Goal: Task Accomplishment & Management: Use online tool/utility

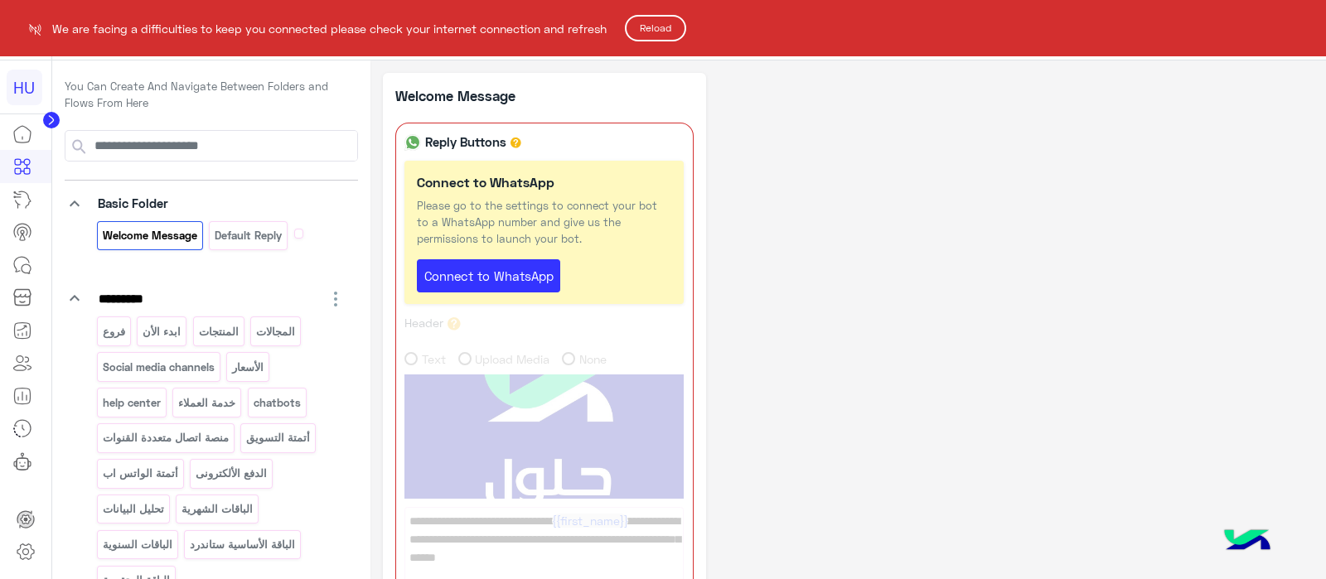
click at [655, 39] on button "Reload" at bounding box center [655, 28] width 61 height 27
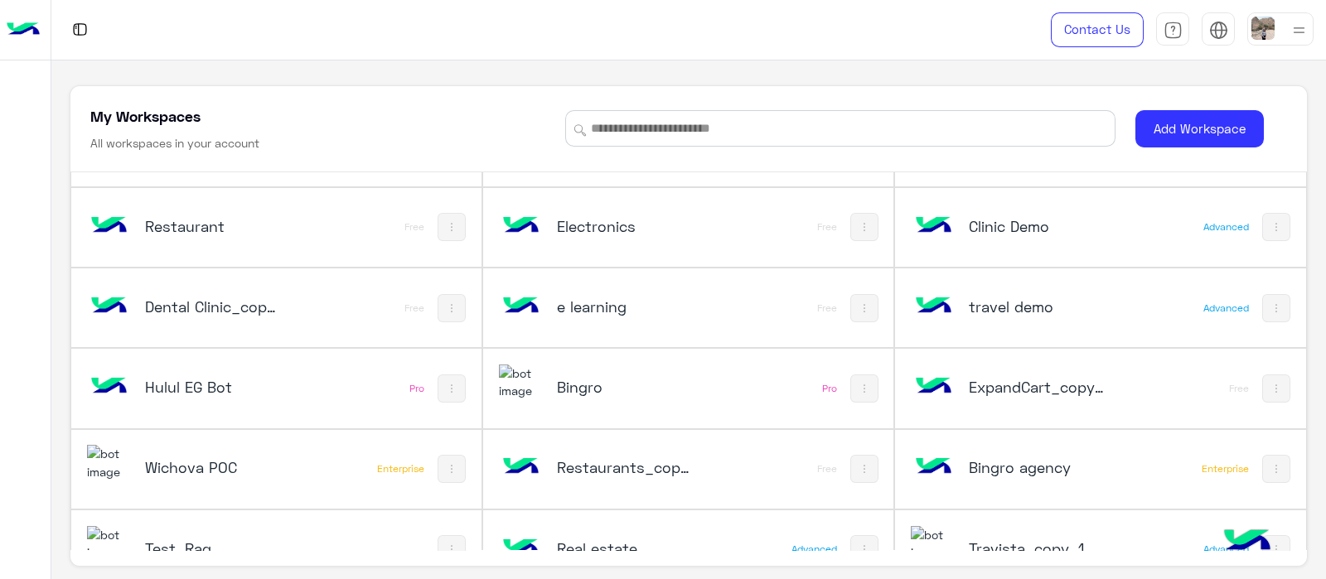
scroll to position [2833, 0]
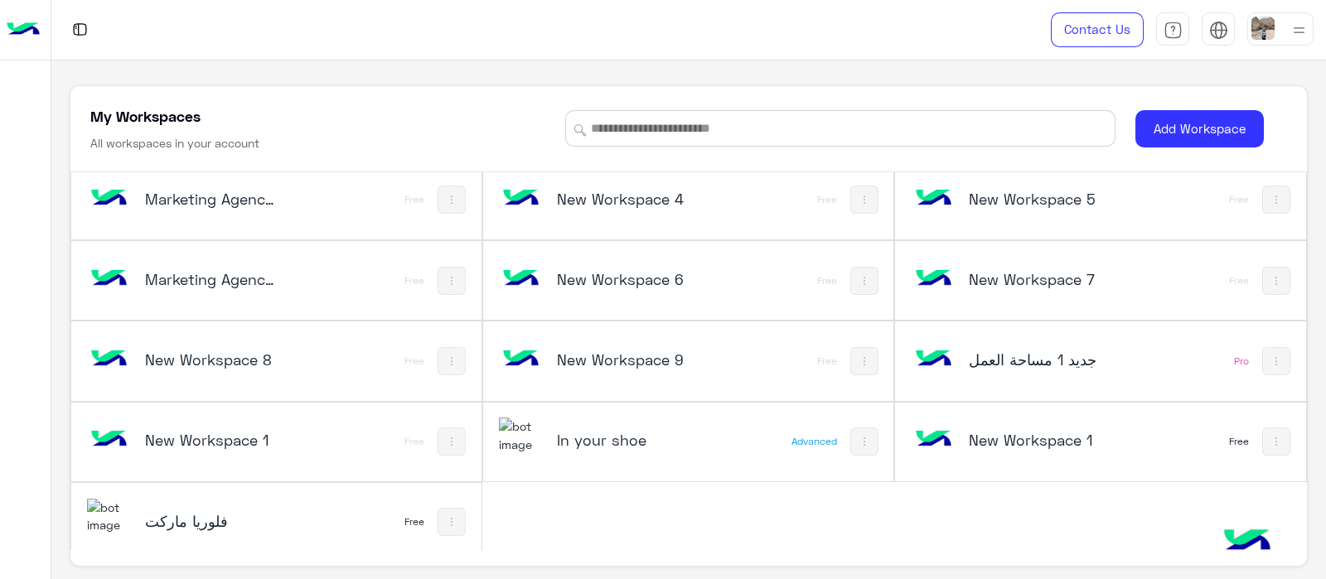
click at [567, 430] on h5 "In your shoe" at bounding box center [625, 440] width 137 height 20
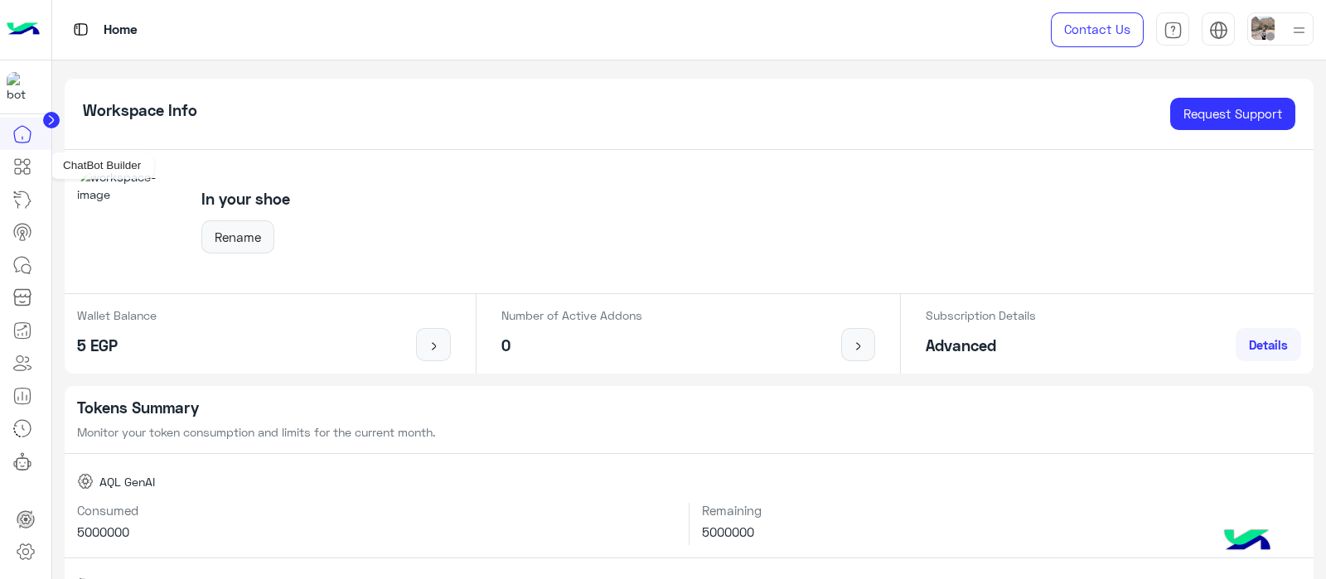
click at [23, 174] on icon at bounding box center [22, 167] width 20 height 20
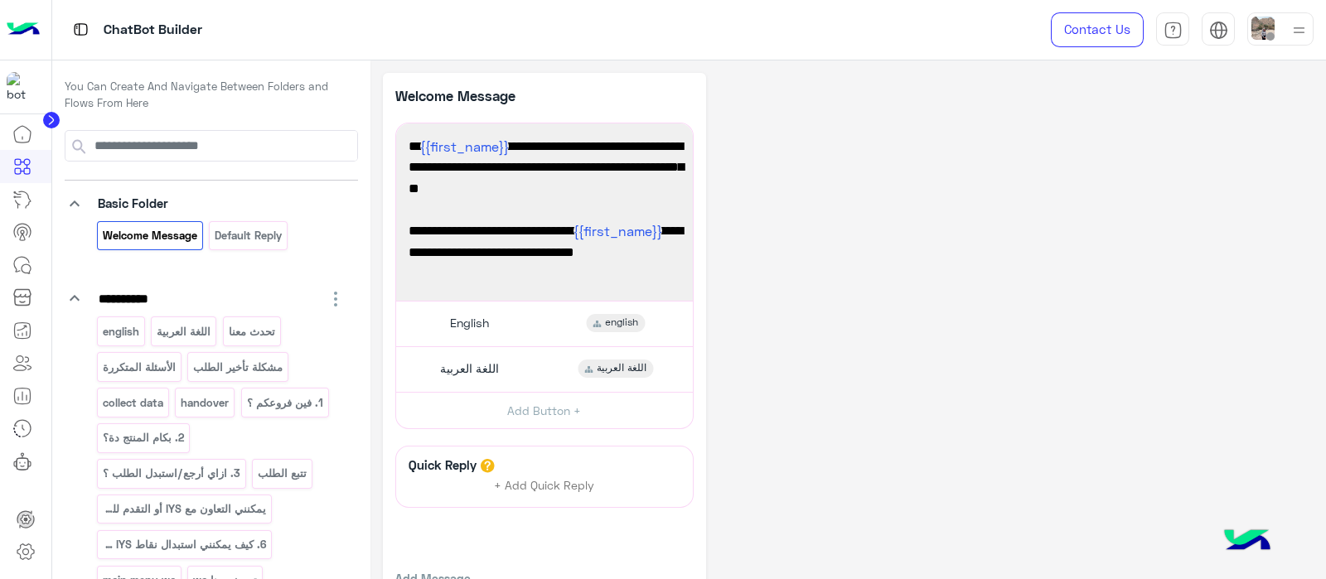
click at [23, 174] on icon at bounding box center [22, 167] width 20 height 20
click at [480, 322] on span "English" at bounding box center [469, 323] width 39 height 15
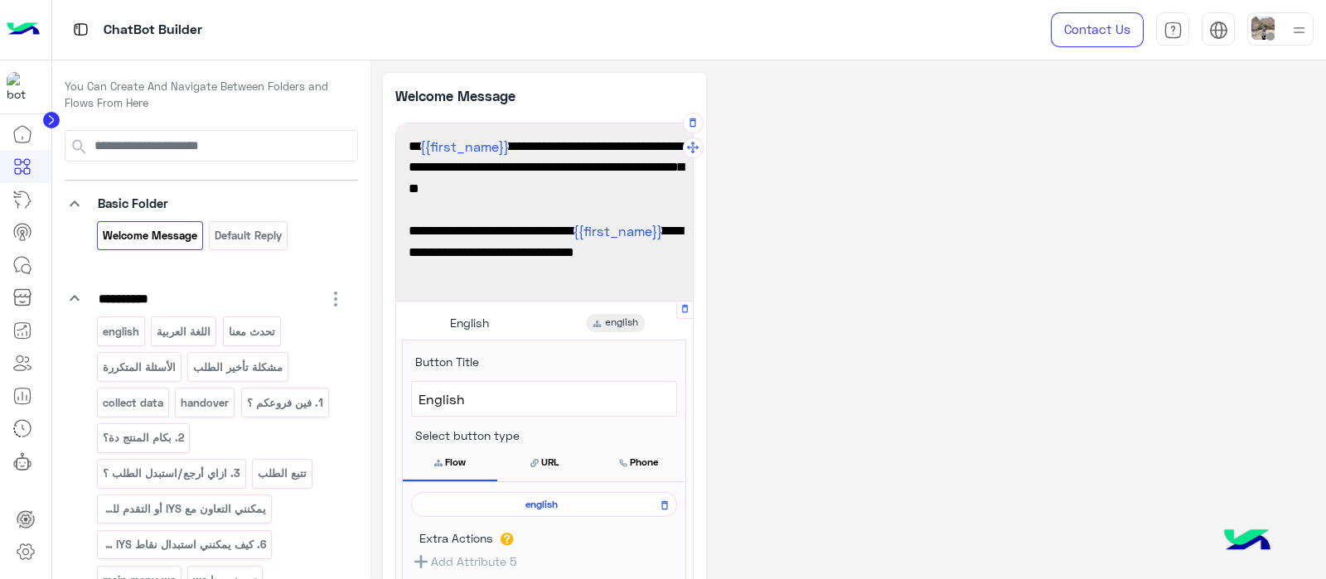
drag, startPoint x: 513, startPoint y: 506, endPoint x: 500, endPoint y: 502, distance: 13.9
click at [511, 506] on span "english" at bounding box center [541, 504] width 242 height 15
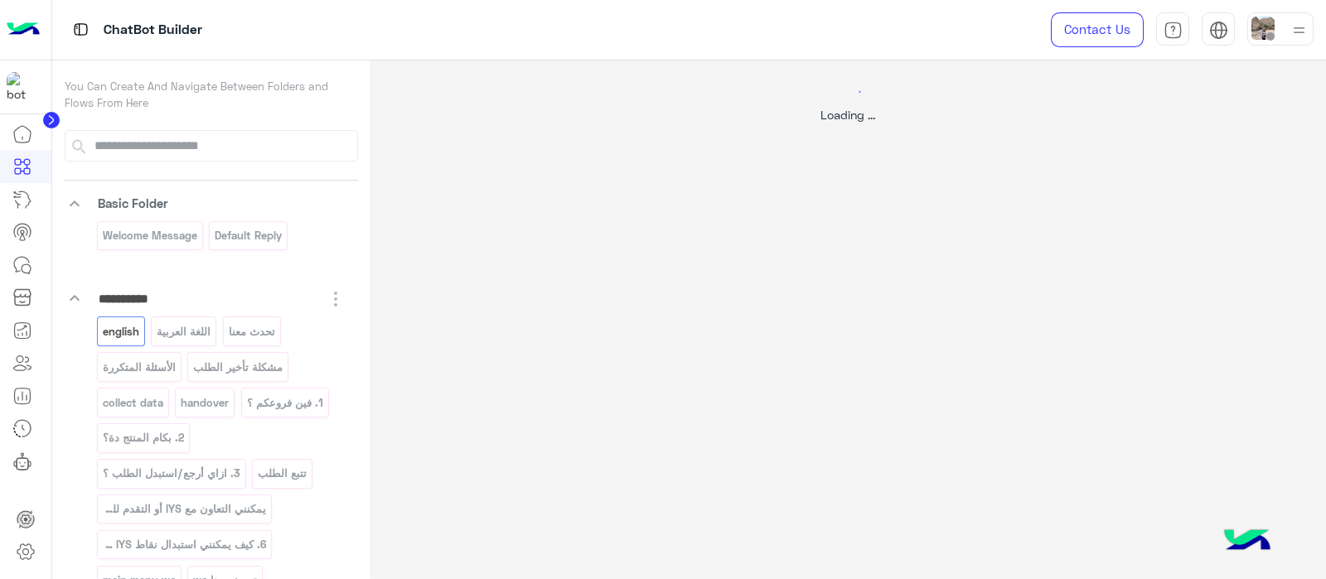
select select "*"
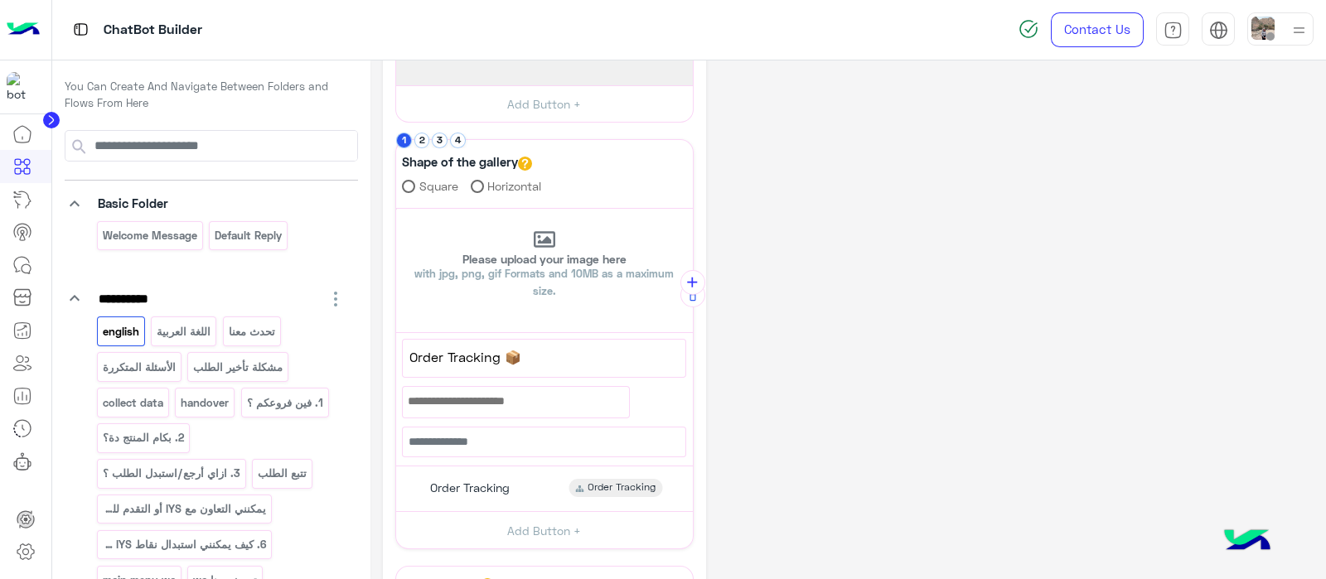
scroll to position [296, 0]
click at [500, 350] on span "Order Tracking 📦" at bounding box center [543, 356] width 269 height 22
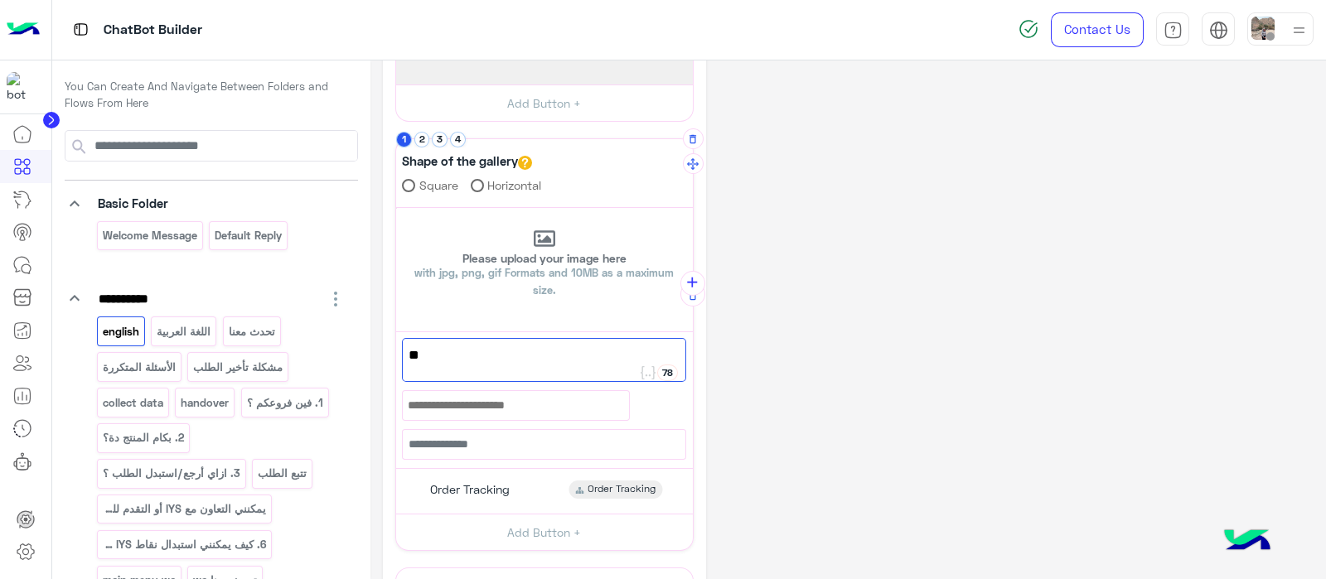
paste textarea "**********"
click at [427, 358] on span "📦IYS Online Orders" at bounding box center [543, 356] width 271 height 22
drag, startPoint x: 427, startPoint y: 360, endPoint x: 413, endPoint y: 354, distance: 14.8
click at [413, 354] on span "📦IYS Online Orders" at bounding box center [543, 356] width 271 height 22
click at [565, 355] on span "IYS Online Orders" at bounding box center [543, 356] width 271 height 22
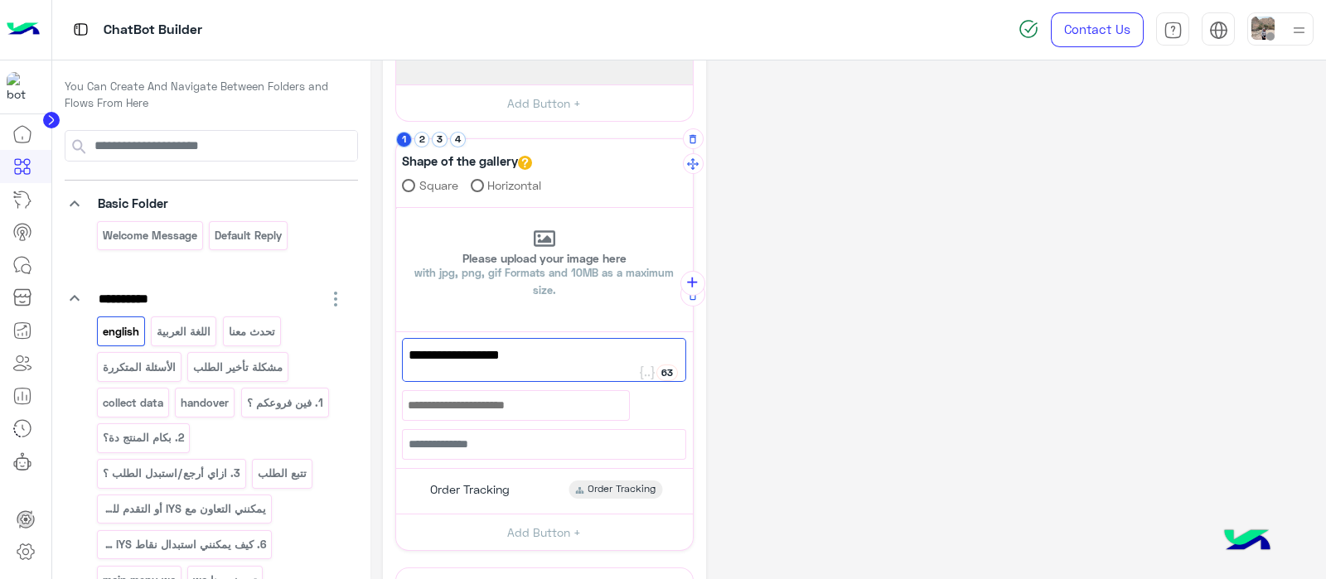
paste textarea "***"
type textarea "**********"
click at [457, 477] on div "Order Tracking Order Tracking" at bounding box center [544, 491] width 284 height 32
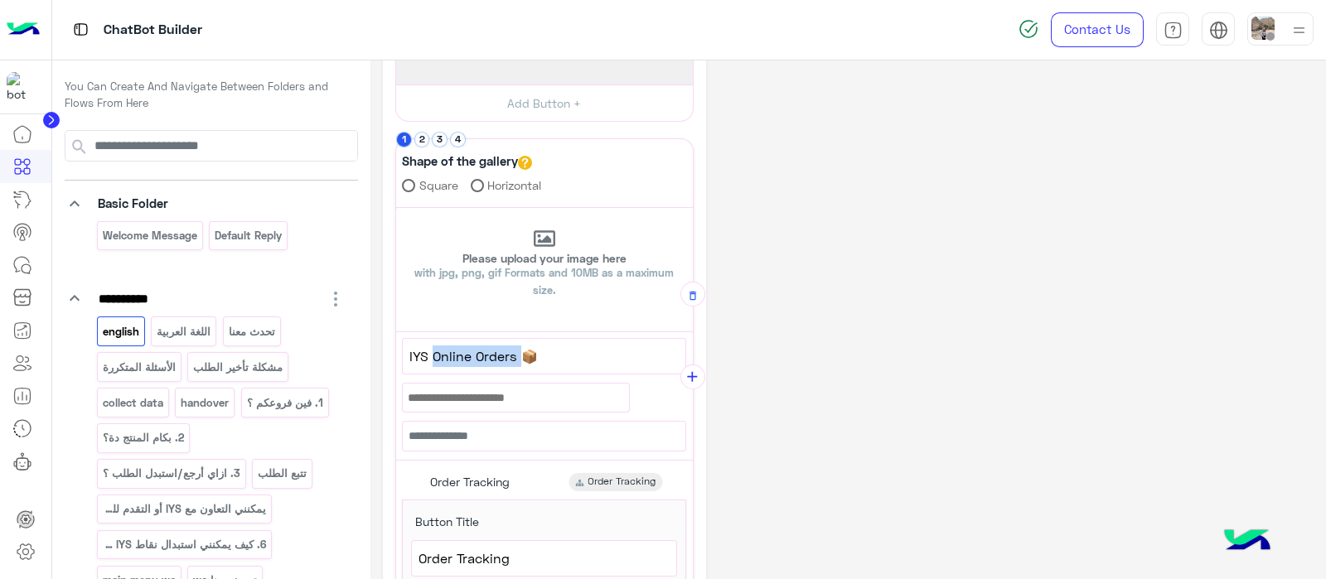
drag, startPoint x: 430, startPoint y: 350, endPoint x: 517, endPoint y: 351, distance: 87.0
click at [517, 351] on span "IYS Online Orders 📦" at bounding box center [543, 356] width 269 height 22
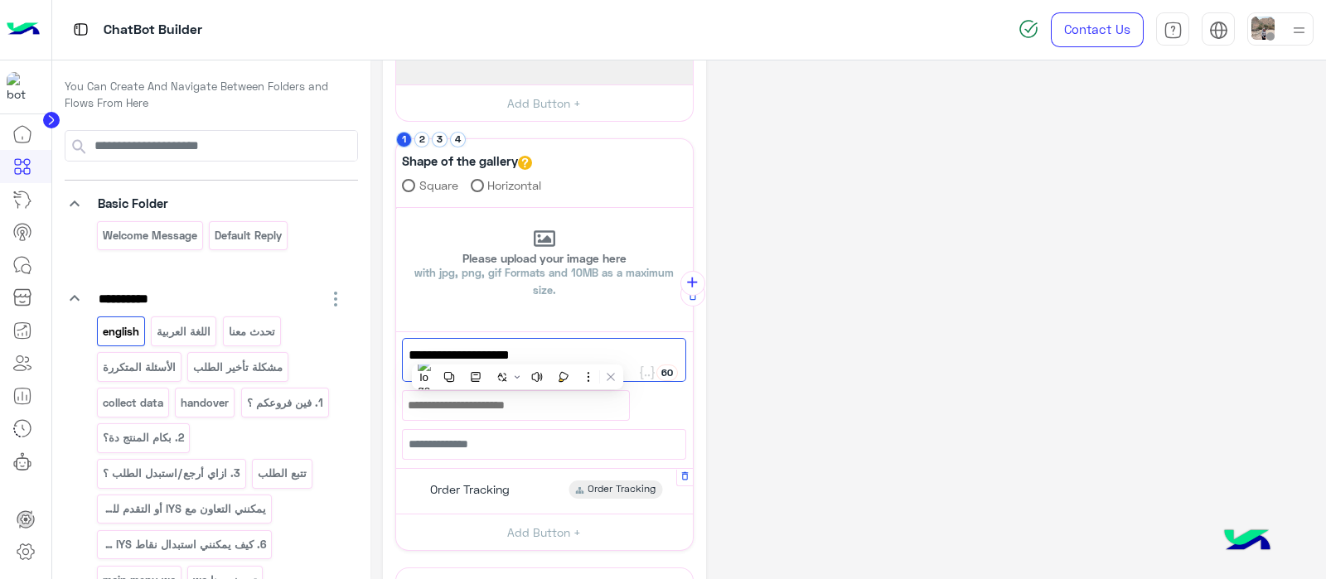
click at [515, 495] on div "Order Tracking Order Tracking" at bounding box center [544, 491] width 284 height 32
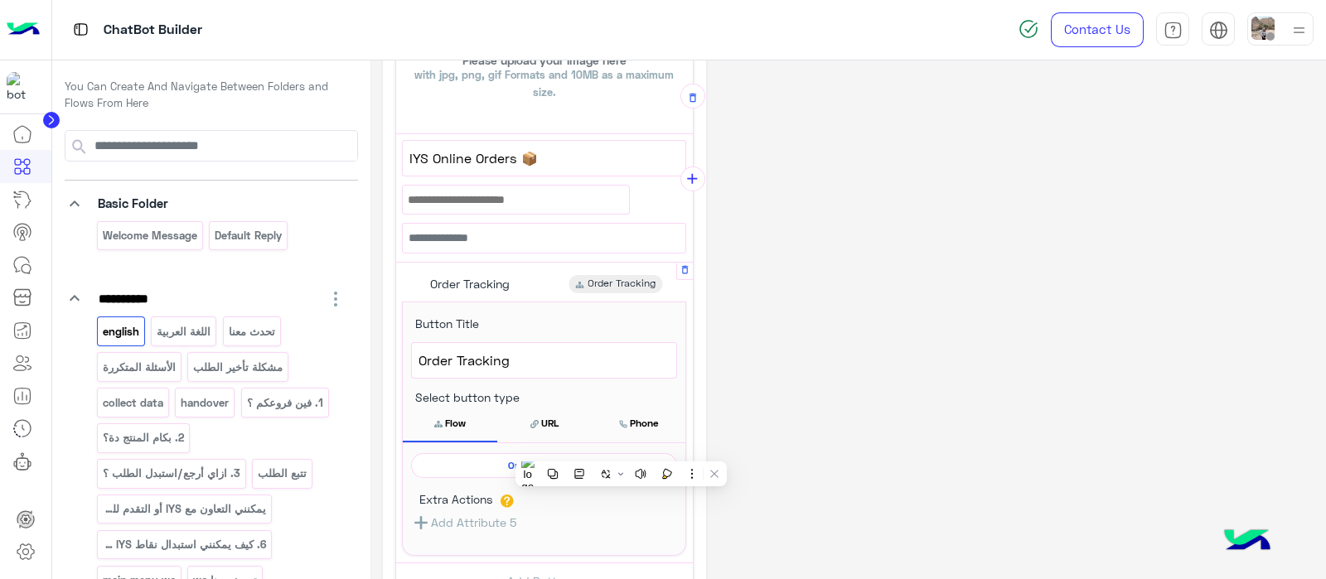
click at [531, 350] on span "Order Tracking" at bounding box center [543, 361] width 251 height 22
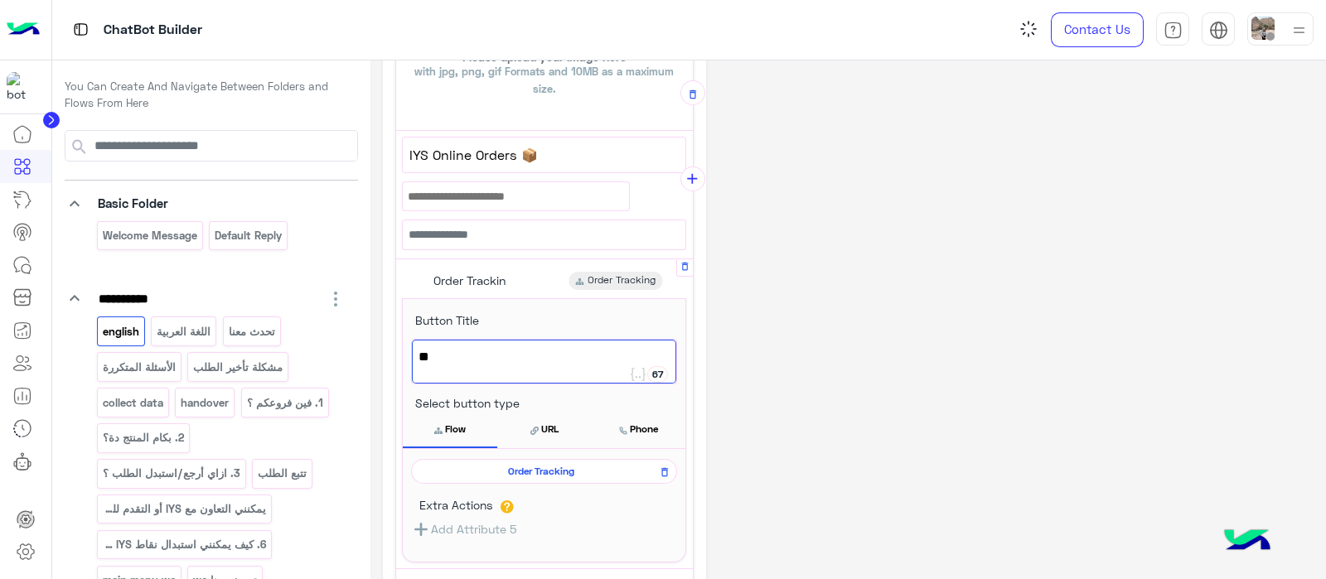
type textarea "*"
paste textarea "**********"
type textarea "**********"
click at [667, 474] on icon at bounding box center [665, 472] width 12 height 20
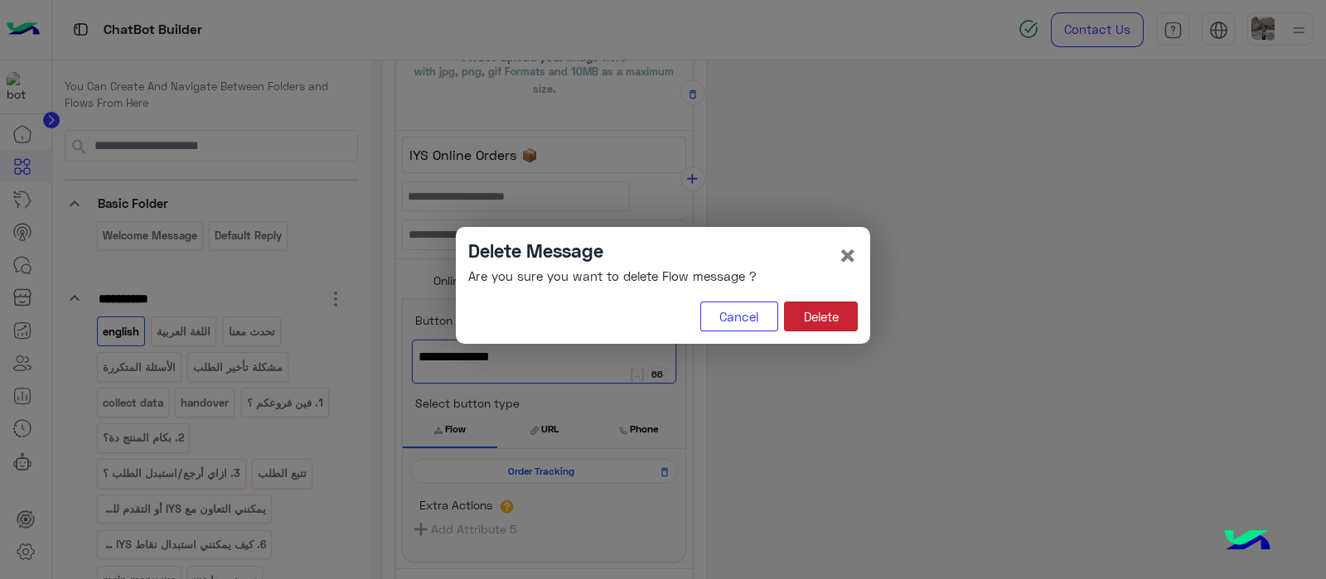
click at [819, 325] on button "Delete" at bounding box center [821, 317] width 74 height 30
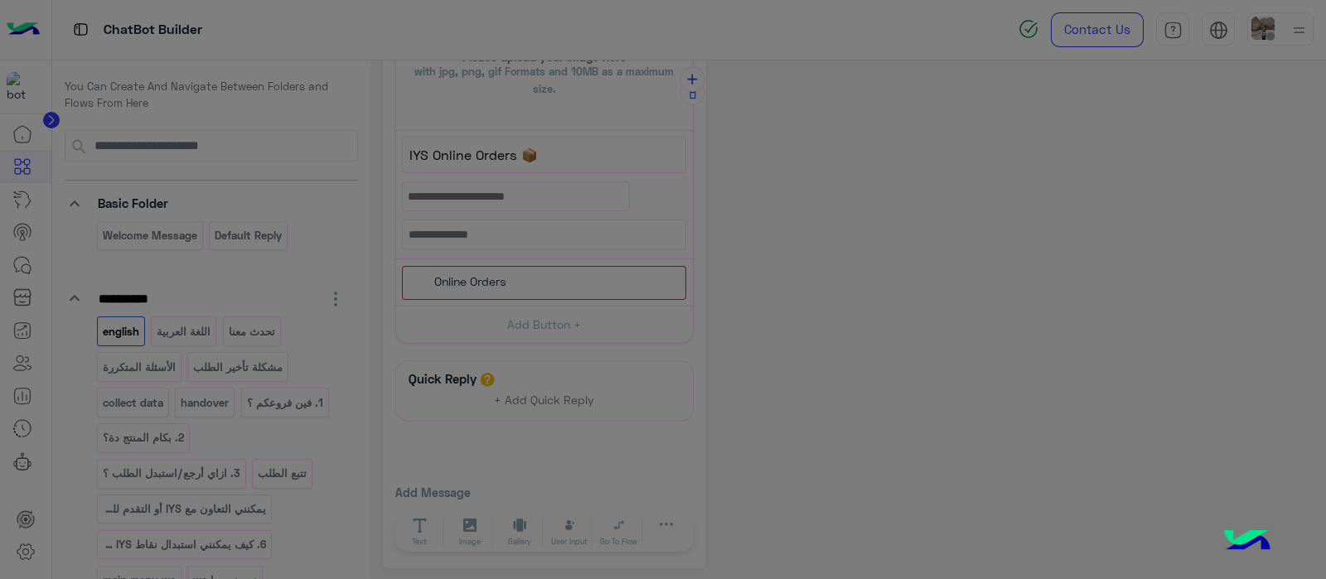
scroll to position [398, 0]
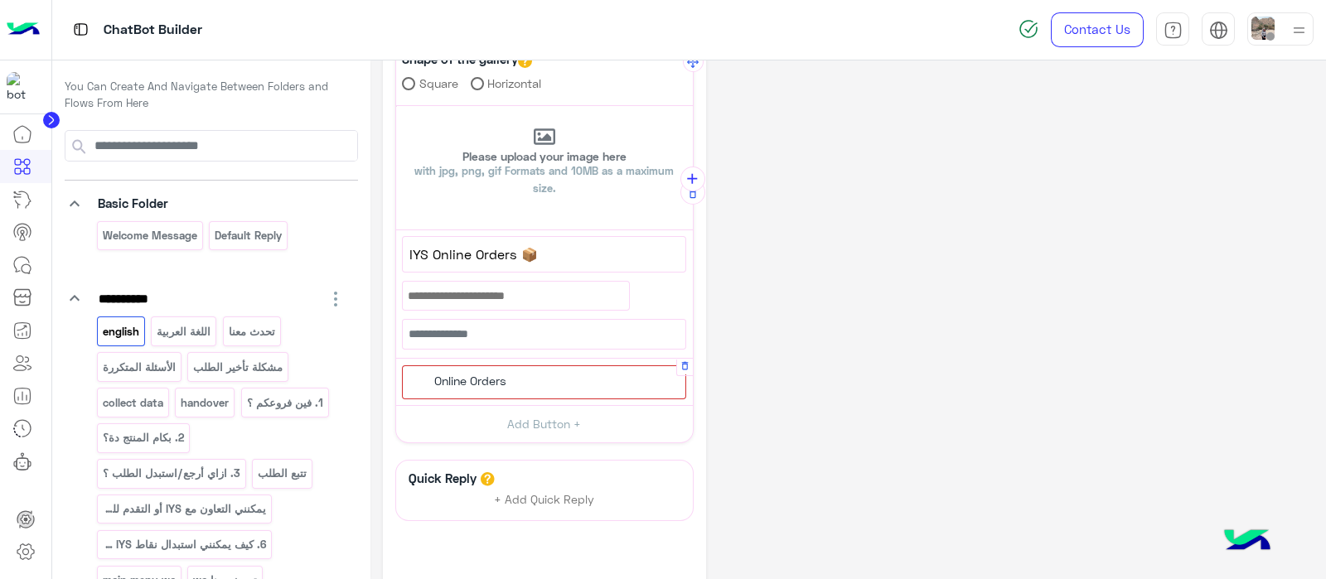
click at [488, 383] on div "Online Orders" at bounding box center [467, 381] width 89 height 18
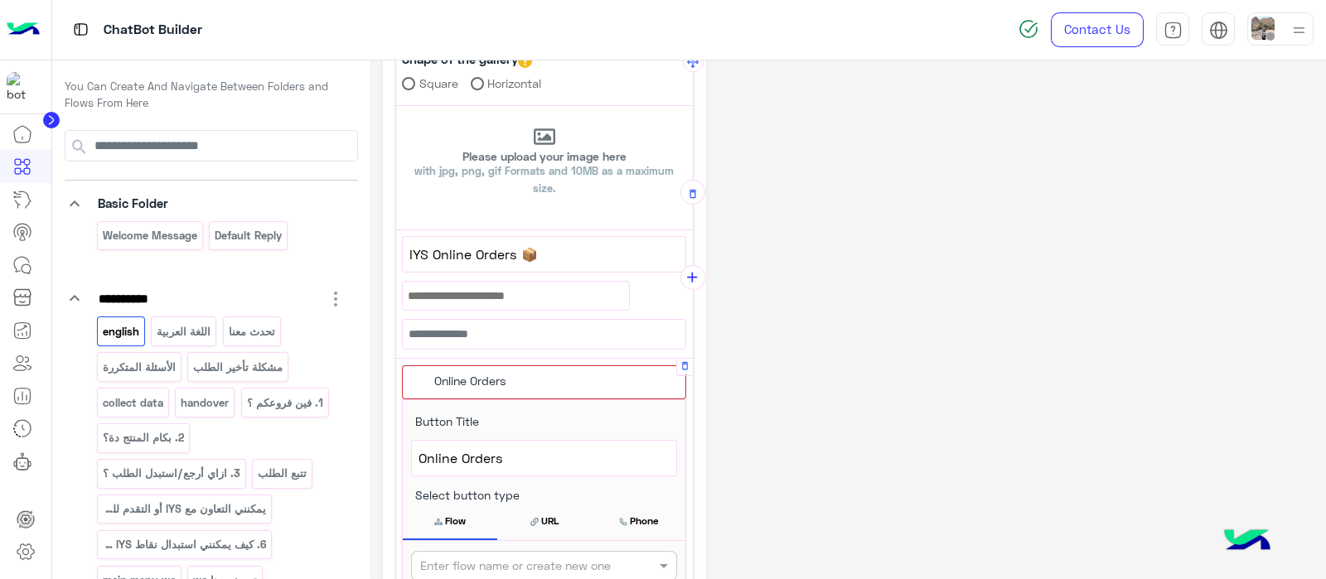
scroll to position [496, 0]
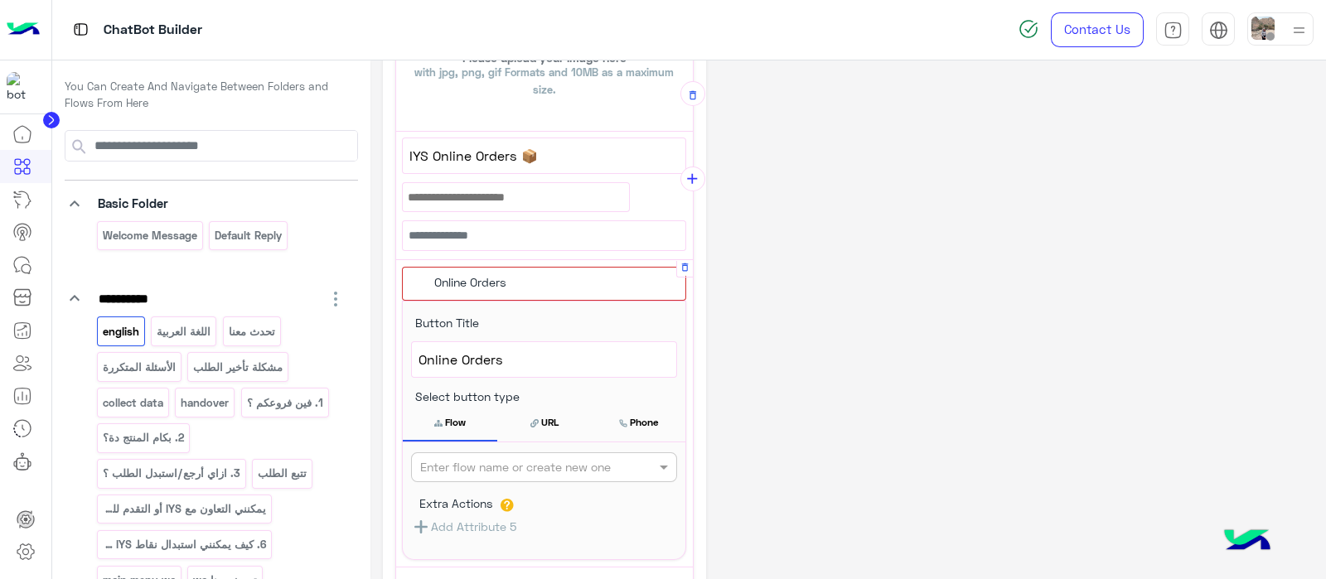
click at [471, 470] on input "text" at bounding box center [516, 467] width 193 height 17
paste input "**********"
type input "**********"
click at [638, 460] on button "+ Create Flow" at bounding box center [645, 467] width 58 height 19
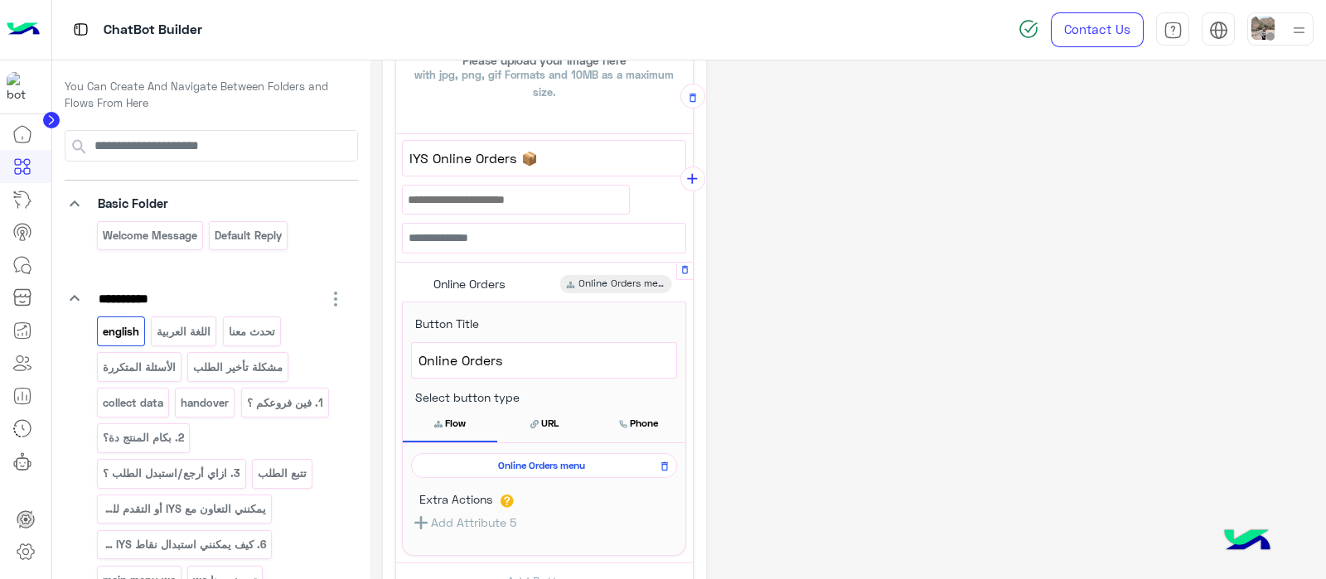
click at [456, 430] on button "Flow" at bounding box center [450, 423] width 94 height 35
click at [512, 460] on span "Online Orders menu" at bounding box center [541, 465] width 242 height 15
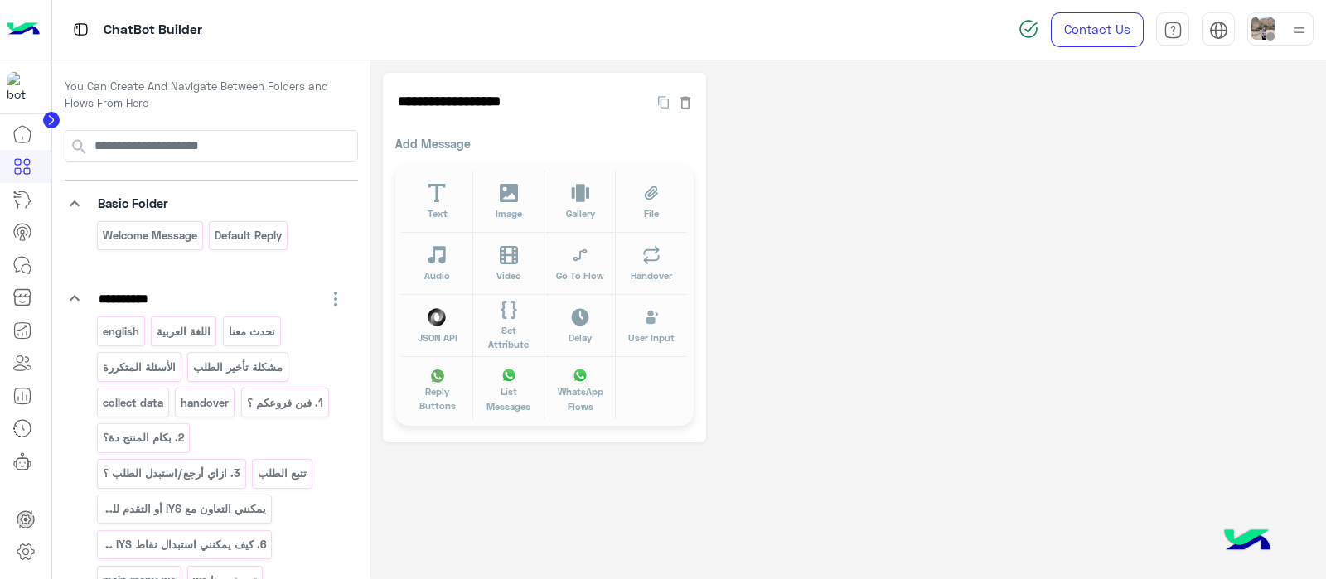
drag, startPoint x: 330, startPoint y: 280, endPoint x: 973, endPoint y: 349, distance: 646.6
click at [973, 349] on div "**********" at bounding box center [848, 258] width 930 height 370
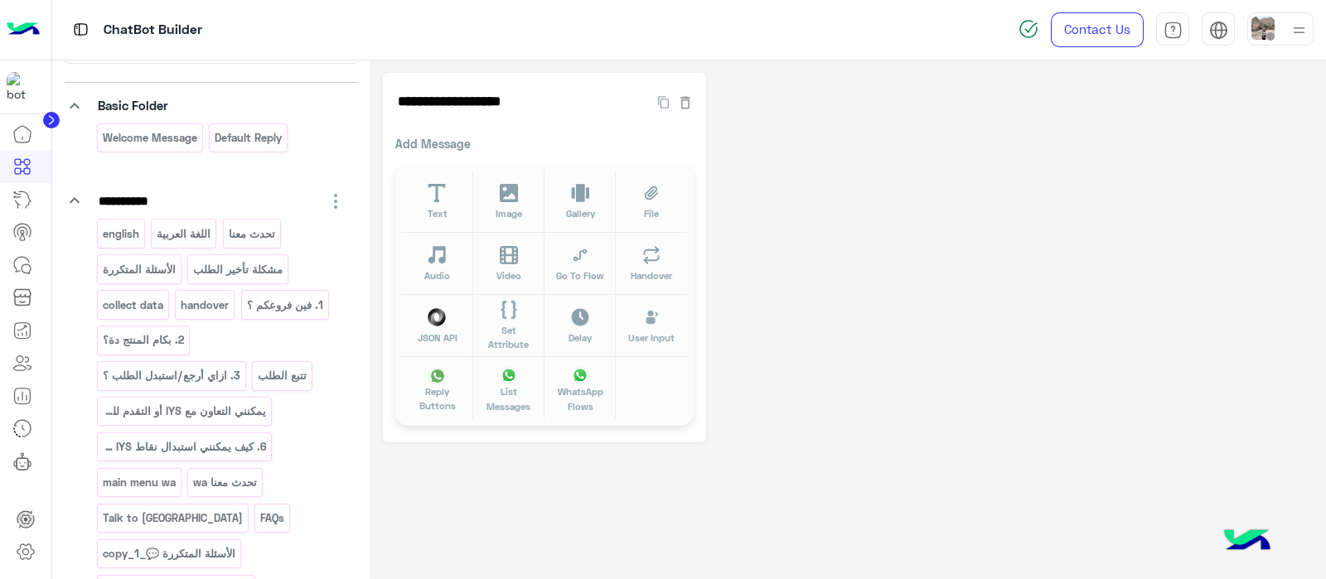
scroll to position [33, 0]
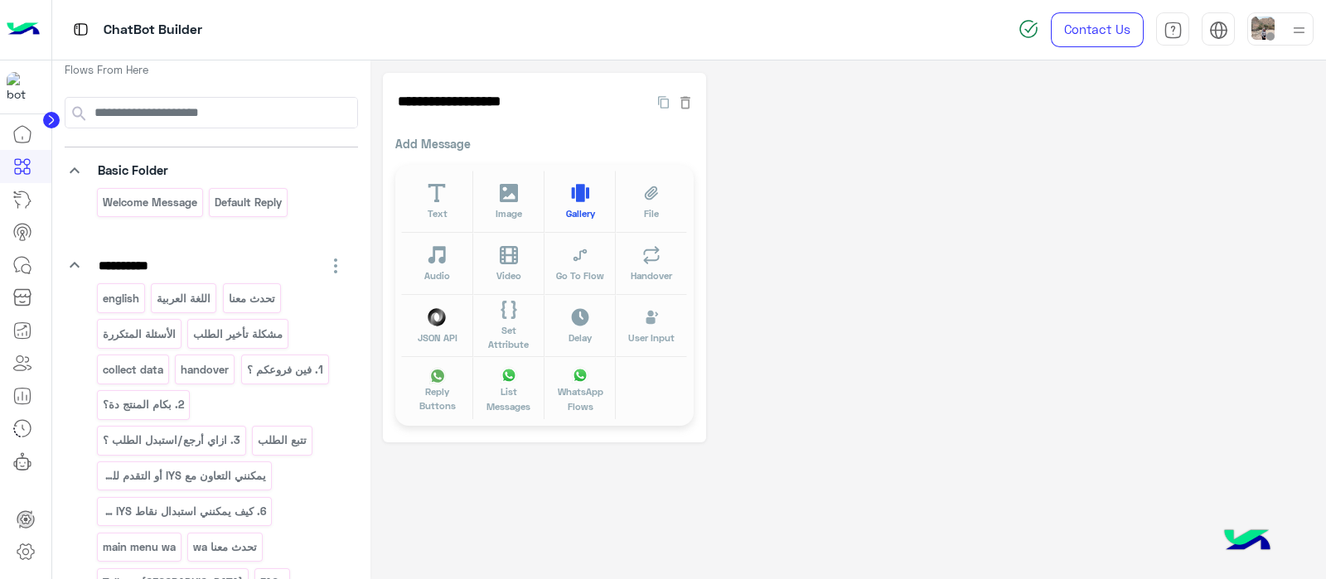
click at [582, 195] on icon at bounding box center [580, 193] width 18 height 18
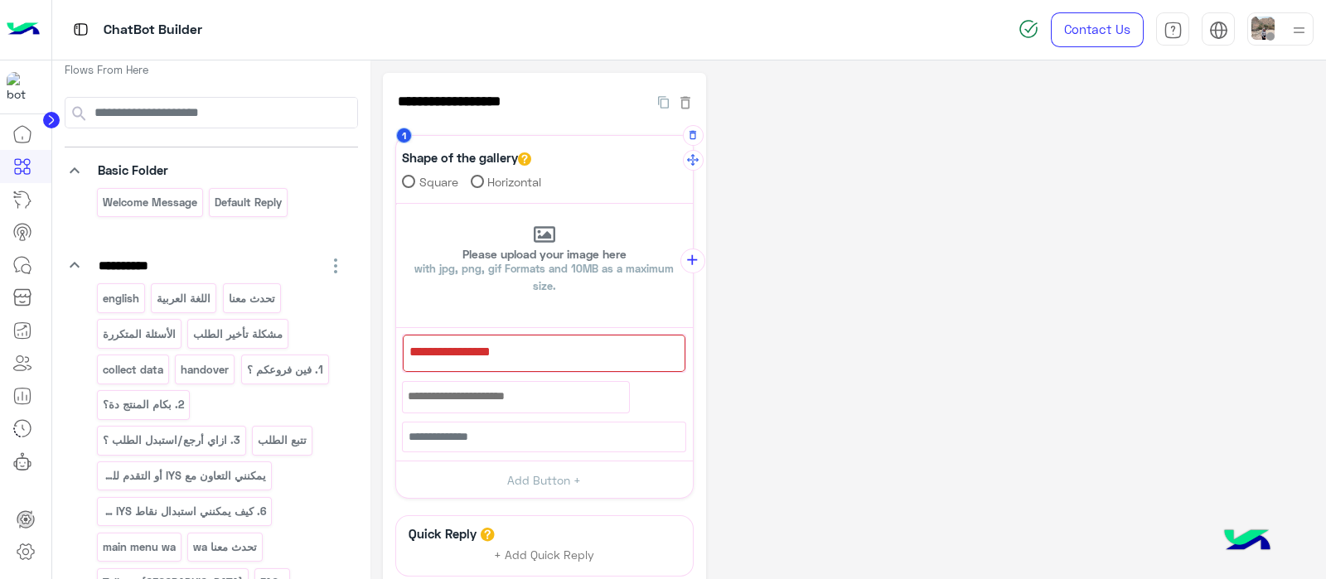
click at [462, 365] on div at bounding box center [544, 353] width 283 height 37
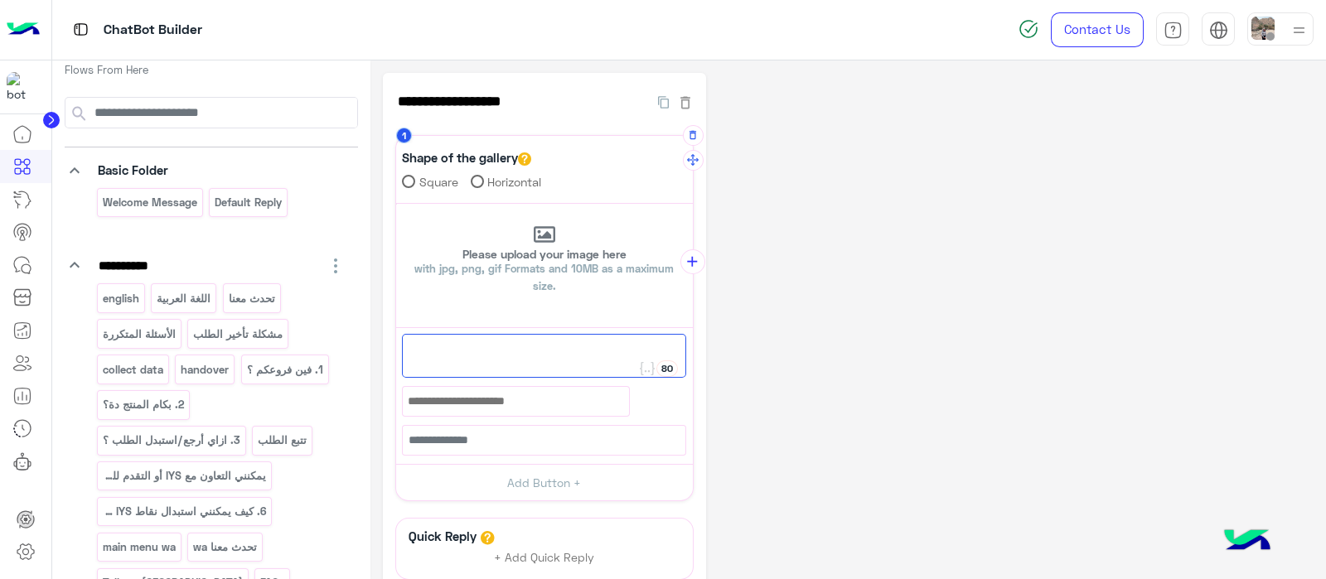
paste textarea "**********"
paste textarea "***"
type textarea "**********"
click at [548, 464] on button "Add Button +" at bounding box center [544, 482] width 297 height 37
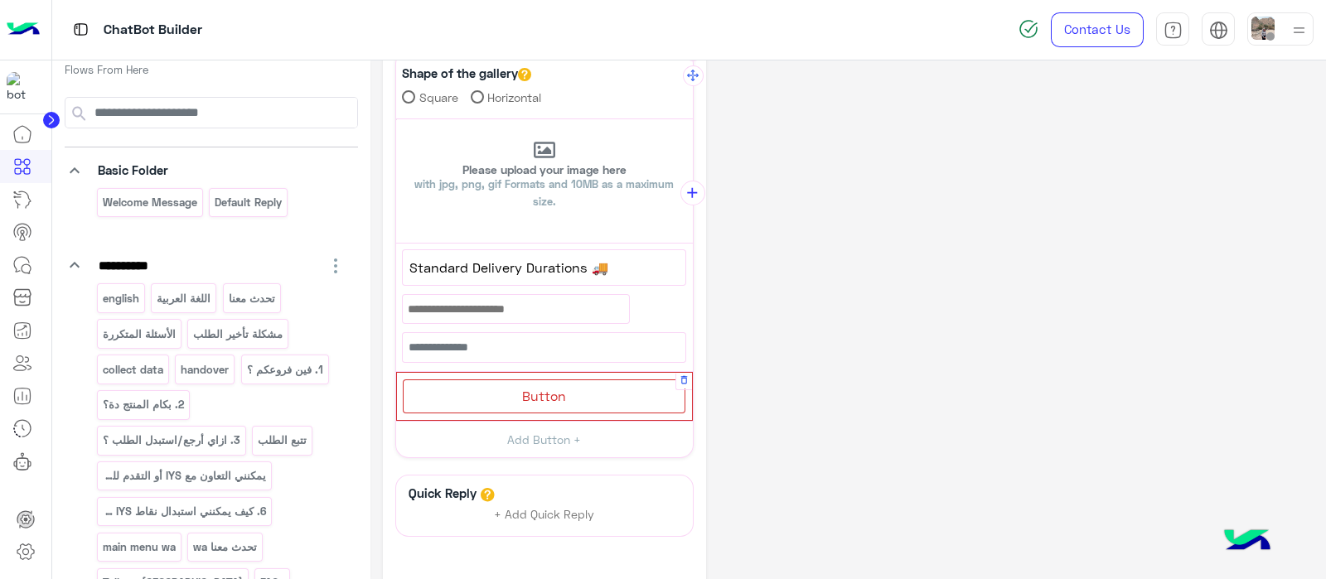
scroll to position [86, 0]
click at [492, 403] on div "Button" at bounding box center [544, 395] width 283 height 34
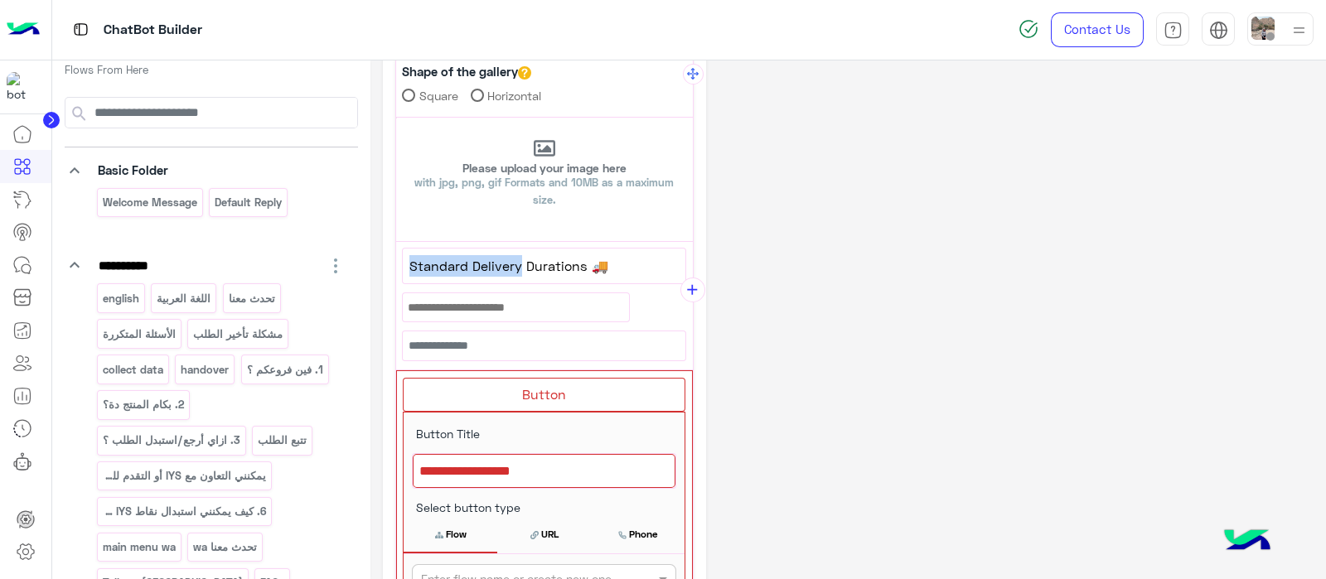
drag, startPoint x: 518, startPoint y: 259, endPoint x: 409, endPoint y: 266, distance: 108.7
click at [409, 266] on span "Standard Delivery Durations 🚚" at bounding box center [543, 266] width 269 height 22
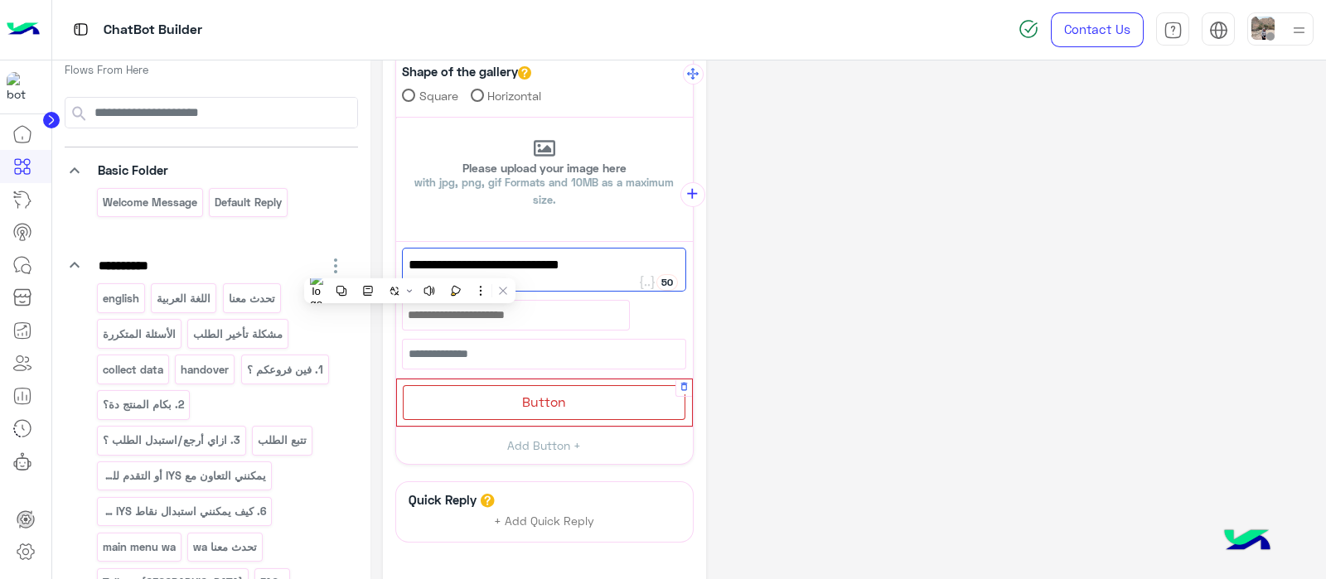
click at [498, 389] on div "Button" at bounding box center [544, 402] width 283 height 34
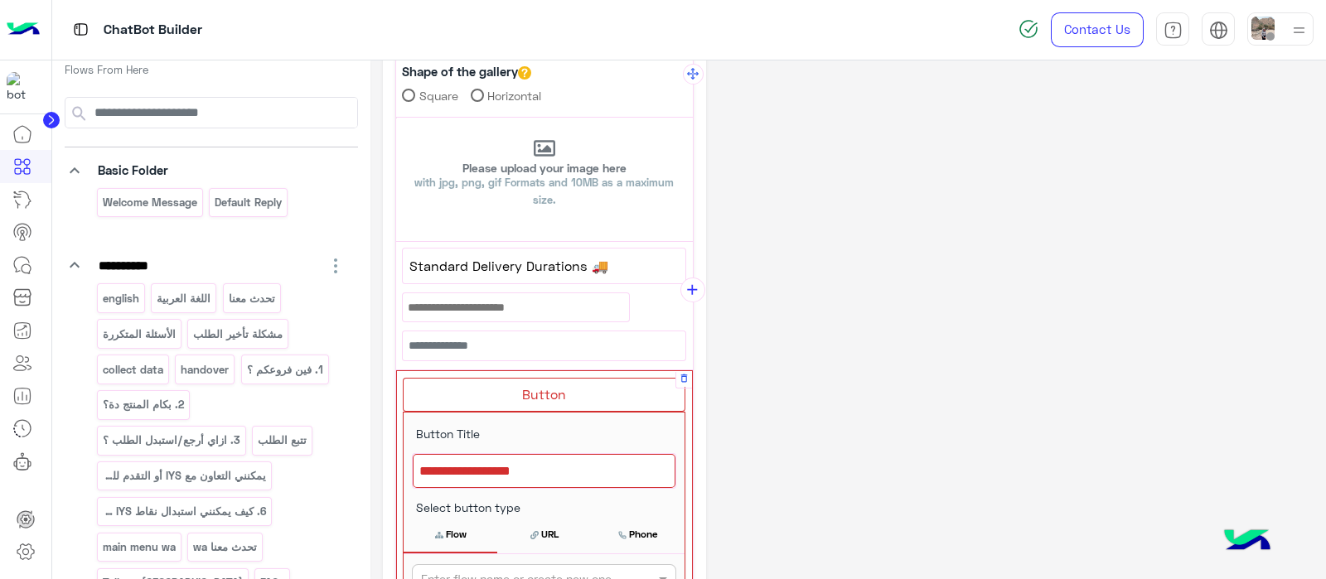
click at [481, 456] on div at bounding box center [544, 471] width 263 height 35
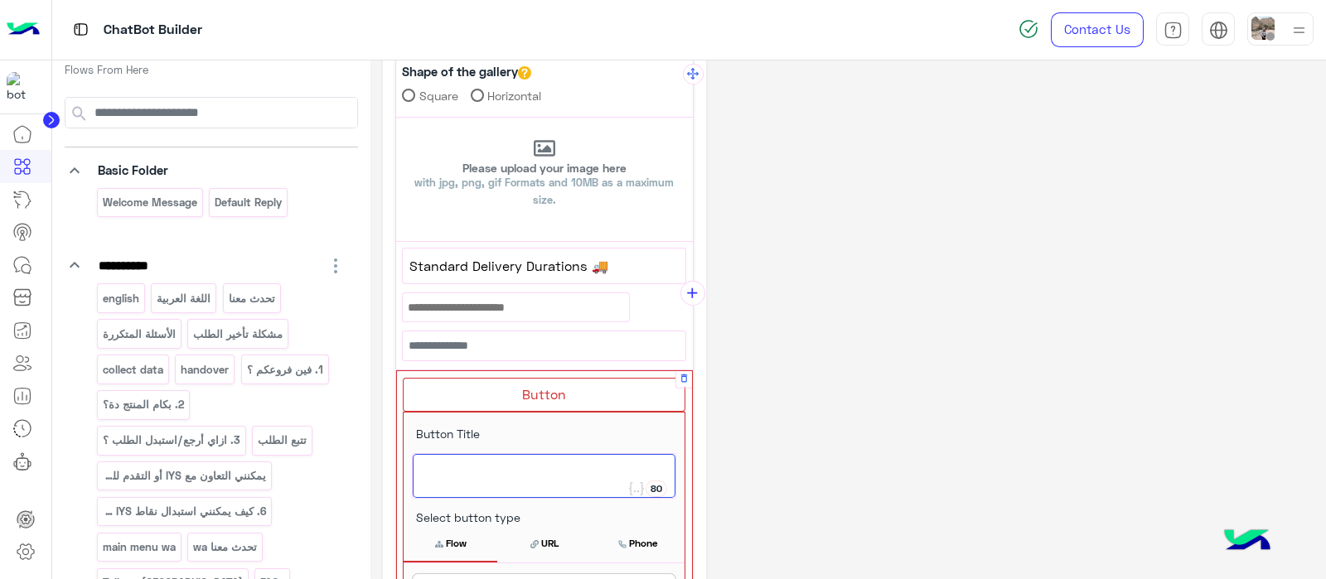
paste textarea "**"
type textarea "**"
paste textarea "**********"
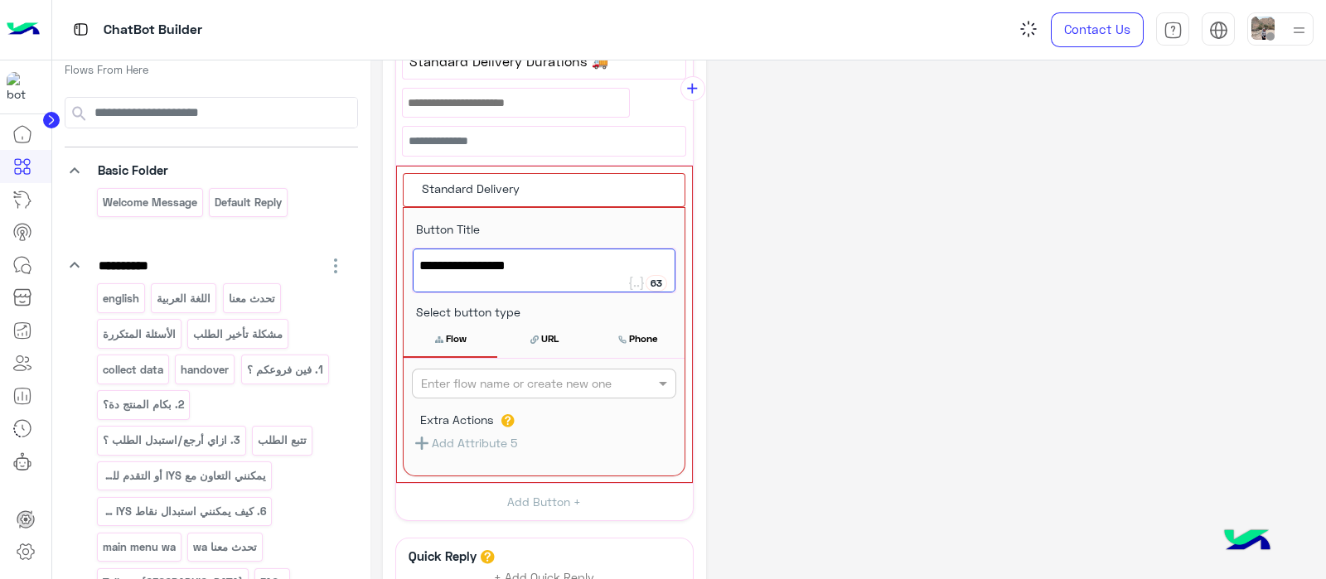
scroll to position [292, 0]
click at [522, 379] on input "text" at bounding box center [516, 382] width 191 height 17
drag, startPoint x: 477, startPoint y: 259, endPoint x: 410, endPoint y: 261, distance: 67.2
click at [410, 261] on div "**********" at bounding box center [543, 269] width 281 height 65
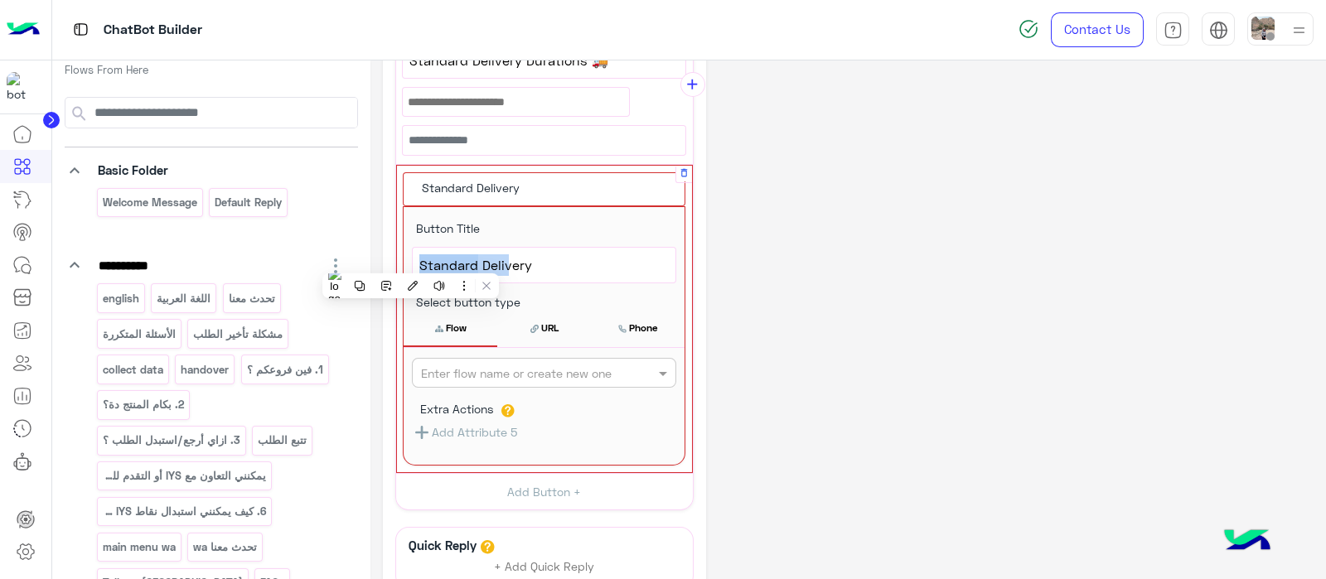
scroll to position [288, 0]
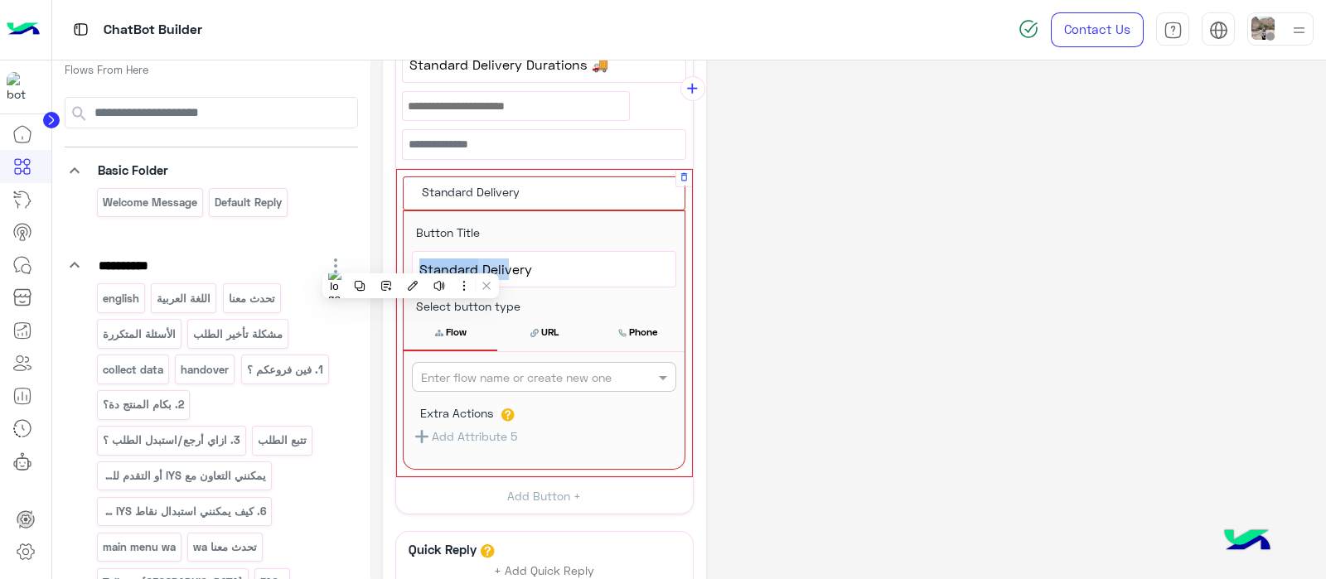
click at [410, 261] on div "**********" at bounding box center [543, 269] width 281 height 56
click at [480, 264] on span "Standard Delivery" at bounding box center [543, 270] width 249 height 22
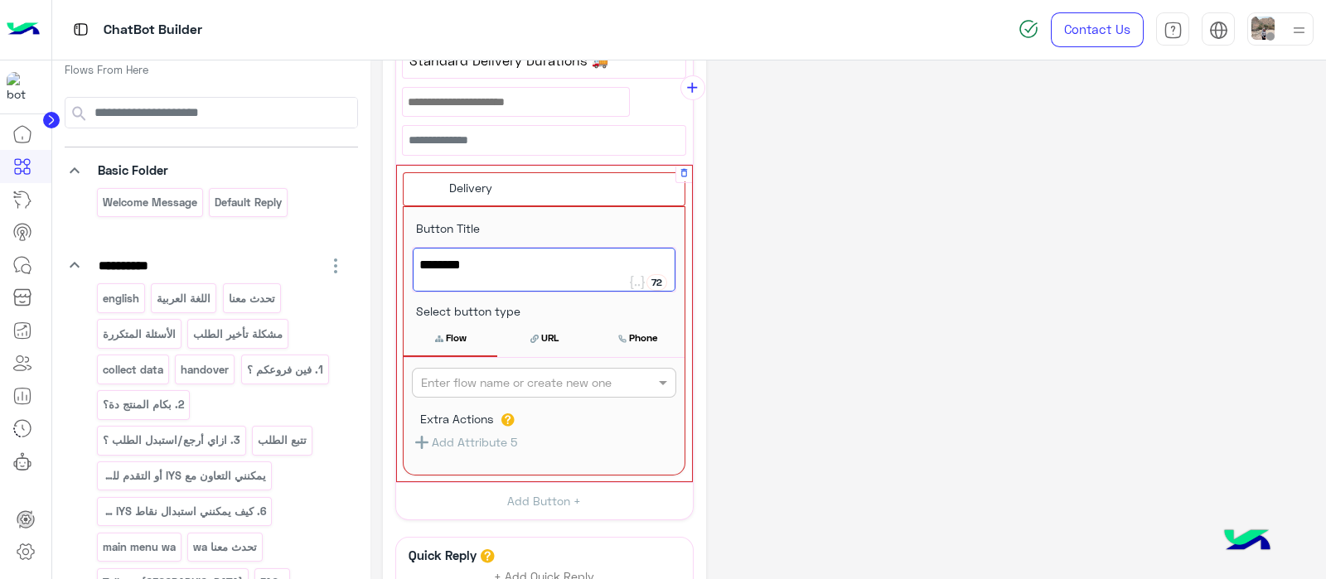
click at [502, 256] on span "Delivery" at bounding box center [543, 265] width 249 height 22
paste textarea "**********"
type textarea "**********"
click at [484, 368] on div "Enter flow name or create new one" at bounding box center [544, 383] width 264 height 30
drag, startPoint x: 543, startPoint y: 250, endPoint x: 417, endPoint y: 234, distance: 127.0
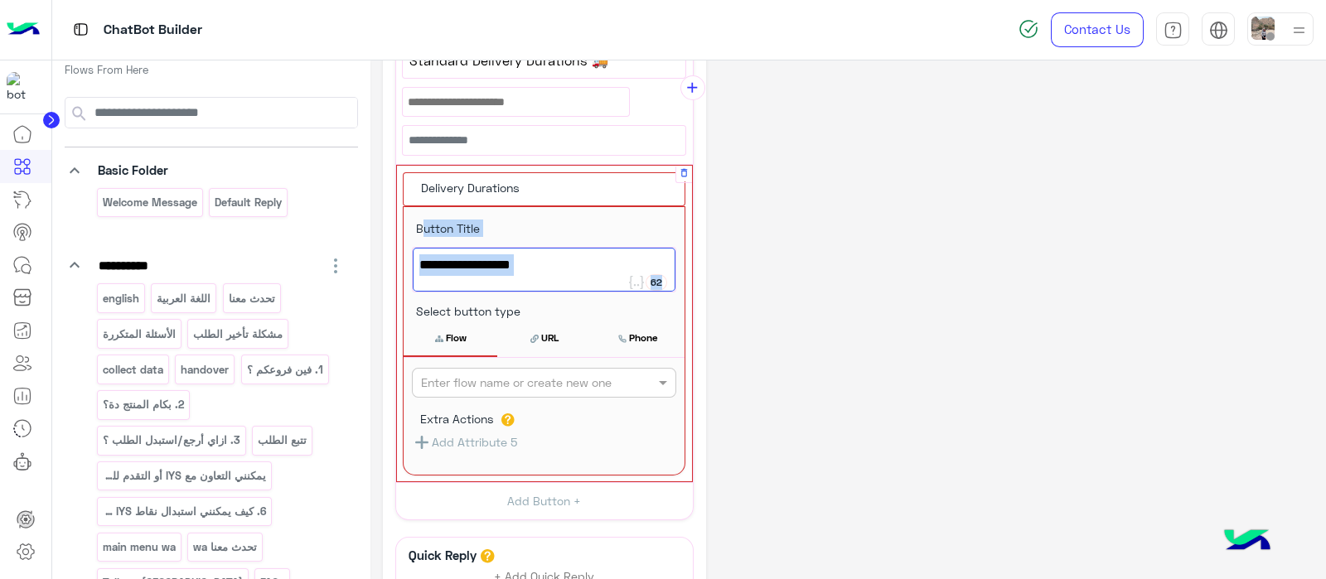
click at [417, 237] on div "**********" at bounding box center [543, 269] width 281 height 65
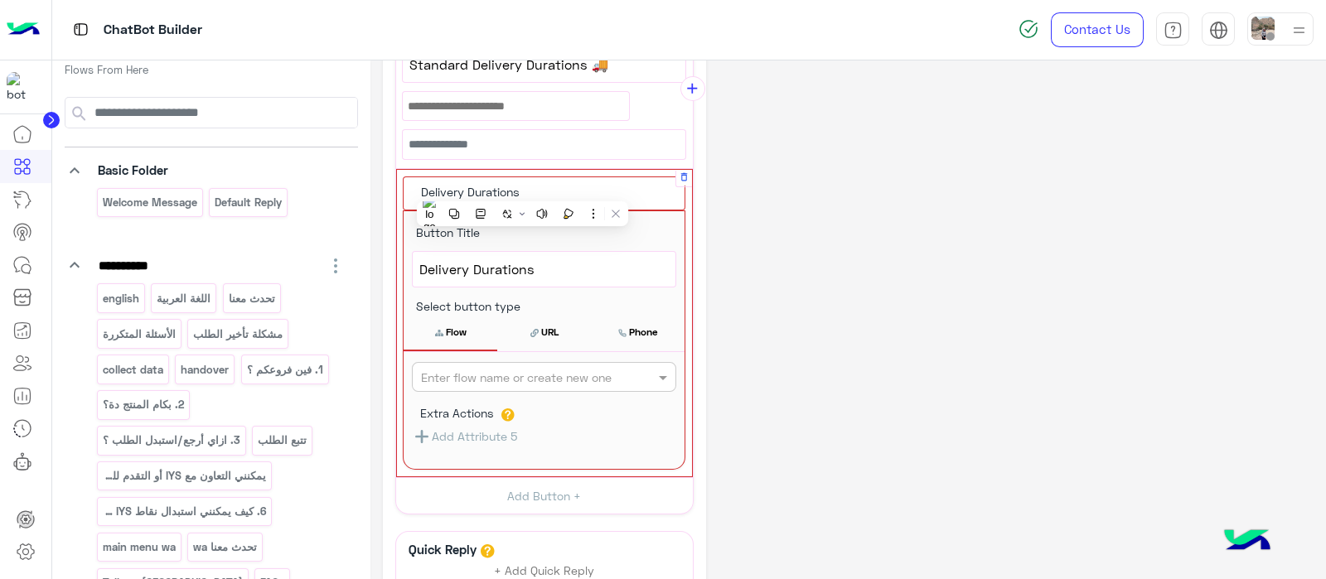
click at [546, 264] on span "Delivery Durations" at bounding box center [543, 270] width 249 height 22
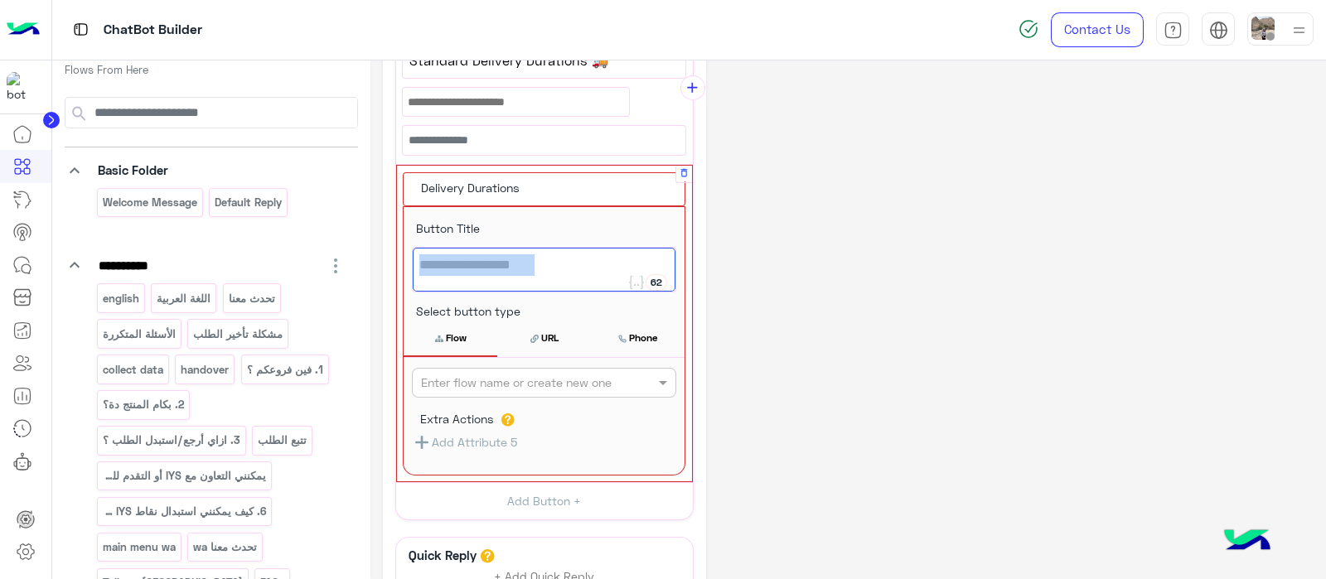
drag, startPoint x: 546, startPoint y: 265, endPoint x: 421, endPoint y: 260, distance: 125.2
click at [421, 260] on span "Delivery Durations" at bounding box center [543, 265] width 249 height 22
click at [497, 390] on div "Enter flow name or create new one" at bounding box center [544, 383] width 264 height 30
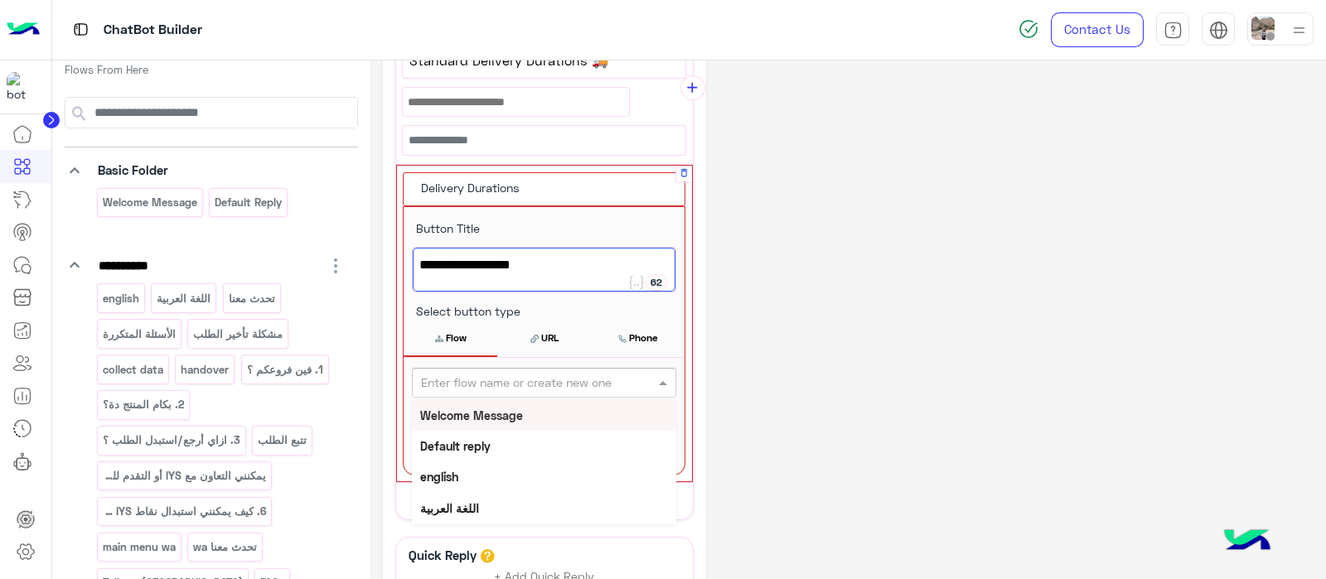
paste input "**********"
type input "**********"
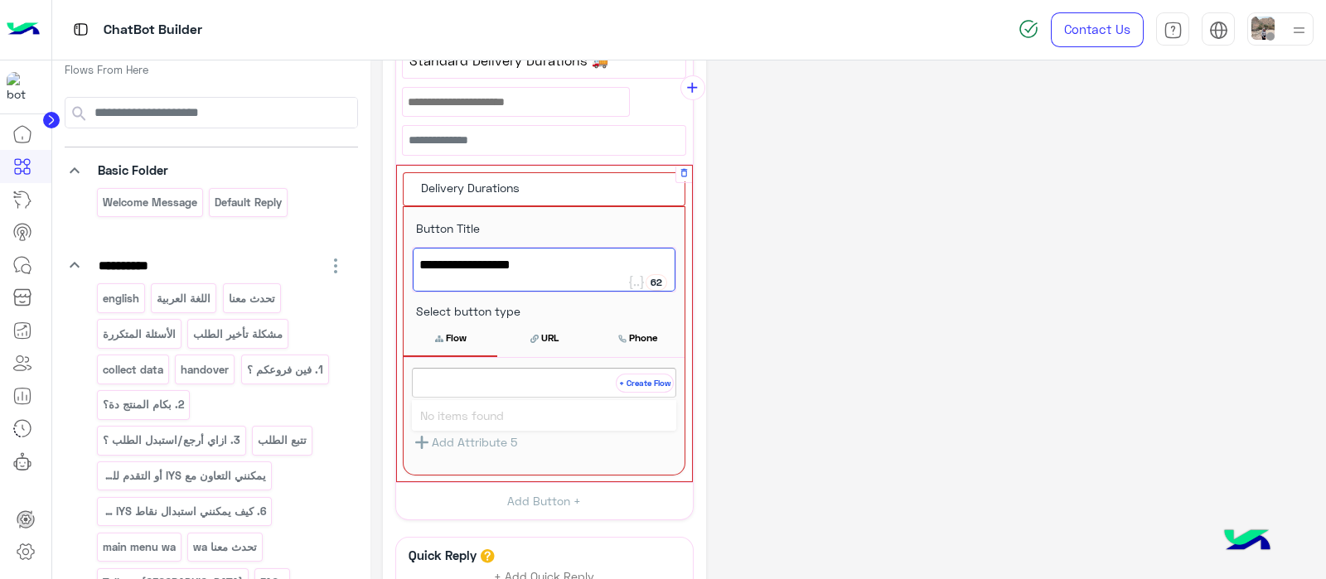
click at [645, 384] on button "+ Create Flow" at bounding box center [645, 383] width 58 height 19
click at [455, 343] on button "Flow" at bounding box center [450, 338] width 94 height 35
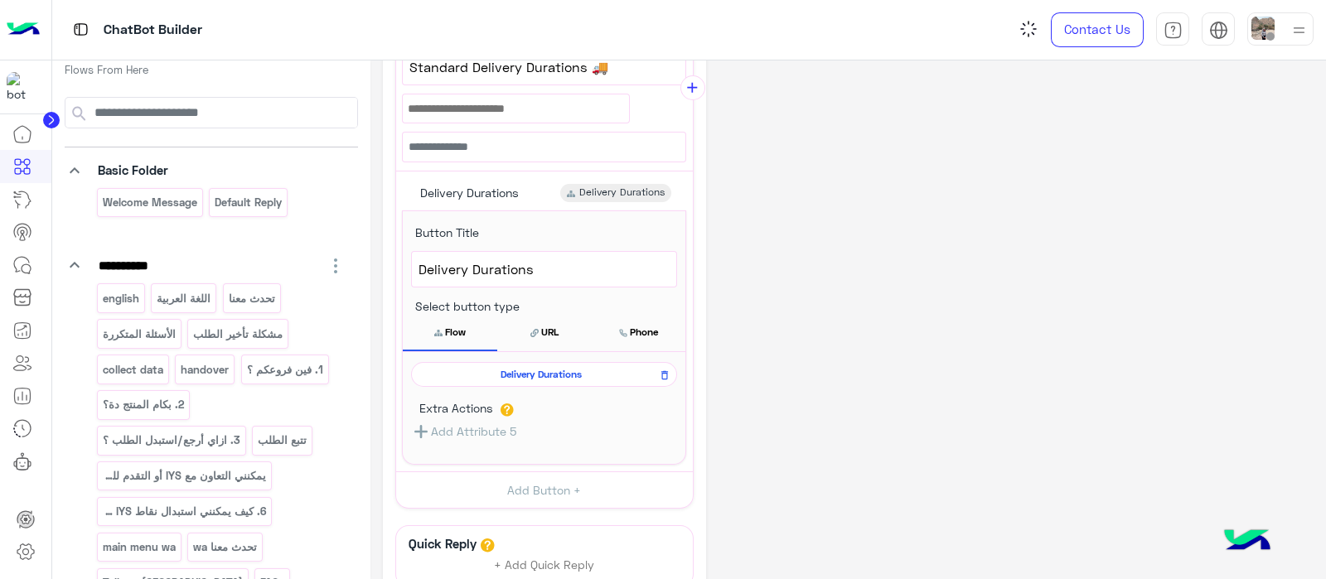
click at [859, 316] on div "**********" at bounding box center [848, 261] width 930 height 946
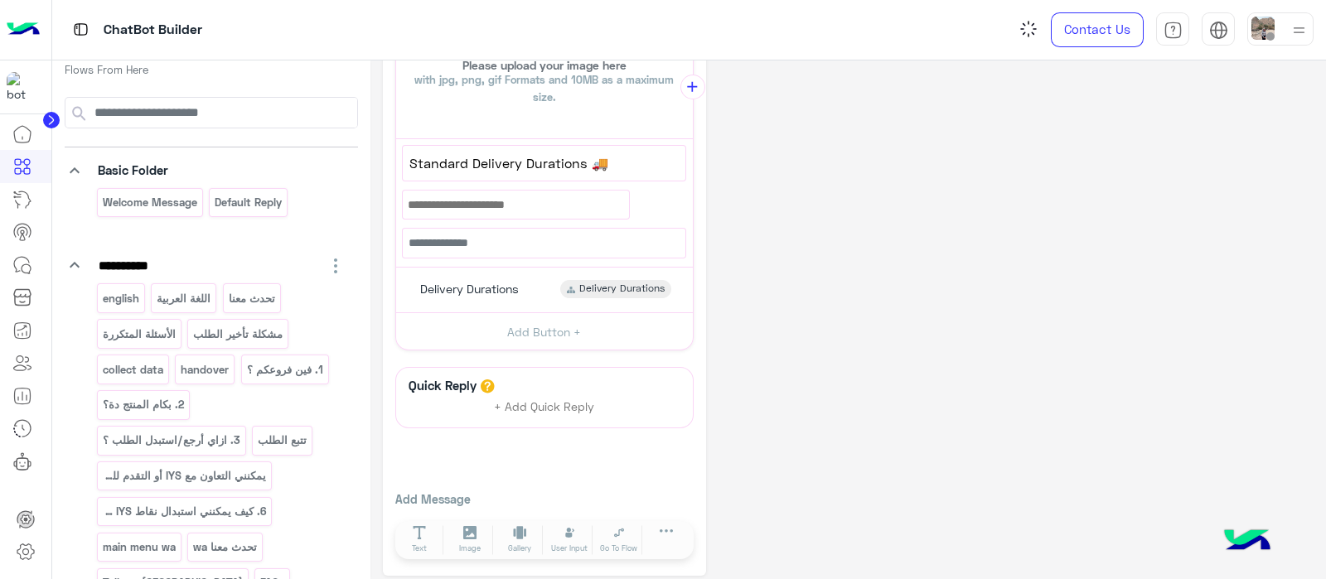
scroll to position [0, 0]
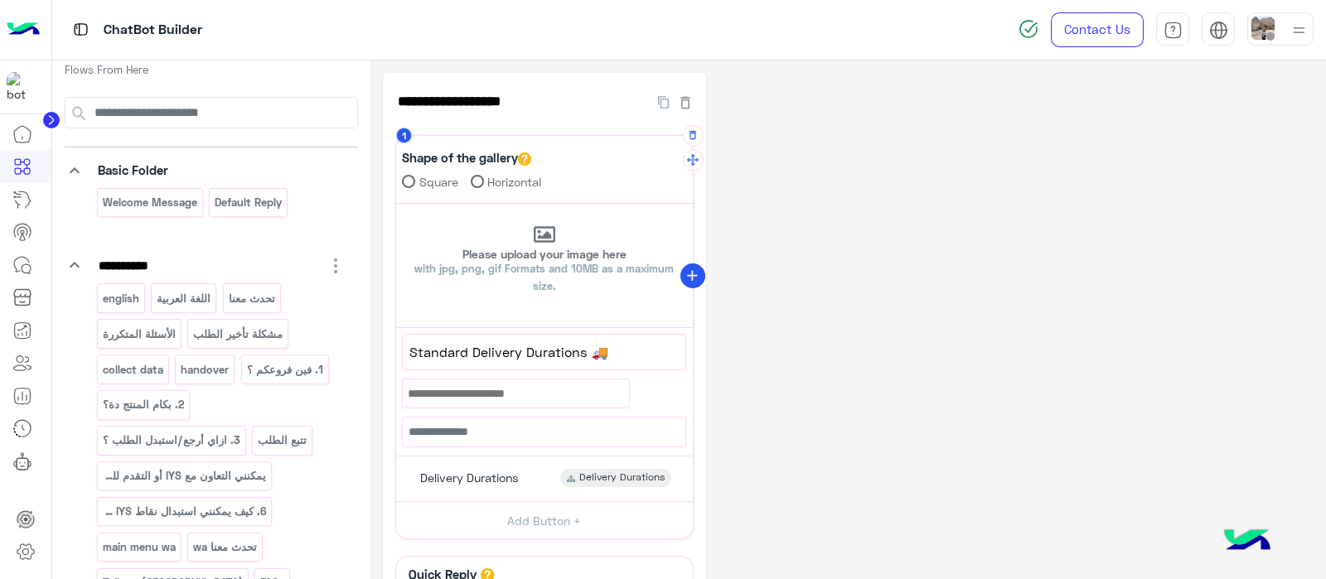
click at [692, 268] on icon "add" at bounding box center [692, 276] width 17 height 17
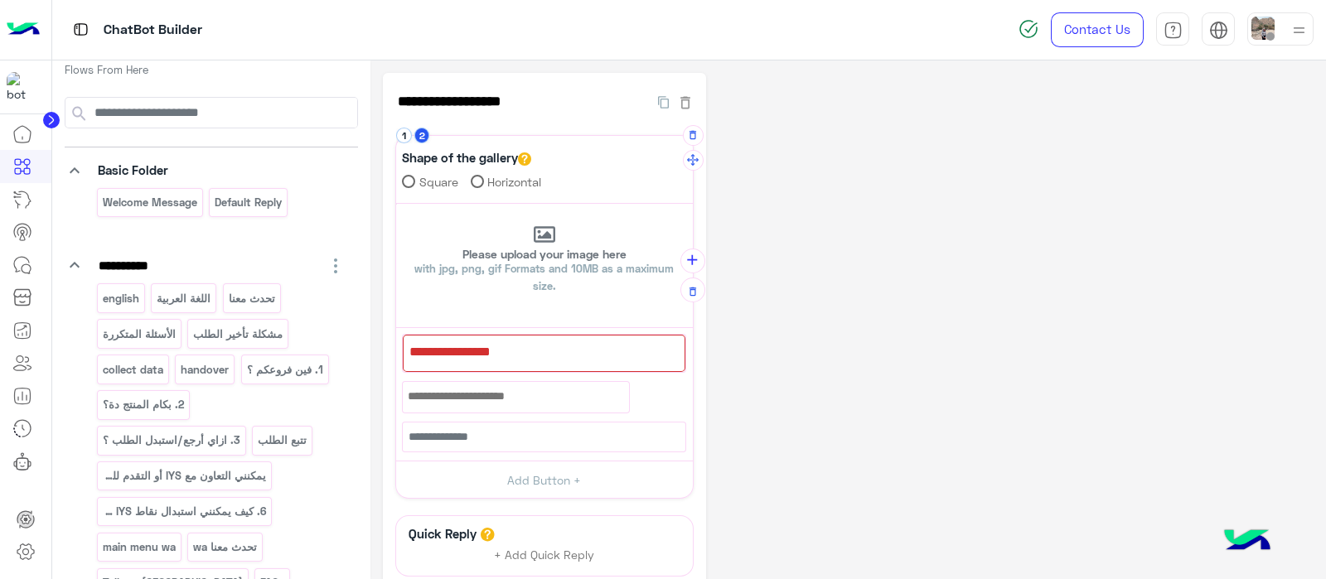
click at [579, 366] on div at bounding box center [544, 353] width 283 height 37
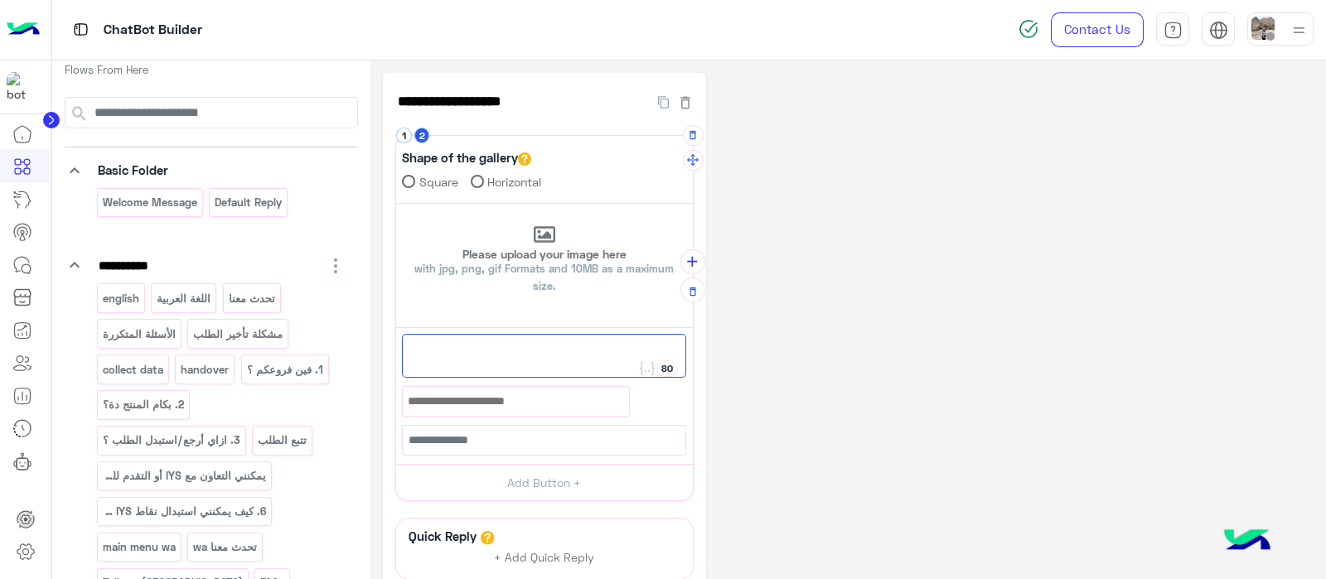
paste textarea "**********"
drag, startPoint x: 428, startPoint y: 350, endPoint x: 407, endPoint y: 350, distance: 21.5
click at [407, 350] on div "⚡ Express Delivery Option" at bounding box center [544, 356] width 284 height 44
click at [583, 353] on span "Express Delivery Option" at bounding box center [543, 352] width 271 height 22
paste textarea "**"
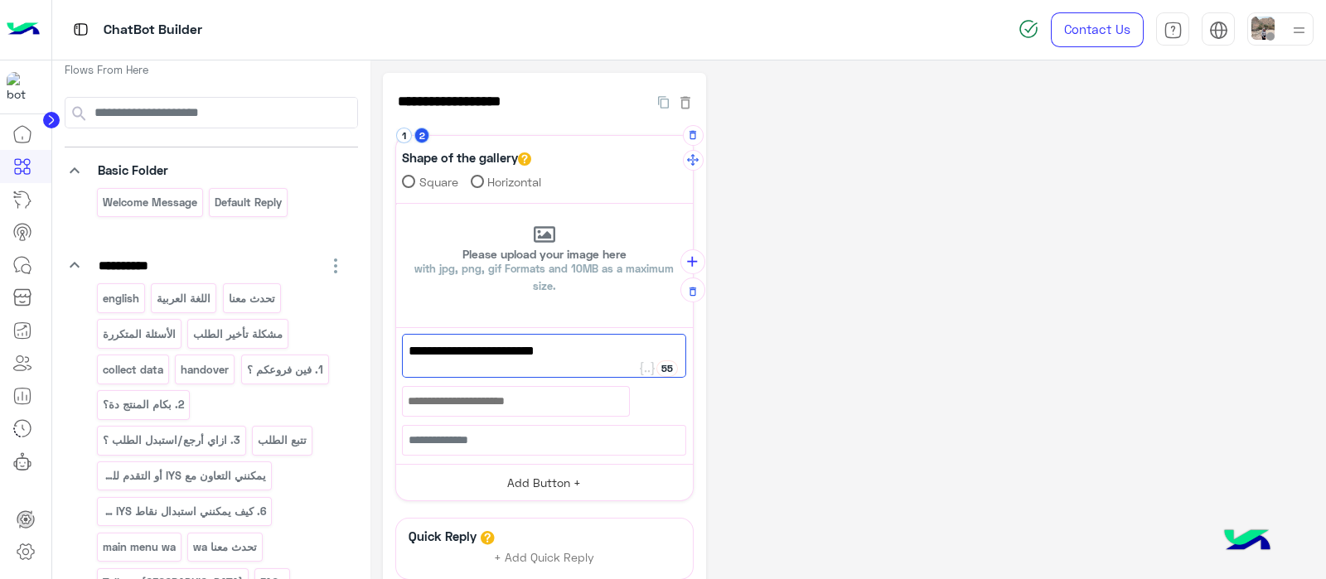
type textarea "**********"
click at [519, 470] on button "Add Button +" at bounding box center [544, 482] width 297 height 37
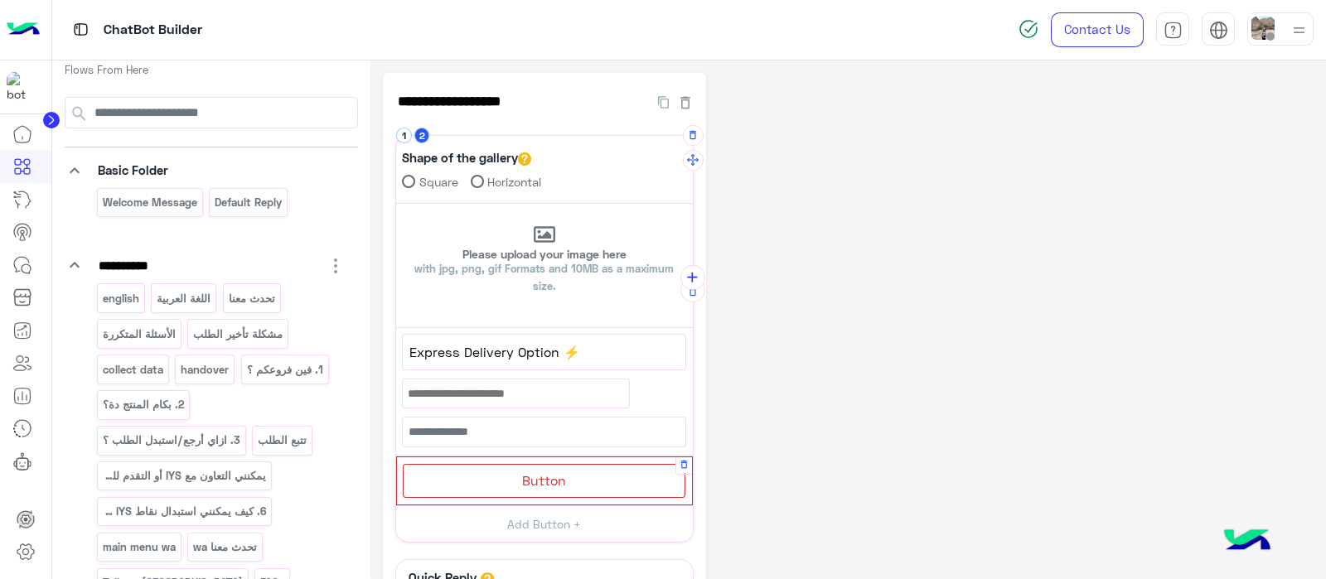
click at [533, 485] on span "Button" at bounding box center [544, 480] width 44 height 16
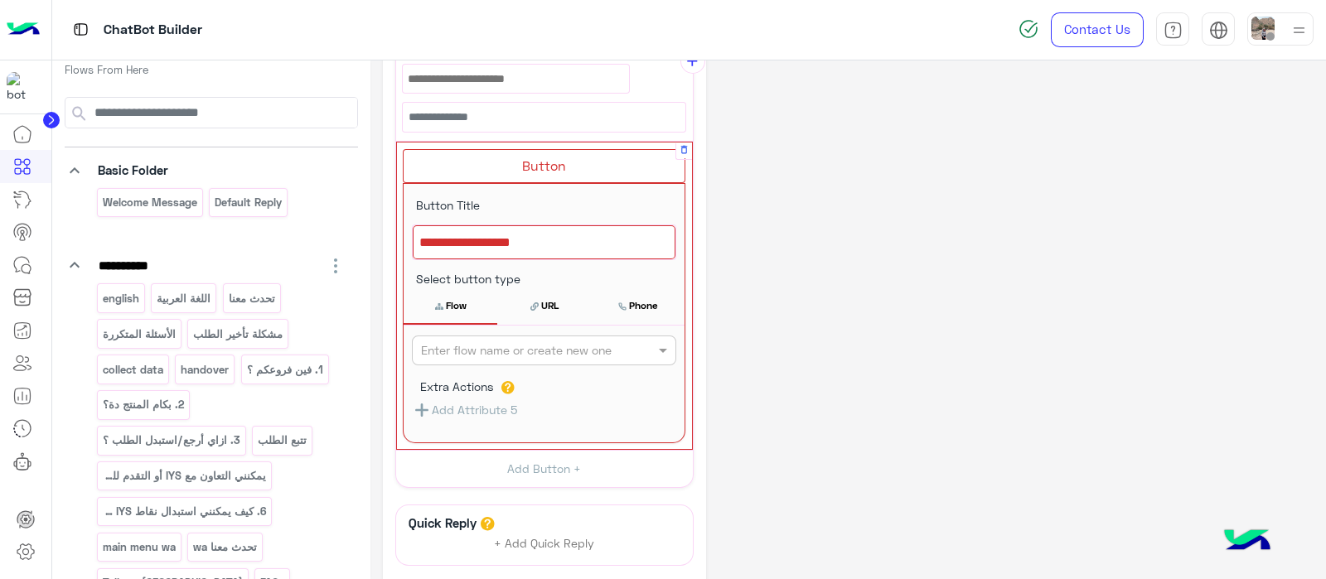
click at [484, 238] on div at bounding box center [544, 242] width 263 height 35
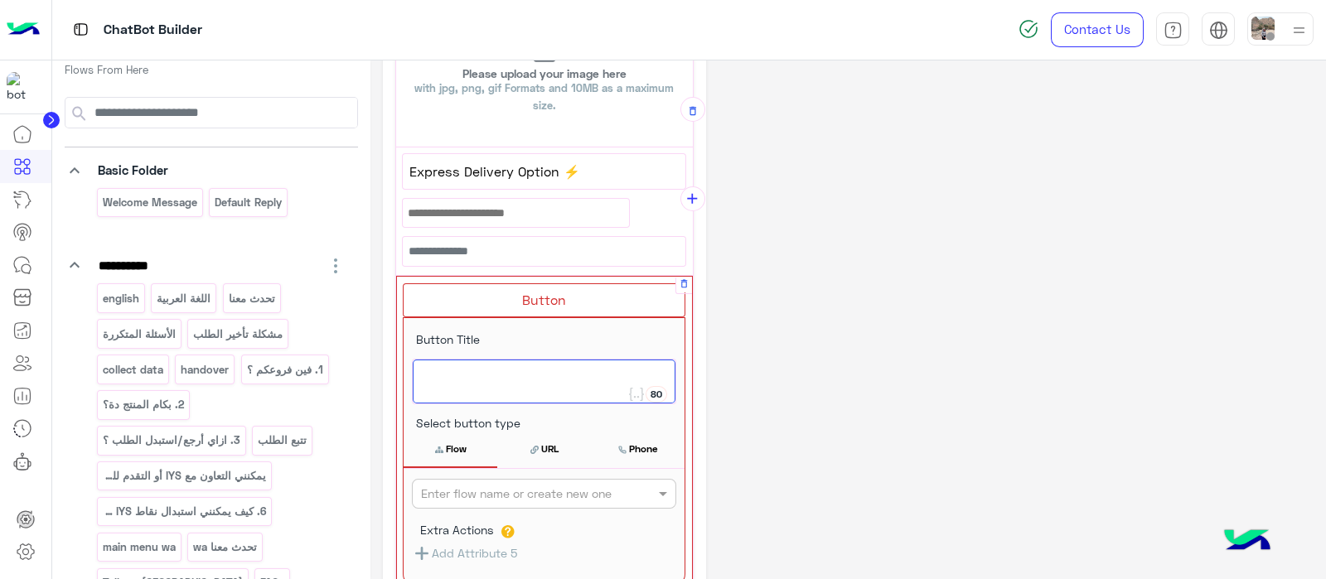
scroll to position [236, 0]
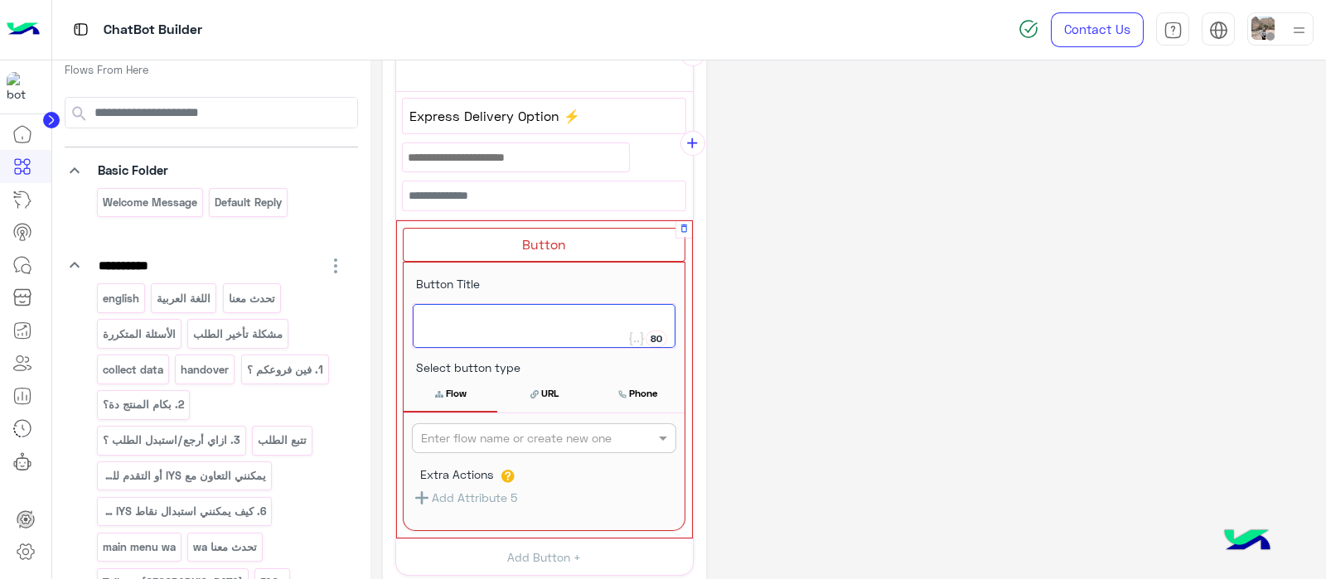
paste textarea "*"
click at [459, 312] on span "⚡" at bounding box center [543, 321] width 249 height 22
type textarea "*"
paste textarea "**********"
click at [442, 314] on span "⚡ Express Delivery Option" at bounding box center [543, 321] width 249 height 22
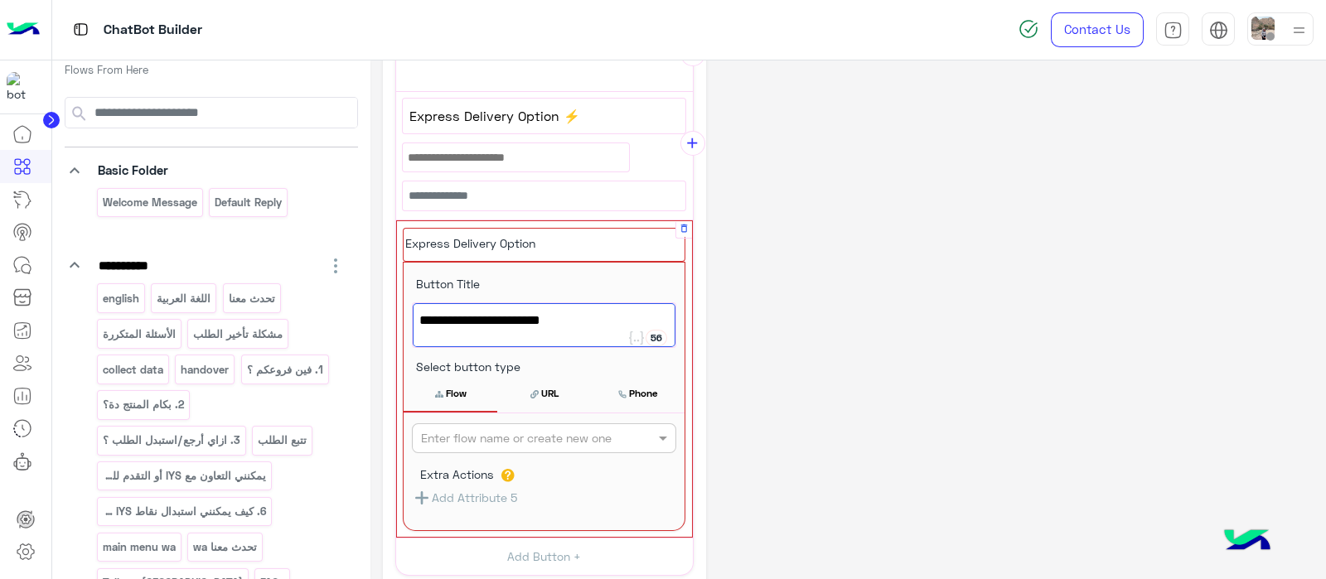
click at [583, 318] on span "Express Delivery Option" at bounding box center [543, 321] width 249 height 22
drag, startPoint x: 523, startPoint y: 321, endPoint x: 472, endPoint y: 322, distance: 50.5
click at [472, 322] on span "Express Delivery Option" at bounding box center [543, 321] width 249 height 22
drag, startPoint x: 460, startPoint y: 111, endPoint x: 507, endPoint y: 125, distance: 49.3
click at [507, 125] on span "Express Delivery Option ⚡" at bounding box center [543, 116] width 269 height 22
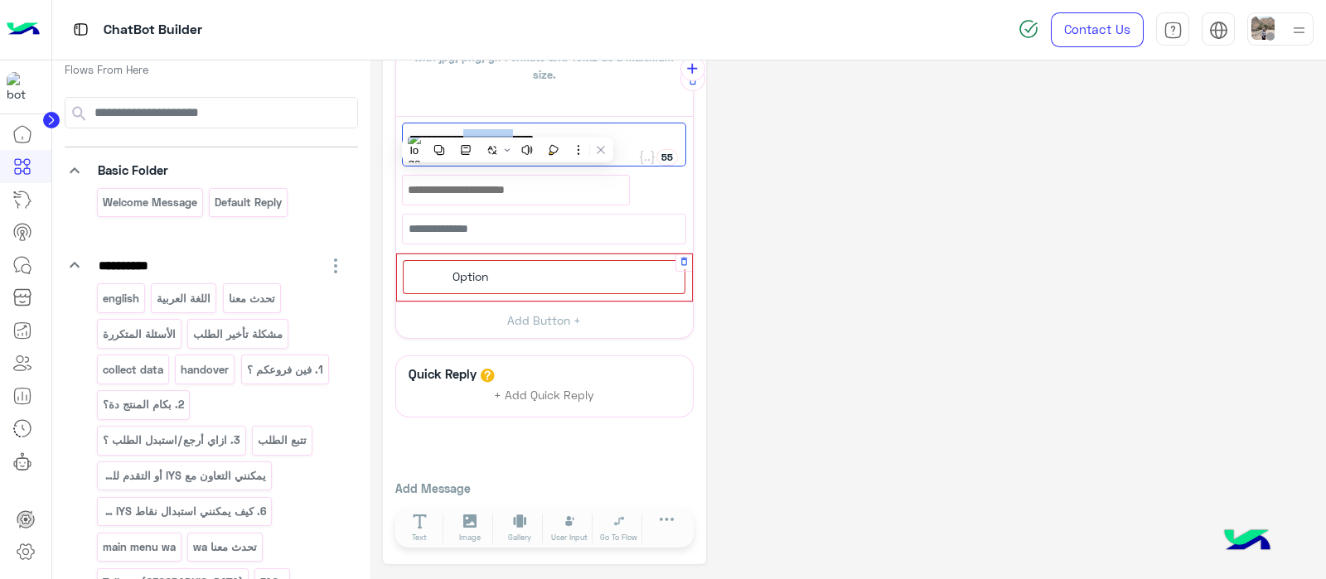
scroll to position [137, 0]
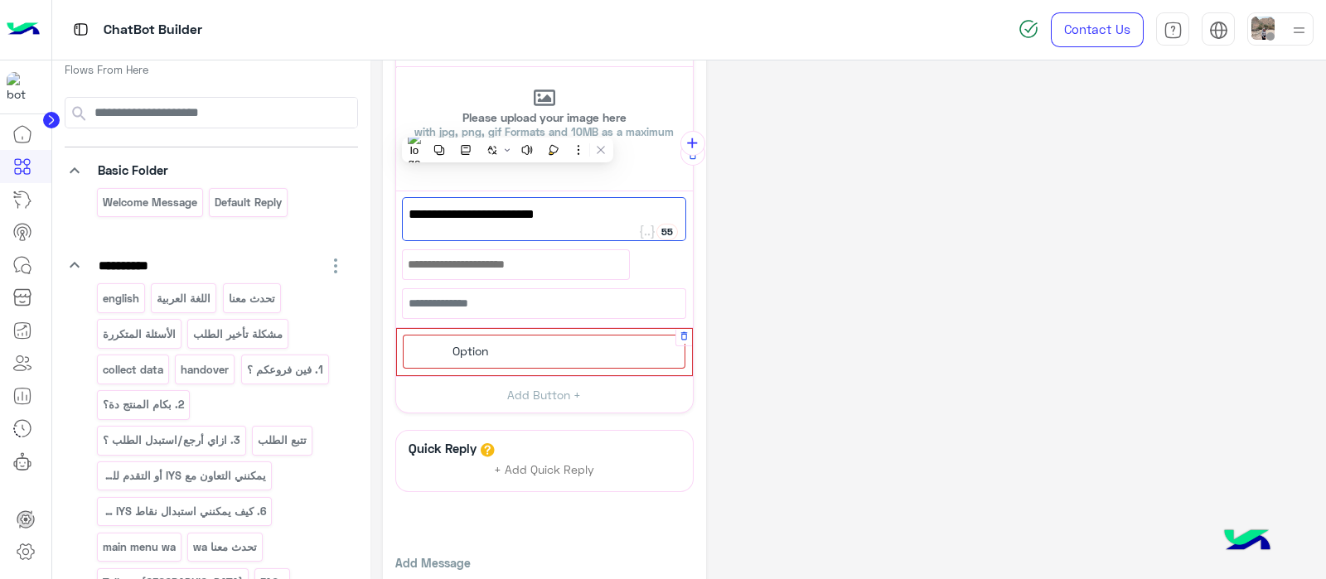
click at [435, 351] on div "Option" at bounding box center [544, 352] width 283 height 34
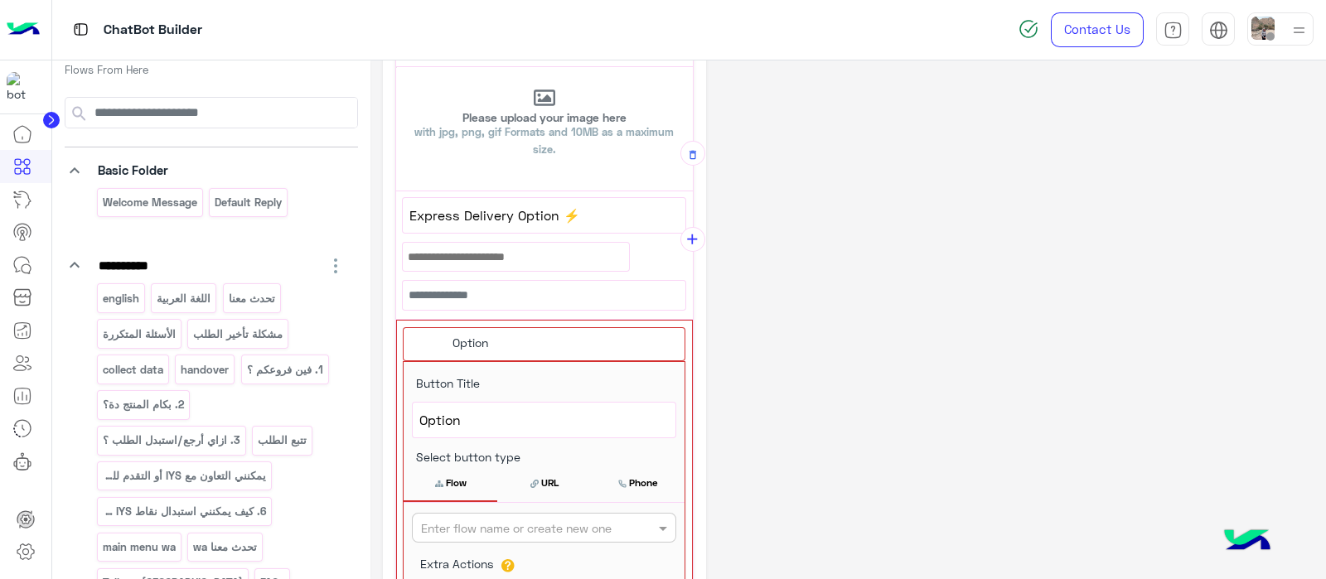
click at [418, 424] on div "Option" at bounding box center [544, 420] width 263 height 35
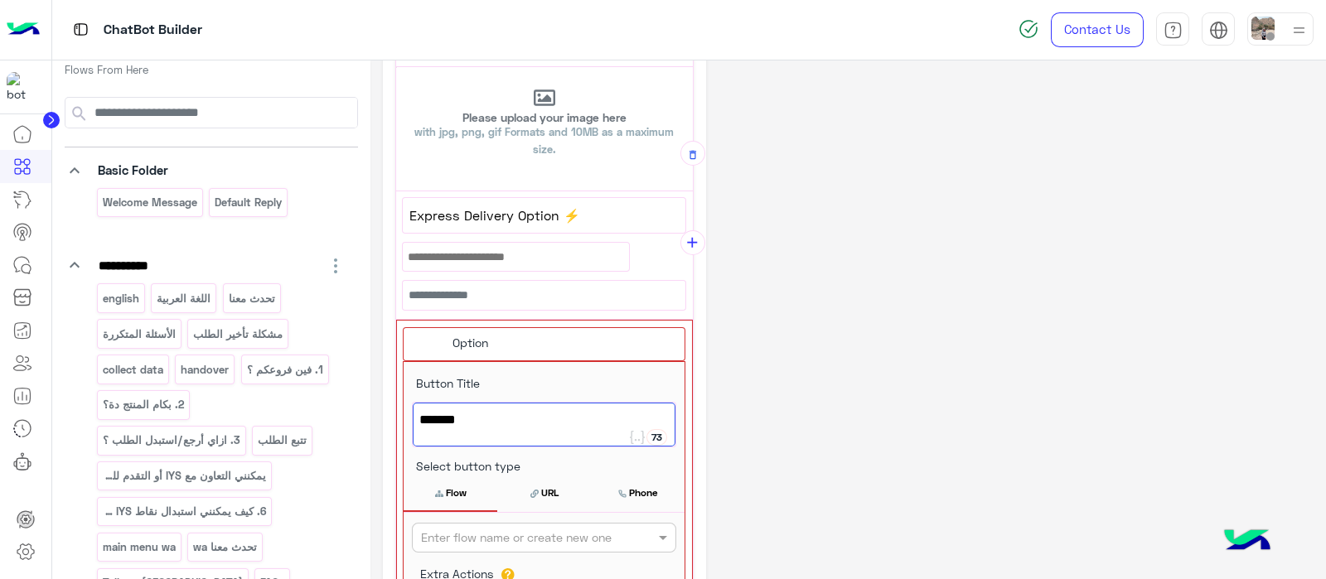
paste textarea "********"
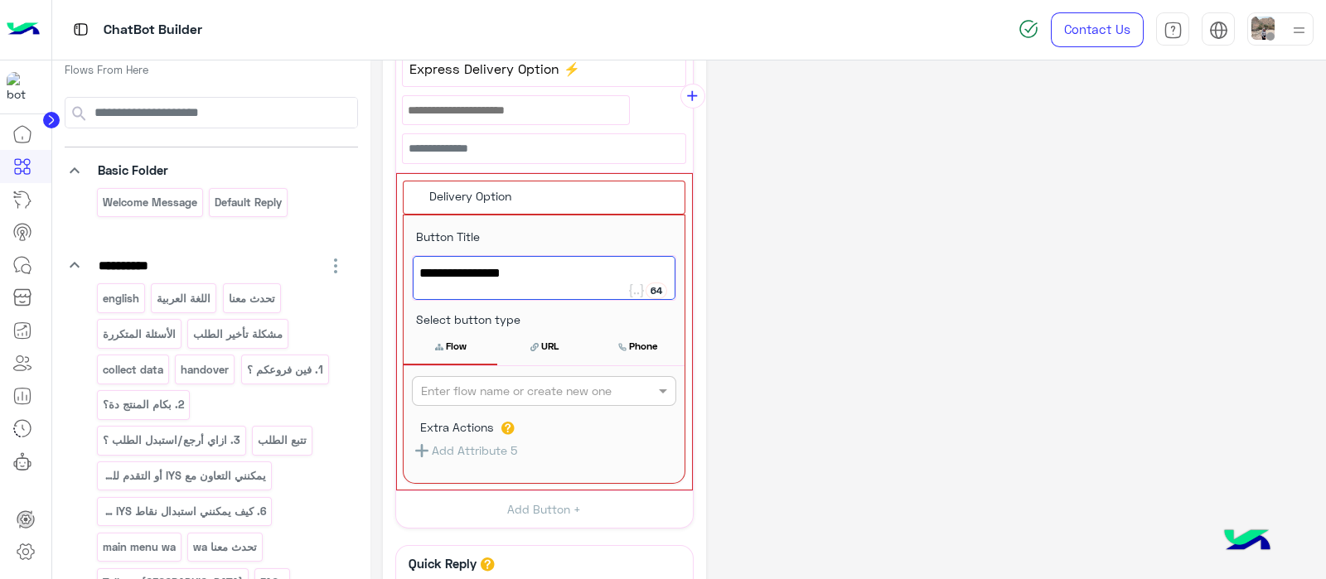
type textarea "**********"
drag, startPoint x: 524, startPoint y: 271, endPoint x: 414, endPoint y: 272, distance: 109.4
click at [414, 272] on div "Delivery Option" at bounding box center [544, 278] width 263 height 44
click at [483, 400] on div "Enter flow name or create new one" at bounding box center [544, 391] width 264 height 30
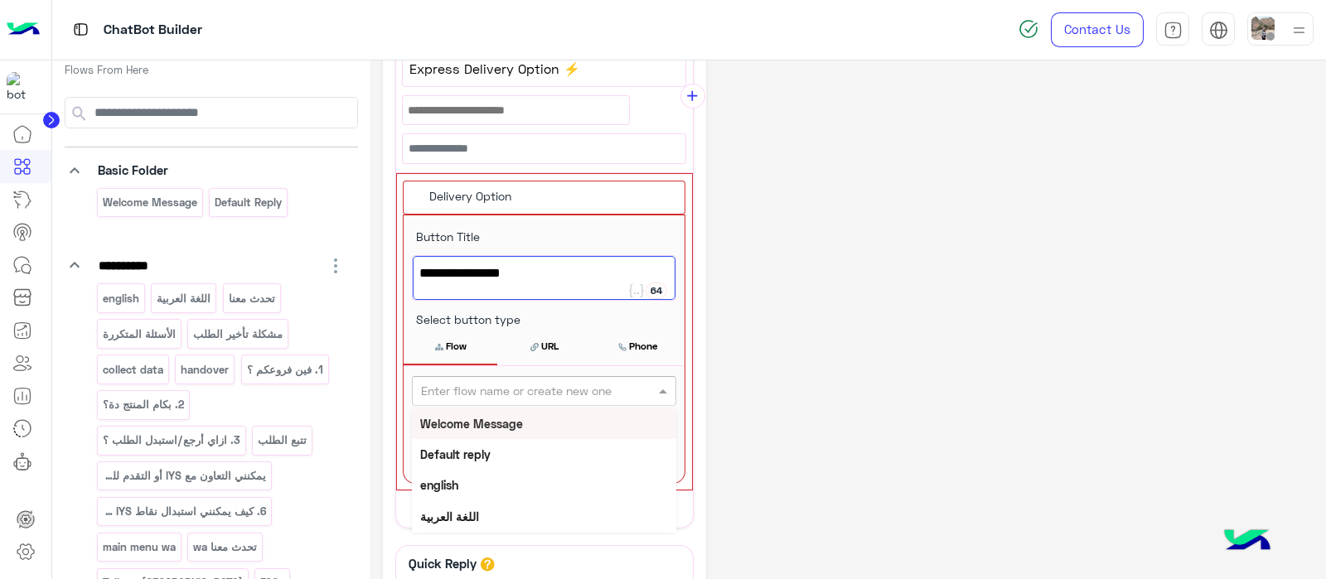
paste input "**********"
type input "**********"
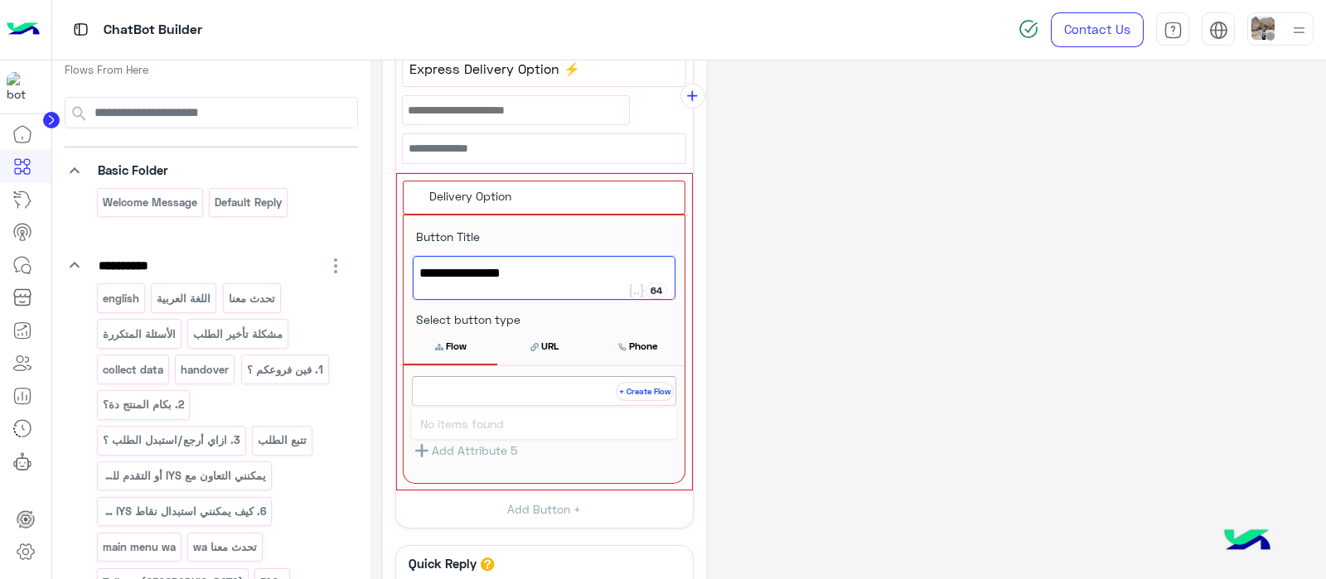
click at [635, 385] on button "+ Create Flow" at bounding box center [645, 391] width 58 height 19
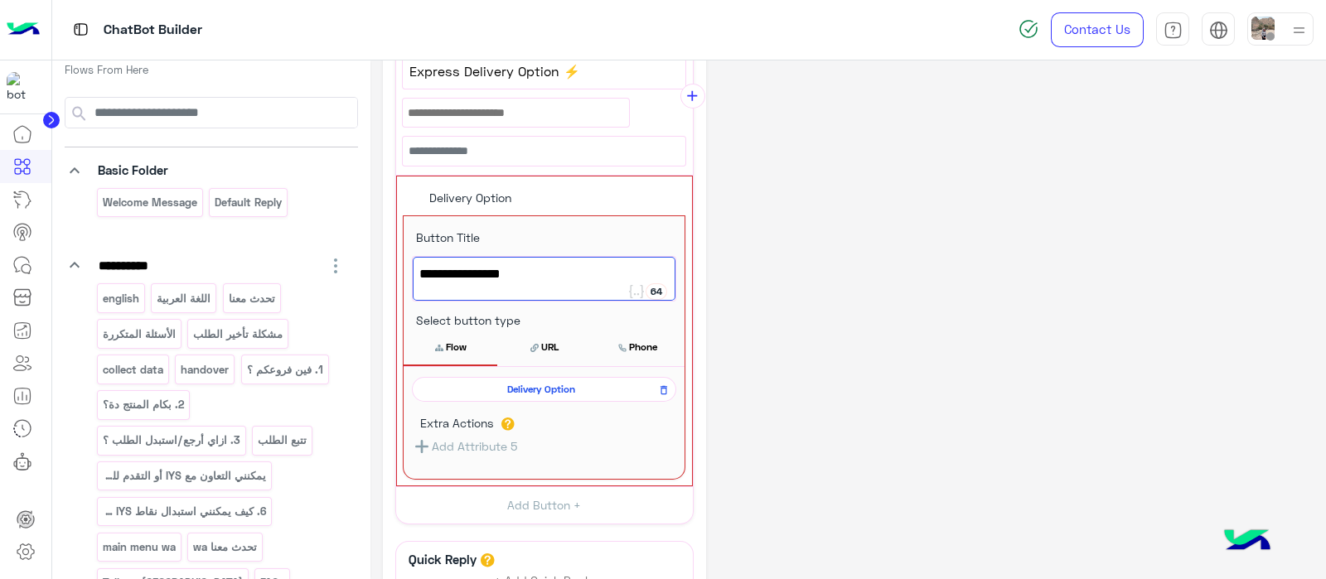
click at [449, 356] on button "Flow" at bounding box center [450, 347] width 94 height 35
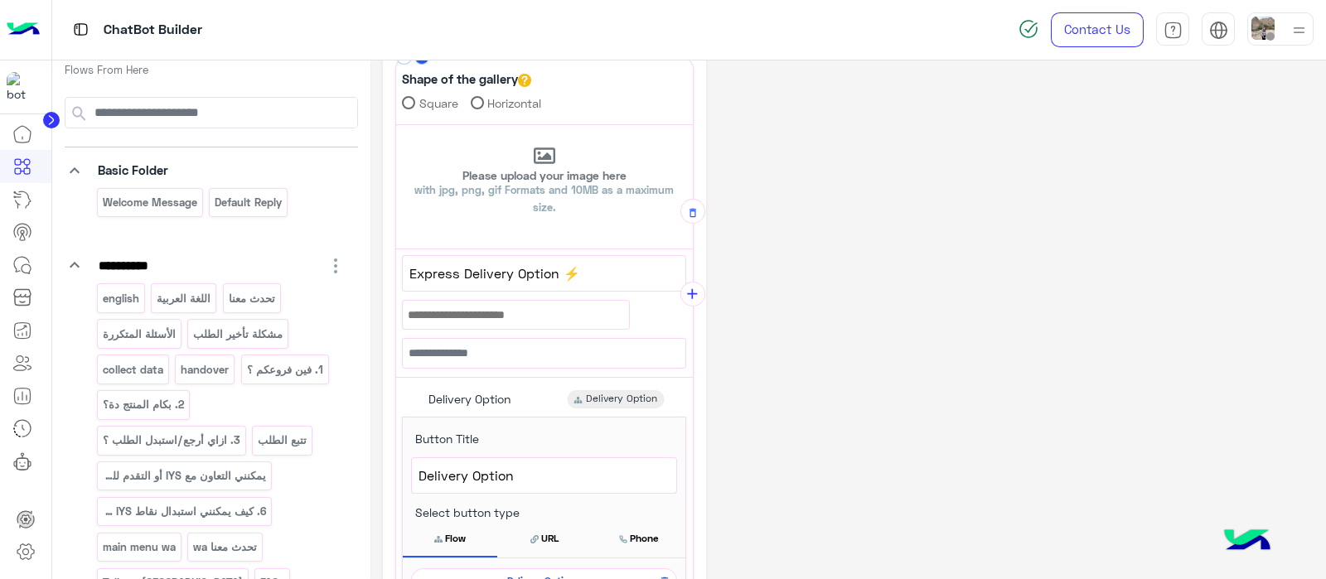
scroll to position [78, 0]
click at [691, 300] on icon "add" at bounding box center [692, 295] width 17 height 17
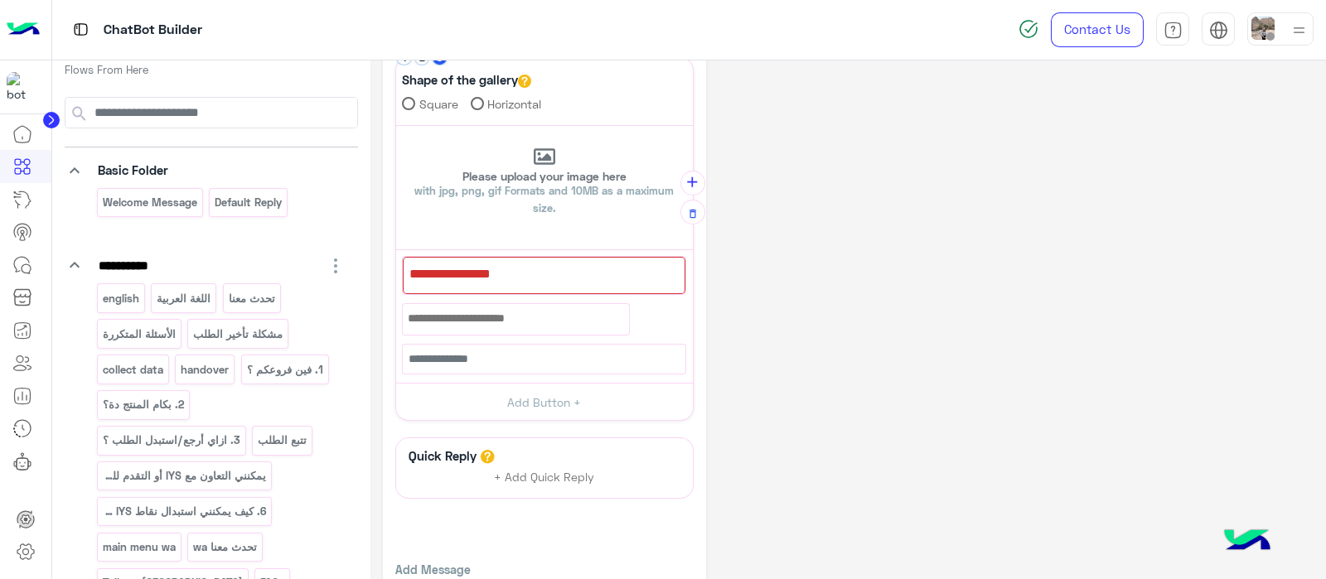
scroll to position [0, 0]
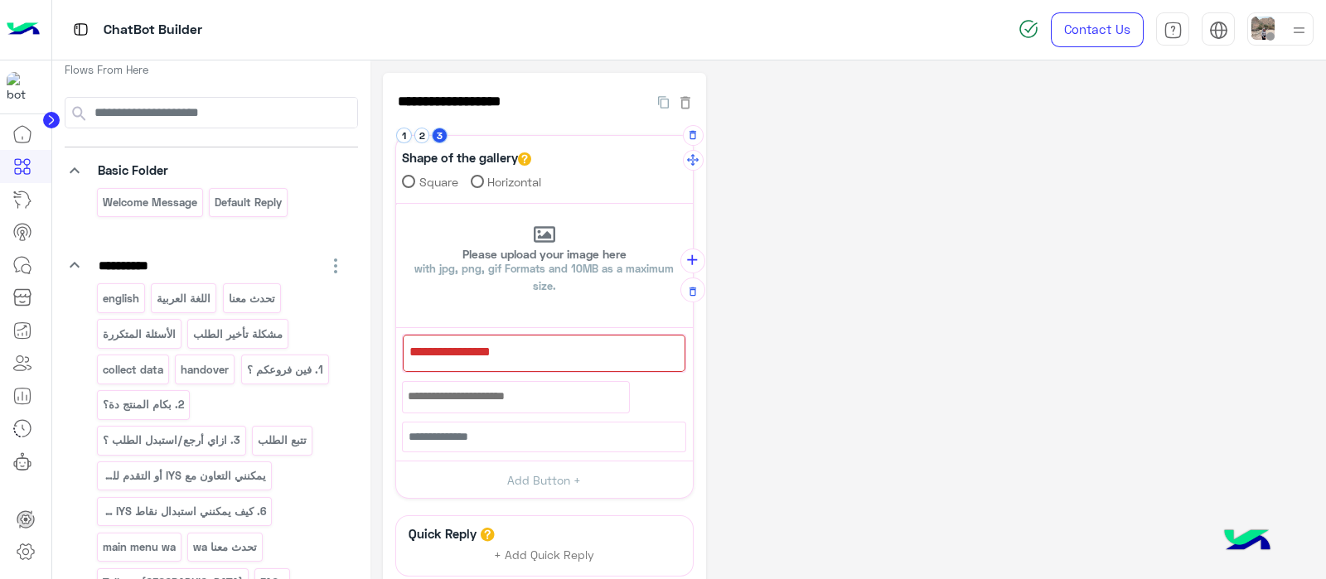
click at [512, 348] on div at bounding box center [544, 353] width 283 height 37
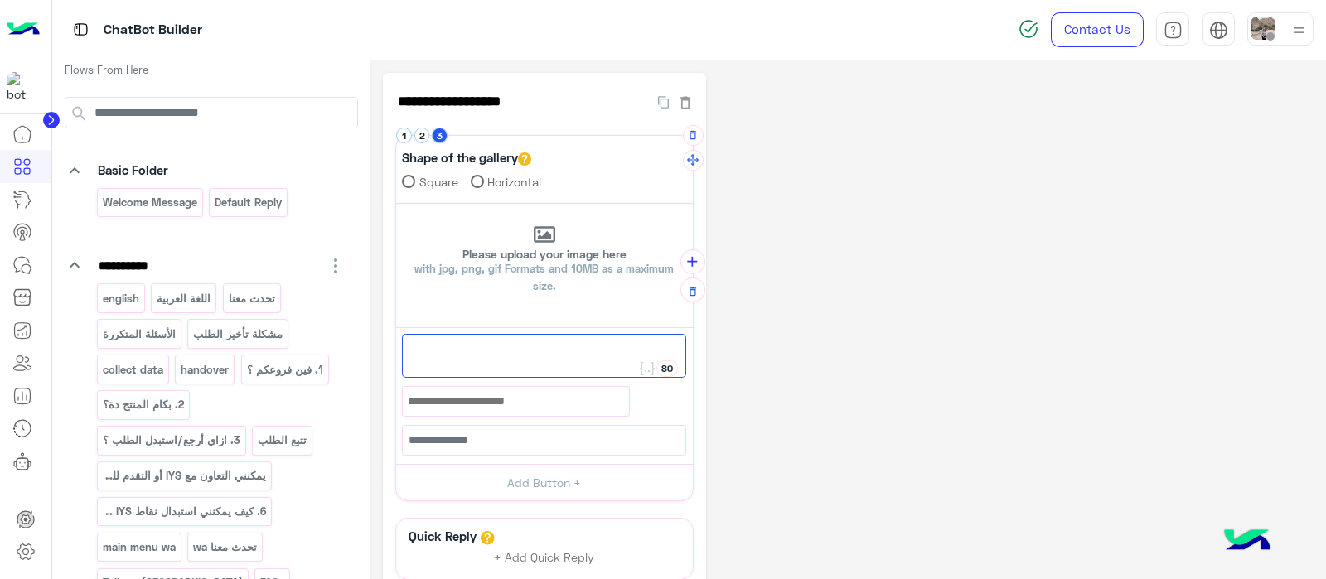
paste textarea "**********"
click at [414, 350] on span ". Exchanges/Refunds 🔂" at bounding box center [543, 352] width 271 height 22
type textarea "**********"
click at [559, 480] on button "Add Button +" at bounding box center [544, 482] width 297 height 37
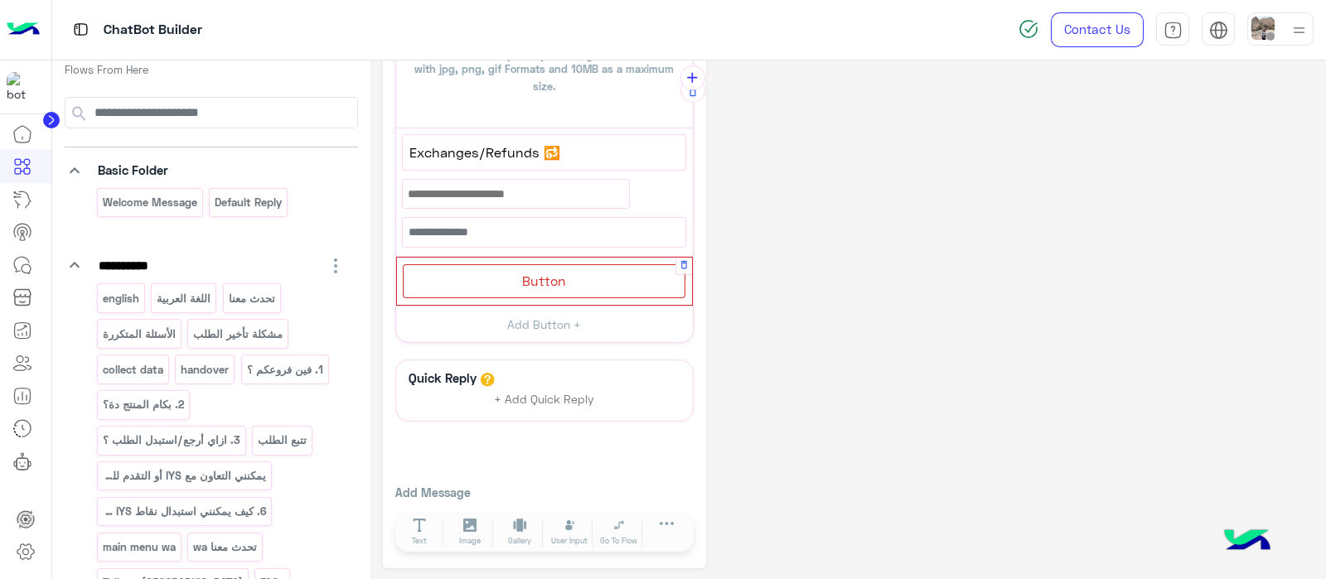
click at [513, 277] on div "Button" at bounding box center [544, 281] width 283 height 34
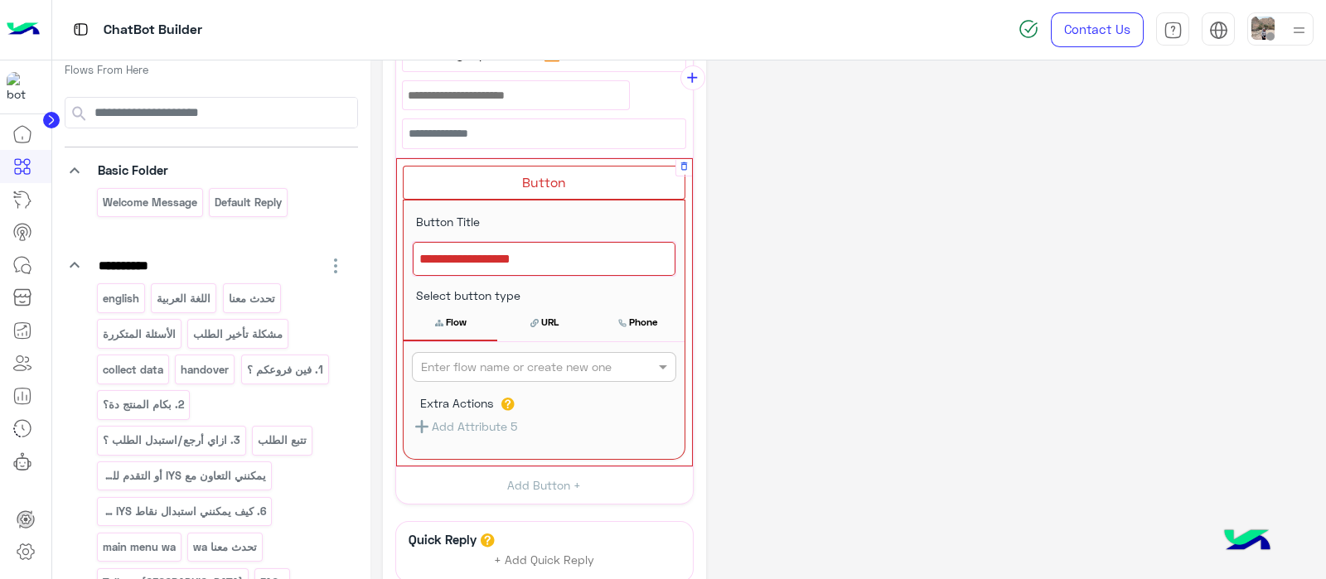
click at [457, 259] on div at bounding box center [544, 259] width 263 height 35
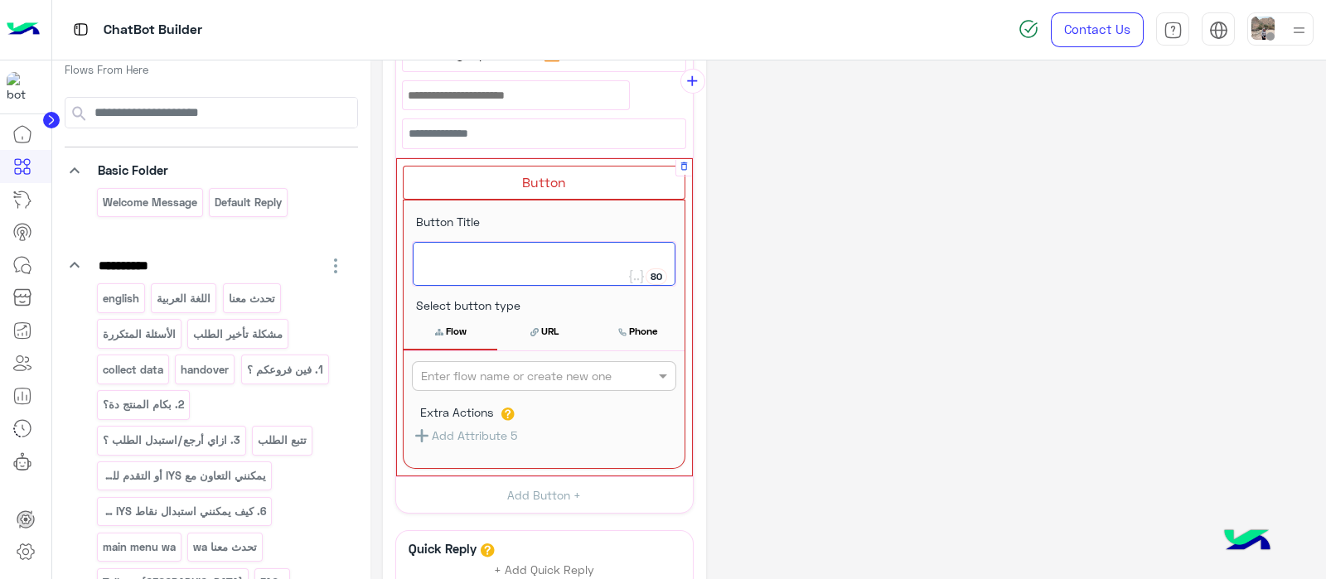
scroll to position [302, 0]
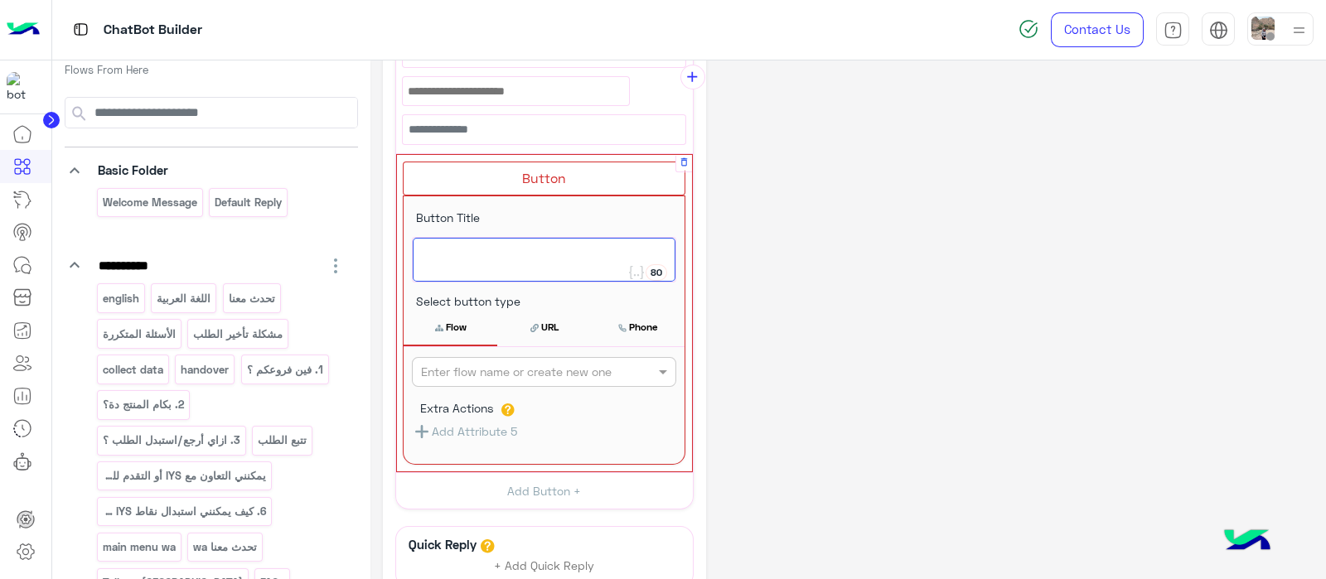
paste textarea "**********"
click at [427, 256] on span ". Exchanges/Refunds" at bounding box center [543, 255] width 249 height 22
type textarea "**********"
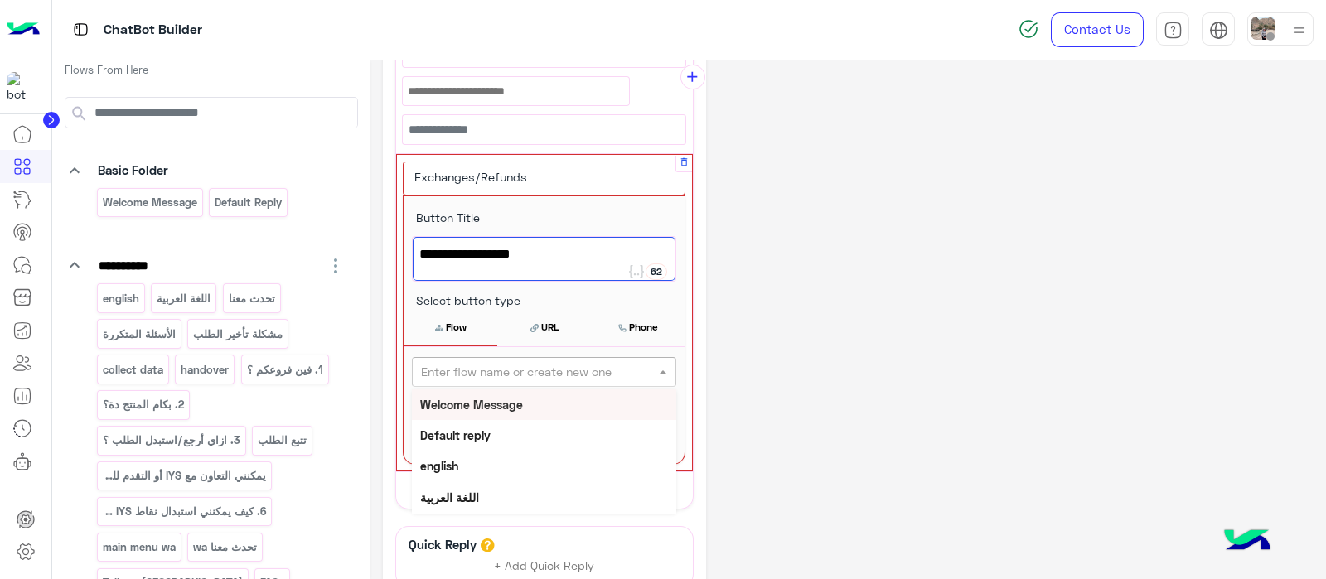
click at [481, 366] on input "text" at bounding box center [516, 372] width 191 height 17
paste input "**********"
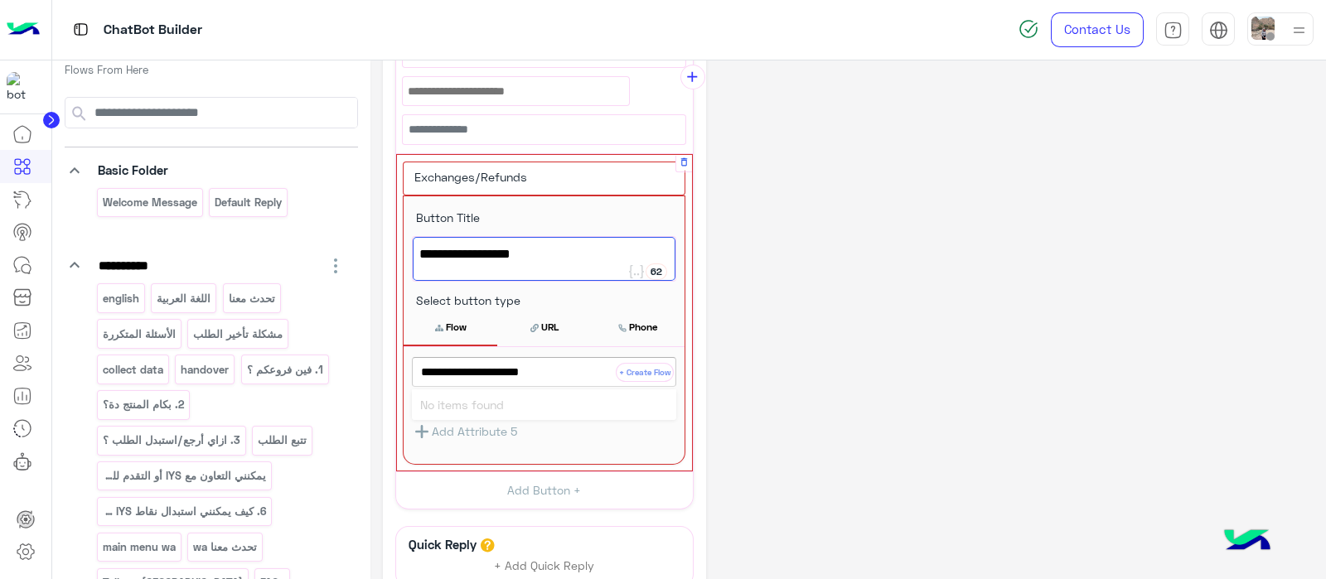
click at [428, 370] on input "**********" at bounding box center [516, 372] width 191 height 17
type input "**********"
click at [648, 370] on button "+ Create Flow" at bounding box center [645, 372] width 58 height 19
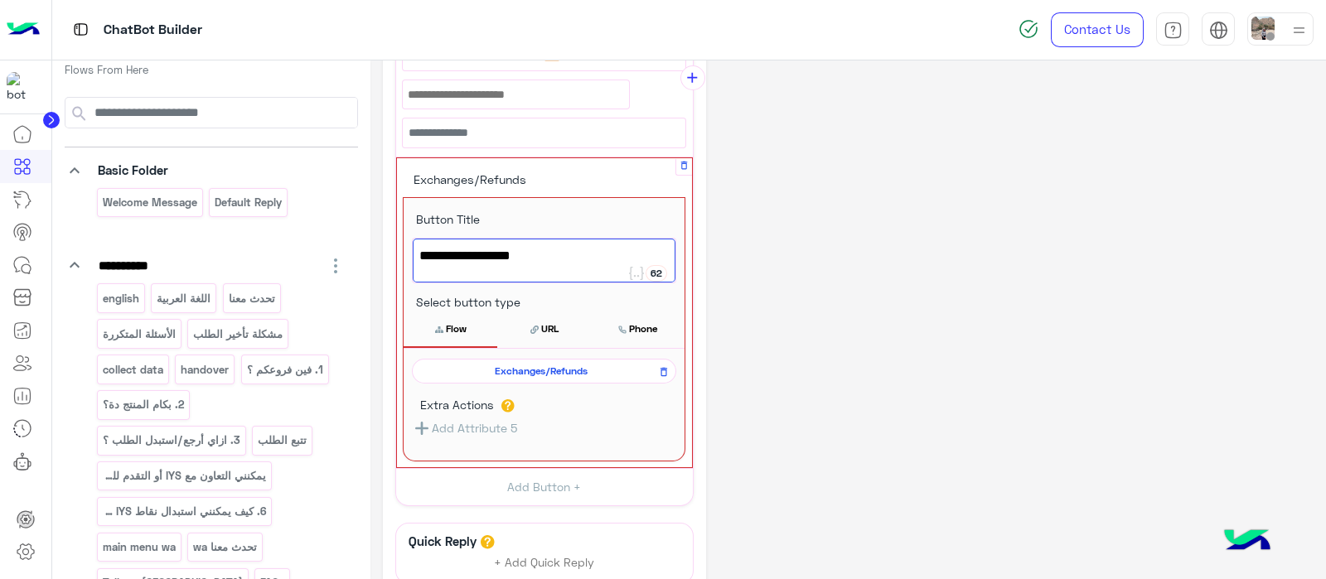
click at [457, 332] on button "Flow" at bounding box center [450, 329] width 94 height 35
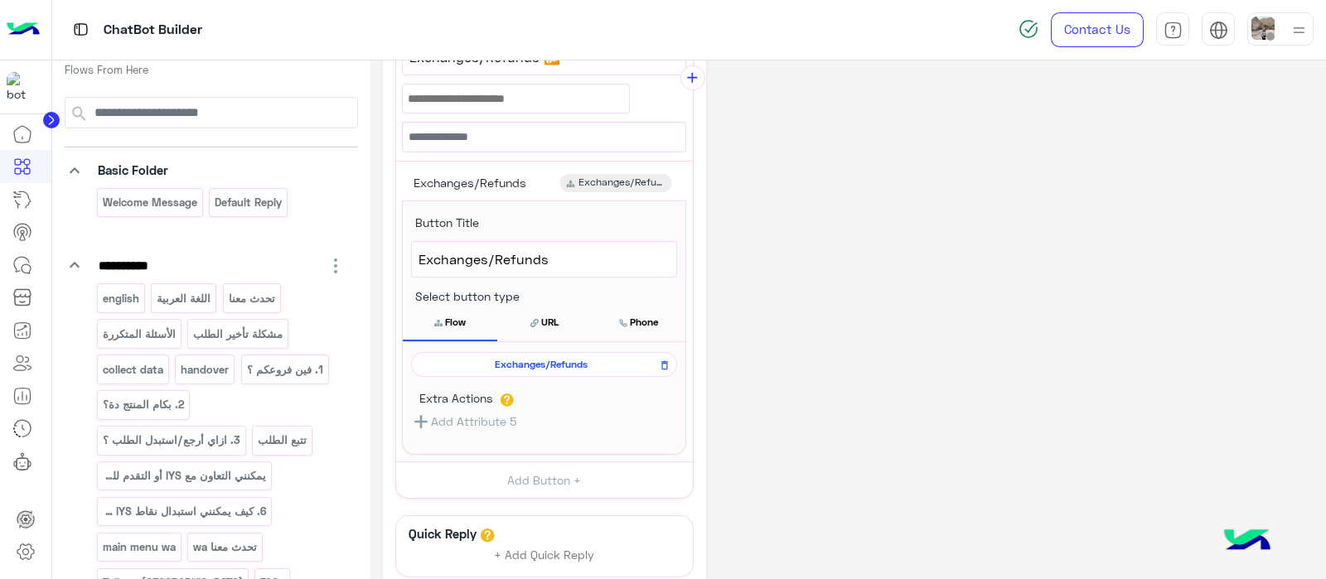
scroll to position [0, 0]
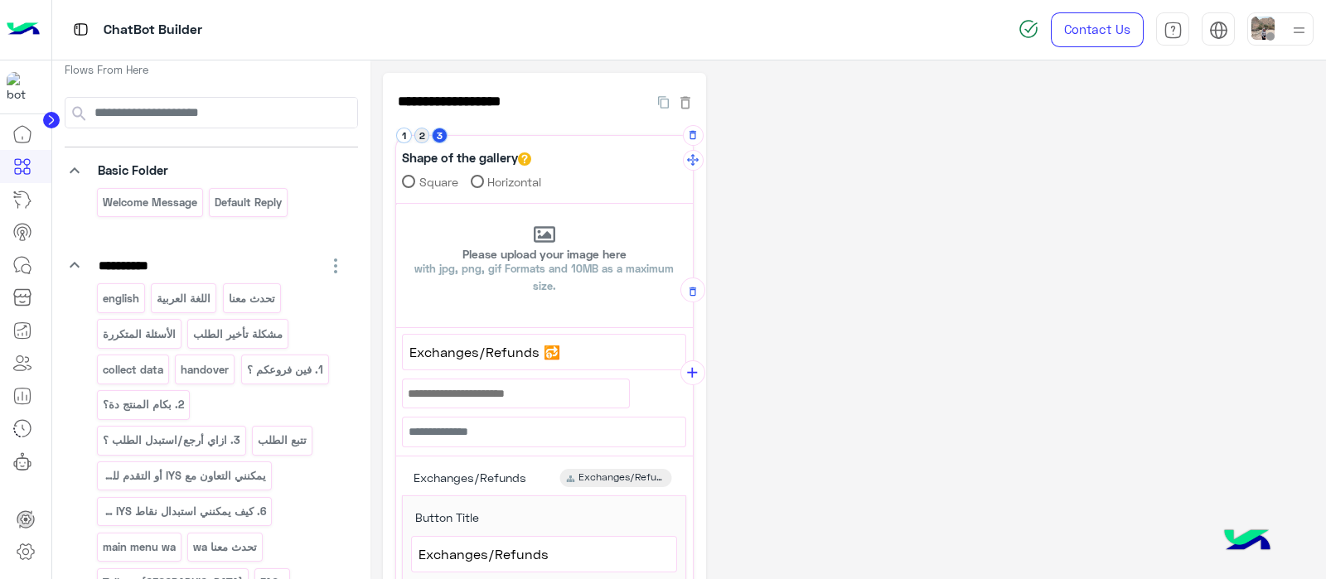
click at [418, 134] on button "2" at bounding box center [422, 136] width 16 height 16
click at [686, 265] on button "add" at bounding box center [692, 275] width 25 height 25
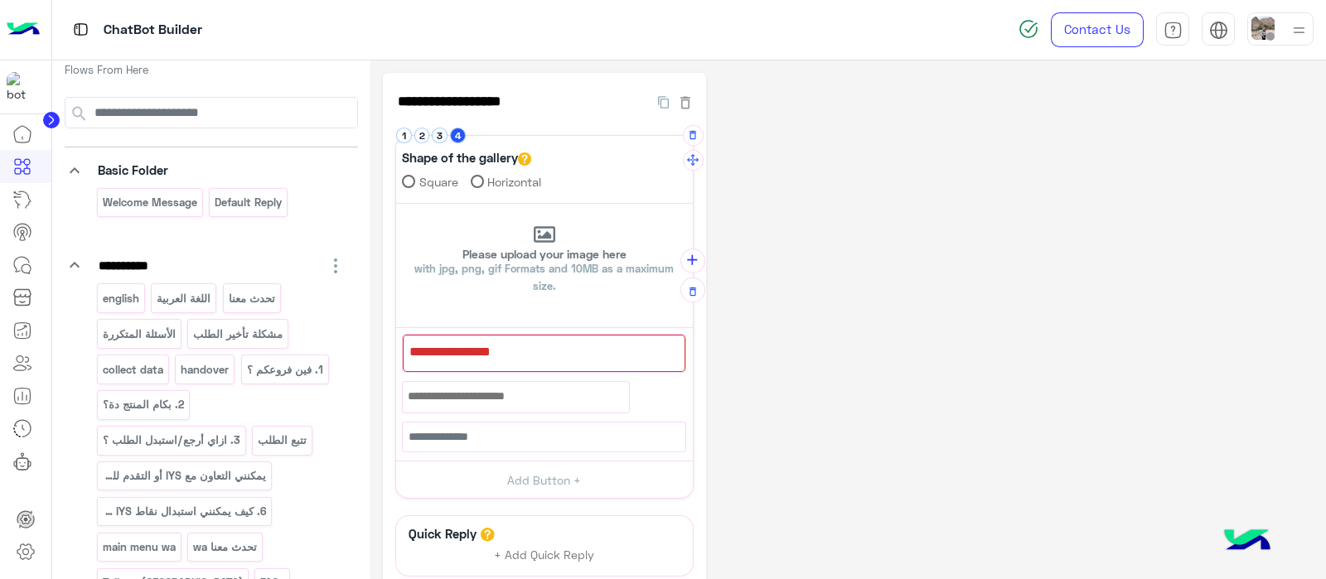
click at [447, 349] on div at bounding box center [544, 353] width 283 height 37
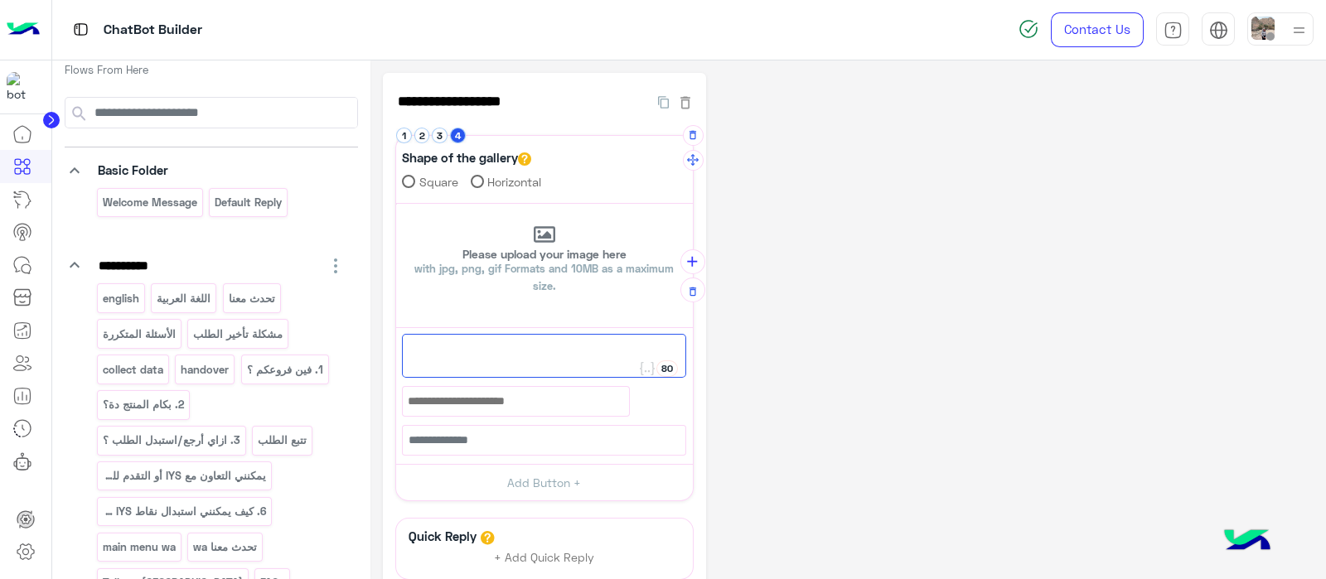
paste textarea "**********"
type textarea "**********"
click at [519, 485] on button "Add Button +" at bounding box center [544, 482] width 297 height 37
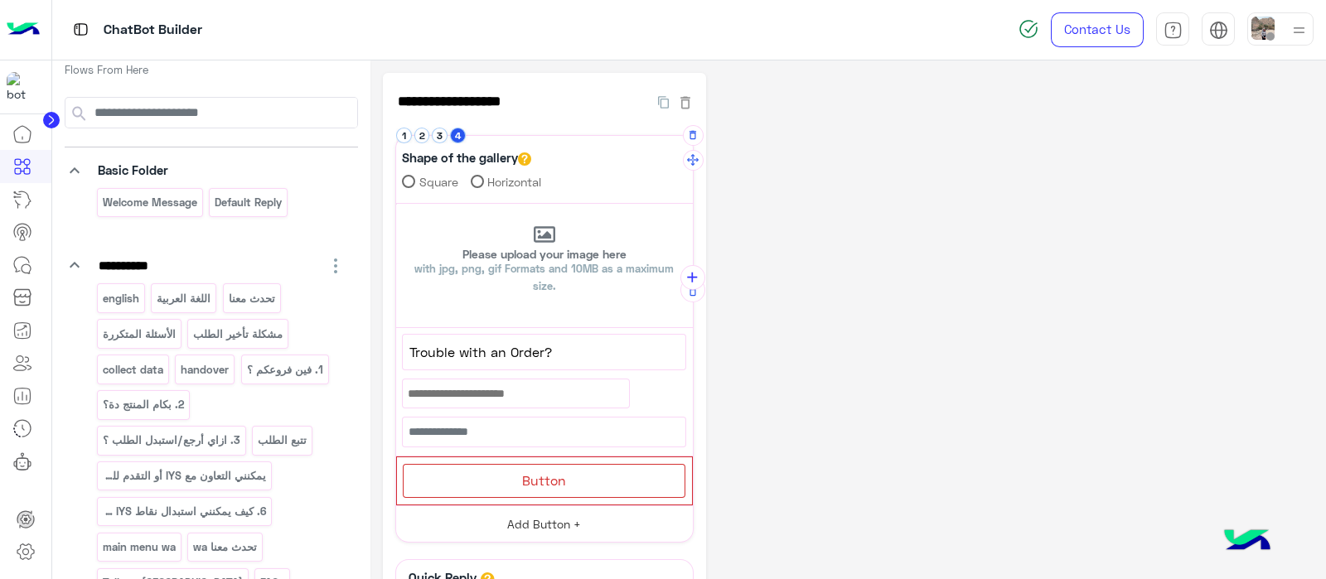
click at [519, 485] on div "Button" at bounding box center [544, 481] width 283 height 34
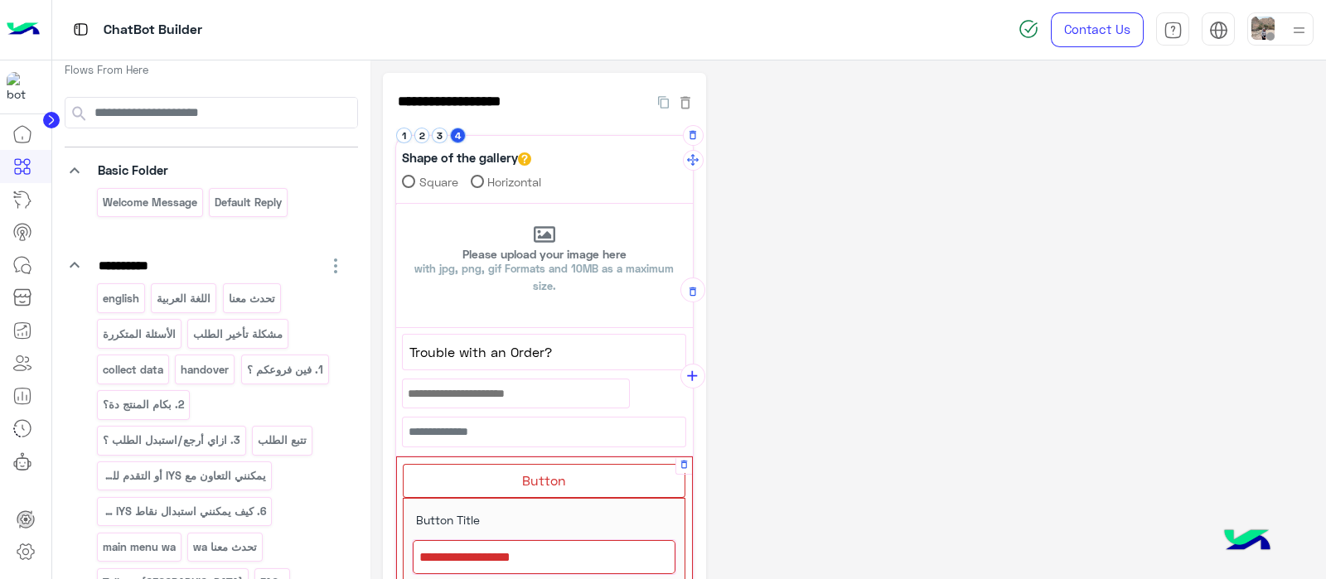
click at [510, 553] on div at bounding box center [544, 557] width 263 height 35
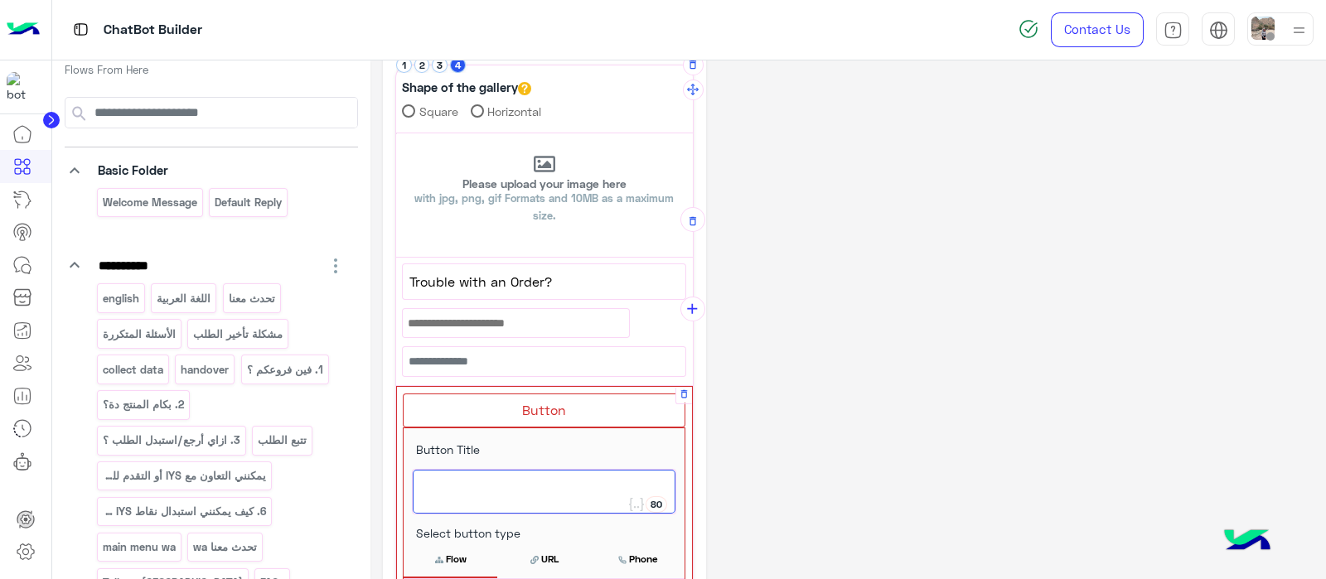
scroll to position [75, 0]
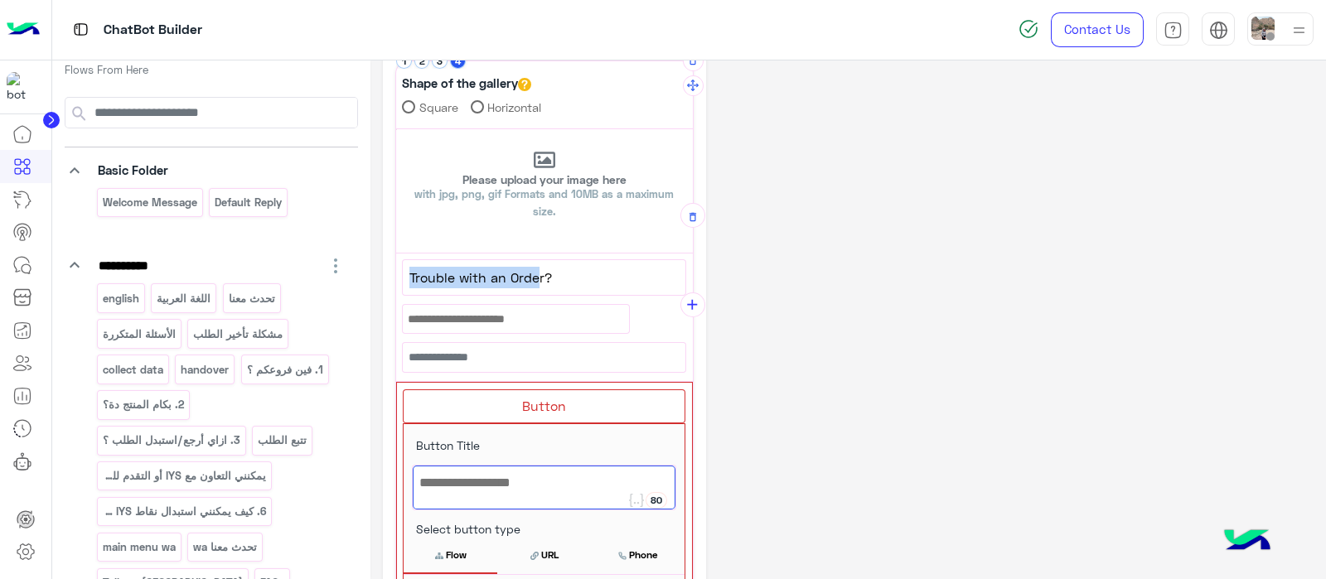
drag, startPoint x: 539, startPoint y: 277, endPoint x: 402, endPoint y: 286, distance: 137.0
click at [403, 286] on div "Trouble with an Order?" at bounding box center [544, 277] width 283 height 35
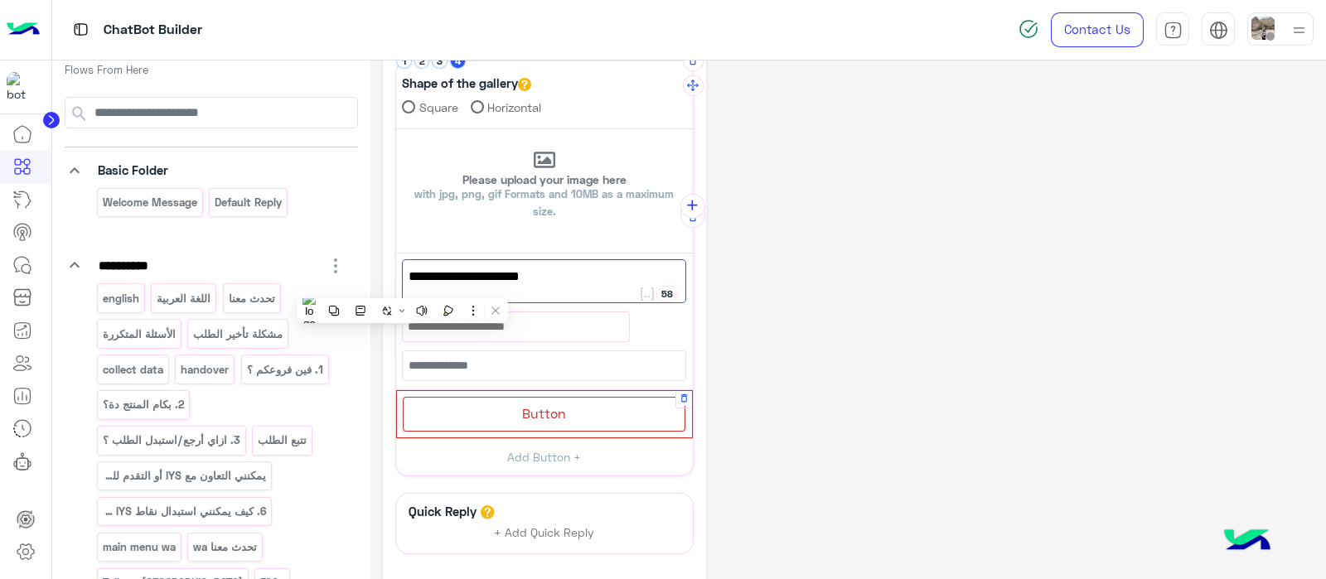
click at [548, 398] on div "Button" at bounding box center [544, 414] width 283 height 34
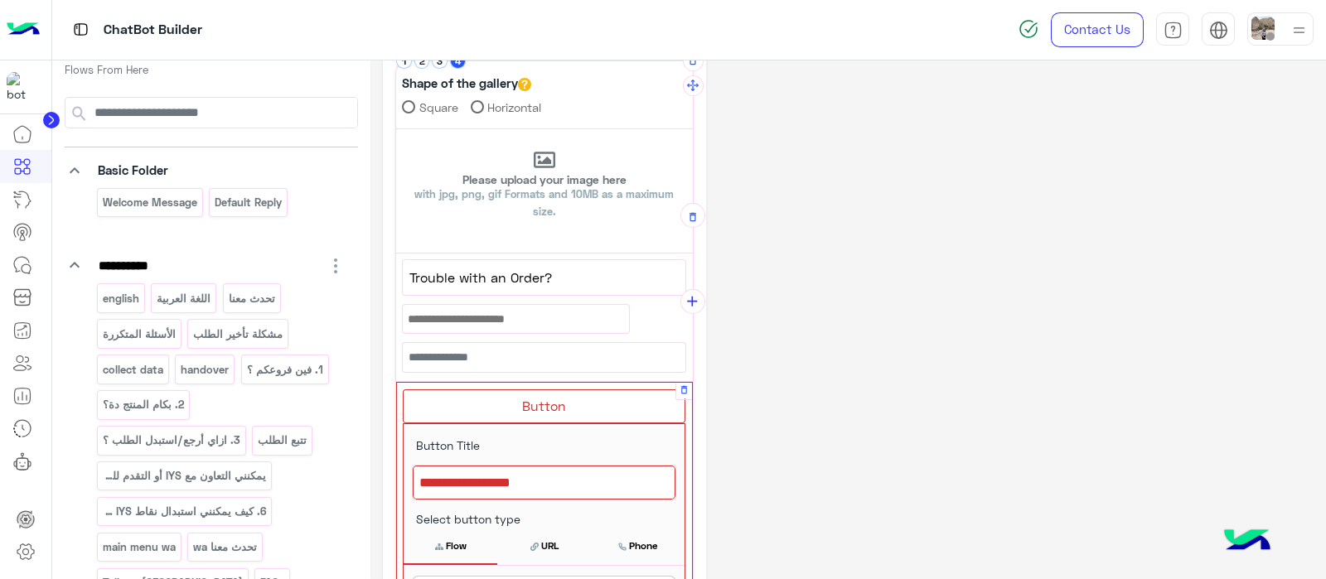
click at [483, 489] on div at bounding box center [544, 483] width 263 height 35
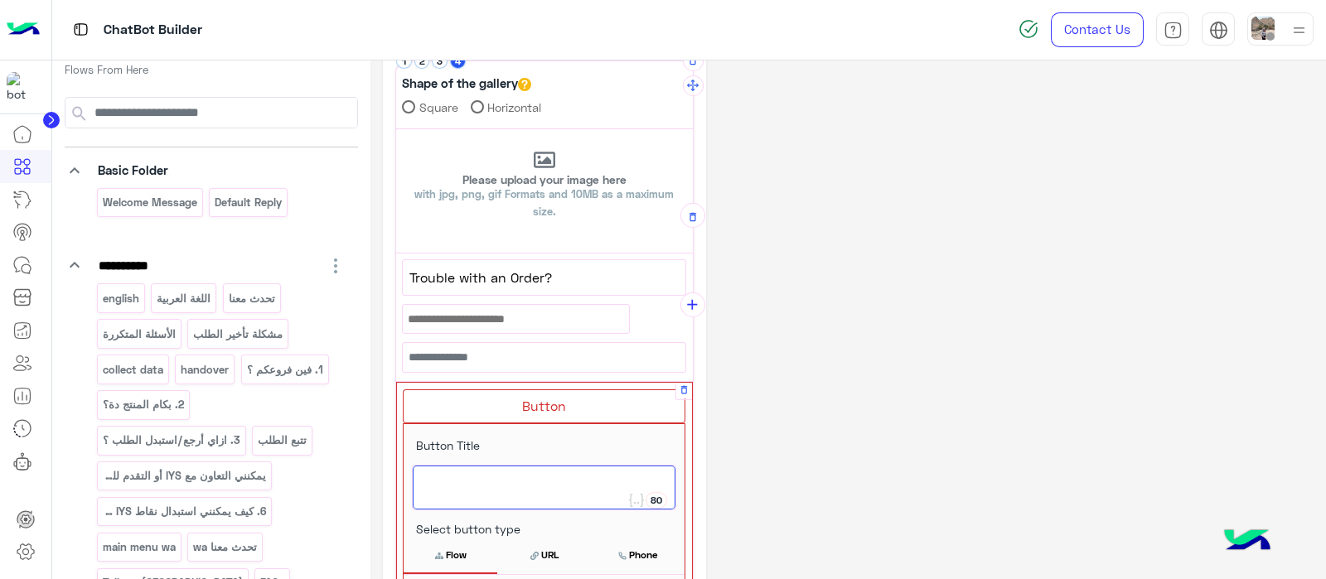
paste textarea "**********"
click at [516, 480] on span "Trouble with an Order" at bounding box center [543, 482] width 249 height 22
click at [519, 478] on span "Trouble with an Order" at bounding box center [543, 482] width 249 height 22
drag, startPoint x: 546, startPoint y: 483, endPoint x: 537, endPoint y: 484, distance: 9.2
click at [542, 484] on span "Trouble with Order" at bounding box center [543, 482] width 249 height 22
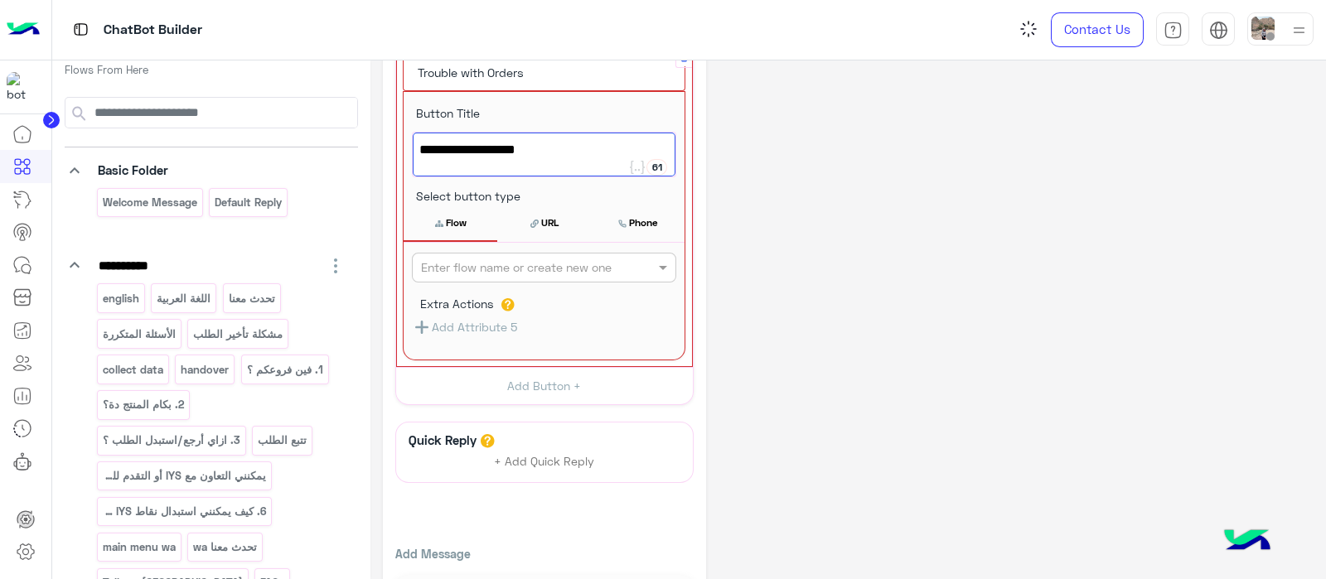
scroll to position [408, 0]
type textarea "**********"
click at [490, 271] on div "Enter flow name or create new one" at bounding box center [516, 266] width 191 height 17
type input "****"
click at [439, 293] on b "Talk to [GEOGRAPHIC_DATA]" at bounding box center [496, 299] width 152 height 14
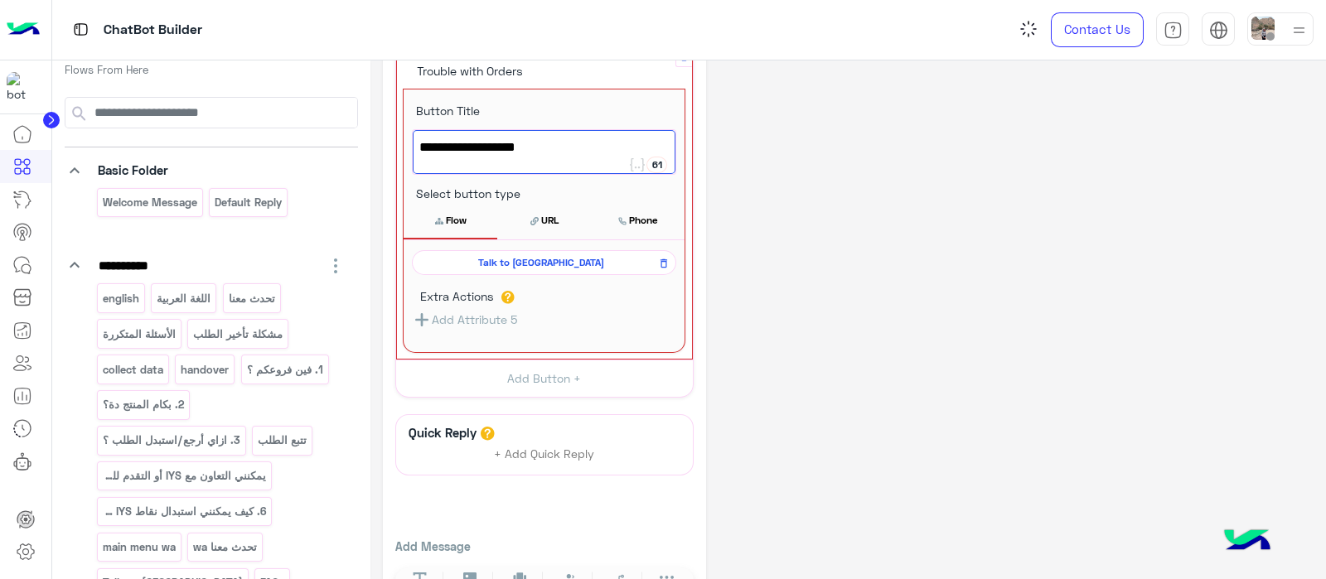
click at [447, 230] on button "Flow" at bounding box center [450, 220] width 94 height 35
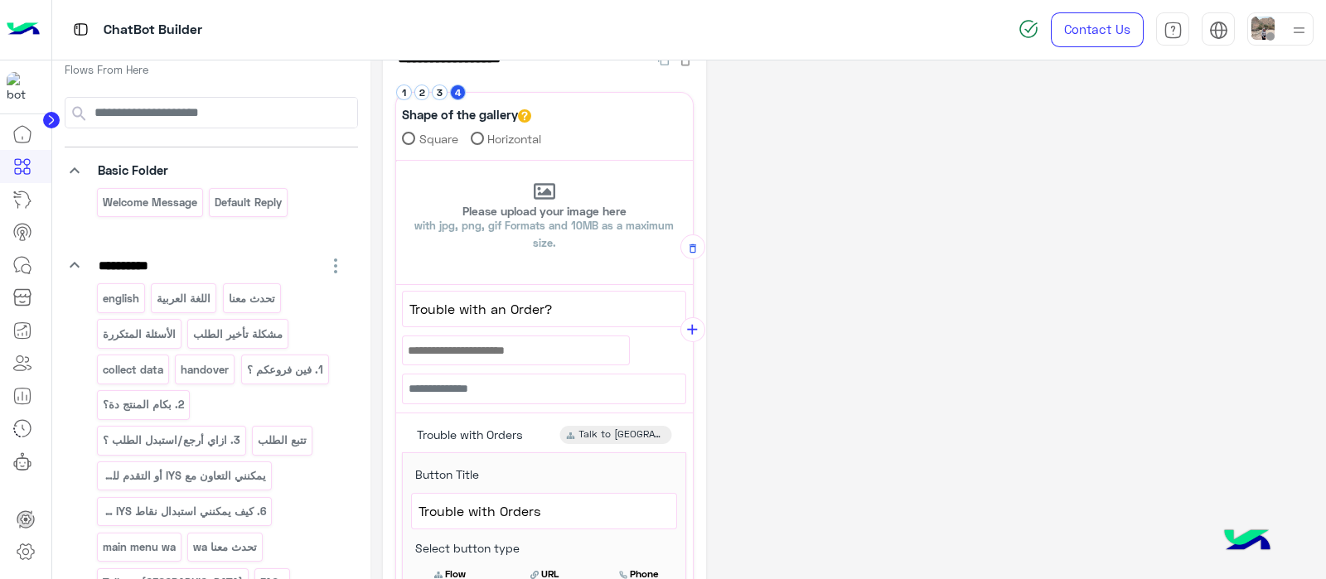
scroll to position [0, 0]
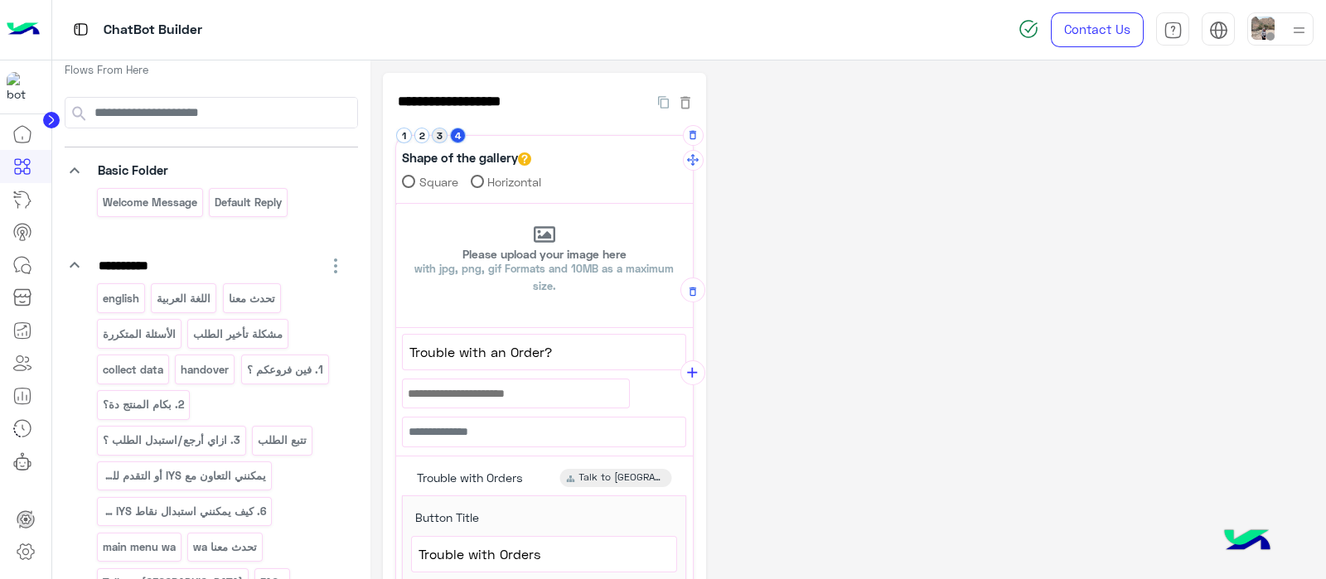
click at [445, 139] on li "3" at bounding box center [441, 136] width 18 height 16
click at [440, 136] on button "3" at bounding box center [440, 136] width 16 height 16
click at [423, 136] on button "2" at bounding box center [422, 136] width 16 height 16
click at [688, 263] on button "add" at bounding box center [692, 275] width 25 height 25
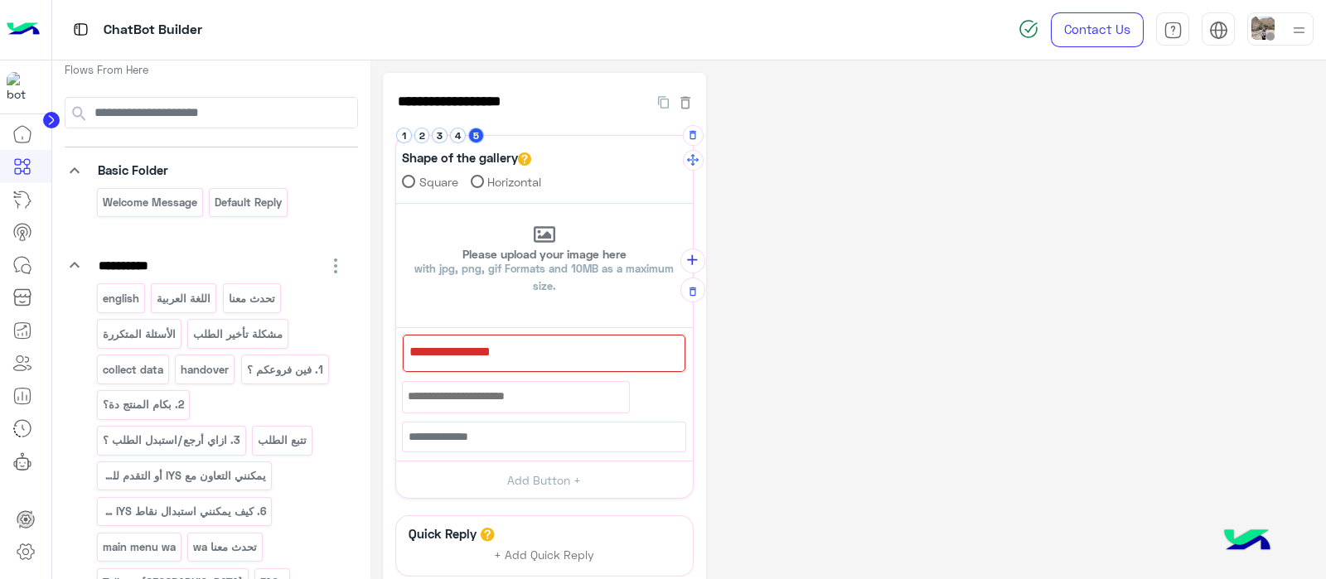
click at [495, 359] on div at bounding box center [544, 353] width 283 height 37
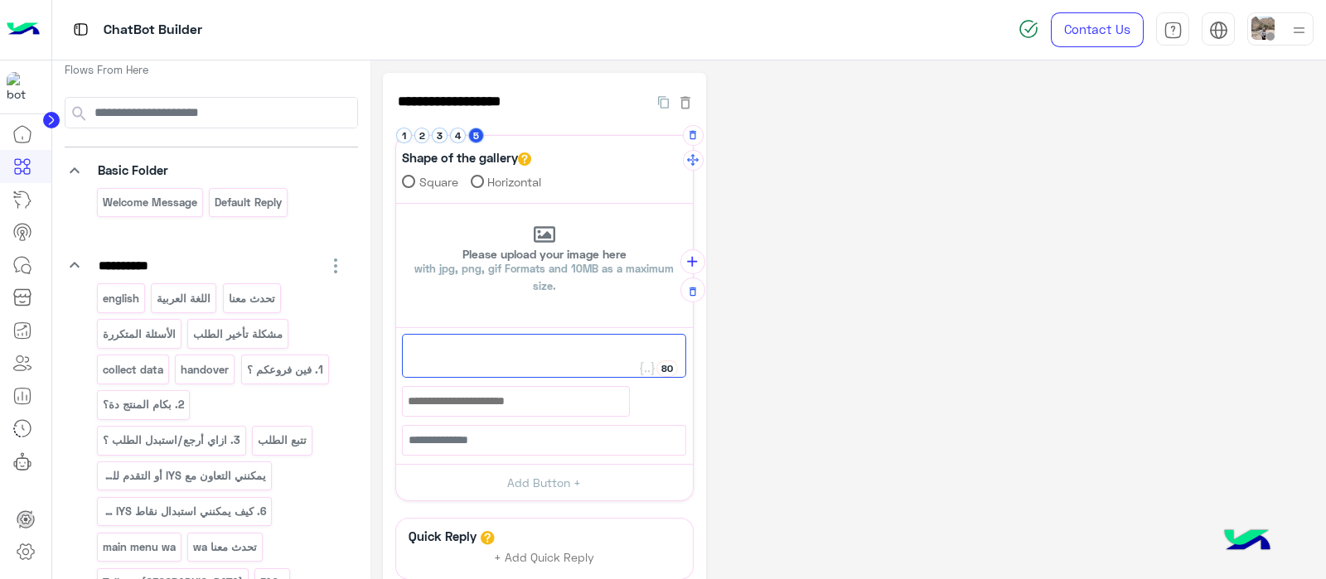
paste textarea "**********"
type textarea "**********"
click at [540, 482] on button "Add Button +" at bounding box center [544, 482] width 297 height 37
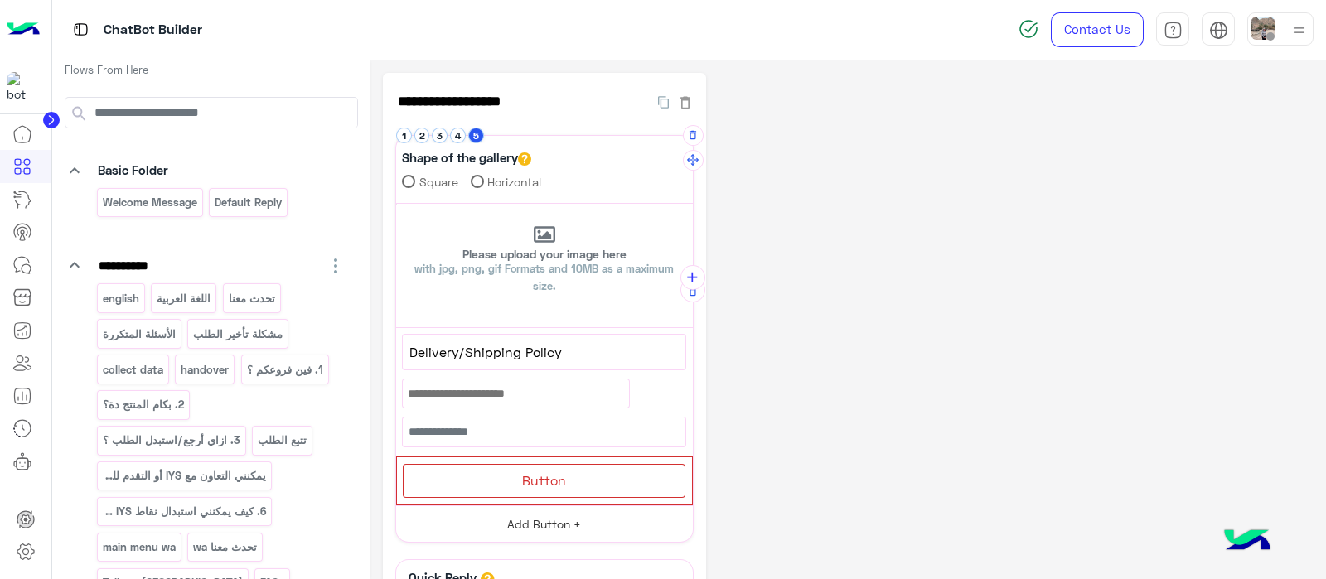
scroll to position [200, 0]
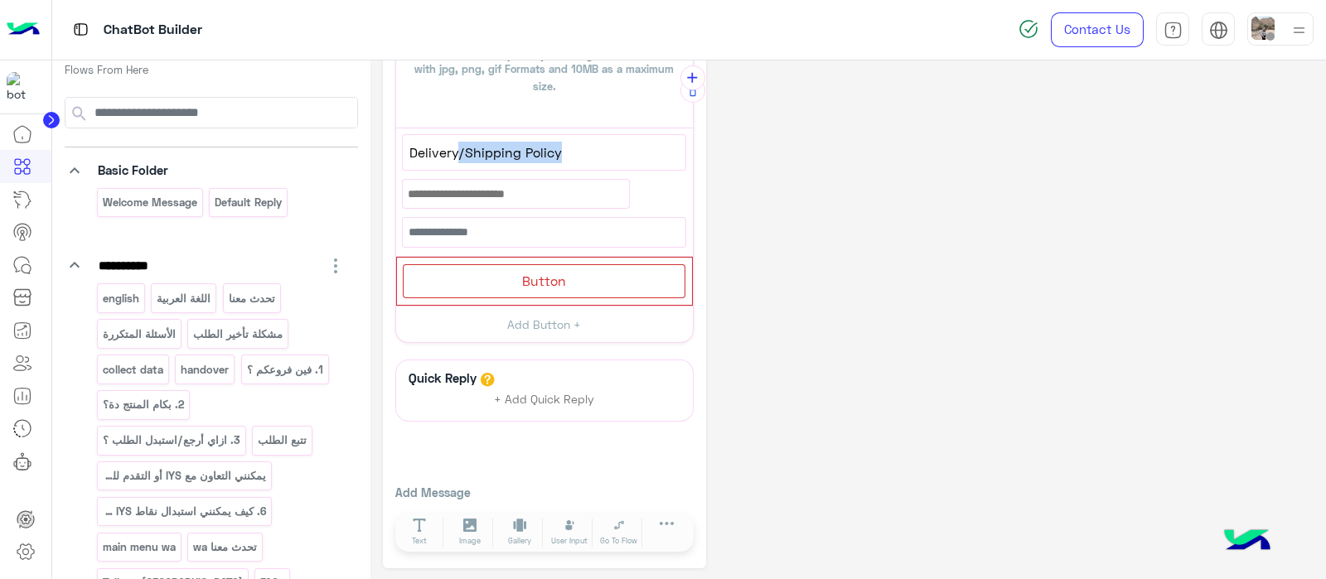
drag, startPoint x: 460, startPoint y: 149, endPoint x: 568, endPoint y: 156, distance: 107.9
click at [568, 156] on span "Delivery/Shipping Policy" at bounding box center [543, 153] width 269 height 22
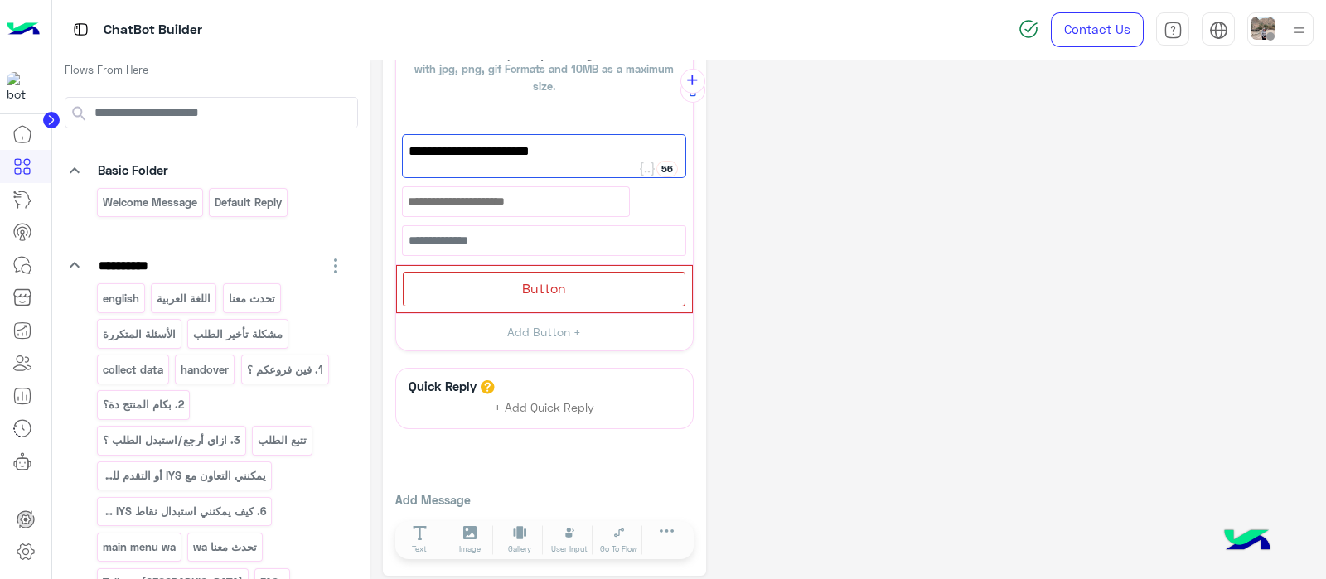
scroll to position [203, 0]
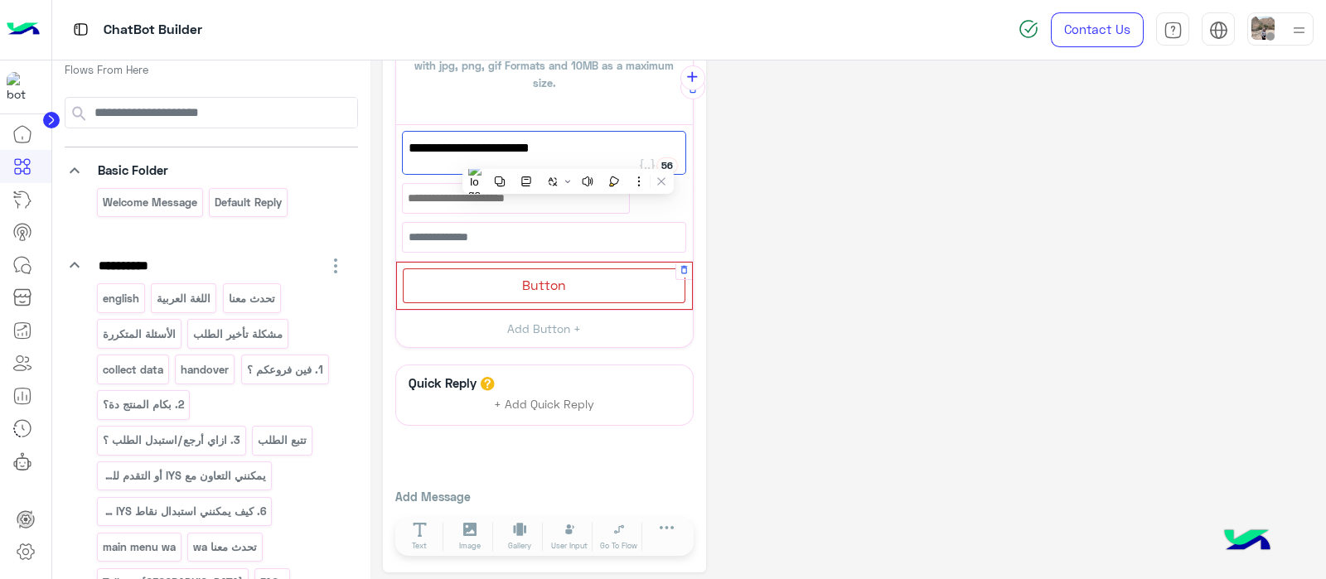
click at [560, 288] on span "Button" at bounding box center [544, 285] width 44 height 16
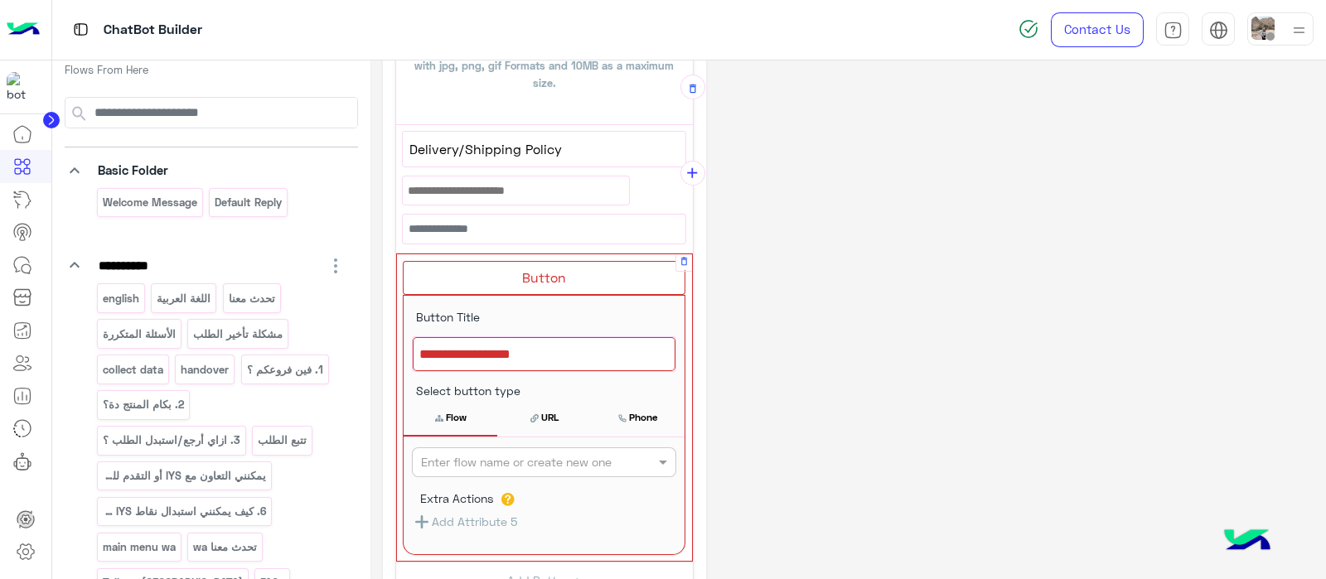
scroll to position [298, 0]
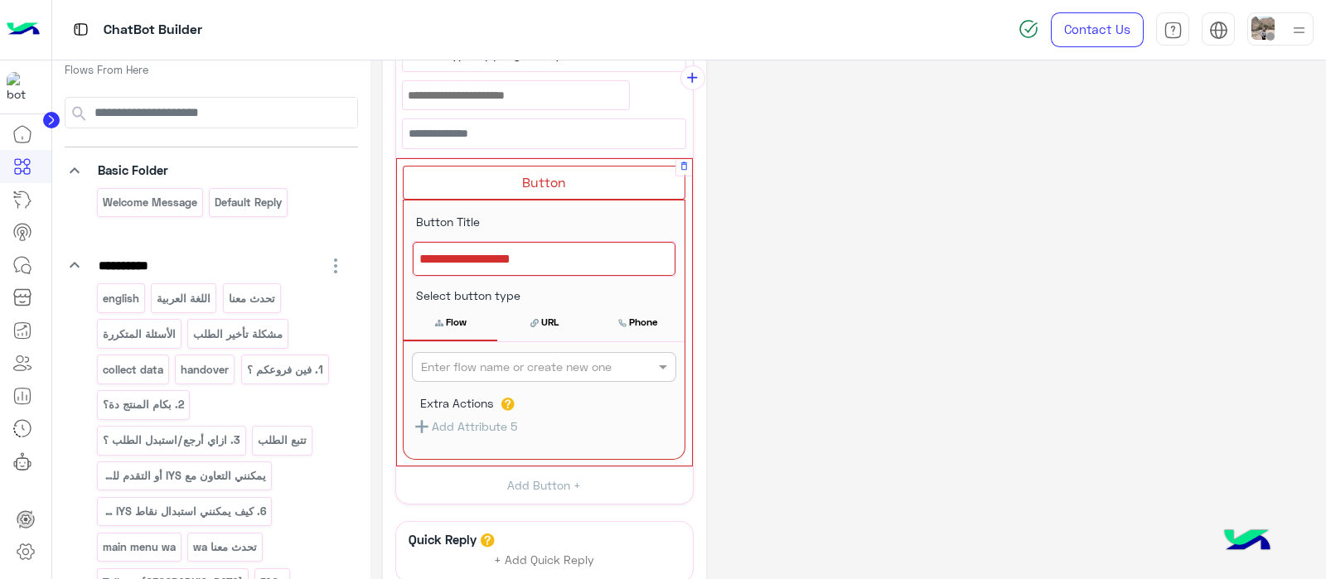
click at [456, 272] on div "80" at bounding box center [543, 259] width 281 height 56
click at [449, 250] on div at bounding box center [544, 259] width 263 height 35
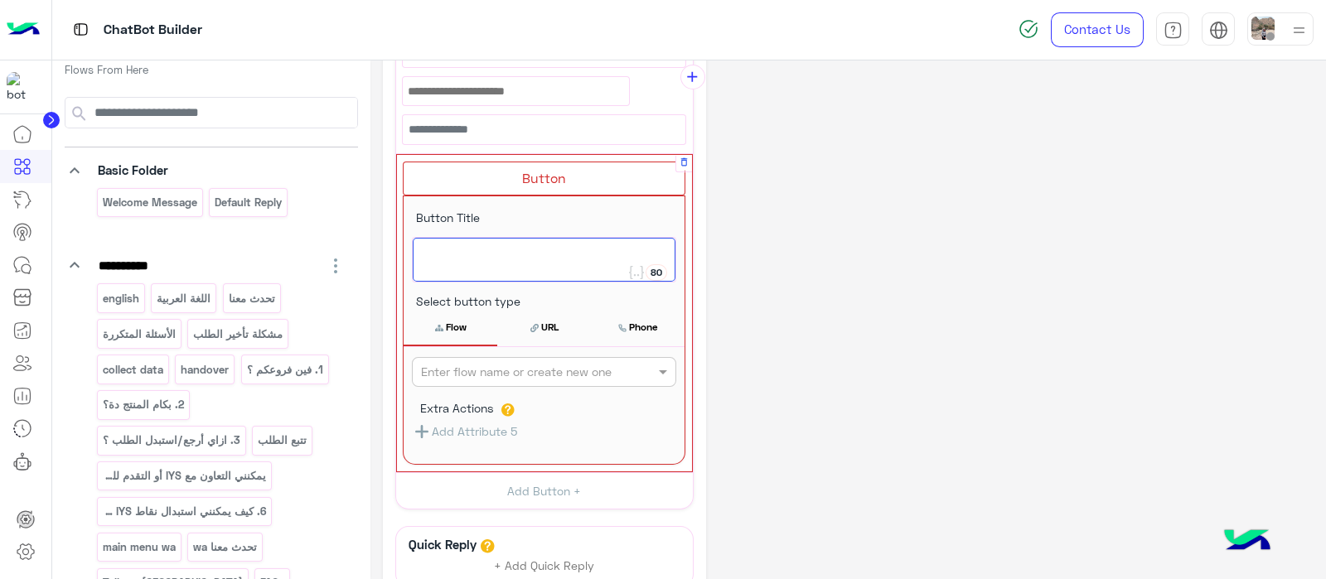
paste textarea "**********"
click at [426, 253] on span "/Shipping Policy" at bounding box center [543, 255] width 249 height 22
type textarea "**********"
click at [512, 364] on input "text" at bounding box center [516, 372] width 191 height 17
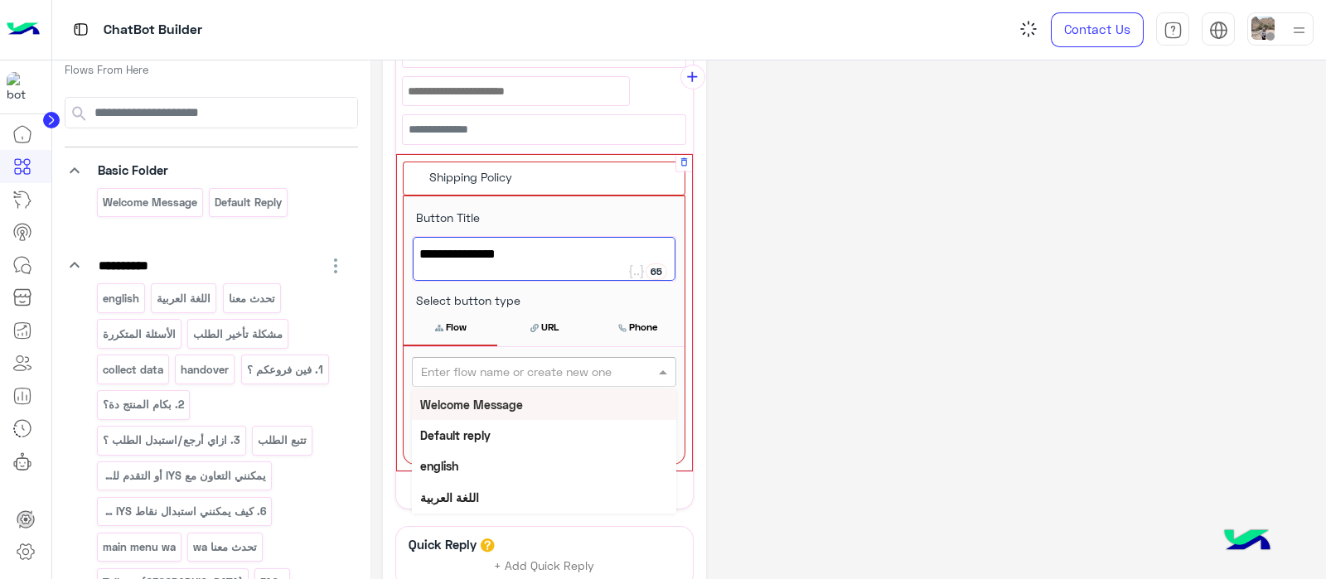
paste input "**********"
type input "**********"
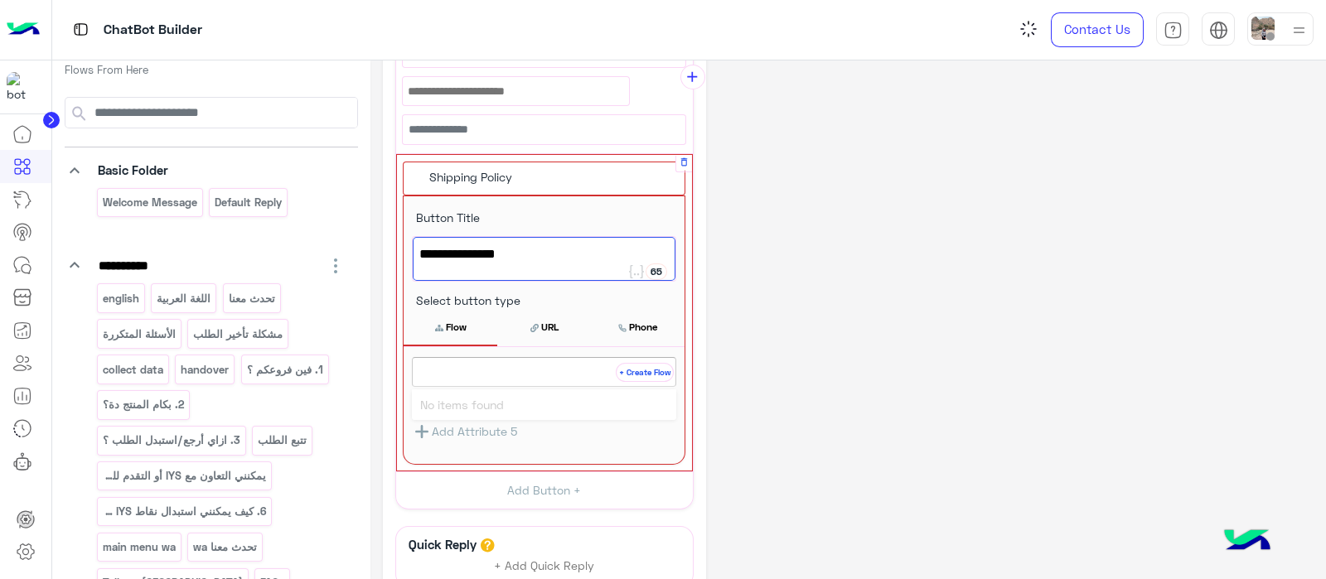
click at [634, 374] on button "+ Create Flow" at bounding box center [645, 372] width 58 height 19
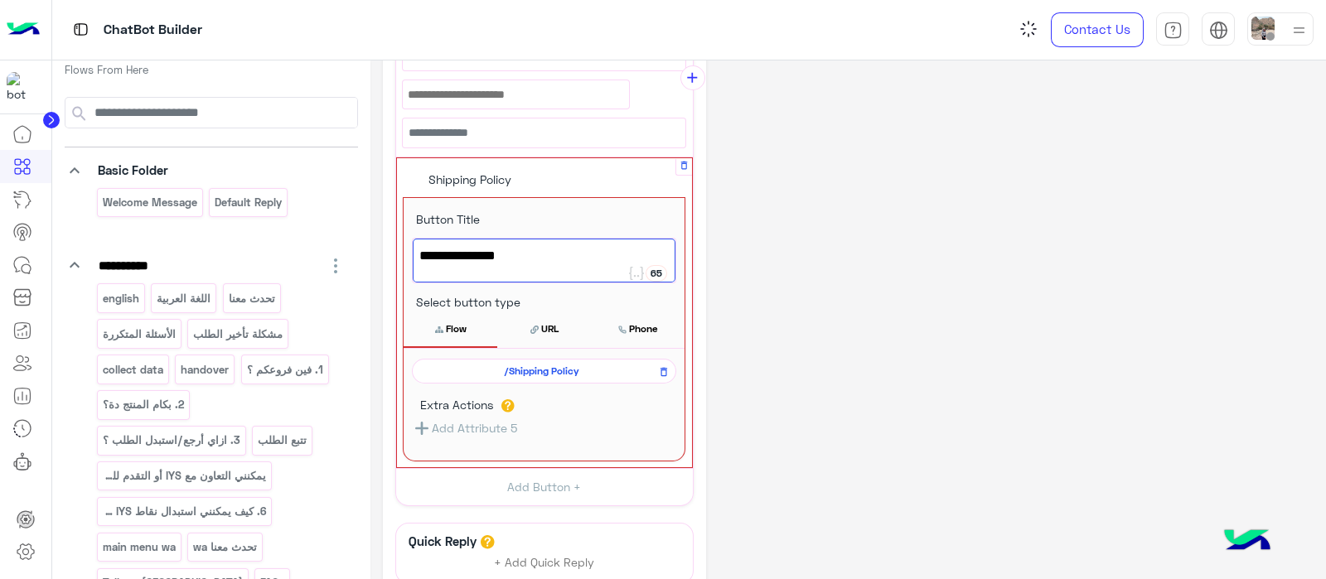
click at [463, 327] on button "Flow" at bounding box center [450, 329] width 94 height 35
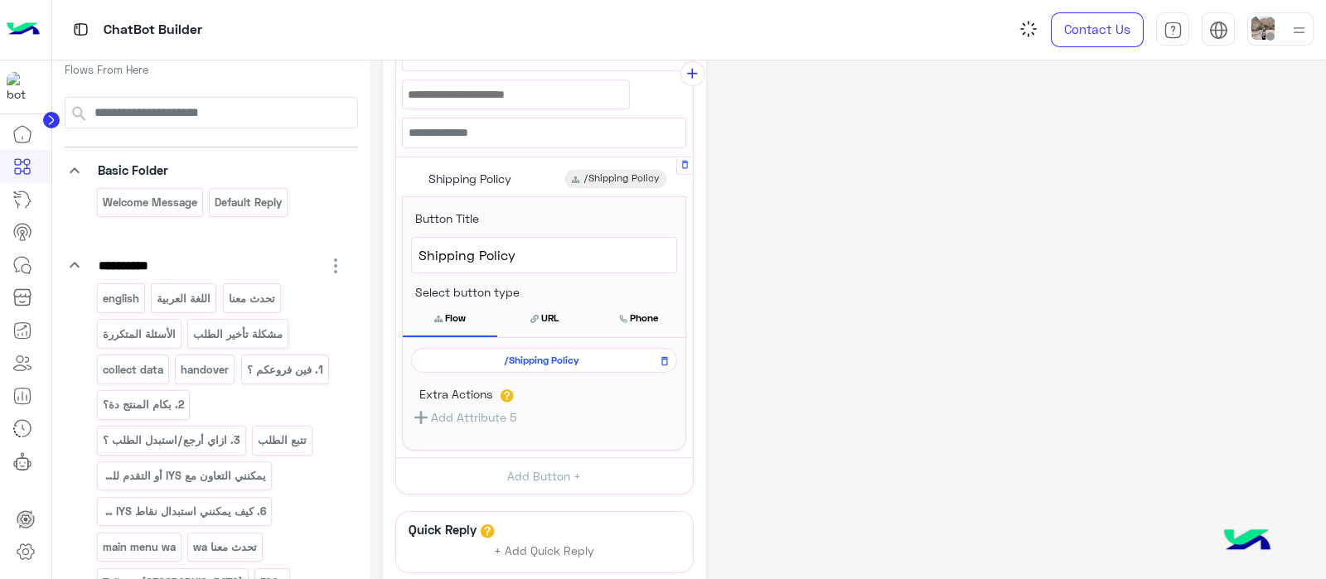
scroll to position [295, 0]
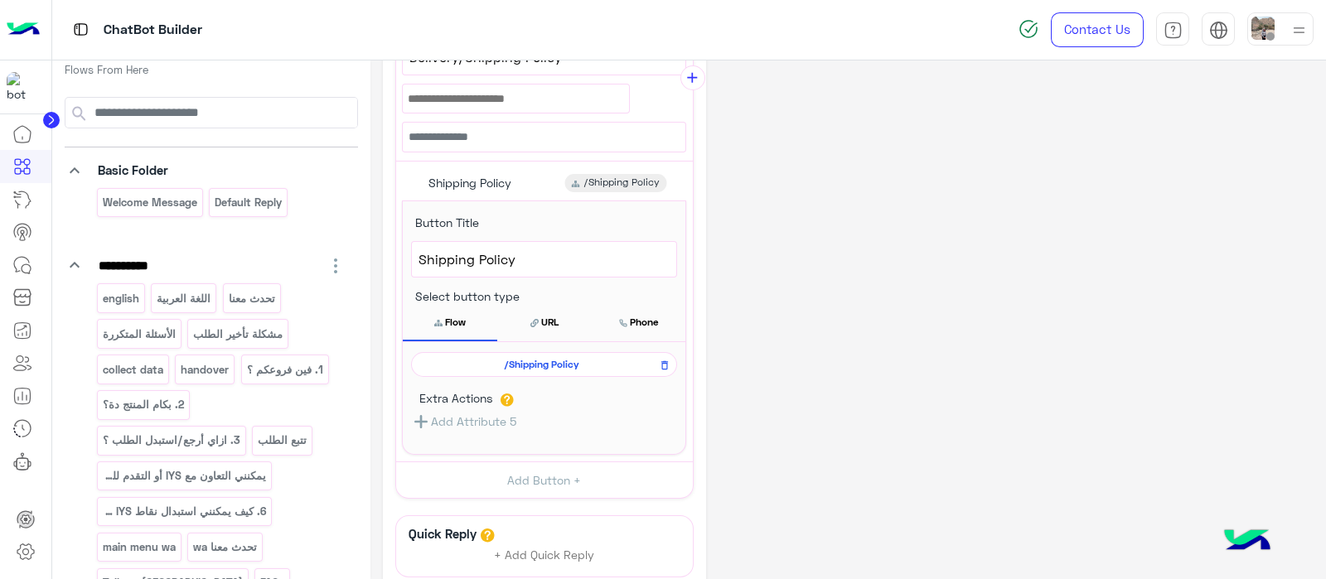
click at [500, 362] on span "/Shipping Policy" at bounding box center [541, 364] width 242 height 15
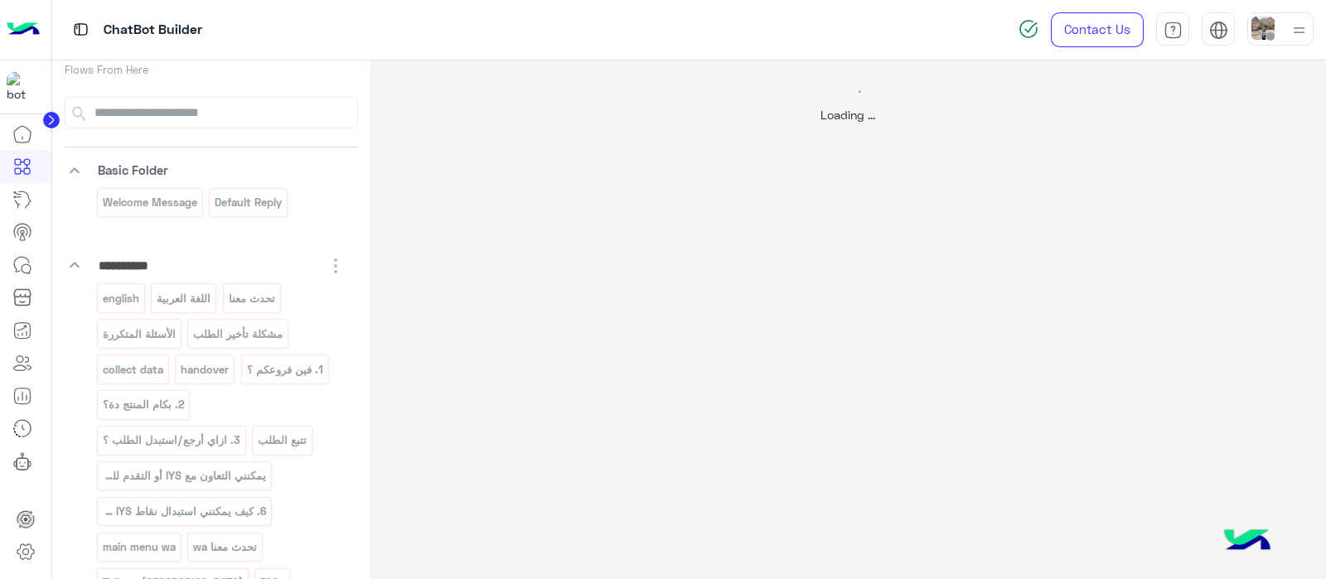
scroll to position [0, 0]
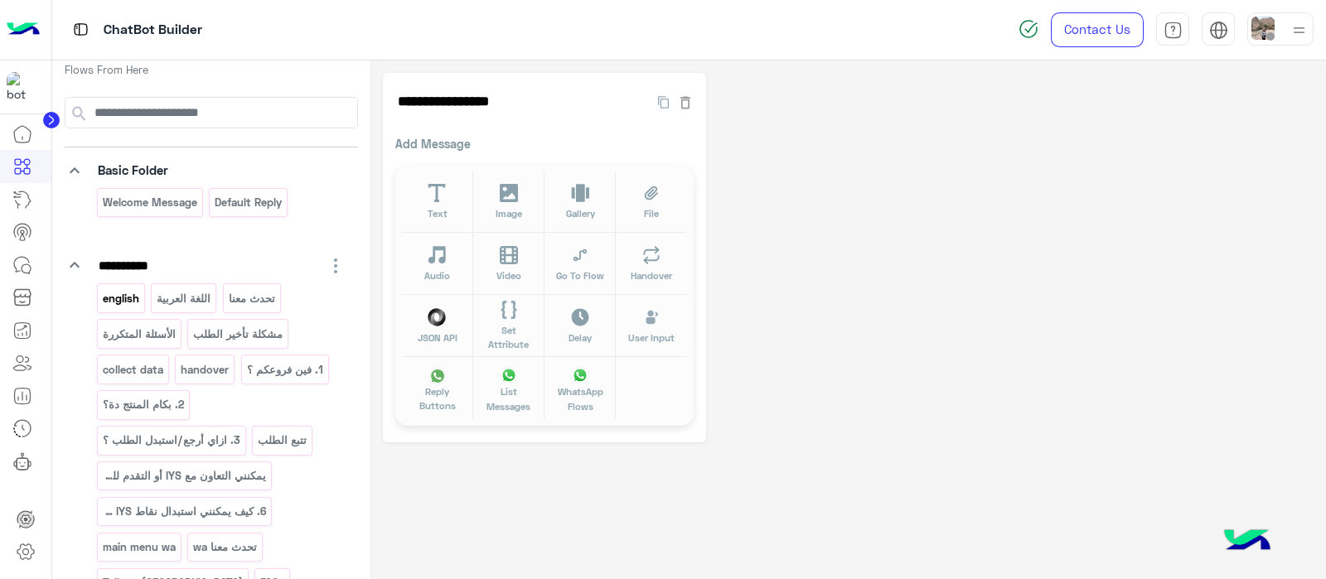
click at [128, 296] on p "english" at bounding box center [120, 298] width 39 height 19
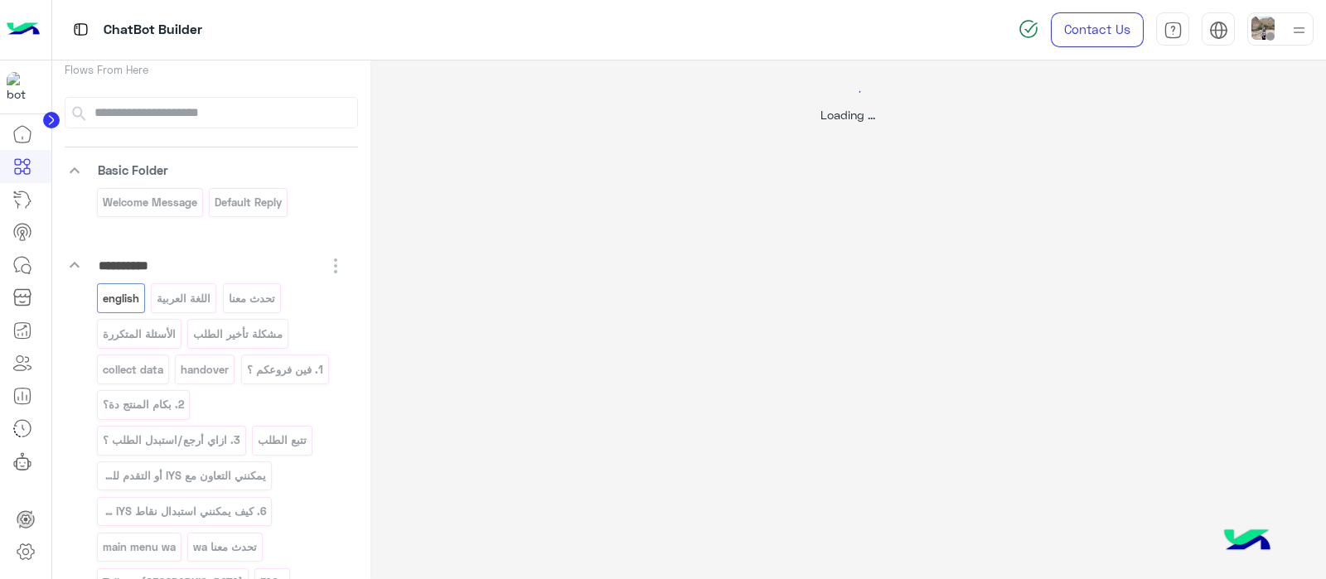
select select "*"
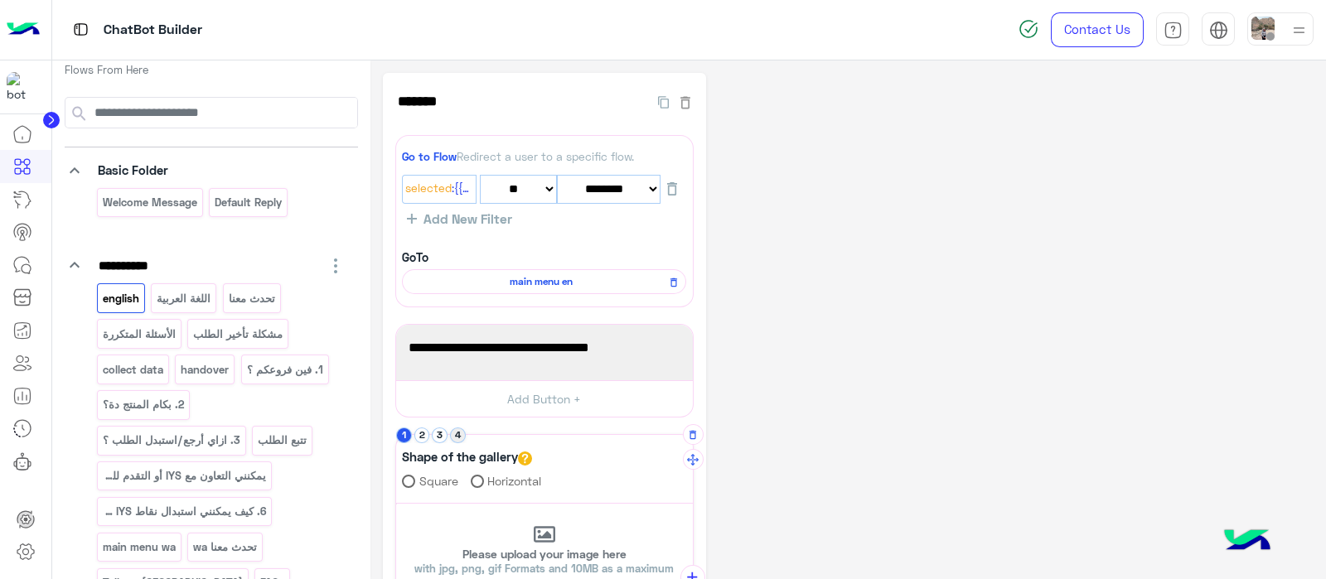
click at [461, 435] on button "4" at bounding box center [458, 436] width 16 height 16
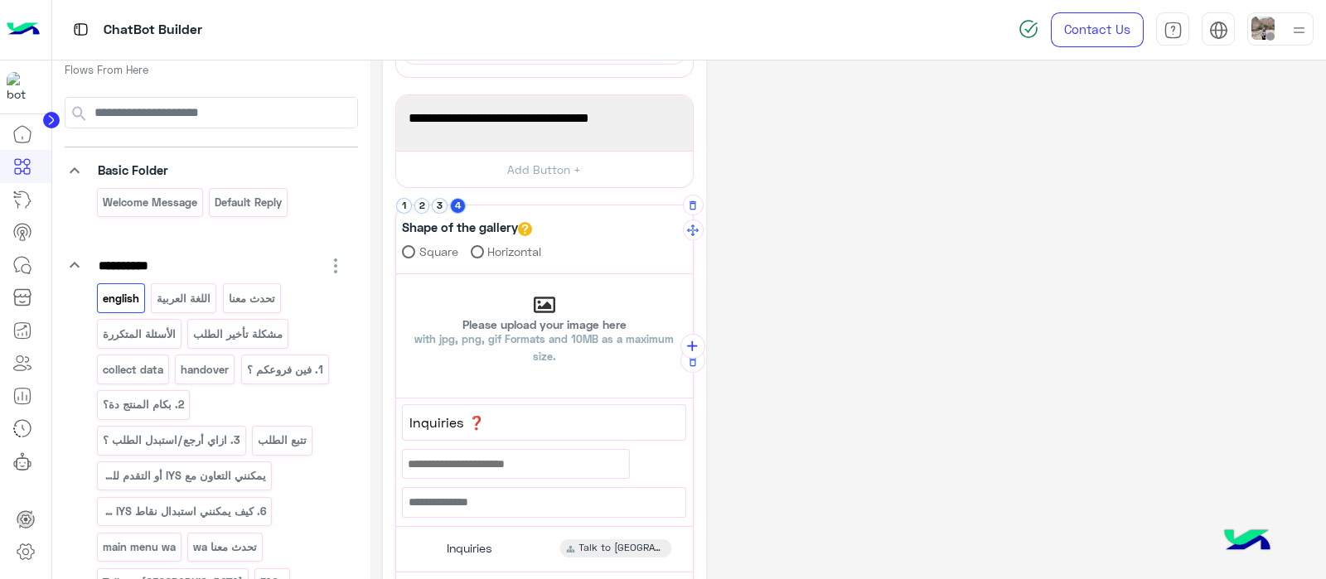
scroll to position [263, 0]
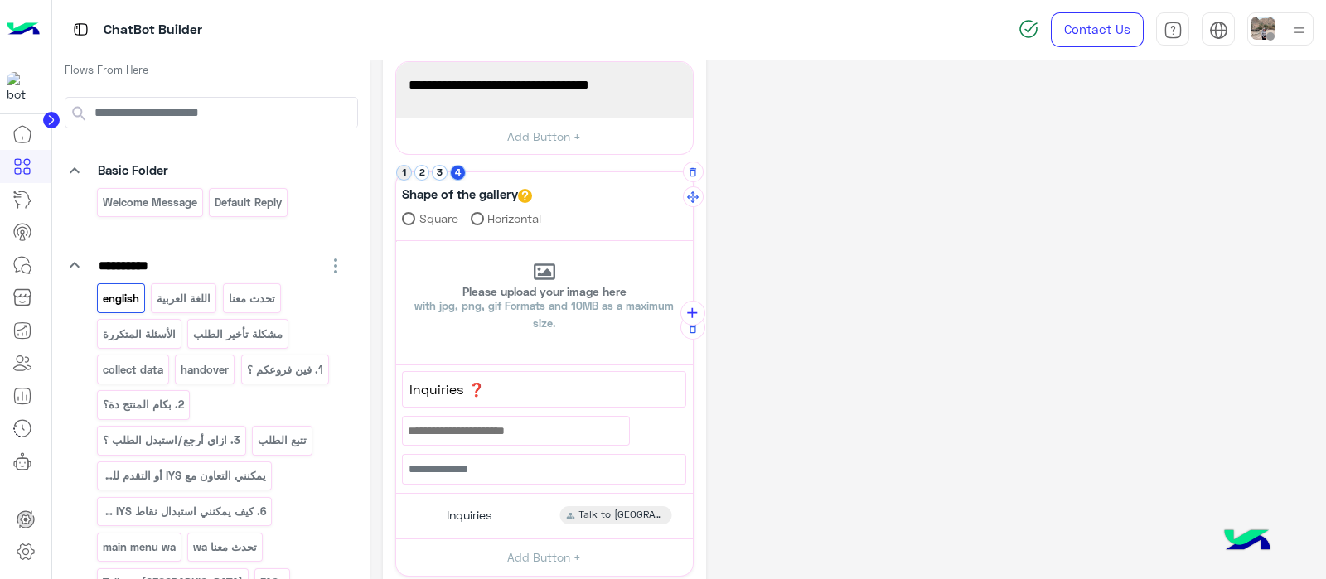
click at [403, 168] on button "1" at bounding box center [404, 173] width 16 height 16
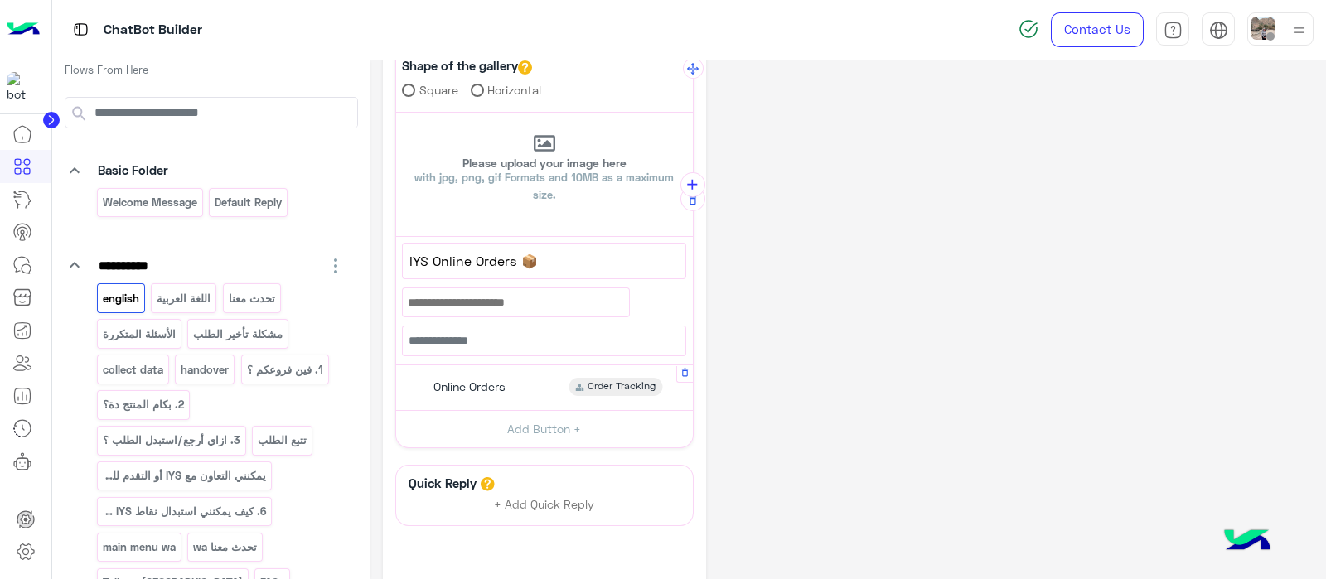
click at [447, 372] on div "Online Orders Order Tracking" at bounding box center [544, 388] width 284 height 32
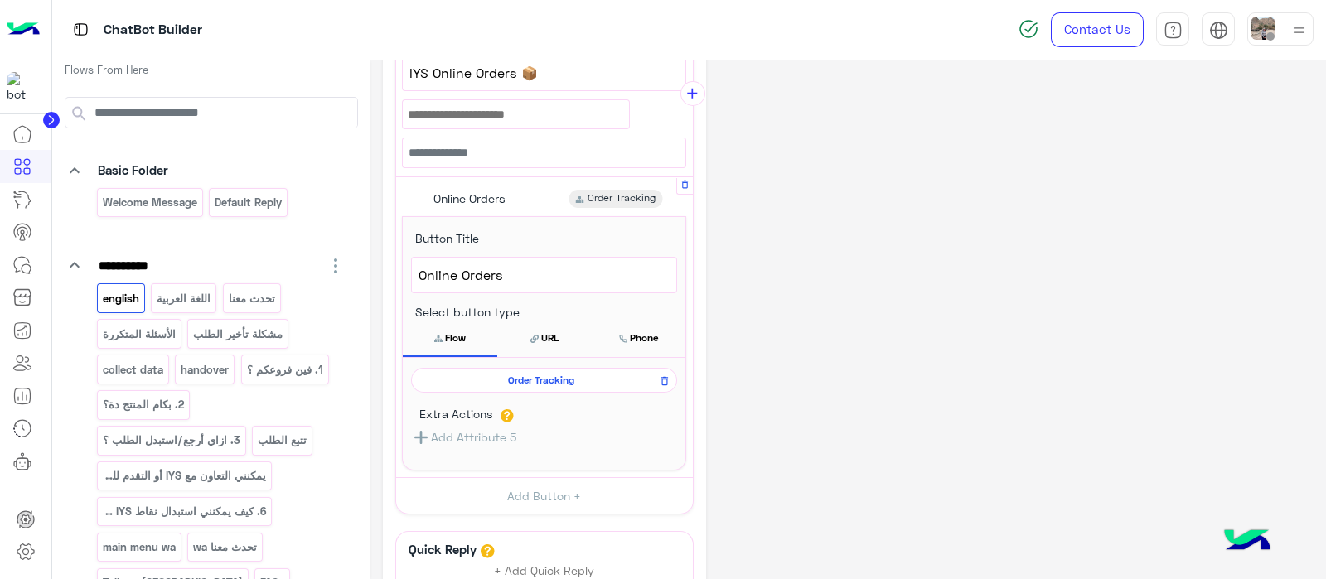
scroll to position [580, 0]
click at [531, 372] on span "Order Tracking" at bounding box center [541, 379] width 242 height 15
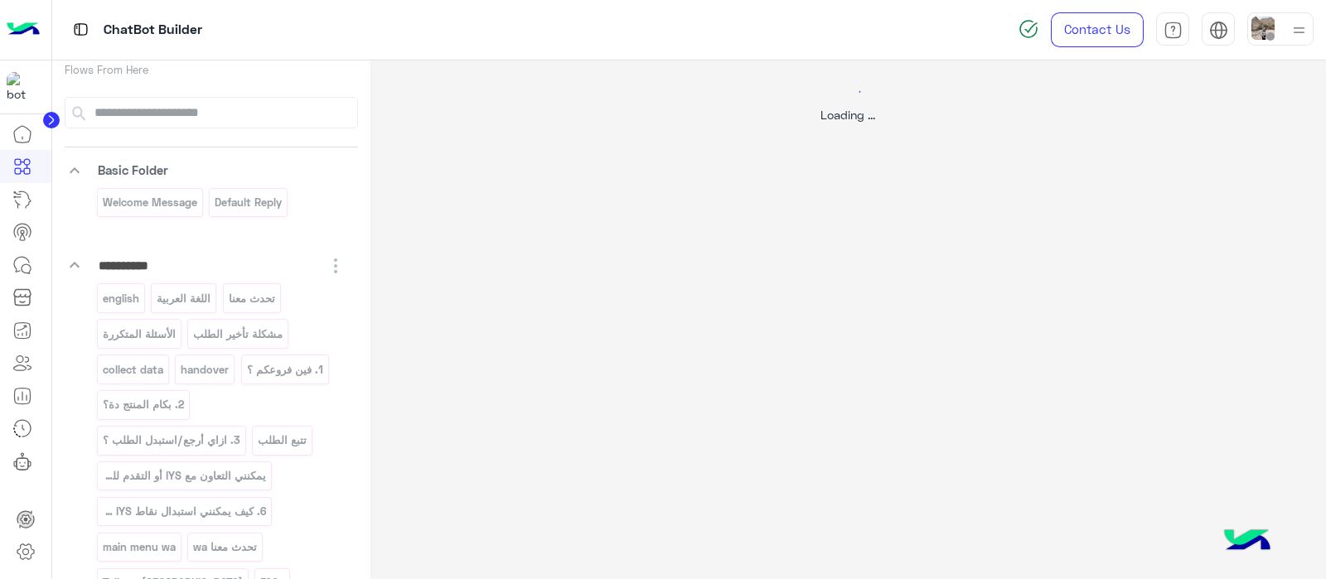
scroll to position [0, 0]
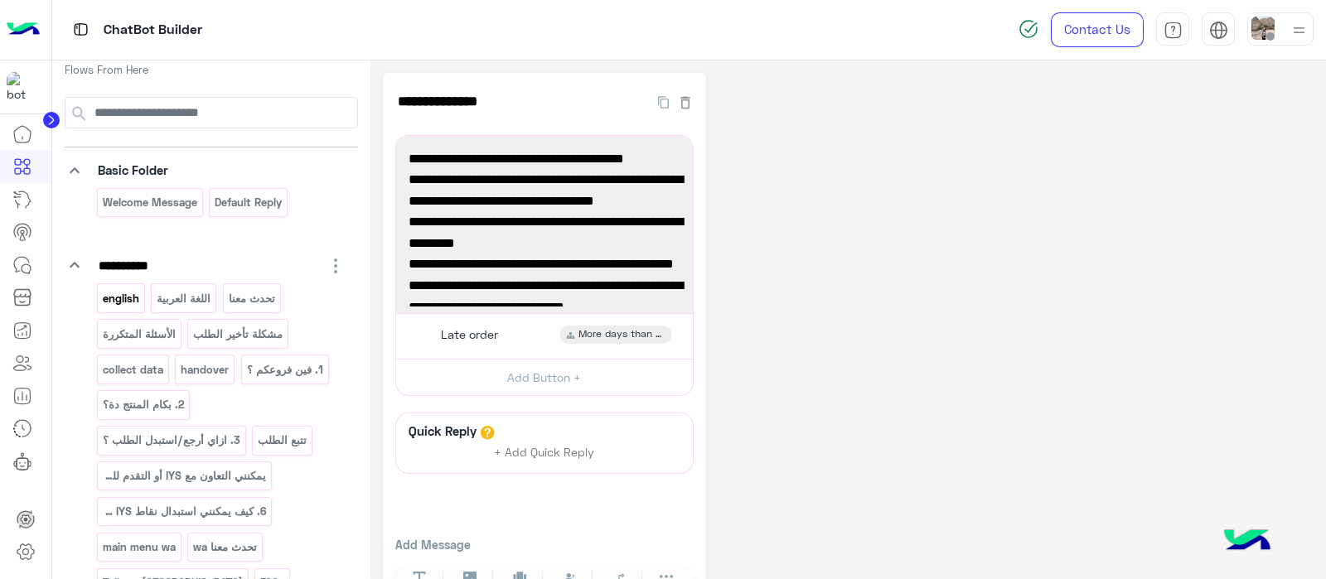
click at [114, 301] on p "english" at bounding box center [120, 298] width 39 height 19
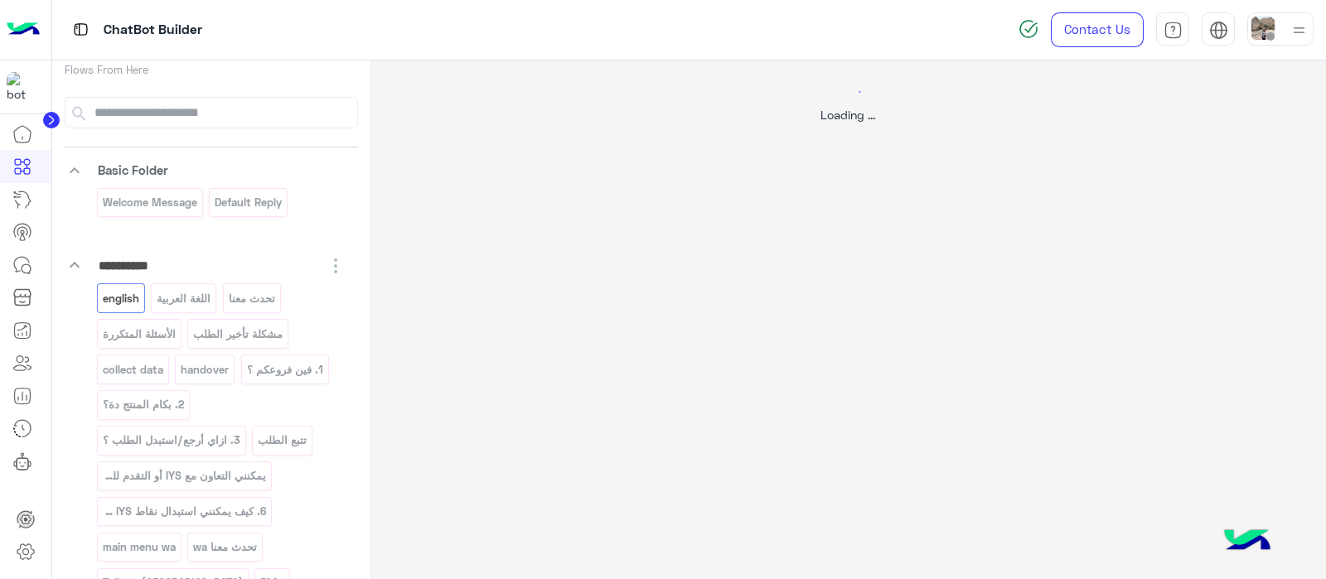
select select "*"
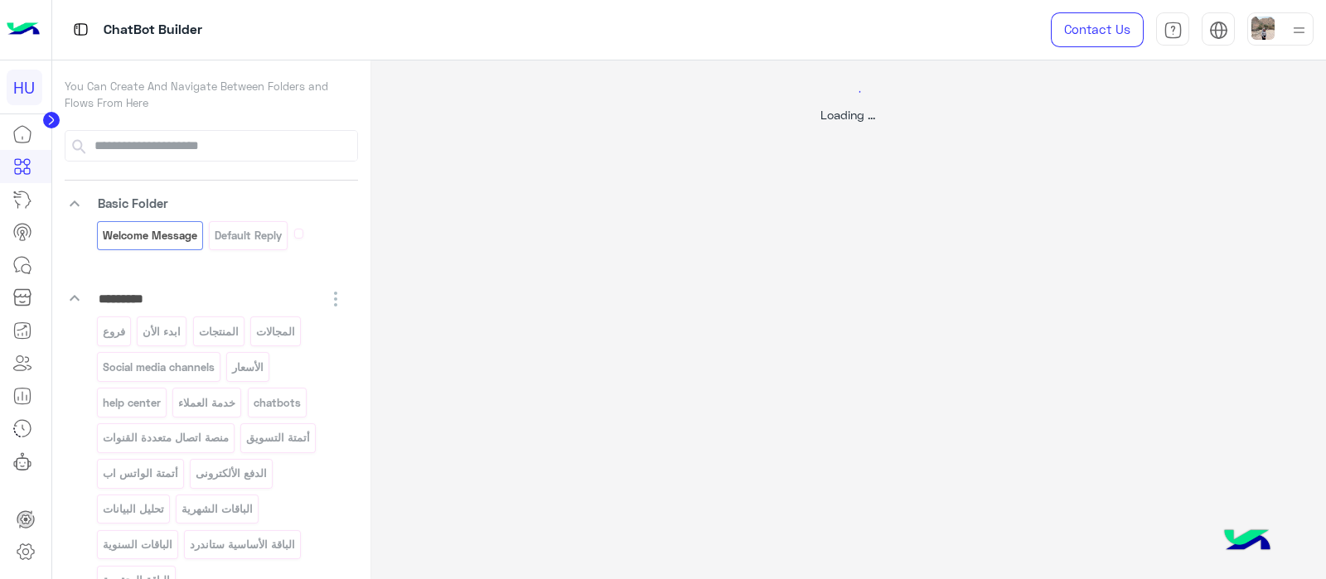
click at [50, 121] on icon at bounding box center [51, 120] width 4 height 8
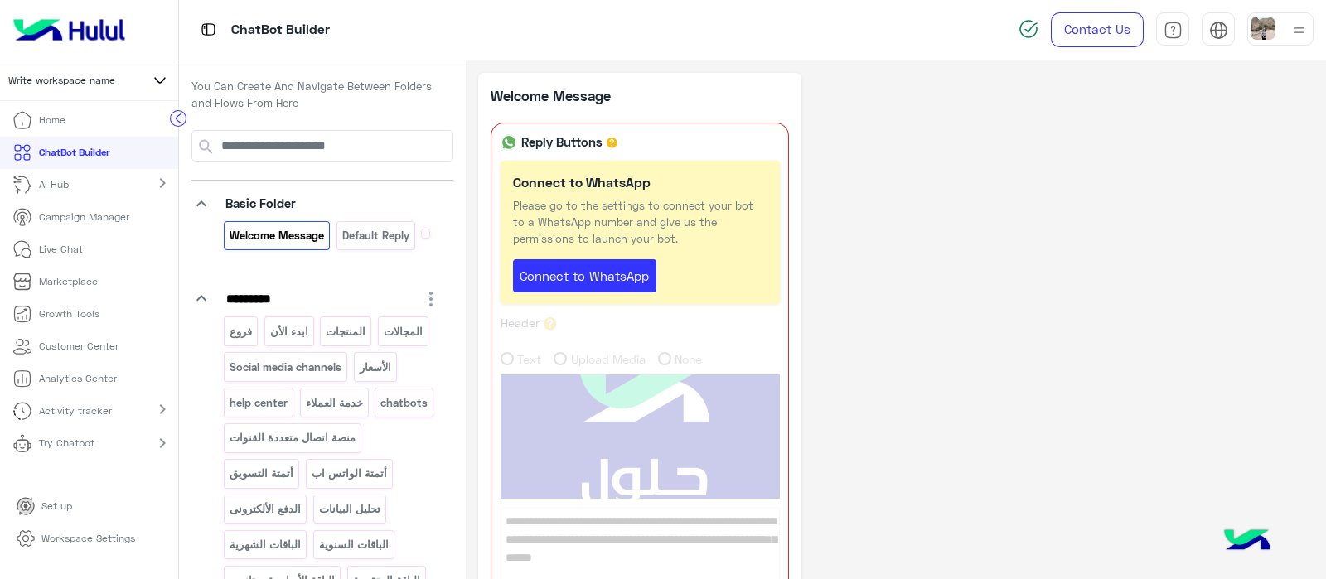
click at [104, 30] on img at bounding box center [69, 29] width 125 height 35
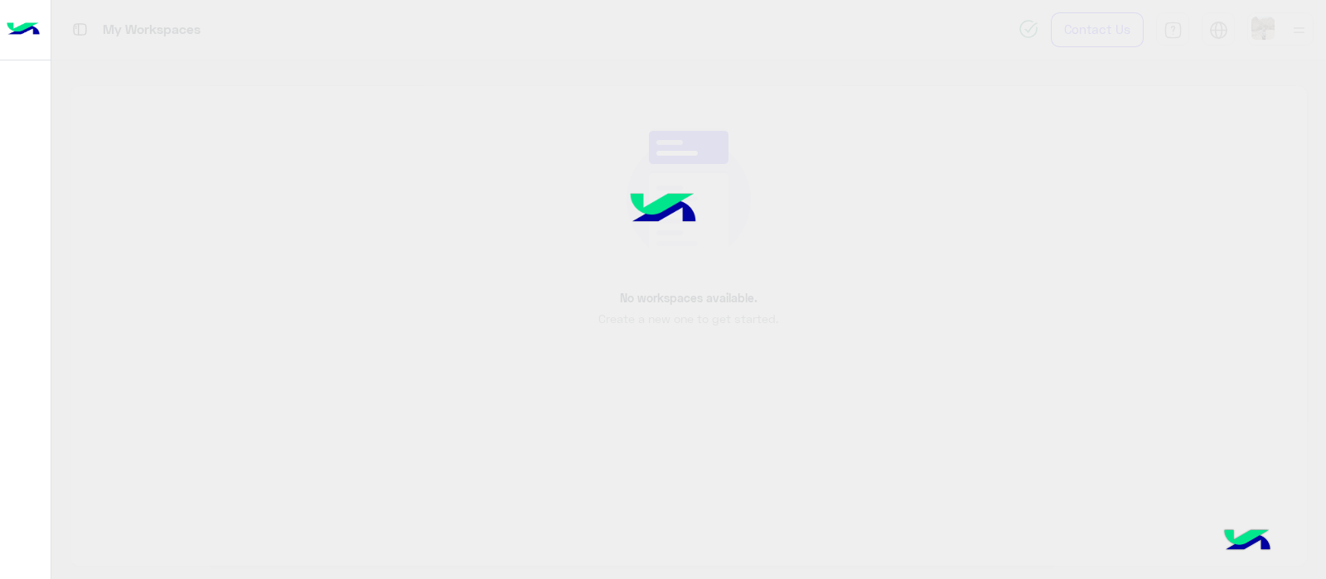
click at [751, 253] on div at bounding box center [663, 289] width 1326 height 579
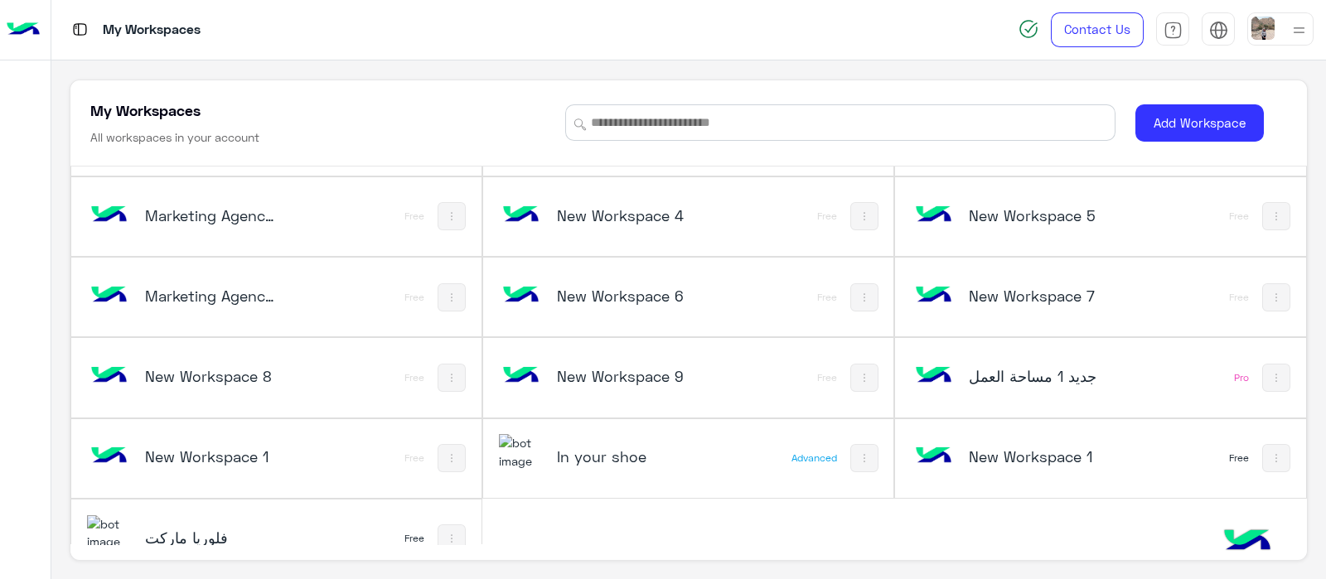
scroll to position [2833, 0]
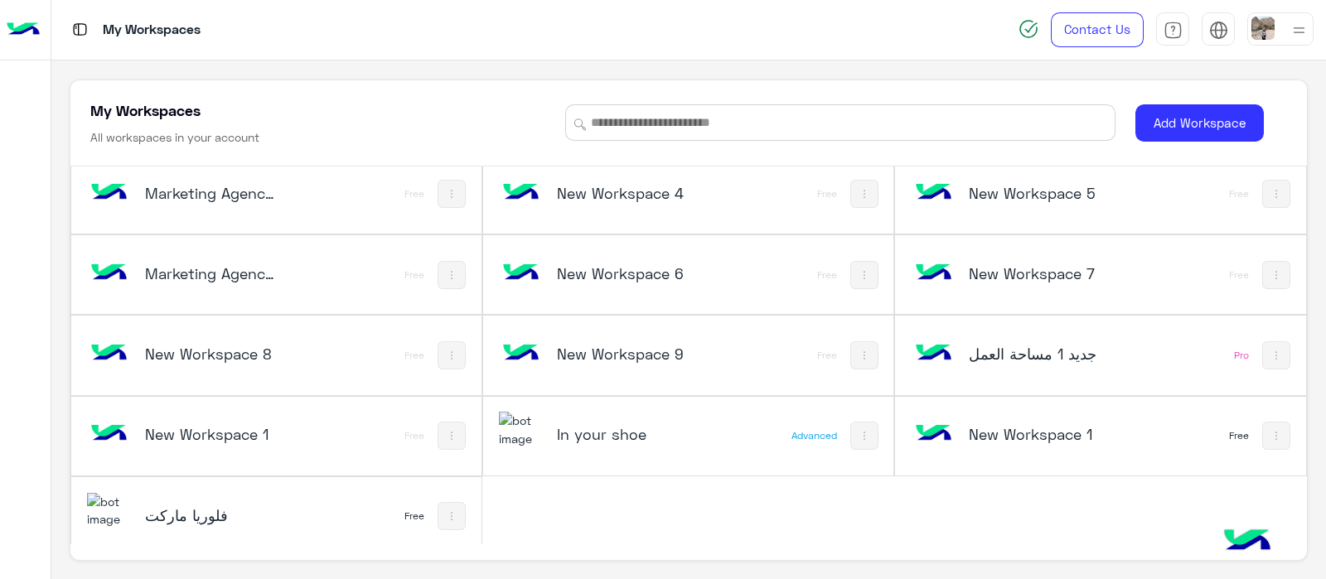
click at [629, 424] on h5 "In your shoe" at bounding box center [625, 434] width 137 height 20
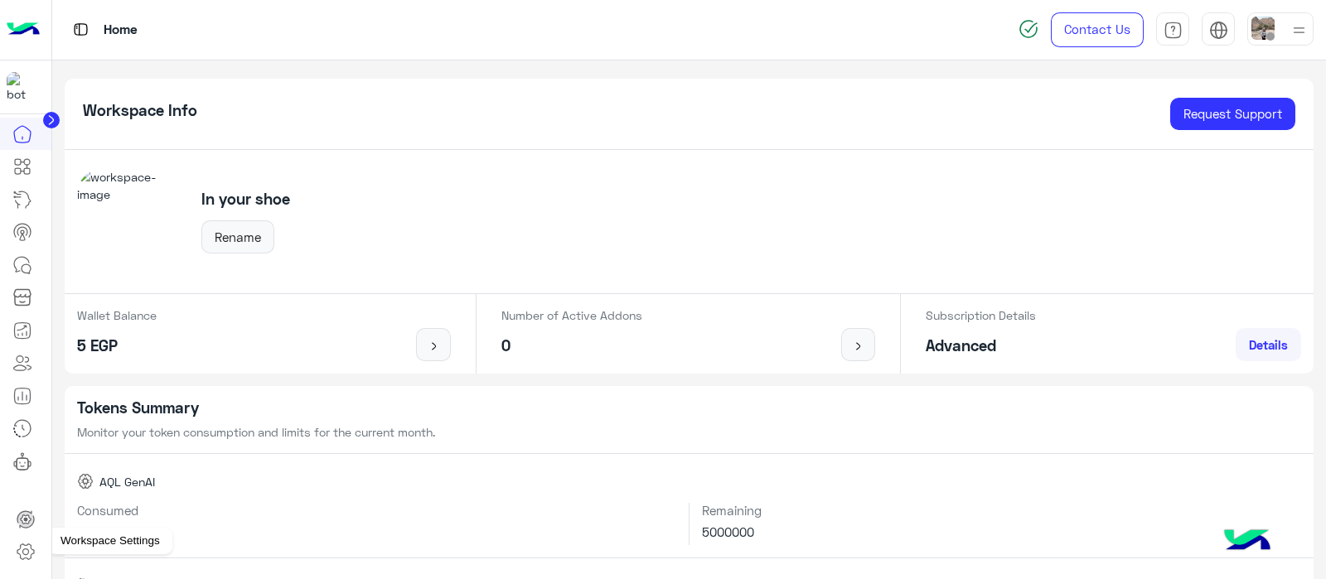
click at [22, 559] on icon at bounding box center [25, 552] width 17 height 16
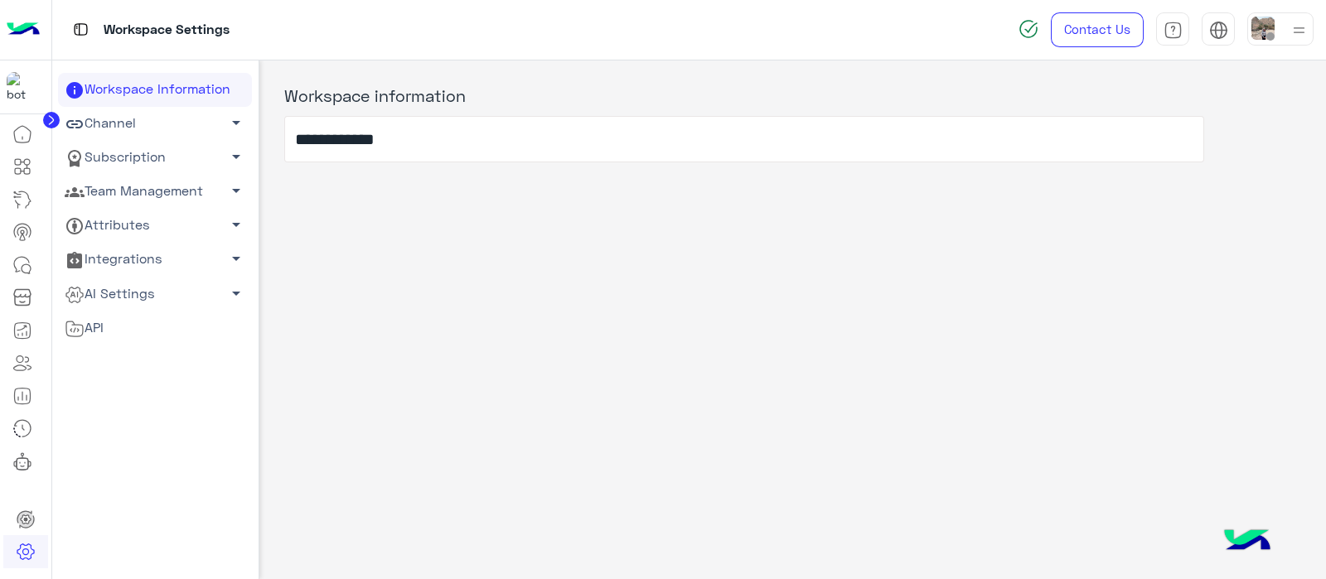
click at [133, 155] on link "Subscription arrow_drop_down" at bounding box center [155, 158] width 194 height 34
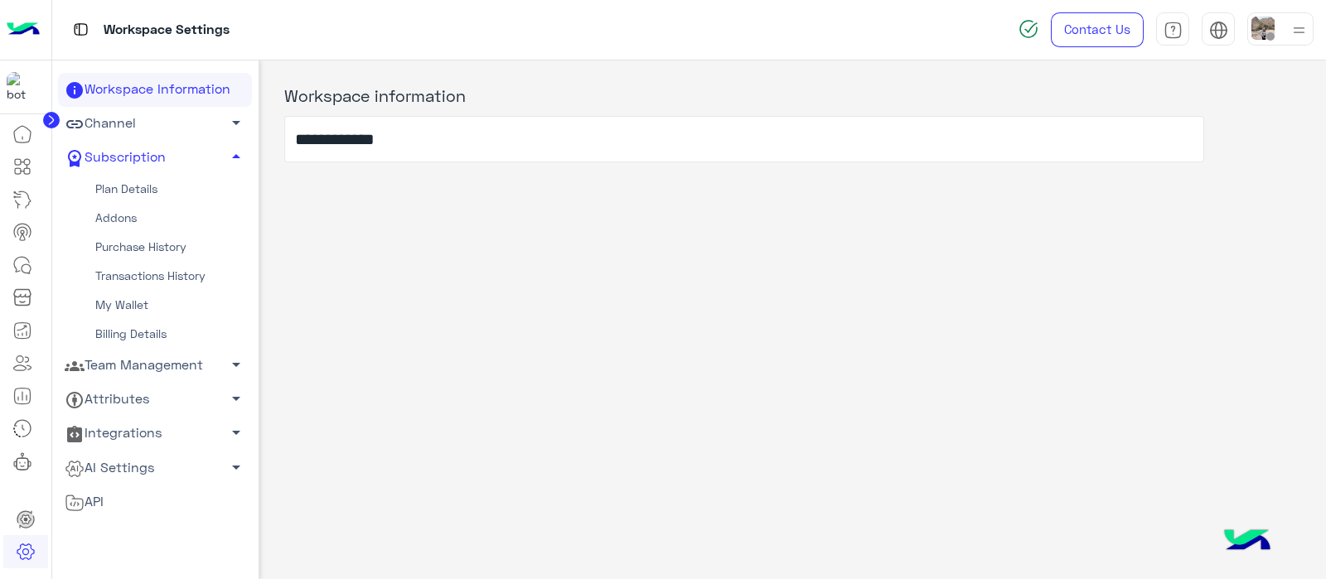
click at [139, 367] on link "Team Management arrow_drop_down" at bounding box center [155, 366] width 194 height 34
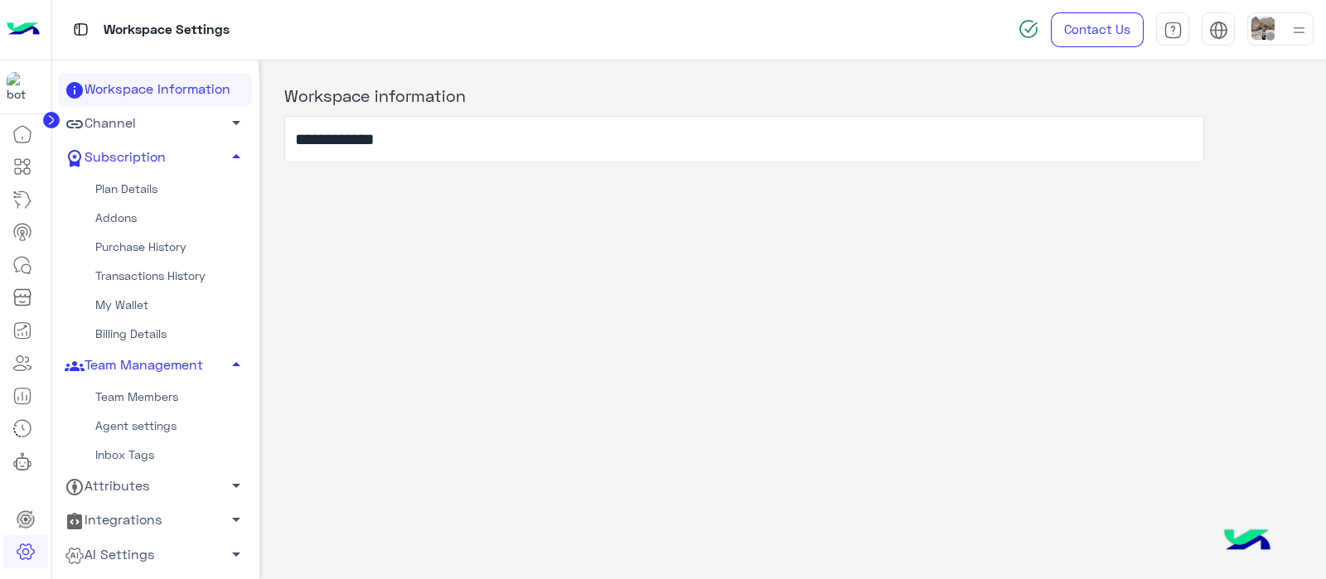
click at [97, 397] on link "Team Members" at bounding box center [155, 397] width 194 height 29
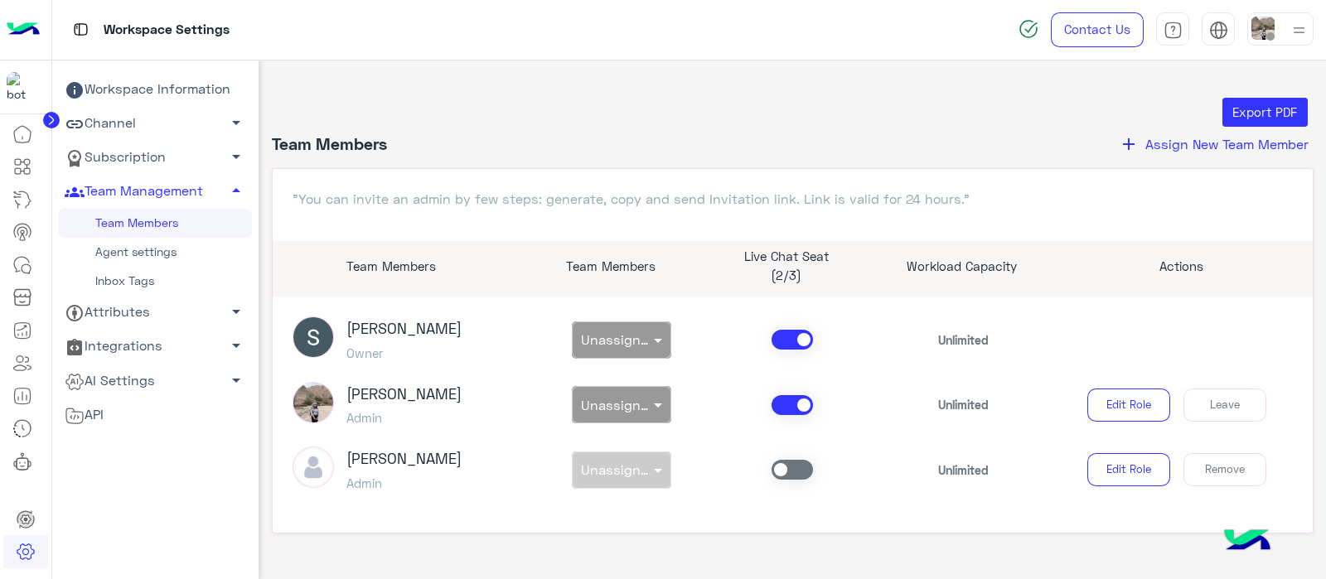
drag, startPoint x: 345, startPoint y: 326, endPoint x: 310, endPoint y: 330, distance: 35.0
click at [310, 330] on span at bounding box center [319, 339] width 54 height 46
click at [310, 330] on img at bounding box center [312, 336] width 41 height 41
click at [476, 399] on div "Sabrin Shawky Admin" at bounding box center [408, 405] width 256 height 46
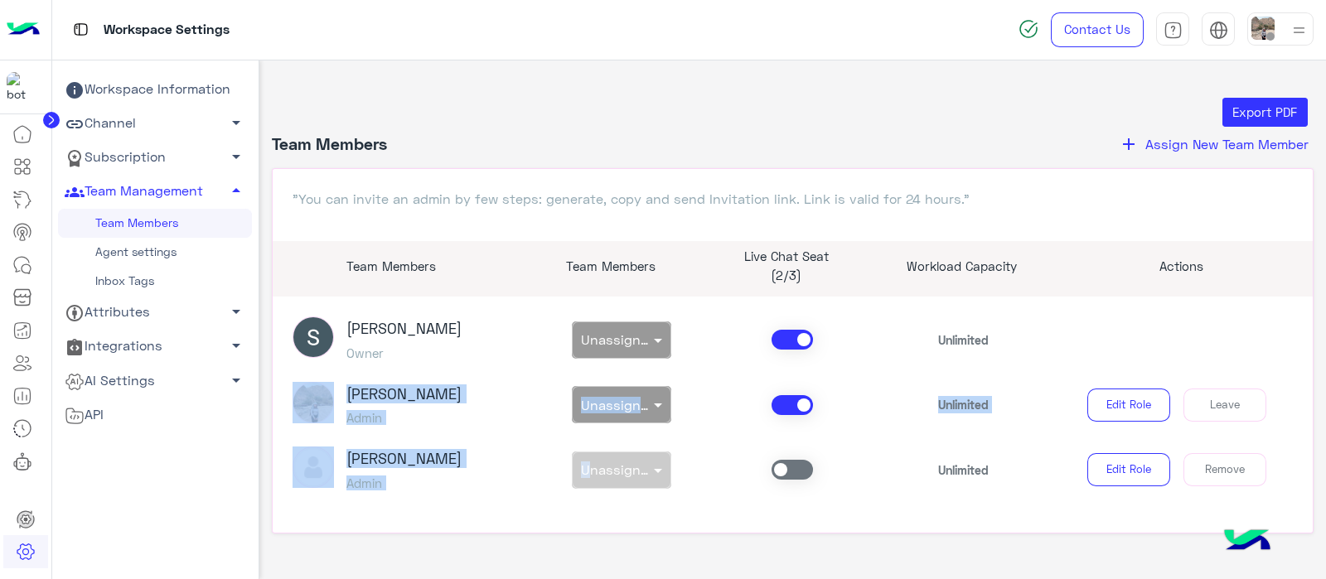
scroll to position [36, 0]
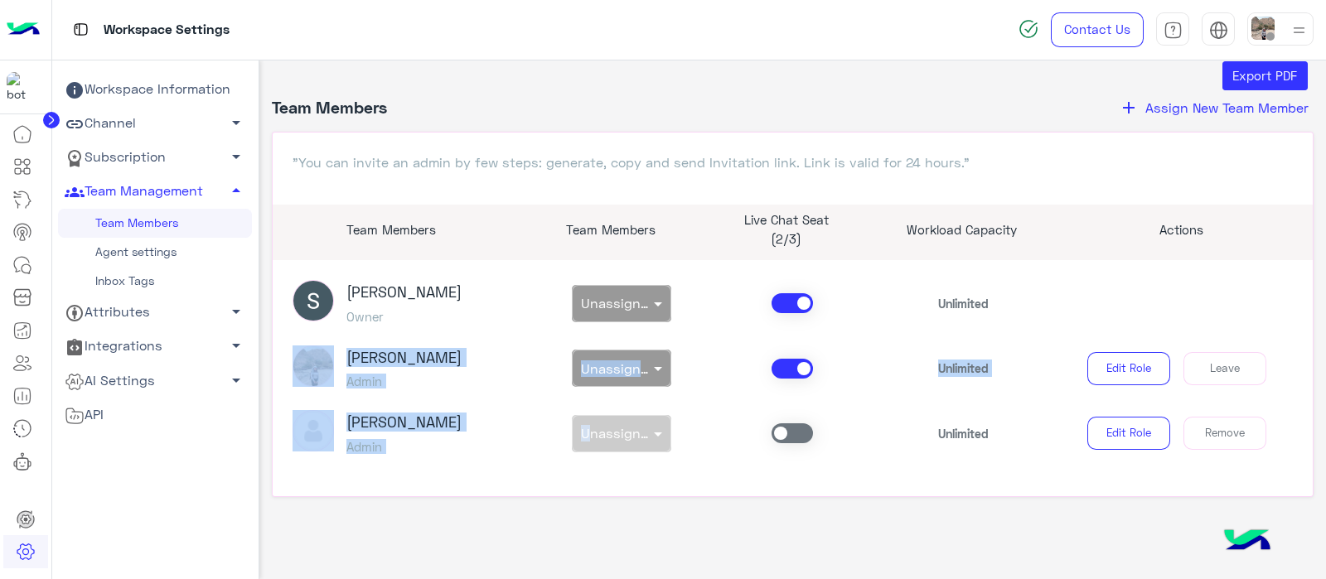
drag, startPoint x: 339, startPoint y: 399, endPoint x: 452, endPoint y: 273, distance: 170.2
click at [452, 273] on article "Sabrin Shawky Owner non × Unassigned team Unlimited Sabrin Shawky Admin non × U…" at bounding box center [793, 368] width 1041 height 216
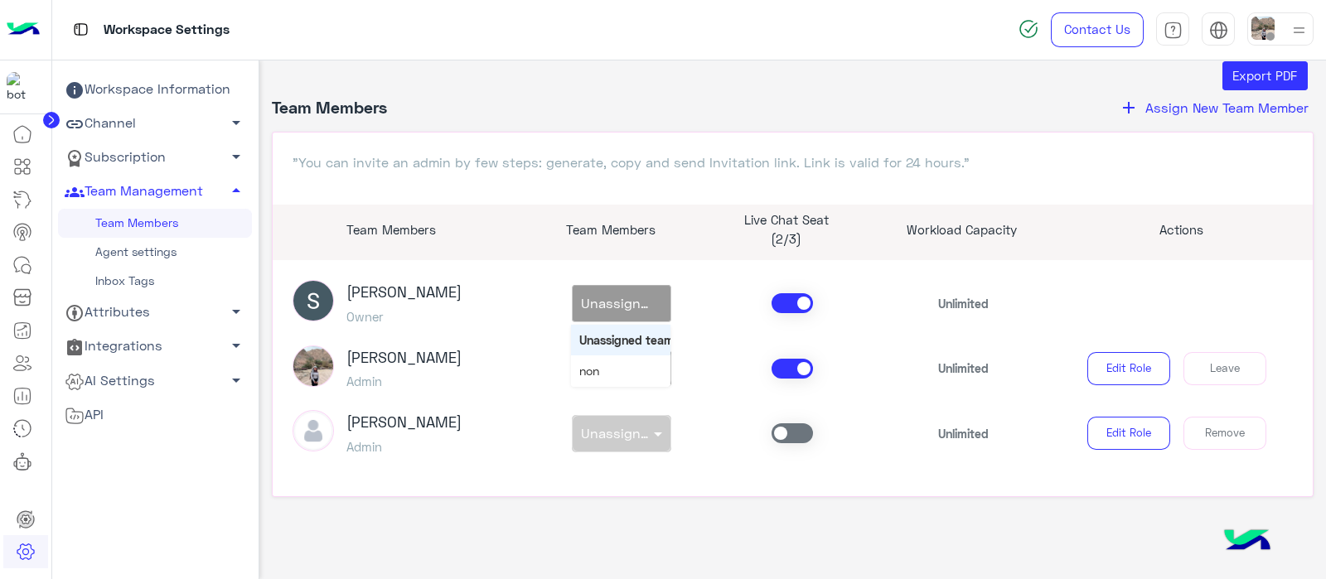
click at [650, 316] on div "non × Unassigned team" at bounding box center [621, 303] width 99 height 37
click at [461, 368] on div "Sabrin Shawky Admin" at bounding box center [408, 368] width 256 height 46
click at [27, 139] on icon at bounding box center [22, 134] width 20 height 20
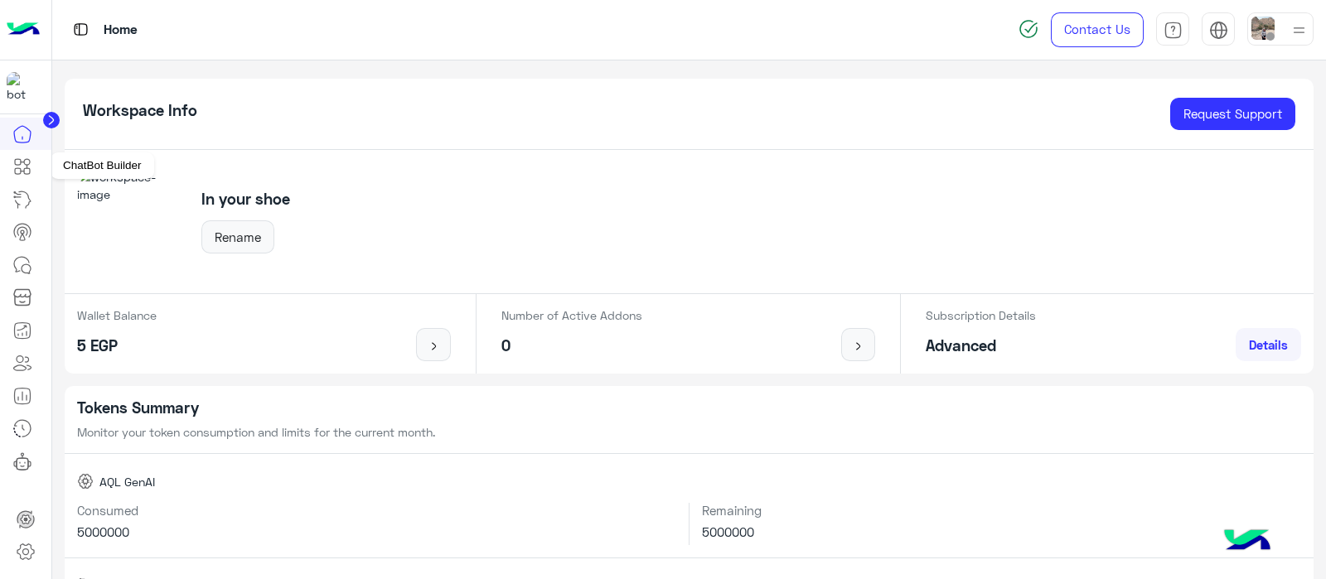
click at [13, 167] on icon at bounding box center [22, 167] width 20 height 20
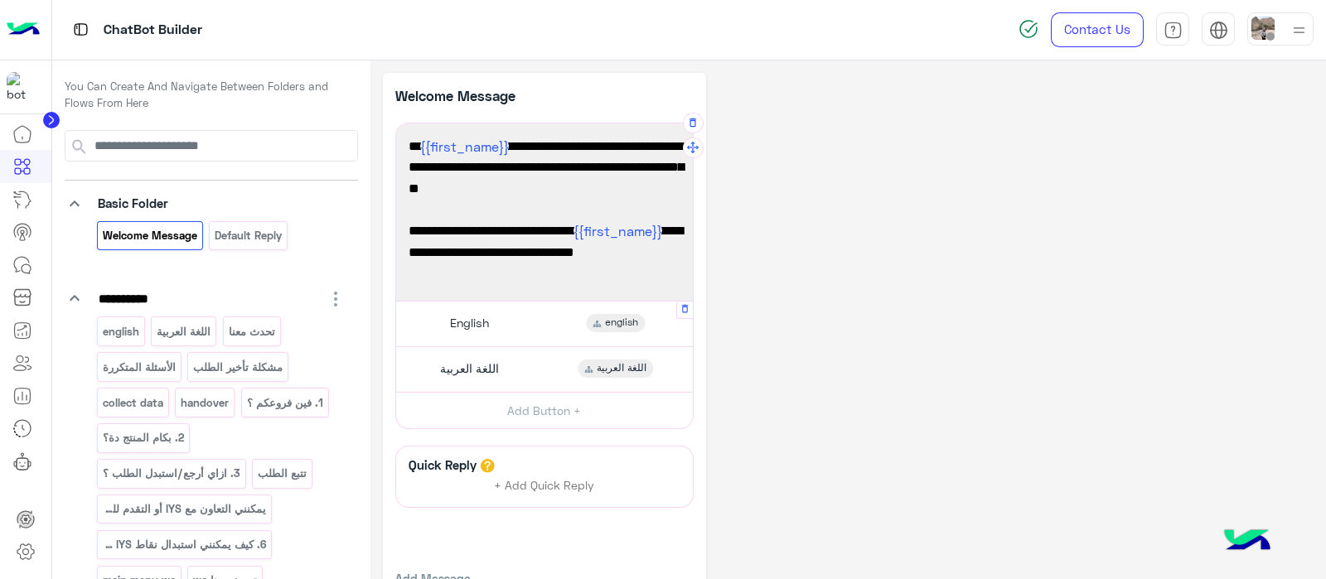
click at [484, 321] on span "English" at bounding box center [469, 323] width 39 height 15
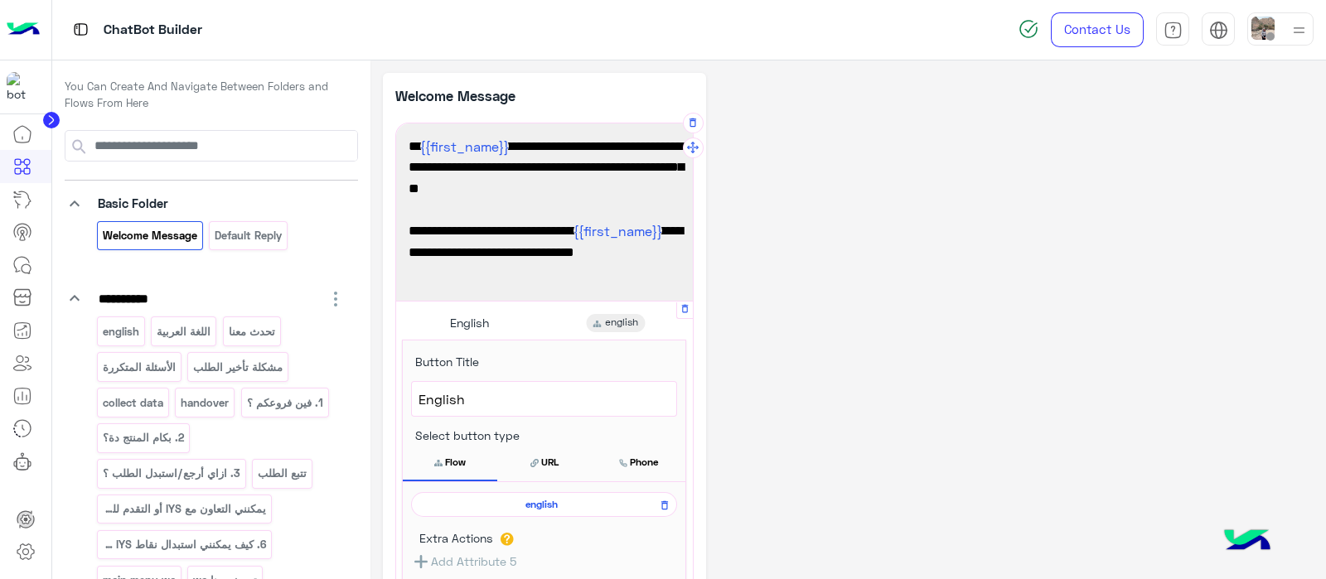
click at [522, 512] on div "english" at bounding box center [544, 504] width 266 height 25
click at [504, 498] on span "english" at bounding box center [541, 504] width 242 height 15
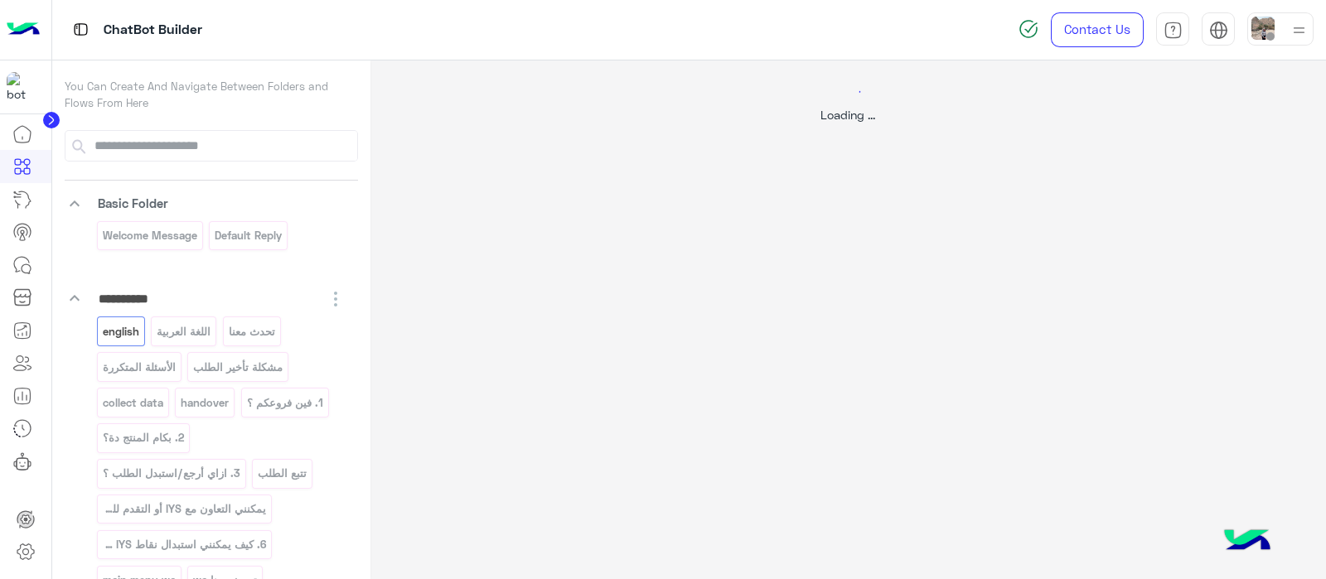
select select "*"
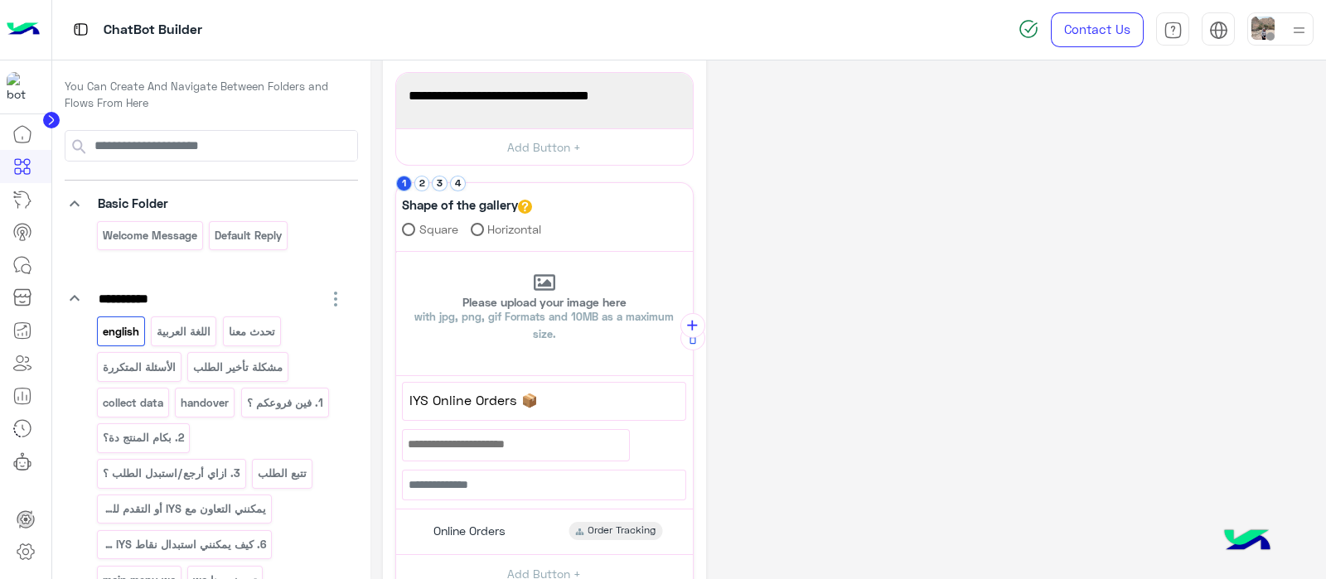
scroll to position [253, 0]
click at [422, 182] on button "2" at bounding box center [422, 183] width 16 height 16
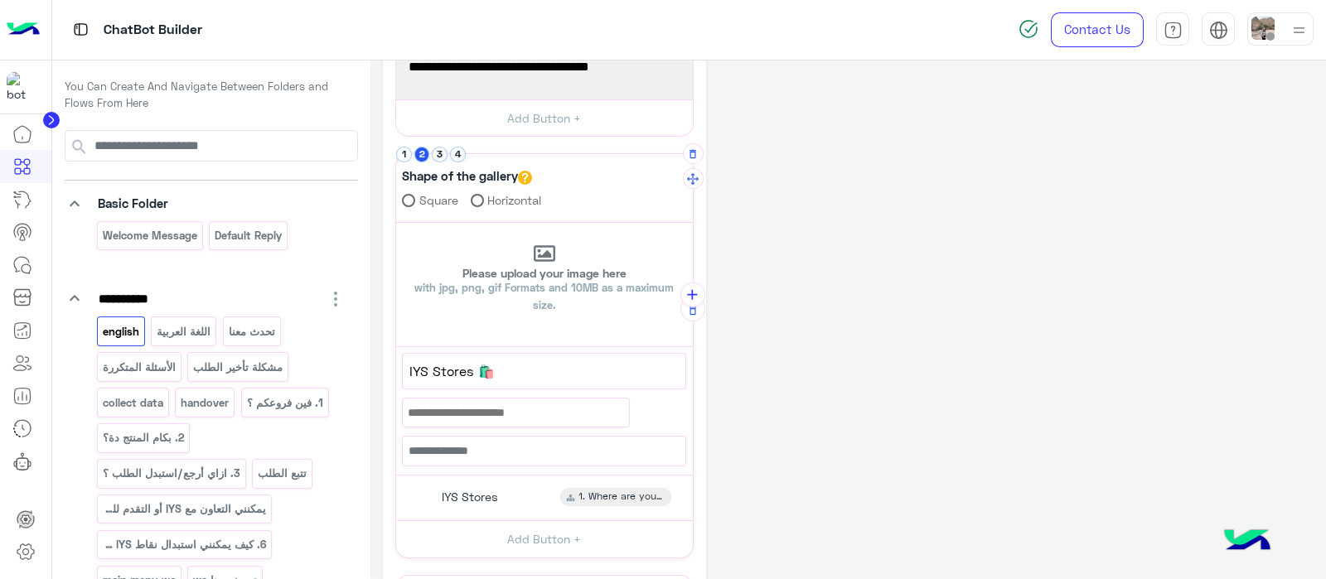
scroll to position [279, 0]
click at [435, 154] on button "3" at bounding box center [440, 156] width 16 height 16
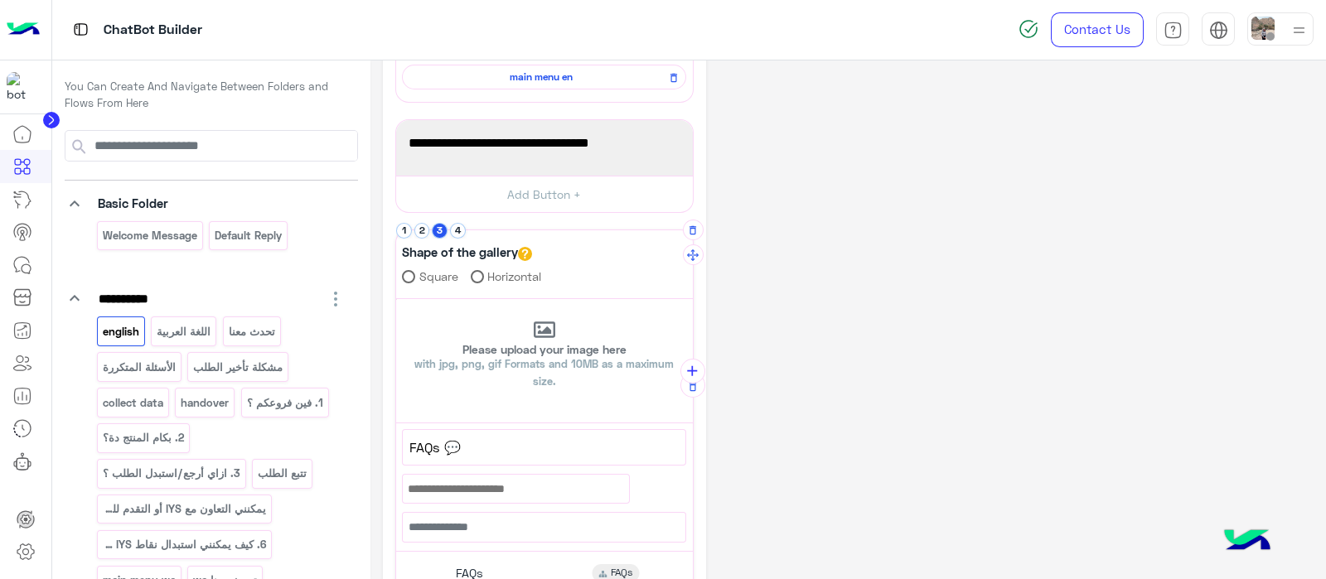
scroll to position [203, 0]
click at [456, 222] on div "**********" at bounding box center [544, 284] width 298 height 704
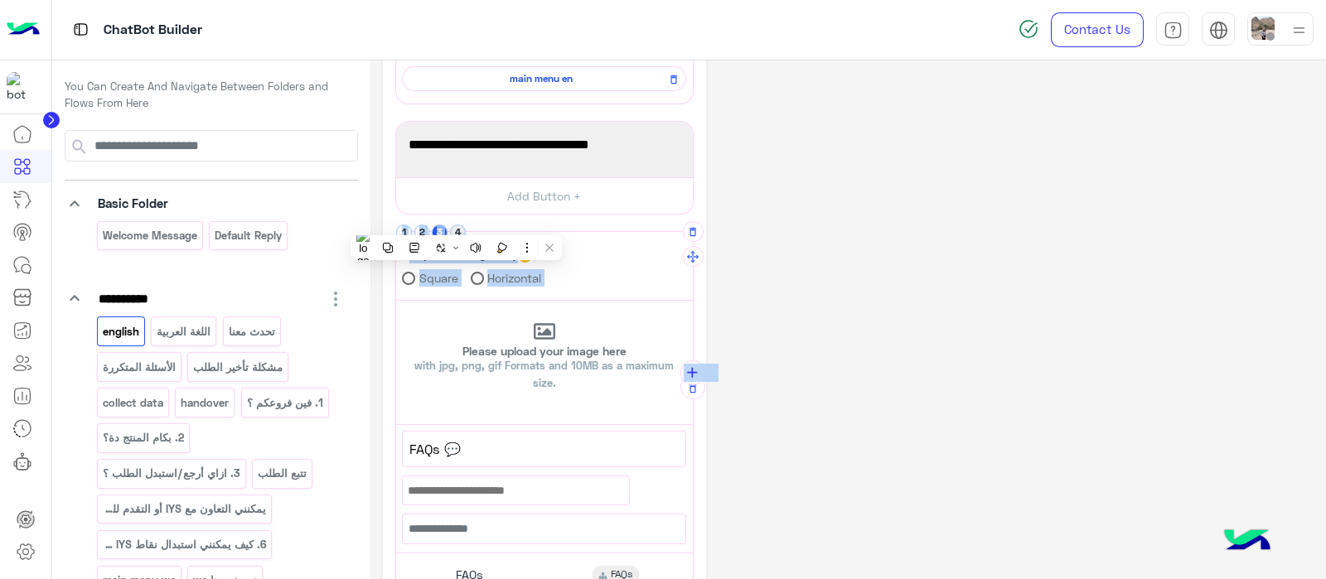
click at [456, 230] on button "4" at bounding box center [458, 233] width 16 height 16
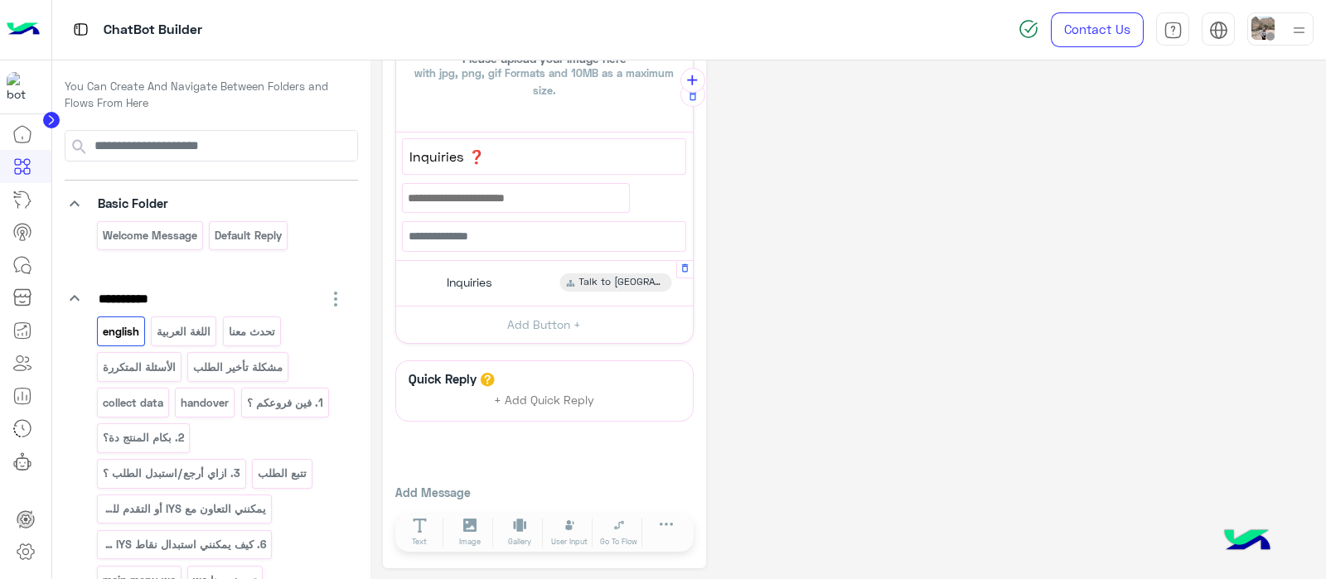
click at [490, 275] on span "Inquiries" at bounding box center [470, 282] width 46 height 15
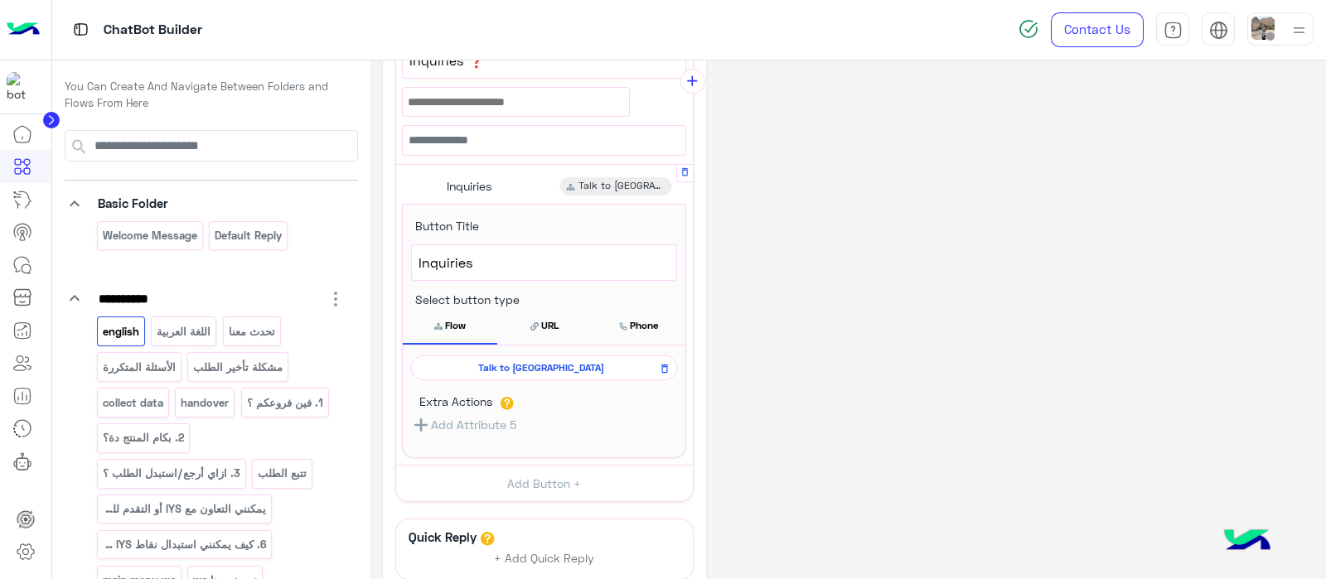
click at [503, 373] on div "Talk to us" at bounding box center [544, 367] width 266 height 25
click at [551, 361] on span "Talk to us" at bounding box center [541, 367] width 242 height 15
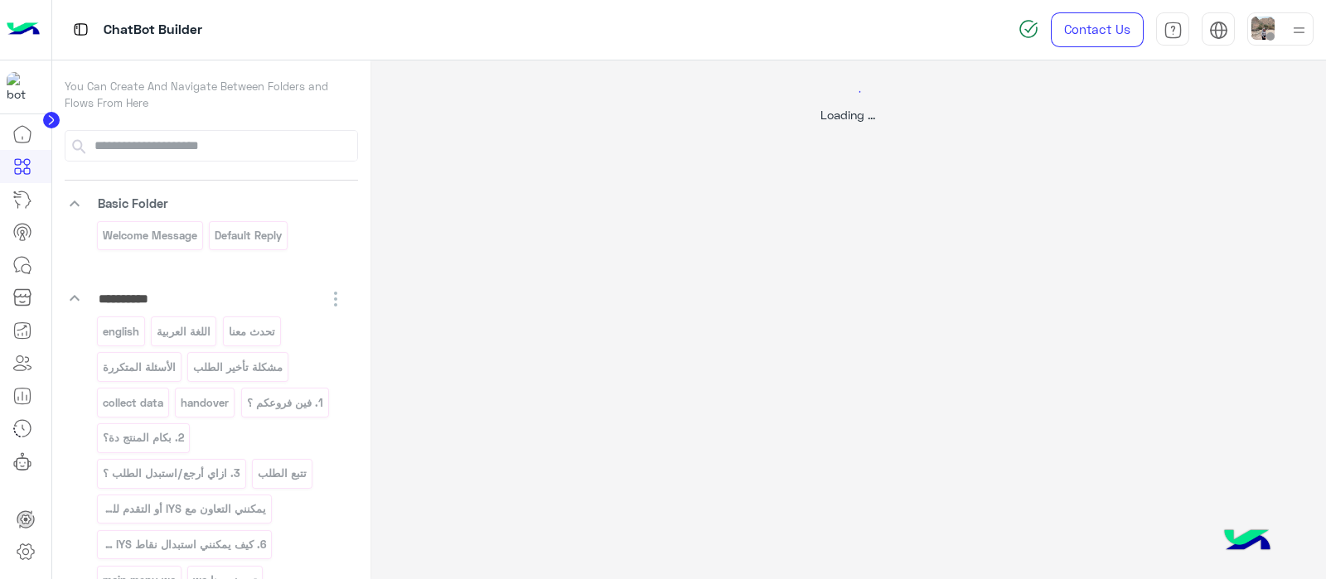
select select "*"
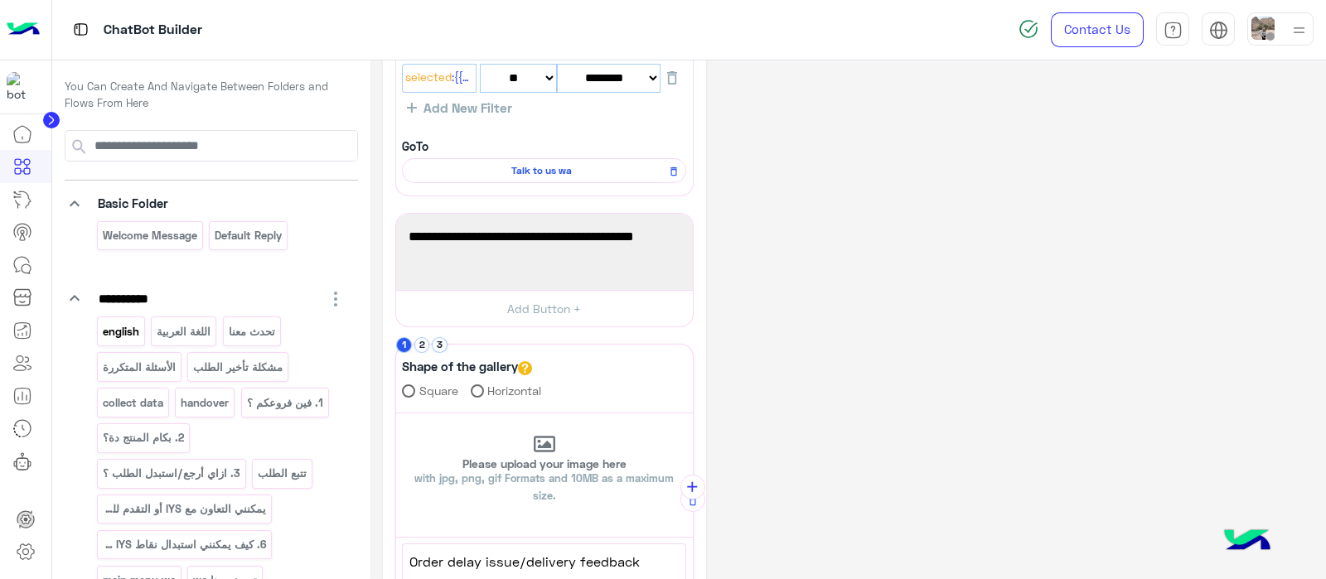
click at [119, 336] on p "english" at bounding box center [120, 331] width 39 height 19
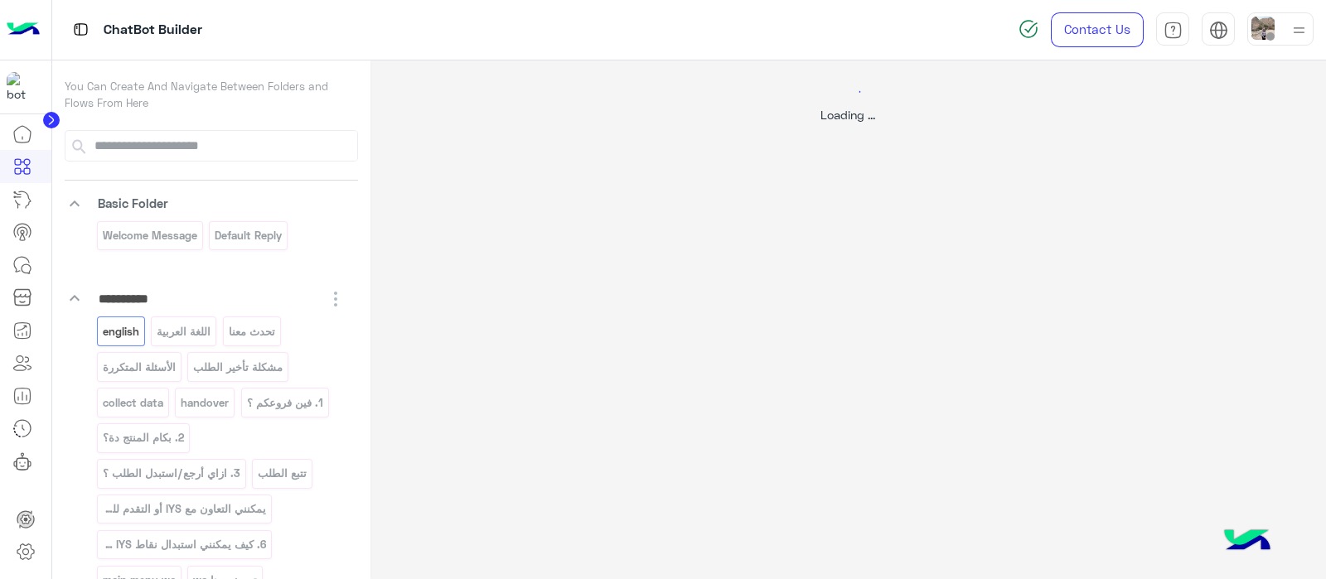
select select "*"
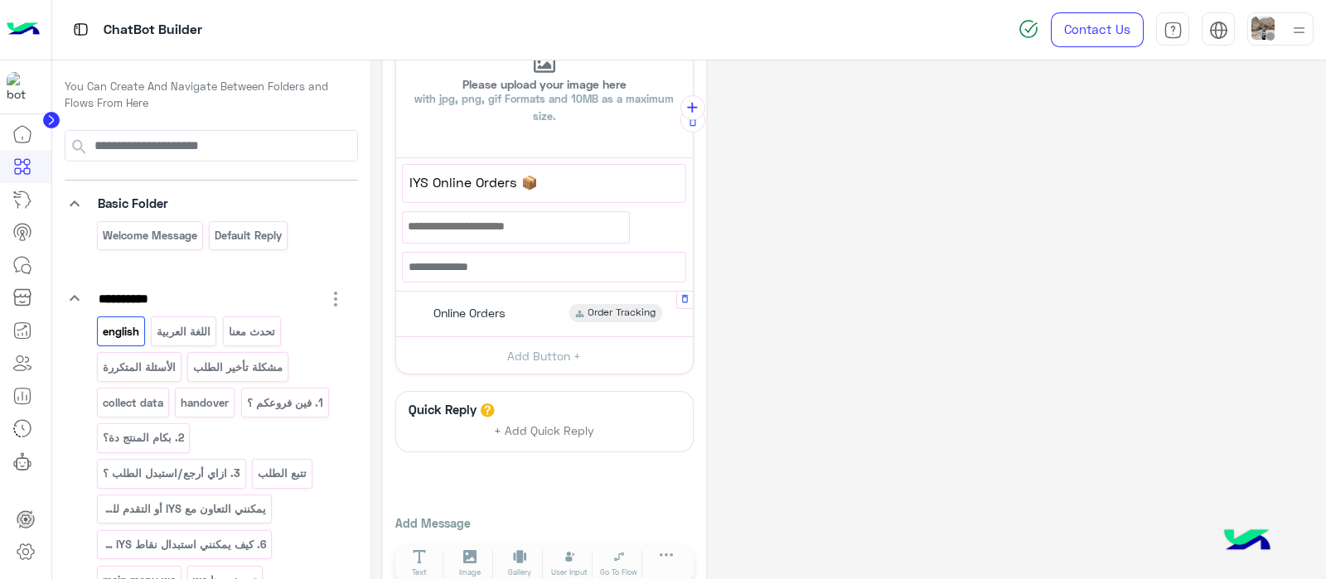
click at [472, 312] on span "Online Orders" at bounding box center [469, 313] width 72 height 15
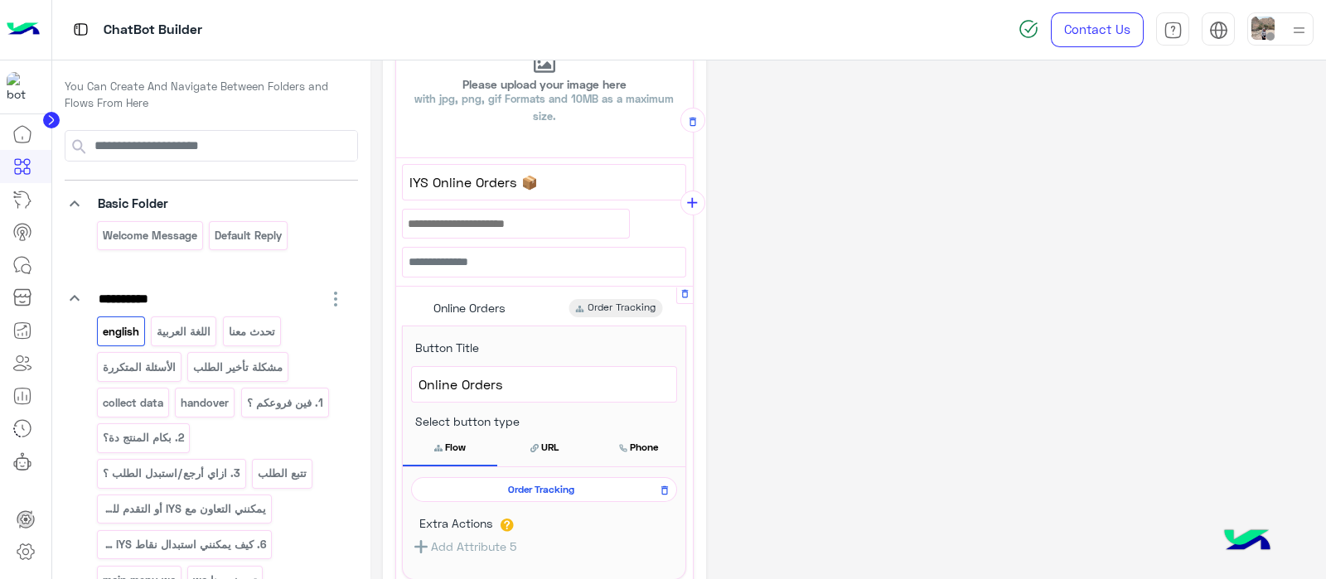
scroll to position [563, 0]
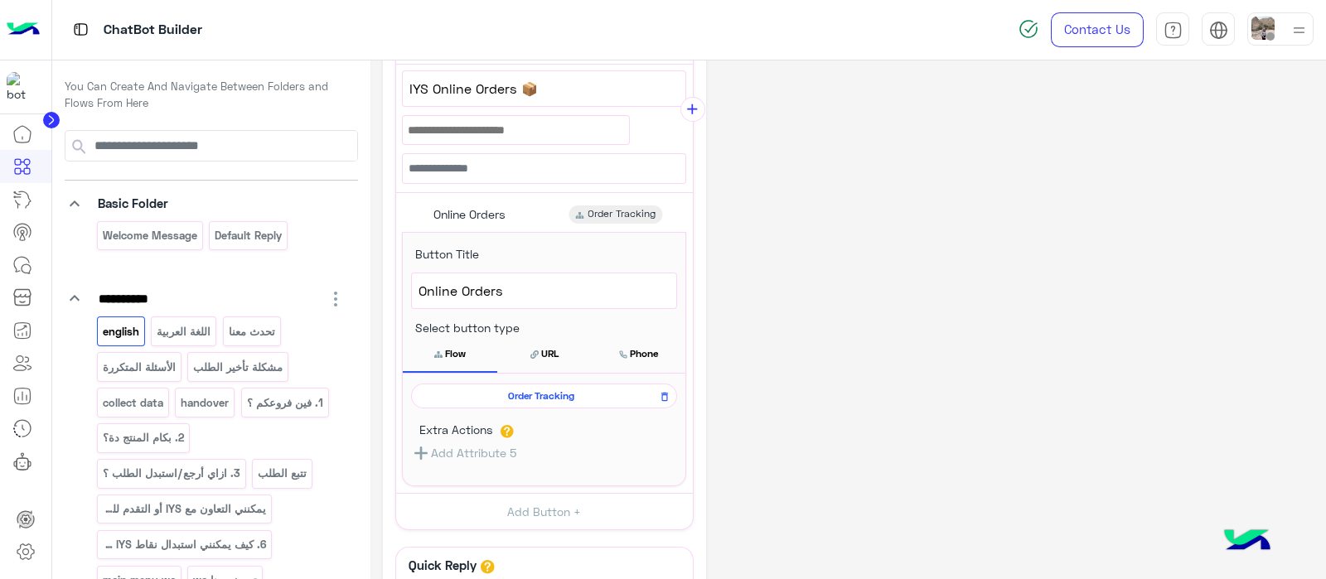
click at [529, 389] on span "Order Tracking" at bounding box center [541, 396] width 242 height 15
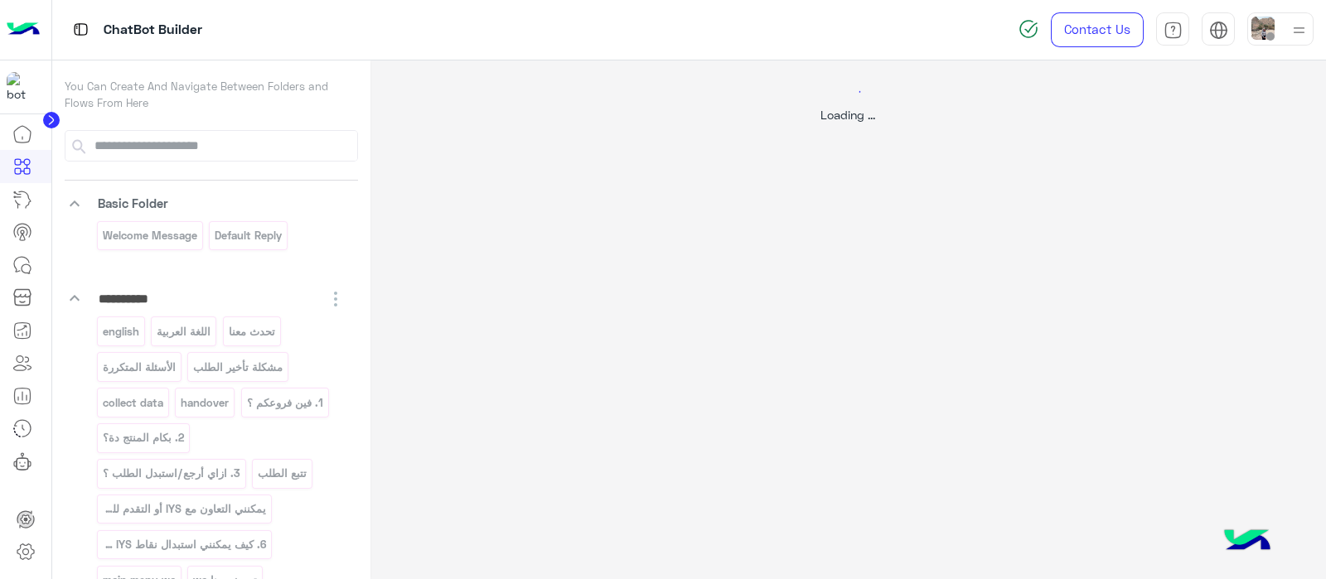
scroll to position [0, 0]
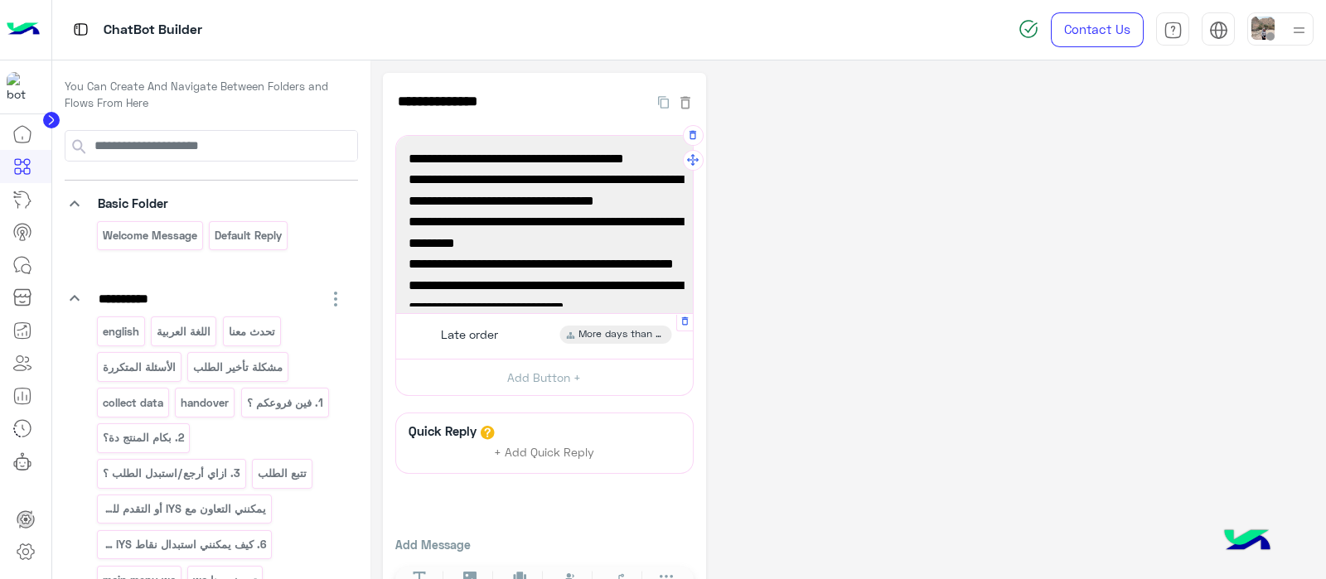
click at [476, 333] on span "Late order" at bounding box center [469, 334] width 57 height 15
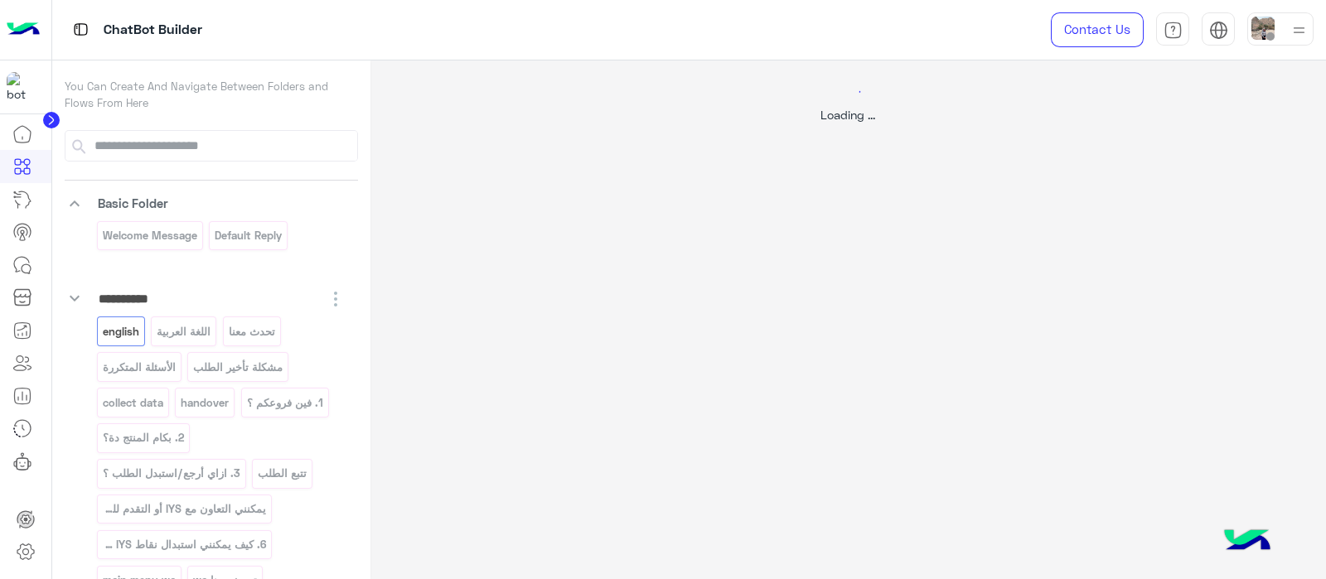
select select "*"
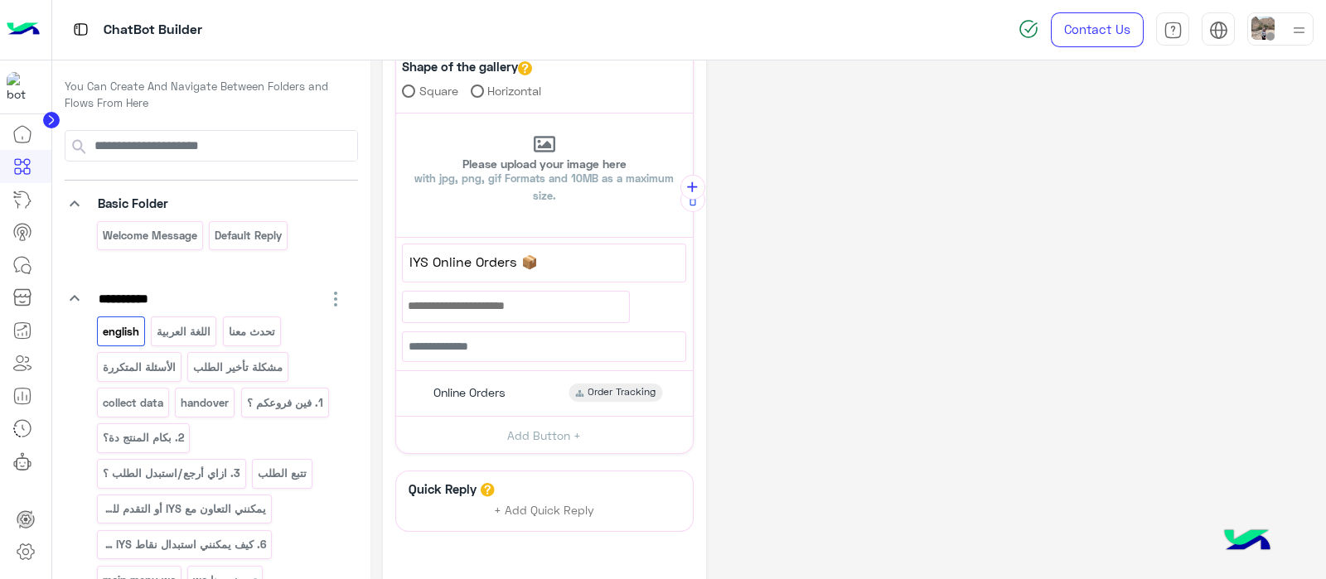
scroll to position [391, 0]
click at [447, 384] on span "Online Orders" at bounding box center [469, 391] width 72 height 15
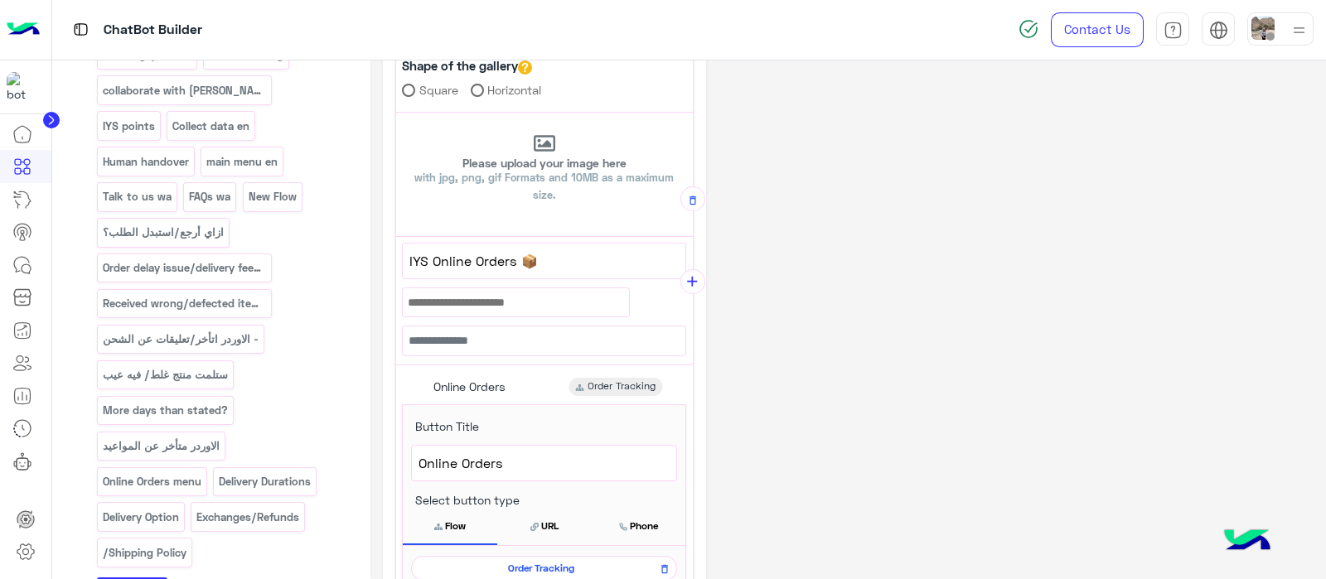
scroll to position [775, 0]
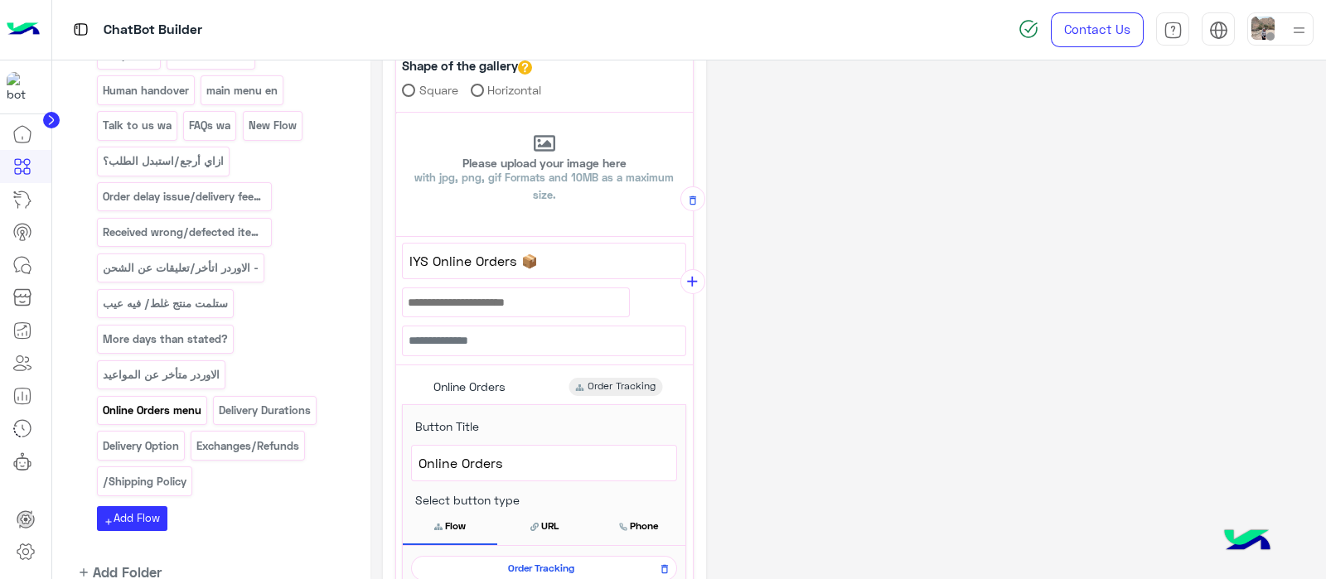
click at [115, 401] on p "Online Orders menu" at bounding box center [151, 410] width 101 height 19
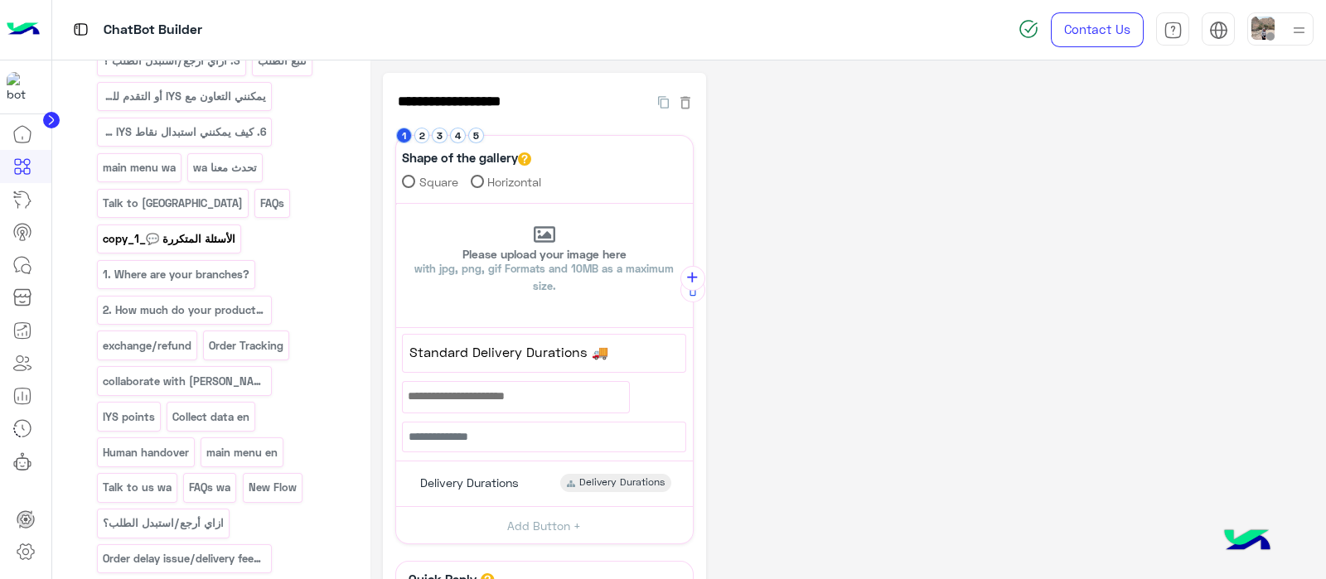
scroll to position [0, 0]
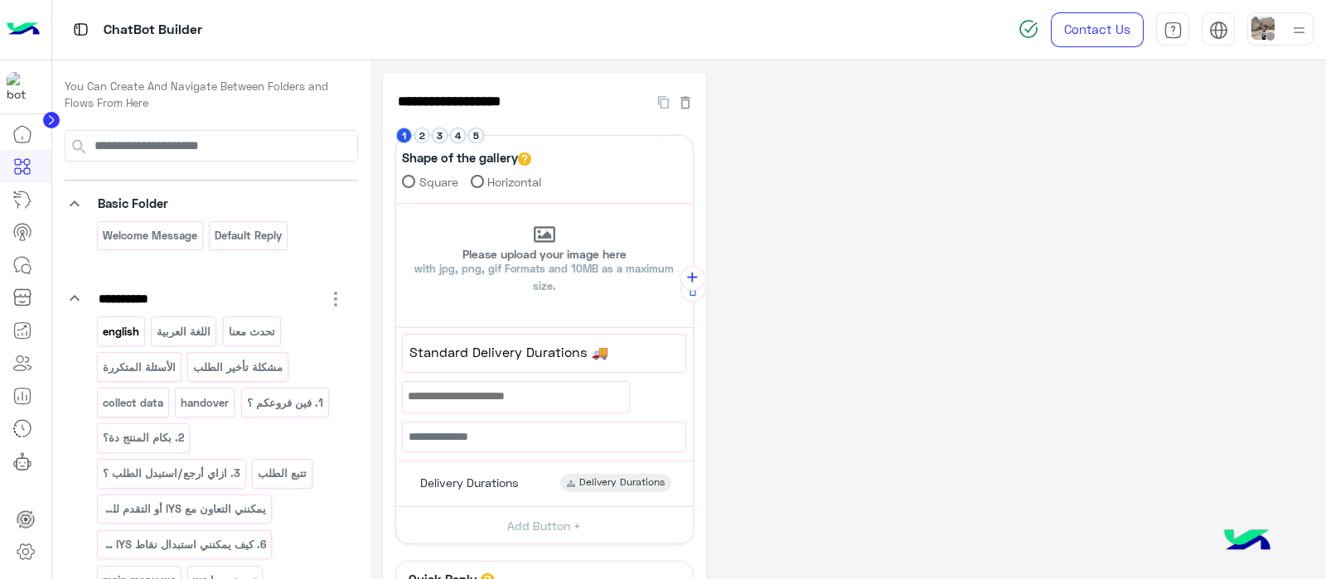
click at [122, 332] on p "english" at bounding box center [120, 331] width 39 height 19
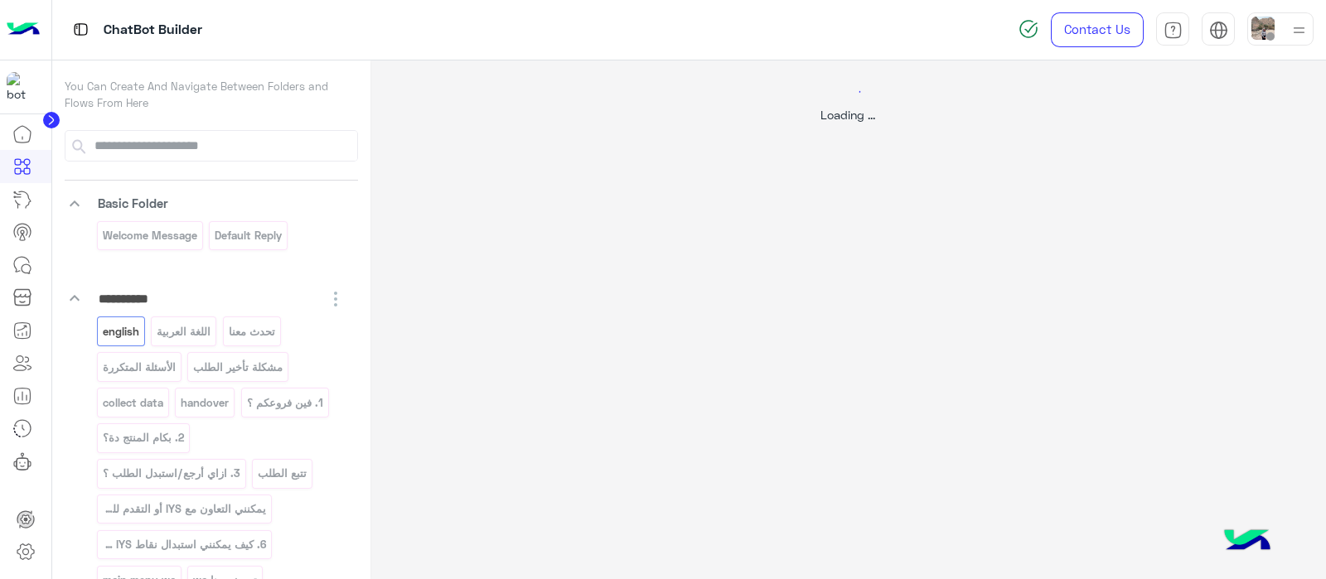
select select "*"
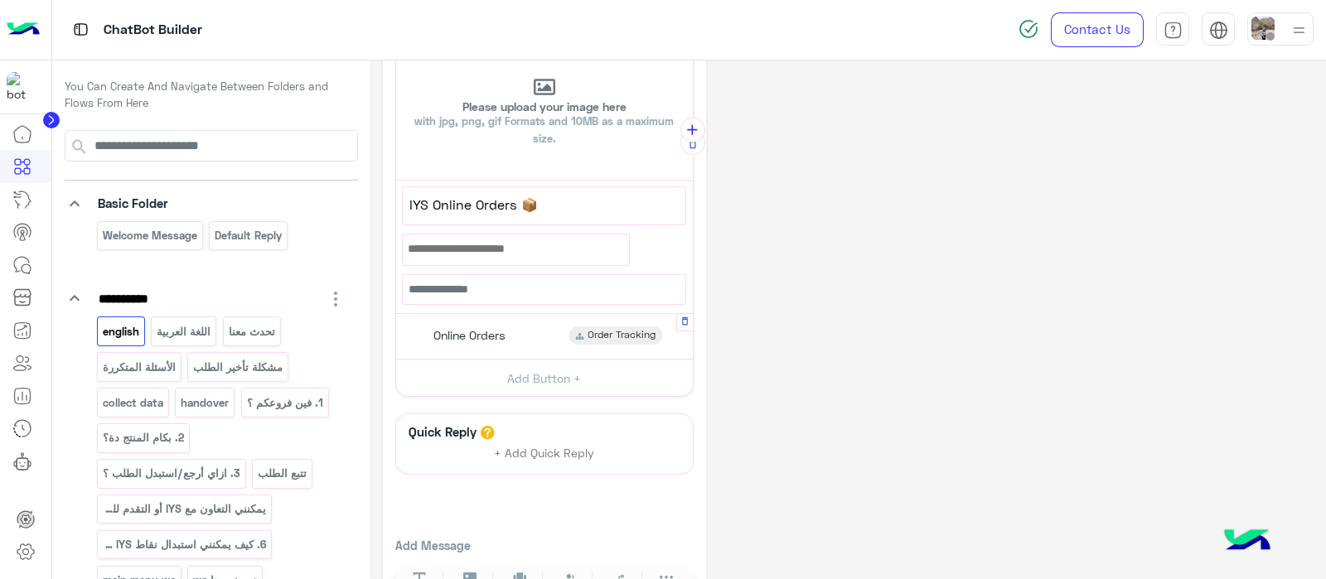
click at [454, 326] on div "Online Orders" at bounding box center [467, 335] width 89 height 18
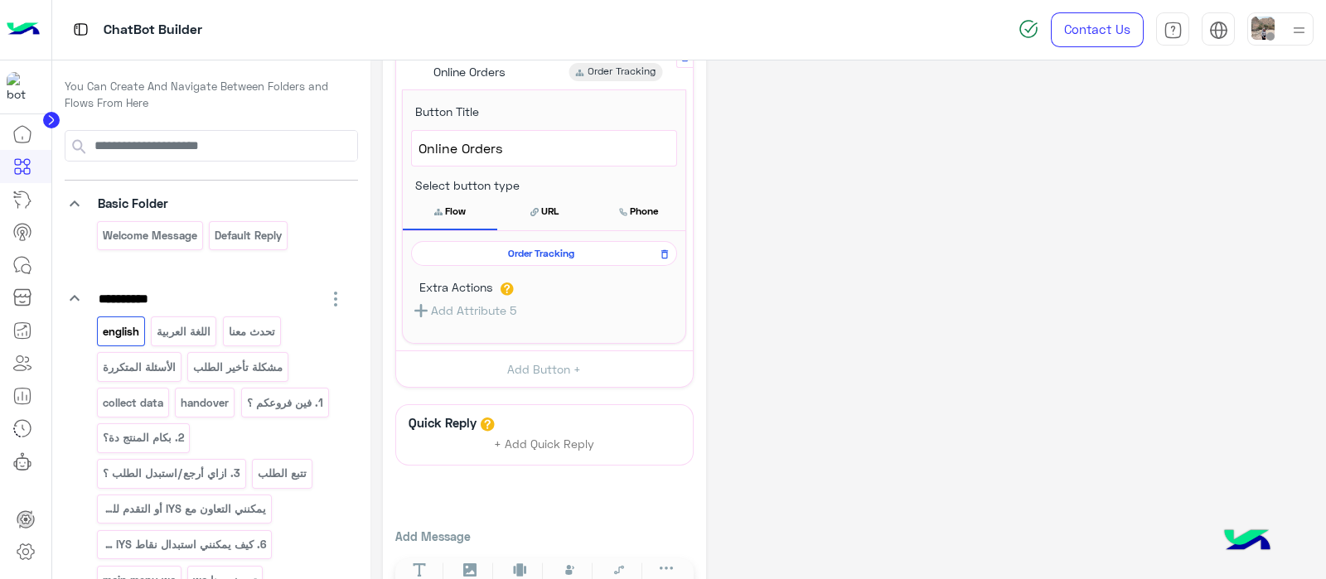
scroll to position [707, 0]
click at [671, 252] on button at bounding box center [664, 253] width 21 height 21
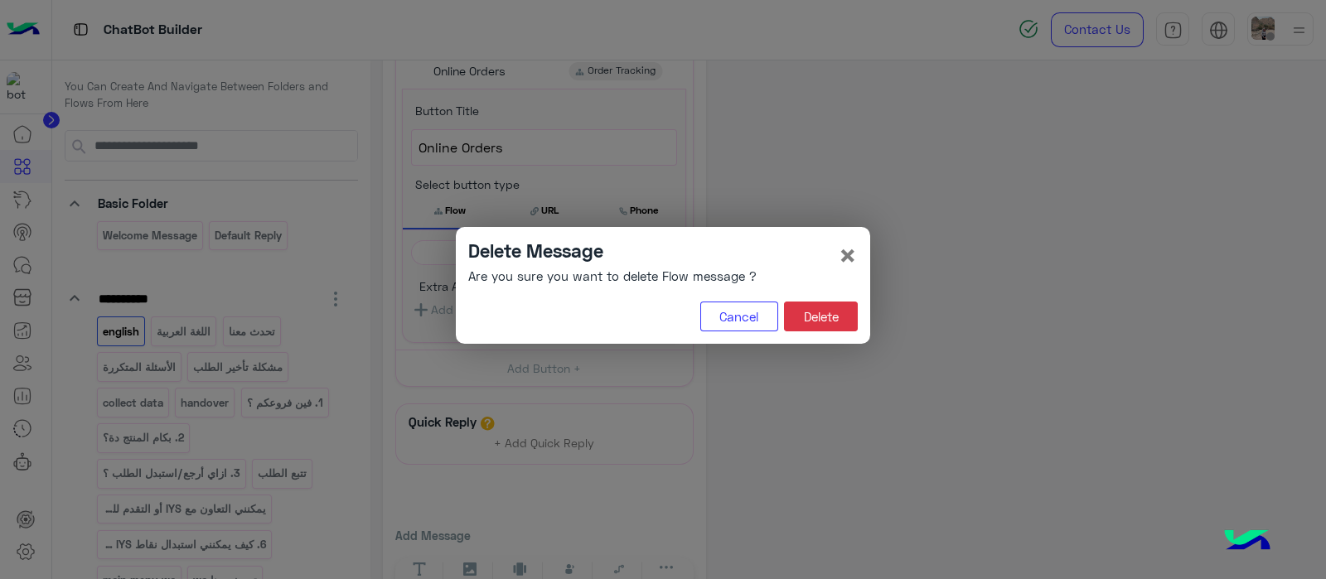
click at [860, 313] on div "Delete Message Are you sure you want to delete Flow message ? × Cancel Delete" at bounding box center [663, 285] width 414 height 117
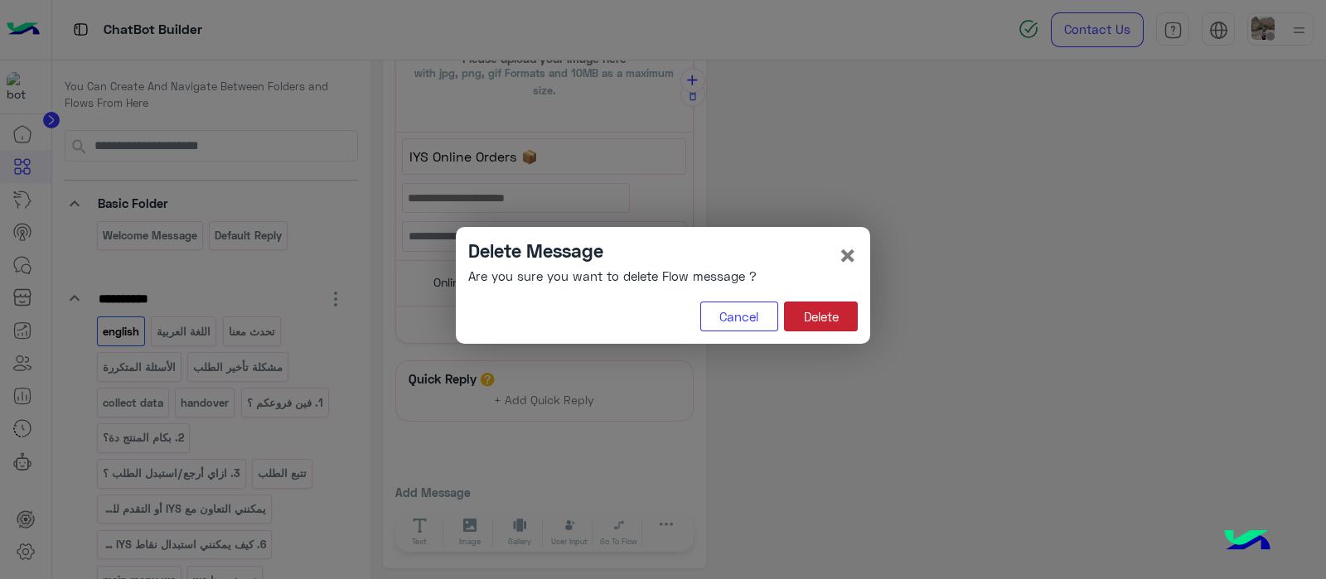
click at [834, 316] on button "Delete" at bounding box center [821, 317] width 74 height 30
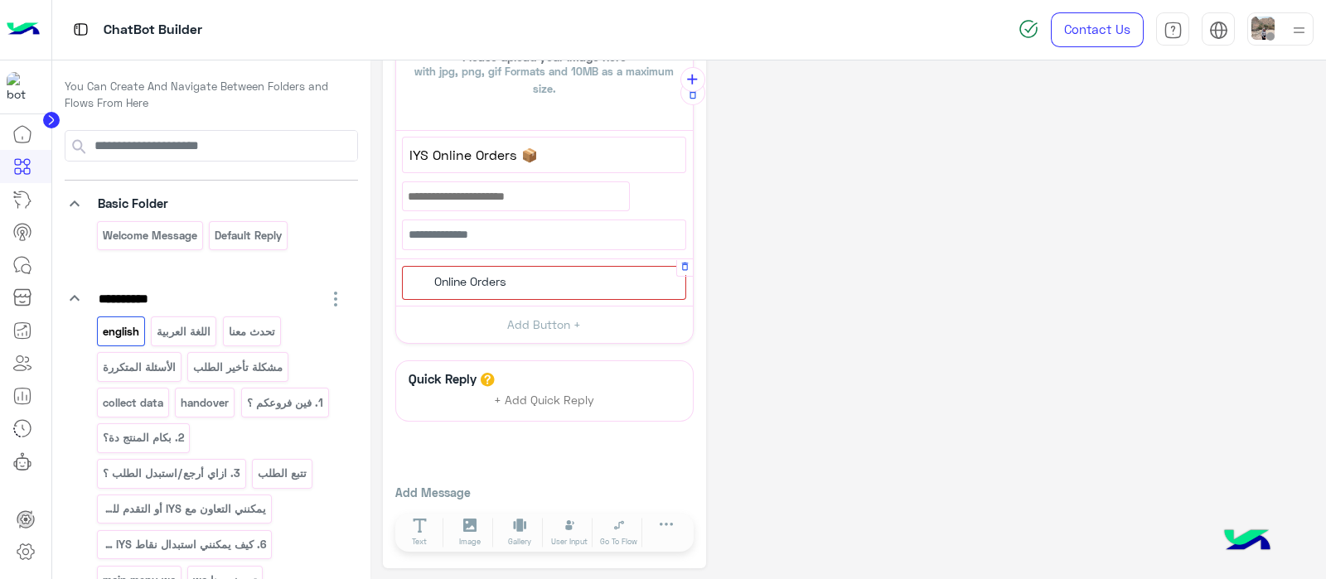
click at [498, 288] on div "Online Orders" at bounding box center [544, 283] width 284 height 34
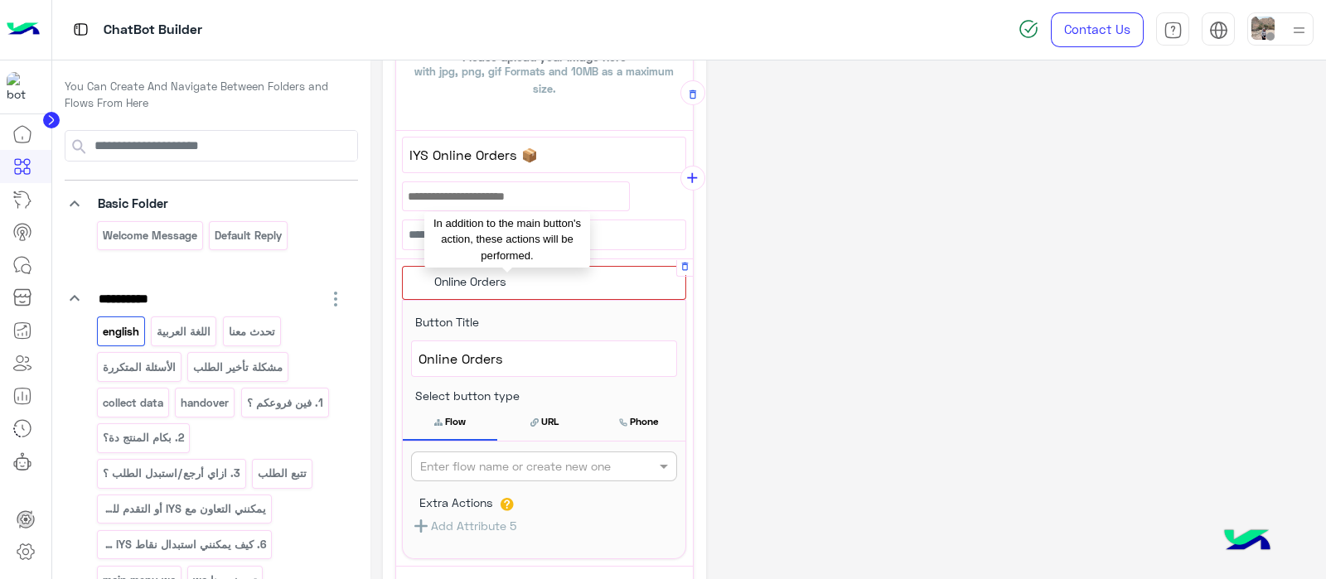
scroll to position [708, 0]
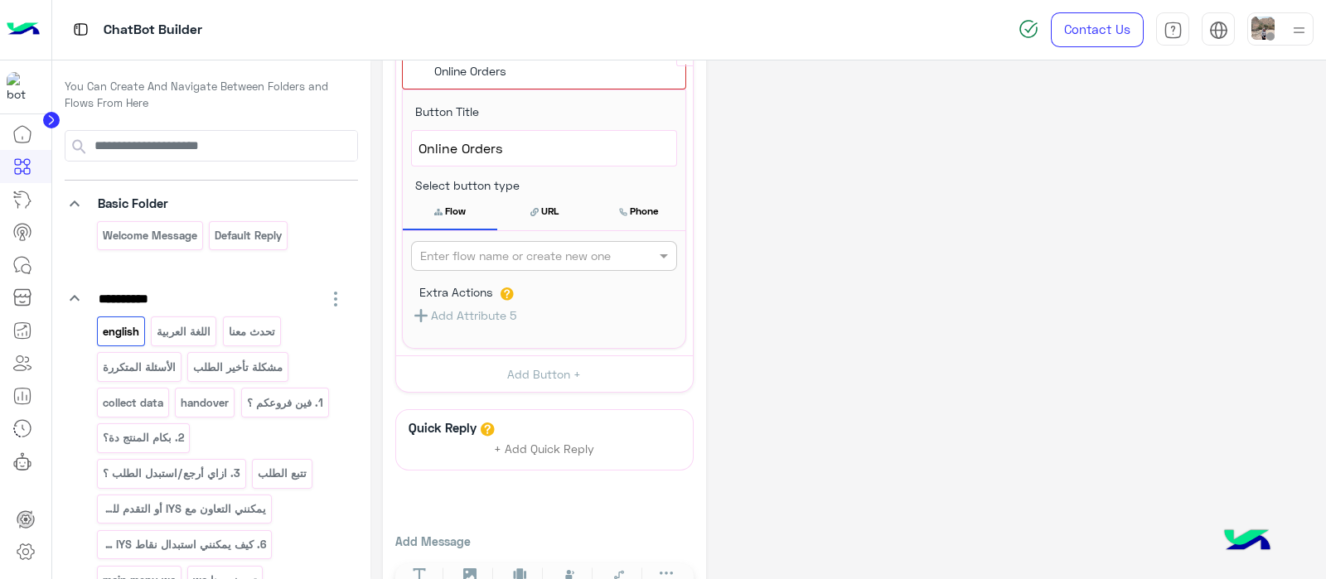
click at [452, 251] on input "text" at bounding box center [516, 256] width 193 height 17
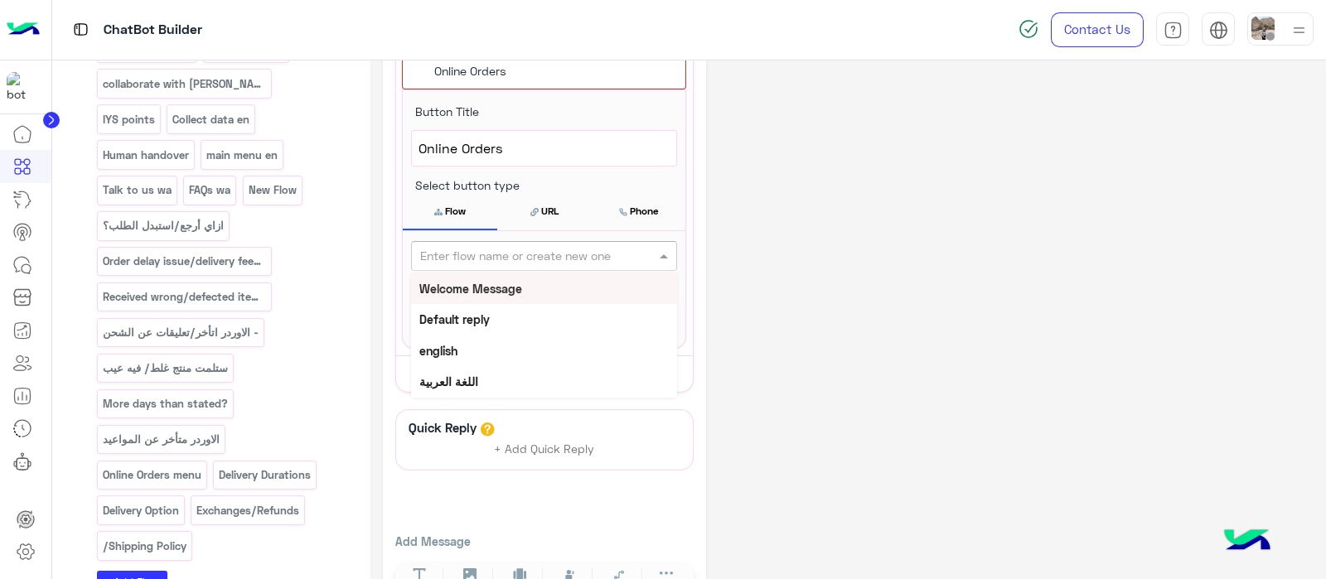
scroll to position [775, 0]
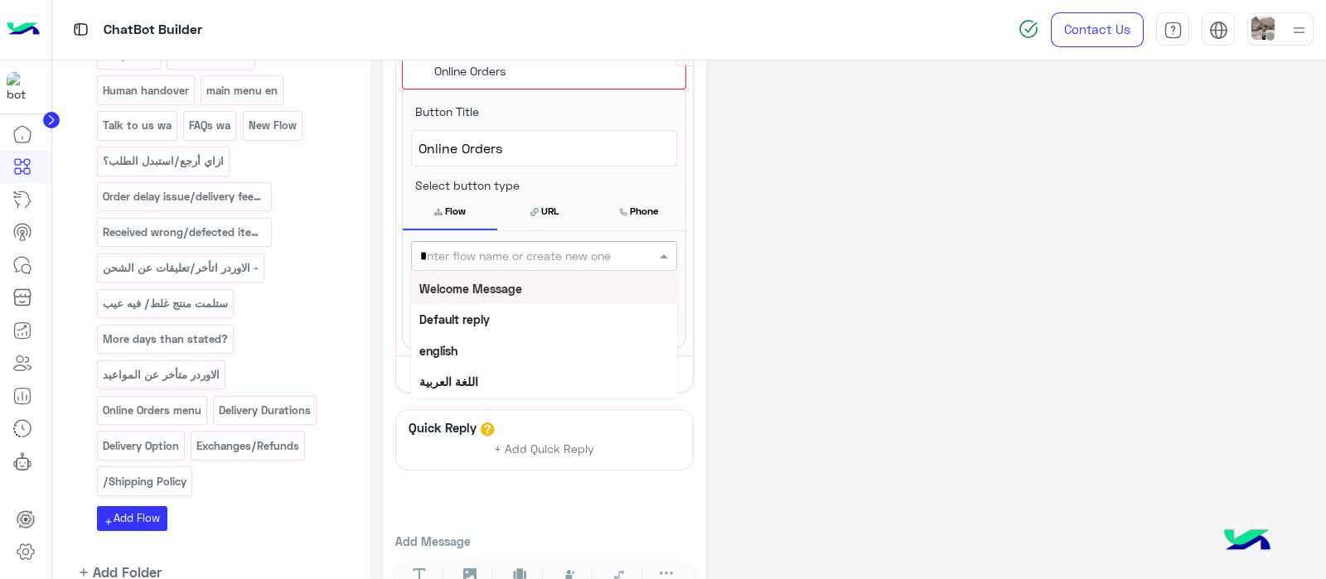
type input "**"
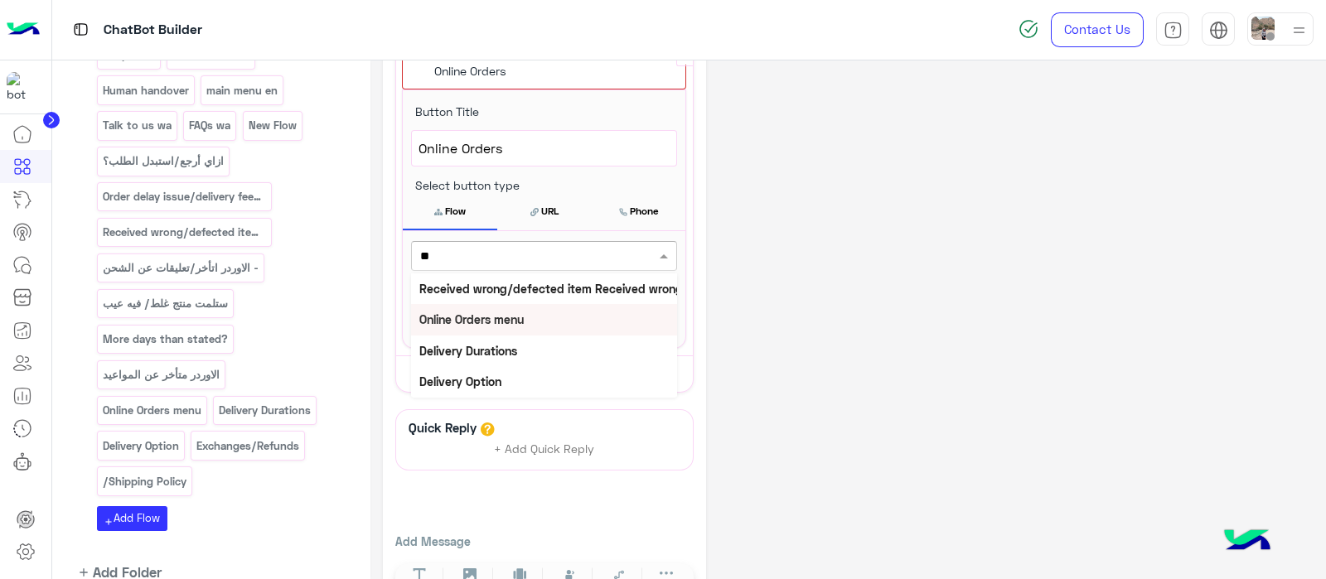
click at [480, 312] on b "Online Orders menu" at bounding box center [471, 319] width 104 height 14
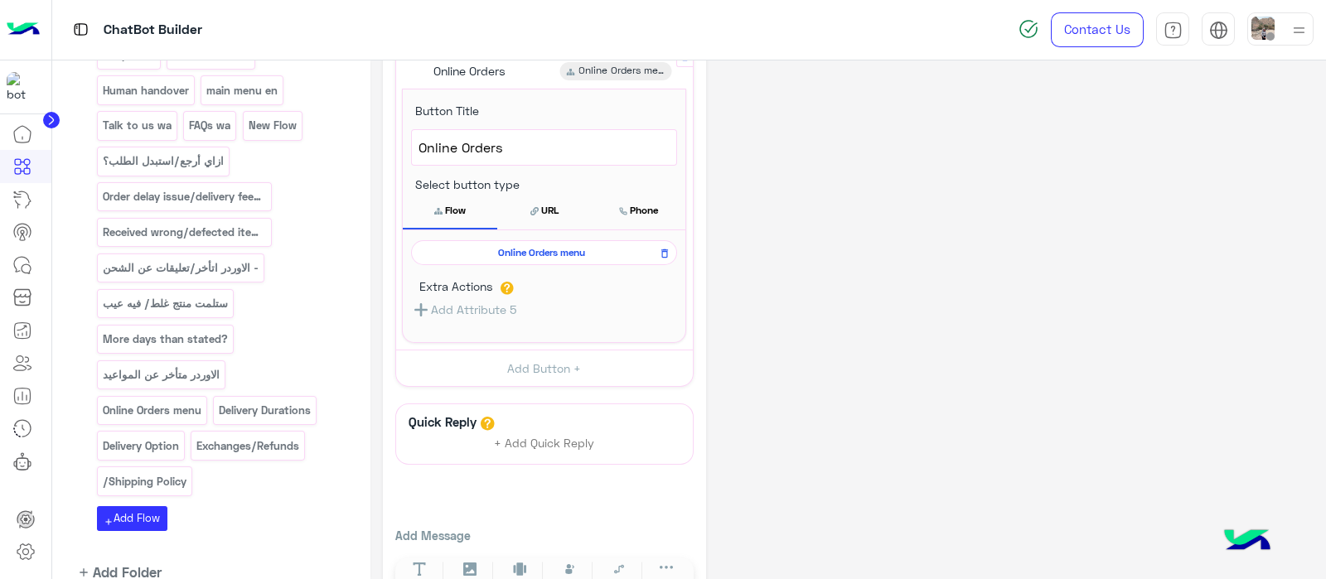
click at [463, 220] on button "Flow" at bounding box center [450, 210] width 94 height 35
click at [535, 253] on span "Online Orders menu" at bounding box center [541, 252] width 242 height 15
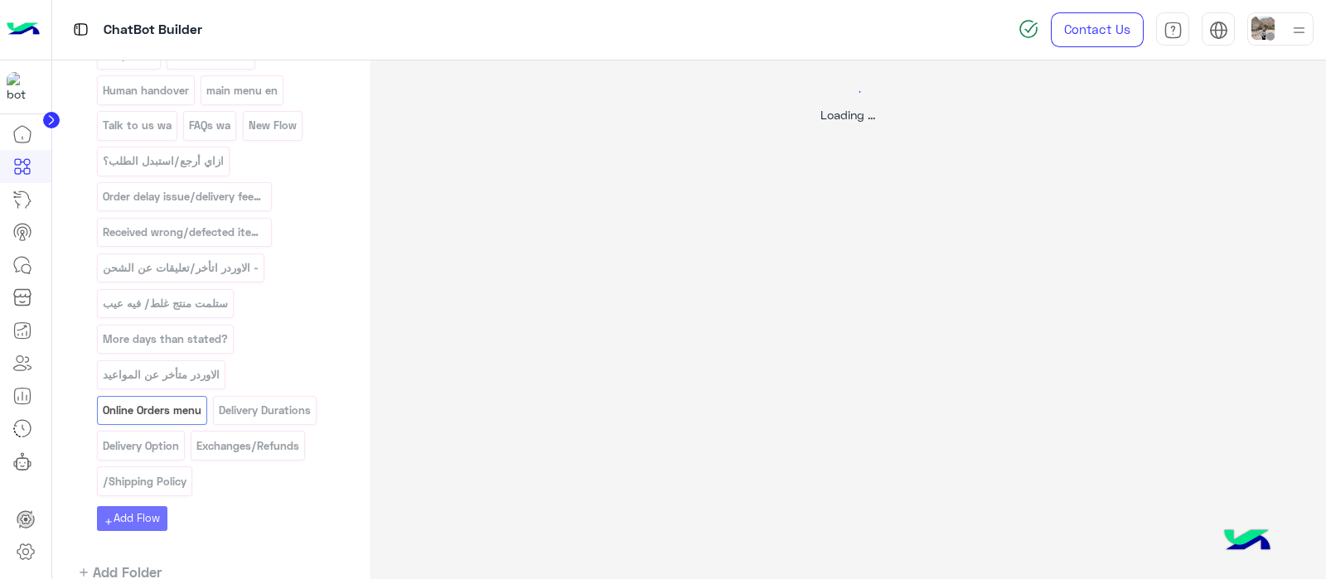
scroll to position [0, 0]
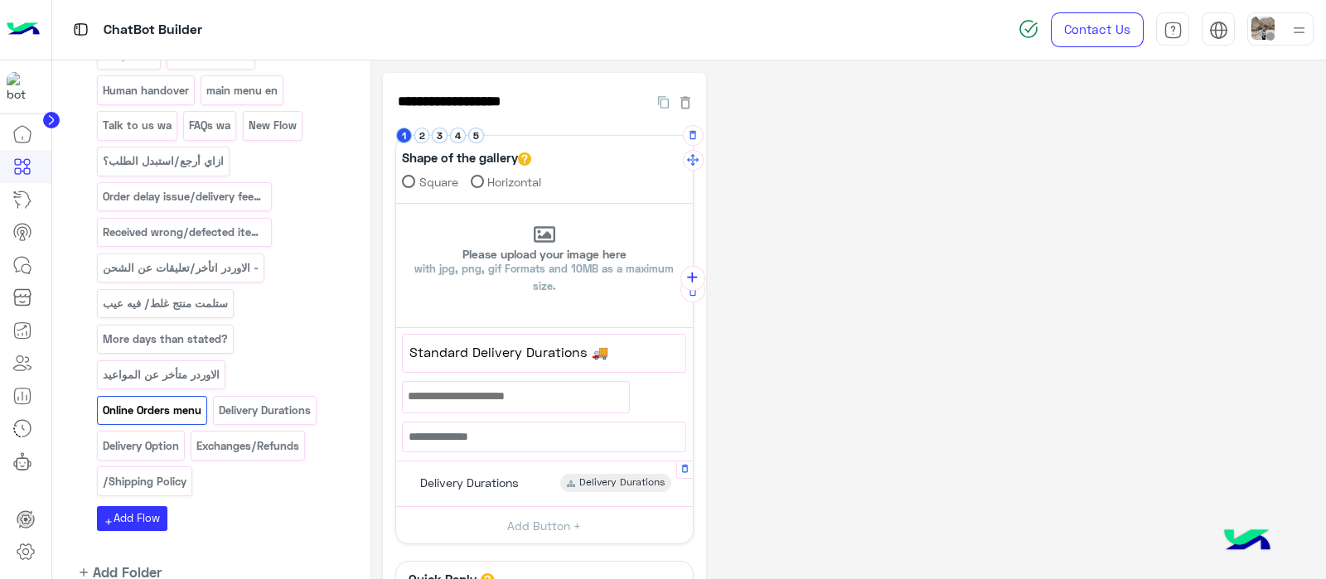
click at [476, 497] on div "Delivery Durations Delivery Durations" at bounding box center [544, 484] width 284 height 32
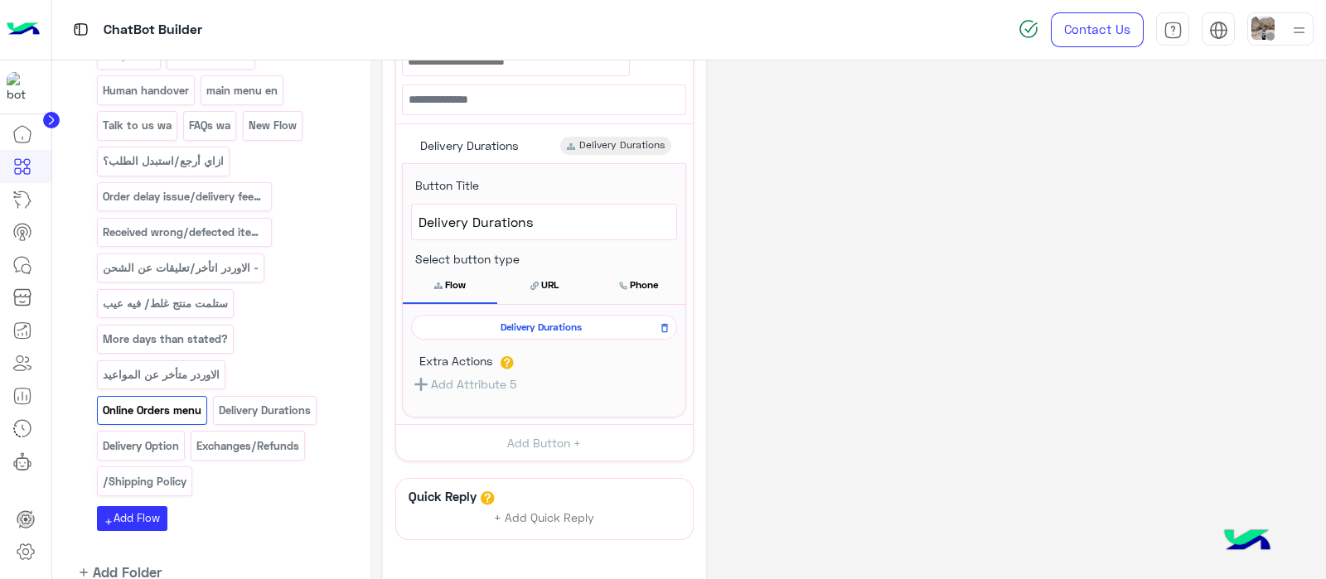
scroll to position [382, 0]
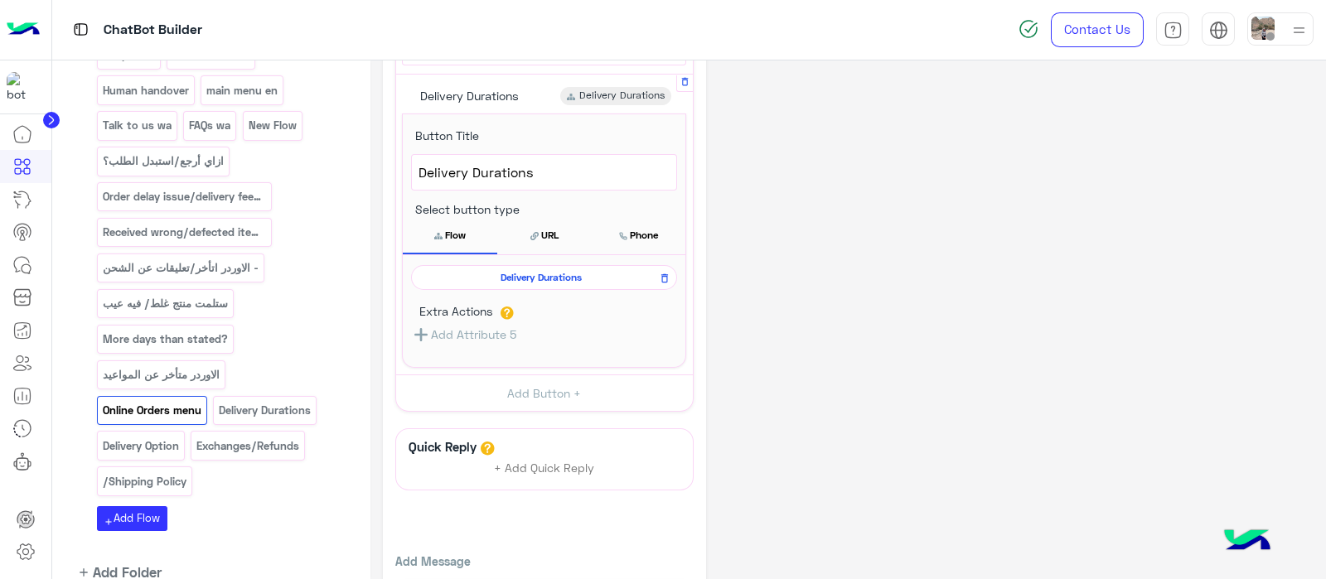
click at [489, 281] on span "Delivery Durations" at bounding box center [541, 277] width 242 height 15
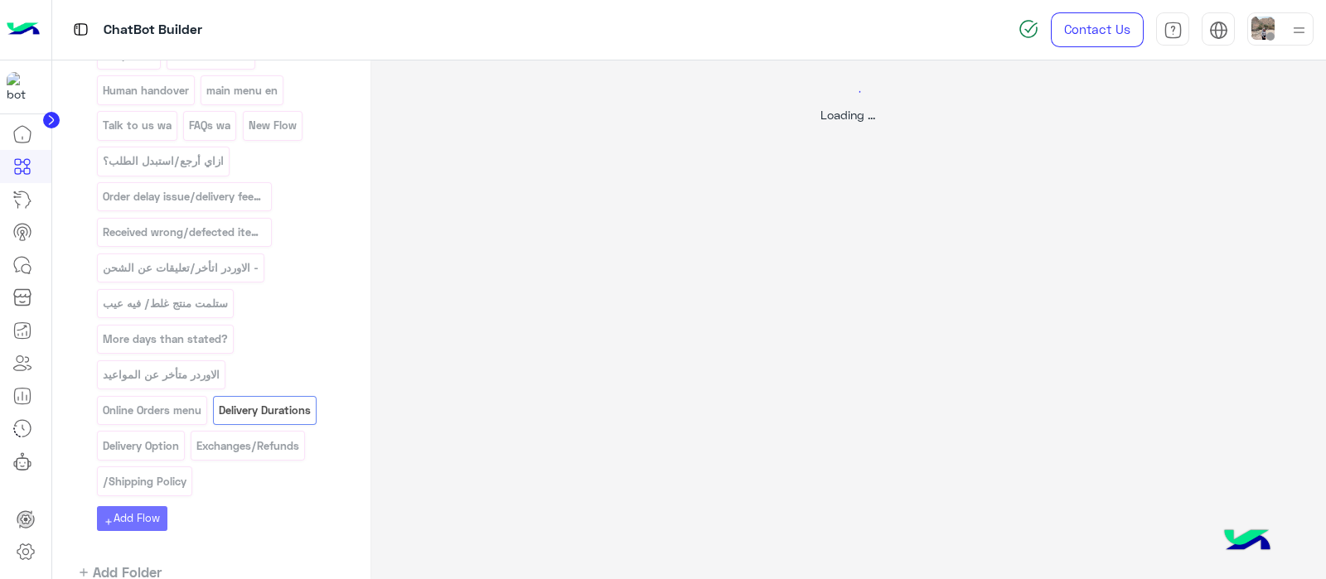
scroll to position [0, 0]
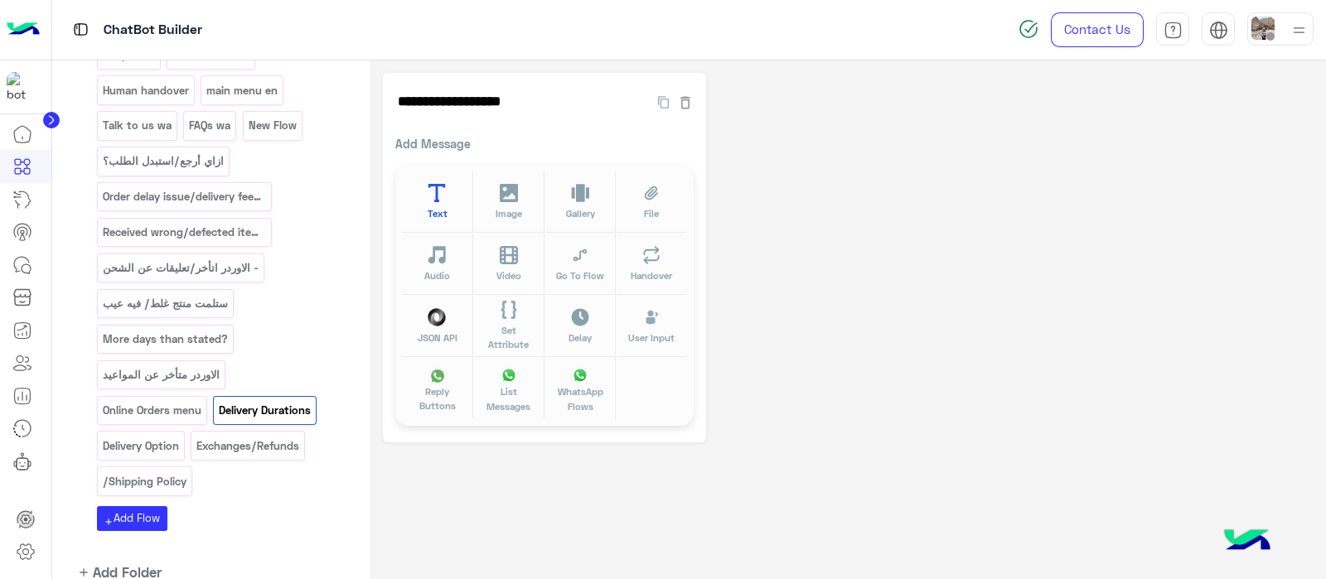
click at [436, 184] on icon at bounding box center [437, 193] width 19 height 19
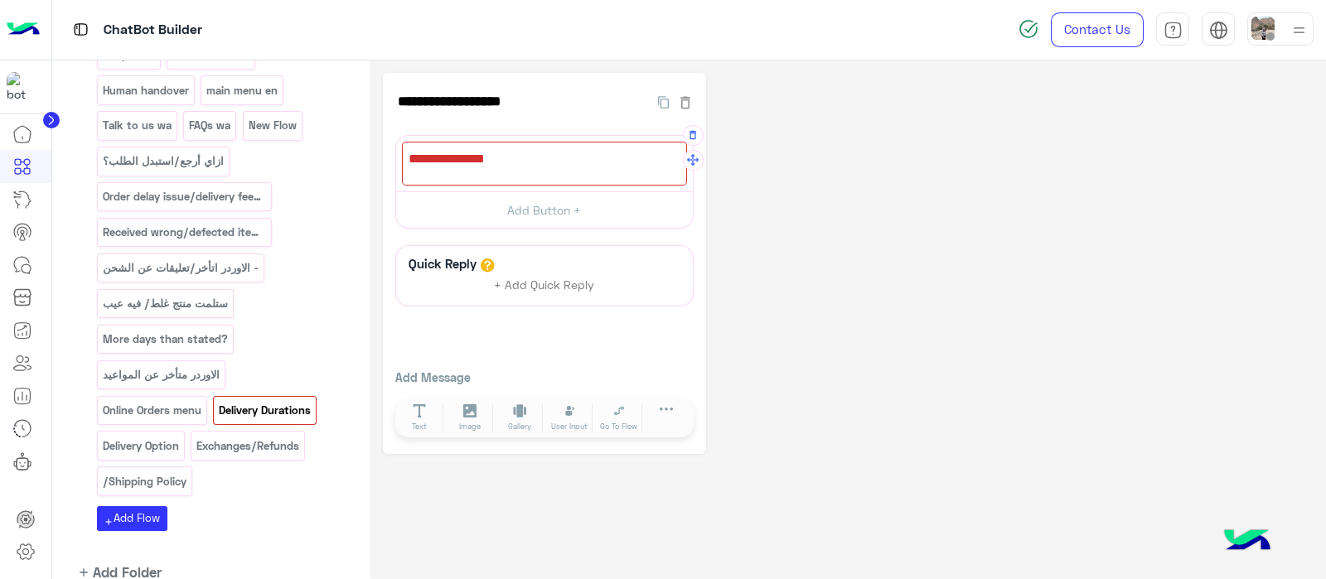
click at [443, 159] on div at bounding box center [544, 164] width 285 height 44
click at [444, 161] on div at bounding box center [544, 164] width 285 height 44
paste textarea "**********"
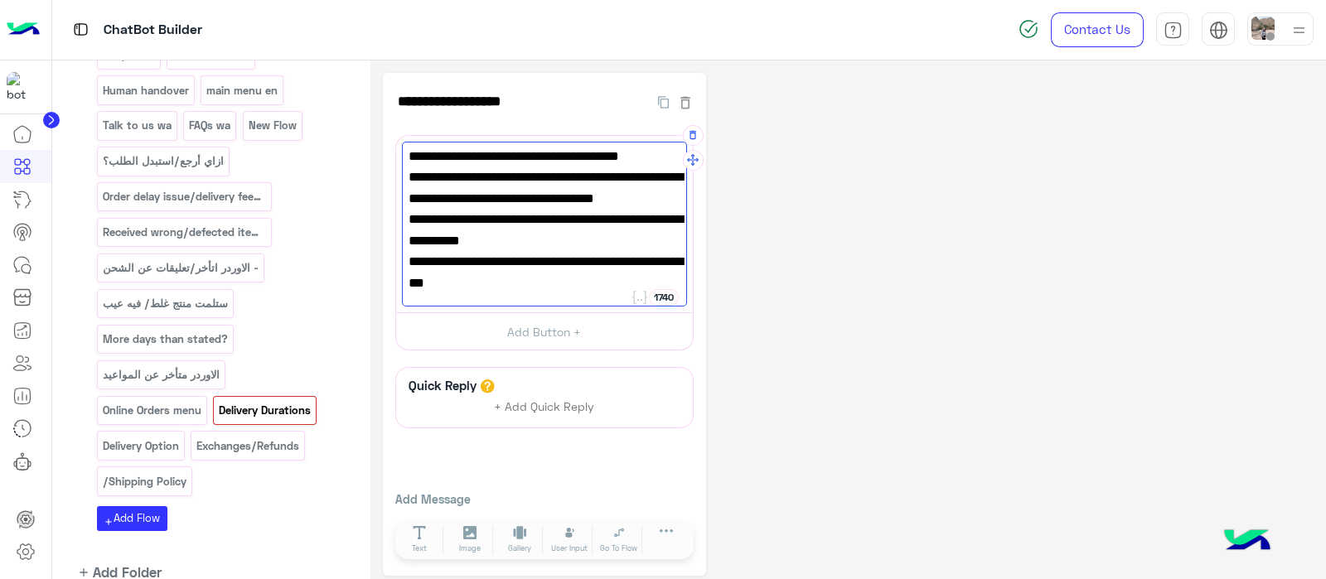
scroll to position [65, 0]
type textarea "**********"
click at [414, 231] on span "*Fridays and holidays are not considered business days!*" at bounding box center [544, 252] width 272 height 42
click at [538, 249] on span "*Fridays and holidays are not considered business days!*" at bounding box center [544, 252] width 272 height 42
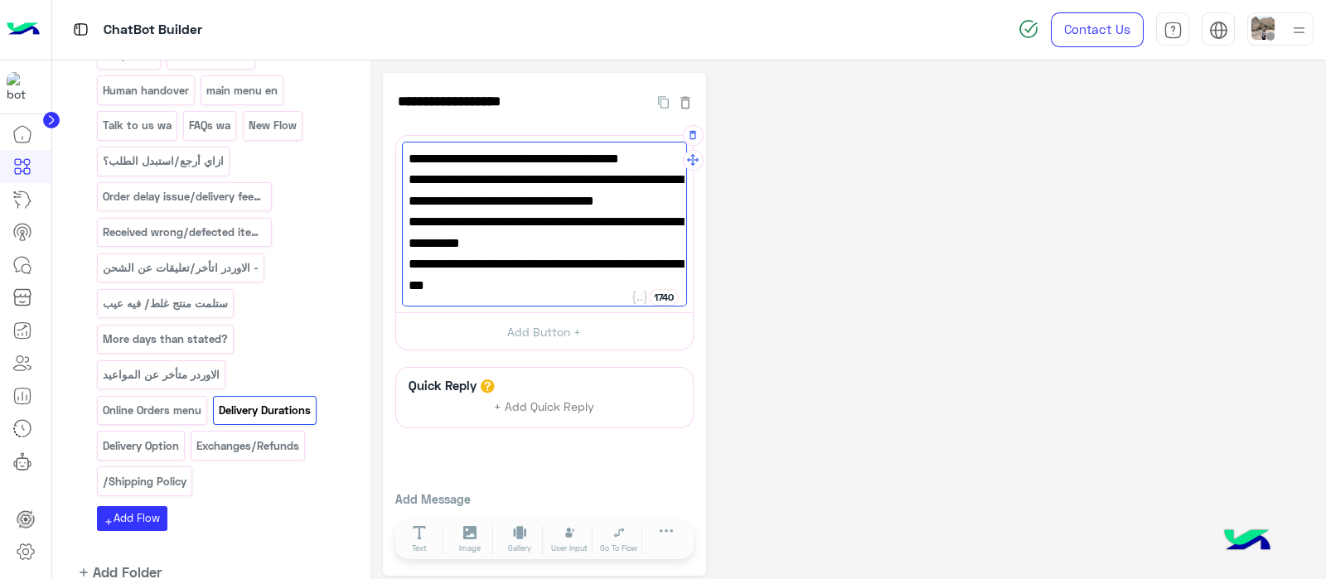
scroll to position [66, 0]
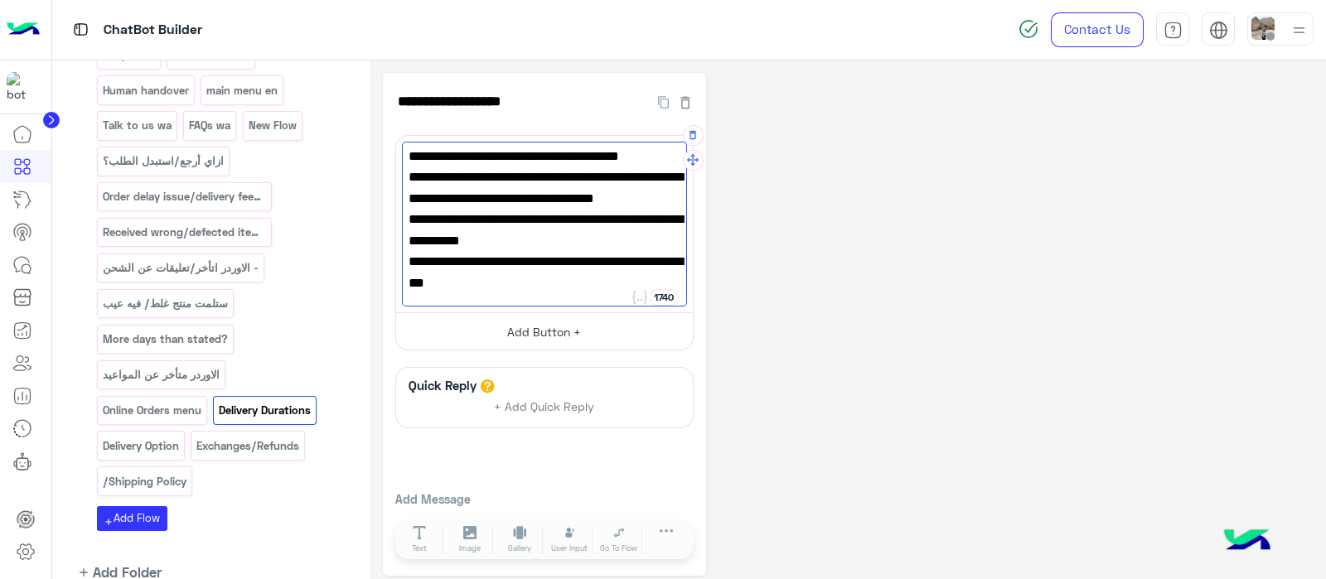
click at [535, 324] on button "Add Button +" at bounding box center [544, 330] width 297 height 37
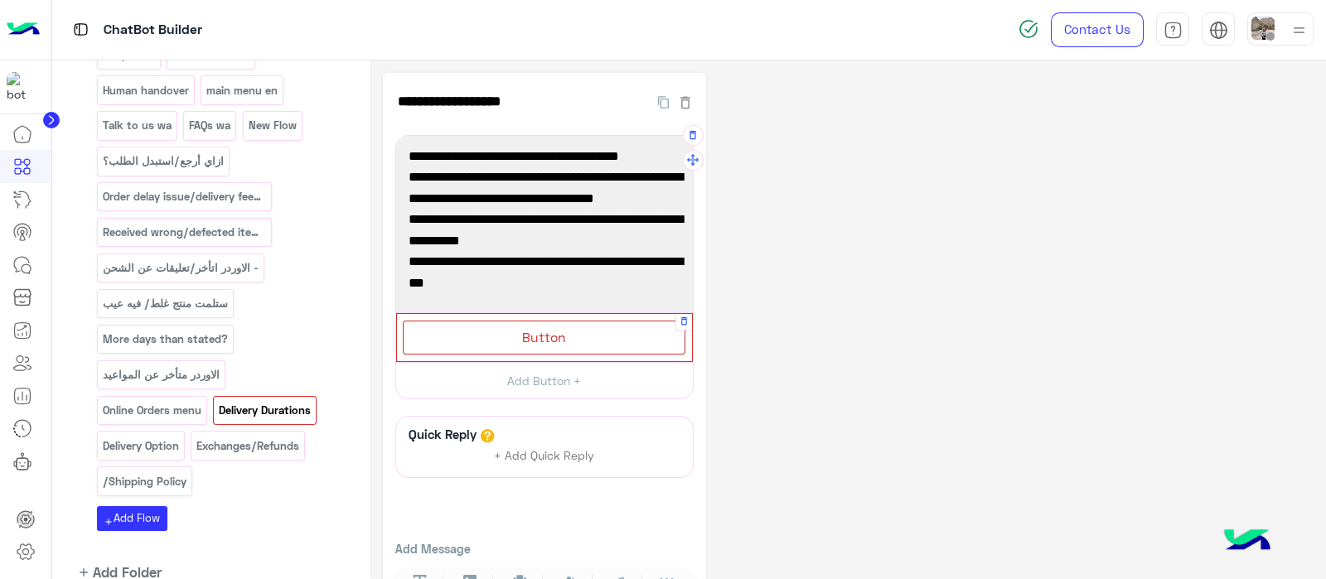
click at [534, 345] on div "Button" at bounding box center [544, 338] width 283 height 34
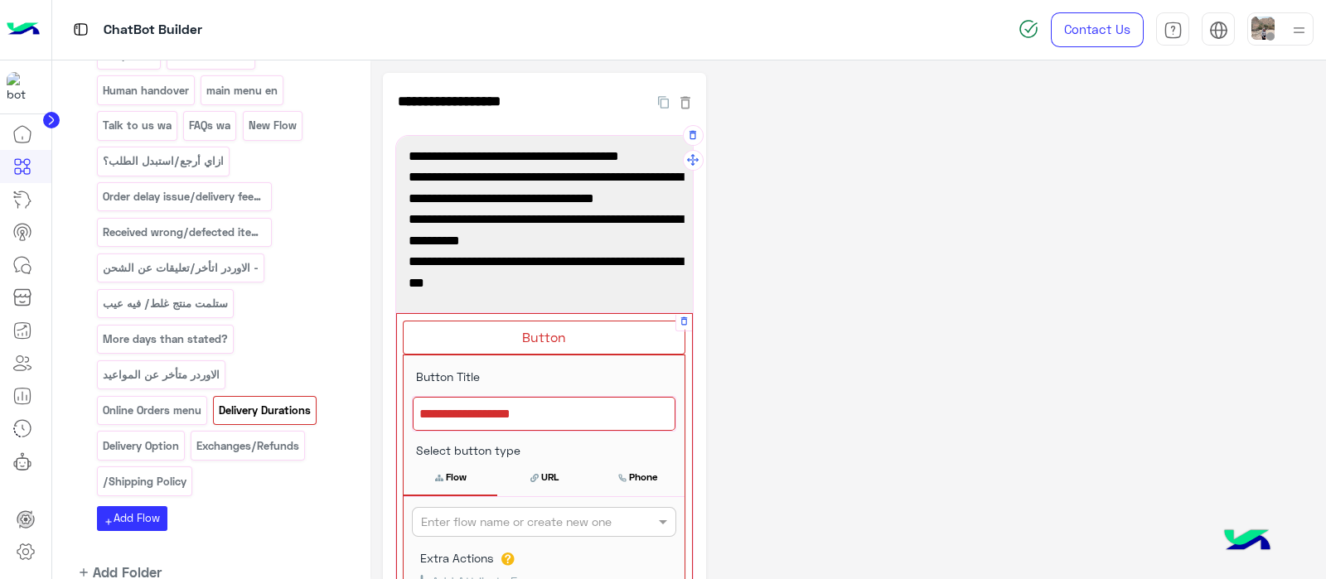
click at [497, 416] on div at bounding box center [544, 414] width 263 height 35
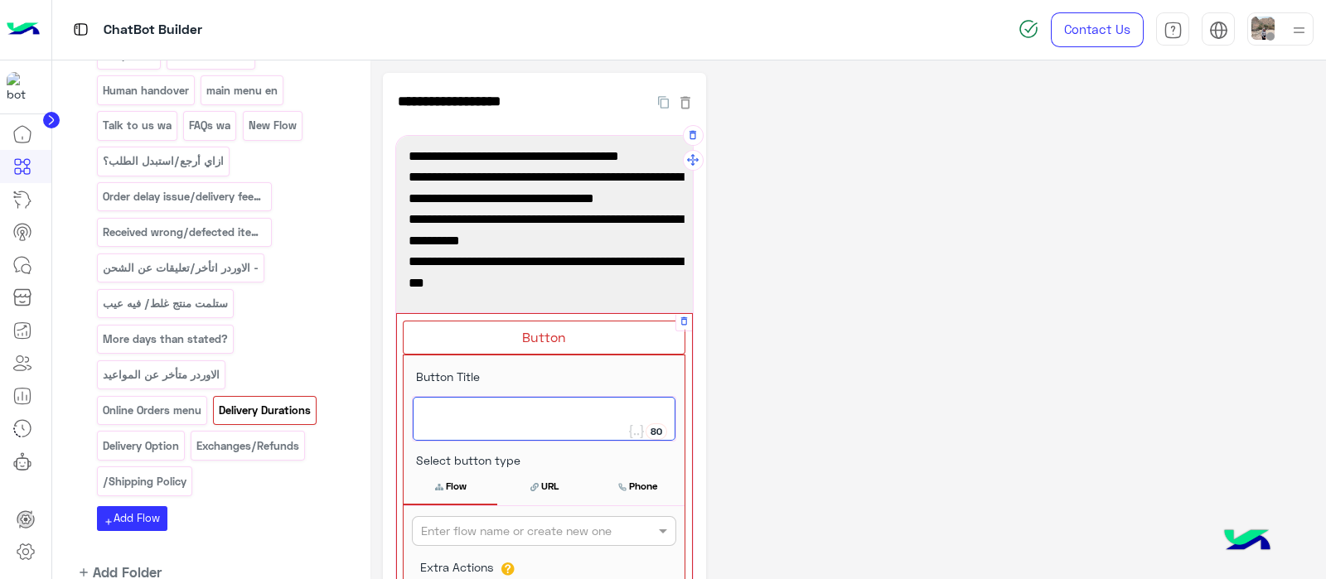
paste textarea "**********"
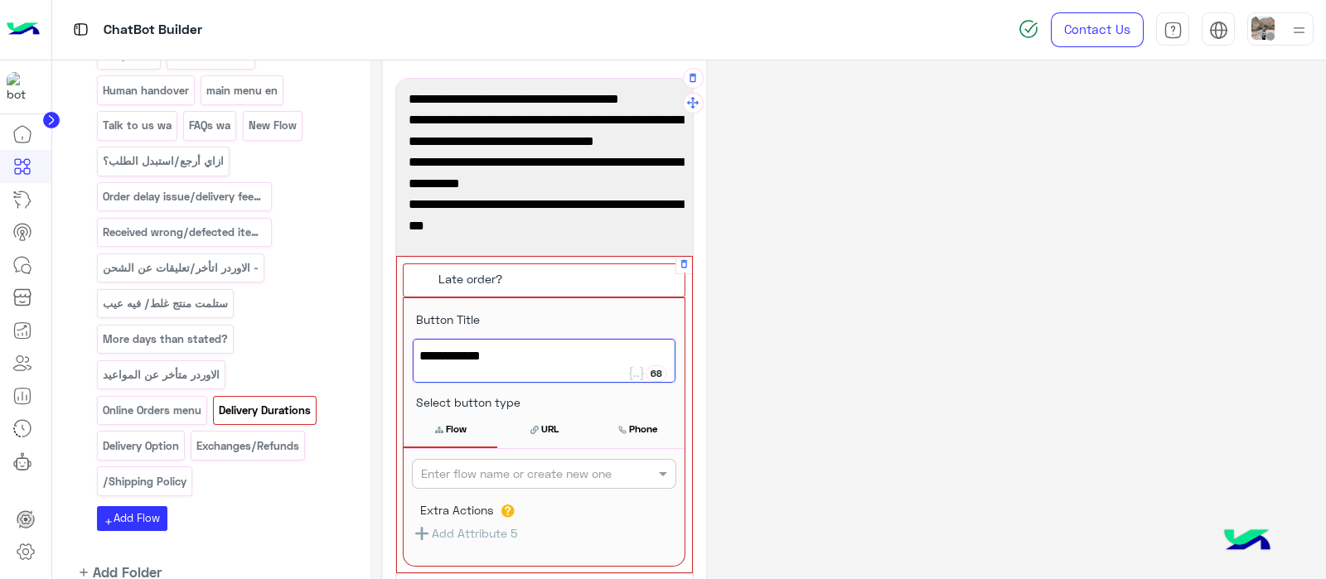
scroll to position [68, 0]
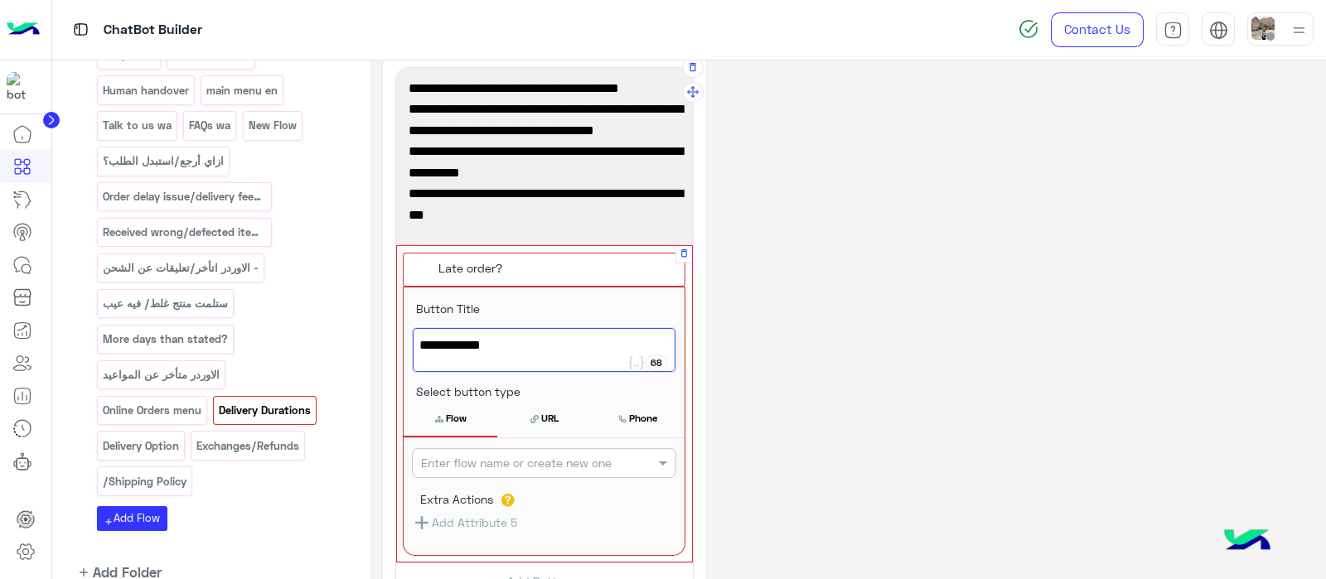
type textarea "**********"
click at [502, 455] on input "text" at bounding box center [516, 463] width 191 height 17
paste input "**********"
type input "**********"
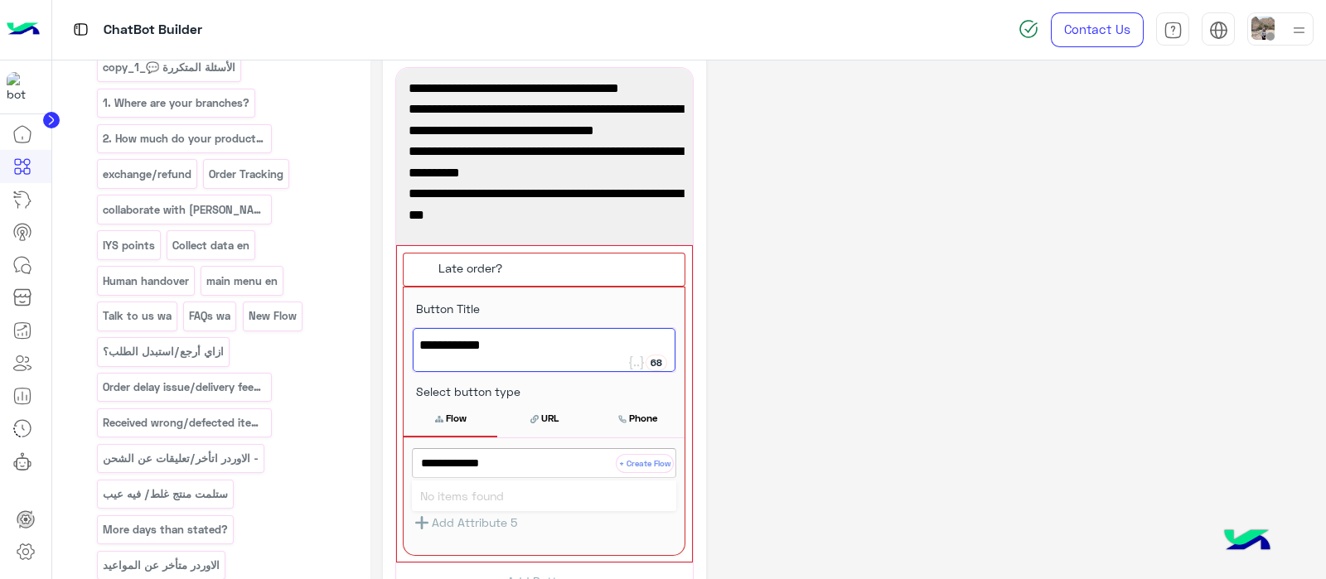
scroll to position [582, 0]
click at [632, 463] on button "+ Create Flow" at bounding box center [645, 463] width 58 height 19
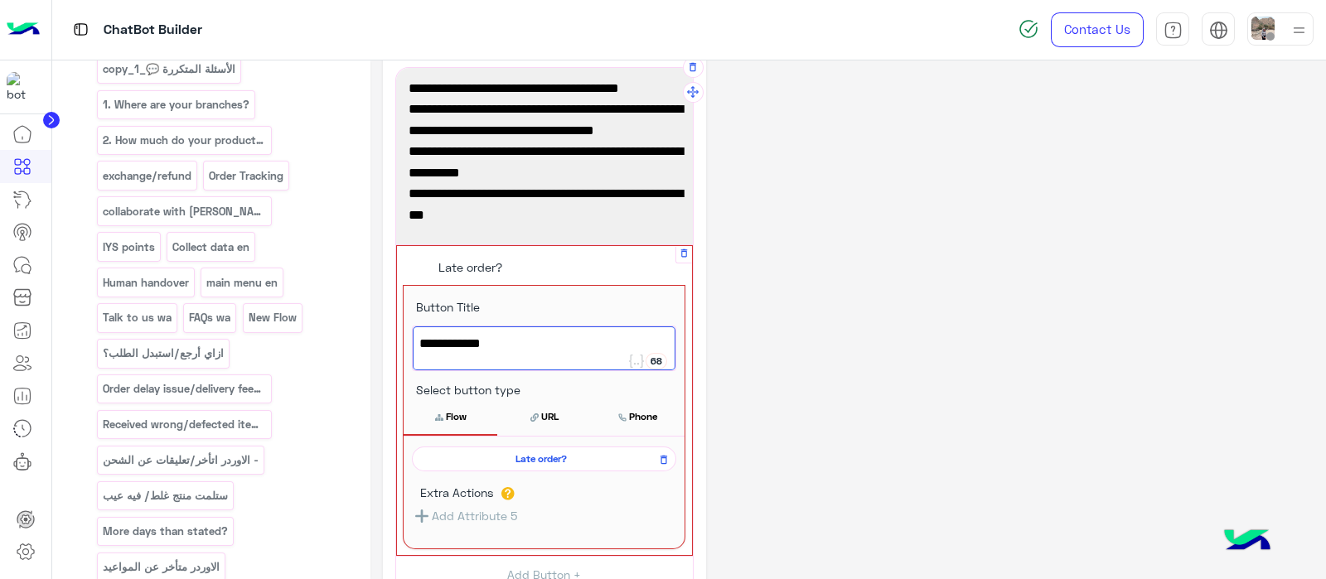
click at [453, 404] on button "Flow" at bounding box center [450, 416] width 94 height 35
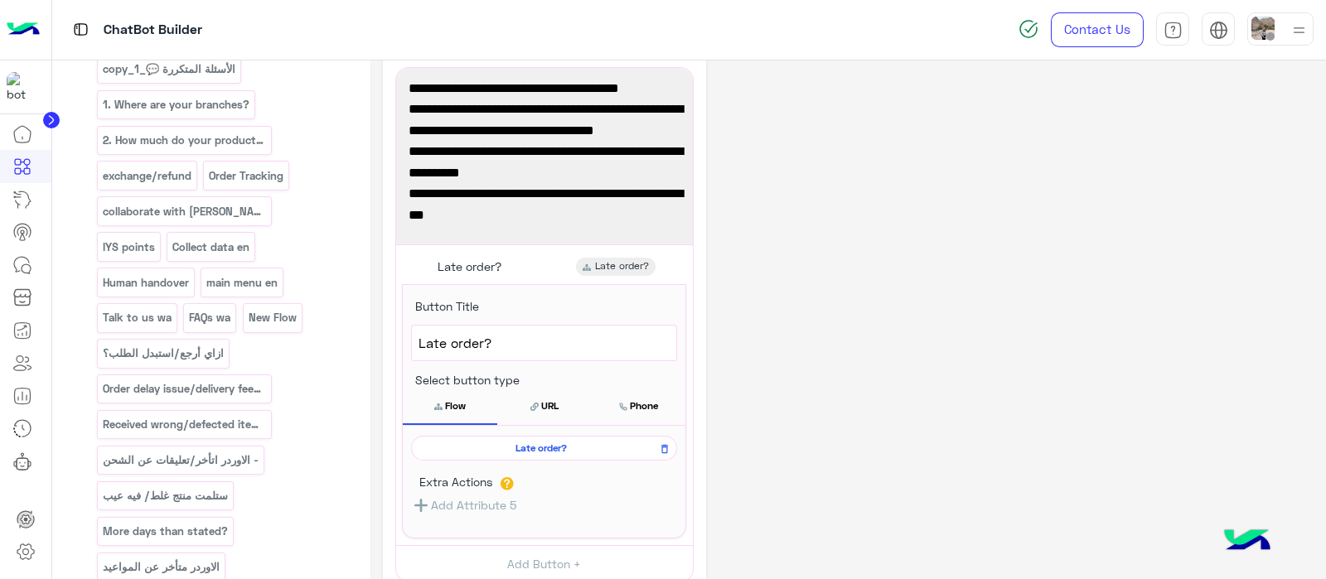
click at [532, 450] on span "Late order?" at bounding box center [541, 448] width 242 height 15
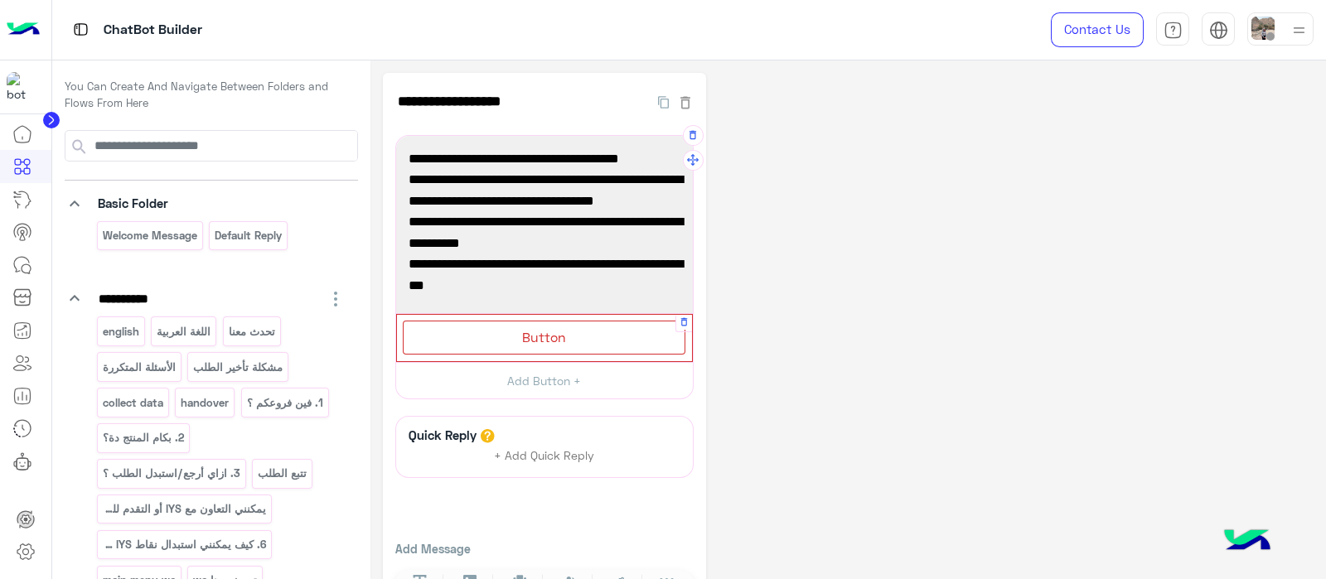
click at [538, 341] on span "Button" at bounding box center [544, 337] width 44 height 16
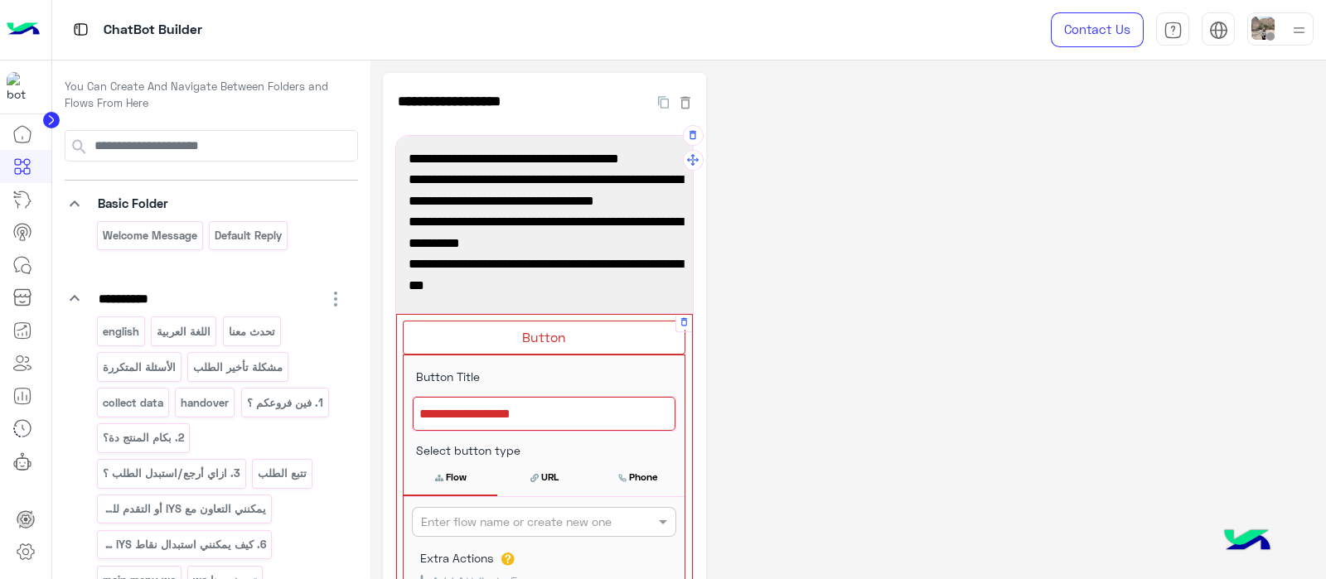
click at [486, 409] on div at bounding box center [544, 414] width 263 height 35
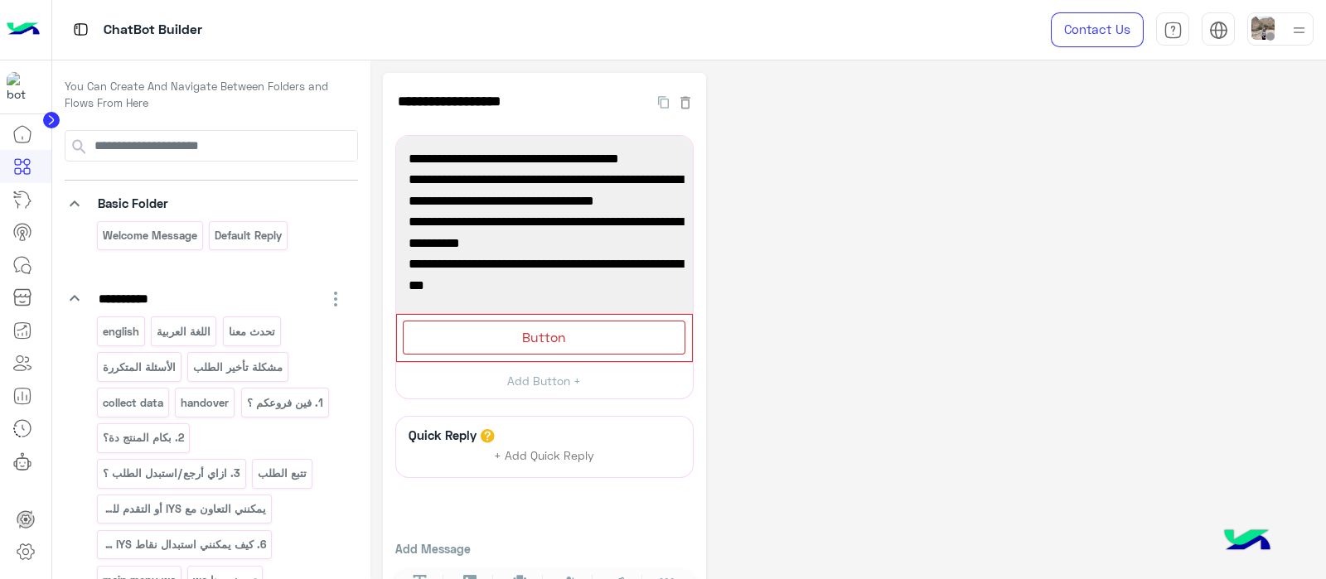
scroll to position [58, 0]
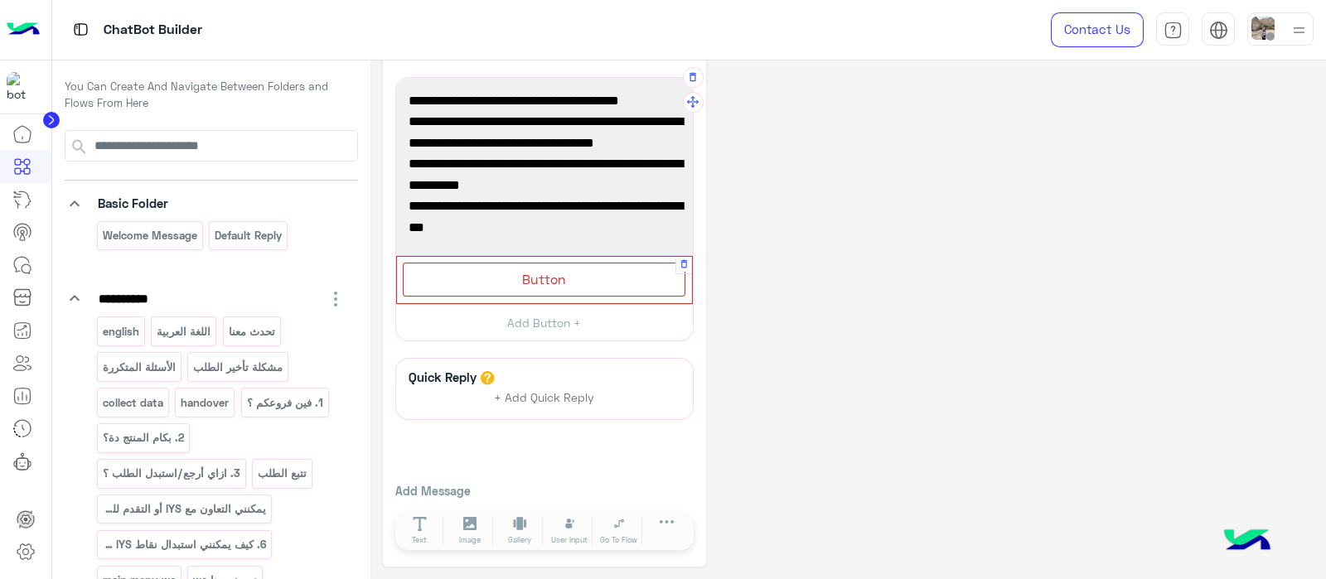
click at [480, 277] on div "Button" at bounding box center [544, 280] width 283 height 34
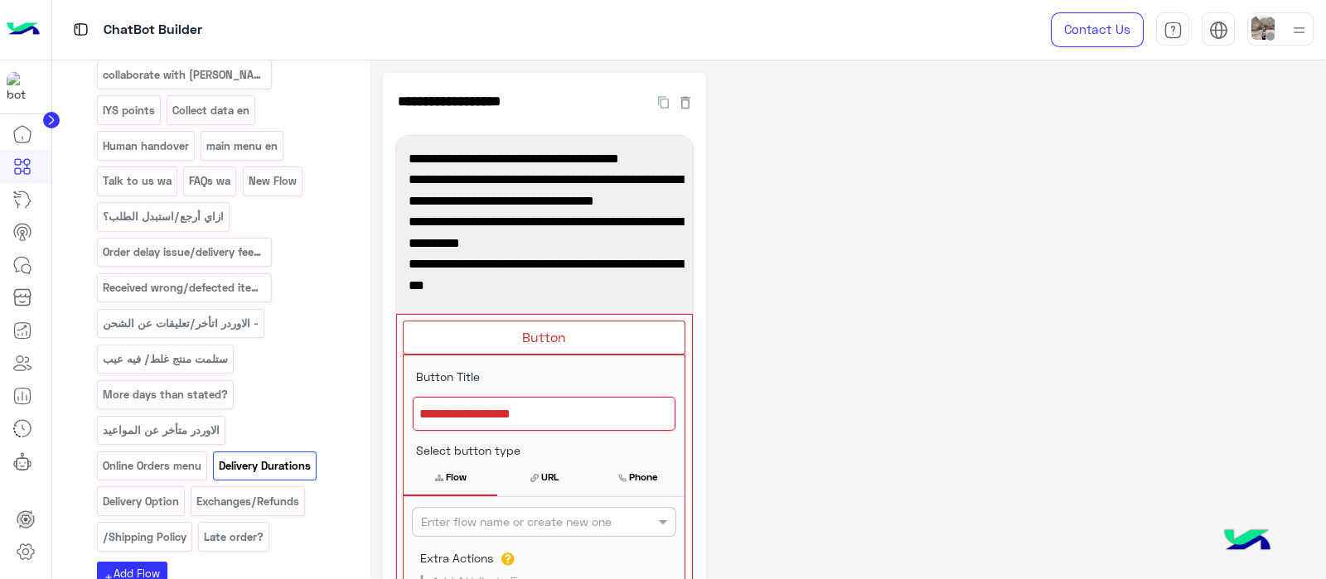
scroll to position [775, 0]
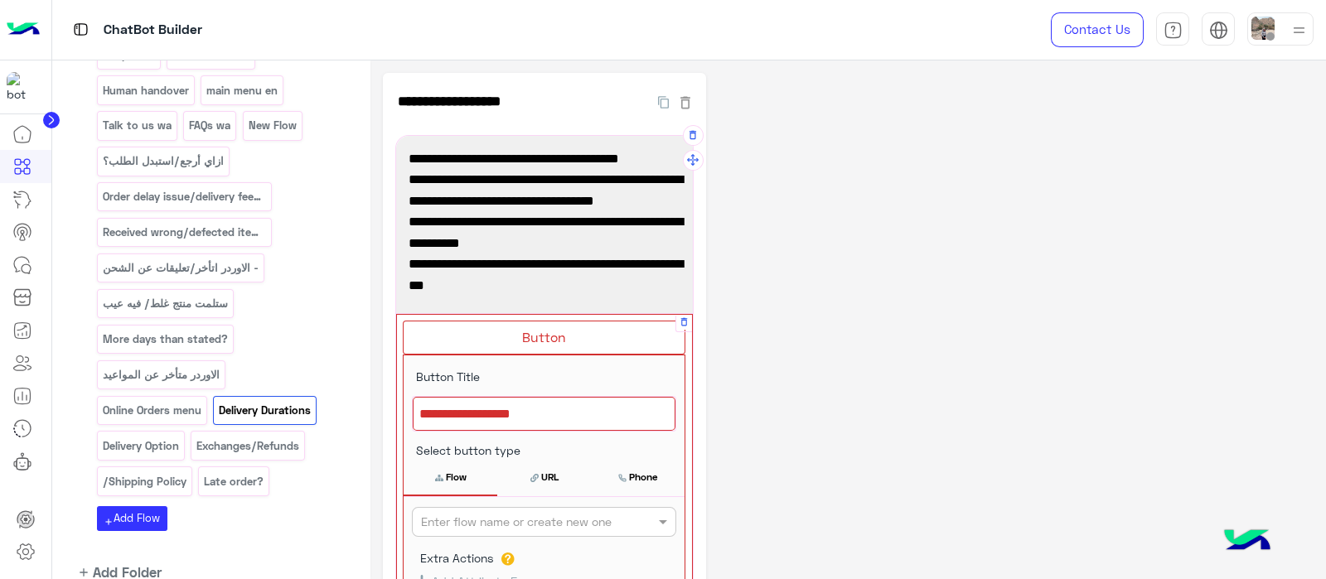
click at [442, 422] on div at bounding box center [544, 414] width 263 height 35
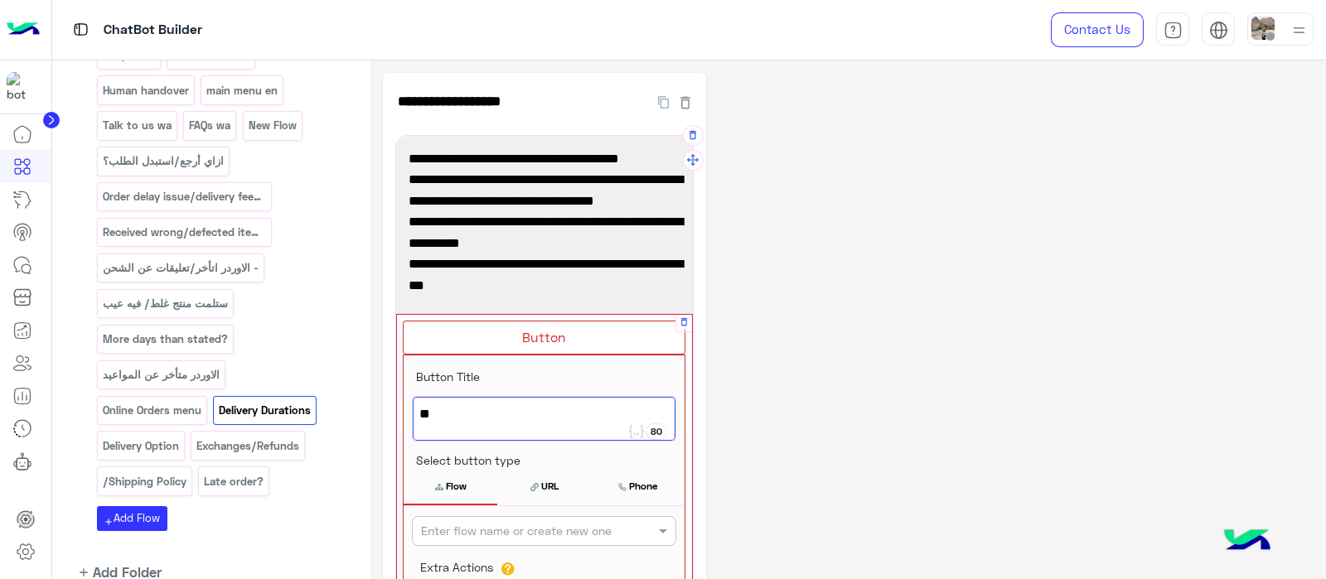
type textarea "*"
type textarea "**********"
click at [523, 532] on input "text" at bounding box center [516, 531] width 191 height 17
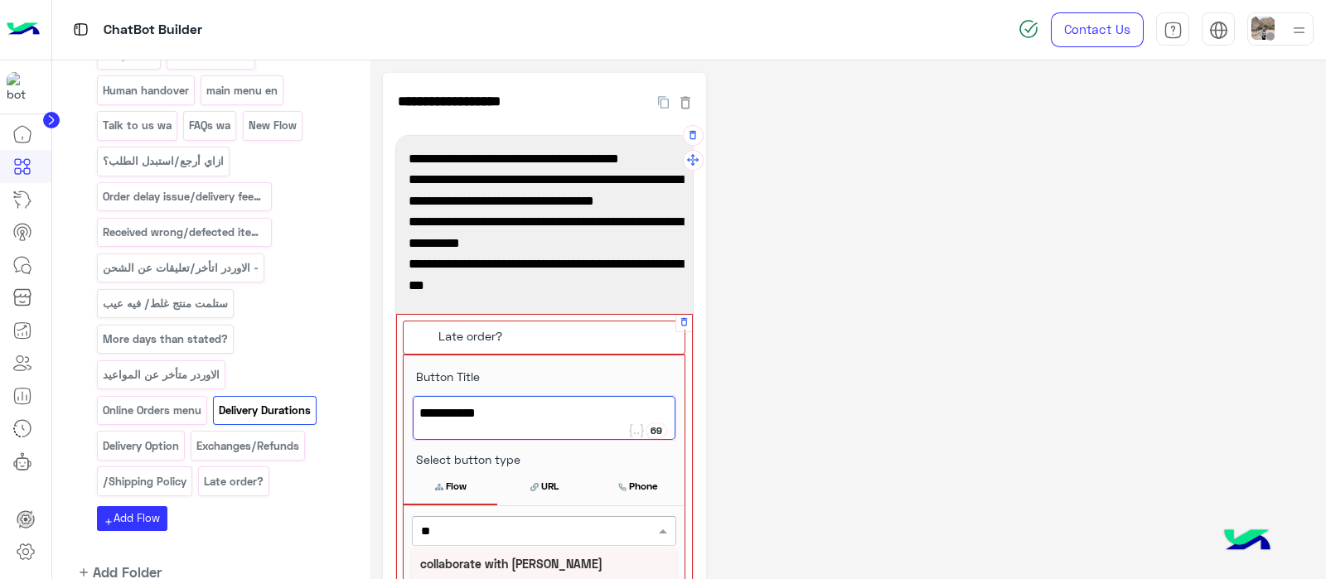
type input "***"
click at [467, 565] on b "Late order?" at bounding box center [452, 564] width 64 height 14
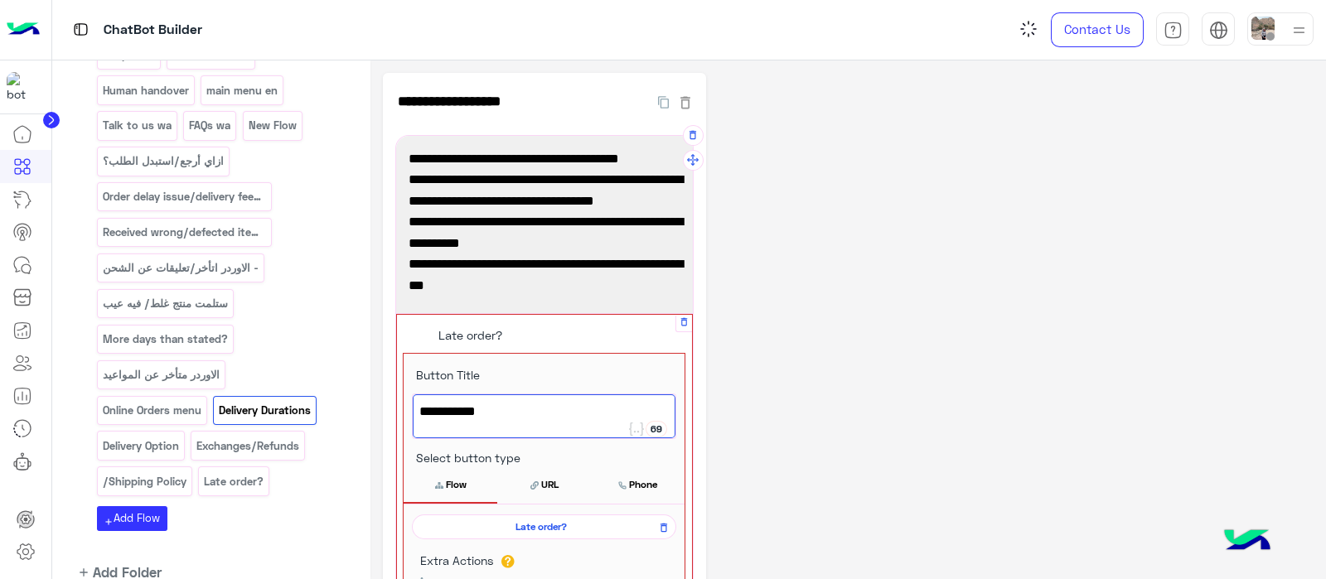
click at [452, 476] on button "Flow" at bounding box center [450, 484] width 94 height 35
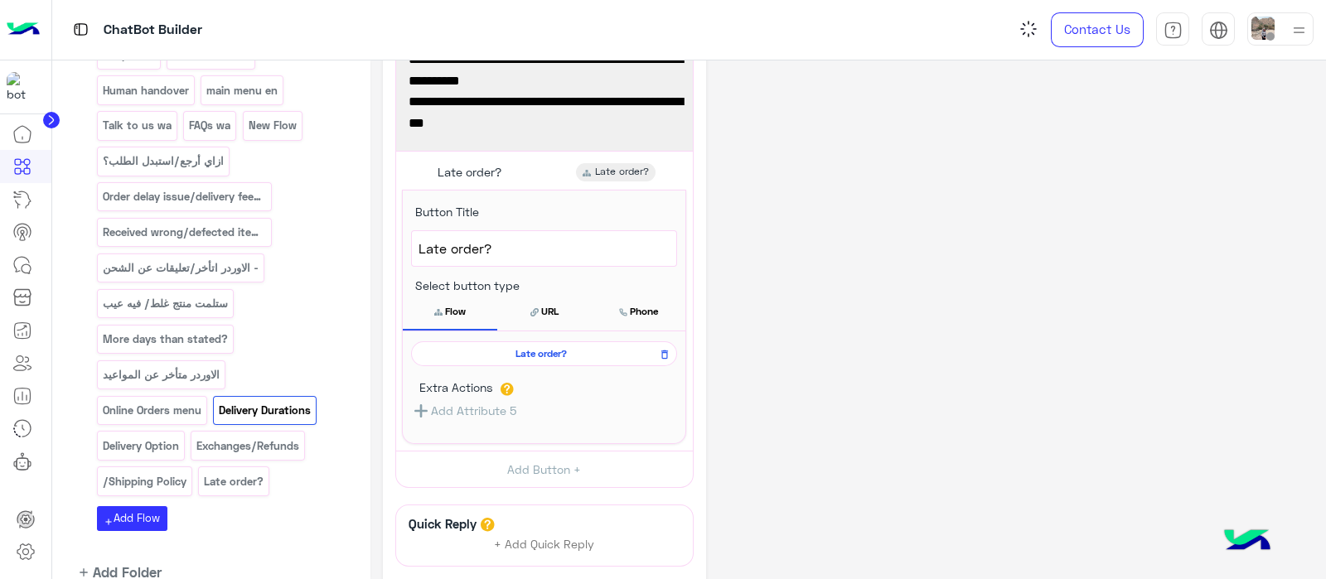
click at [744, 333] on div "**********" at bounding box center [848, 313] width 930 height 804
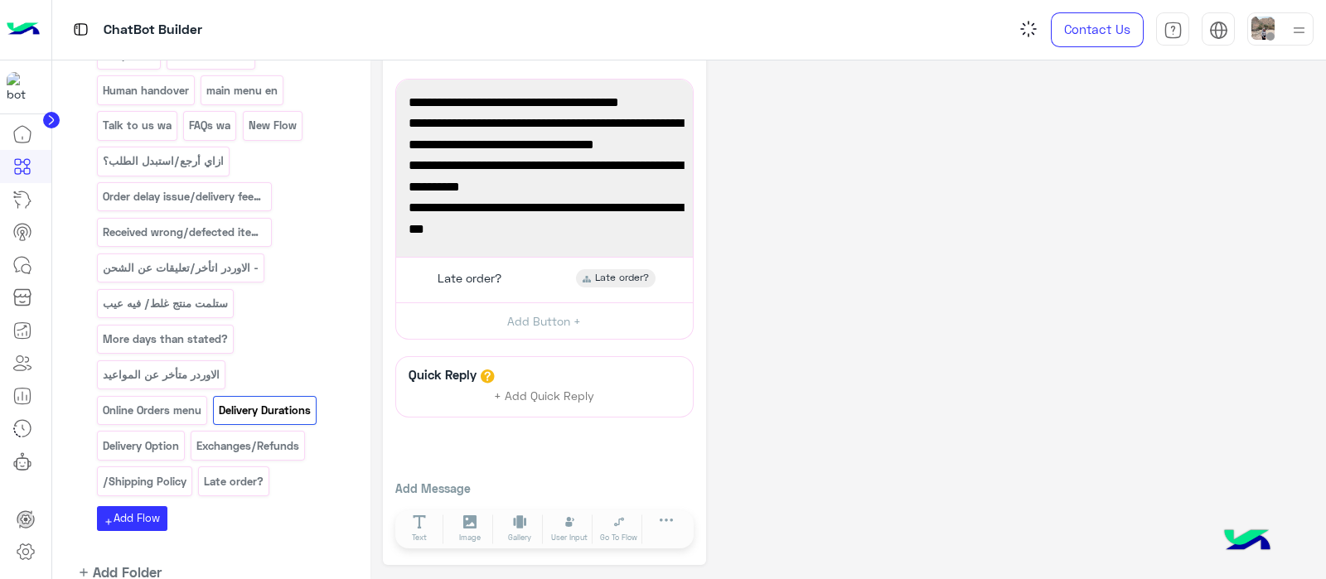
scroll to position [55, 0]
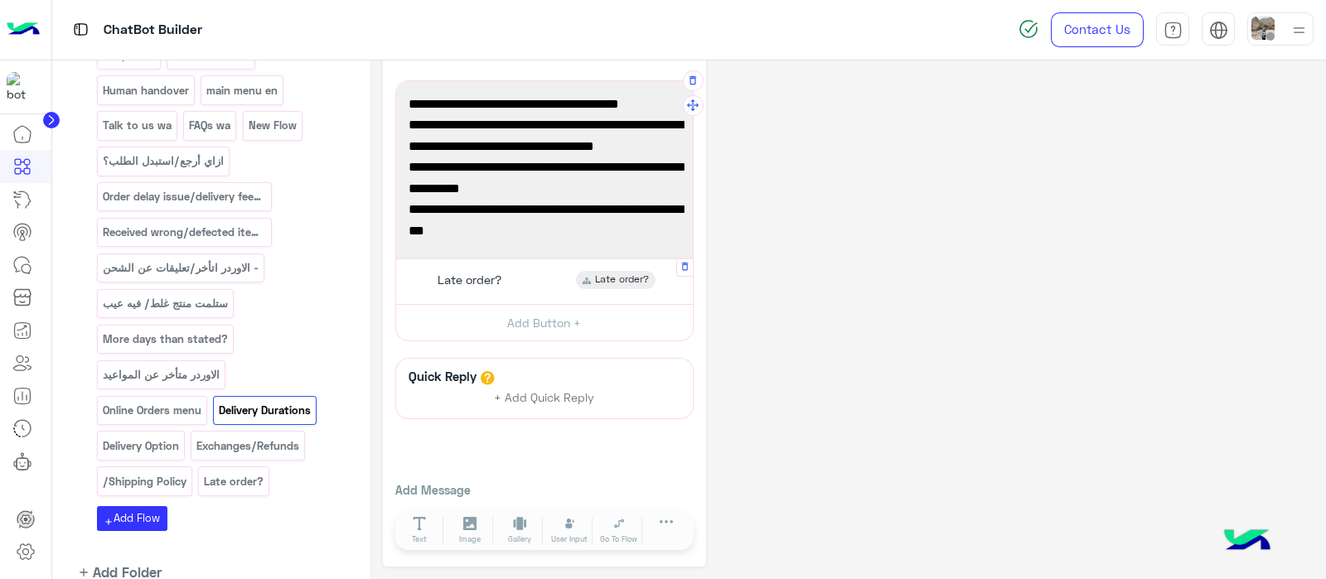
click at [472, 278] on span "Late order?" at bounding box center [469, 280] width 64 height 15
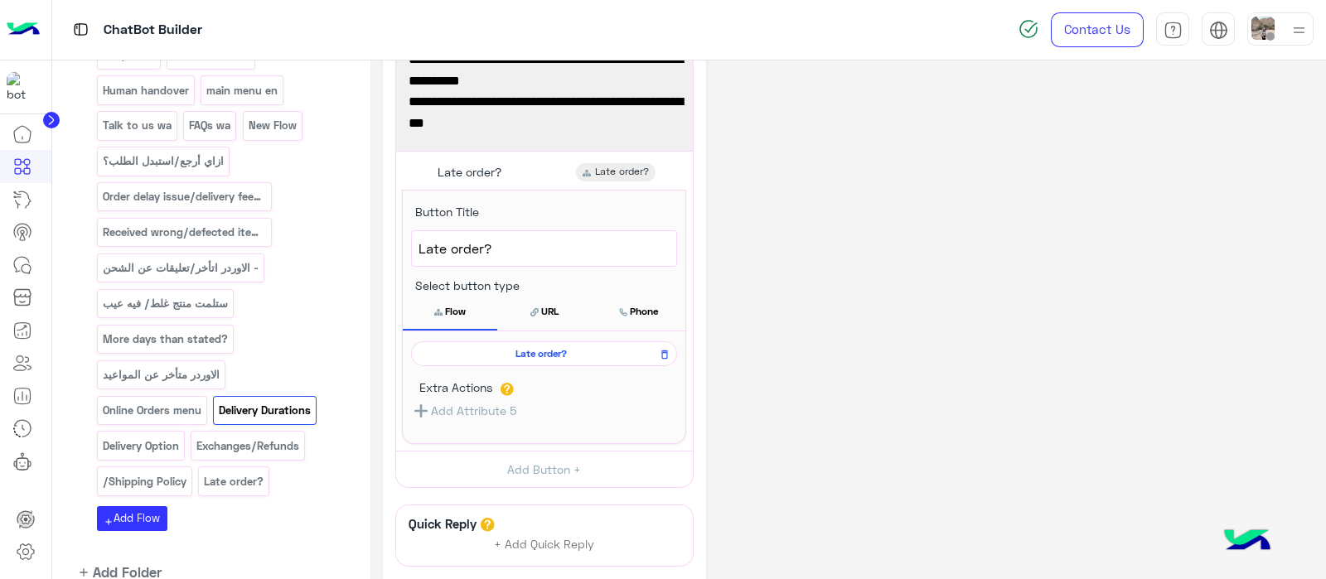
click at [473, 354] on span "Late order?" at bounding box center [541, 353] width 242 height 15
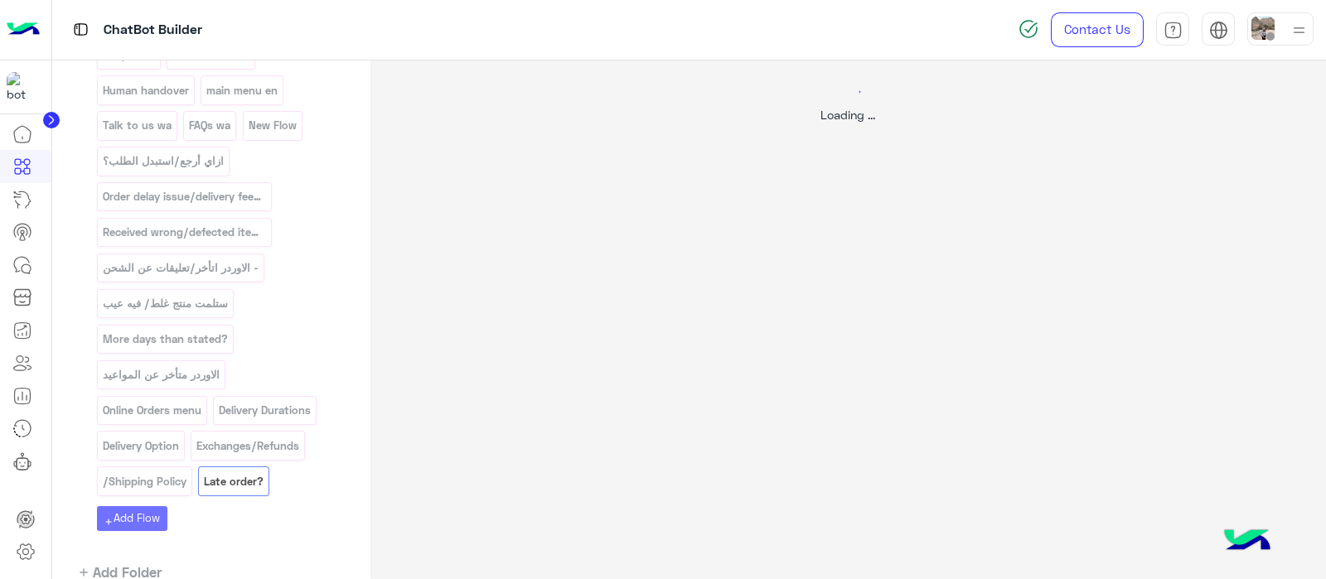
scroll to position [0, 0]
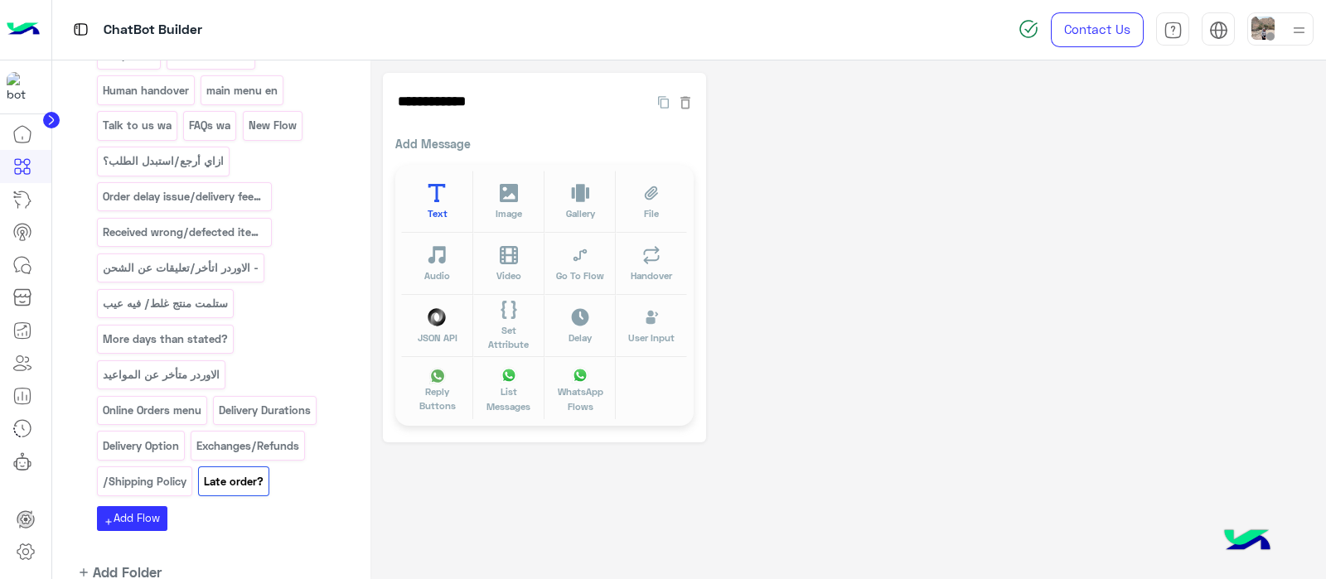
click at [448, 182] on button "Text" at bounding box center [436, 202] width 71 height 62
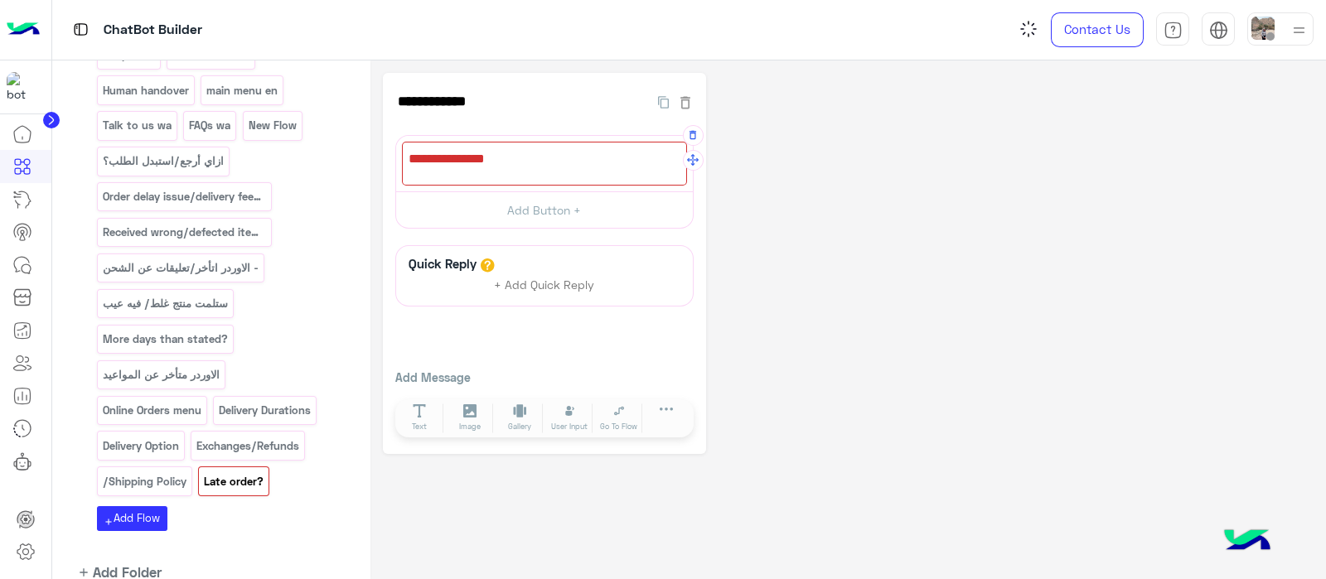
click at [471, 159] on div at bounding box center [544, 164] width 285 height 44
paste textarea "**********"
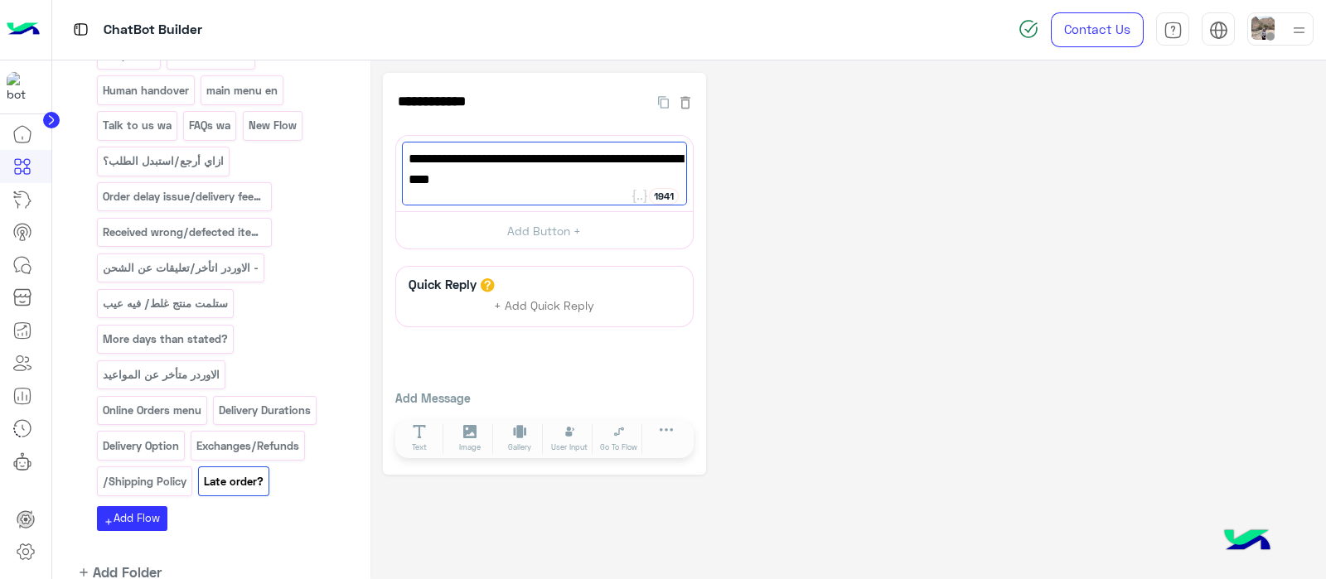
type textarea "**********"
click at [420, 433] on icon at bounding box center [420, 432] width 14 height 14
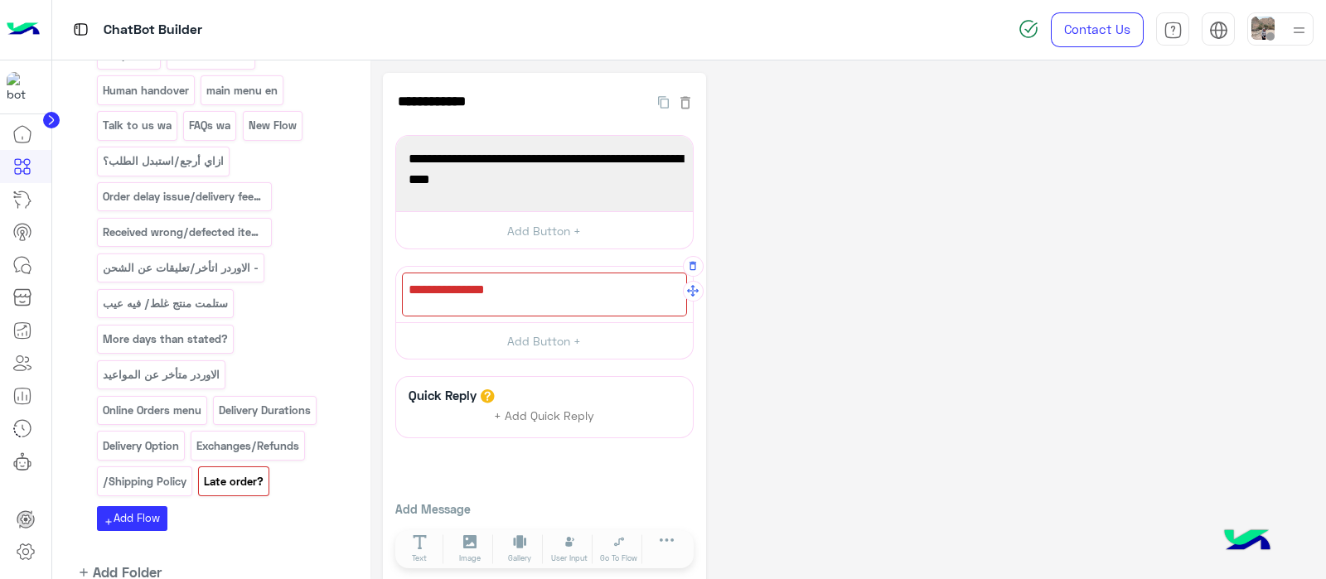
click at [487, 280] on div at bounding box center [544, 295] width 285 height 44
paste textarea "**********"
click at [408, 287] on span "Insert your order number" at bounding box center [544, 290] width 272 height 22
click at [646, 286] on span "Please Insert your order number" at bounding box center [544, 290] width 272 height 22
click at [454, 288] on span "Please Insert your order number" at bounding box center [544, 290] width 272 height 22
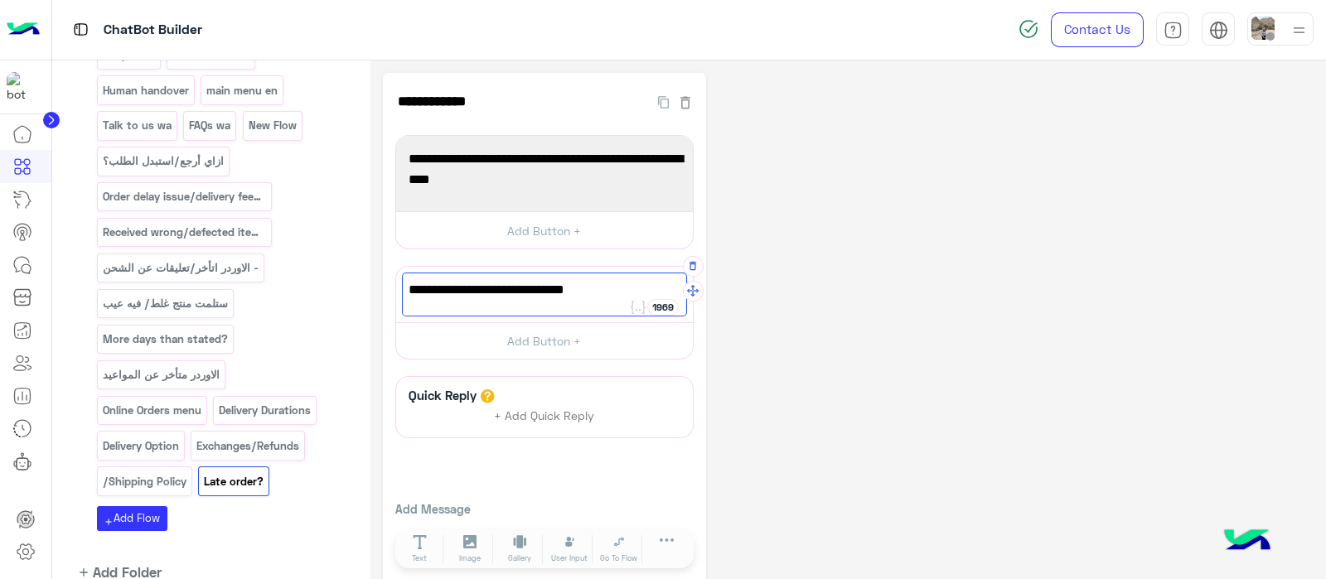
type textarea "**********"
click at [638, 277] on div "Please insert your order number" at bounding box center [544, 295] width 285 height 44
click at [619, 302] on div "Please insert your order number" at bounding box center [544, 295] width 285 height 44
click at [568, 553] on span "User Input" at bounding box center [569, 559] width 36 height 12
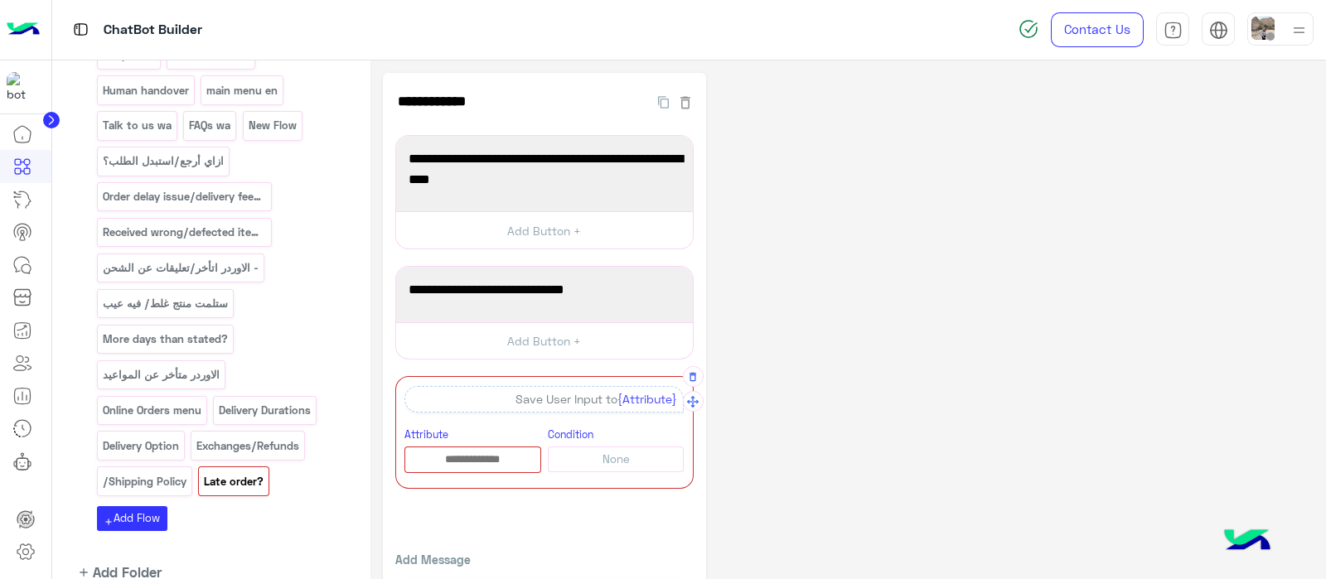
click at [471, 474] on div "A quick reply/user input can only be after a message content eg: text, image or…" at bounding box center [544, 432] width 298 height 113
click at [467, 459] on input "text" at bounding box center [472, 460] width 135 height 18
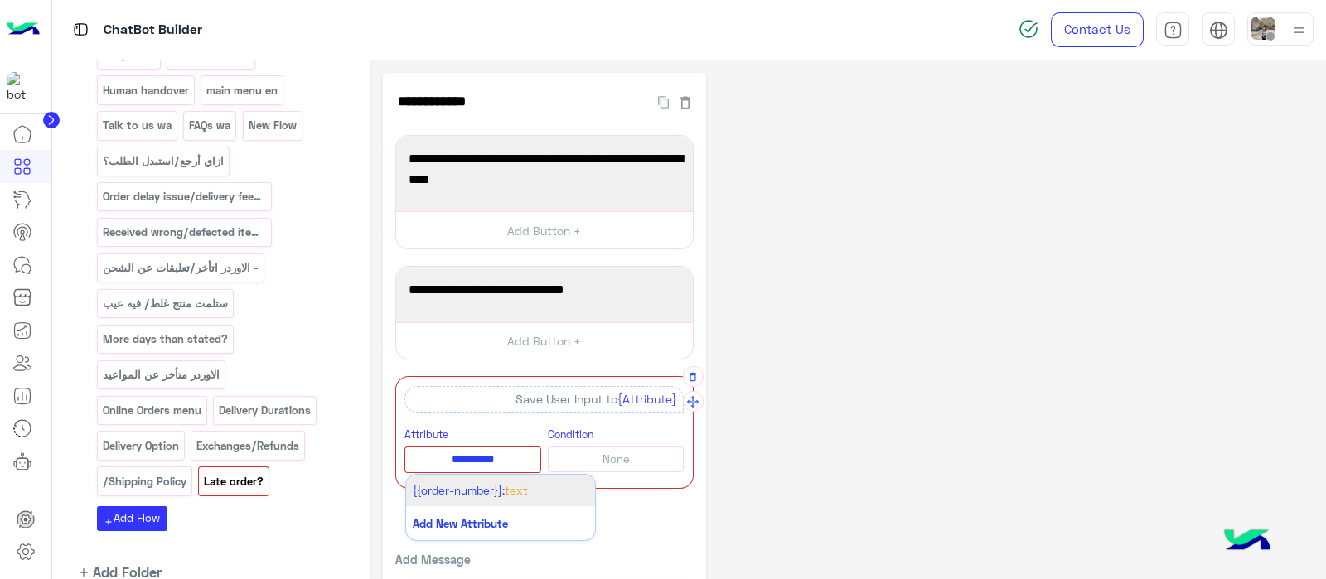
type input "**********"
click at [460, 486] on span "{{order-number}}:" at bounding box center [459, 490] width 92 height 13
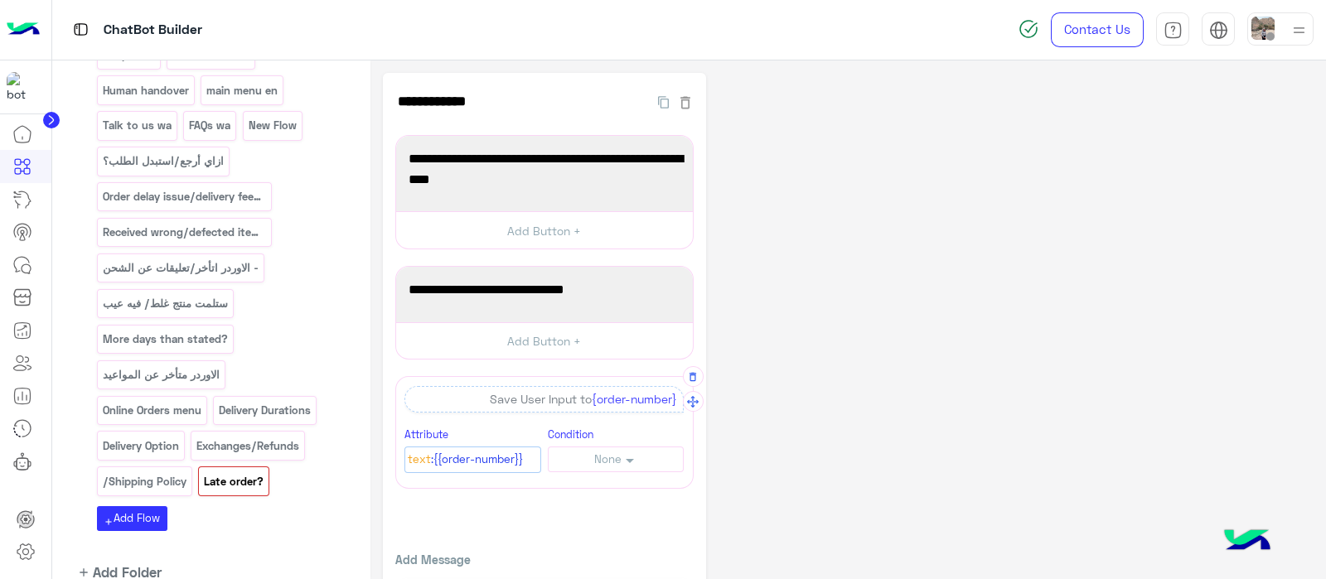
scroll to position [69, 0]
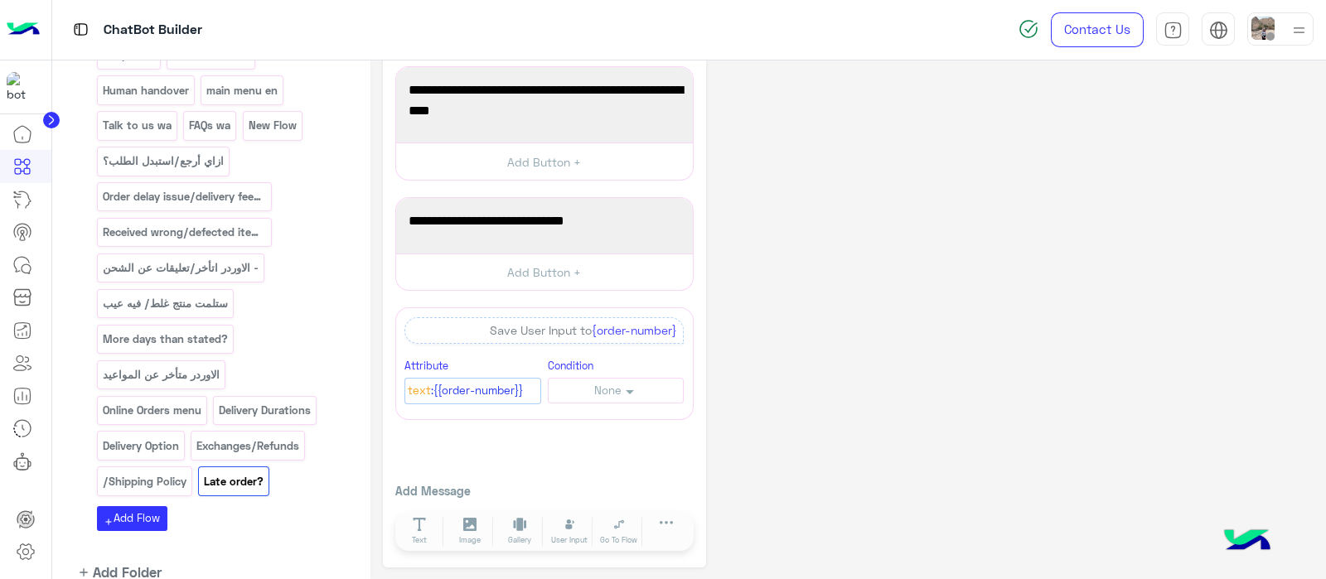
click at [412, 392] on span "Text" at bounding box center [419, 391] width 23 height 18
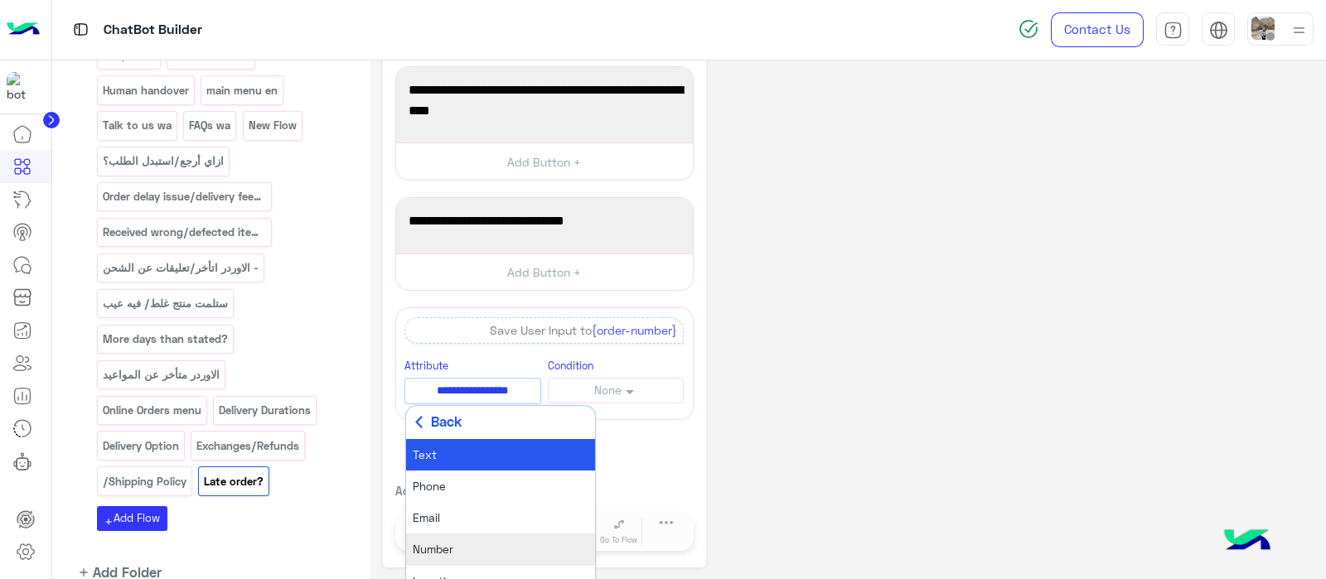
click at [429, 543] on span "Number" at bounding box center [433, 549] width 41 height 13
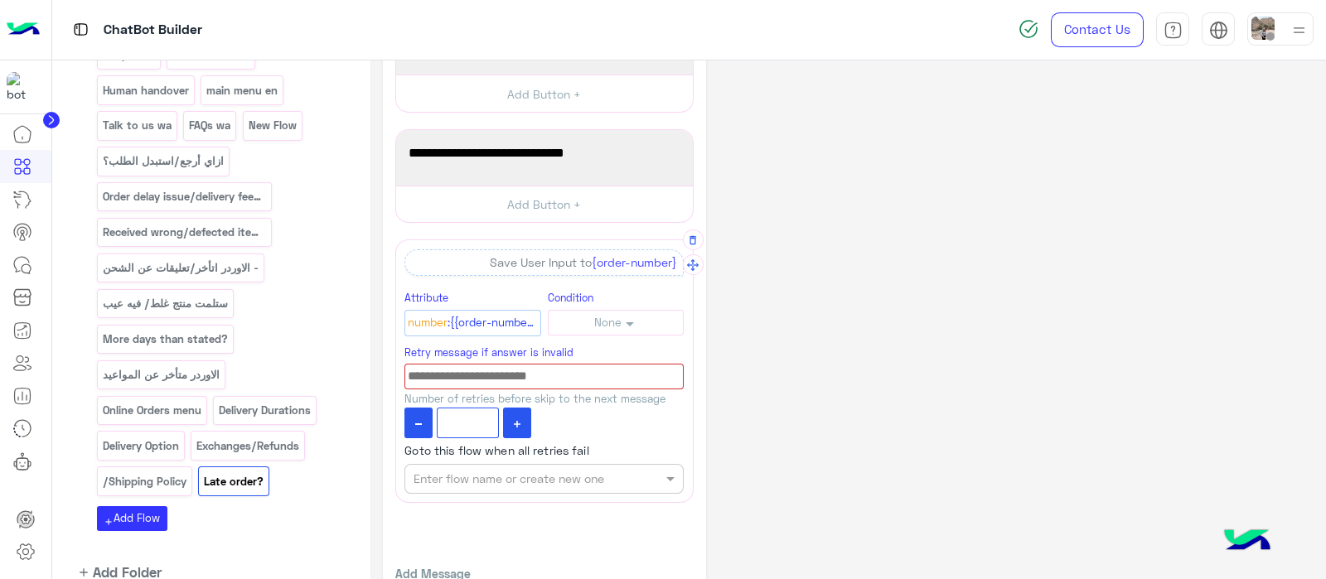
scroll to position [137, 0]
click at [455, 379] on input at bounding box center [543, 377] width 279 height 26
type input "*"
click at [622, 165] on div "Please insert your order number" at bounding box center [544, 158] width 285 height 44
click at [505, 378] on input at bounding box center [543, 377] width 279 height 26
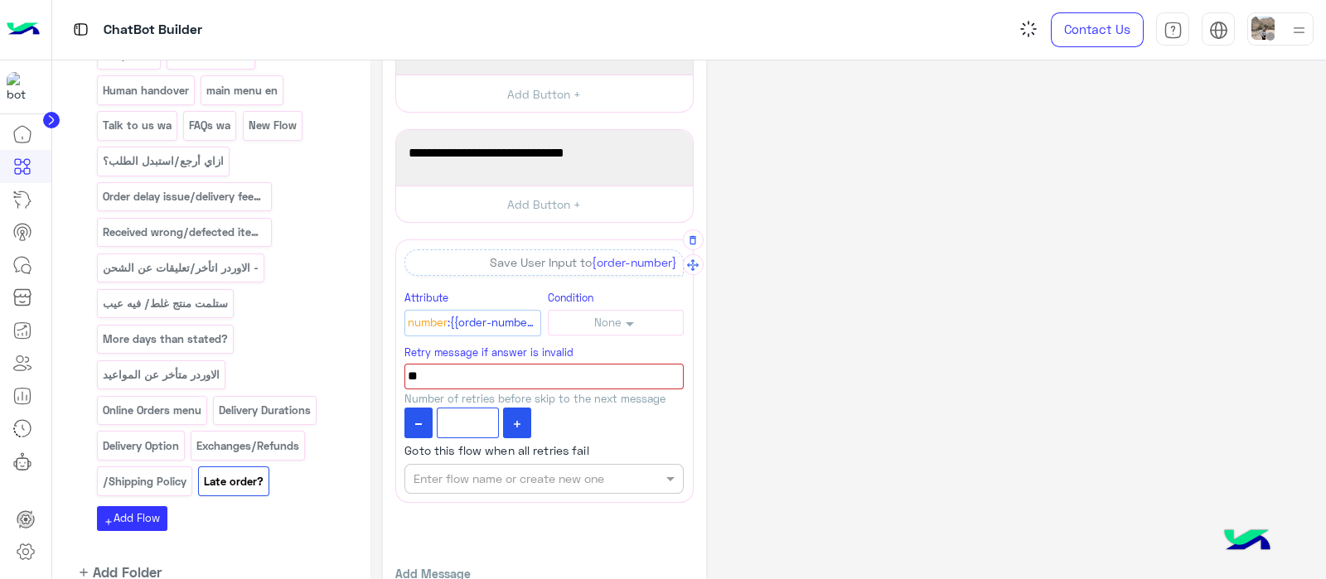
type input "*"
paste input "**********"
type input "**********"
click at [521, 419] on button at bounding box center [517, 423] width 28 height 31
type input "*"
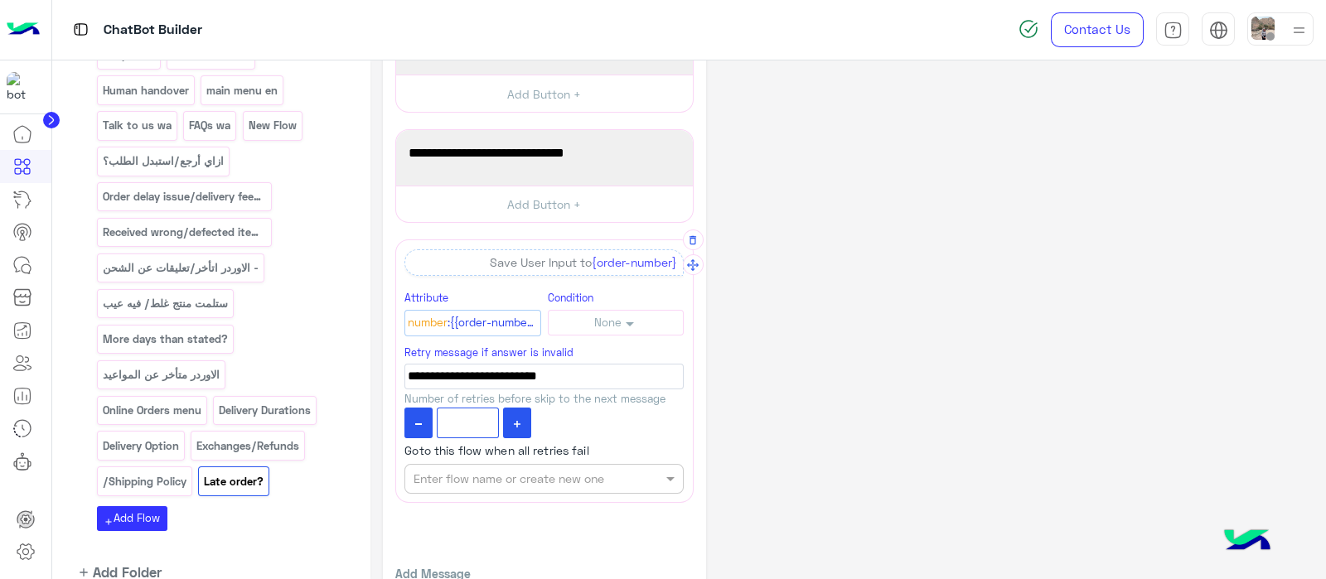
scroll to position [220, 0]
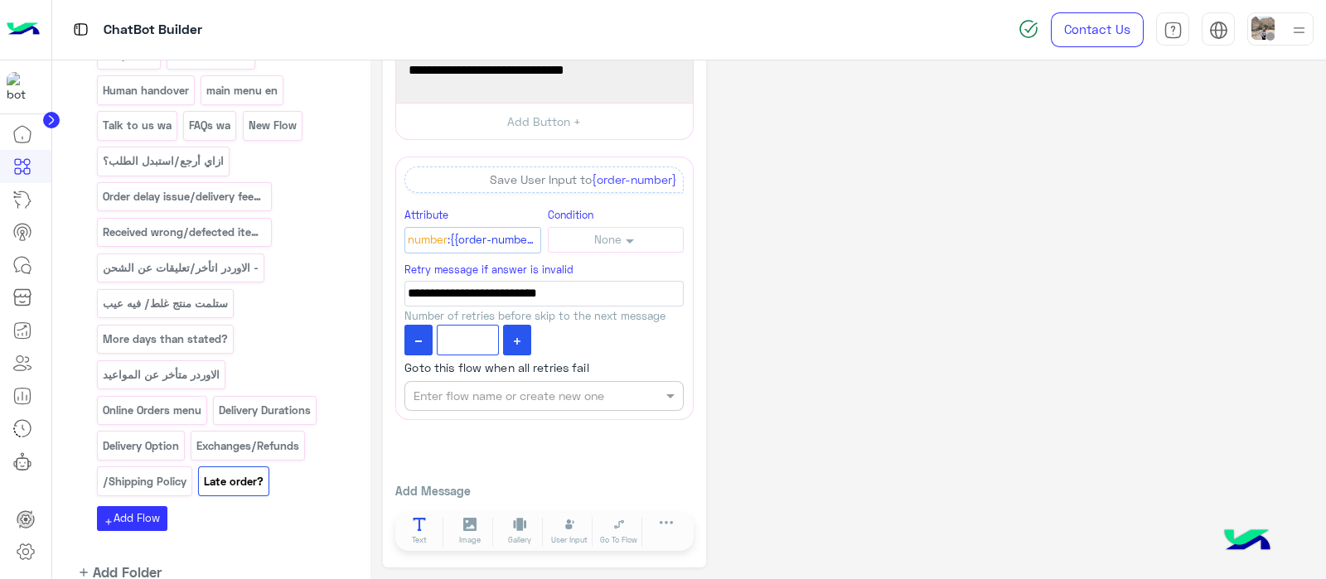
click at [423, 518] on icon at bounding box center [420, 525] width 14 height 14
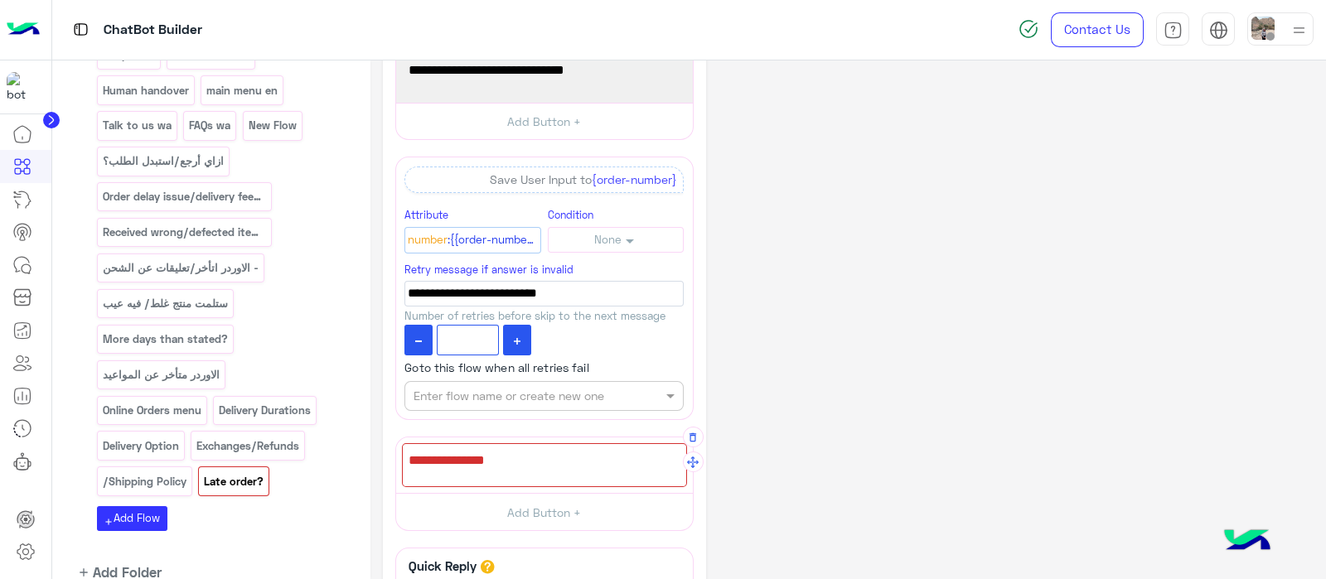
click at [572, 476] on div at bounding box center [544, 465] width 285 height 44
click at [490, 471] on div at bounding box center [544, 465] width 285 height 44
type textarea "*"
click at [490, 471] on div "Please enter your Phine number:" at bounding box center [544, 465] width 285 height 44
click at [379, 302] on div "**********" at bounding box center [847, 336] width 955 height 990
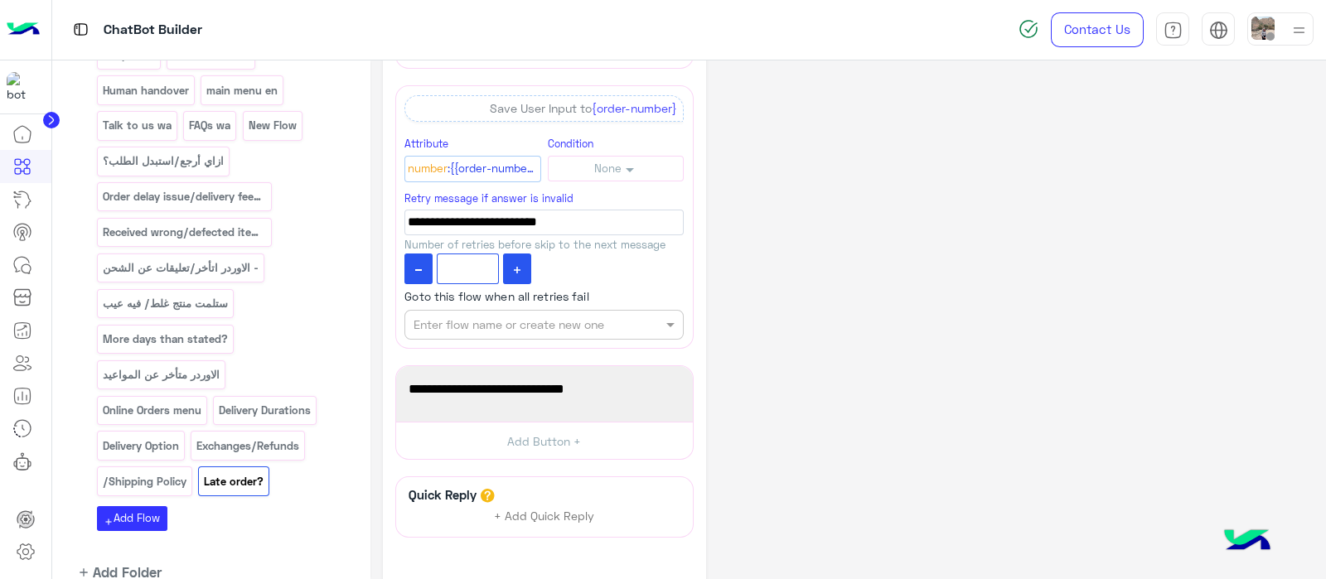
scroll to position [289, 0]
click at [539, 391] on span "Please enter your Phine number:" at bounding box center [544, 391] width 272 height 22
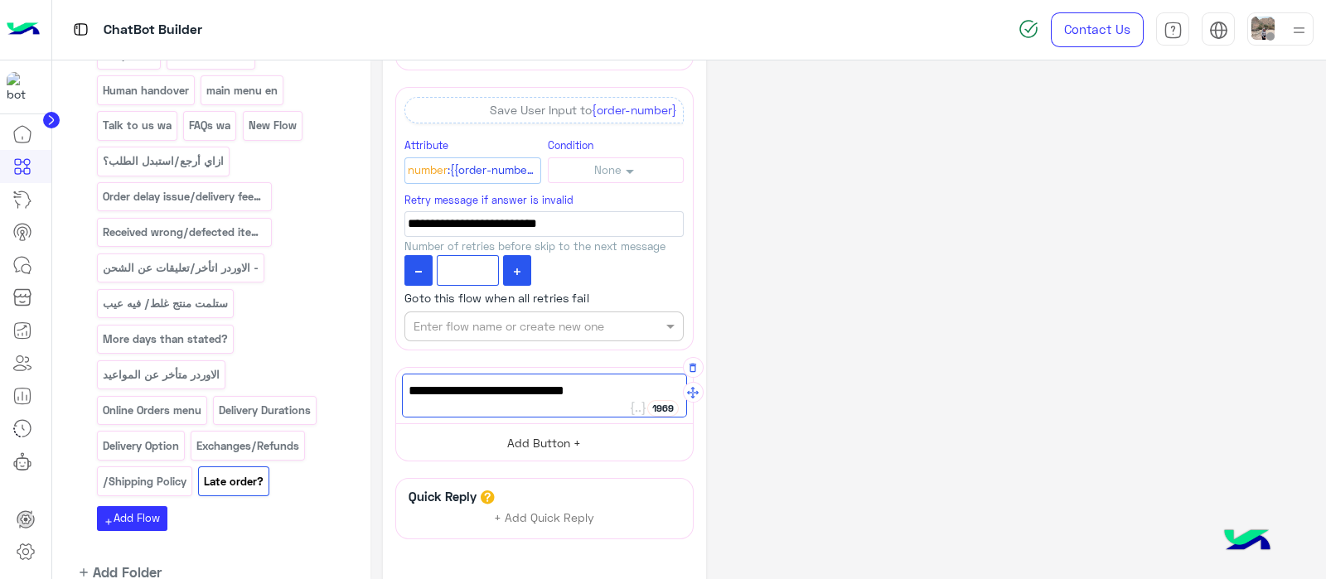
scroll to position [407, 0]
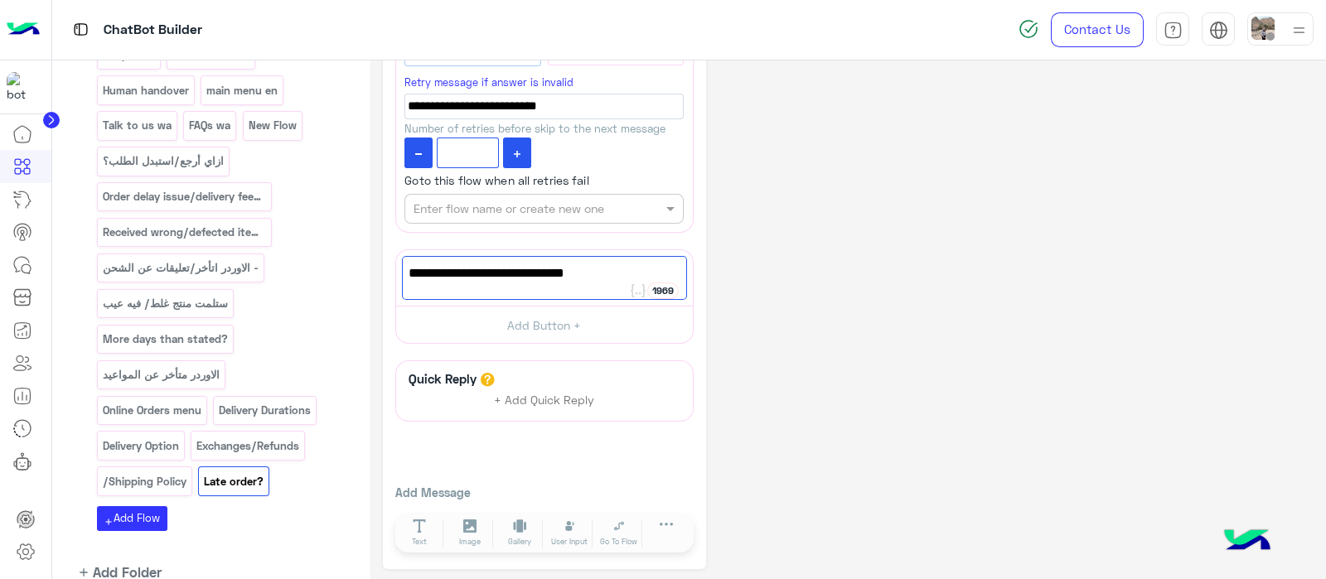
click at [623, 277] on span "Please enter your Phone number:" at bounding box center [544, 274] width 272 height 22
type textarea "**********"
click at [574, 540] on span "User Input" at bounding box center [569, 542] width 36 height 12
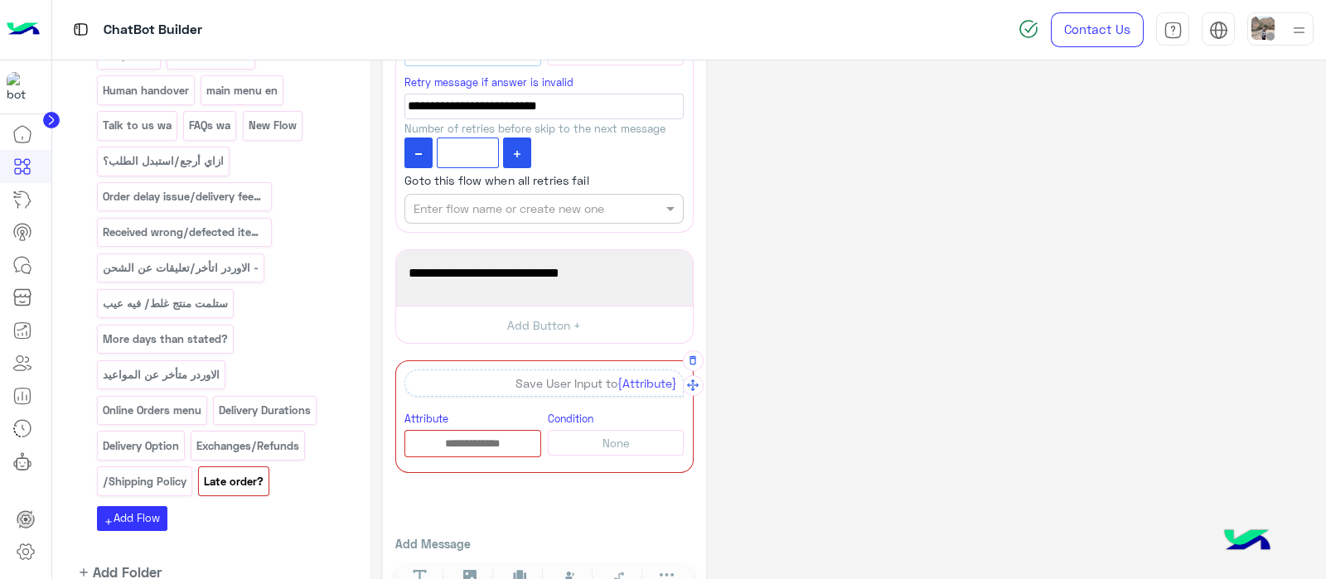
click at [468, 450] on div at bounding box center [472, 443] width 137 height 27
click at [470, 435] on input "text" at bounding box center [472, 444] width 135 height 18
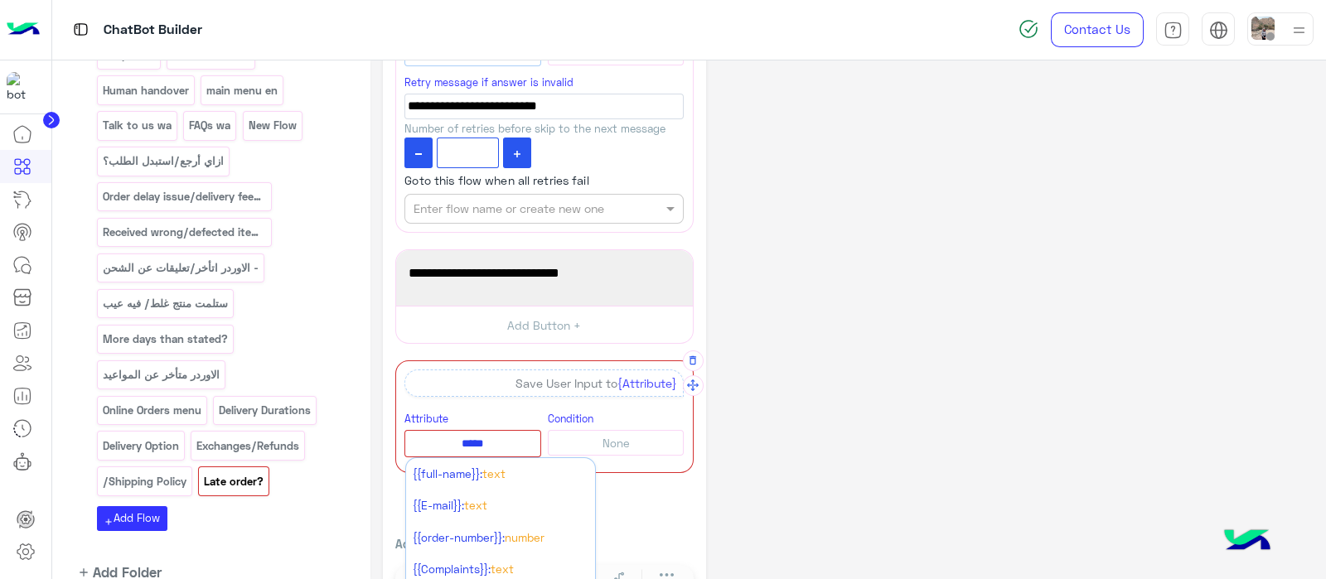
type input "****"
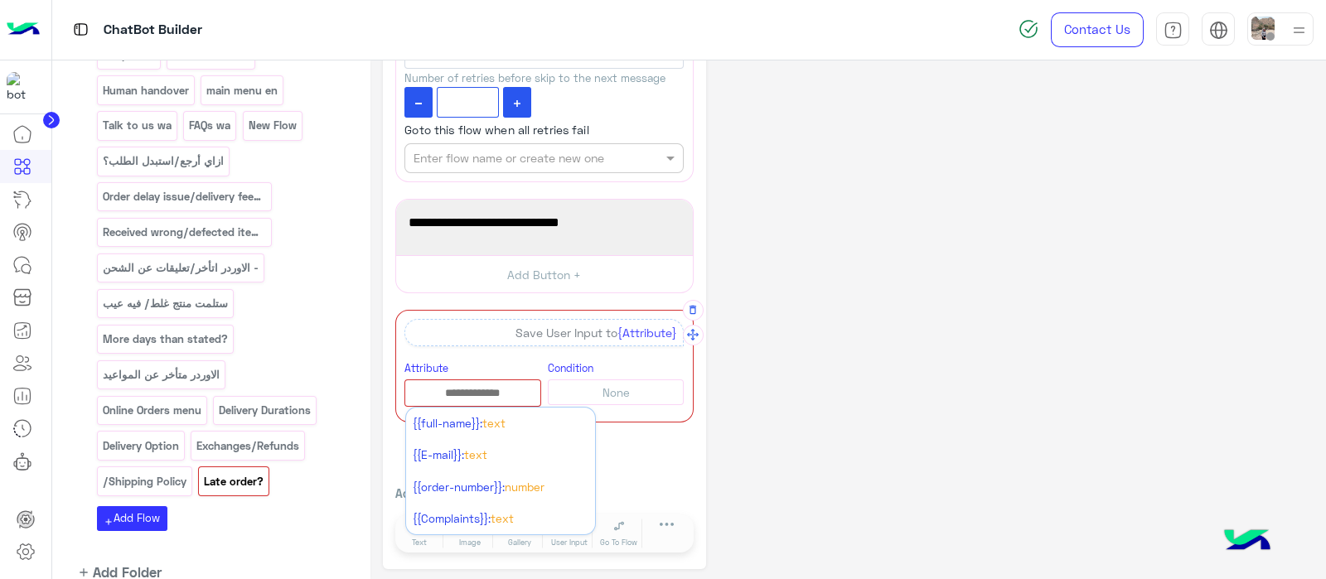
click at [466, 388] on input "text" at bounding box center [472, 393] width 135 height 18
click at [484, 425] on button "Add New Attribute" at bounding box center [500, 425] width 189 height 34
type input "**********"
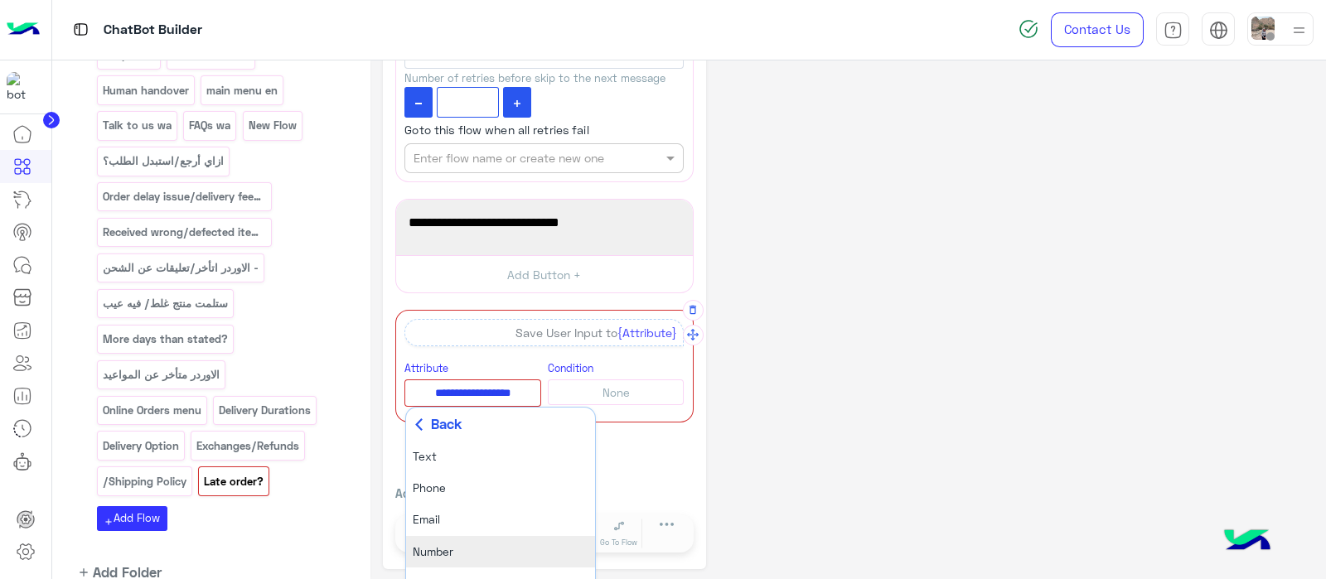
click at [456, 552] on li "Number" at bounding box center [500, 551] width 189 height 31
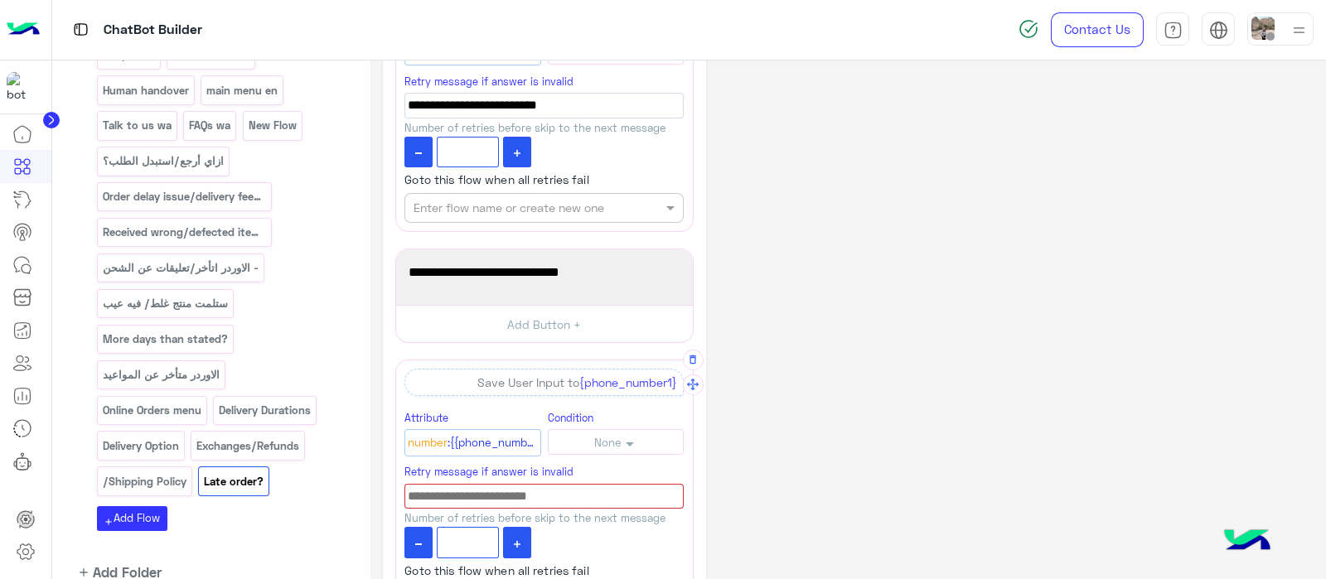
scroll to position [409, 0]
click at [456, 488] on input at bounding box center [543, 495] width 279 height 26
paste input "**********"
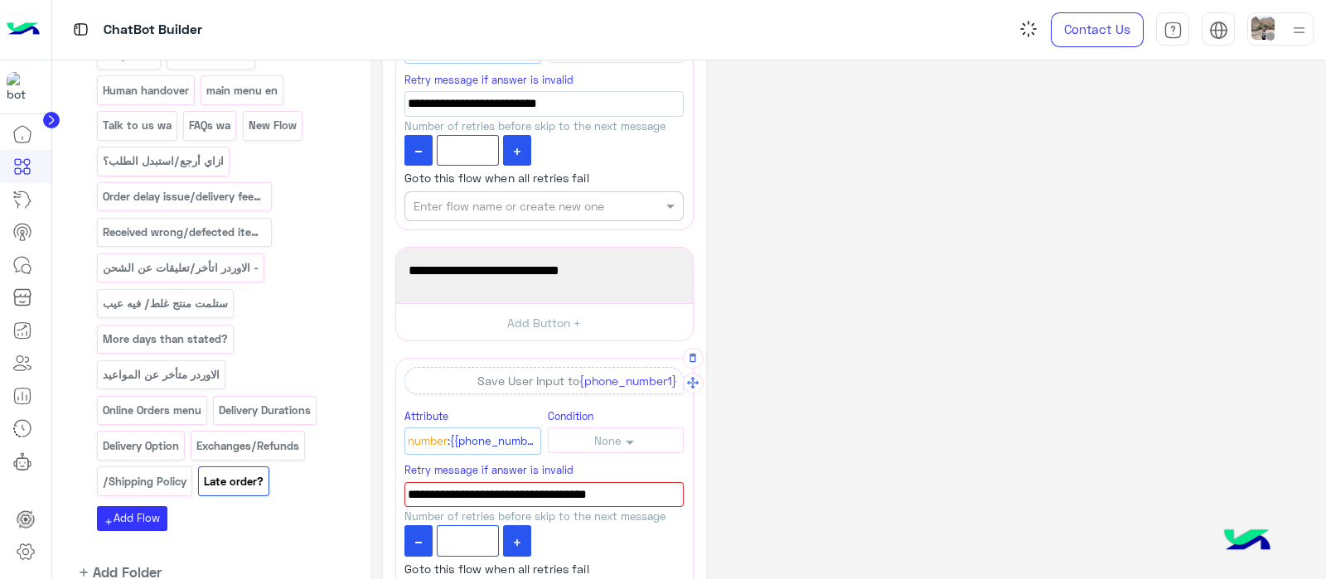
type input "**********"
click at [519, 539] on icon at bounding box center [517, 542] width 7 height 7
type input "*"
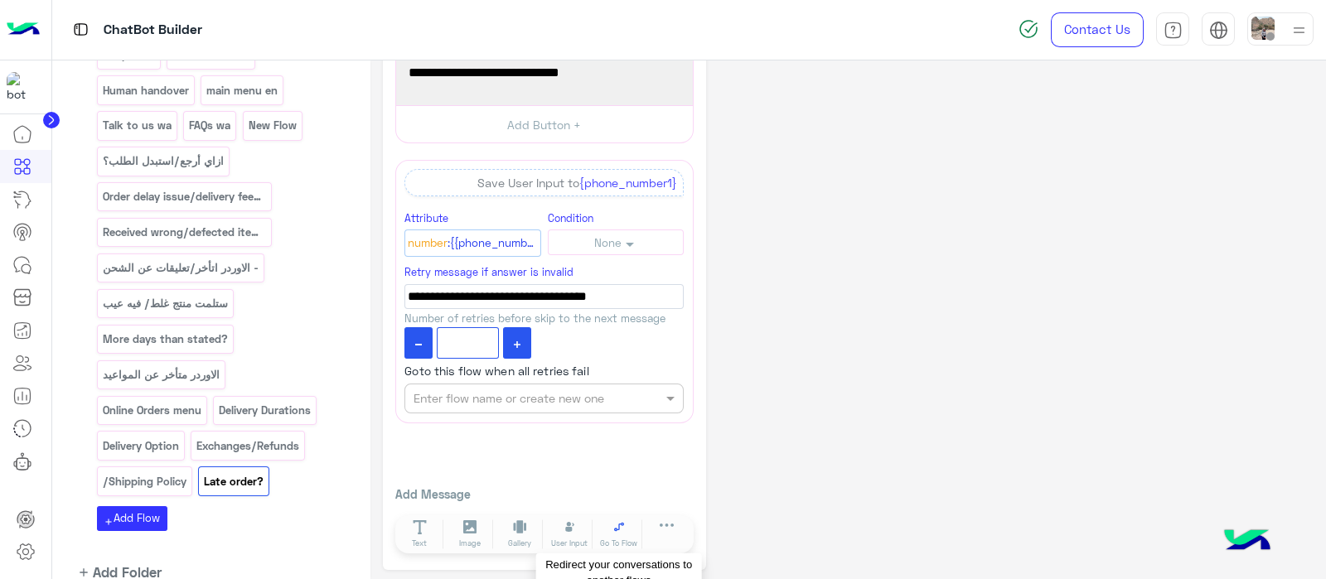
click at [606, 524] on button "Go To Flow" at bounding box center [619, 534] width 46 height 30
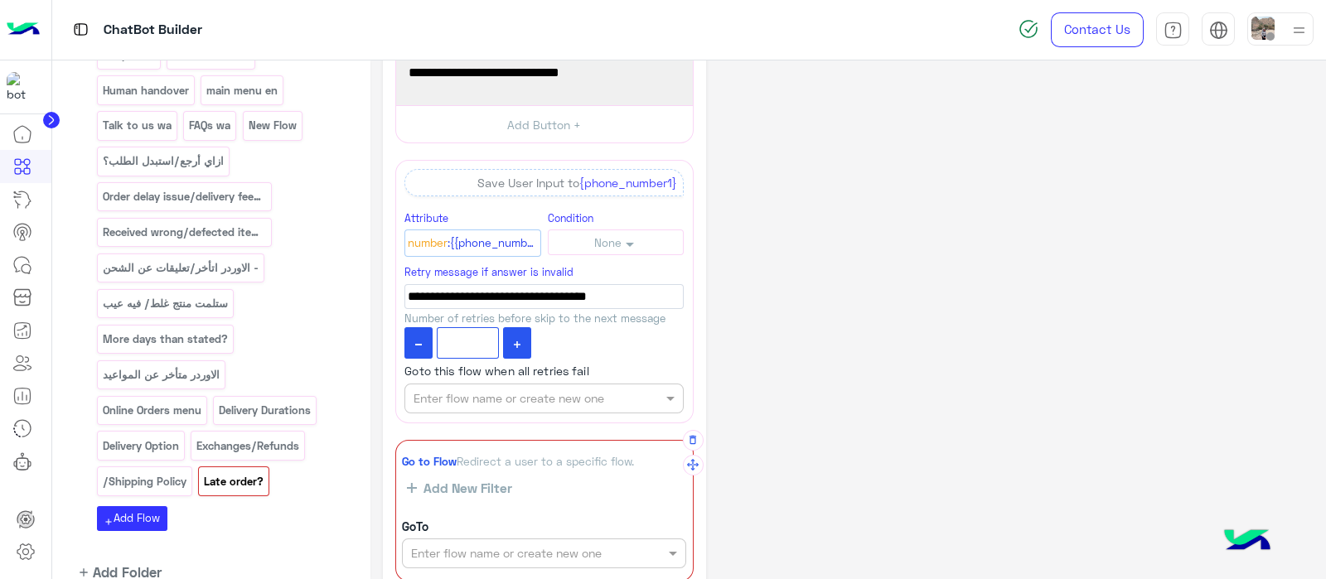
click at [485, 545] on input "text" at bounding box center [516, 553] width 210 height 17
type input "****"
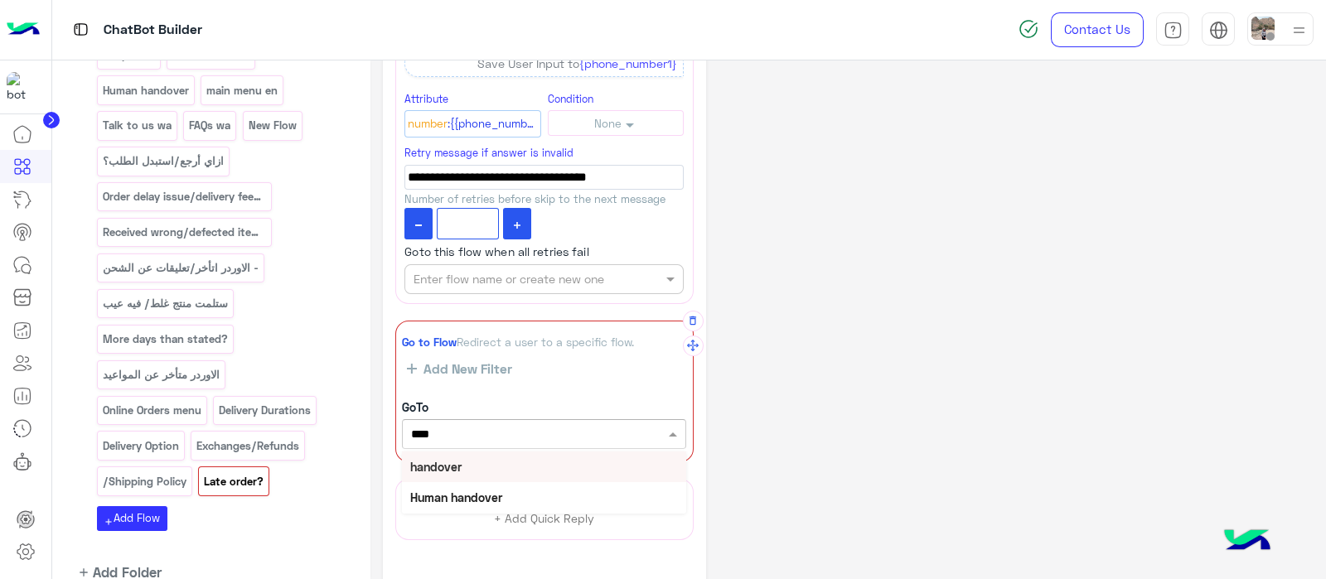
scroll to position [727, 0]
click at [459, 467] on b "handover" at bounding box center [435, 466] width 51 height 14
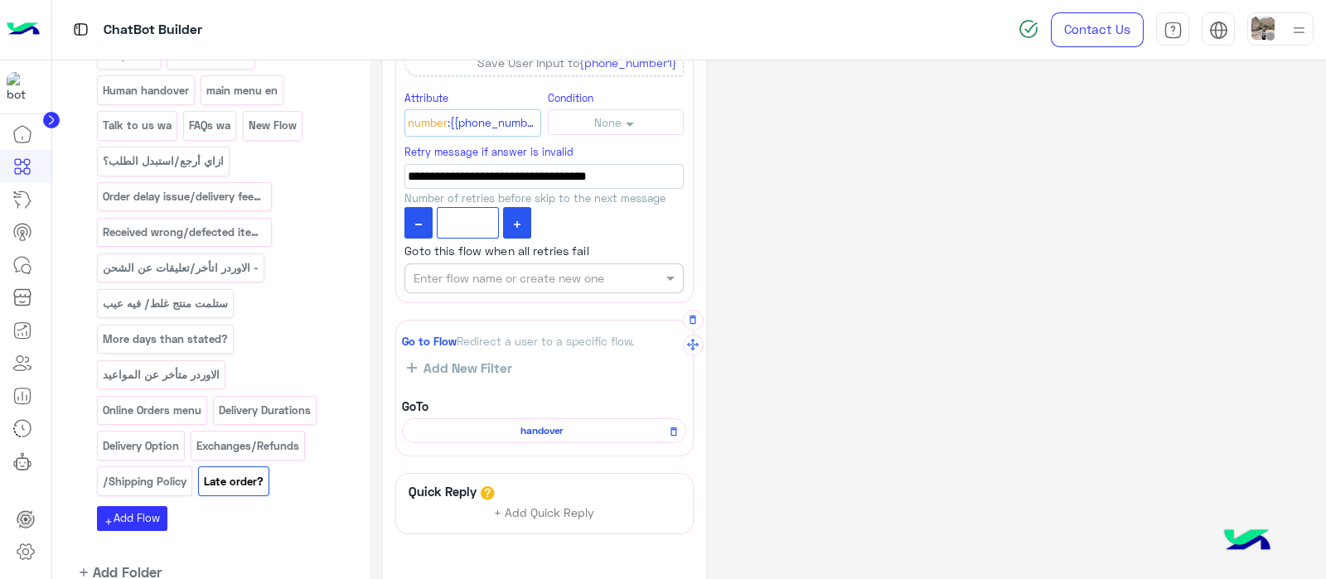
click at [539, 425] on span "handover" at bounding box center [541, 430] width 260 height 15
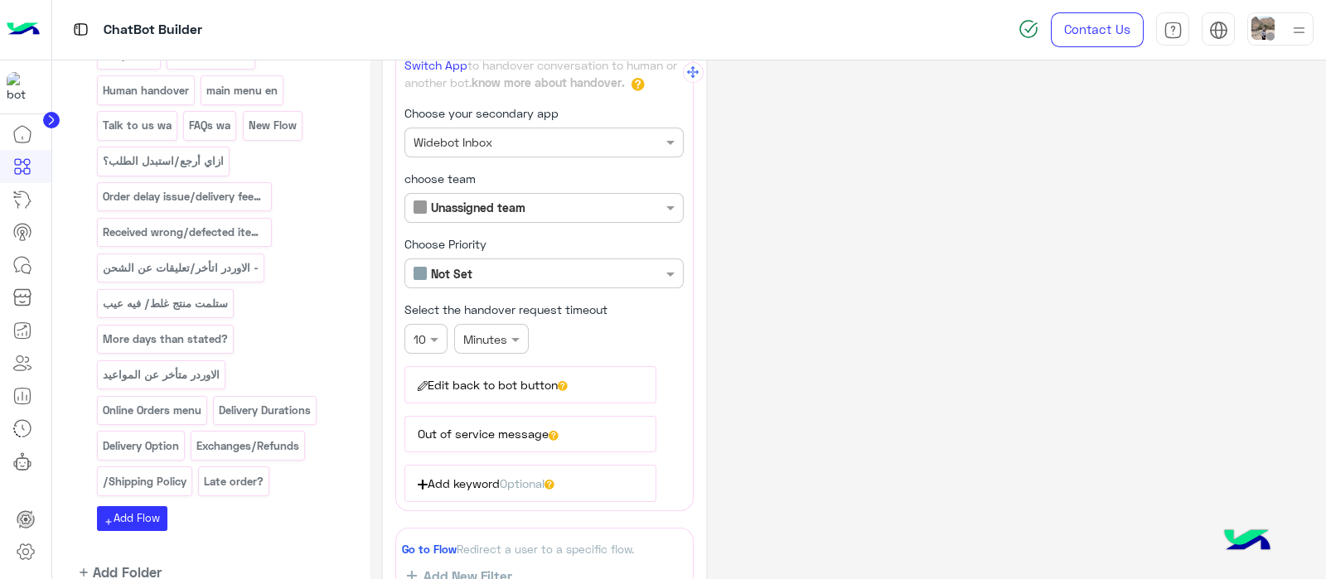
scroll to position [89, 0]
click at [505, 381] on button "Edit back to bot button" at bounding box center [529, 383] width 251 height 36
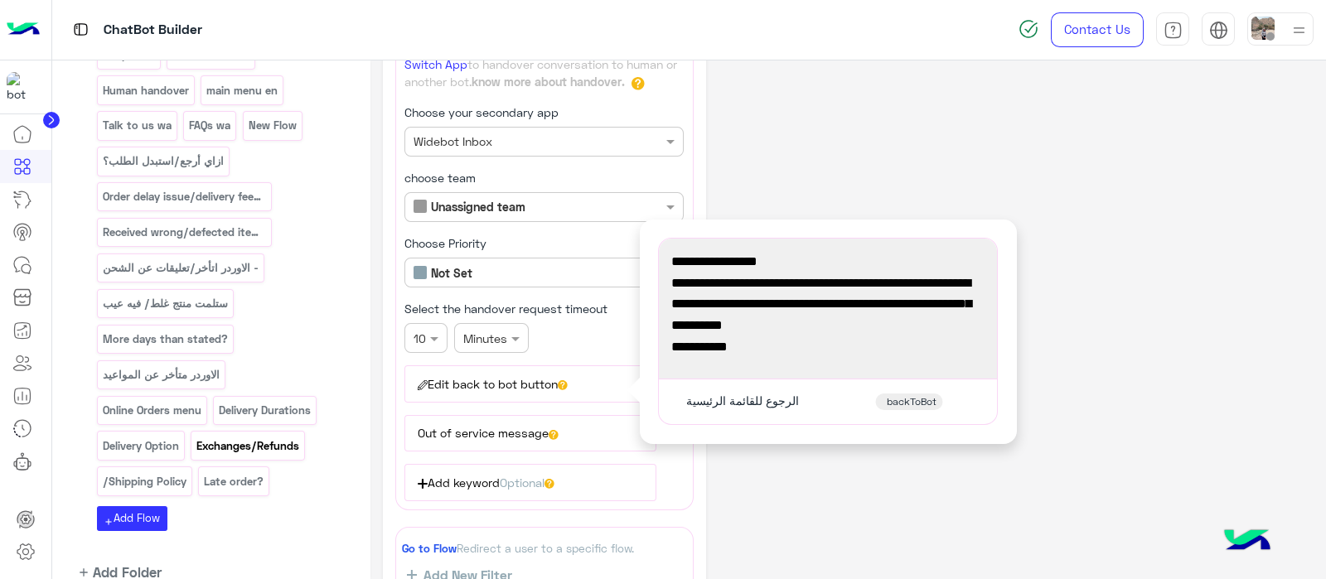
click at [231, 437] on p "Exchanges/Refunds" at bounding box center [248, 446] width 105 height 19
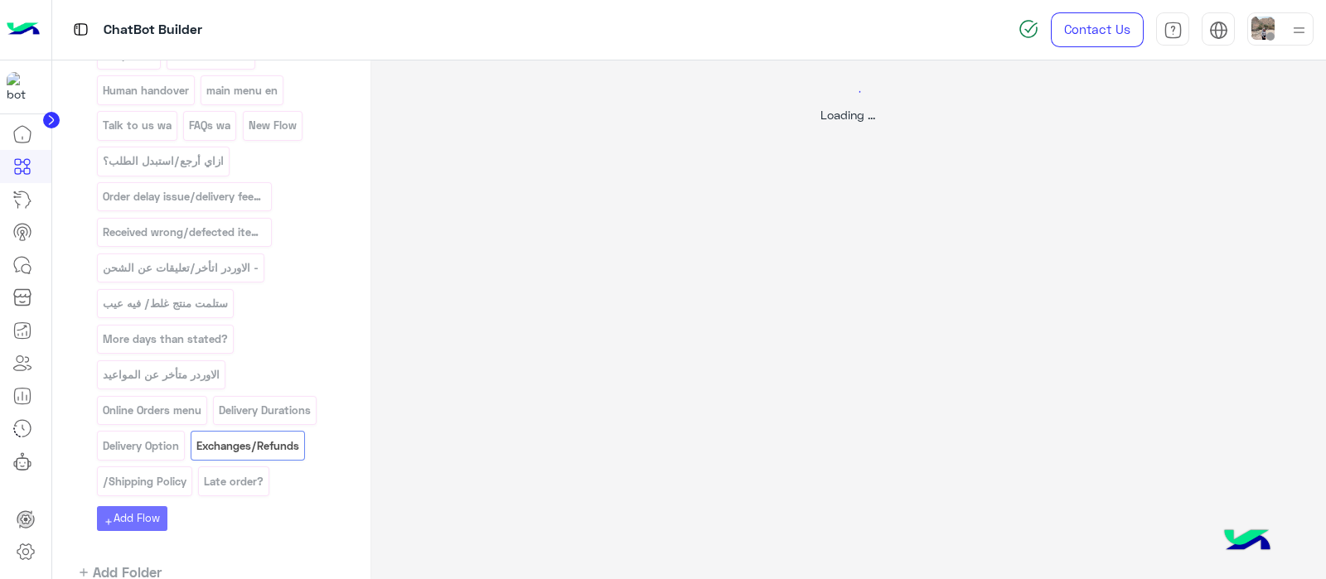
scroll to position [0, 0]
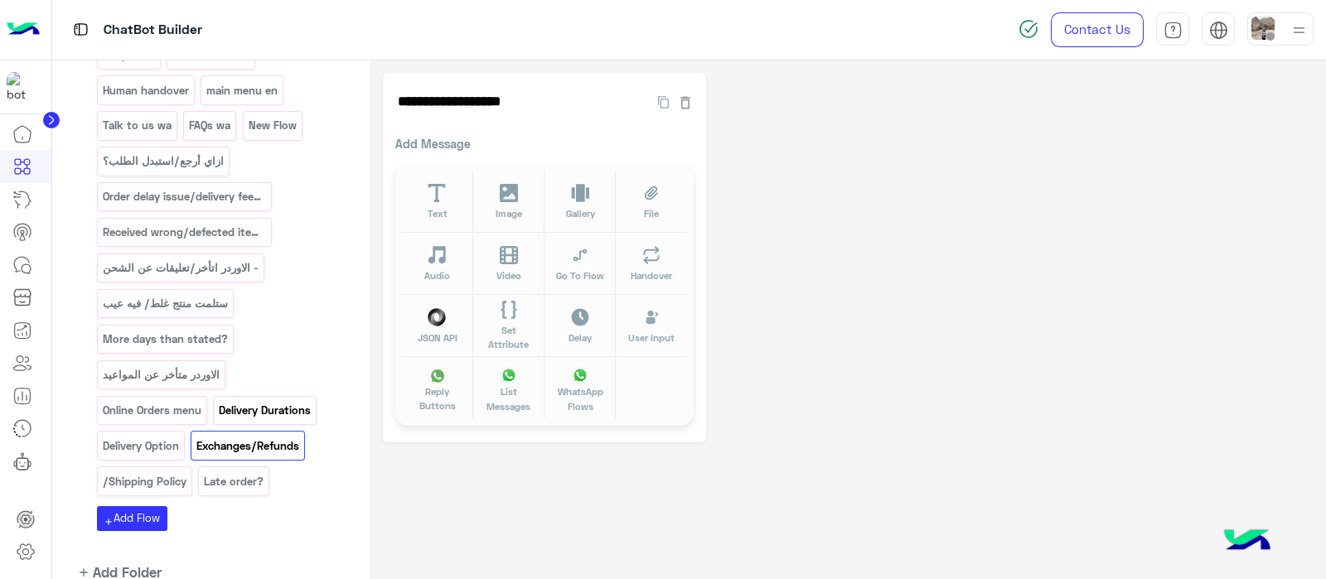
click at [281, 401] on p "Delivery Durations" at bounding box center [265, 410] width 94 height 19
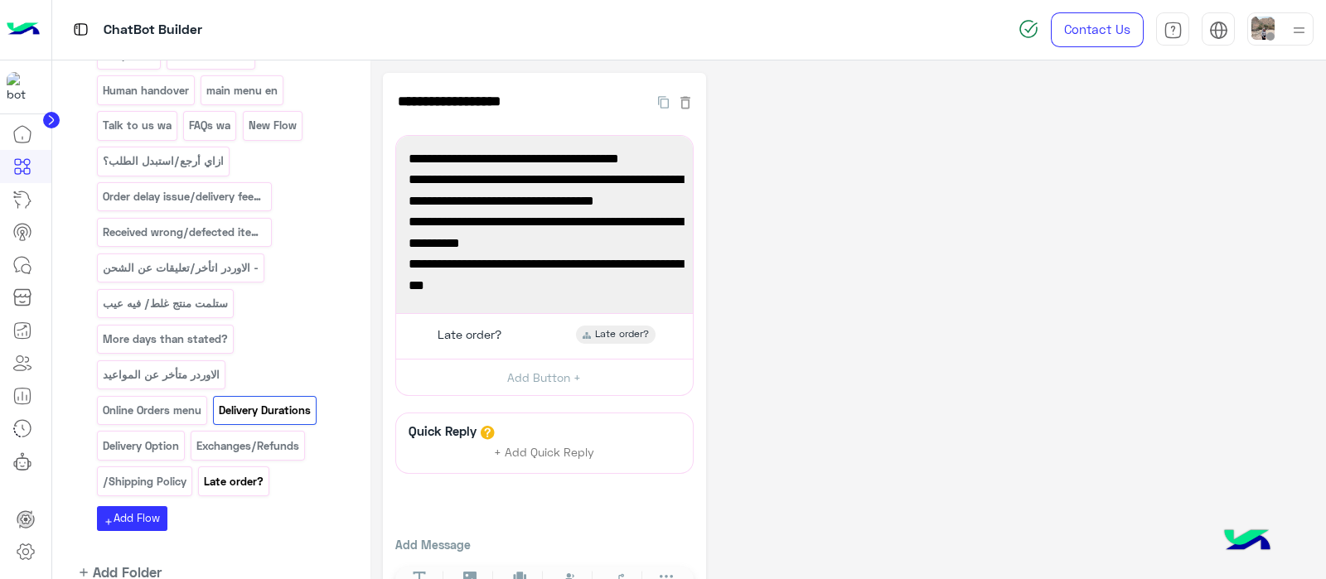
click at [234, 472] on p "Late order?" at bounding box center [234, 481] width 62 height 19
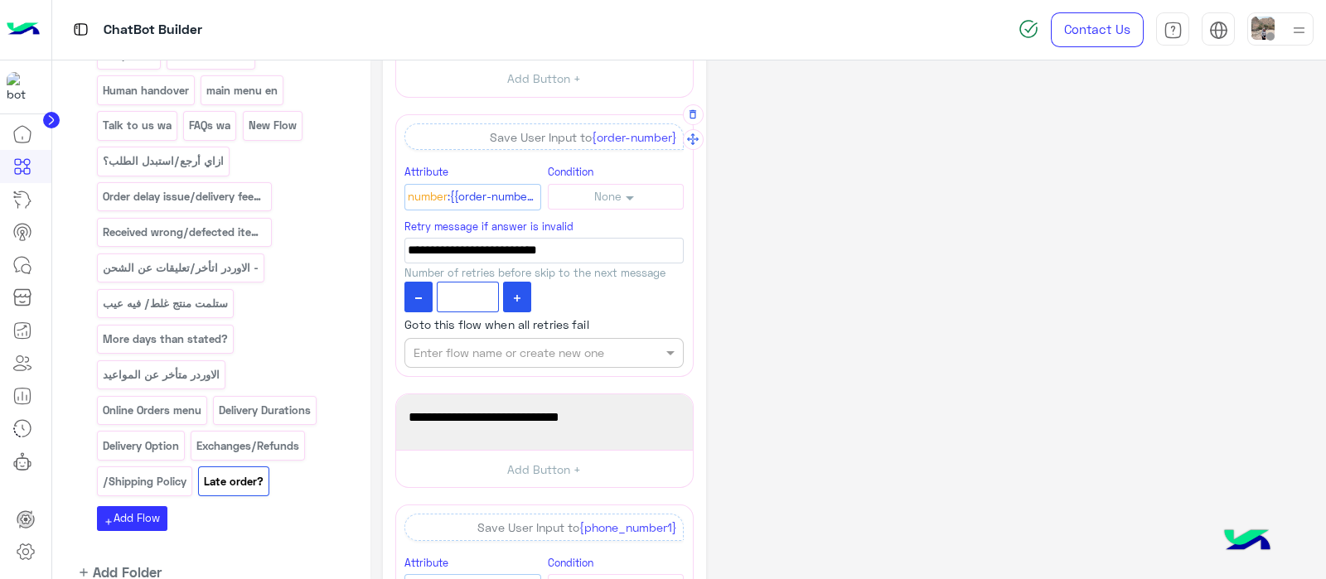
scroll to position [838, 0]
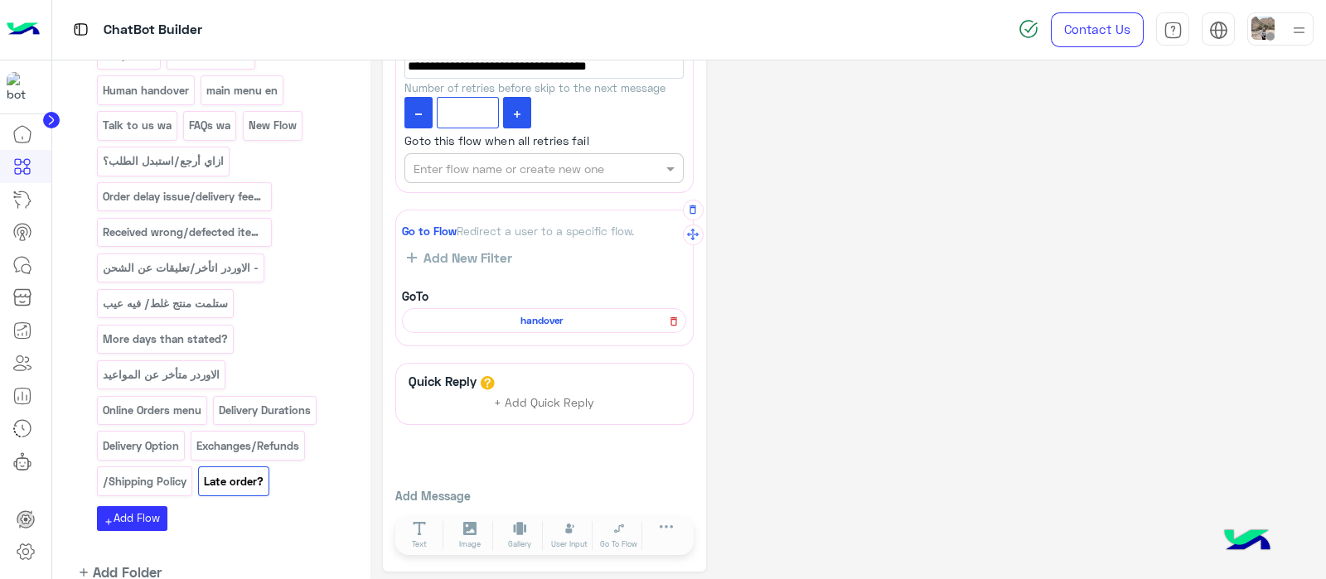
click at [679, 318] on icon at bounding box center [674, 322] width 12 height 20
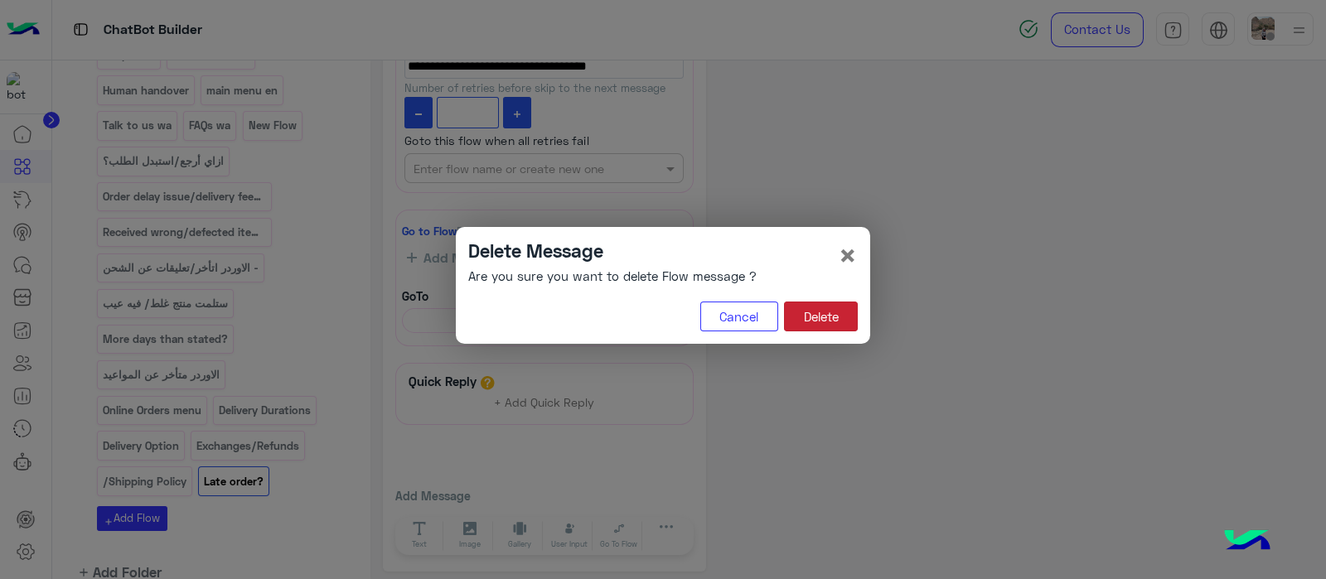
click at [848, 311] on button "Delete" at bounding box center [821, 317] width 74 height 30
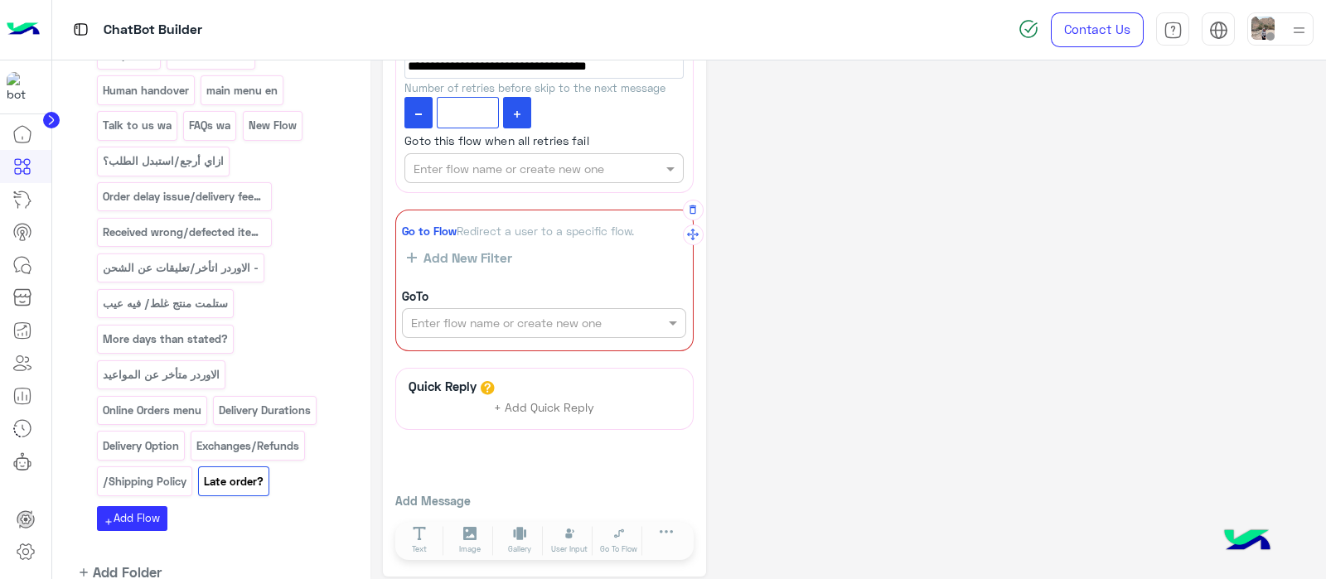
click at [575, 316] on input "text" at bounding box center [516, 323] width 210 height 17
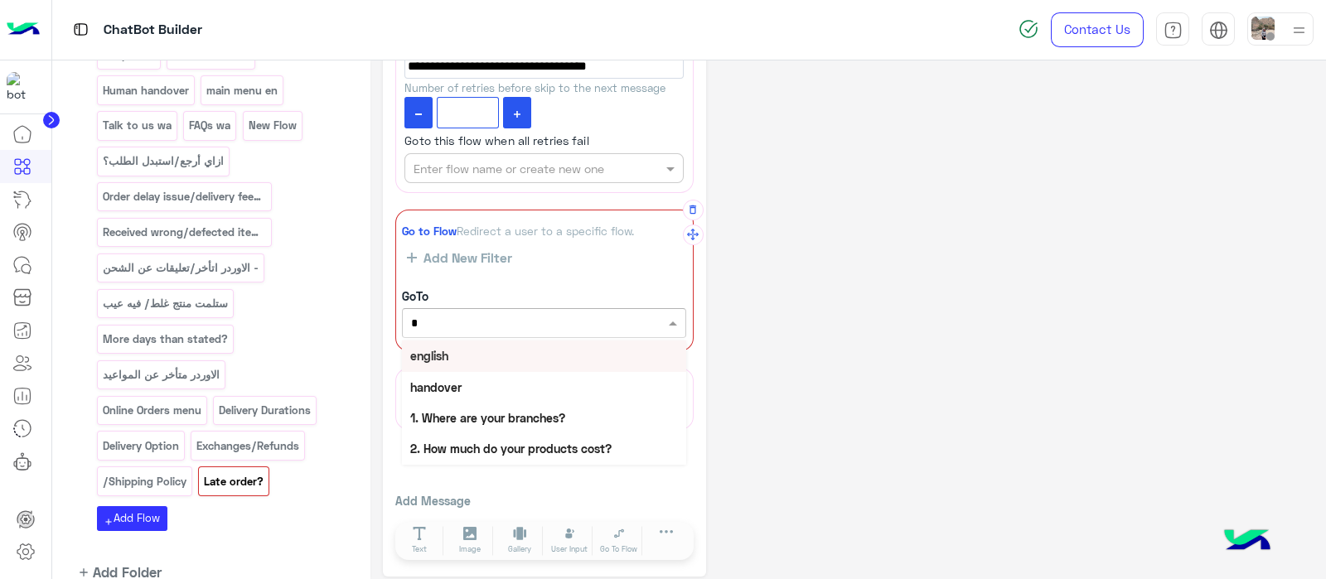
type input "**"
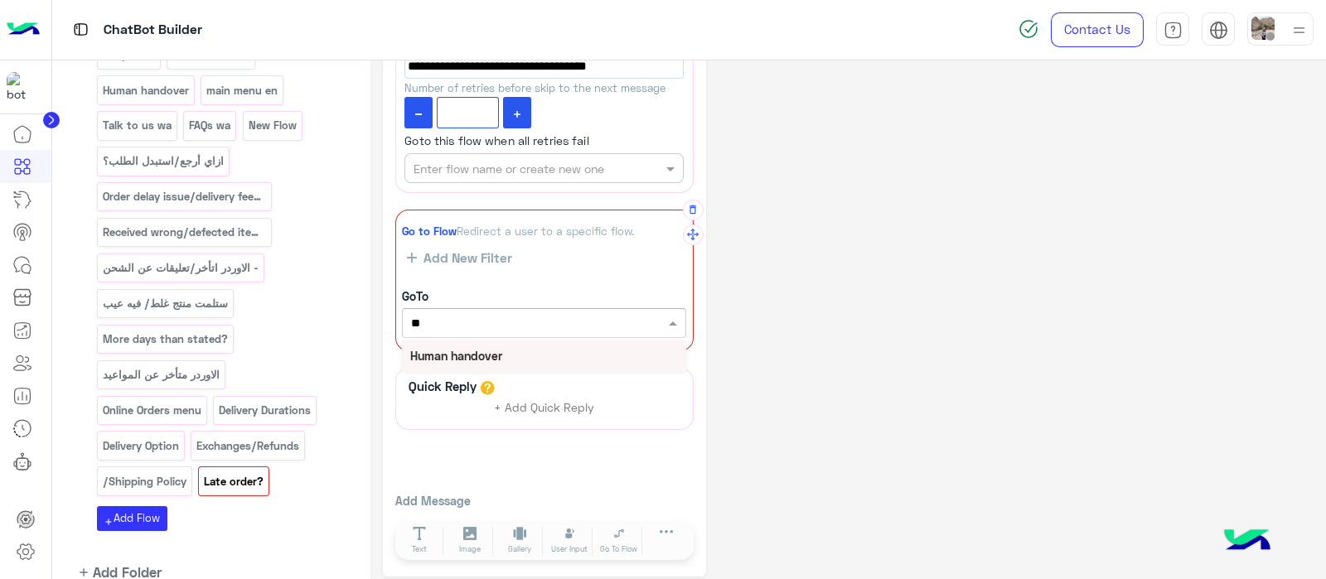
click at [514, 355] on div "Human handover" at bounding box center [544, 356] width 284 height 31
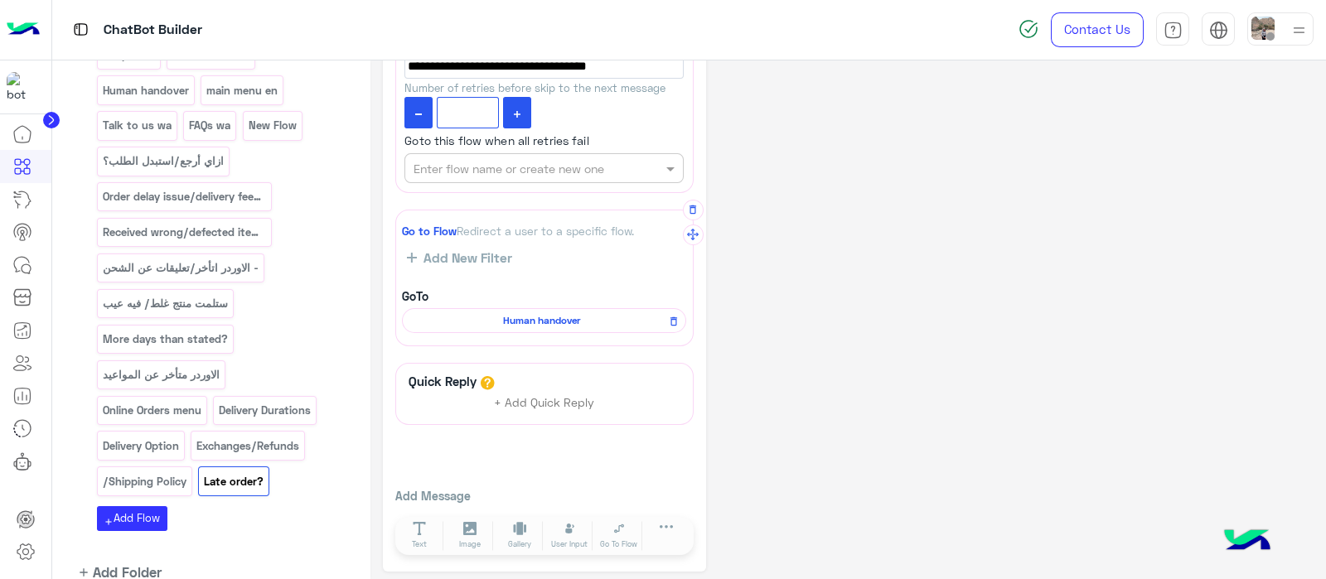
click at [509, 321] on span "Human handover" at bounding box center [541, 320] width 260 height 15
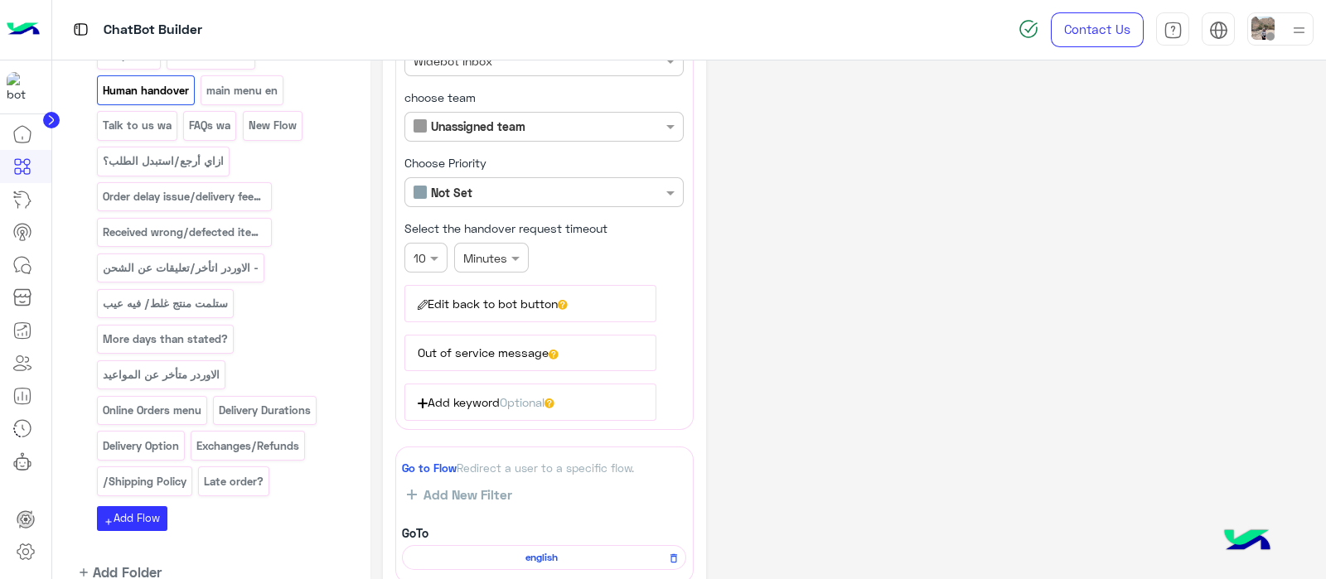
scroll to position [188, 0]
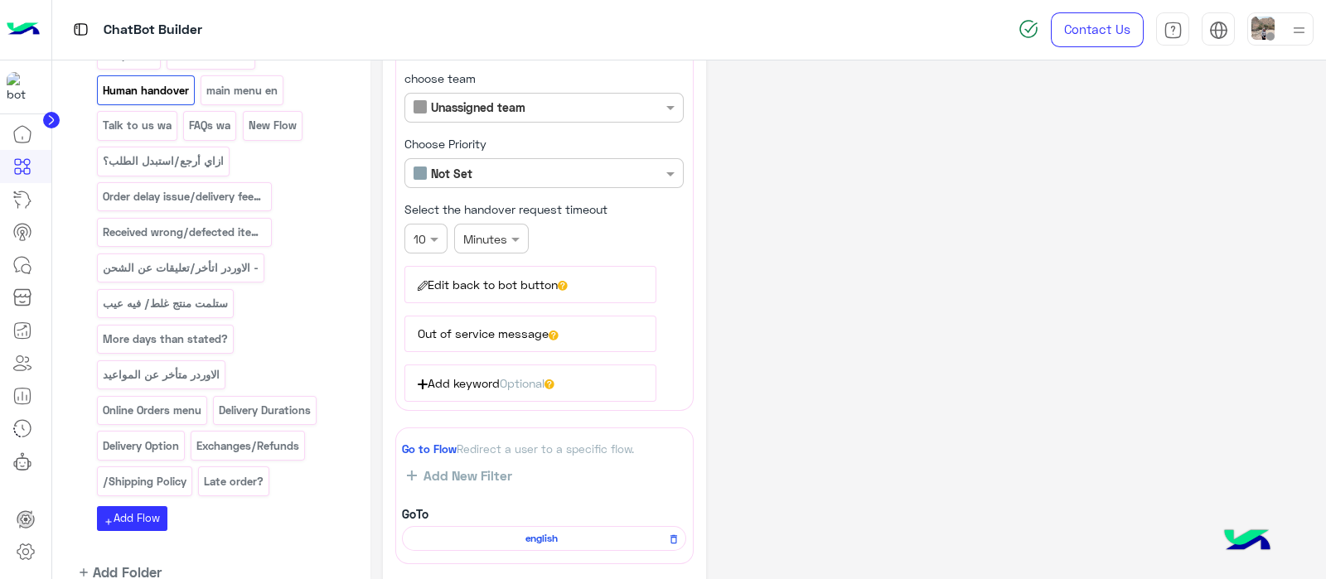
click at [558, 278] on button "Edit back to bot button" at bounding box center [529, 284] width 251 height 36
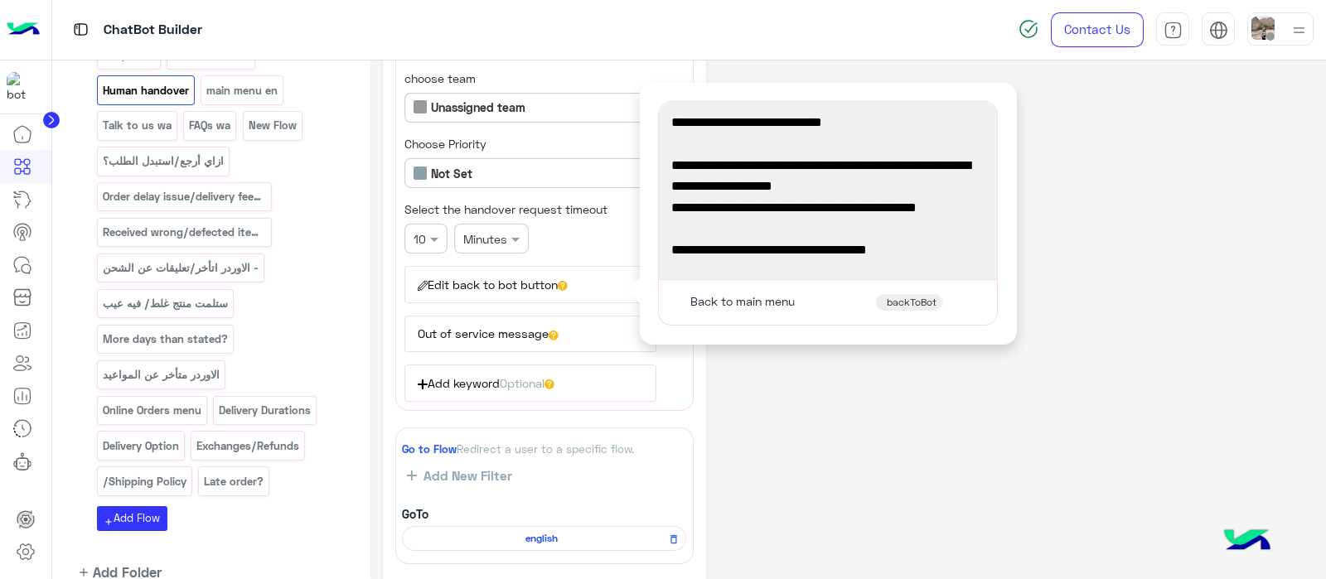
scroll to position [0, 0]
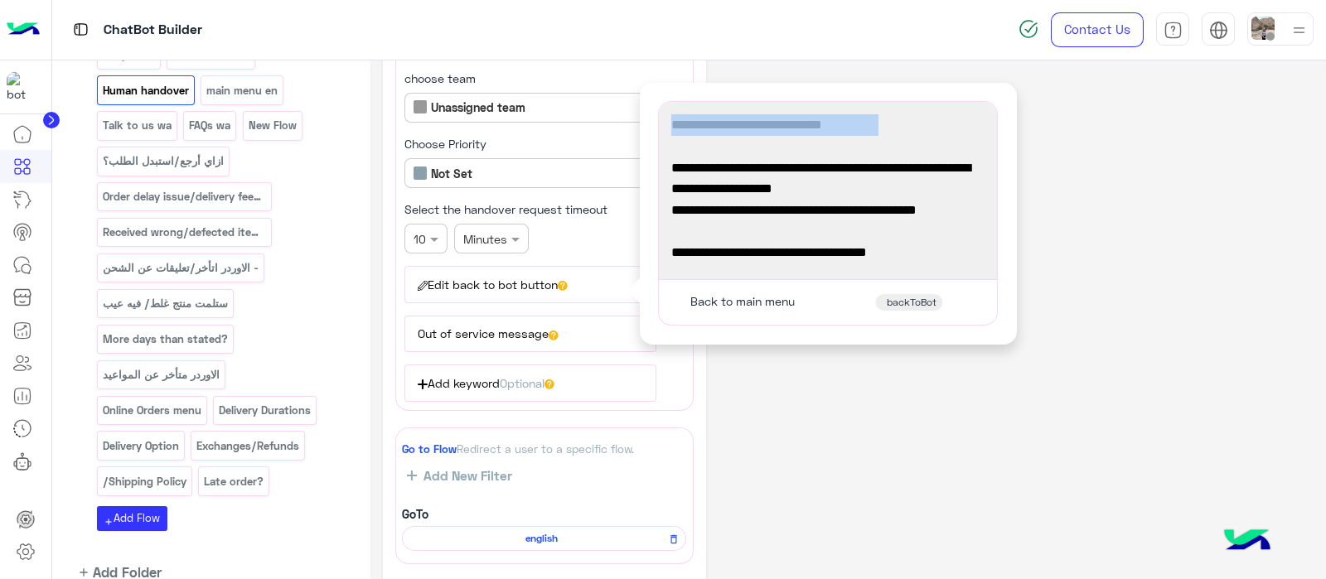
drag, startPoint x: 841, startPoint y: 138, endPoint x: 669, endPoint y: 123, distance: 173.0
click at [669, 123] on div "We have received your message! Someone from our team will review it and reply t…" at bounding box center [827, 191] width 326 height 166
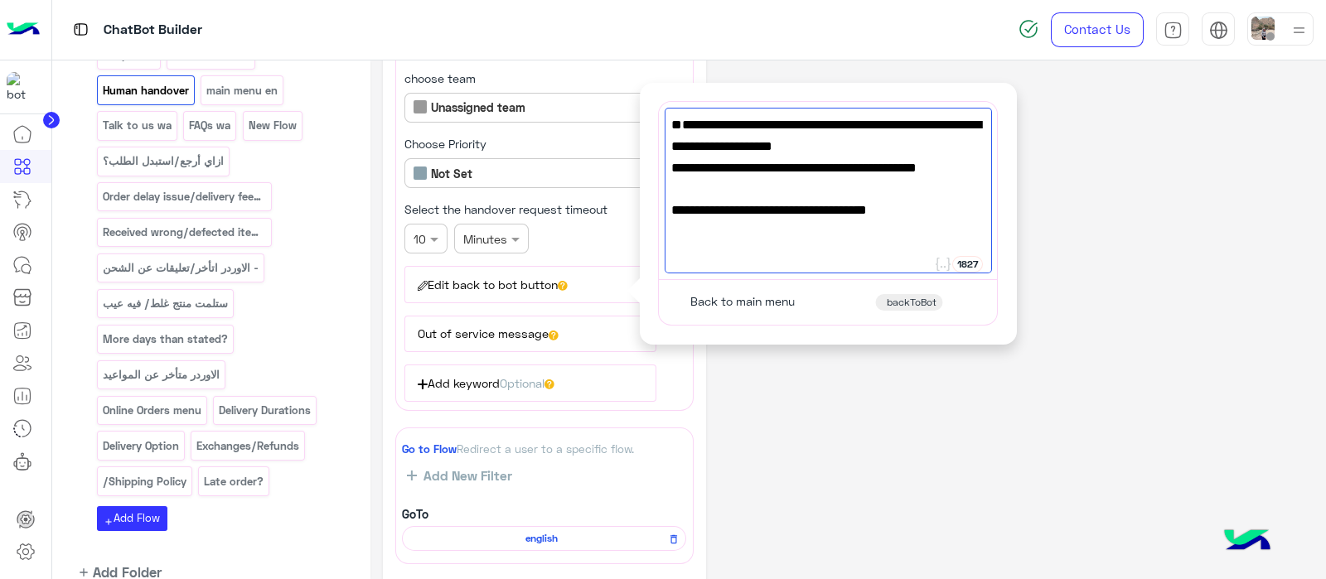
paste textarea "**********"
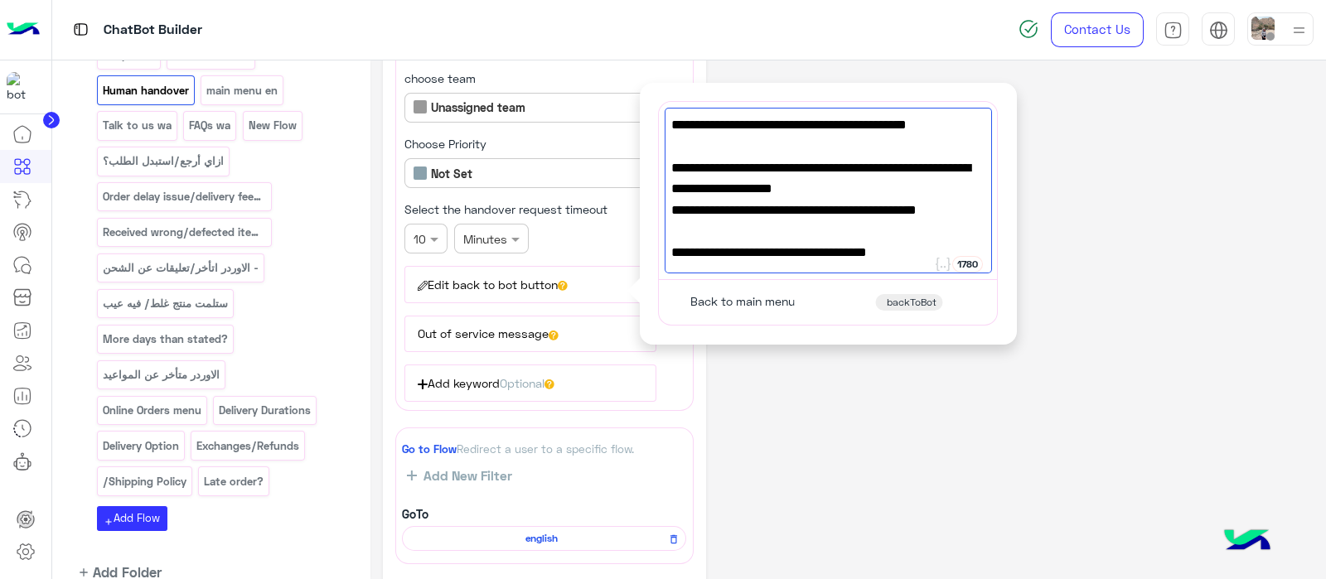
scroll to position [23, 0]
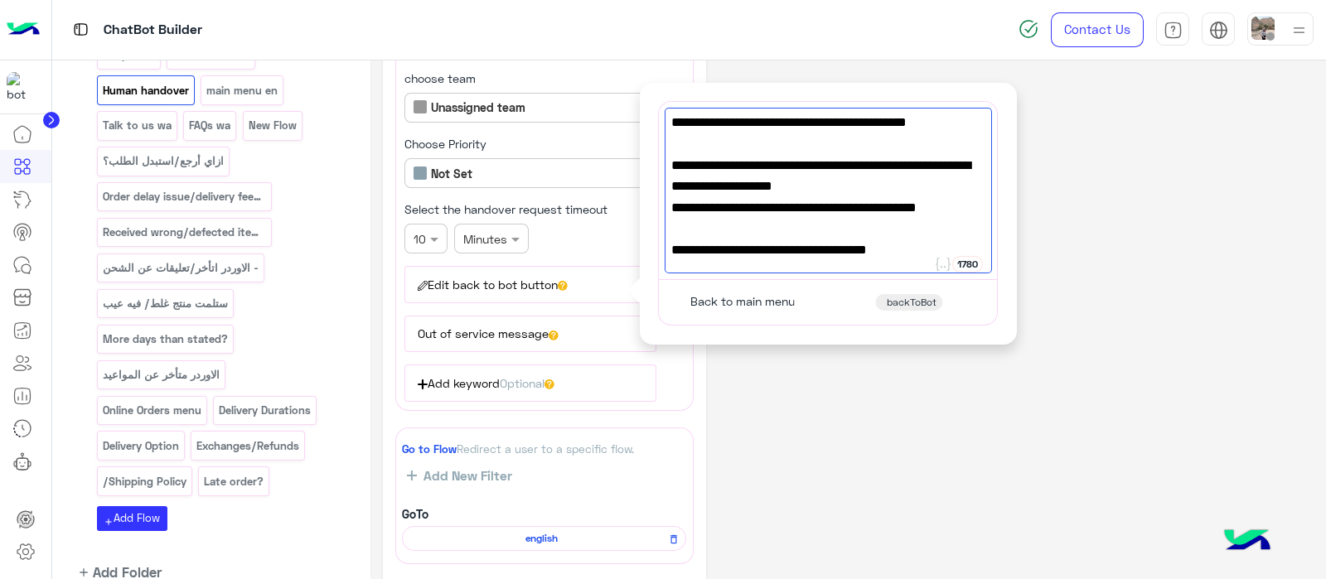
type textarea "**********"
click at [1119, 273] on div "**********" at bounding box center [848, 338] width 930 height 906
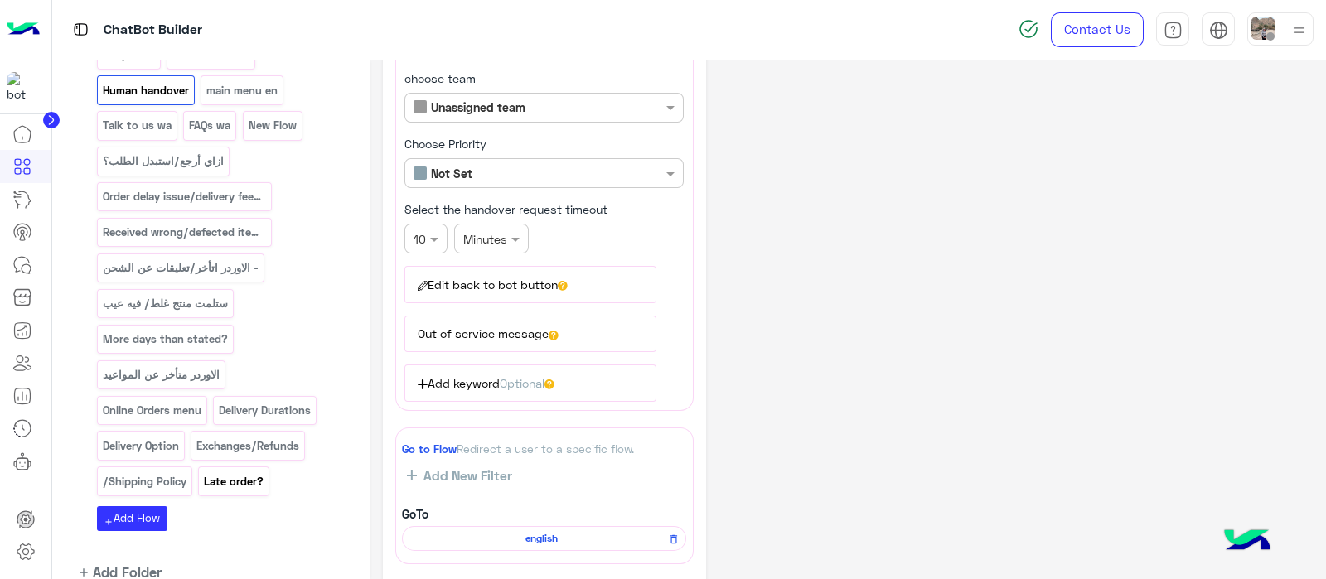
click at [249, 472] on p "Late order?" at bounding box center [234, 481] width 62 height 19
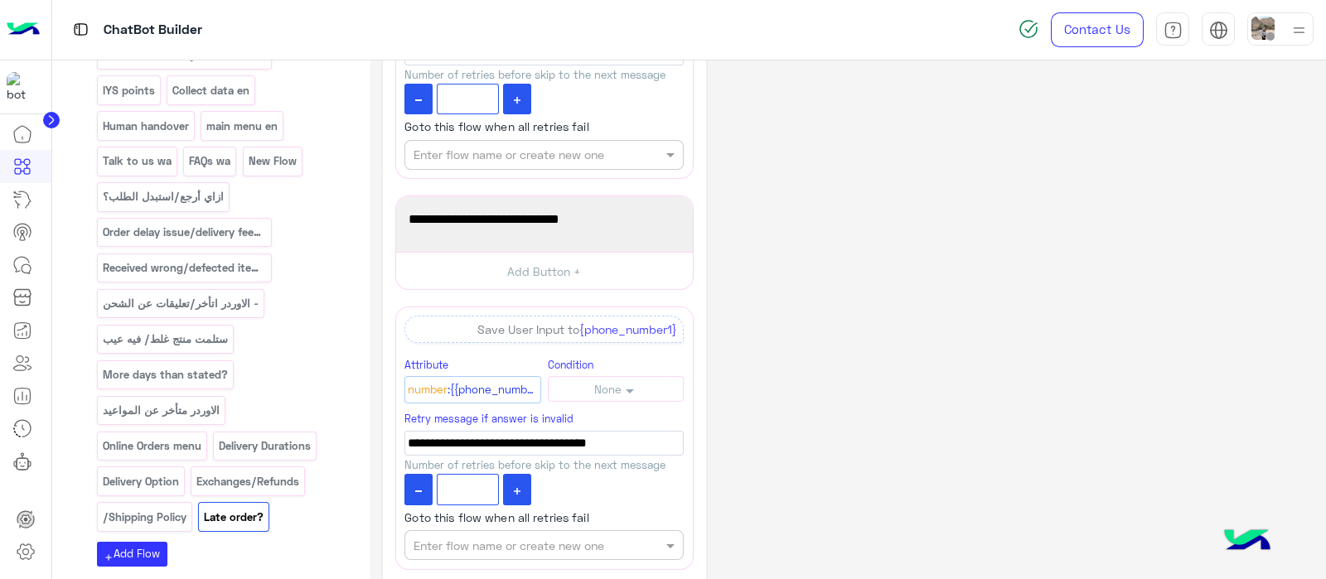
scroll to position [737, 0]
click at [164, 438] on p "Online Orders menu" at bounding box center [151, 447] width 101 height 19
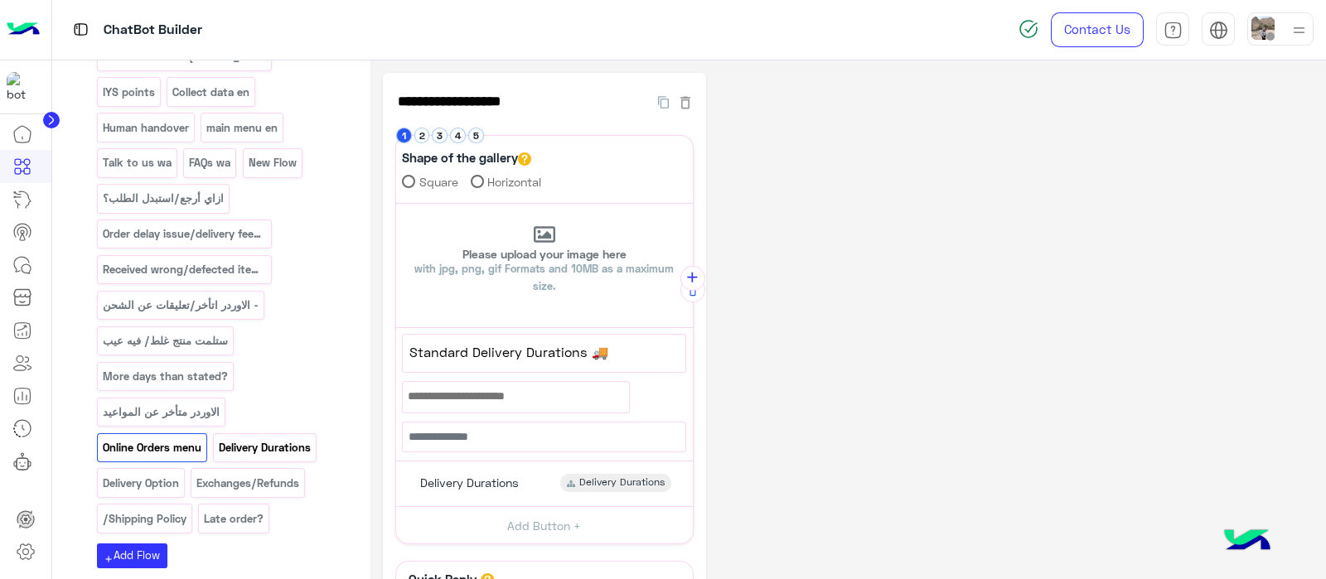
click at [270, 438] on p "Delivery Durations" at bounding box center [265, 447] width 94 height 19
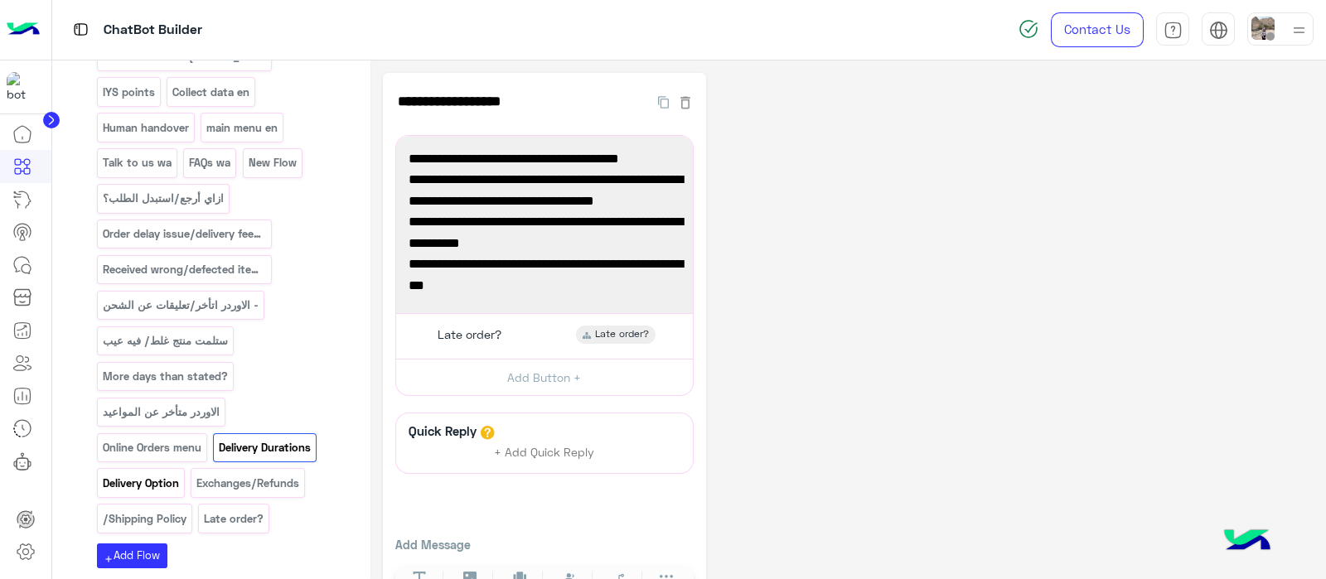
click at [146, 474] on p "Delivery Option" at bounding box center [140, 483] width 79 height 19
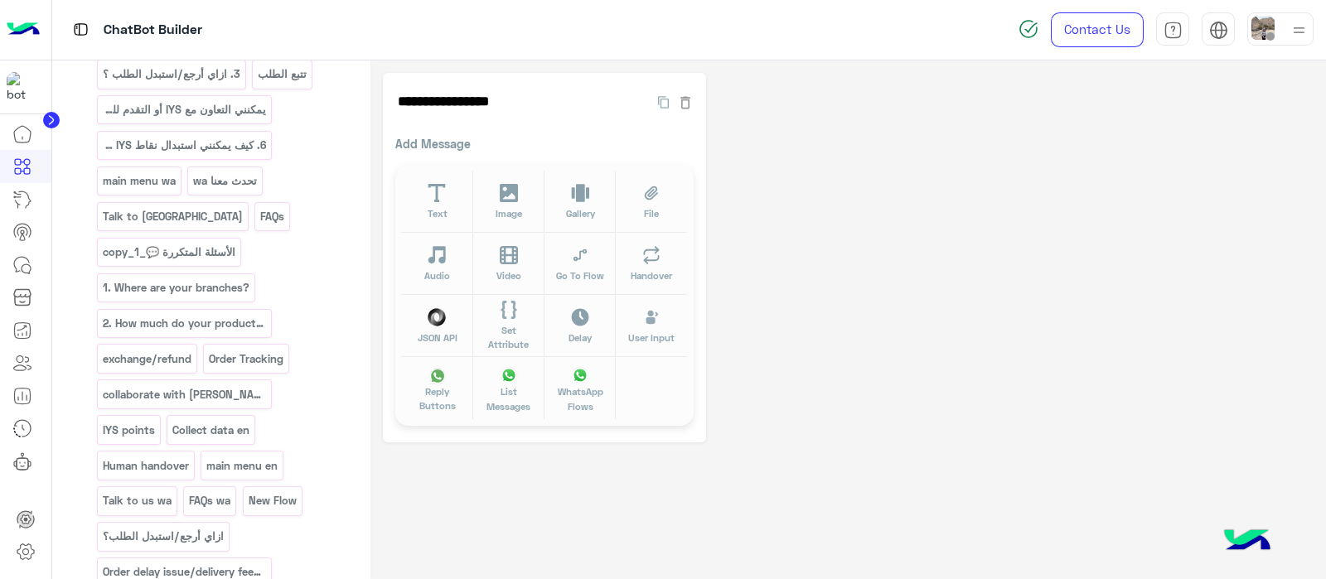
scroll to position [402, 0]
click at [165, 347] on p "exchange/refund" at bounding box center [146, 356] width 91 height 19
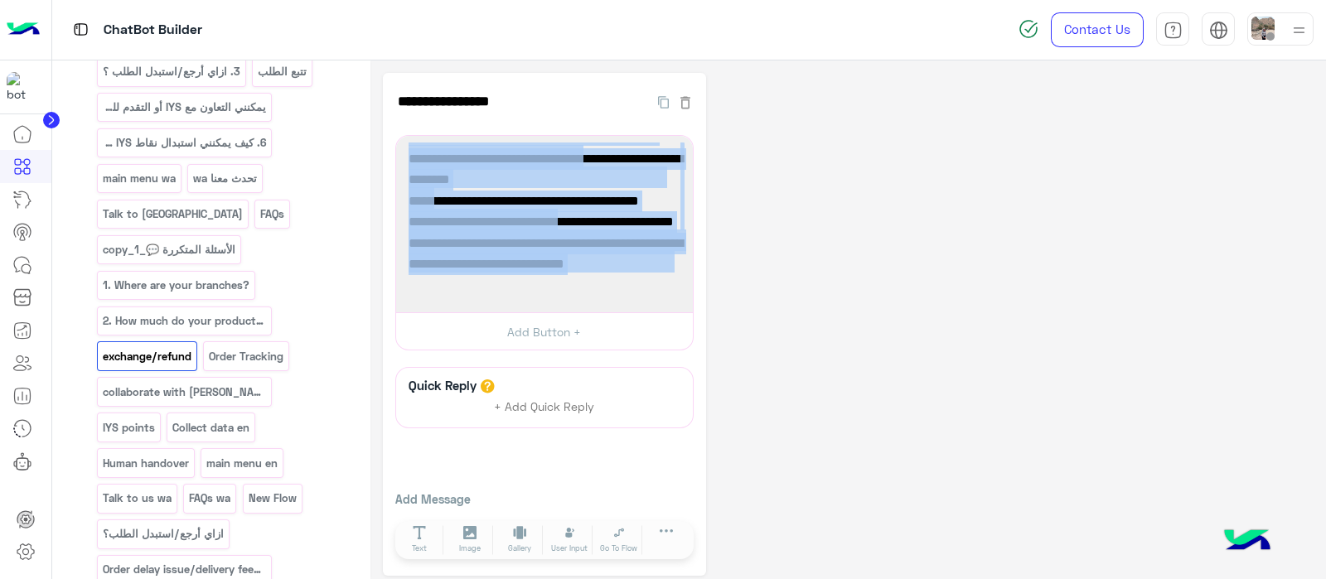
scroll to position [0, 0]
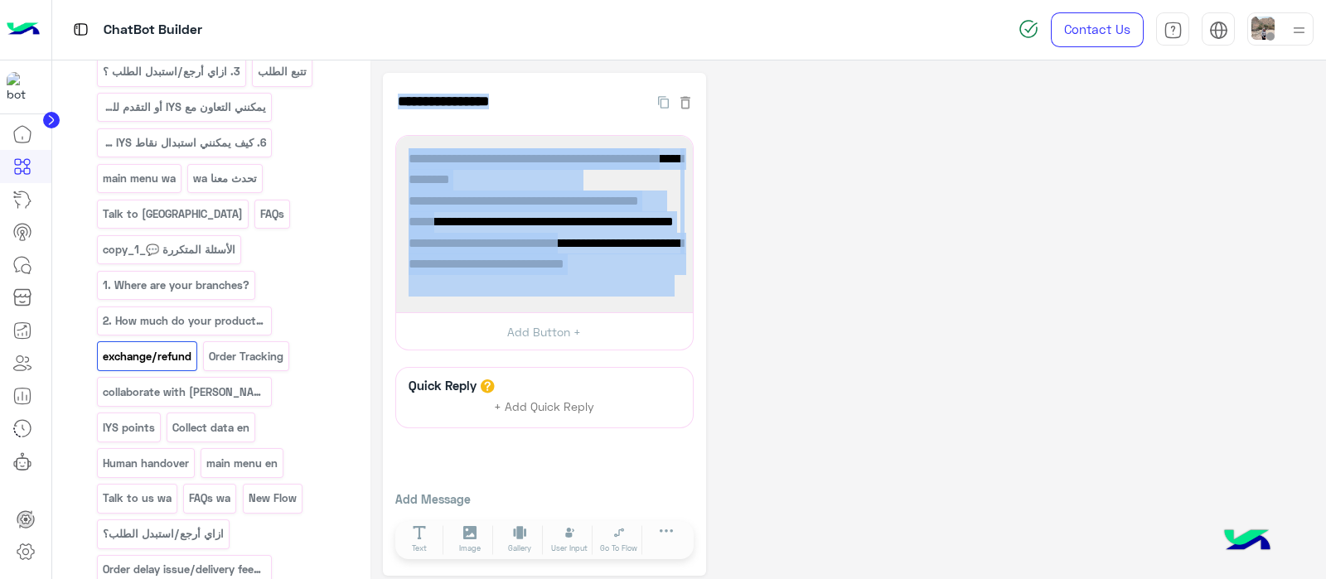
drag, startPoint x: 673, startPoint y: 263, endPoint x: 410, endPoint y: 126, distance: 296.1
click at [410, 126] on div "**********" at bounding box center [544, 324] width 323 height 503
click at [547, 205] on span "Please read our full policy on the below link." at bounding box center [544, 212] width 272 height 42
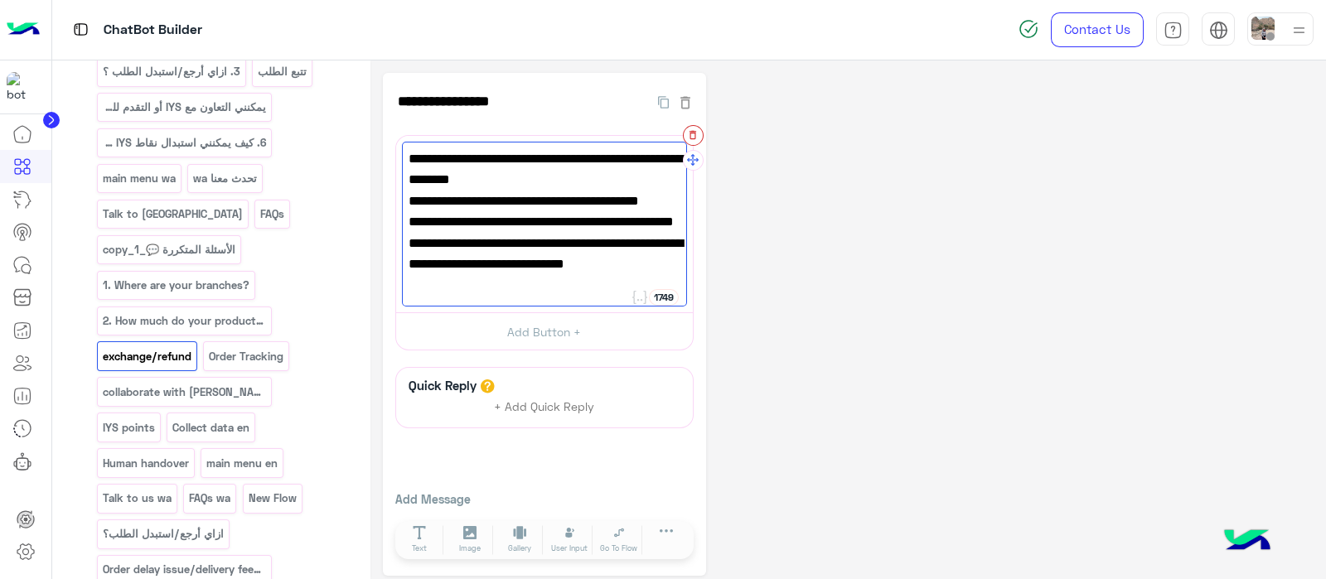
click at [687, 140] on icon "button" at bounding box center [693, 135] width 12 height 12
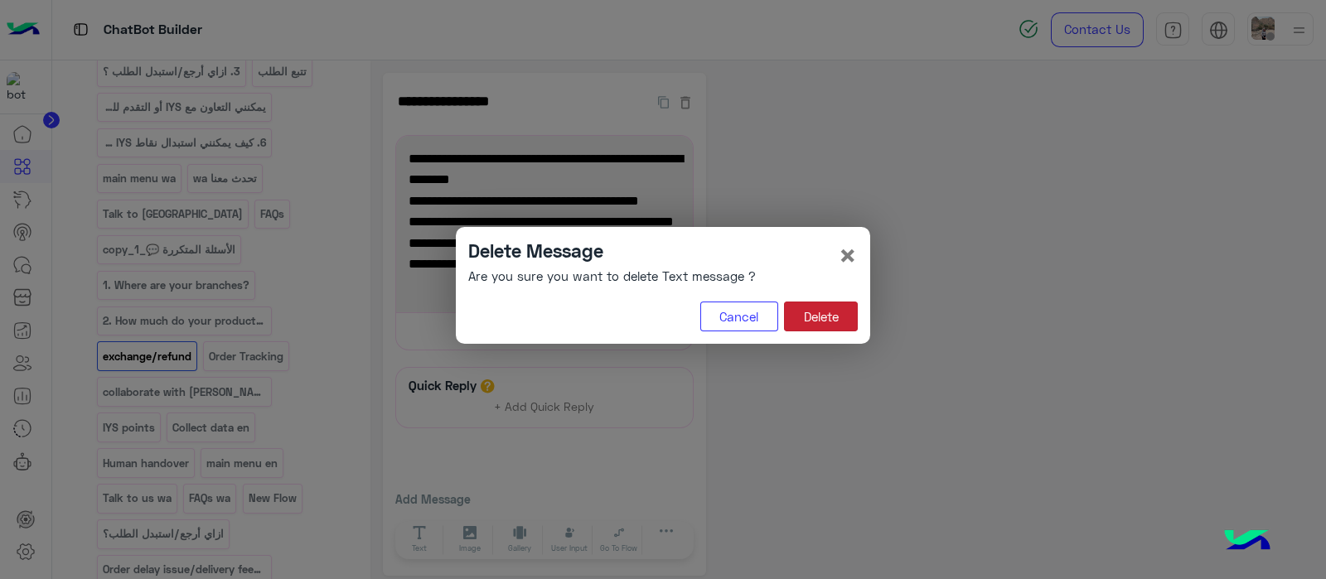
click at [823, 307] on button "Delete" at bounding box center [821, 317] width 74 height 30
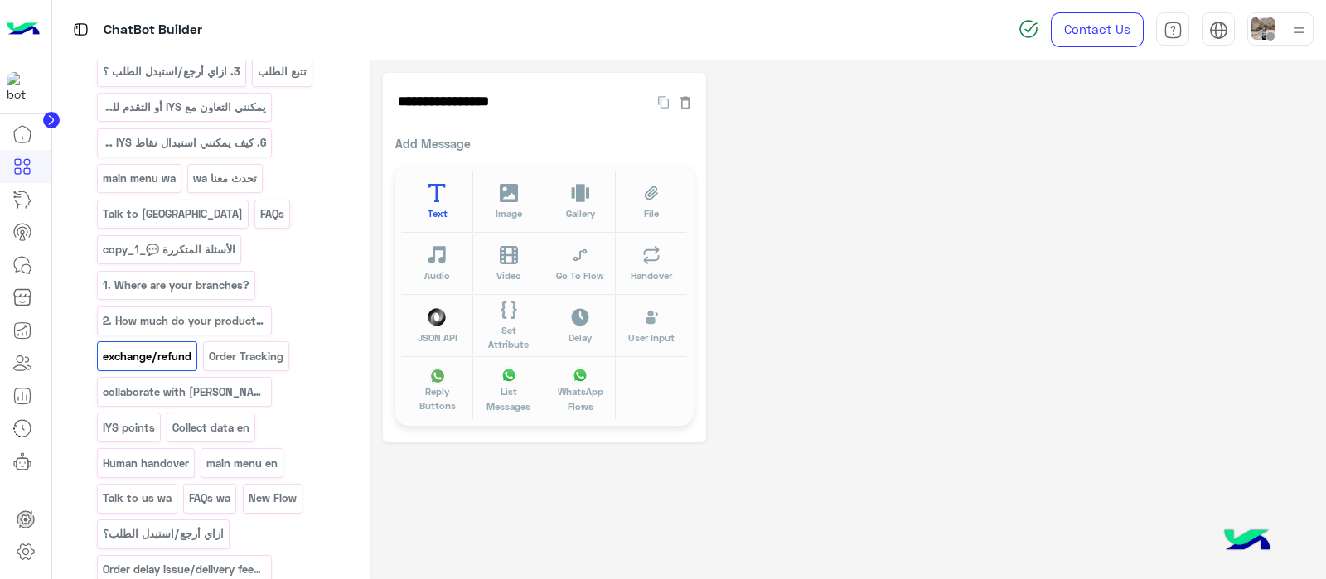
click at [452, 190] on button "Text" at bounding box center [436, 202] width 71 height 62
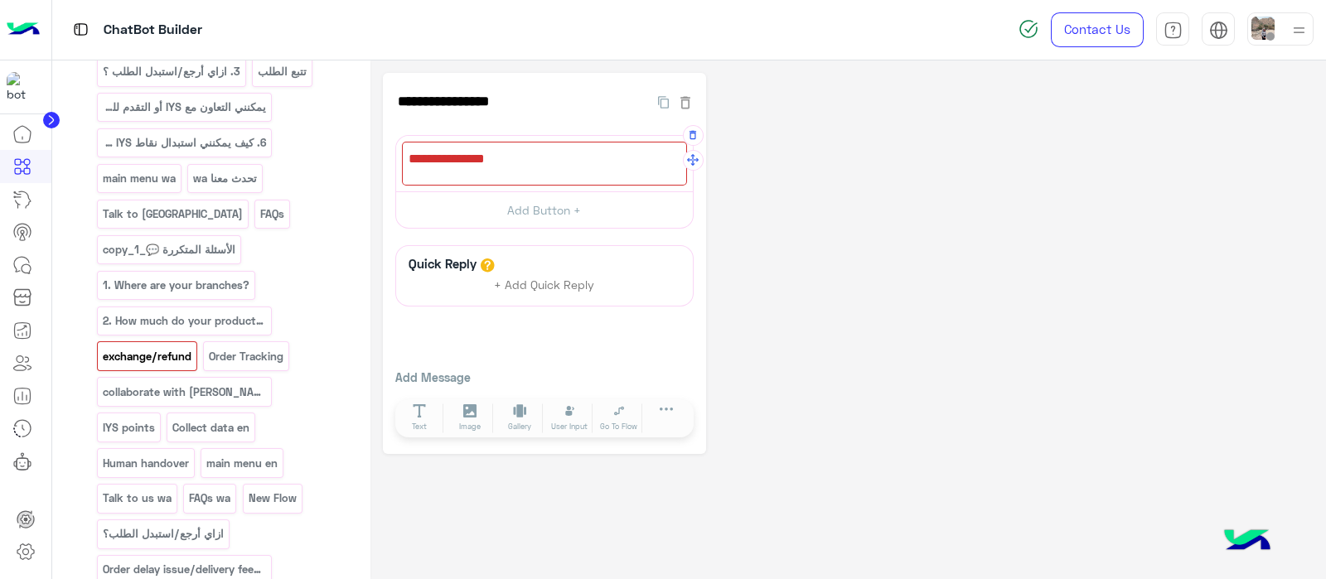
click at [449, 174] on div at bounding box center [544, 164] width 285 height 44
paste textarea "**********"
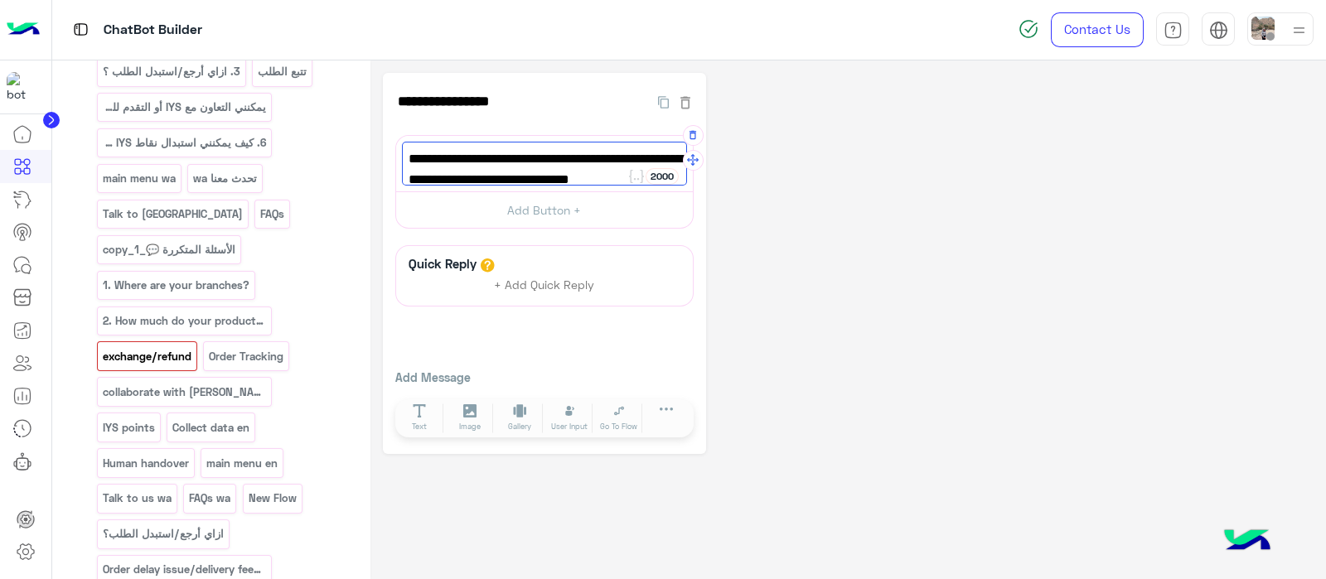
type textarea "**********"
click at [449, 174] on span "All IYS orders are eligible for post-purchase actions; with terms & conditions …" at bounding box center [544, 180] width 272 height 64
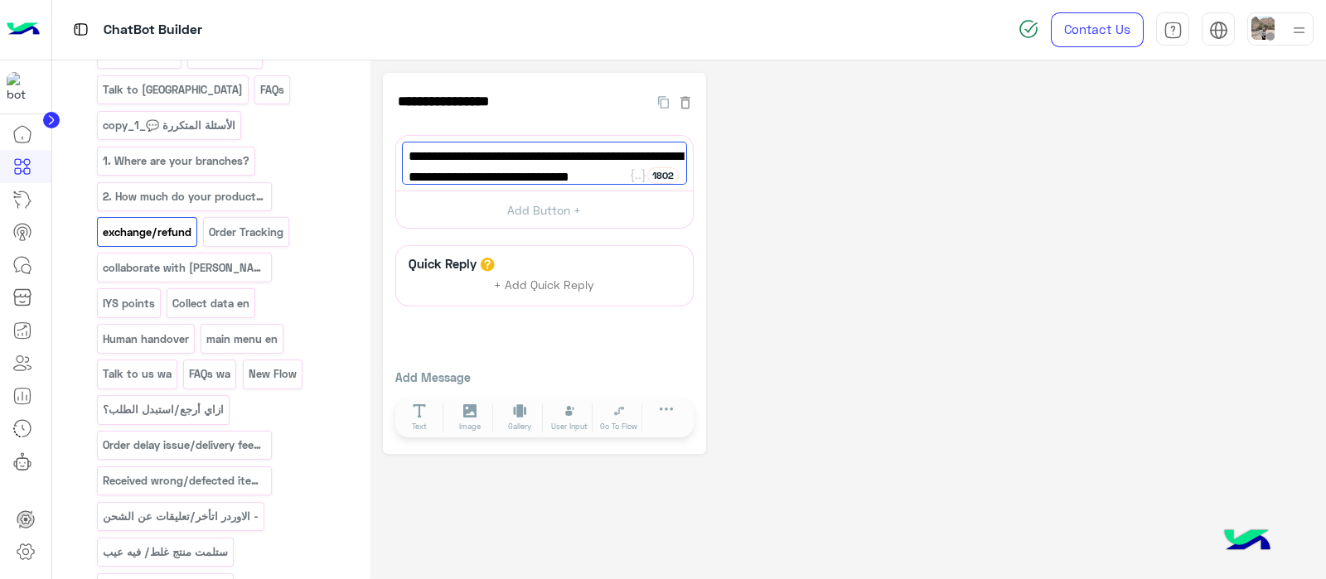
scroll to position [775, 0]
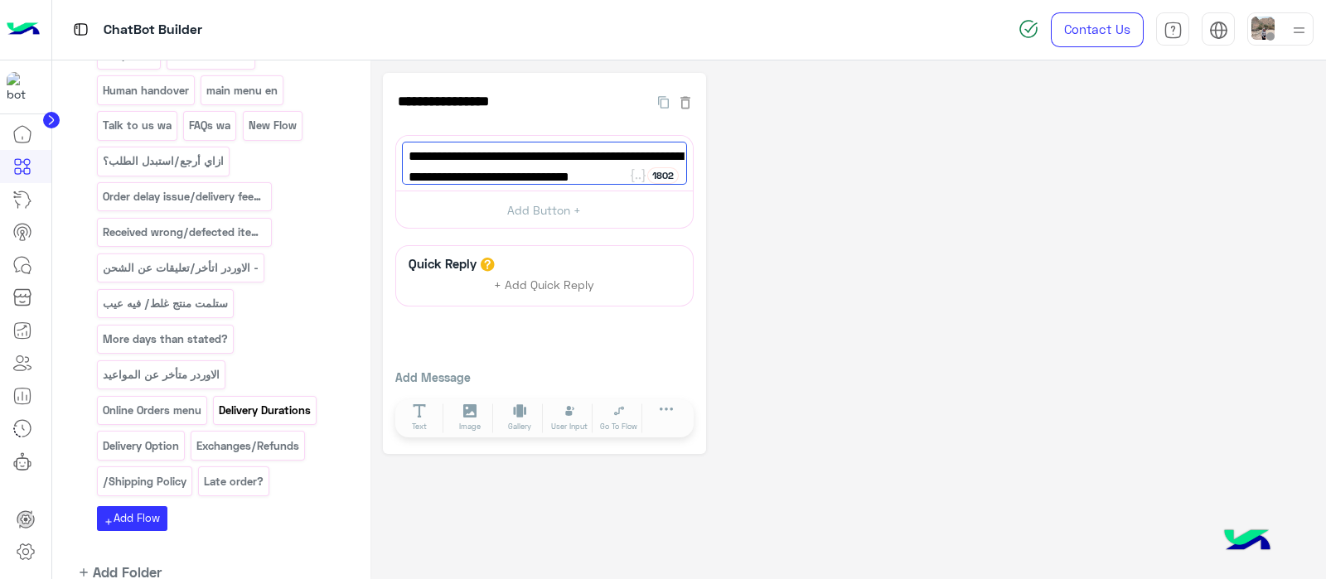
click at [278, 401] on p "Delivery Durations" at bounding box center [265, 410] width 94 height 19
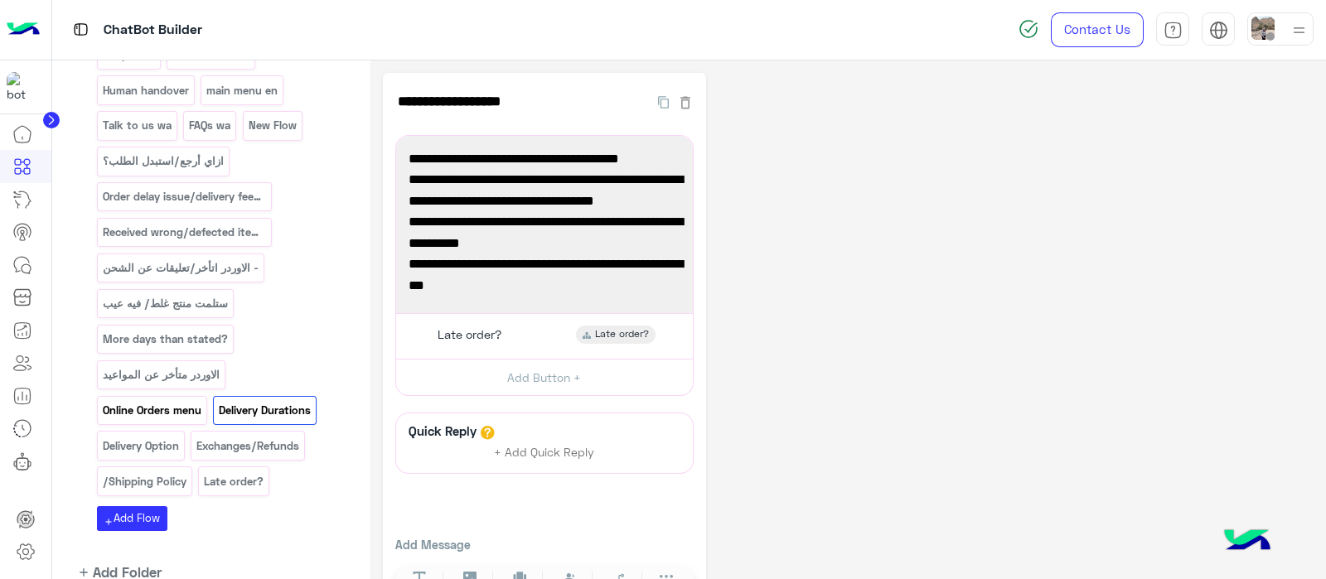
click at [150, 401] on p "Online Orders menu" at bounding box center [151, 410] width 101 height 19
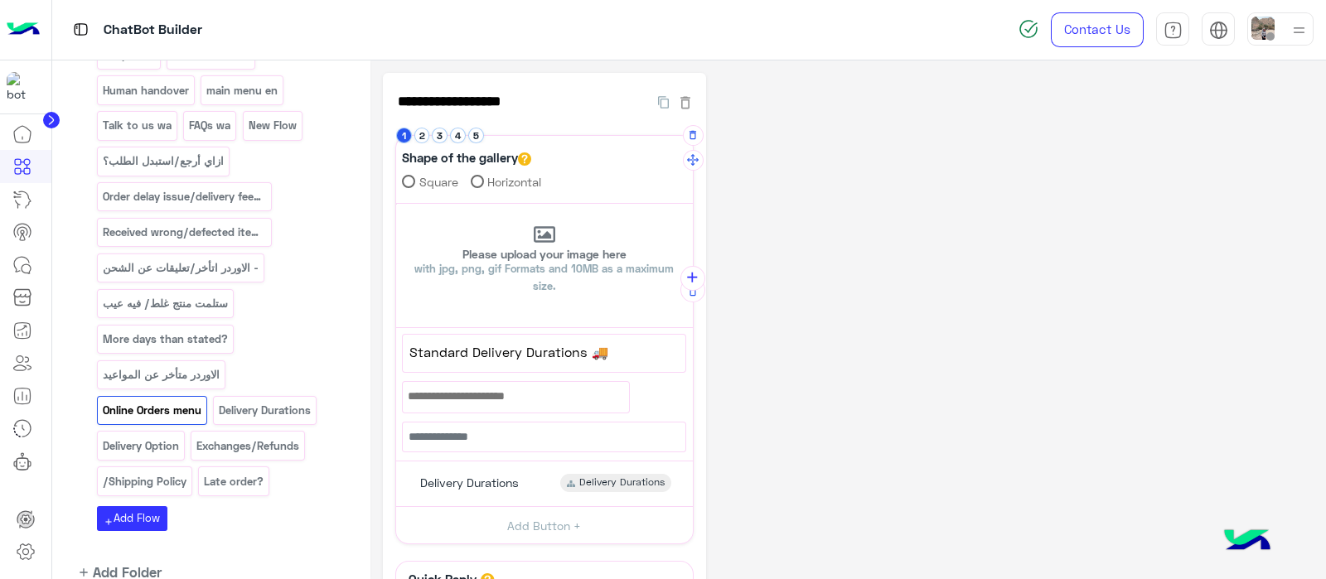
scroll to position [34, 0]
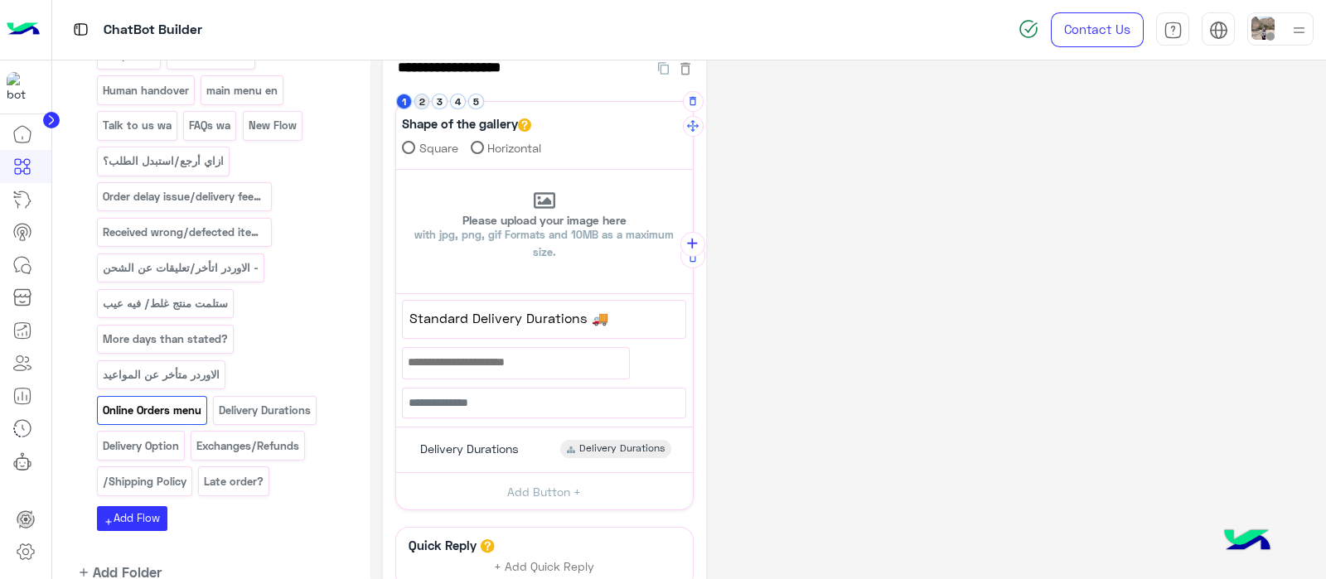
click at [423, 105] on button "2" at bounding box center [422, 102] width 16 height 16
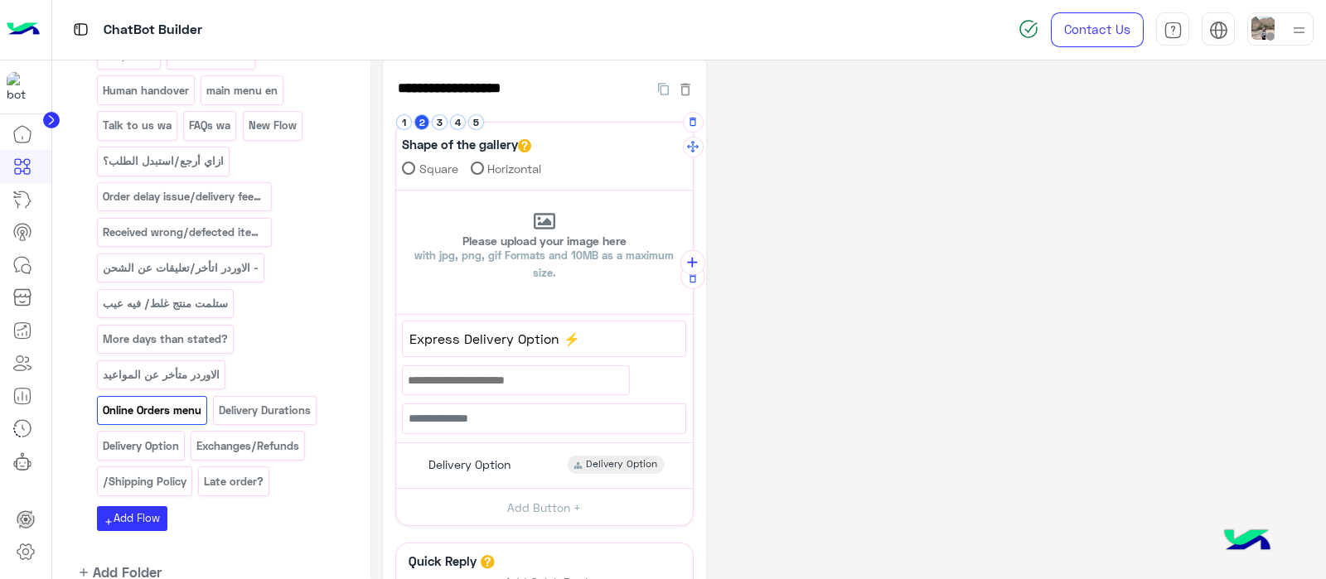
scroll to position [9, 0]
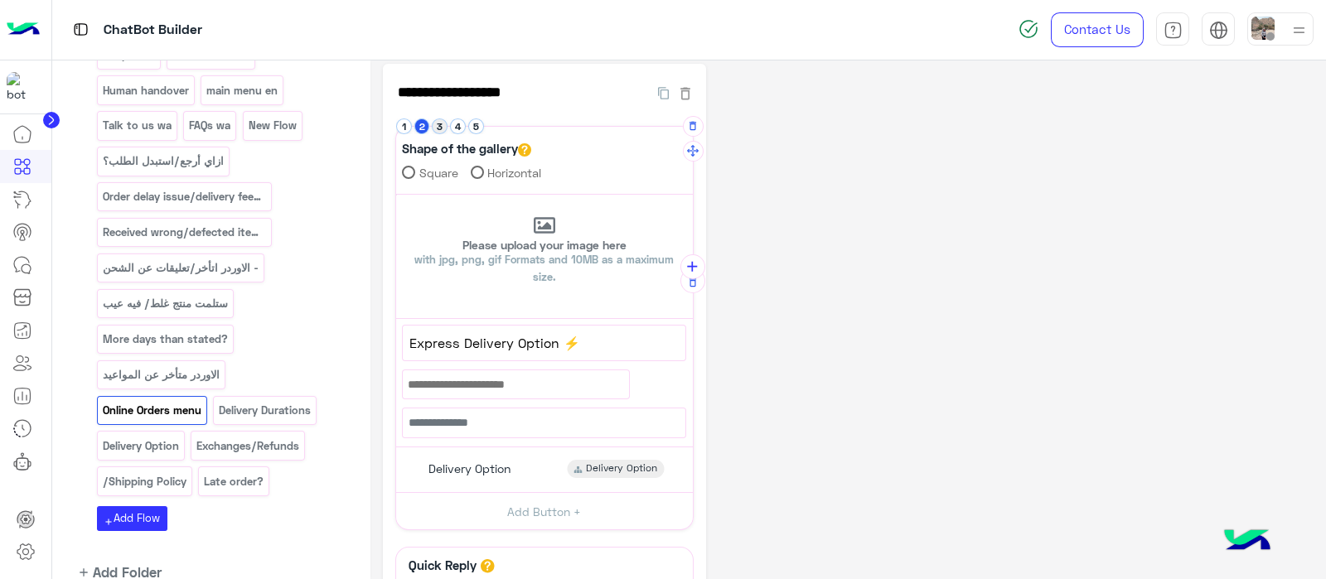
click at [436, 120] on button "3" at bounding box center [440, 126] width 16 height 16
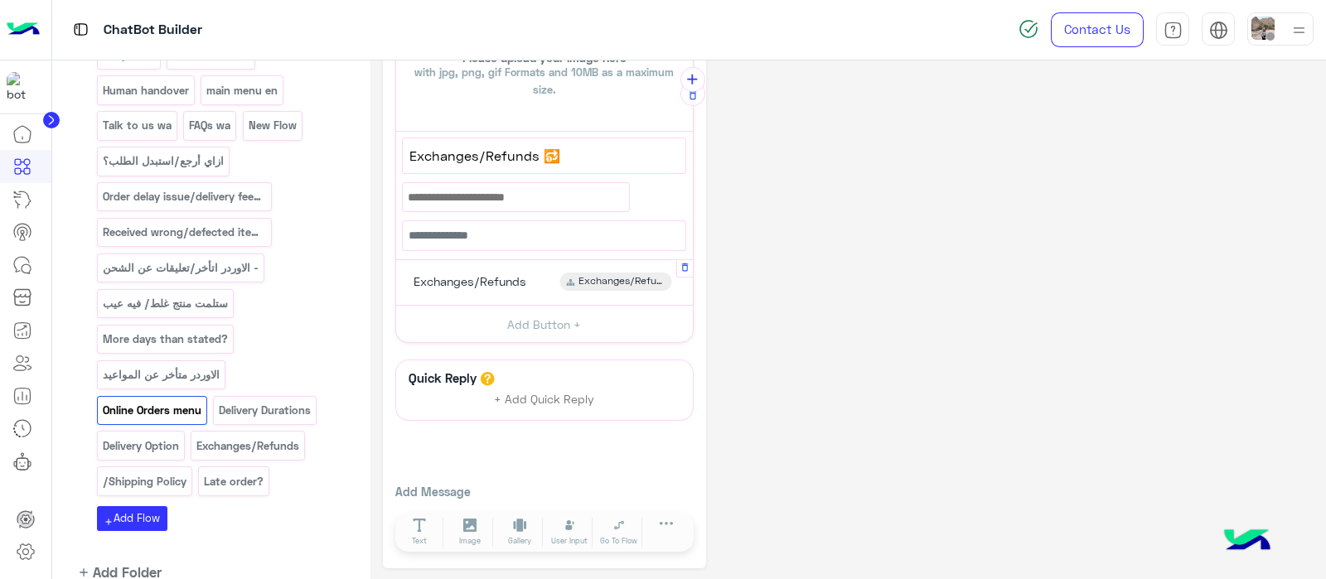
click at [447, 280] on span "Exchanges/Refunds" at bounding box center [469, 281] width 113 height 15
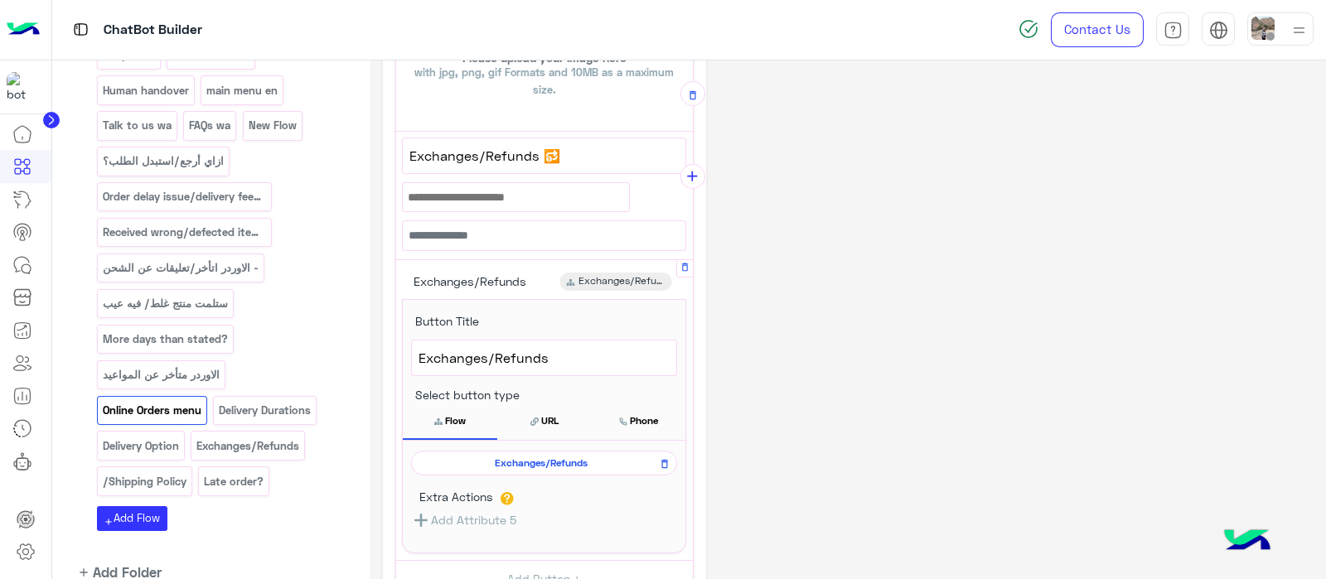
scroll to position [292, 0]
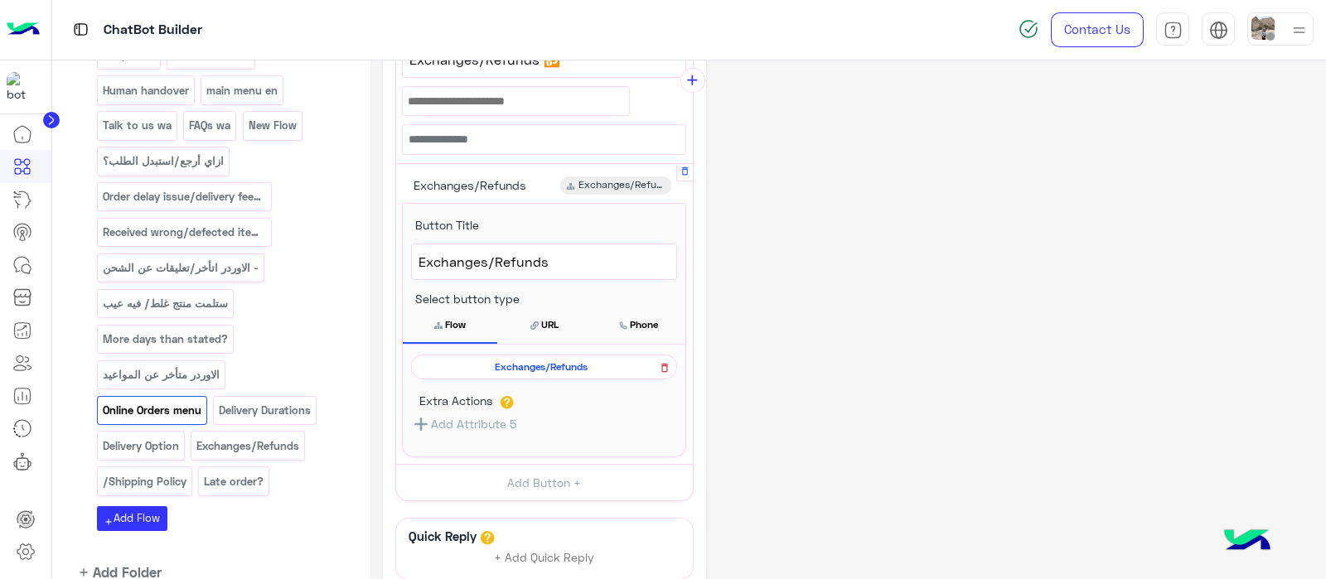
click at [664, 364] on icon at bounding box center [664, 368] width 7 height 9
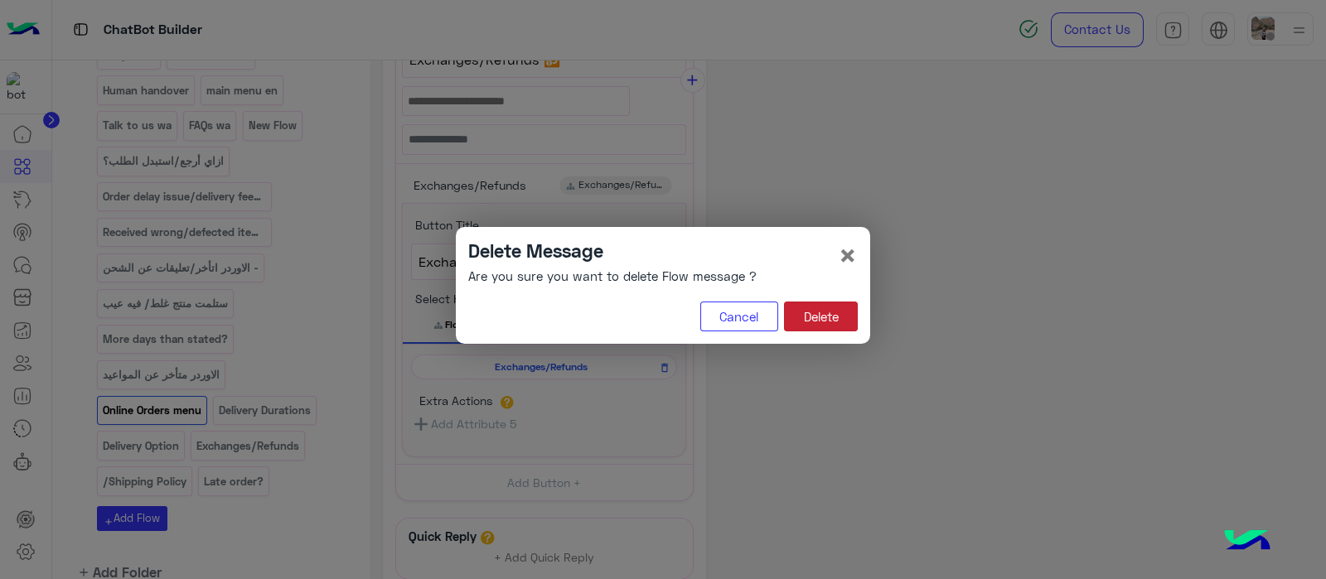
click at [830, 325] on button "Delete" at bounding box center [821, 317] width 74 height 30
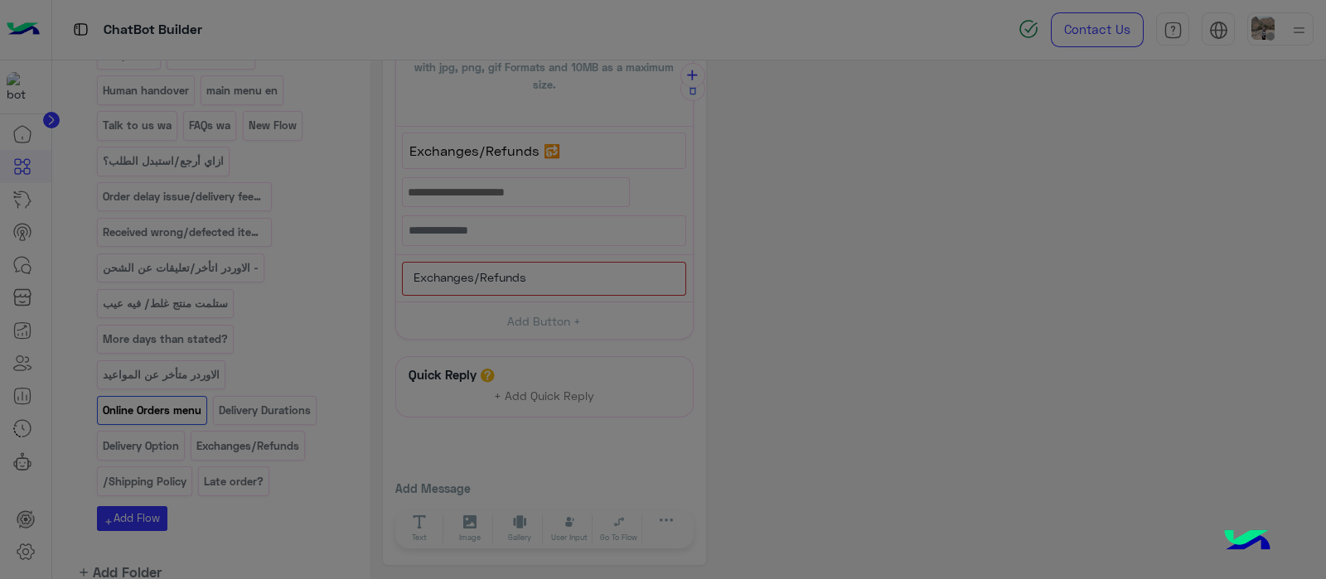
scroll to position [197, 0]
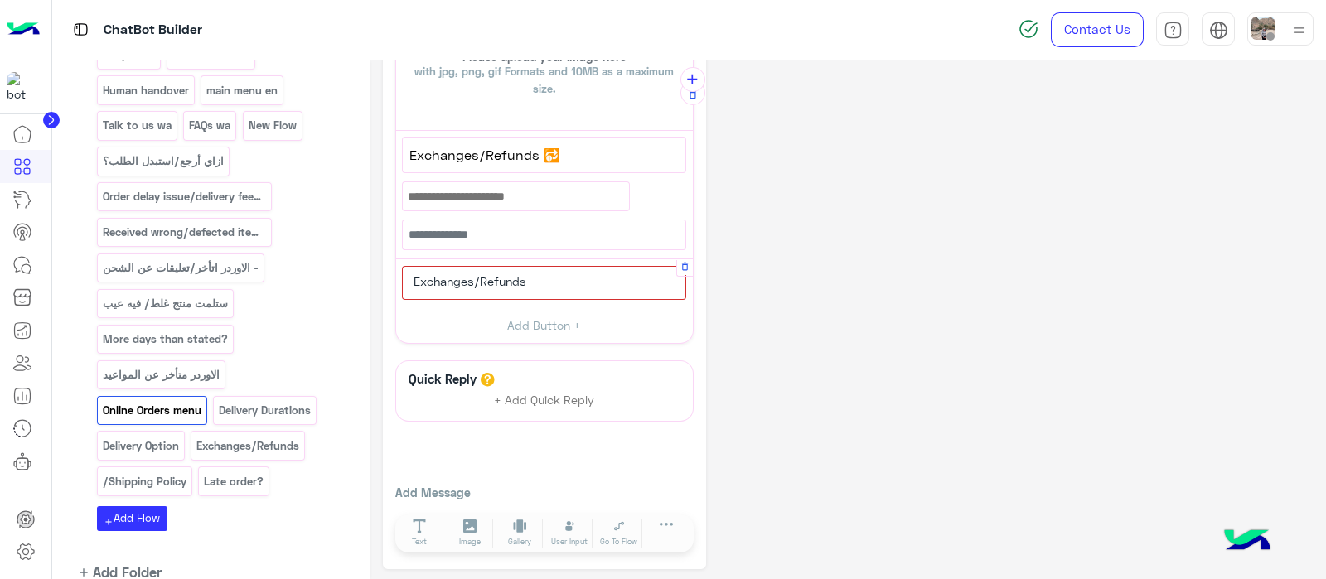
click at [540, 282] on div "Exchanges/Refunds" at bounding box center [544, 283] width 284 height 34
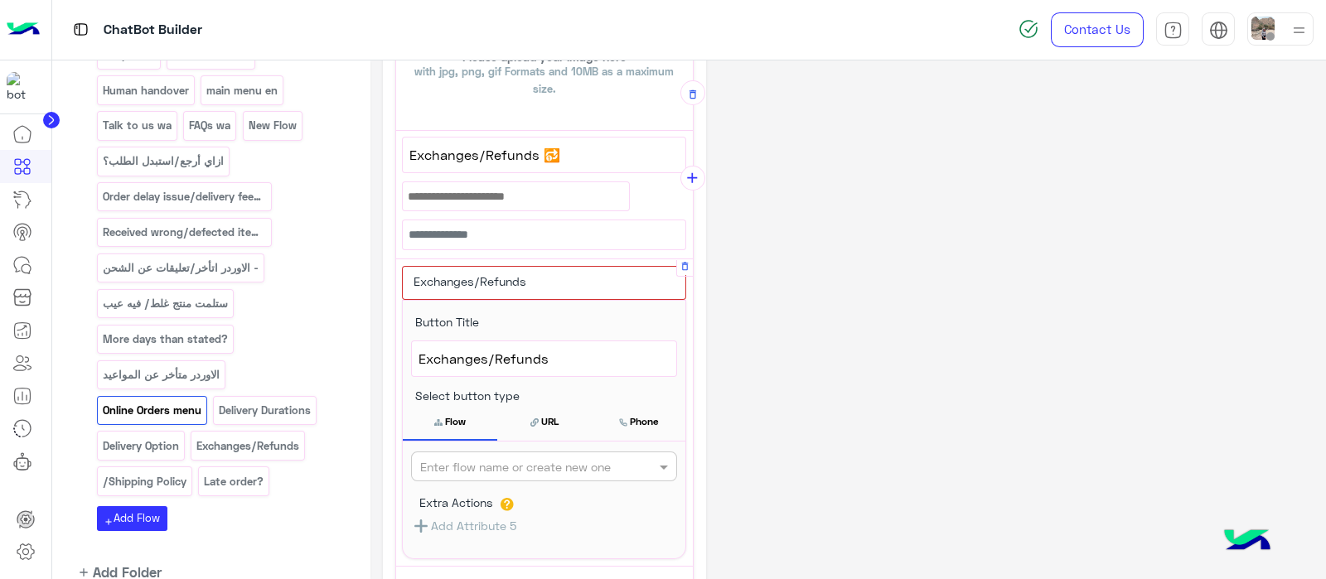
scroll to position [295, 0]
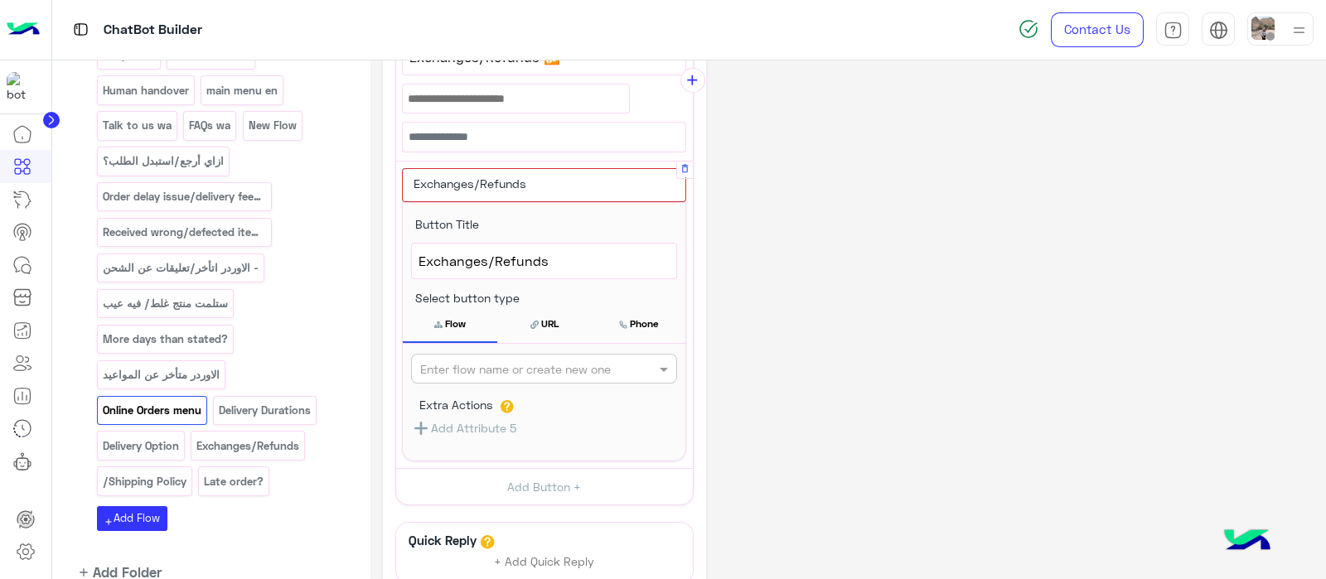
click at [481, 369] on input "text" at bounding box center [516, 368] width 193 height 17
type input "**"
click at [464, 406] on div "exchange/refund" at bounding box center [544, 401] width 266 height 31
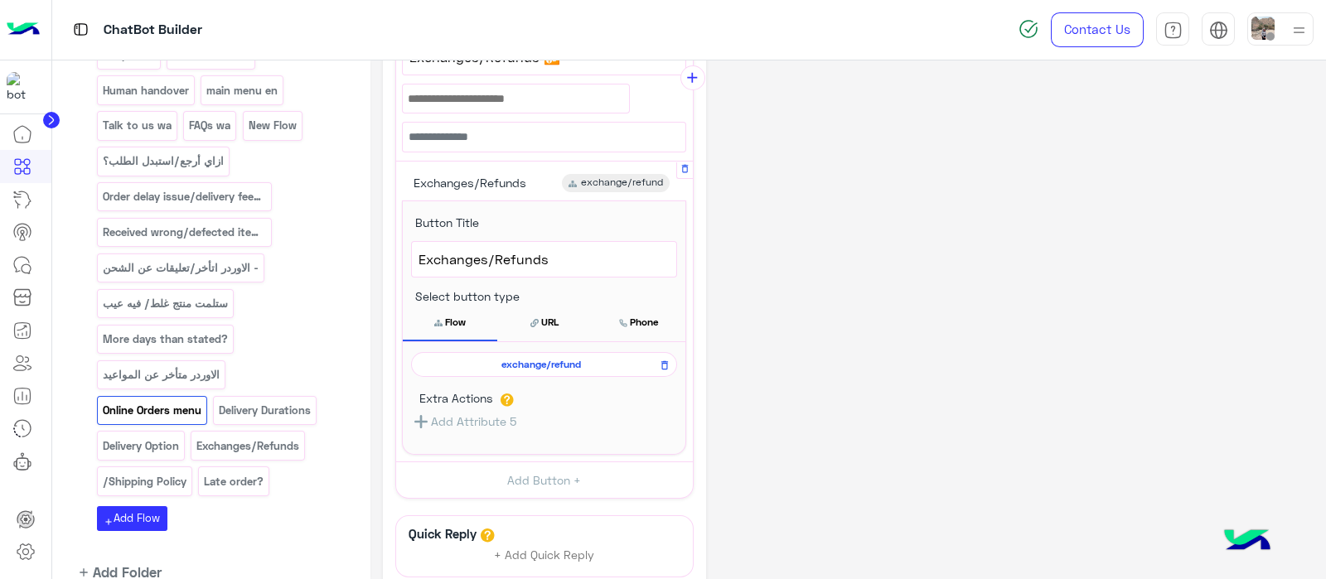
scroll to position [292, 0]
click at [452, 317] on button "Flow" at bounding box center [450, 324] width 94 height 35
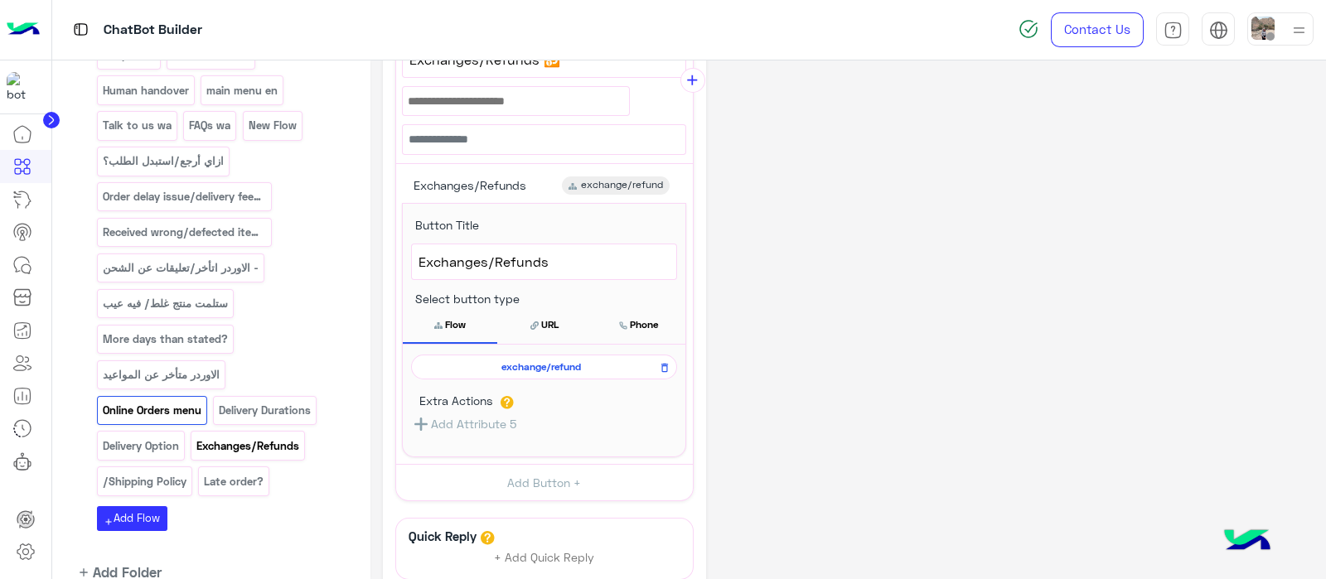
click at [256, 437] on p "Exchanges/Refunds" at bounding box center [248, 446] width 105 height 19
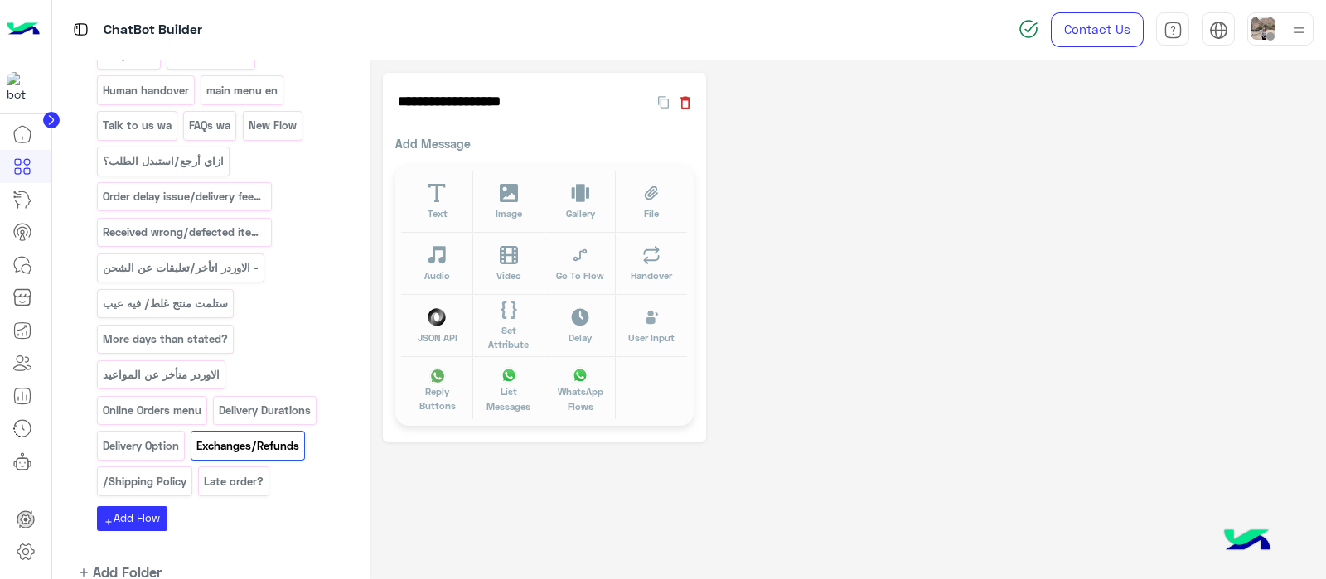
click at [688, 99] on icon "button" at bounding box center [685, 102] width 10 height 12
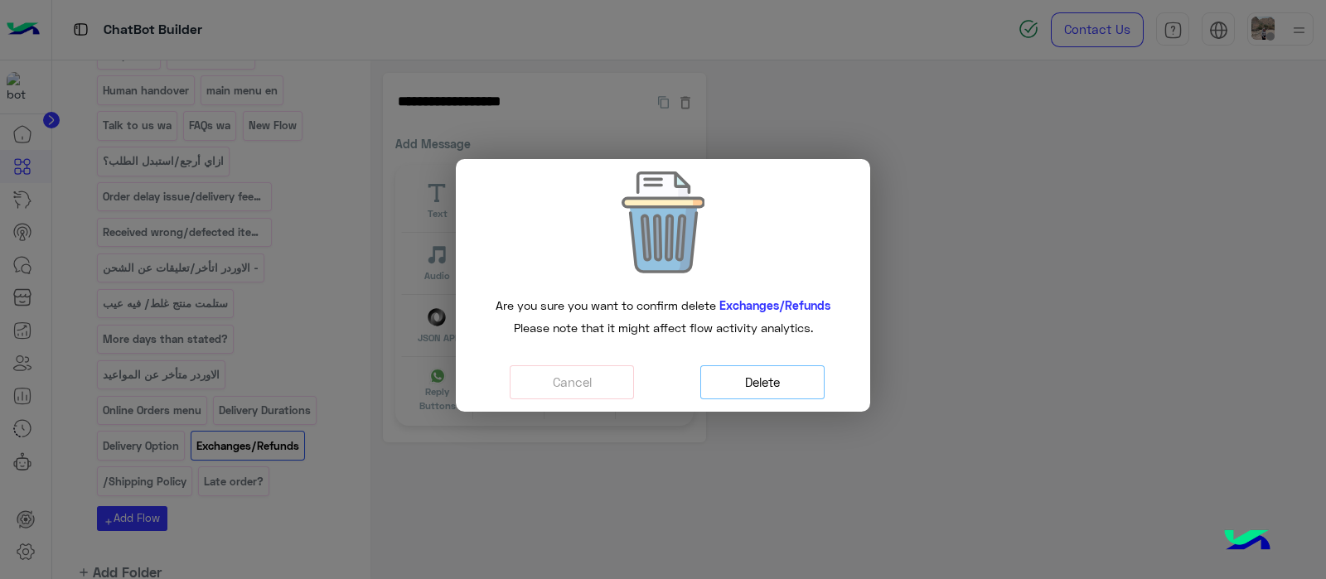
click at [718, 389] on button "Delete" at bounding box center [762, 382] width 124 height 34
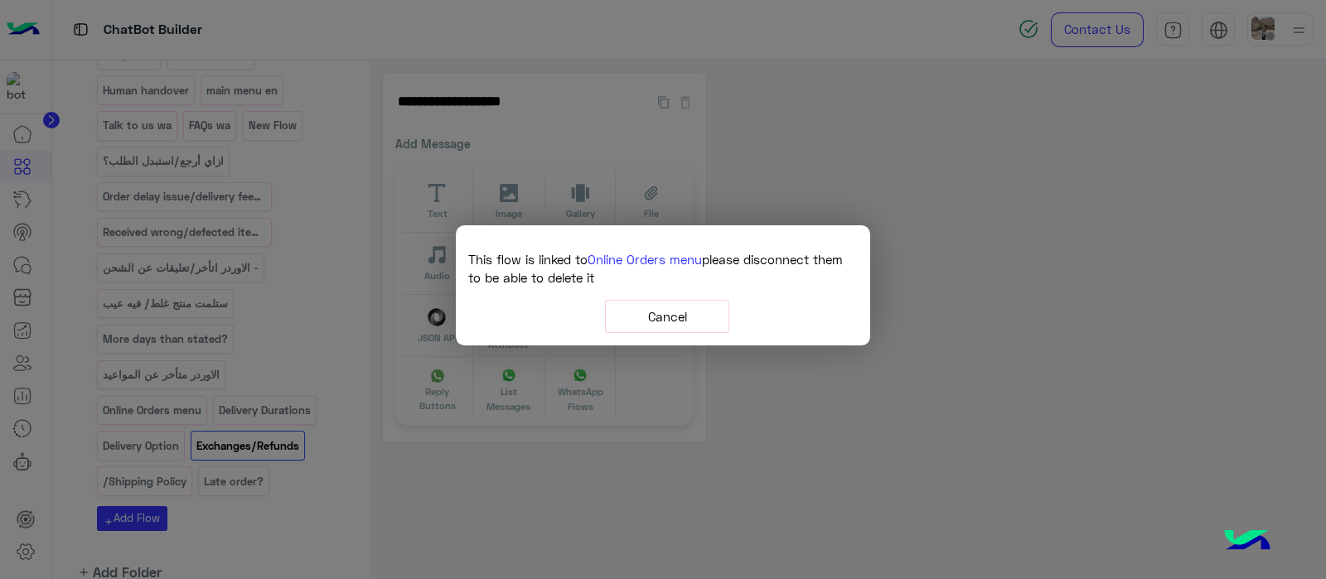
click at [692, 325] on button "Cancel" at bounding box center [667, 317] width 124 height 34
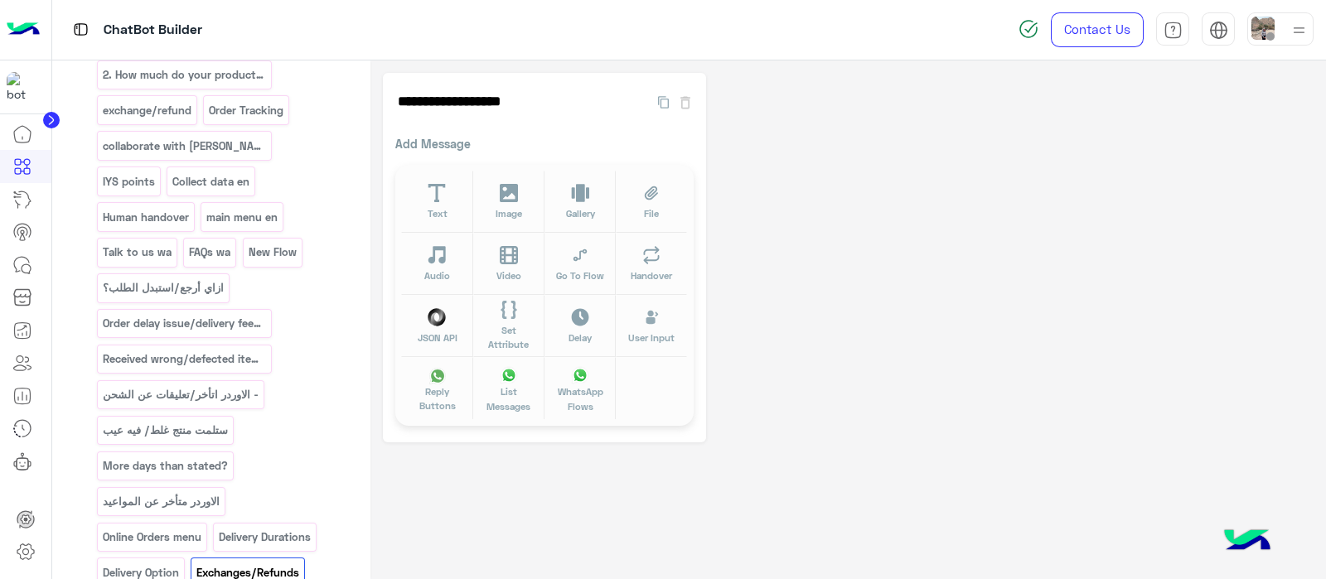
scroll to position [775, 0]
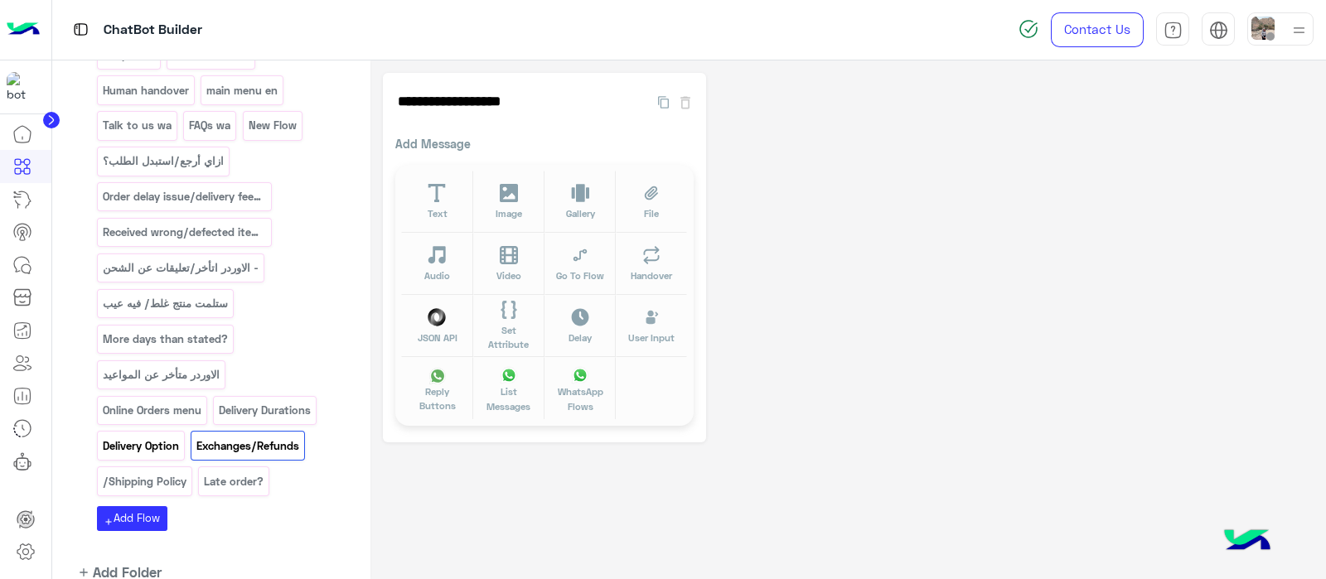
click at [143, 437] on p "Delivery Option" at bounding box center [140, 446] width 79 height 19
click at [282, 401] on p "Delivery Durations" at bounding box center [265, 410] width 94 height 19
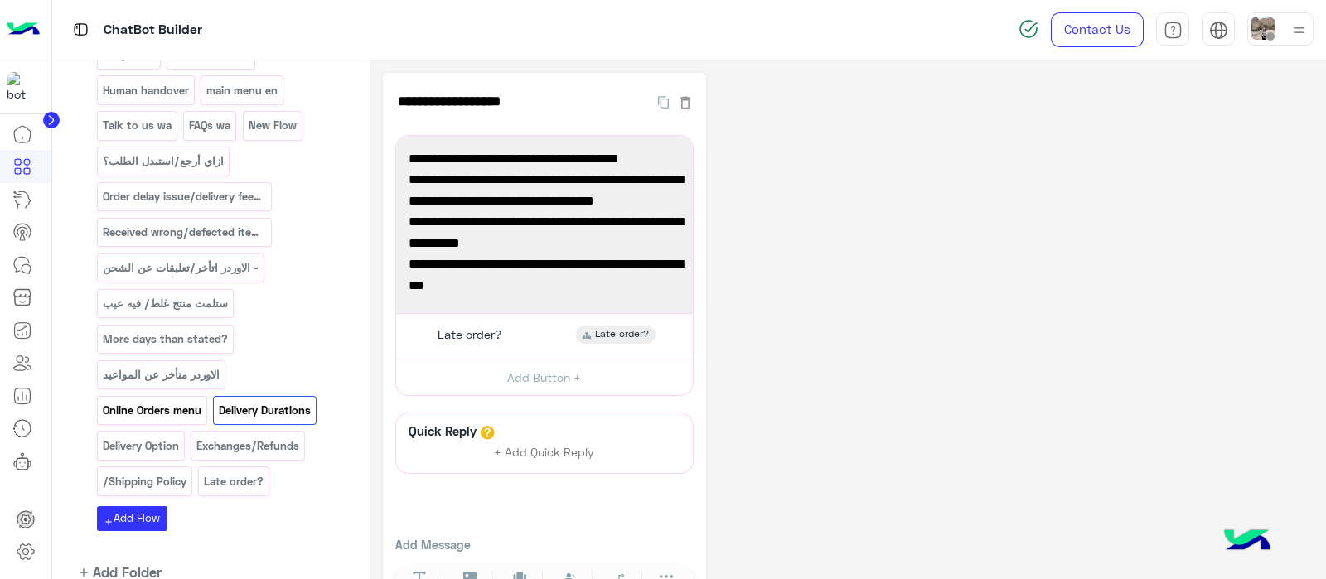
click at [186, 401] on p "Online Orders menu" at bounding box center [151, 410] width 101 height 19
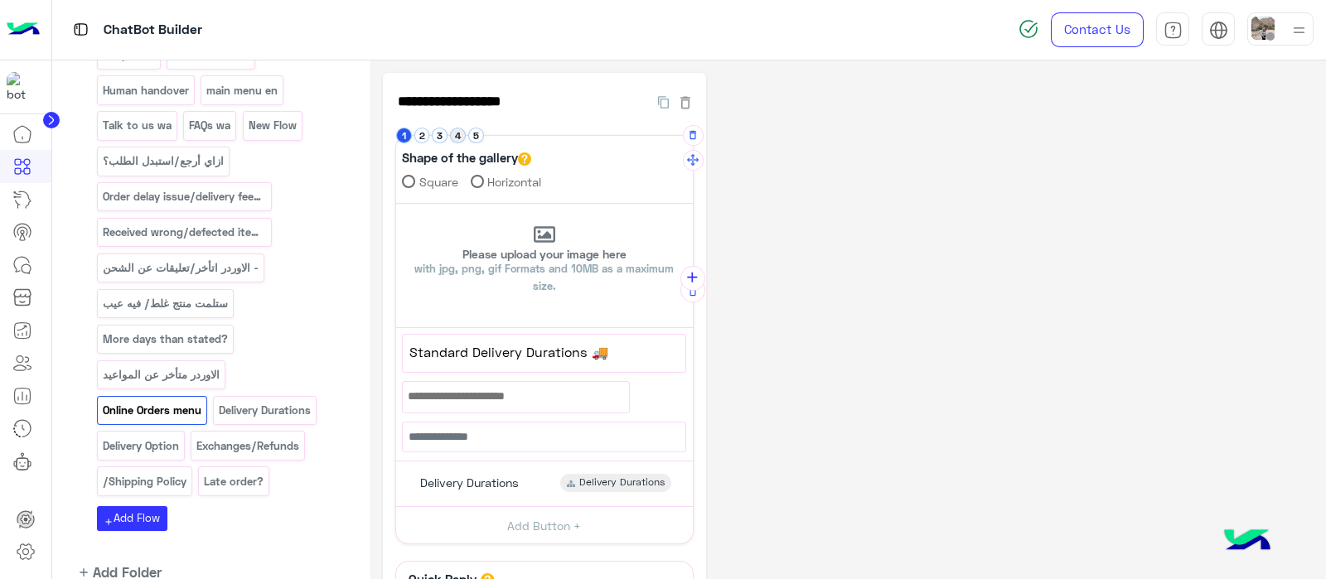
click at [451, 134] on button "4" at bounding box center [458, 136] width 16 height 16
click at [431, 135] on li "2" at bounding box center [423, 136] width 18 height 16
click at [439, 134] on button "3" at bounding box center [440, 136] width 16 height 16
click at [489, 465] on div "Exchanges/Refunds Exchanges/Refunds" at bounding box center [544, 479] width 284 height 32
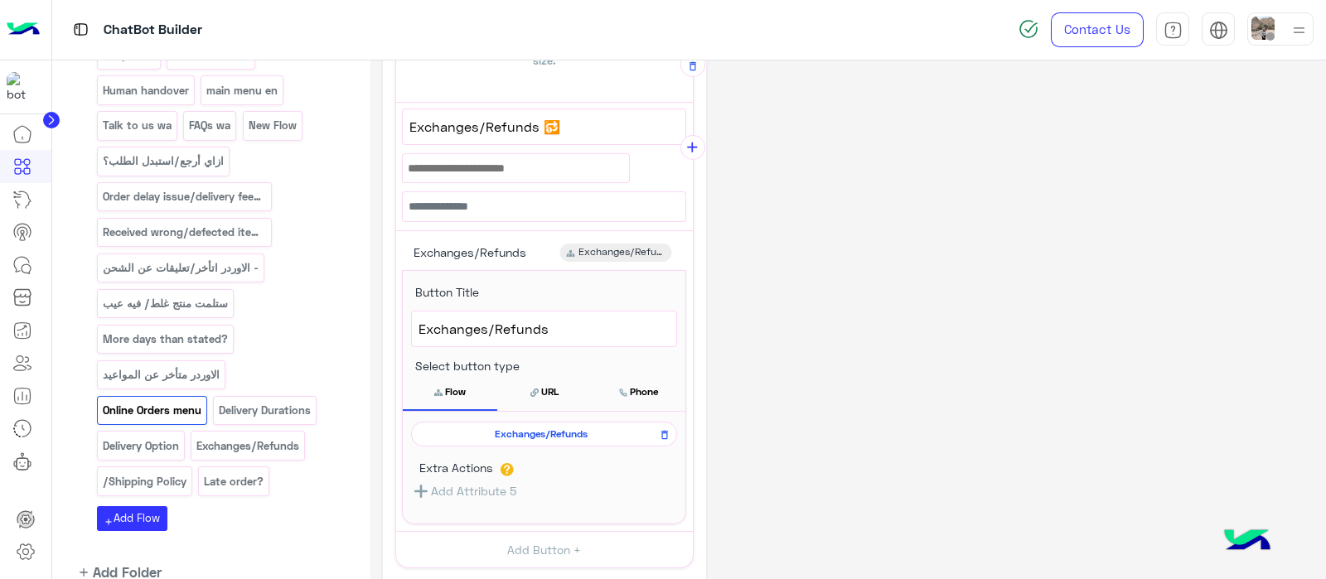
scroll to position [231, 0]
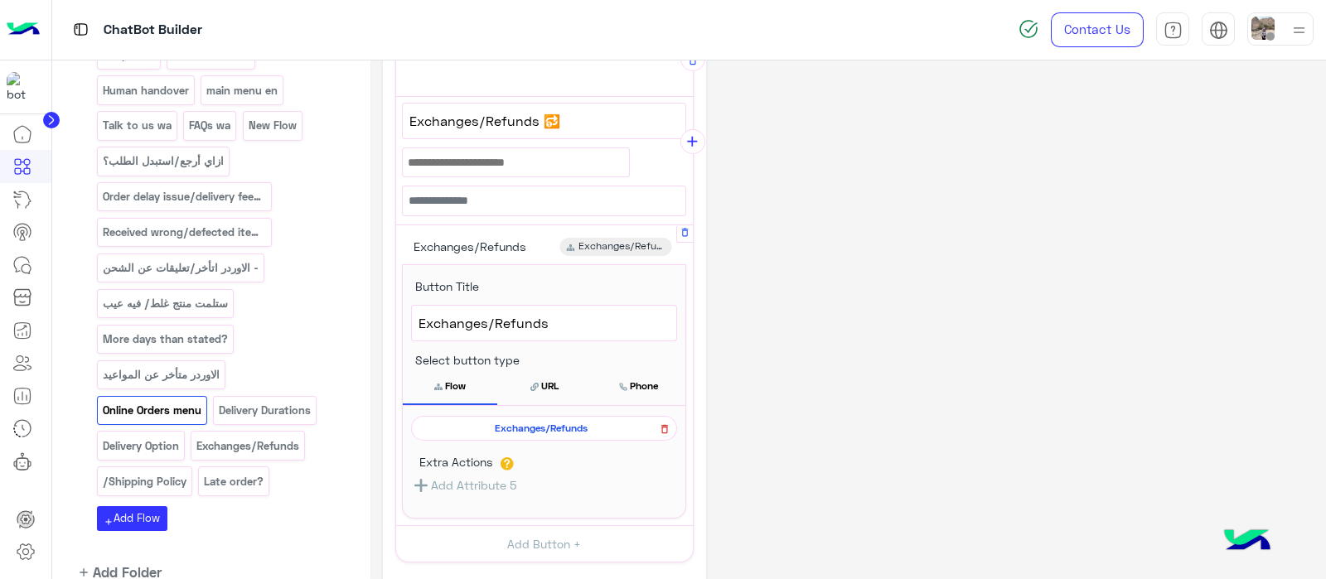
click at [663, 428] on icon at bounding box center [664, 429] width 7 height 9
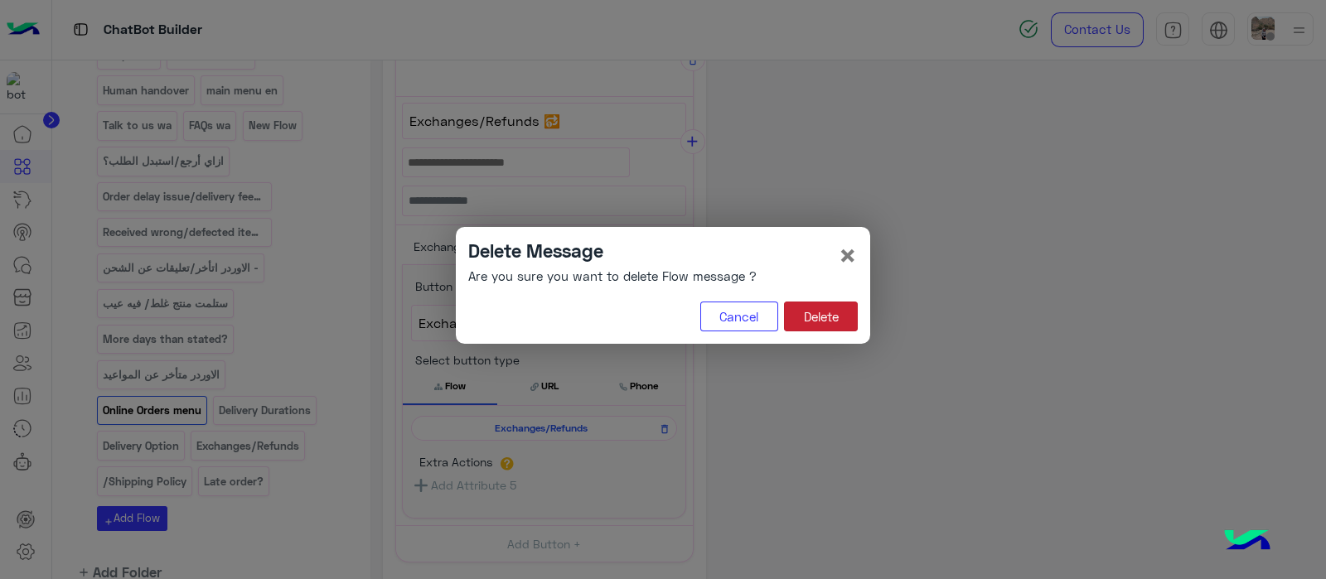
click at [806, 310] on button "Delete" at bounding box center [821, 317] width 74 height 30
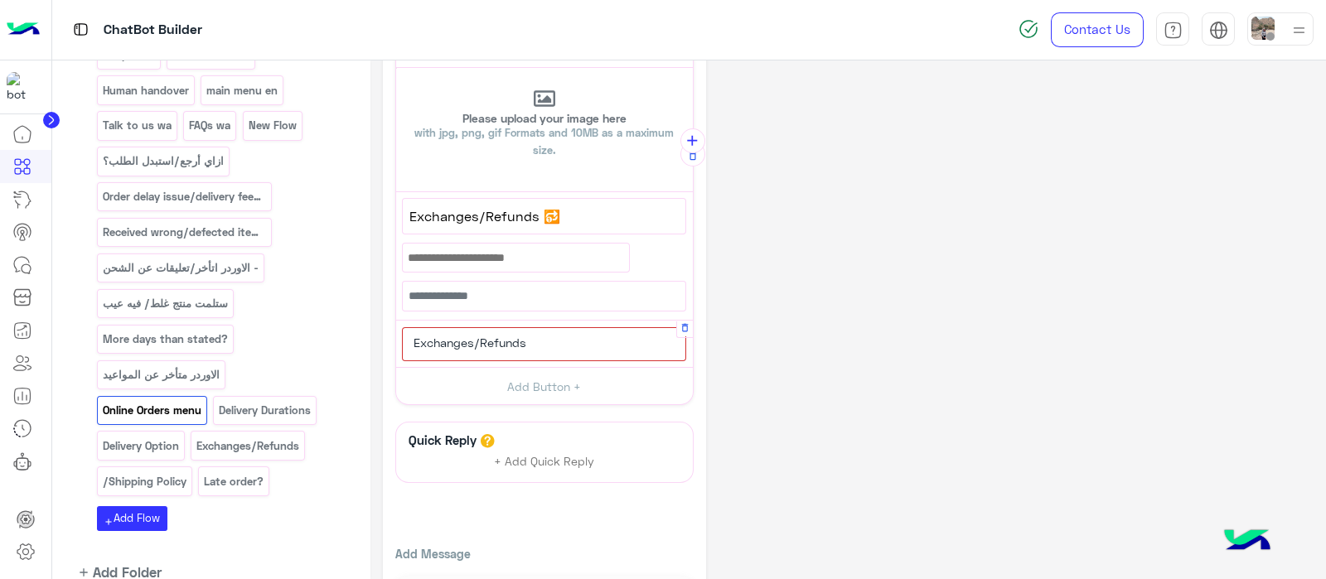
click at [492, 334] on div "Exchanges/Refunds" at bounding box center [468, 343] width 130 height 18
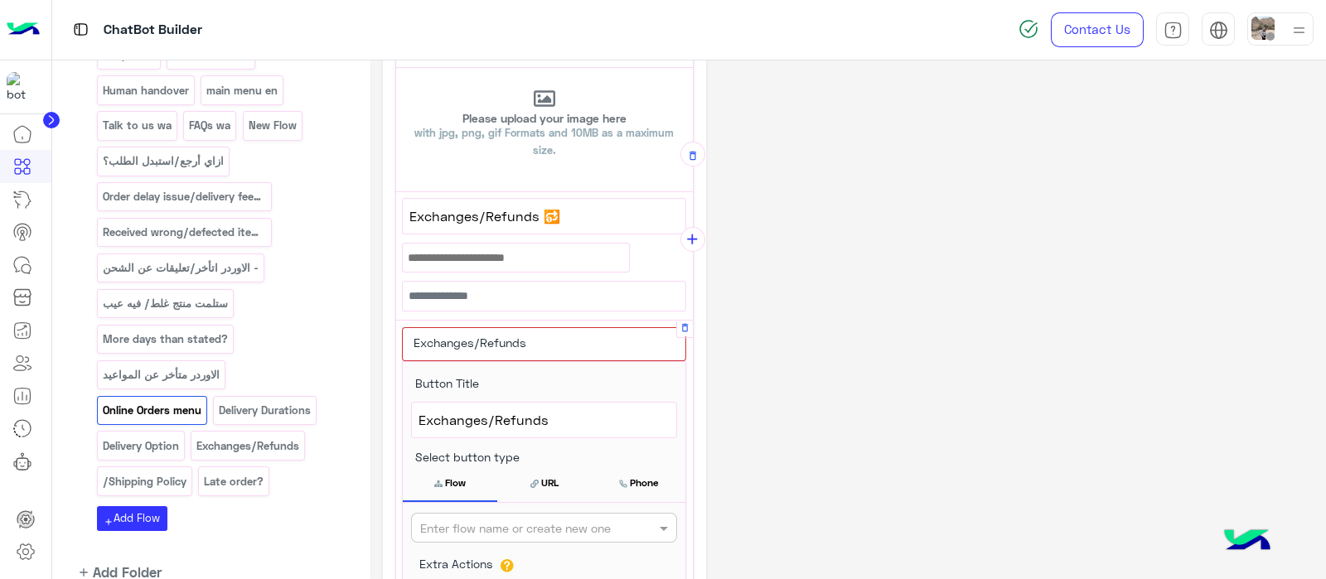
scroll to position [234, 0]
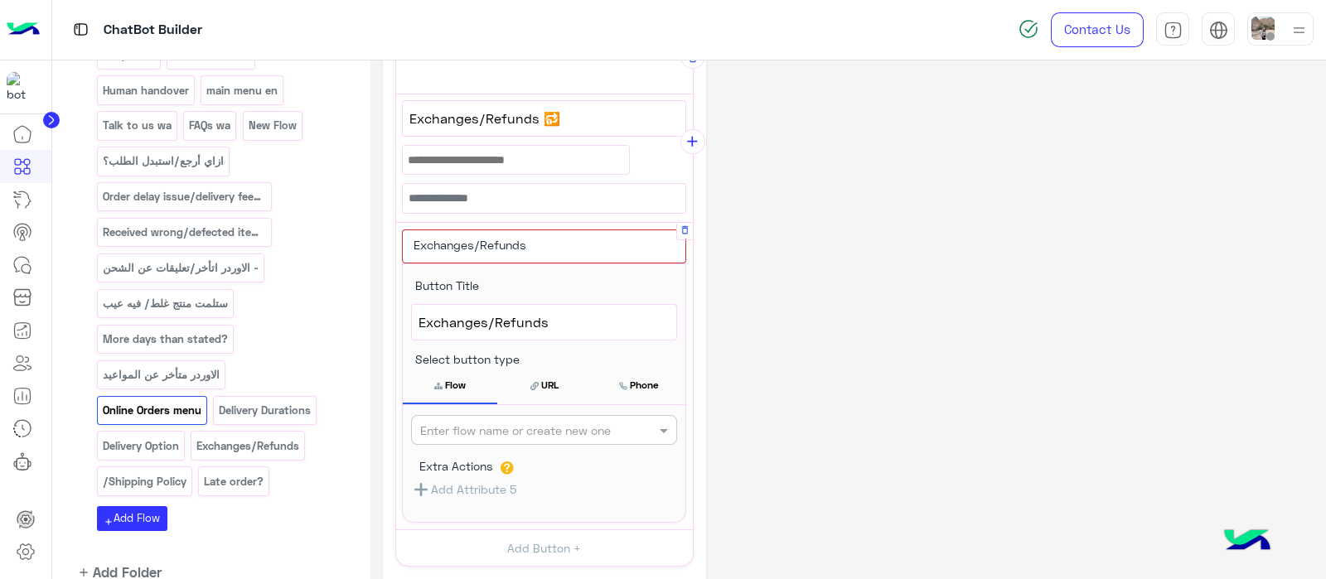
click at [483, 426] on input "text" at bounding box center [516, 430] width 193 height 17
type input "**"
click at [485, 460] on b "exchange/refund" at bounding box center [467, 463] width 96 height 14
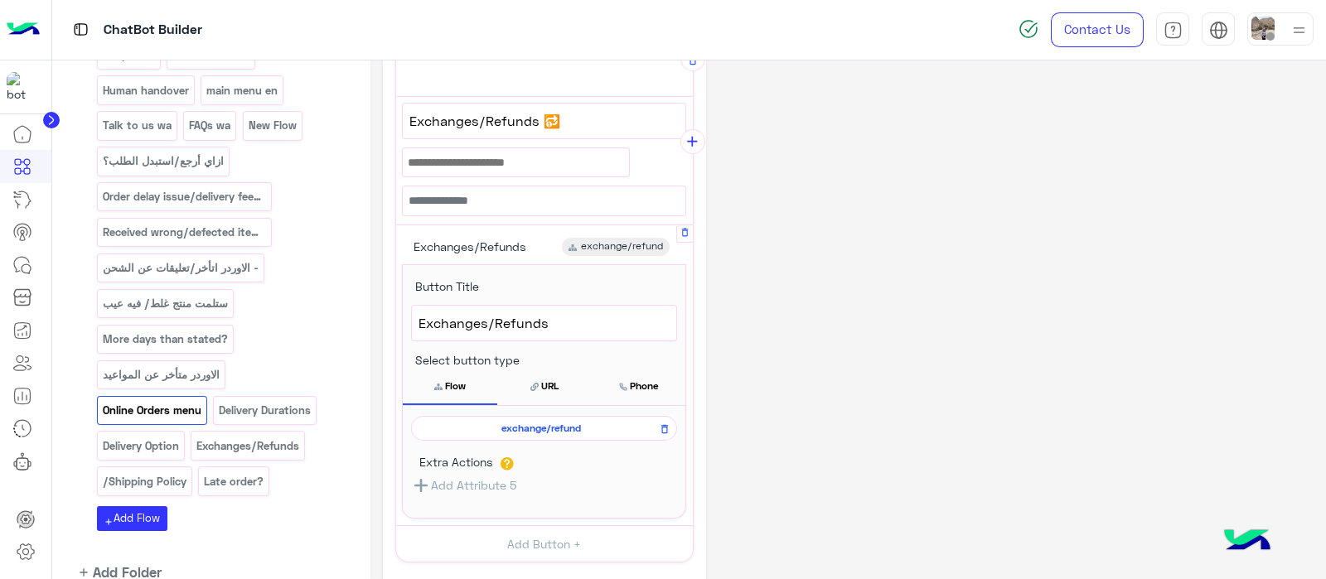
click at [466, 394] on button "Flow" at bounding box center [450, 386] width 94 height 35
click at [802, 341] on div "**********" at bounding box center [848, 315] width 930 height 946
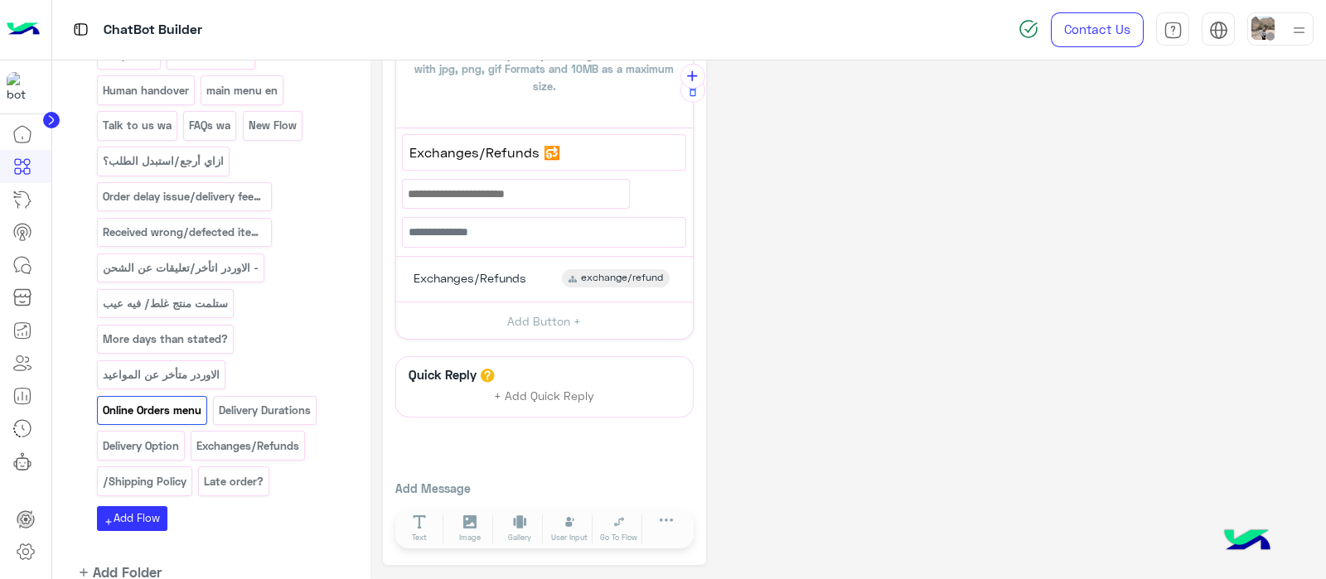
scroll to position [135, 0]
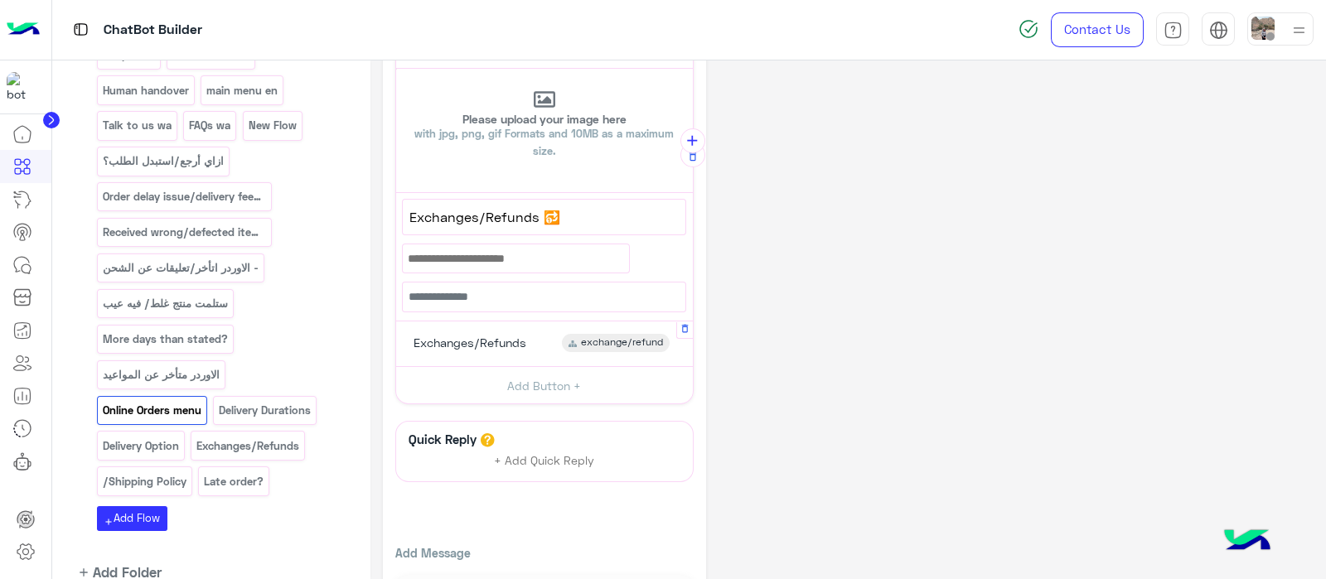
click at [428, 338] on span "Exchanges/Refunds" at bounding box center [469, 343] width 113 height 15
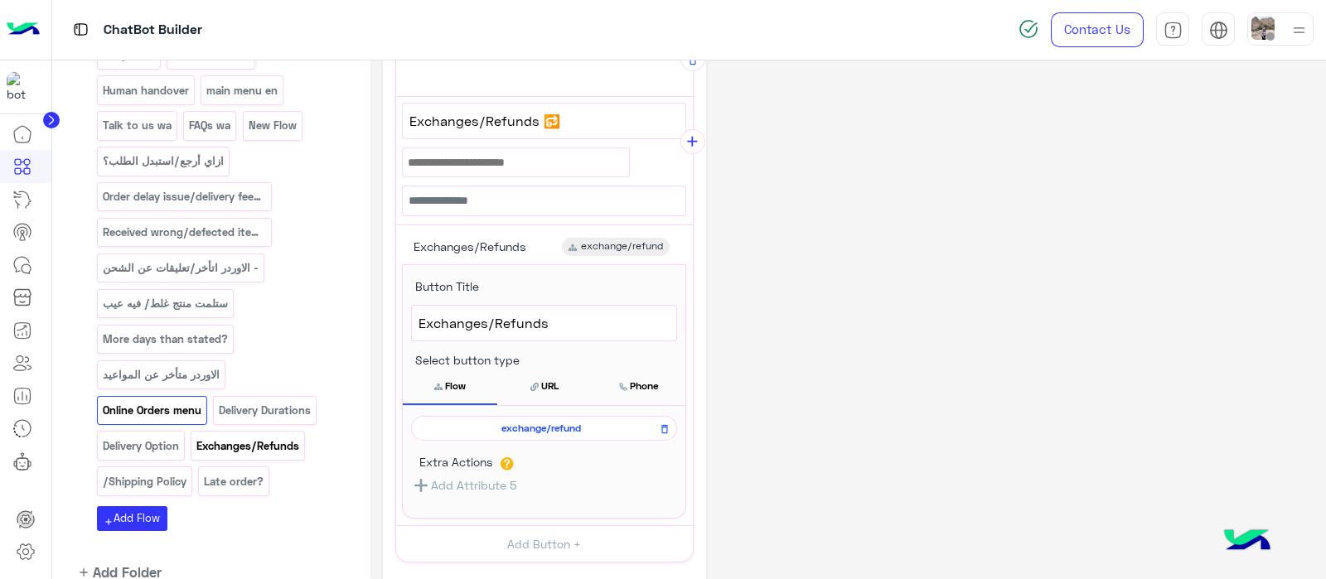
click at [226, 437] on p "Exchanges/Refunds" at bounding box center [248, 446] width 105 height 19
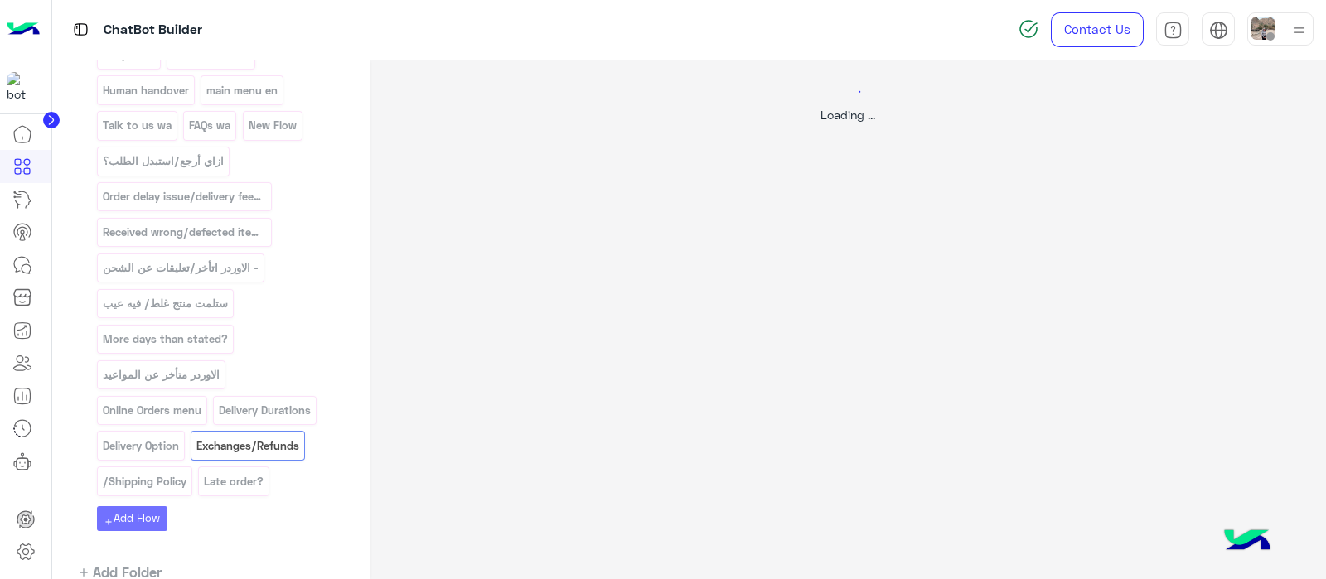
scroll to position [0, 0]
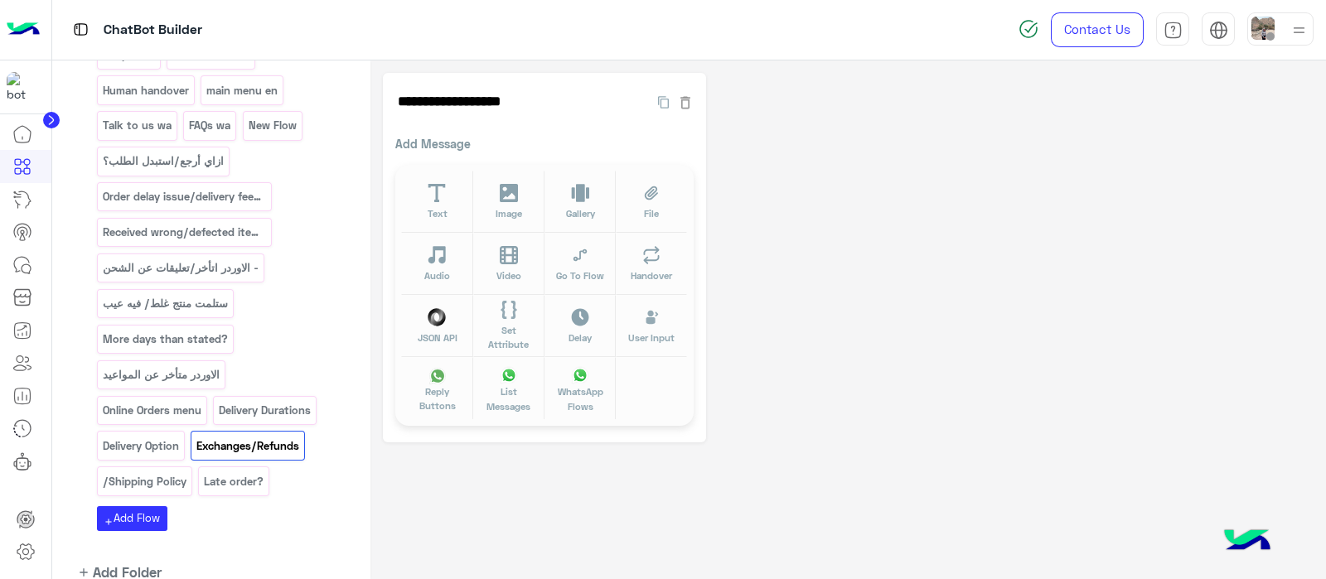
drag, startPoint x: 225, startPoint y: 371, endPoint x: 218, endPoint y: 378, distance: 9.4
click at [218, 431] on div "Exchanges/Refunds" at bounding box center [248, 445] width 114 height 29
click at [695, 109] on div "**********" at bounding box center [544, 258] width 323 height 370
click at [686, 108] on icon "button" at bounding box center [685, 102] width 10 height 12
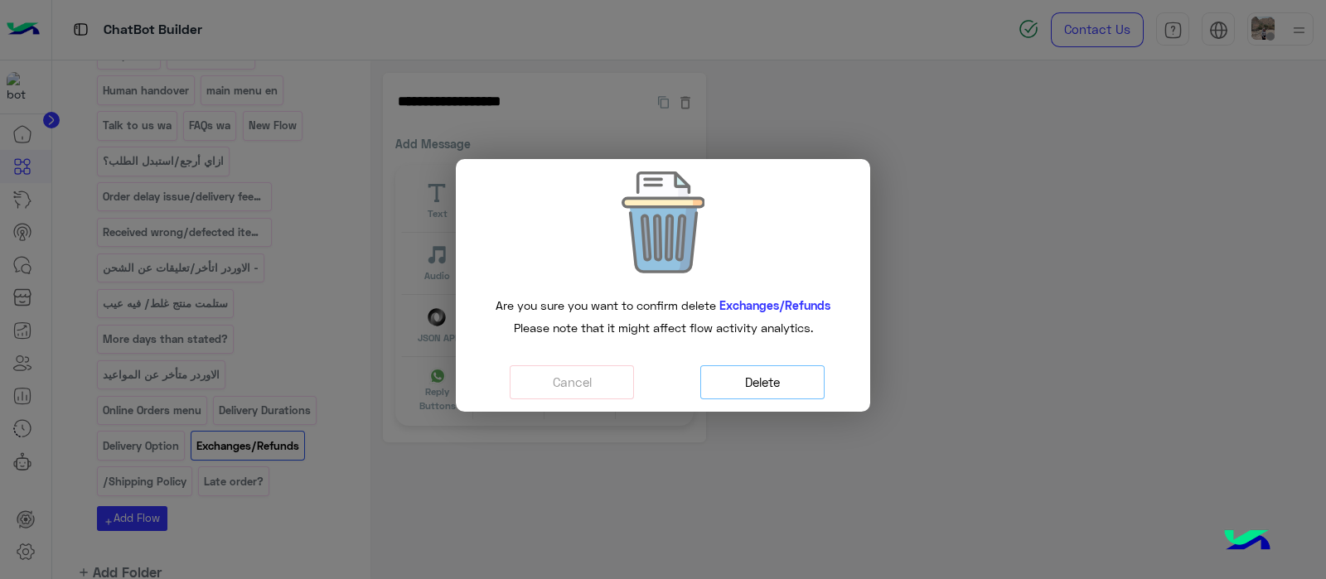
click at [732, 379] on button "Delete" at bounding box center [762, 382] width 124 height 34
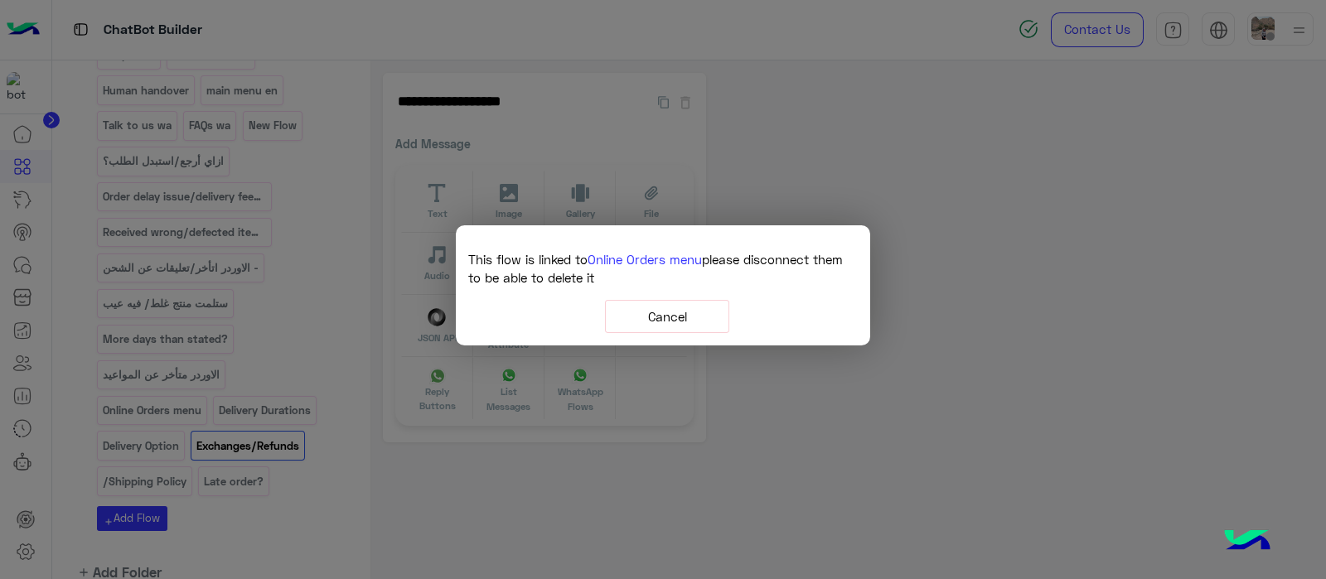
click at [677, 329] on button "Cancel" at bounding box center [667, 317] width 124 height 34
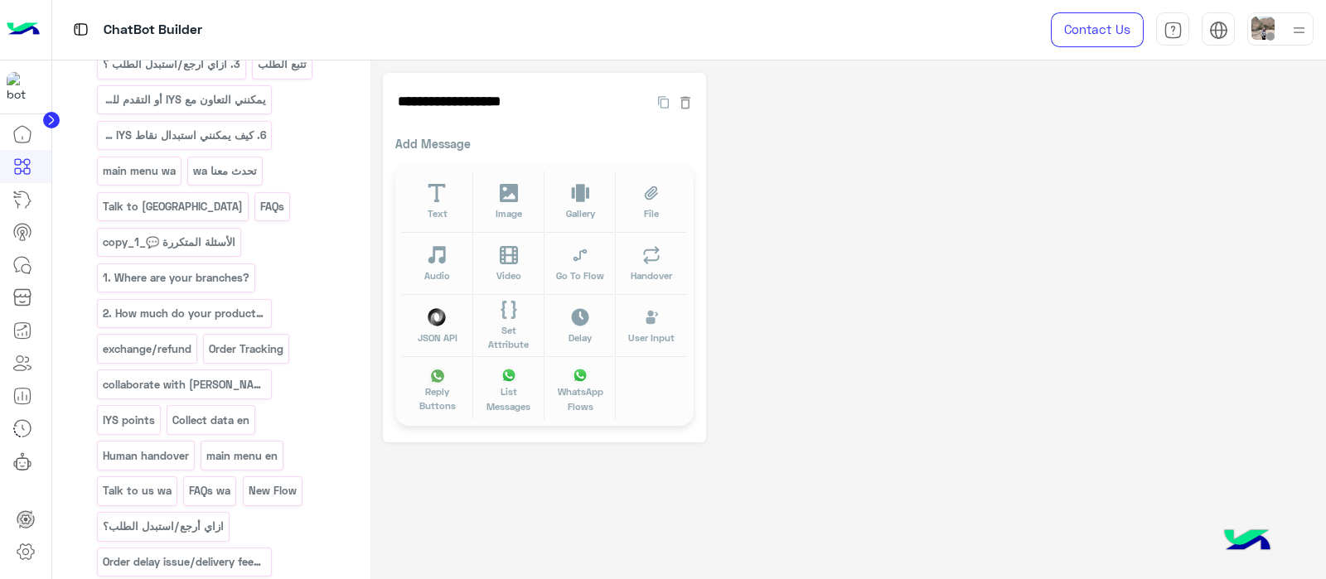
scroll to position [775, 0]
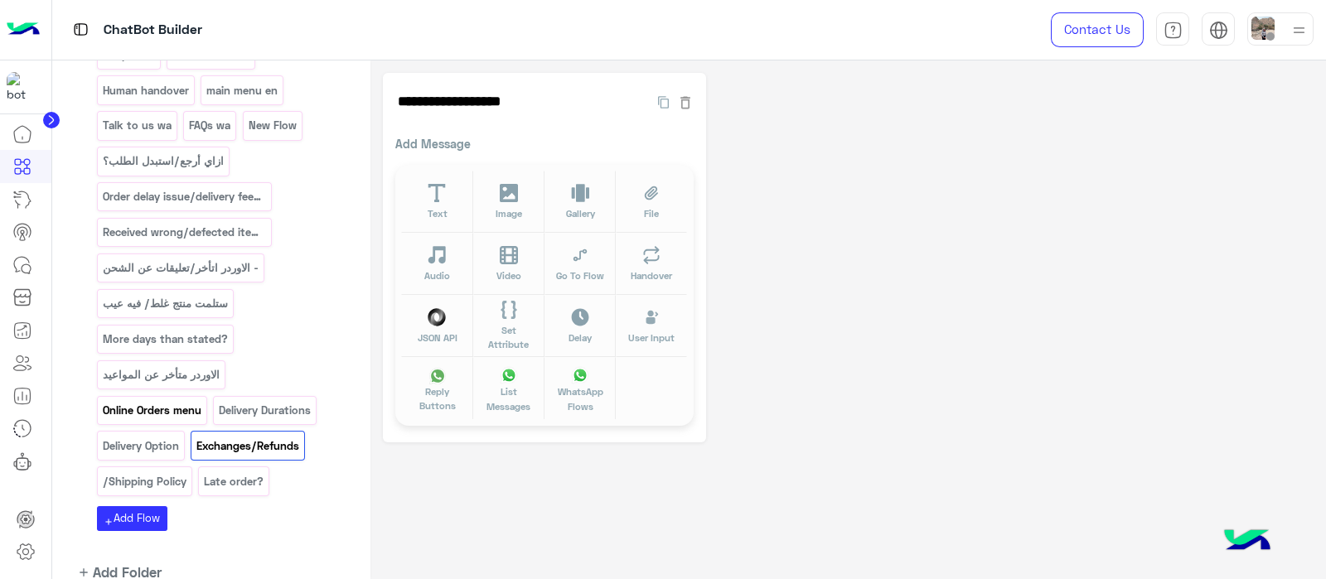
click at [149, 396] on div "Online Orders menu" at bounding box center [152, 410] width 110 height 29
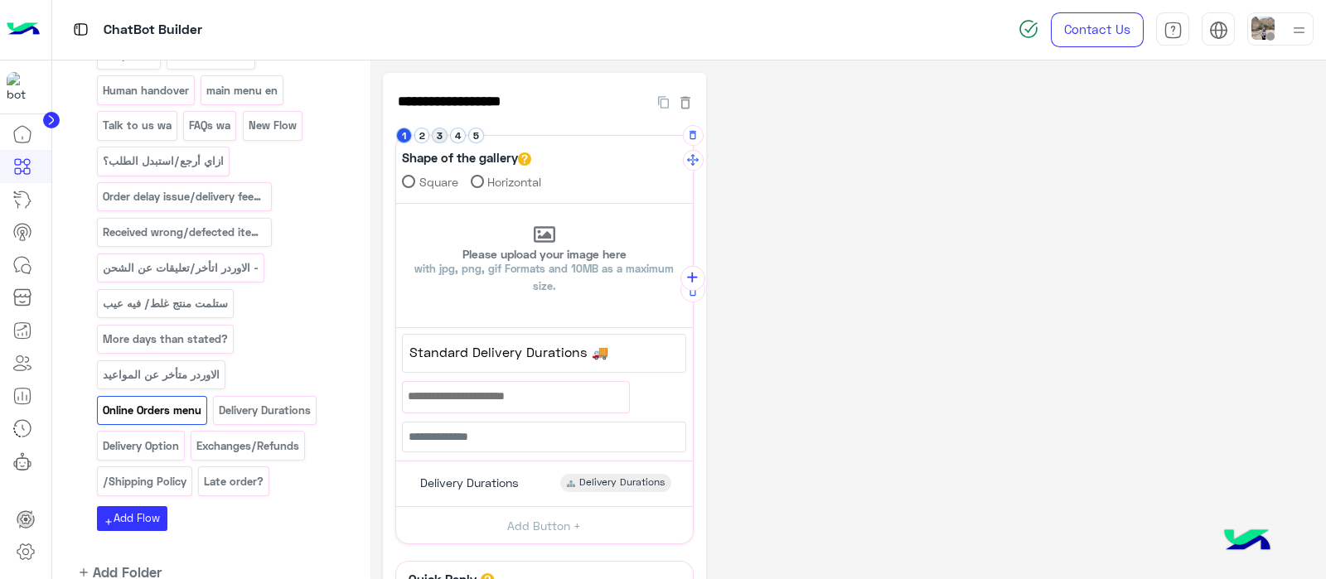
click at [437, 138] on button "3" at bounding box center [440, 136] width 16 height 16
click at [526, 476] on div "Exchanges/Refunds" at bounding box center [468, 478] width 130 height 18
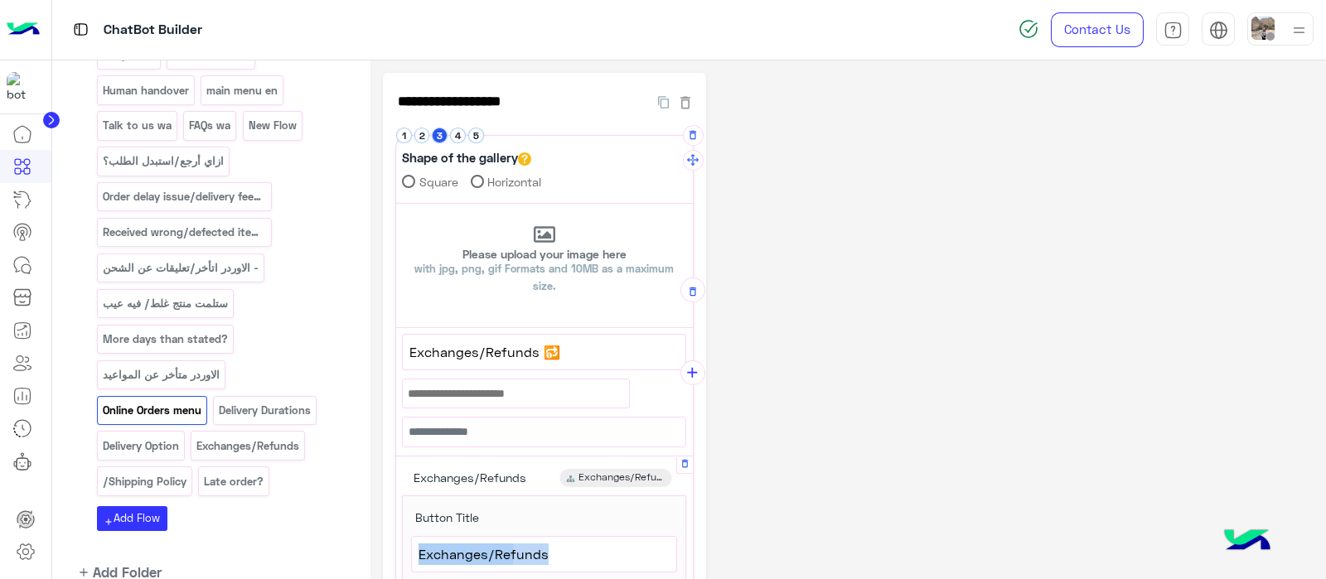
drag, startPoint x: 552, startPoint y: 547, endPoint x: 410, endPoint y: 558, distance: 142.2
click at [411, 558] on div "**********" at bounding box center [544, 554] width 266 height 36
copy div "62 Exchanges/Refunds"
click at [684, 462] on icon "button" at bounding box center [684, 463] width 11 height 11
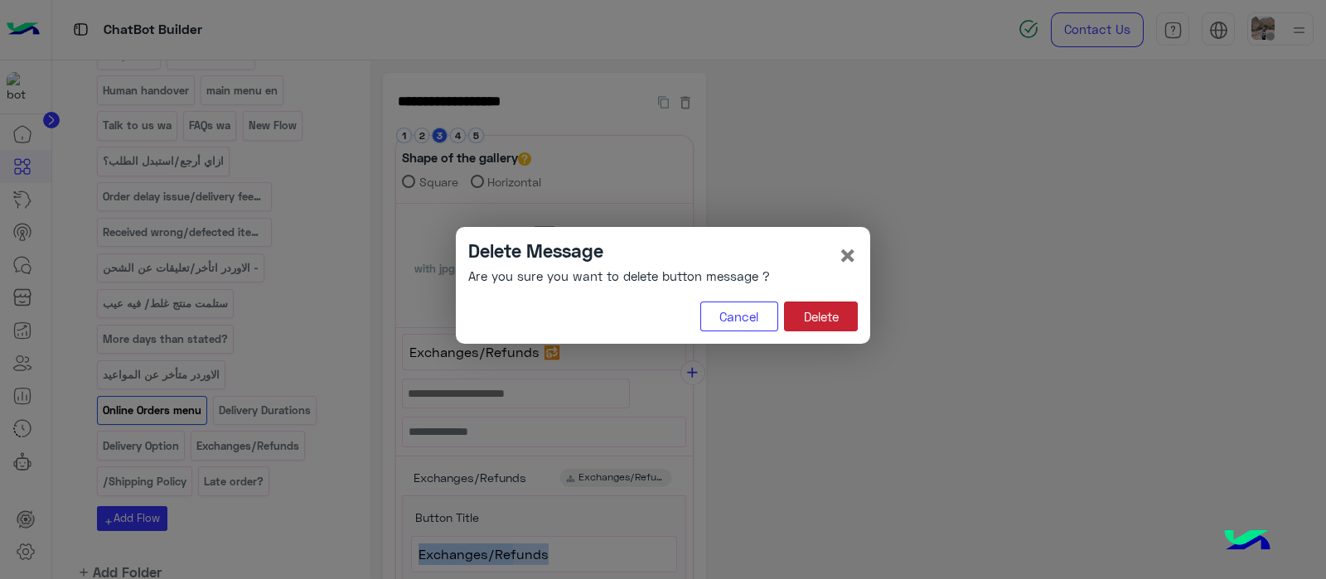
click at [815, 312] on button "Delete" at bounding box center [821, 317] width 74 height 30
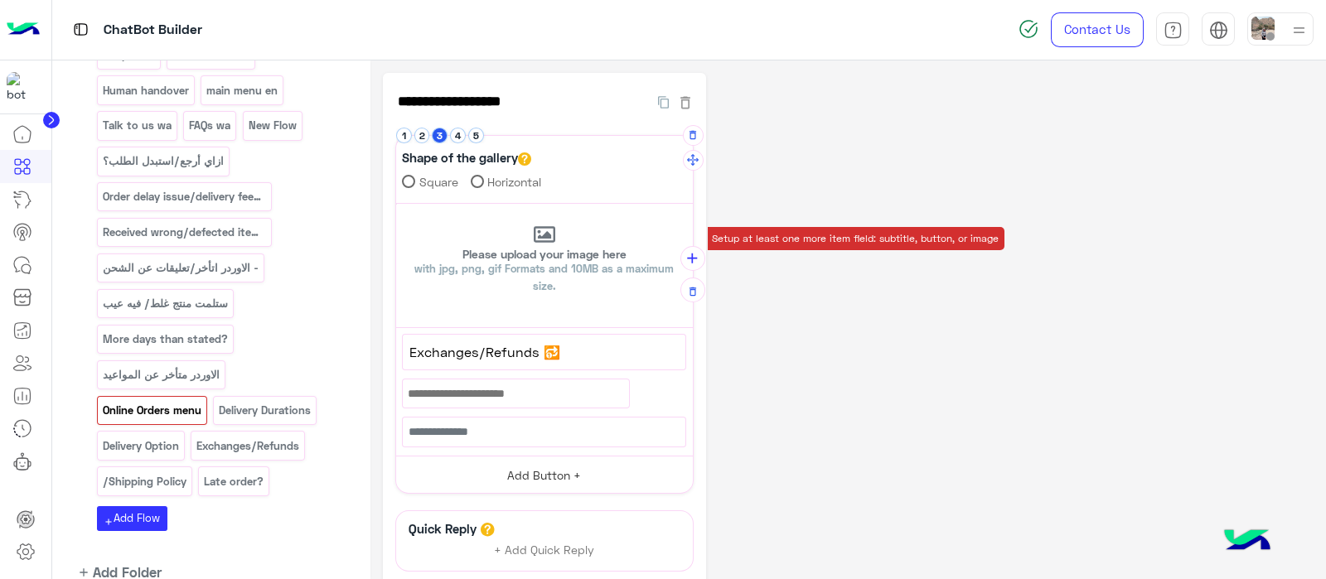
click at [511, 467] on button "Add Button +" at bounding box center [544, 474] width 297 height 37
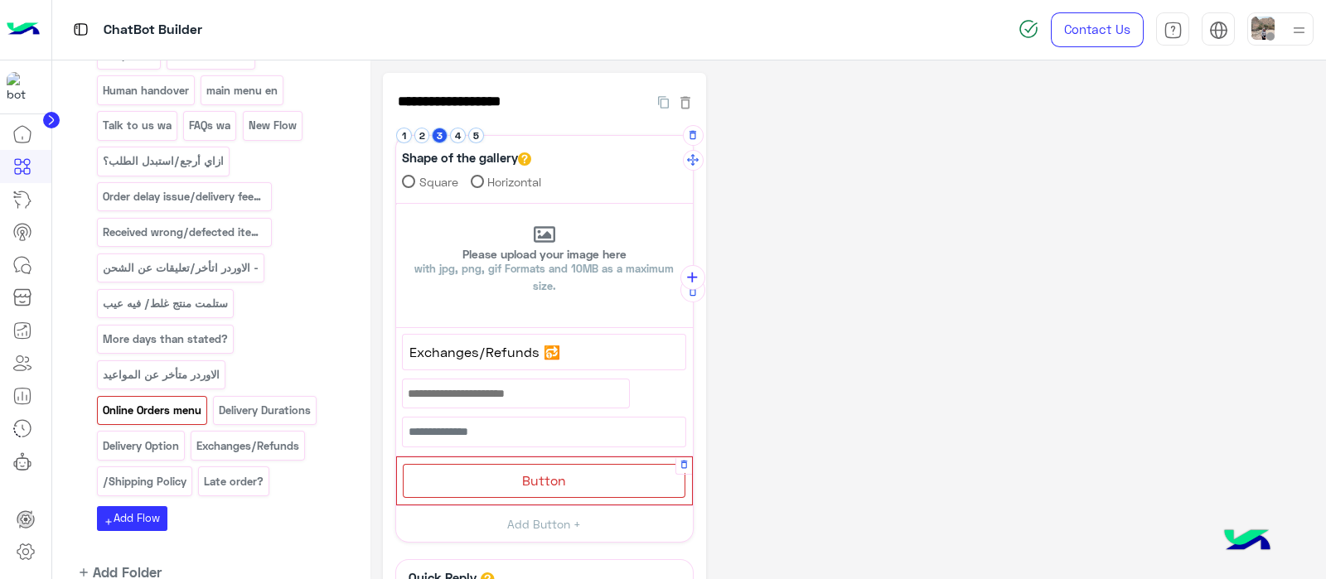
drag, startPoint x: 511, startPoint y: 467, endPoint x: 493, endPoint y: 469, distance: 18.3
click at [493, 469] on div "Button" at bounding box center [544, 481] width 283 height 34
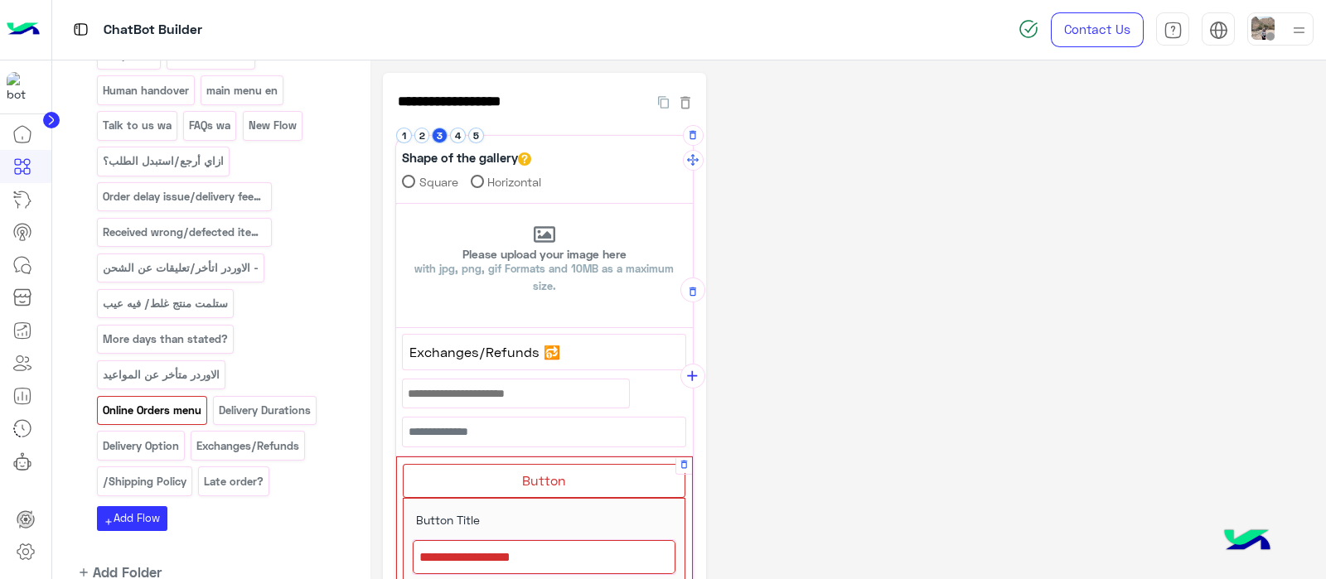
click at [481, 553] on div at bounding box center [544, 557] width 263 height 35
paste textarea "**********"
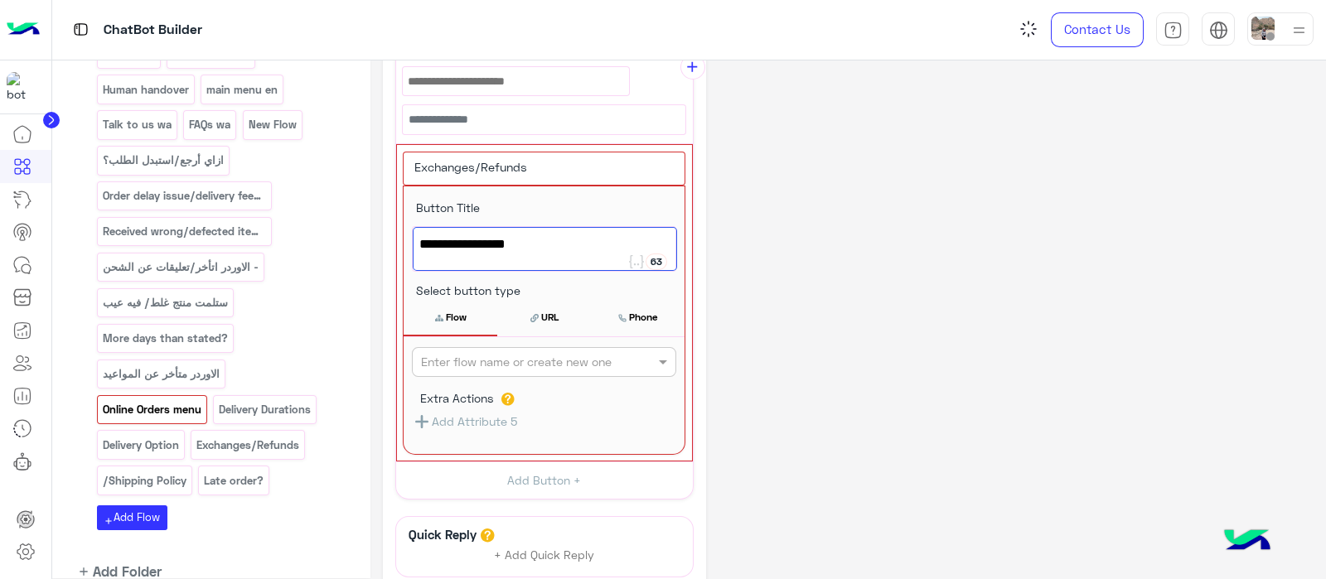
scroll to position [322, 0]
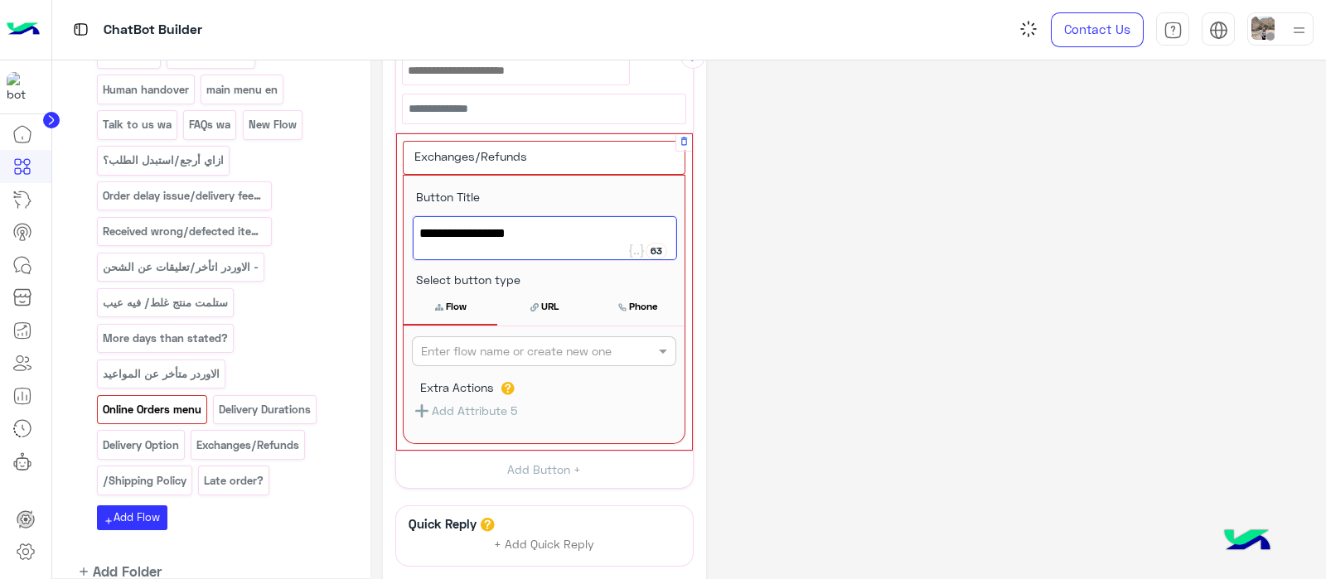
type textarea "**********"
click at [530, 343] on input "text" at bounding box center [516, 351] width 191 height 17
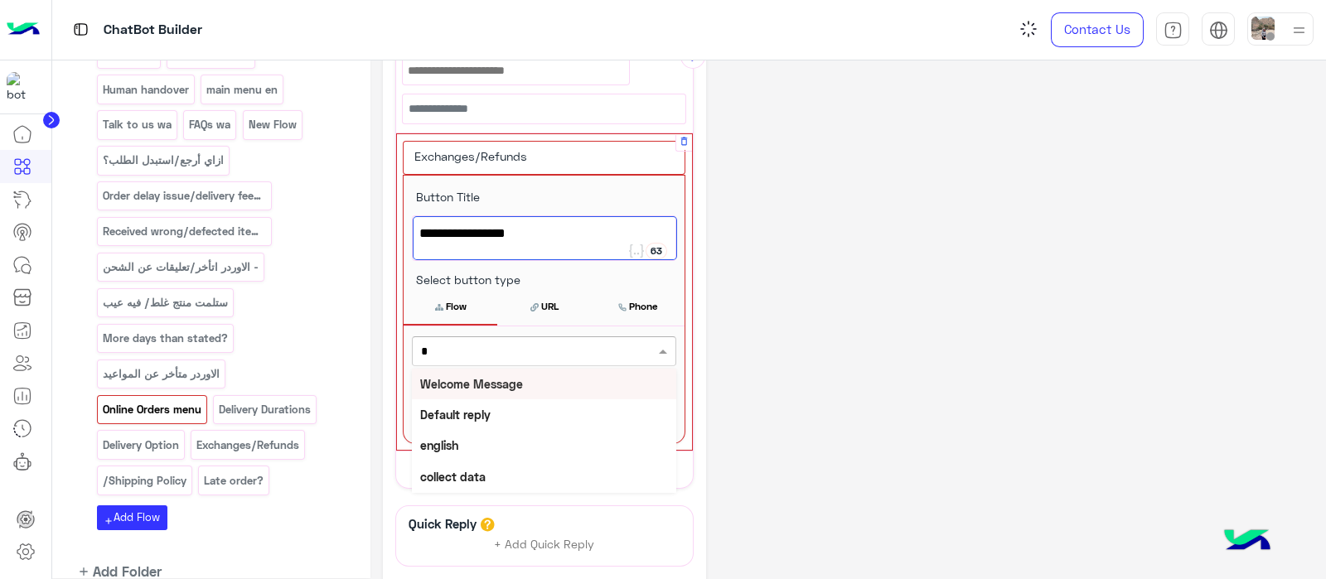
type input "**"
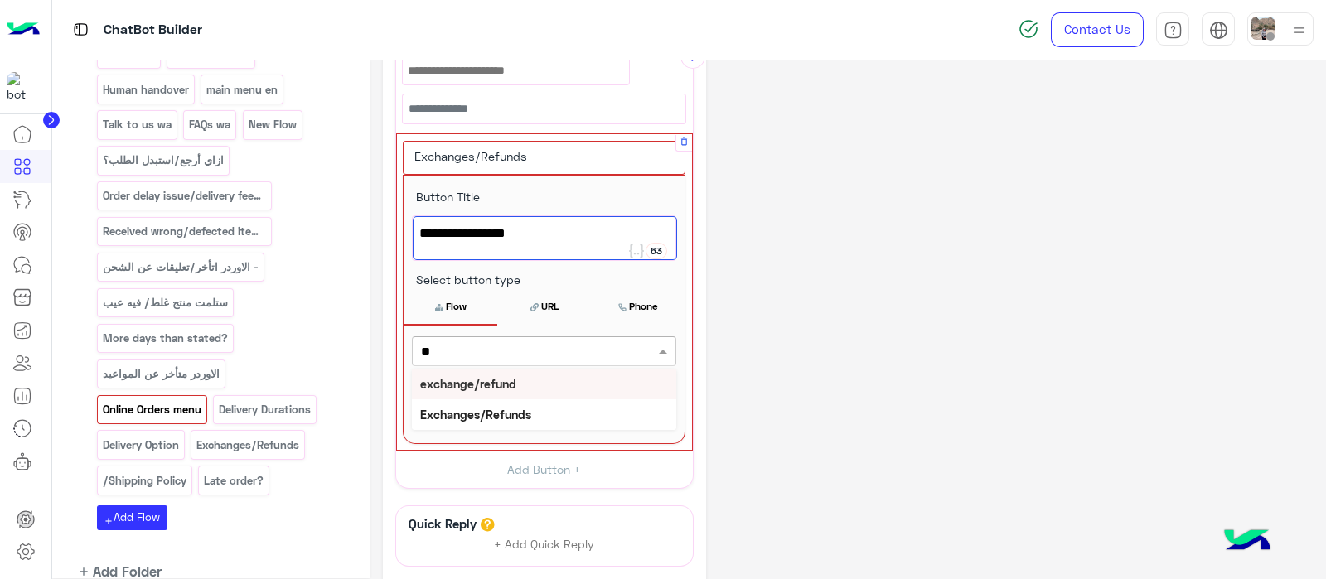
click at [512, 377] on b "exchange/refund" at bounding box center [468, 384] width 96 height 14
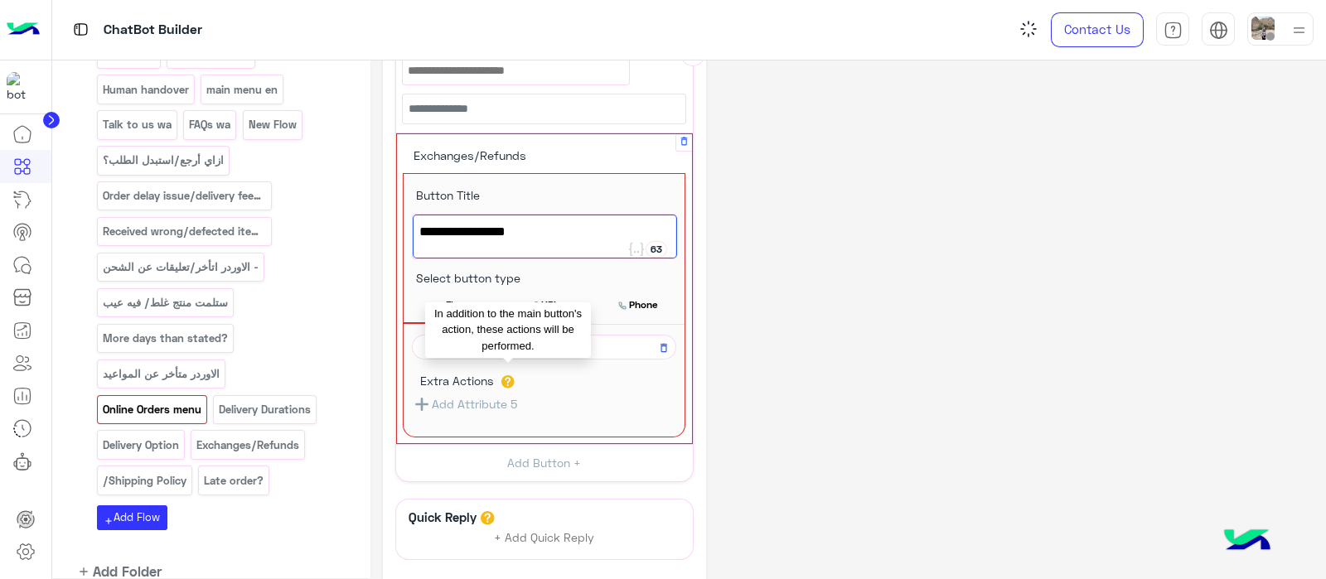
scroll to position [320, 0]
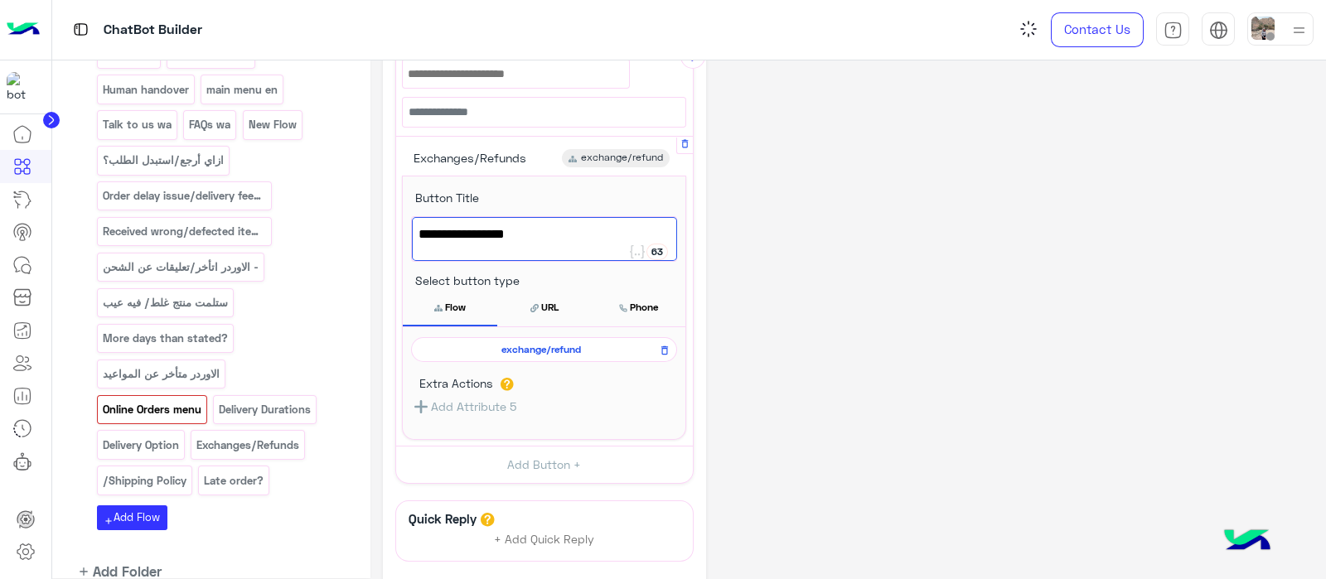
click at [456, 309] on button "Flow" at bounding box center [450, 307] width 94 height 35
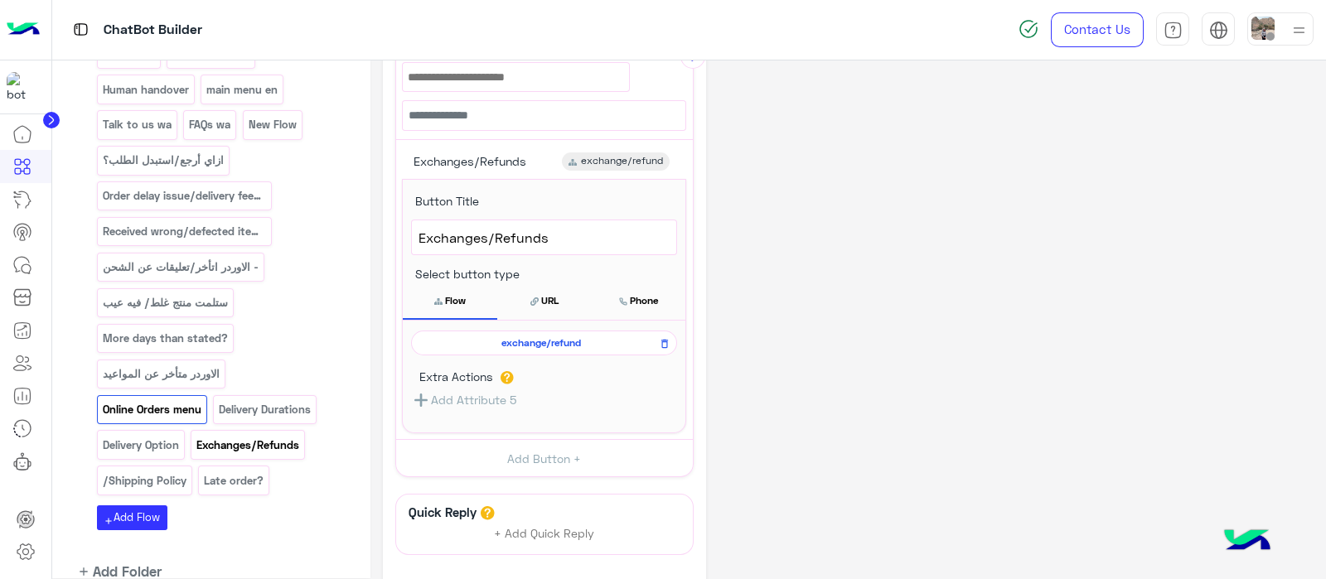
click at [249, 436] on p "Exchanges/Refunds" at bounding box center [248, 445] width 105 height 19
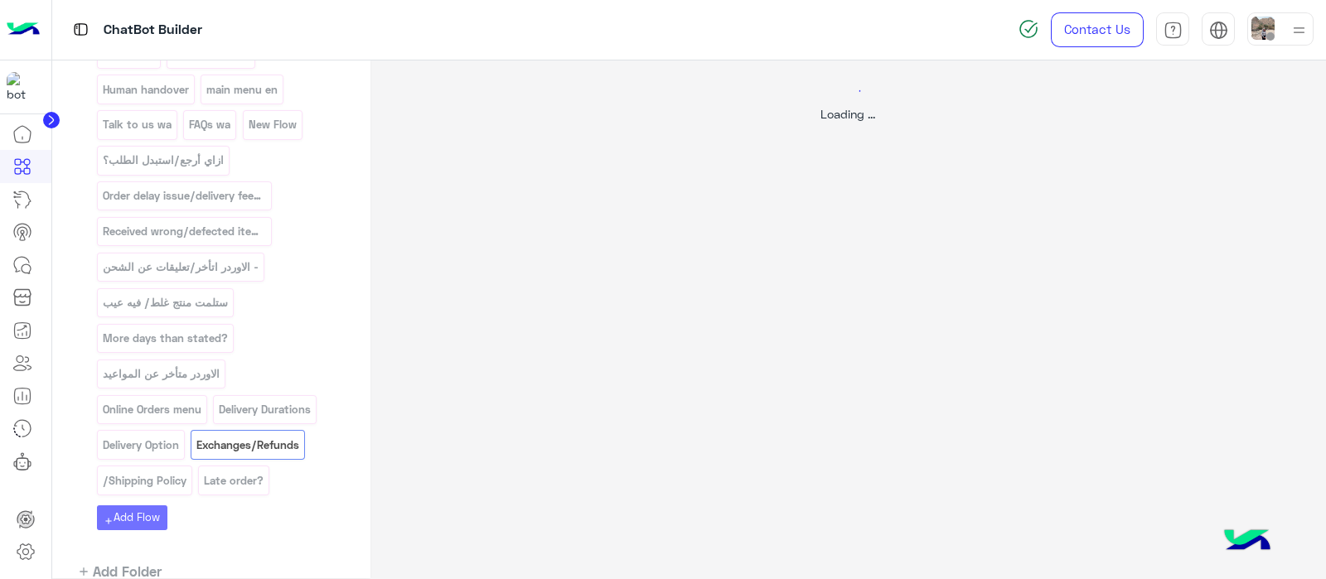
scroll to position [0, 0]
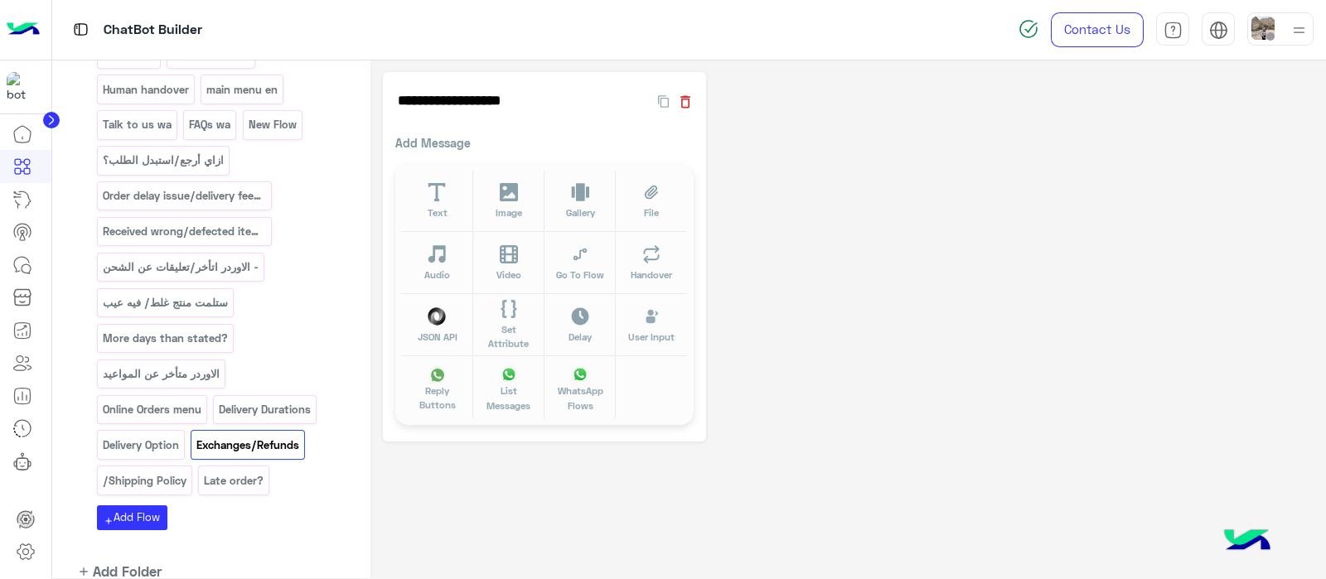
click at [689, 105] on icon "button" at bounding box center [685, 101] width 10 height 12
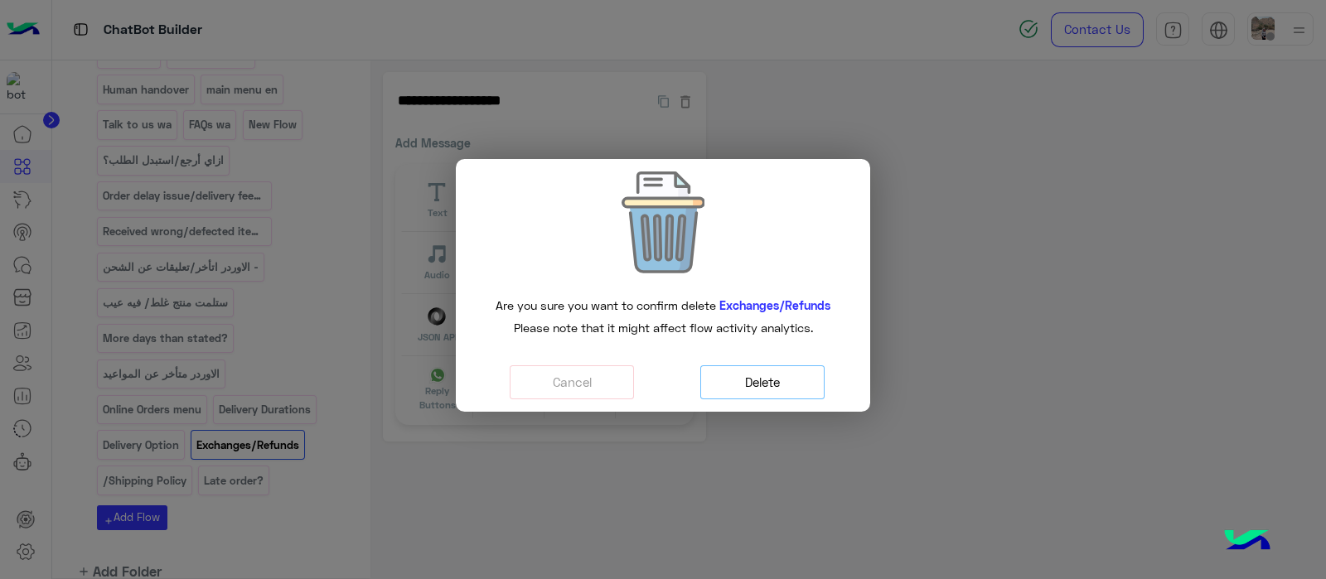
click at [720, 379] on button "Delete" at bounding box center [762, 382] width 124 height 34
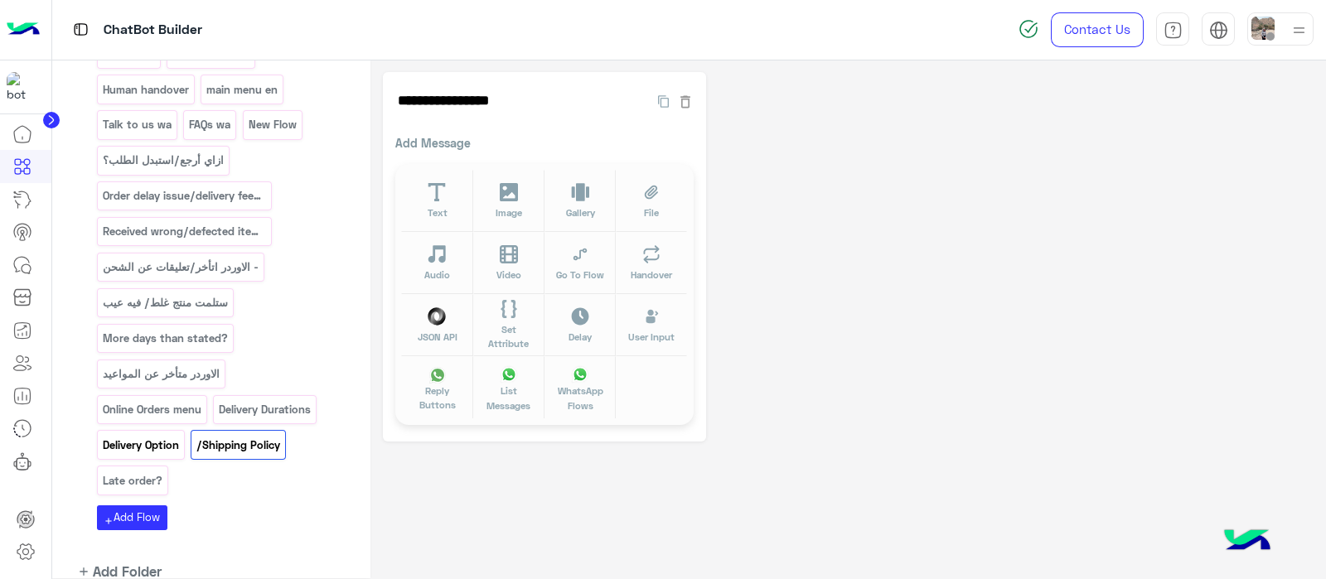
click at [147, 436] on p "Delivery Option" at bounding box center [140, 445] width 79 height 19
click at [427, 176] on button "Text" at bounding box center [436, 201] width 71 height 62
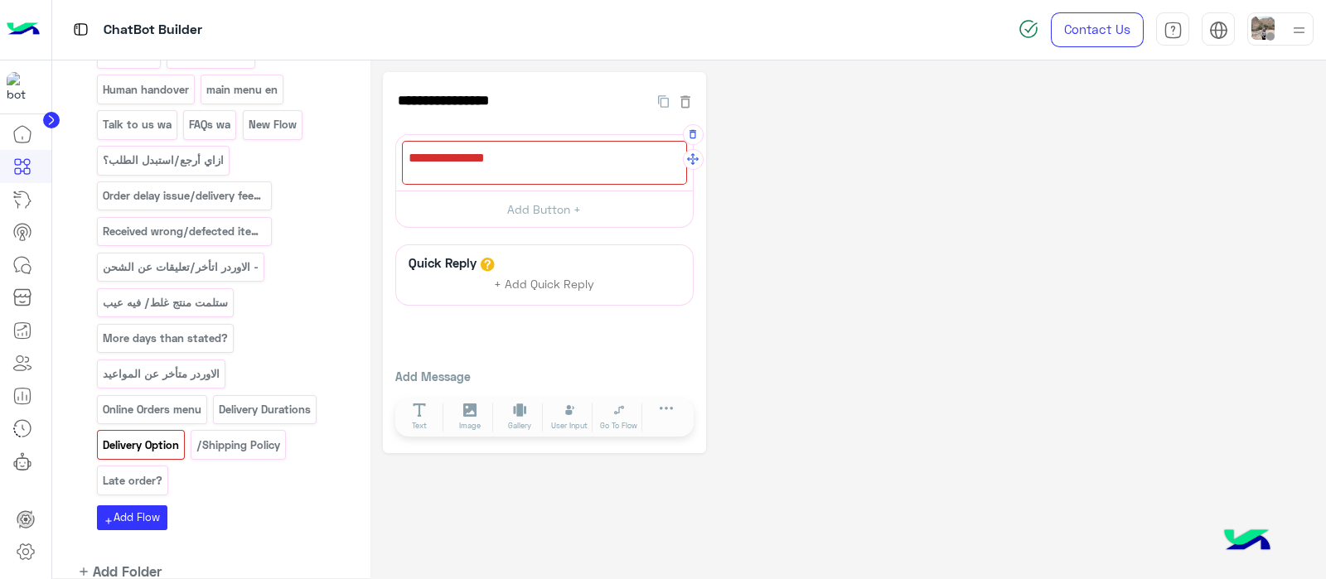
click at [516, 147] on div at bounding box center [544, 163] width 285 height 44
paste textarea "**********"
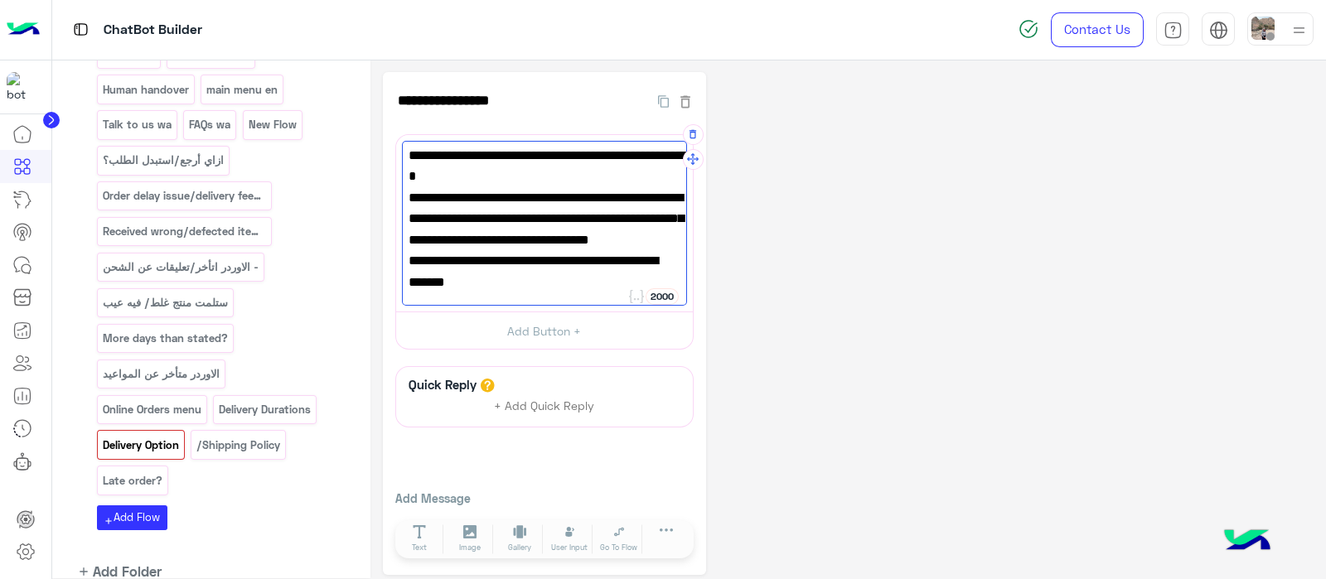
scroll to position [86, 0]
type textarea "**********"
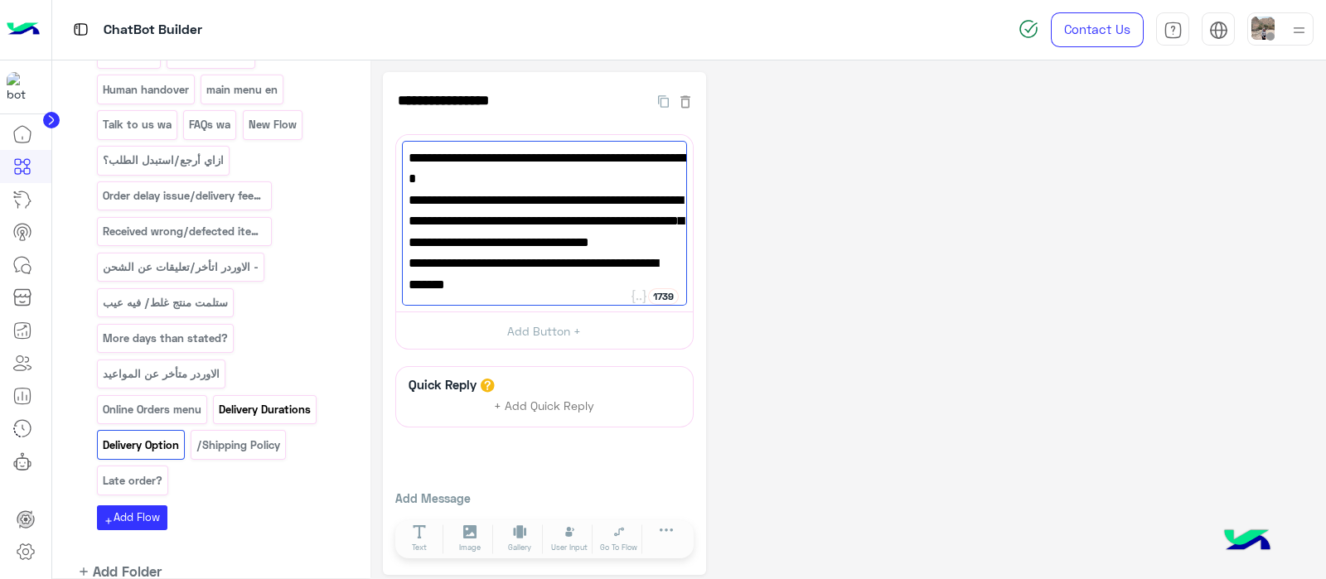
click at [259, 400] on p "Delivery Durations" at bounding box center [265, 409] width 94 height 19
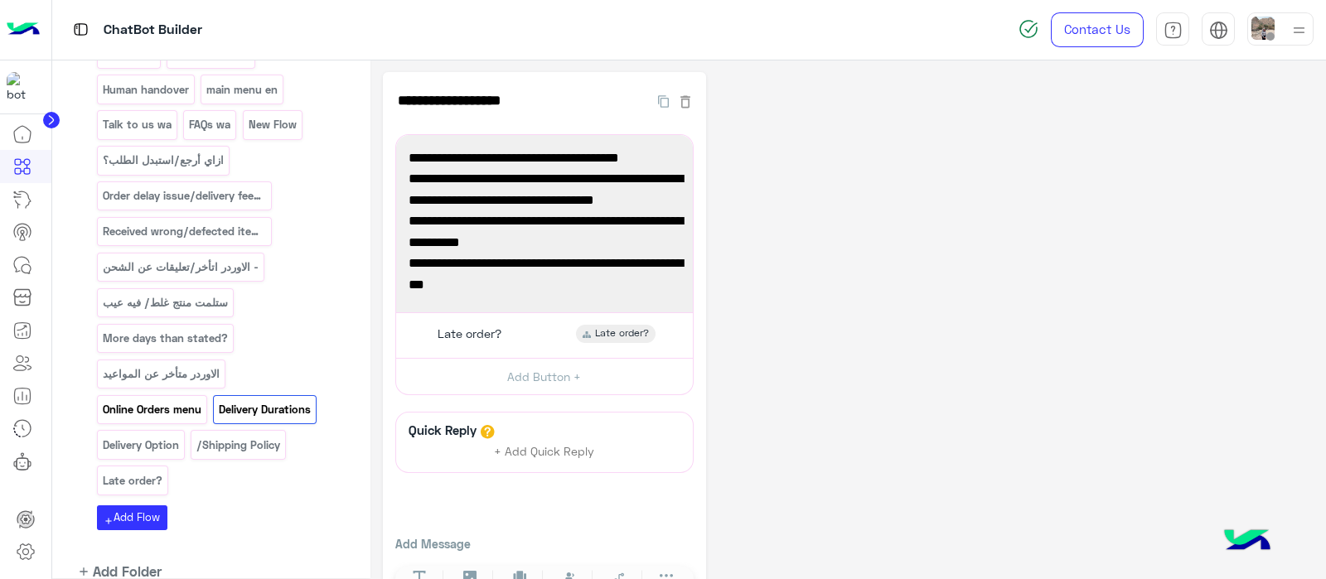
click at [124, 400] on p "Online Orders menu" at bounding box center [151, 409] width 101 height 19
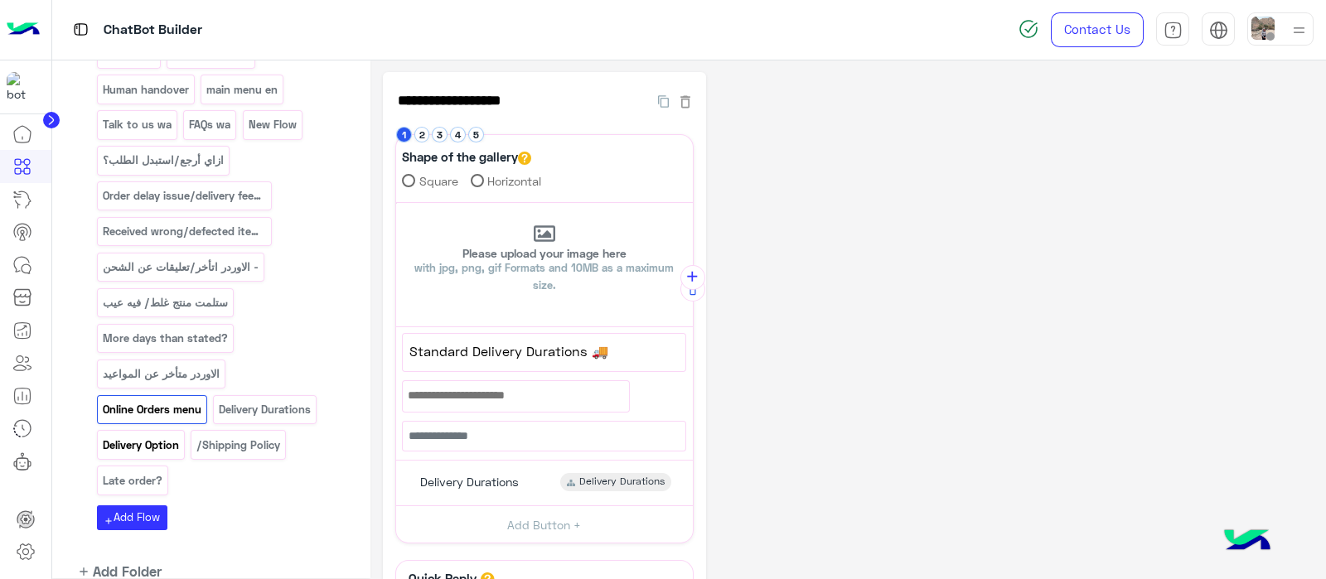
click at [160, 436] on p "Delivery Option" at bounding box center [140, 445] width 79 height 19
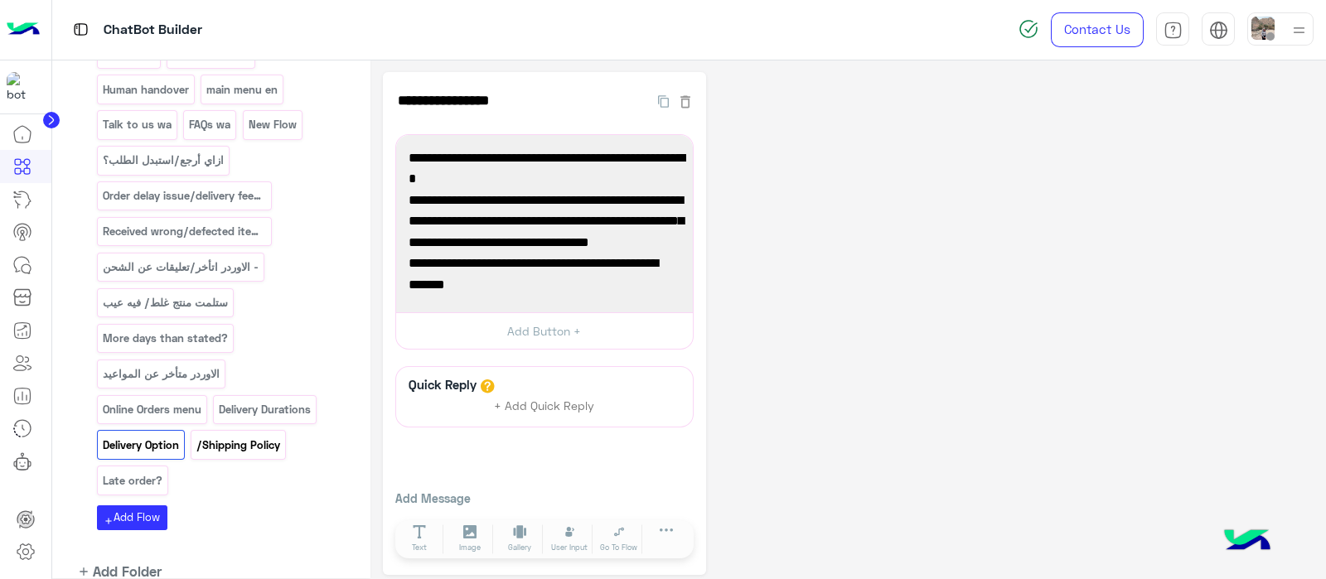
click at [218, 436] on p "/Shipping Policy" at bounding box center [239, 445] width 86 height 19
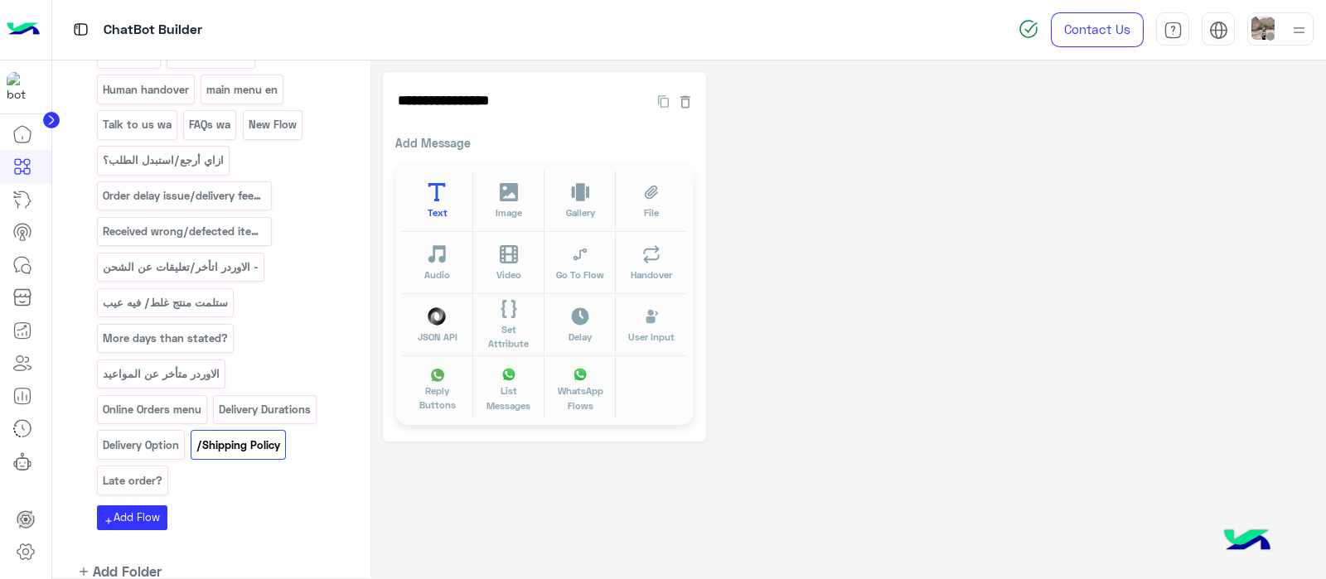
click at [435, 201] on icon at bounding box center [436, 192] width 17 height 19
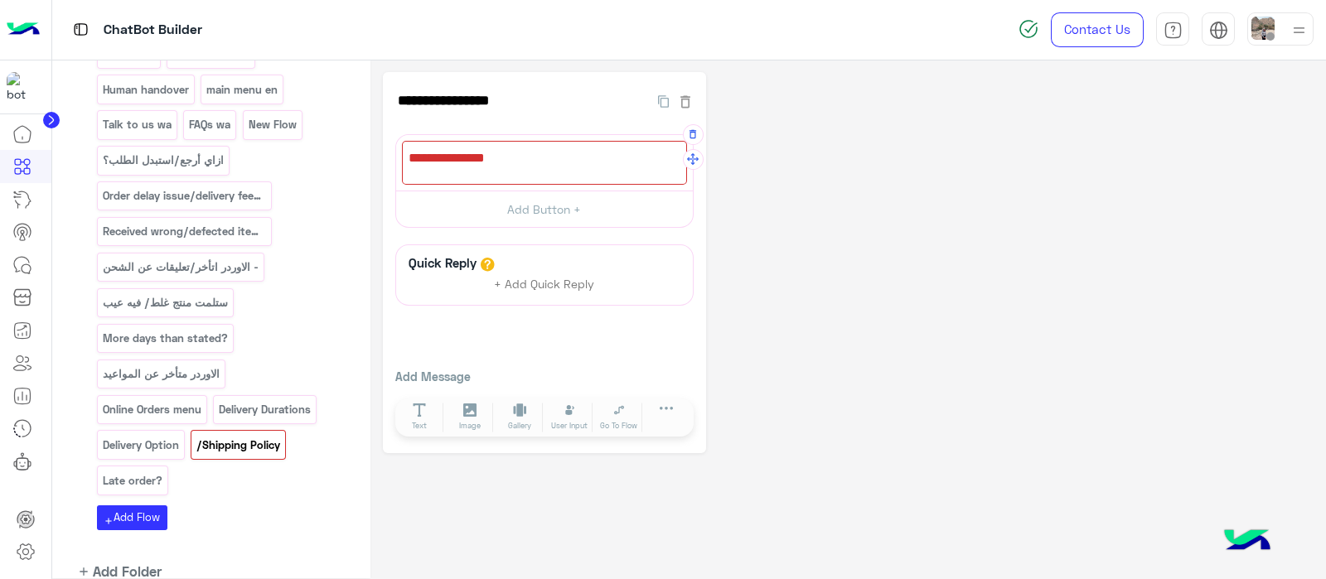
drag, startPoint x: 530, startPoint y: 201, endPoint x: 523, endPoint y: 187, distance: 15.2
click at [526, 194] on button "Add Button +" at bounding box center [544, 209] width 297 height 37
click at [514, 176] on div at bounding box center [544, 163] width 285 height 44
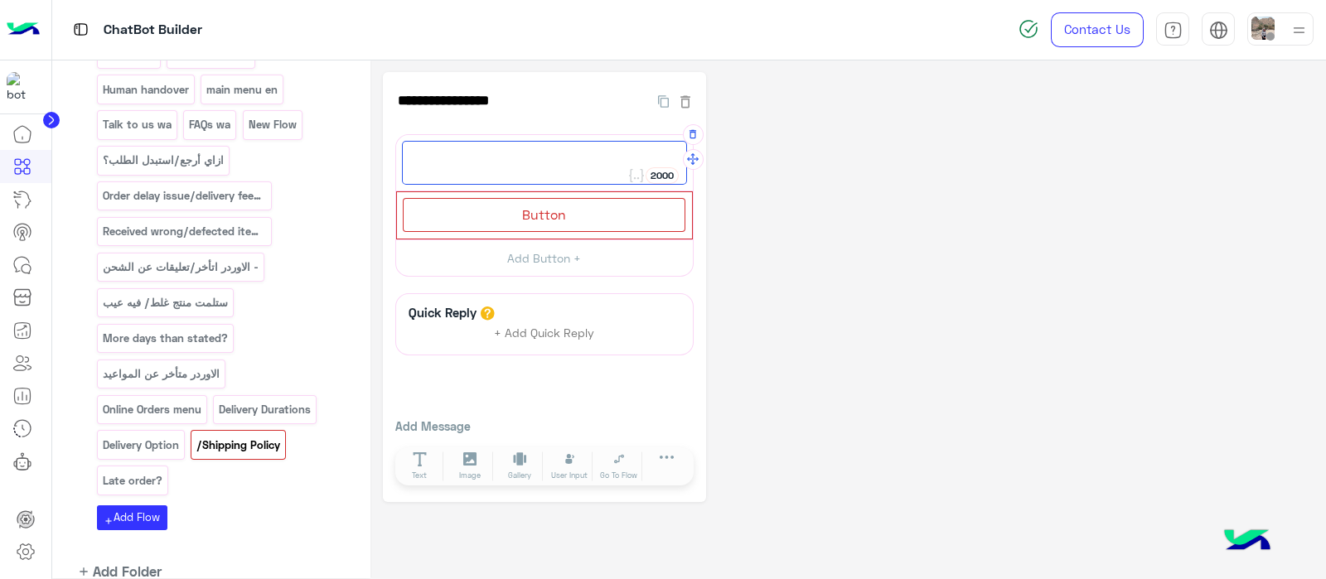
paste textarea "**********"
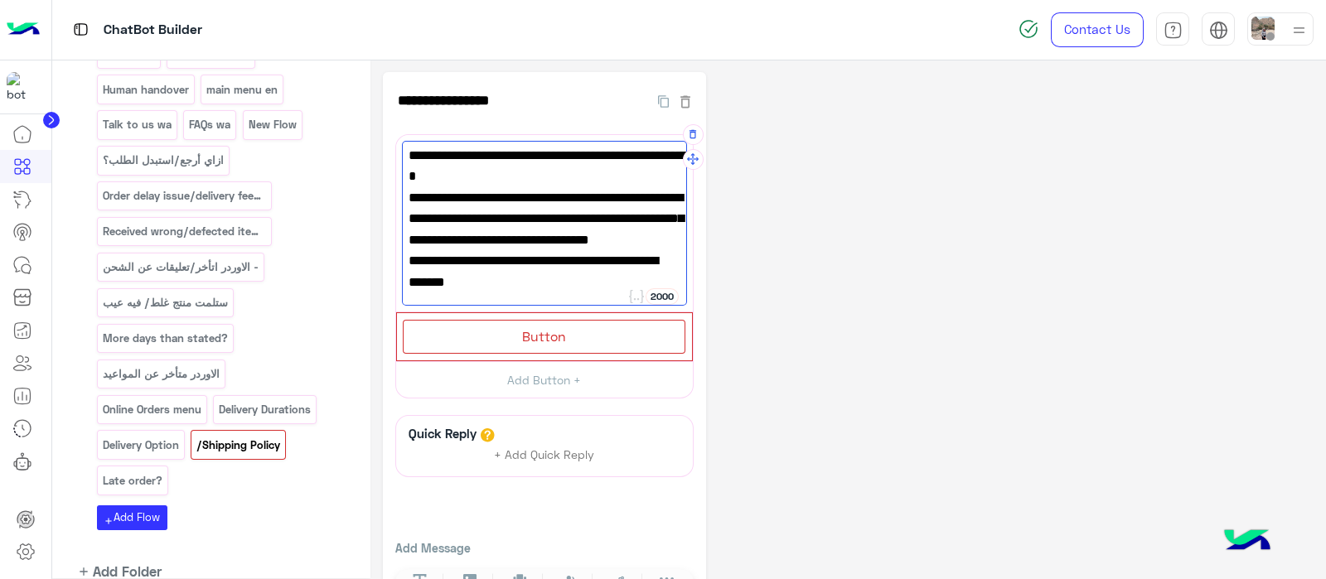
scroll to position [86, 0]
type textarea "**********"
click at [690, 319] on button "button" at bounding box center [684, 320] width 17 height 17
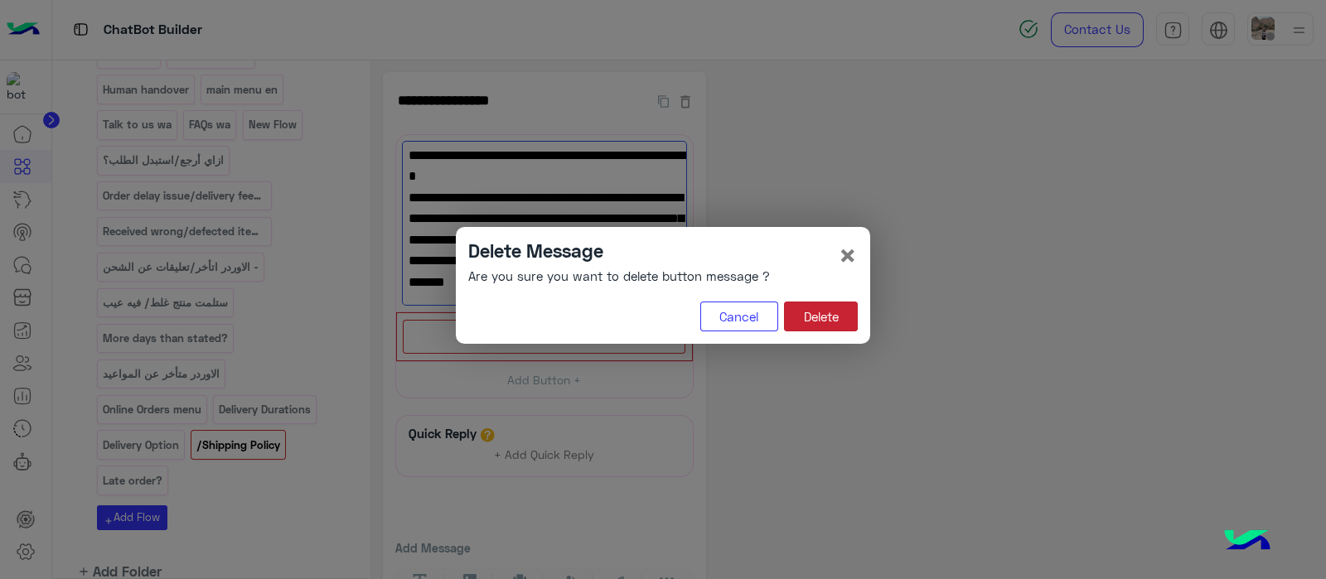
click at [810, 312] on button "Delete" at bounding box center [821, 317] width 74 height 30
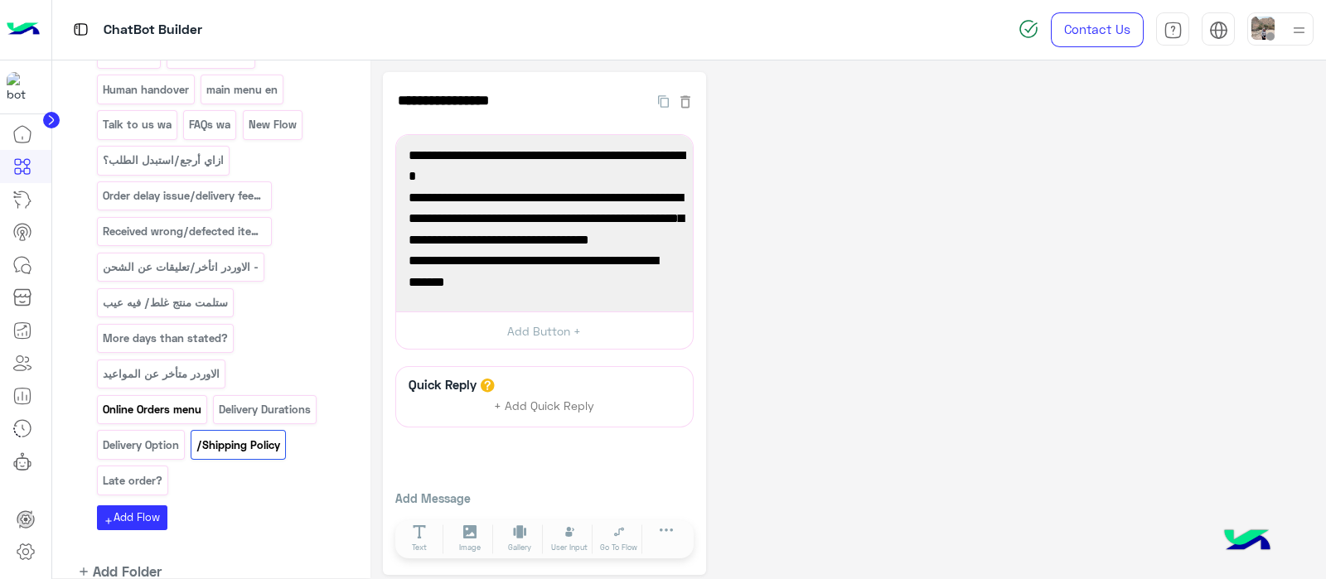
click at [179, 400] on p "Online Orders menu" at bounding box center [151, 409] width 101 height 19
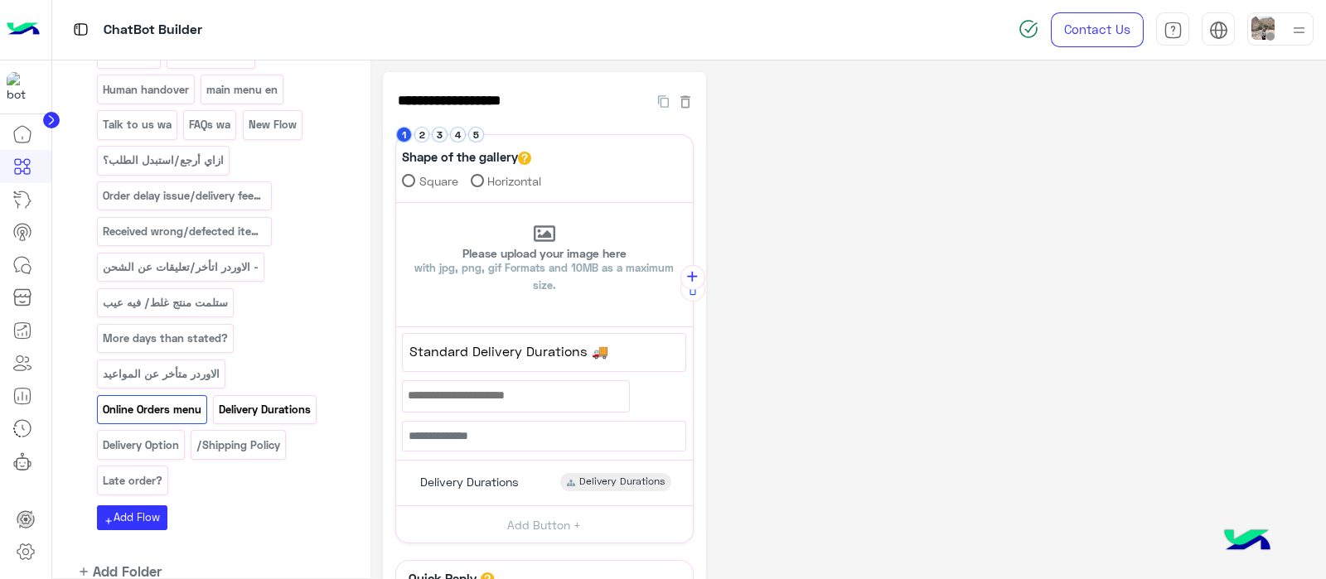
click at [288, 400] on p "Delivery Durations" at bounding box center [265, 409] width 94 height 19
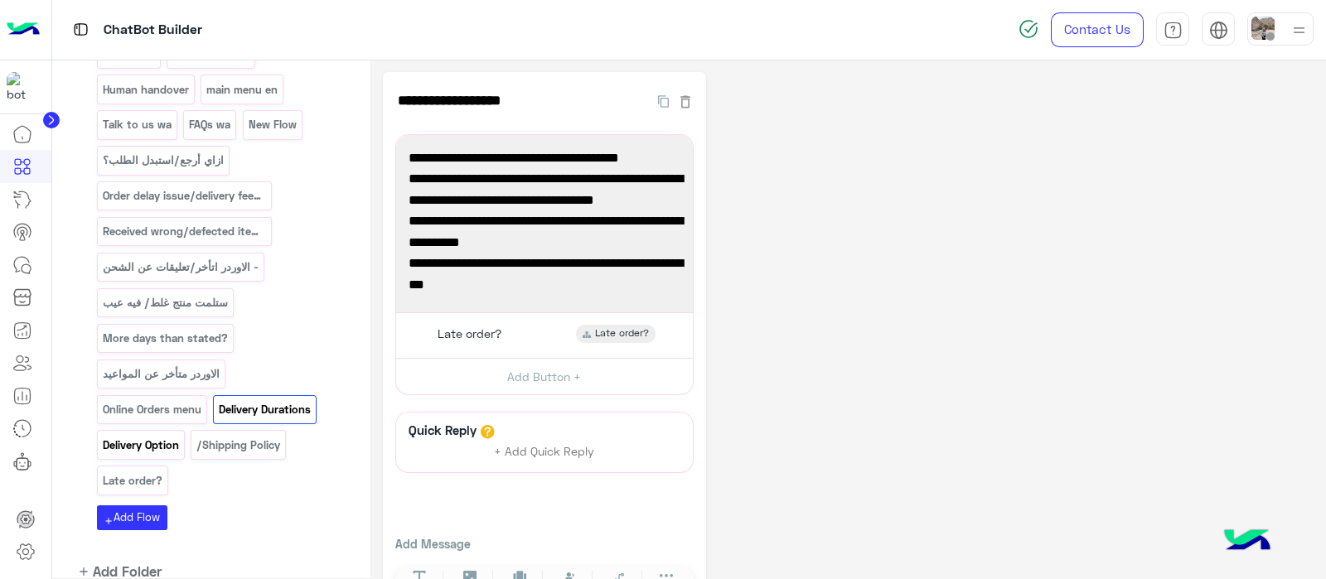
click at [149, 436] on p "Delivery Option" at bounding box center [140, 445] width 79 height 19
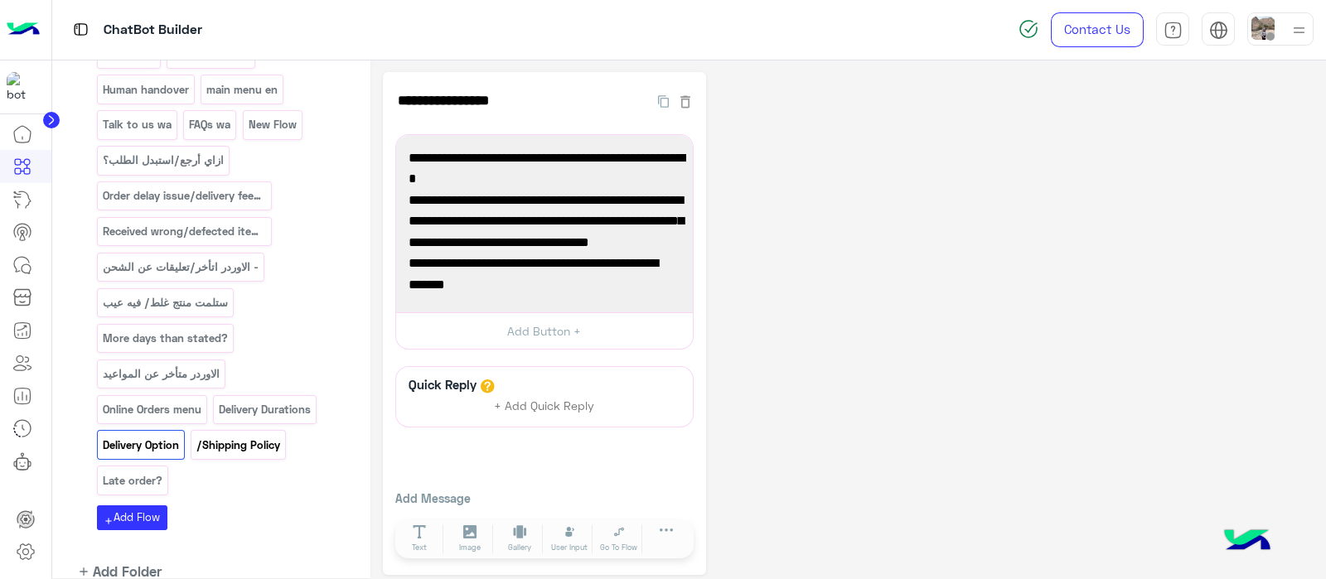
click at [264, 436] on p "/Shipping Policy" at bounding box center [239, 445] width 86 height 19
click at [133, 471] on p "Late order?" at bounding box center [132, 480] width 62 height 19
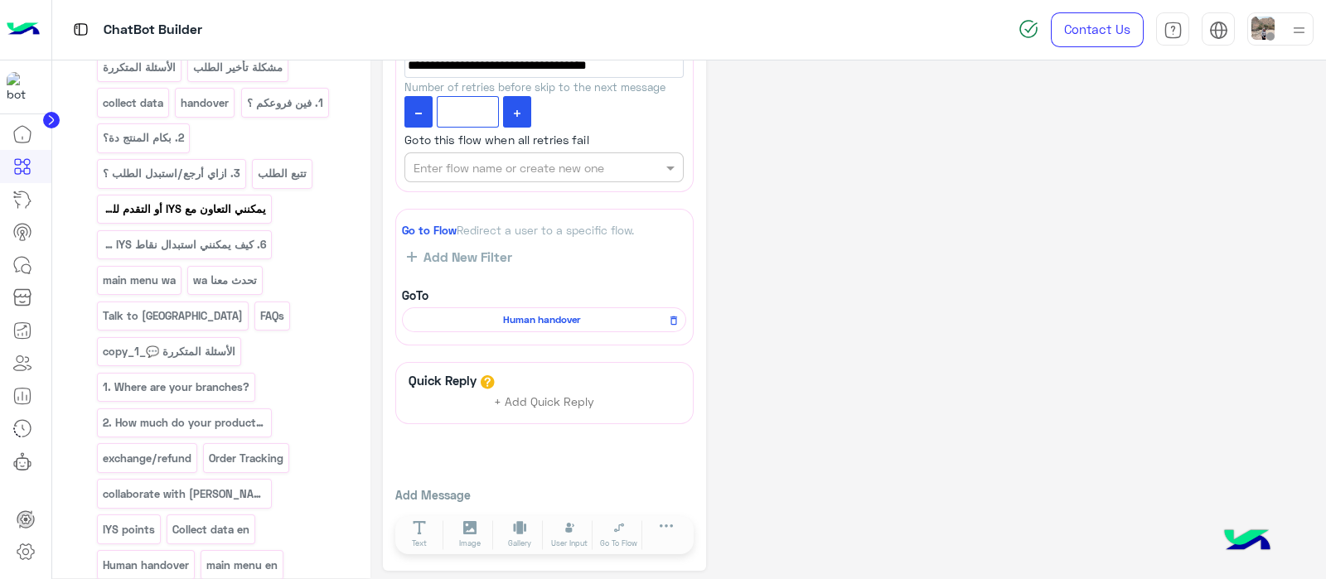
scroll to position [0, 0]
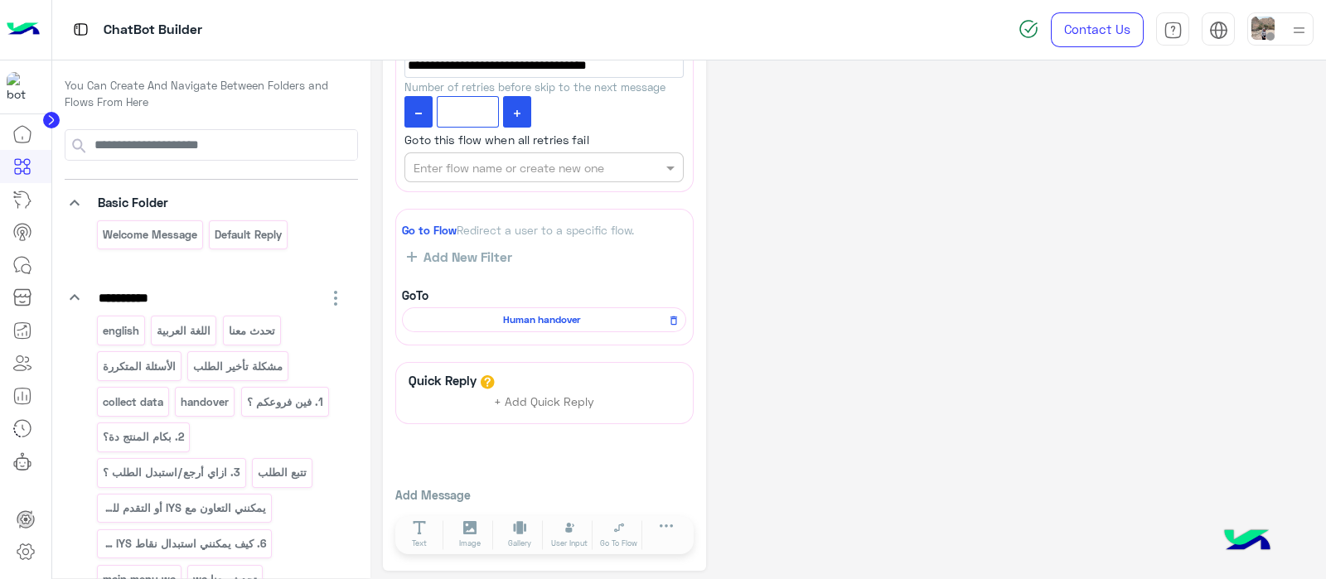
click at [133, 331] on p "english" at bounding box center [120, 330] width 39 height 19
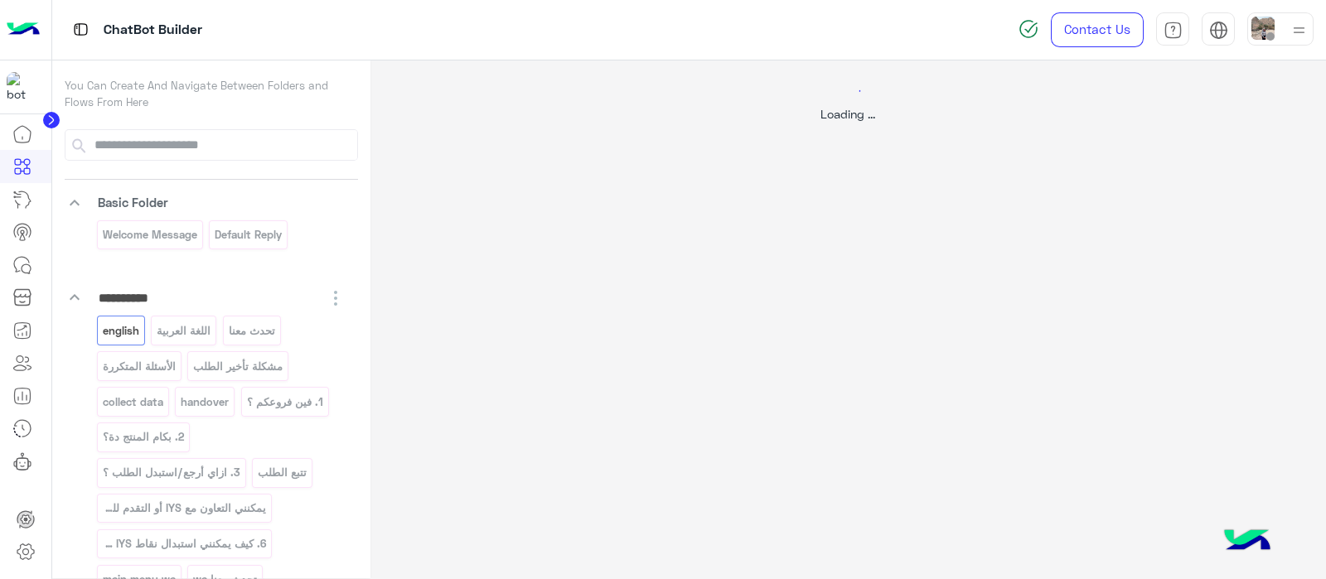
select select "*"
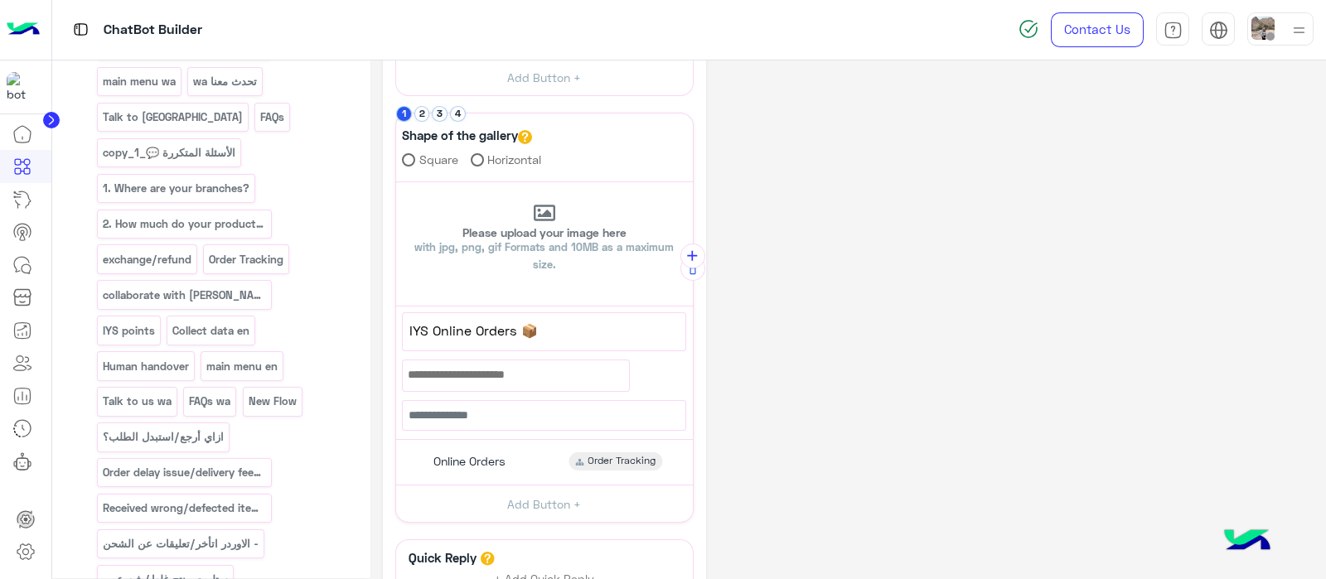
scroll to position [775, 0]
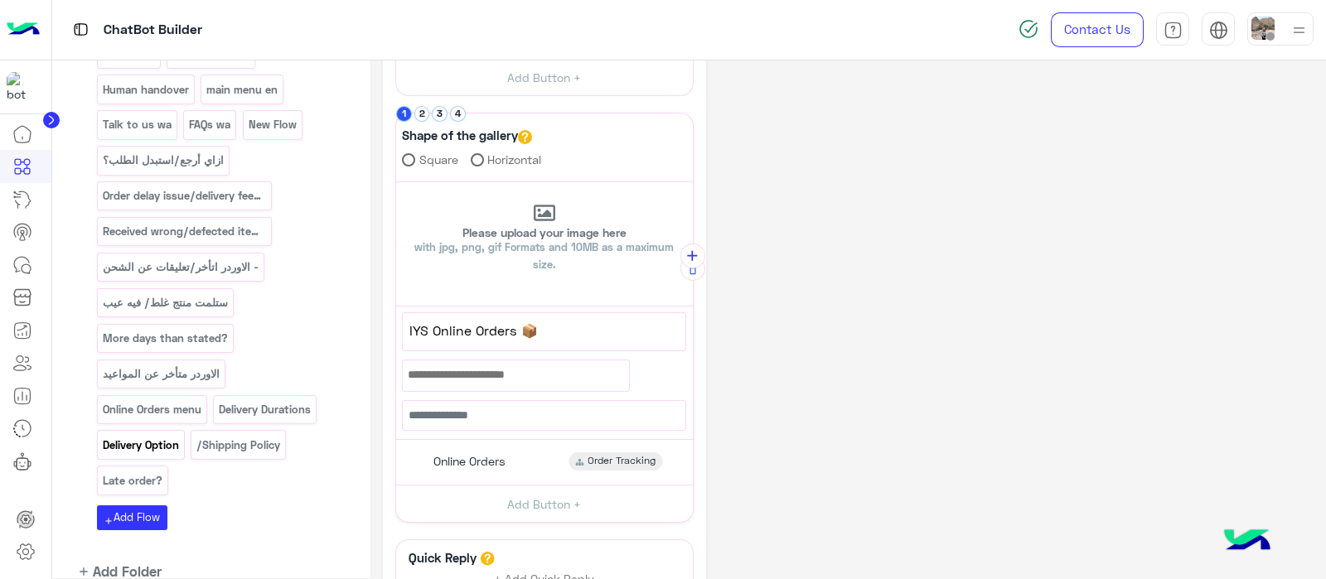
click at [165, 436] on p "Delivery Option" at bounding box center [140, 445] width 79 height 19
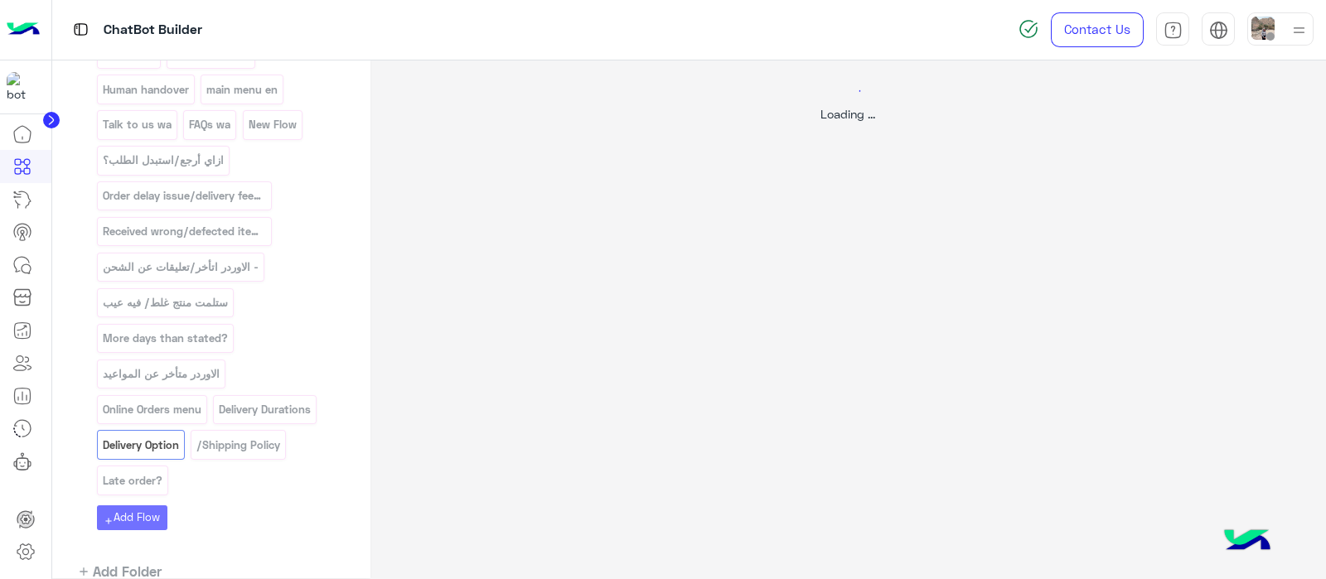
scroll to position [0, 0]
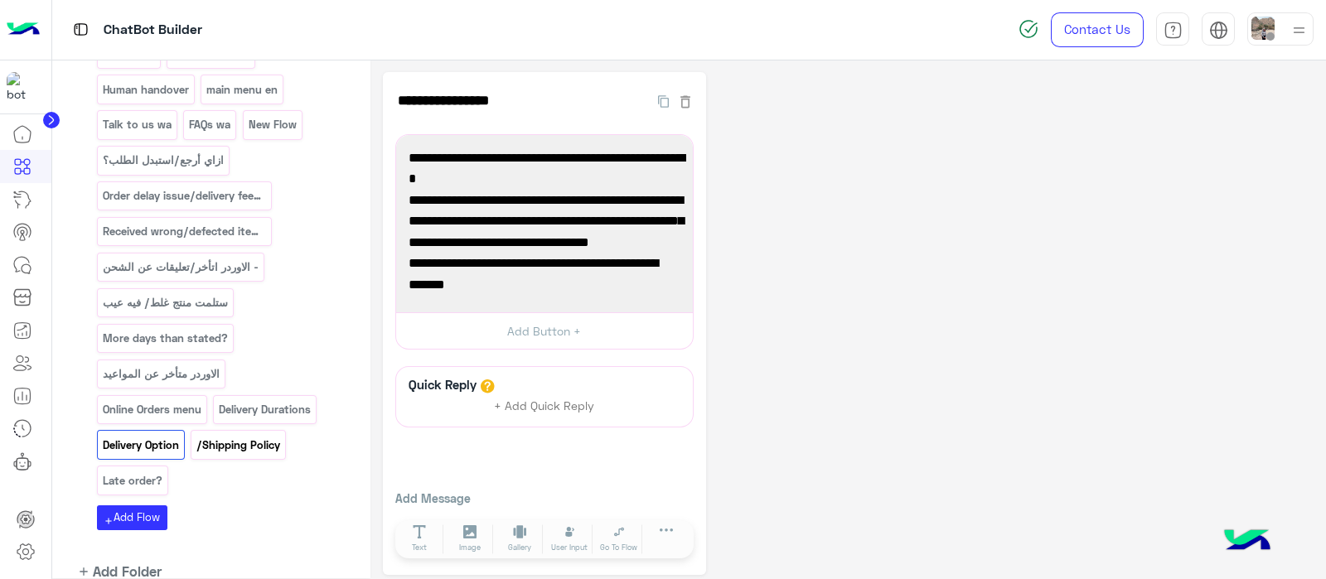
click at [257, 436] on p "/Shipping Policy" at bounding box center [239, 445] width 86 height 19
click at [137, 418] on div "english اللغة العربية تحدث معنا الأسئلة المتكررة مشكلة تأخير الطلب collect data…" at bounding box center [221, 21] width 249 height 960
click at [132, 471] on p "Late order?" at bounding box center [132, 480] width 62 height 19
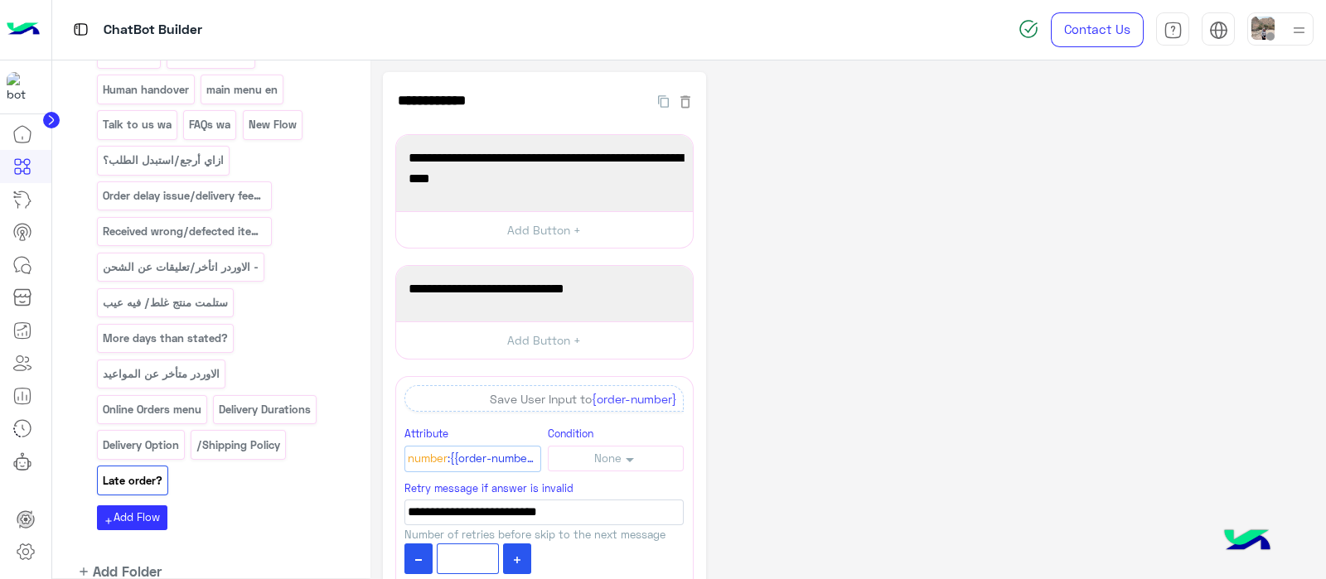
click at [175, 400] on p "Online Orders menu" at bounding box center [151, 409] width 101 height 19
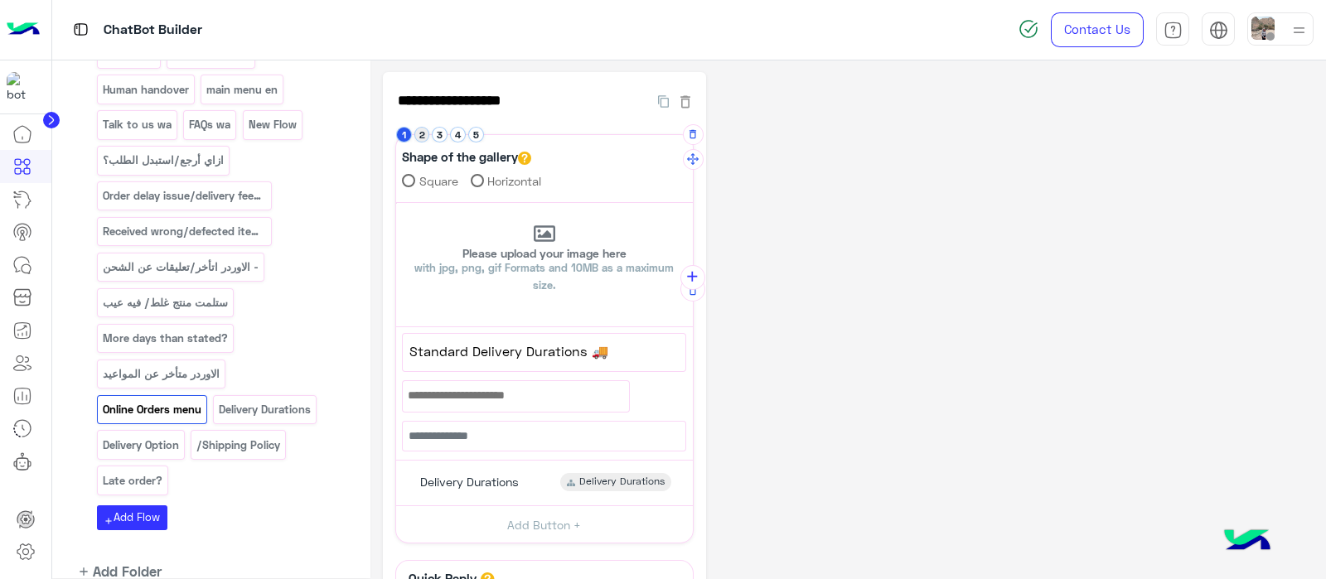
click at [417, 138] on button "2" at bounding box center [422, 135] width 16 height 16
click at [433, 130] on button "3" at bounding box center [440, 135] width 16 height 16
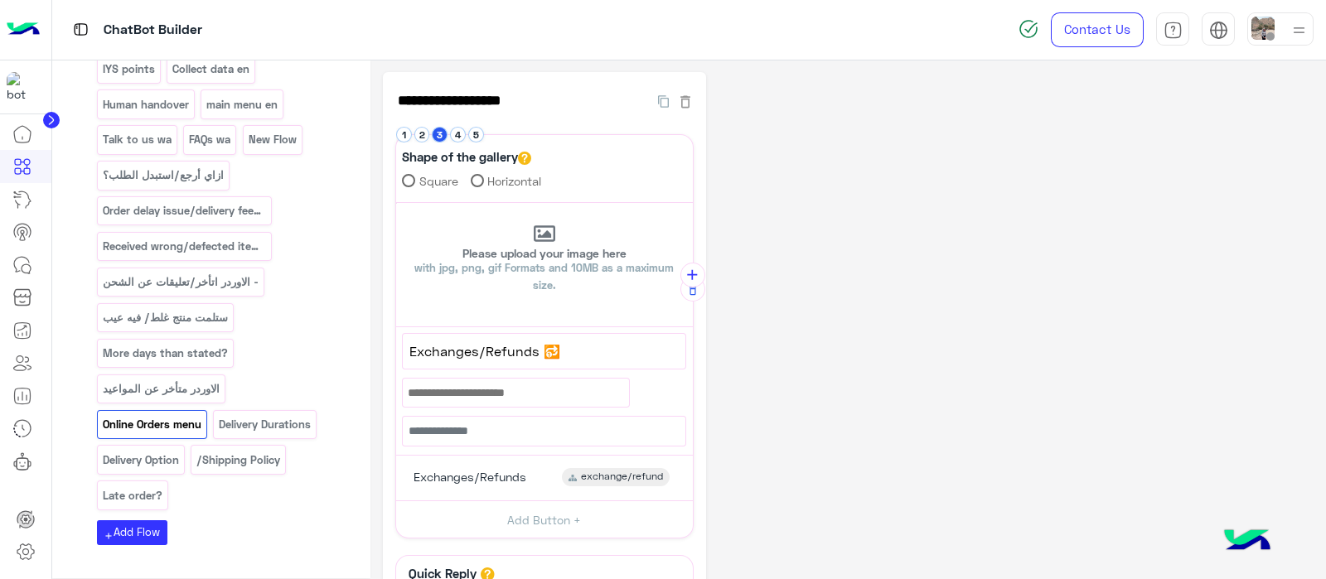
scroll to position [771, 0]
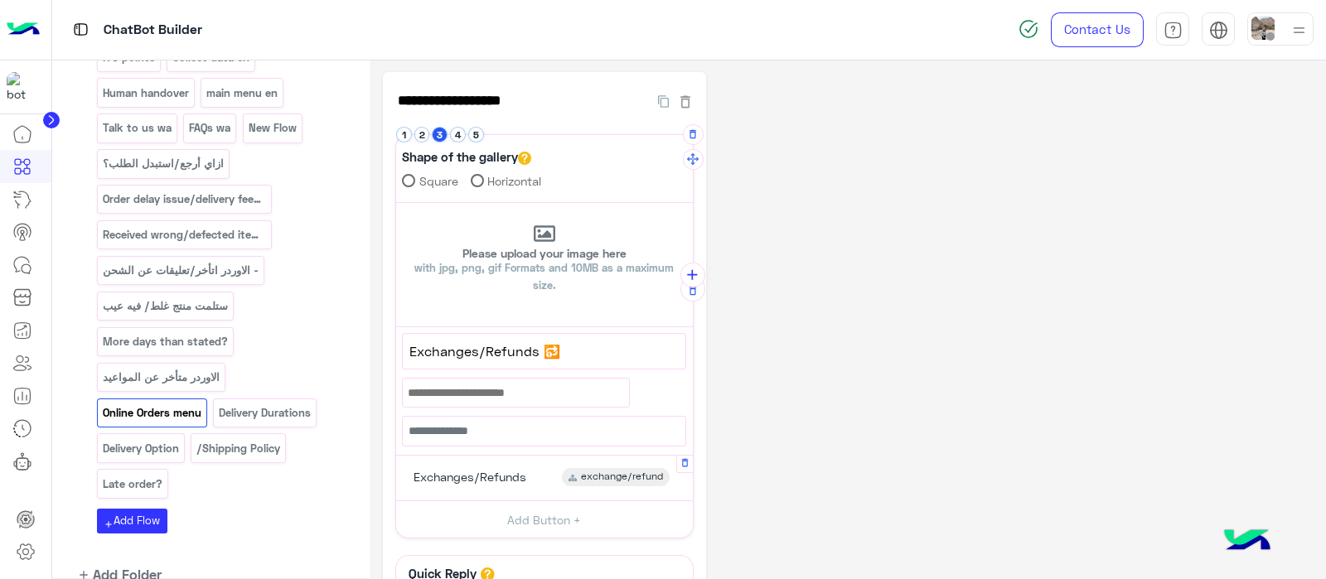
click at [460, 476] on span "Exchanges/Refunds" at bounding box center [469, 477] width 113 height 15
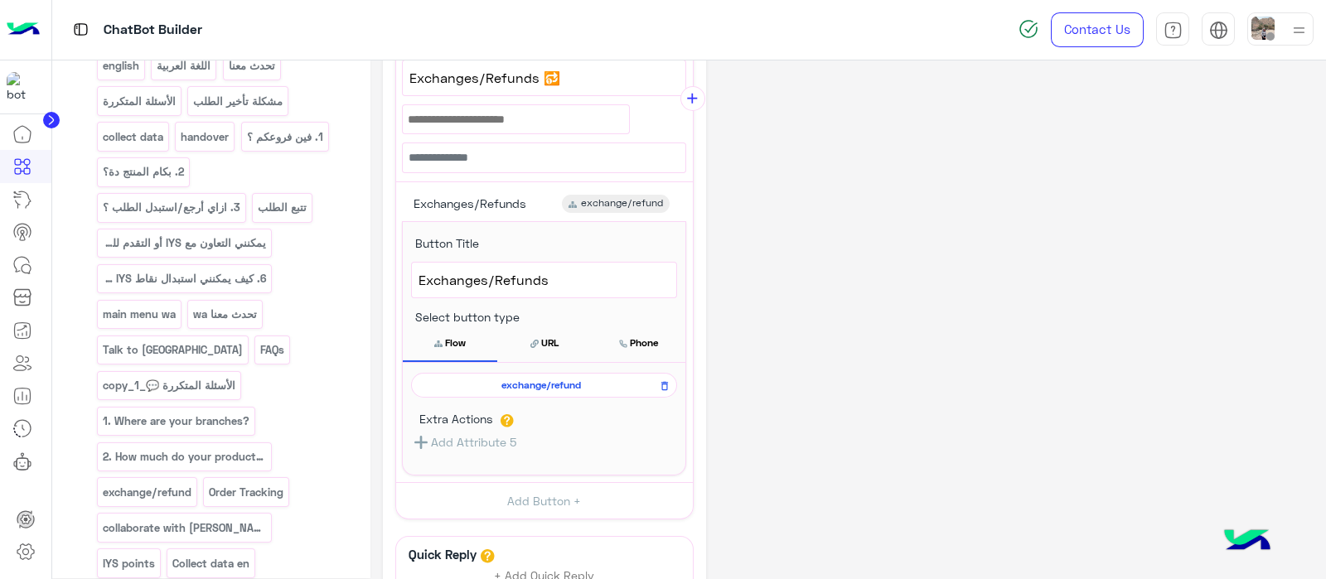
scroll to position [0, 0]
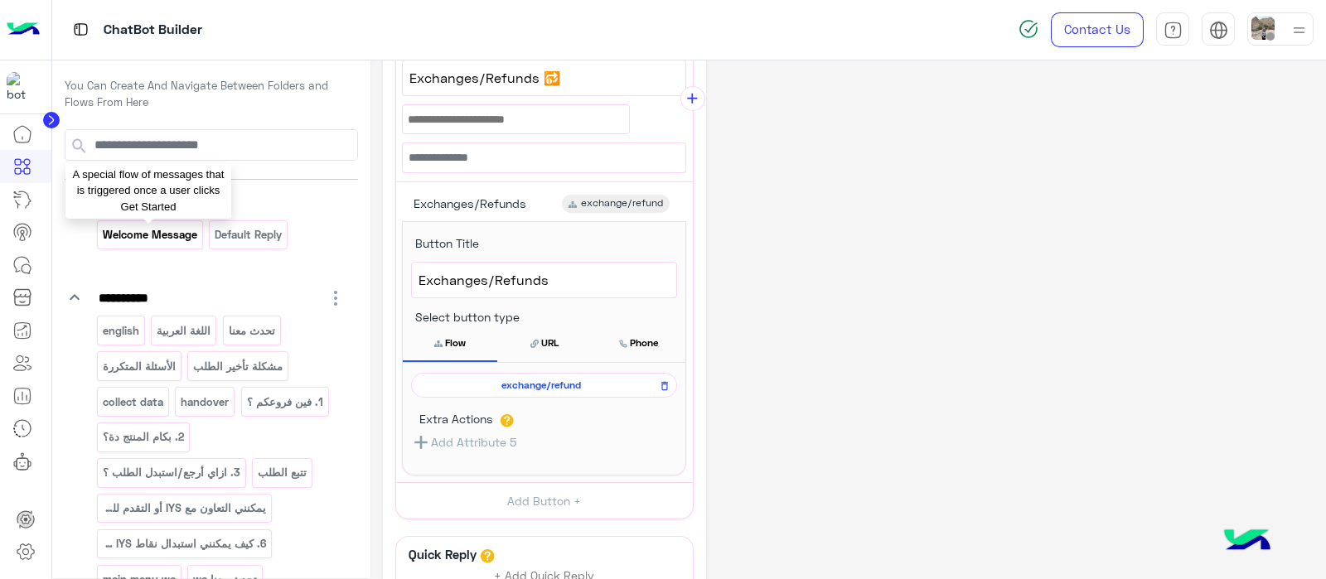
click at [138, 239] on p "Welcome Message" at bounding box center [149, 234] width 97 height 19
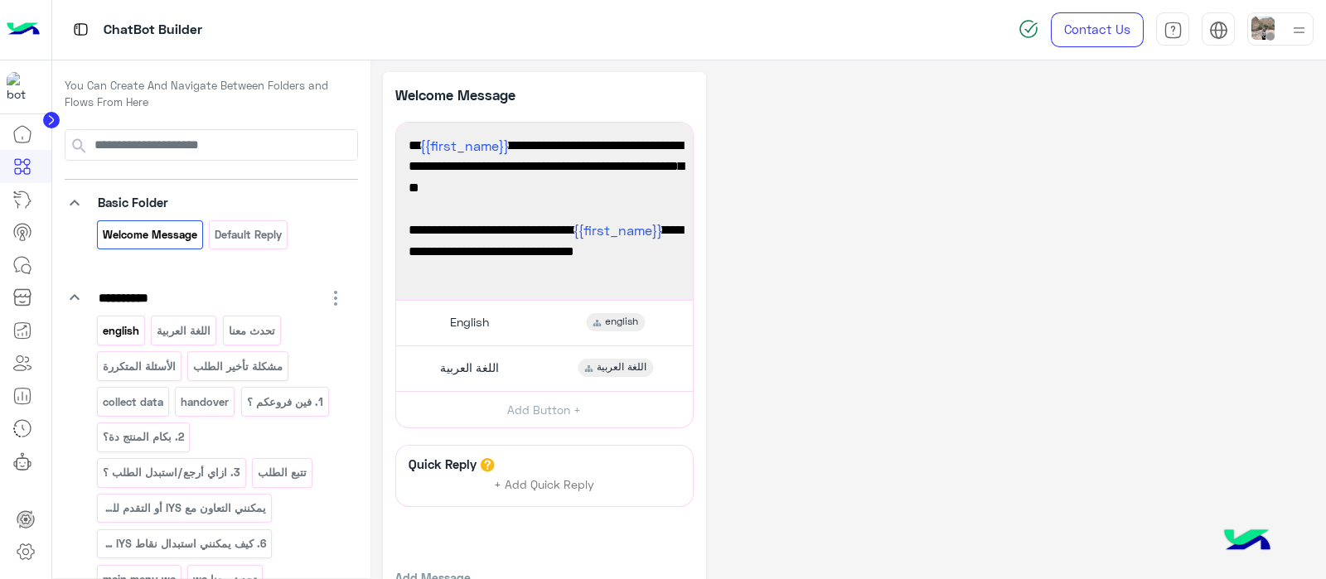
click at [121, 336] on p "english" at bounding box center [120, 330] width 39 height 19
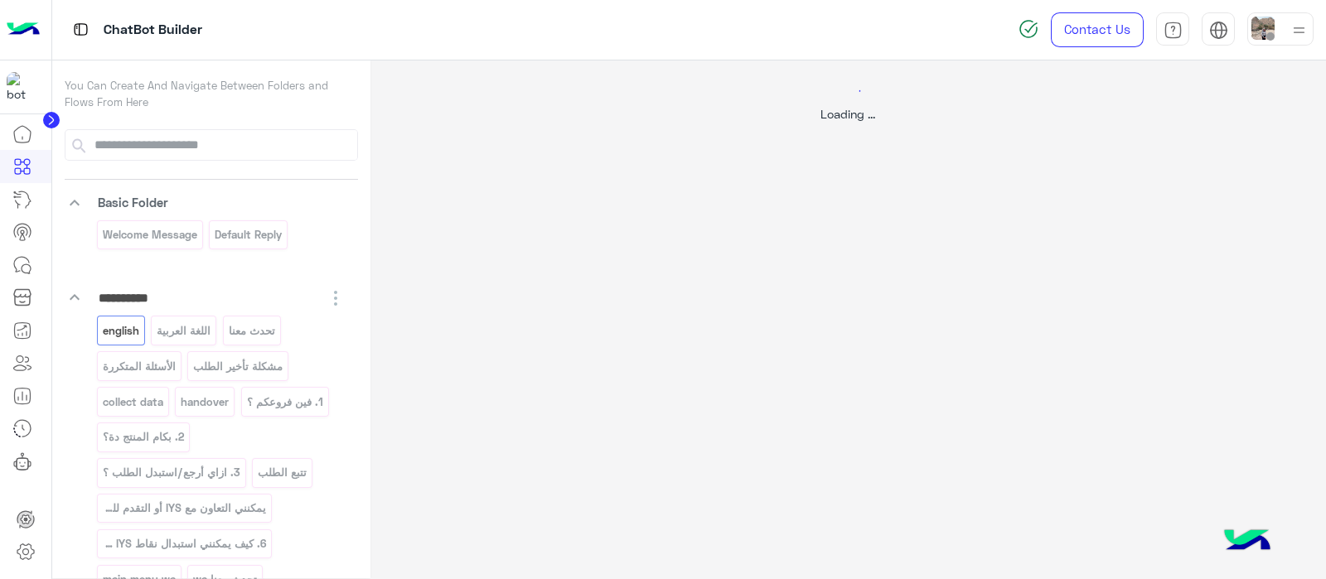
select select "*"
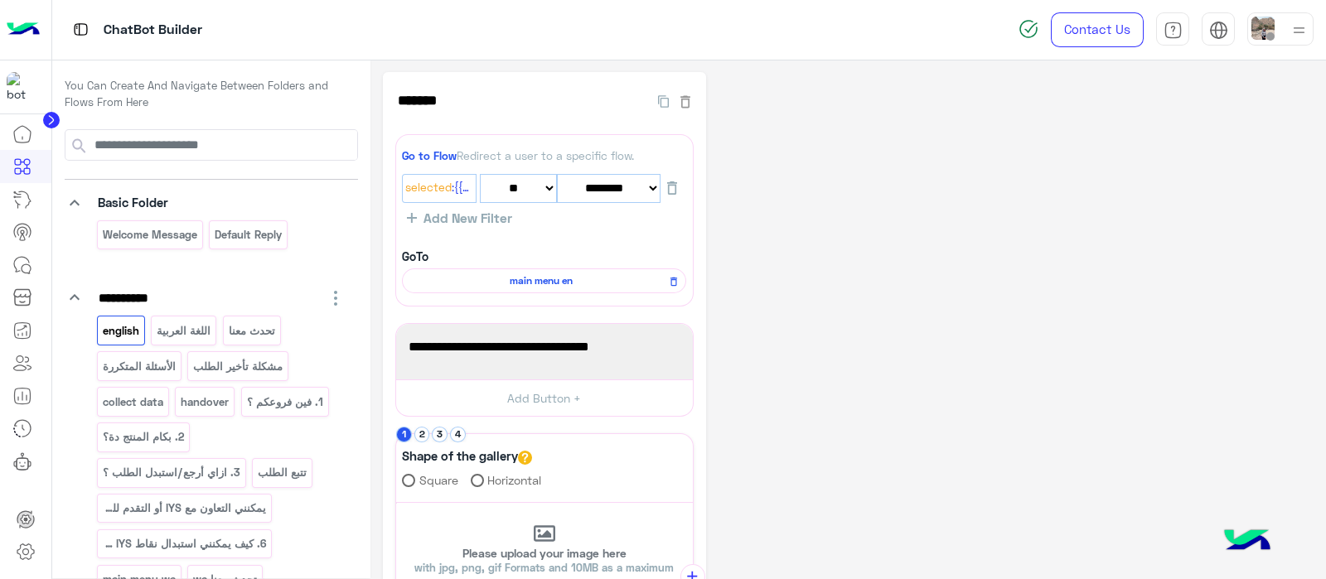
scroll to position [250, 0]
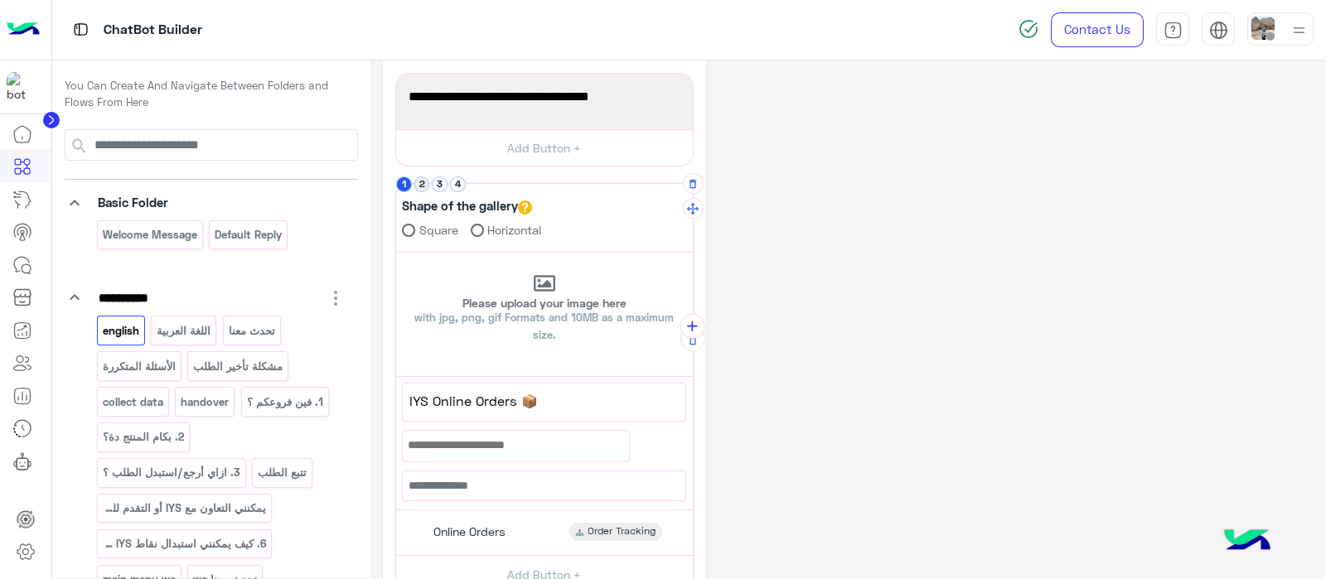
click at [421, 184] on button "2" at bounding box center [422, 184] width 16 height 16
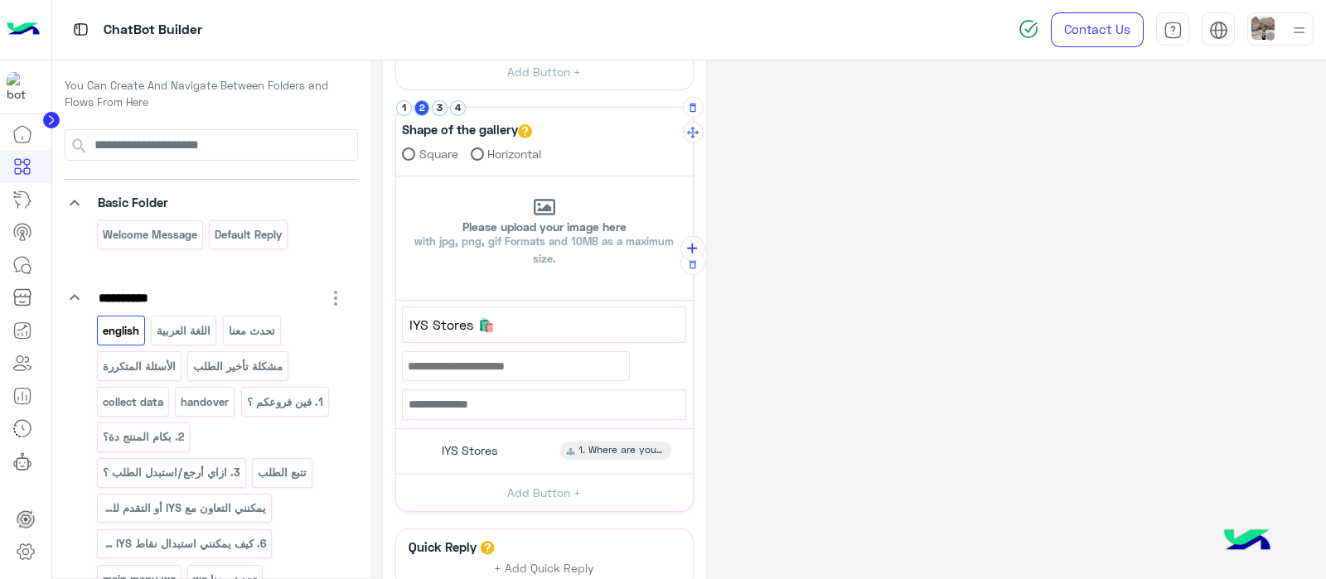
scroll to position [322, 0]
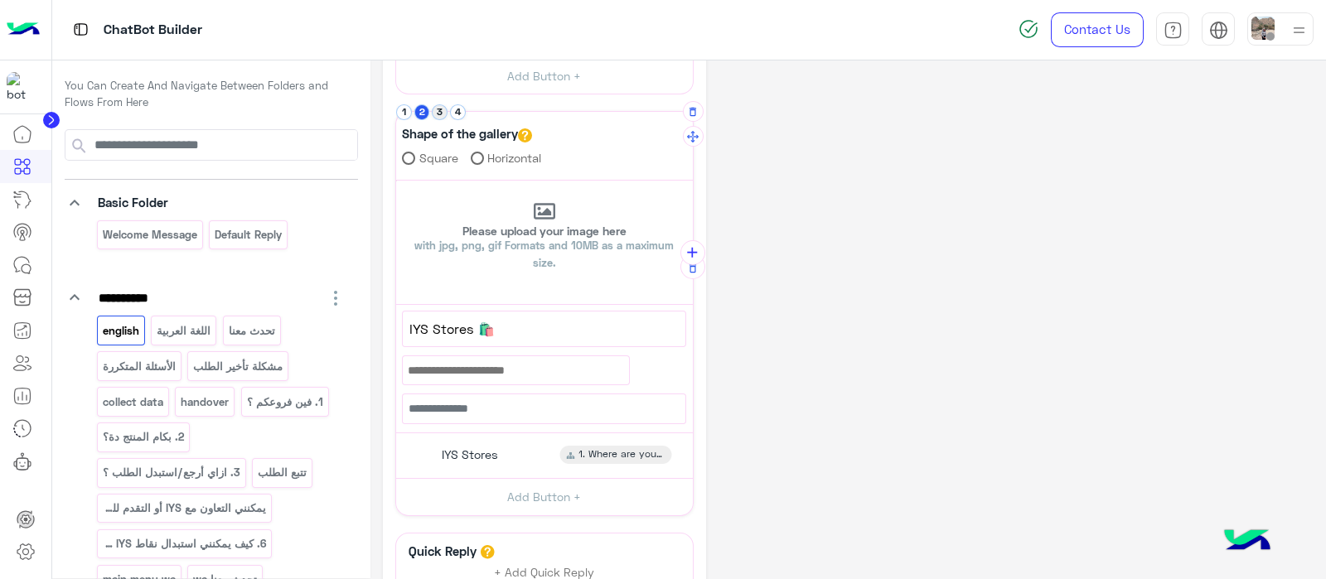
click at [437, 109] on button "3" at bounding box center [440, 112] width 16 height 16
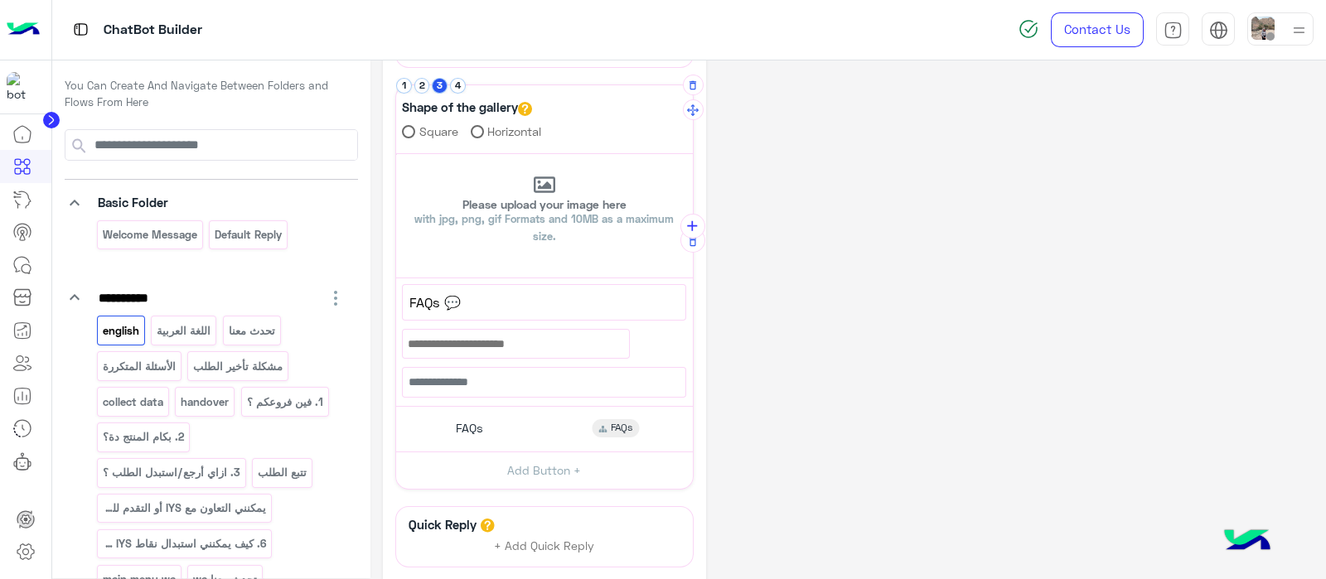
scroll to position [350, 0]
click at [443, 308] on span "FAQs 💬" at bounding box center [543, 302] width 269 height 22
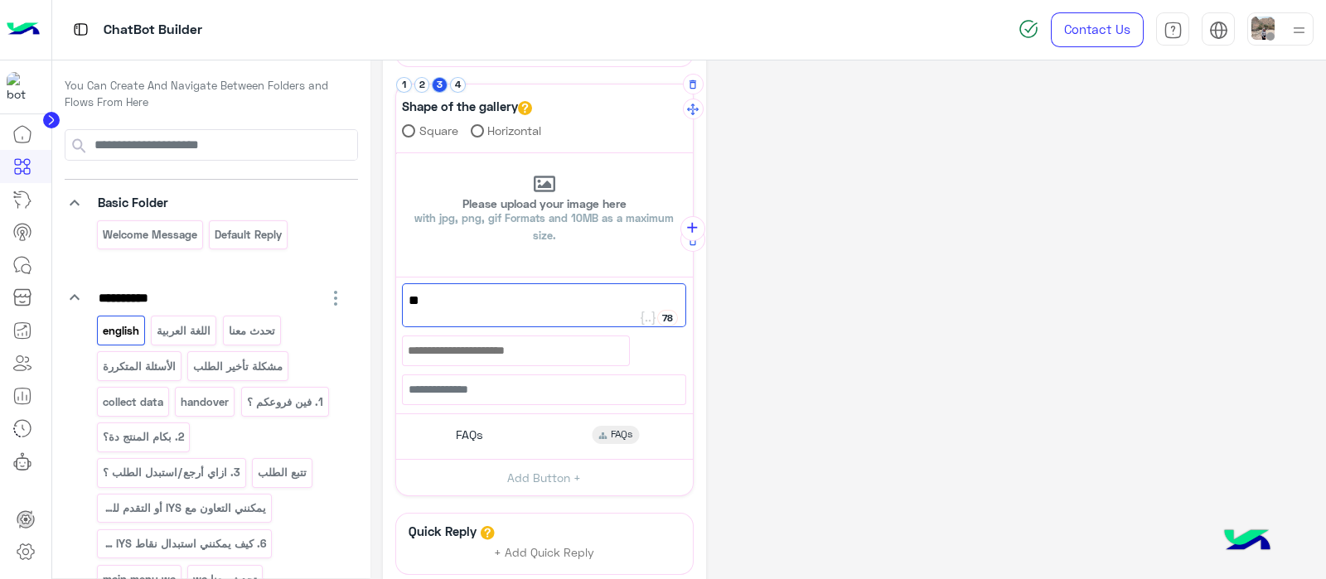
click at [443, 308] on div "💬" at bounding box center [544, 305] width 284 height 44
click at [442, 308] on div "💬" at bounding box center [544, 305] width 284 height 44
click at [410, 302] on span "💬" at bounding box center [543, 301] width 271 height 22
paste textarea "**********"
click at [410, 312] on div "Quick Answers💬" at bounding box center [544, 305] width 284 height 44
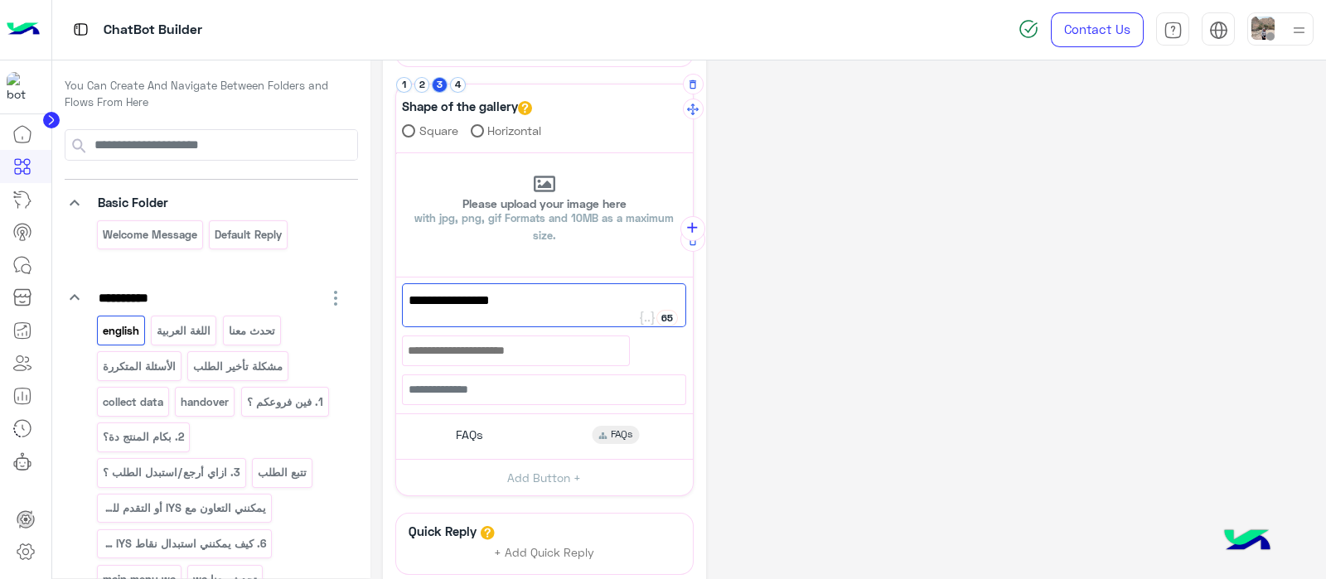
drag, startPoint x: 494, startPoint y: 300, endPoint x: 502, endPoint y: 306, distance: 10.1
click at [495, 301] on span "Quick Answers💬" at bounding box center [543, 301] width 271 height 22
click at [500, 302] on span "Quick Answers💬" at bounding box center [543, 301] width 271 height 22
type textarea "**********"
click at [486, 442] on div "FAQs FAQs" at bounding box center [544, 436] width 284 height 32
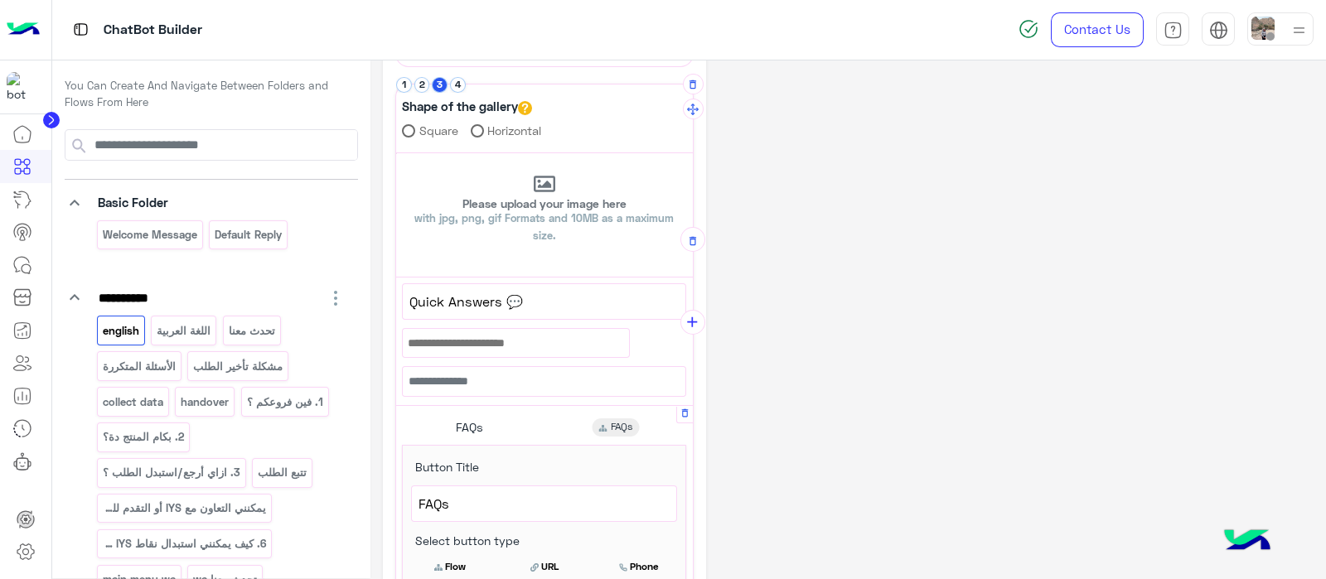
click at [495, 493] on span "FAQs" at bounding box center [543, 504] width 251 height 22
type textarea "*"
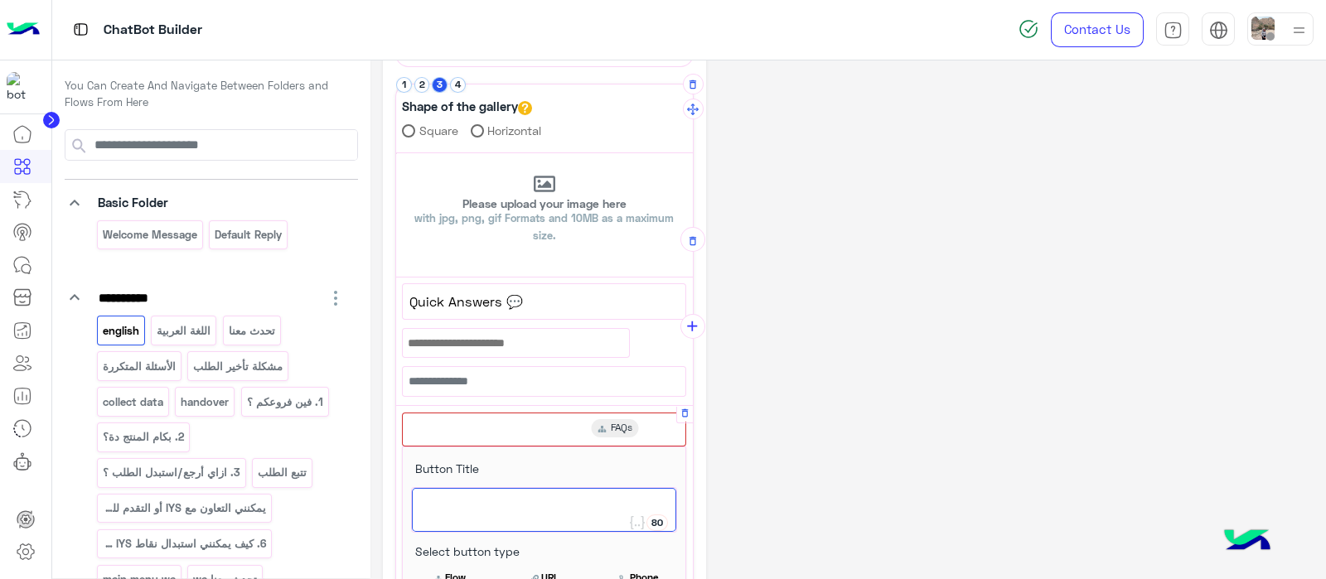
paste textarea "**********"
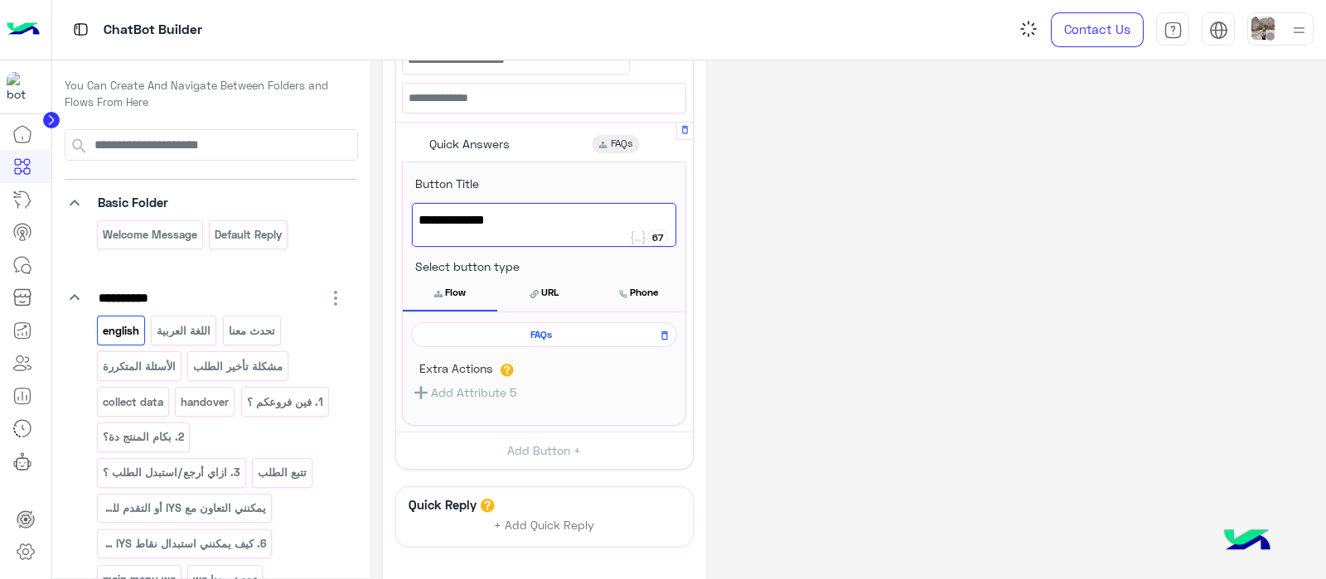
scroll to position [631, 0]
type textarea "**********"
click at [731, 263] on div "**********" at bounding box center [848, 69] width 930 height 1256
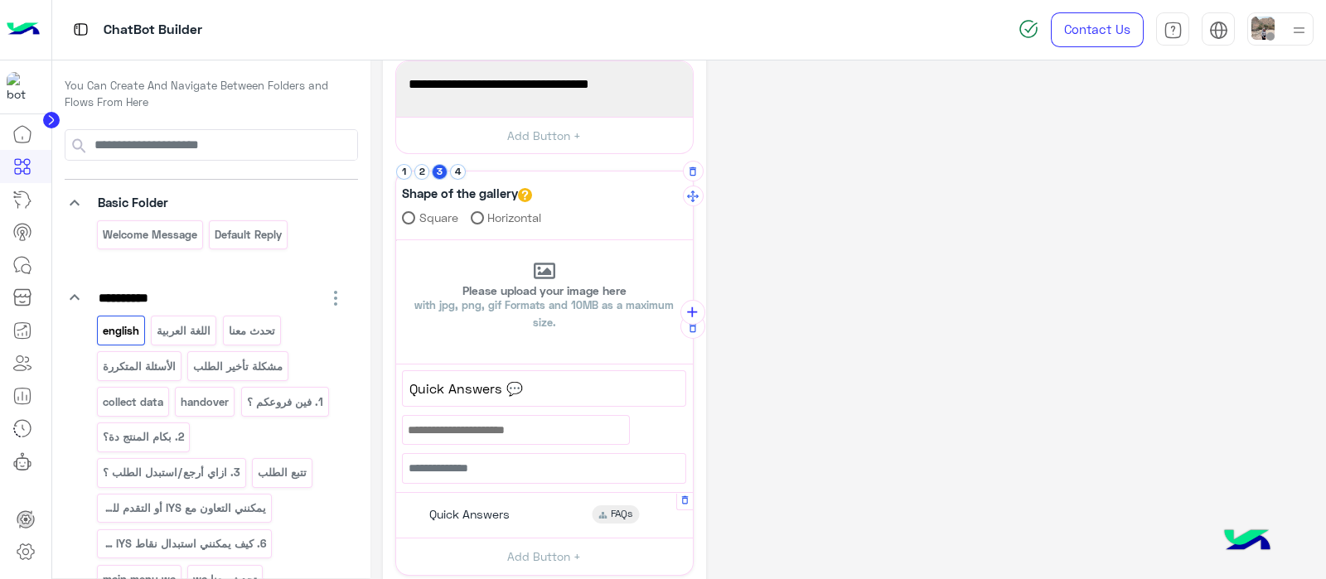
scroll to position [250, 0]
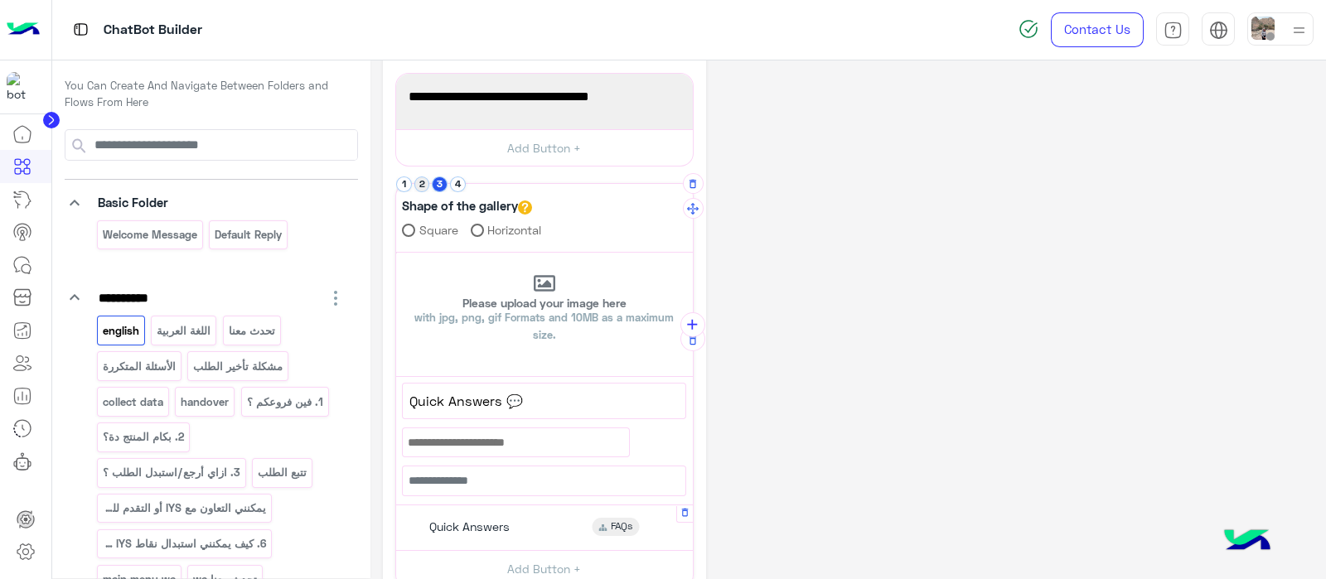
click at [422, 187] on button "2" at bounding box center [422, 184] width 16 height 16
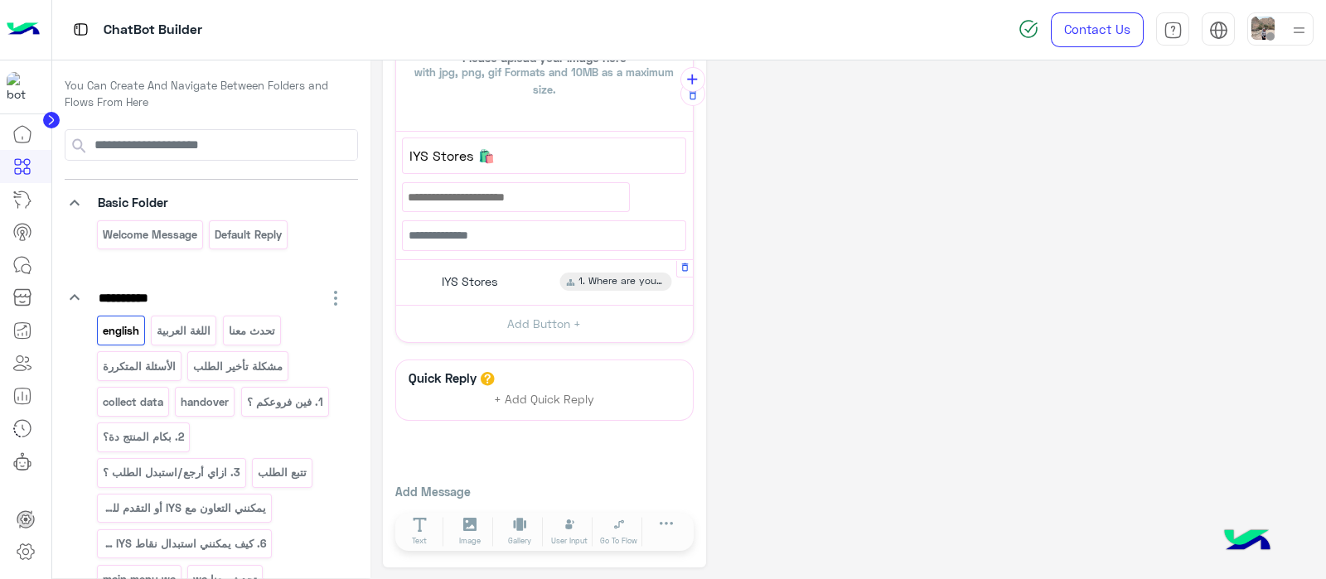
click at [451, 275] on span "IYS Stores" at bounding box center [470, 281] width 56 height 15
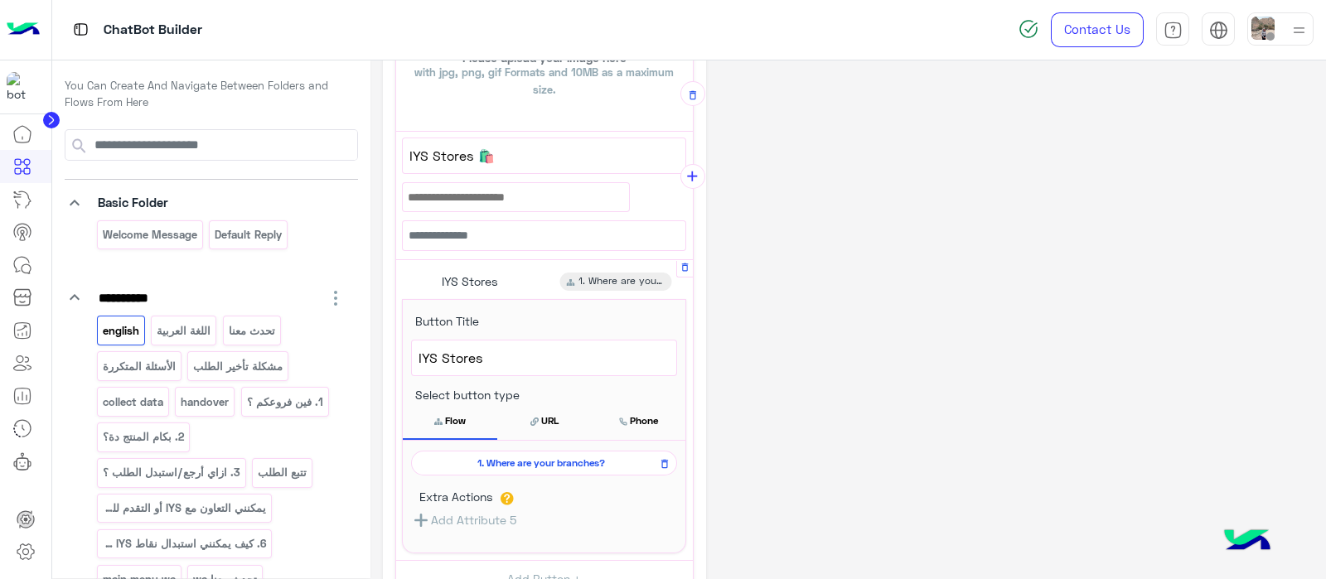
scroll to position [592, 0]
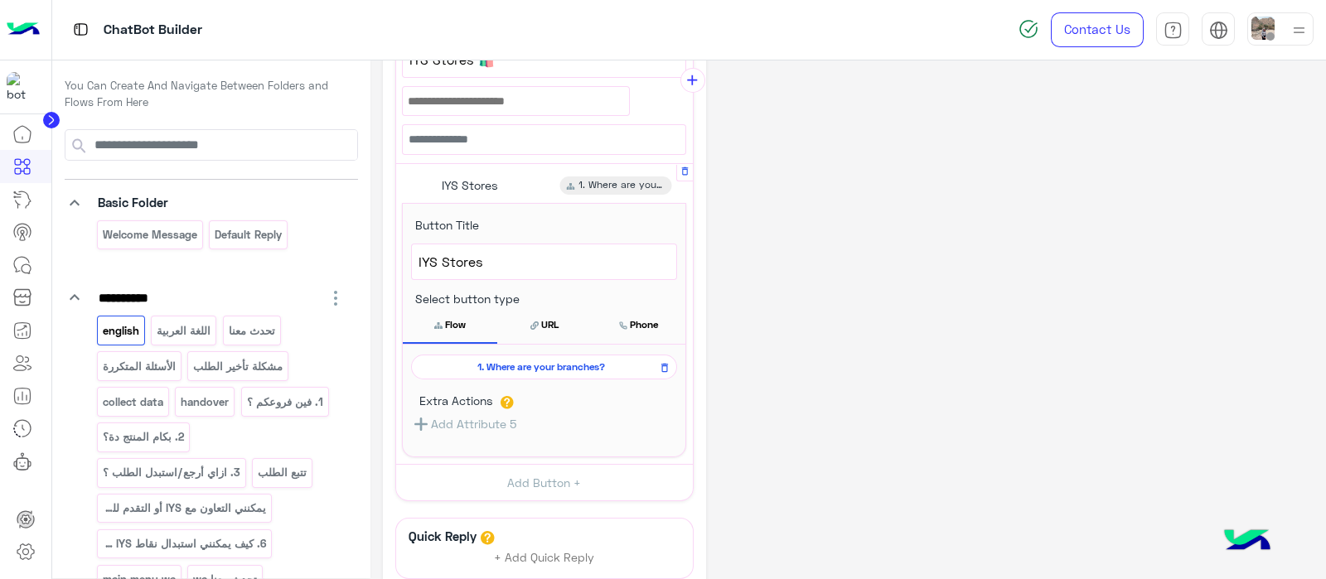
click at [481, 362] on span "1. Where are your branches?" at bounding box center [541, 367] width 242 height 15
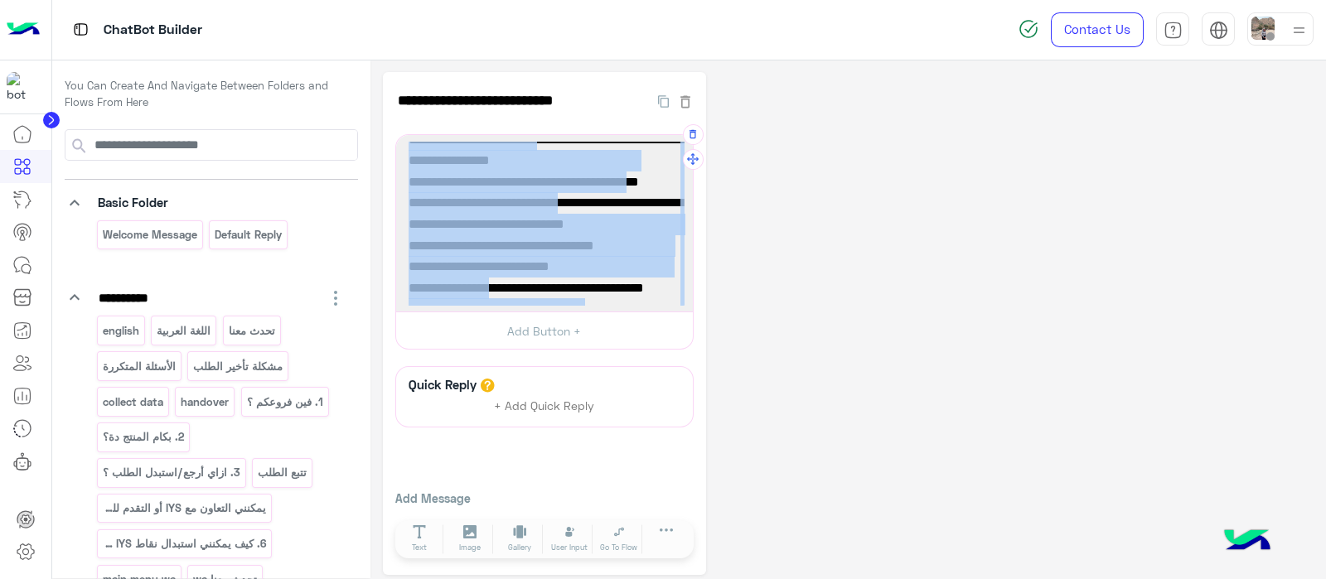
scroll to position [0, 0]
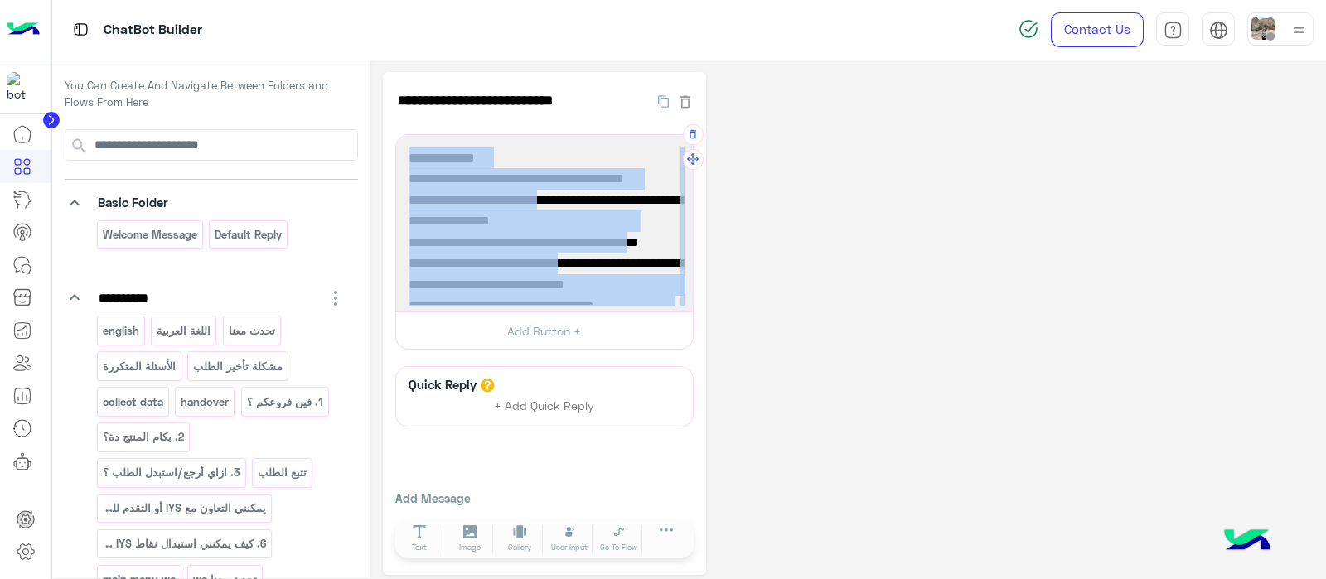
drag, startPoint x: 645, startPoint y: 268, endPoint x: 418, endPoint y: 144, distance: 258.4
click at [418, 144] on div "IYS Stores 🏬 Find us at multiple locations across Egypt! Click the link for our…" at bounding box center [544, 224] width 285 height 166
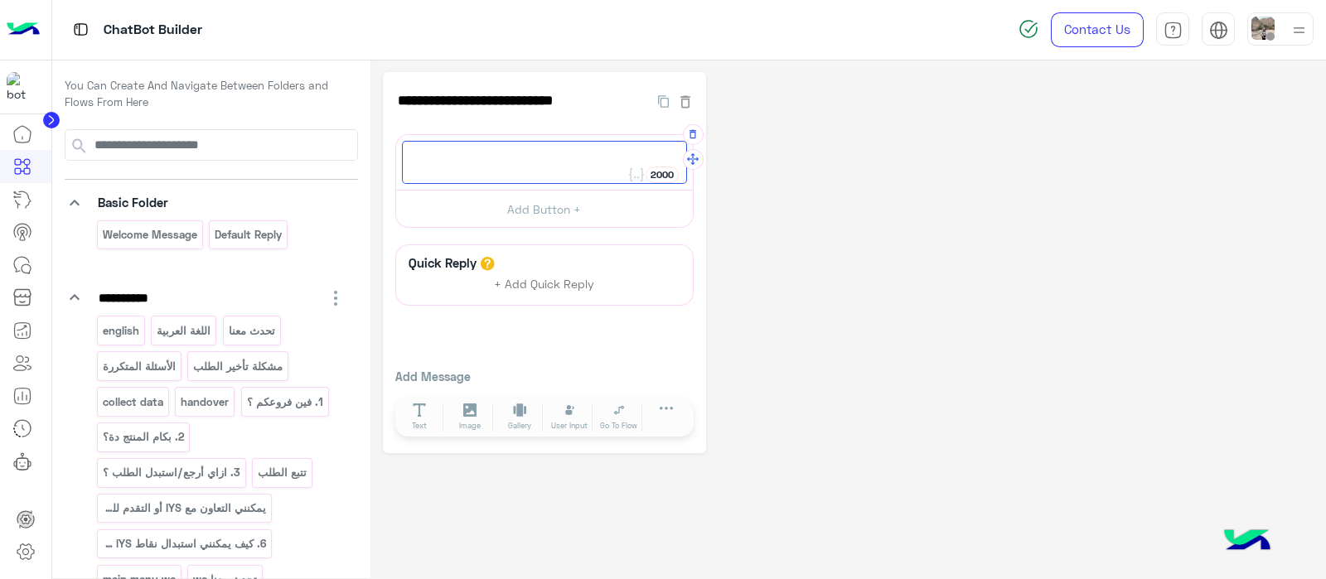
paste textarea "**********"
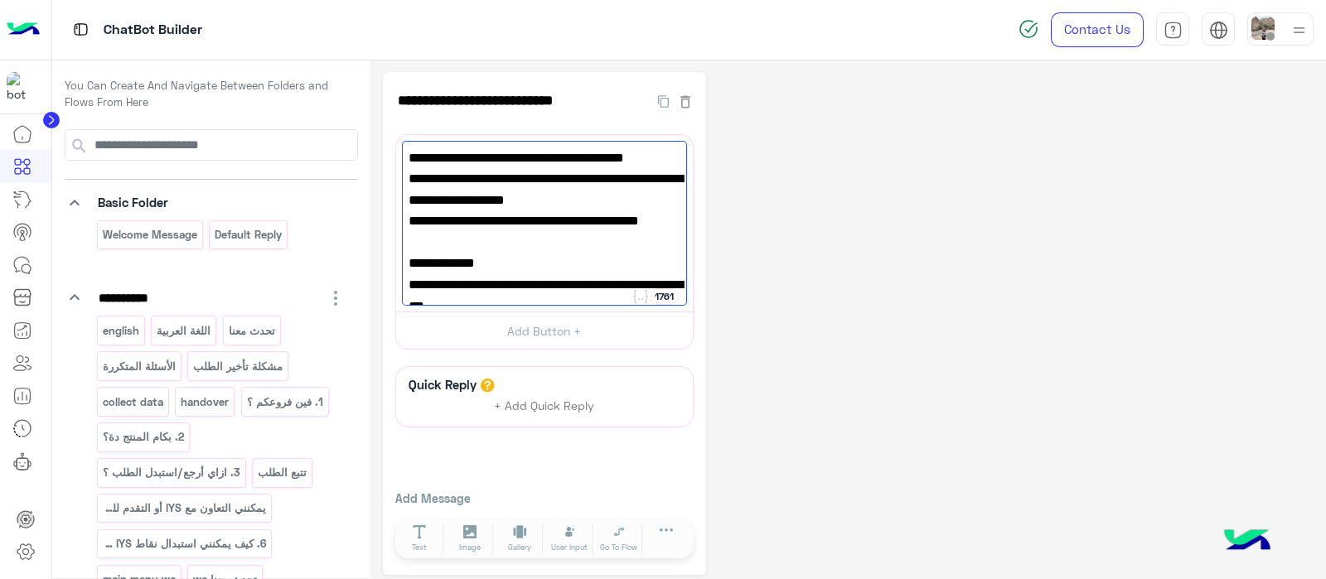
type textarea "**********"
click at [934, 205] on div "**********" at bounding box center [848, 323] width 930 height 503
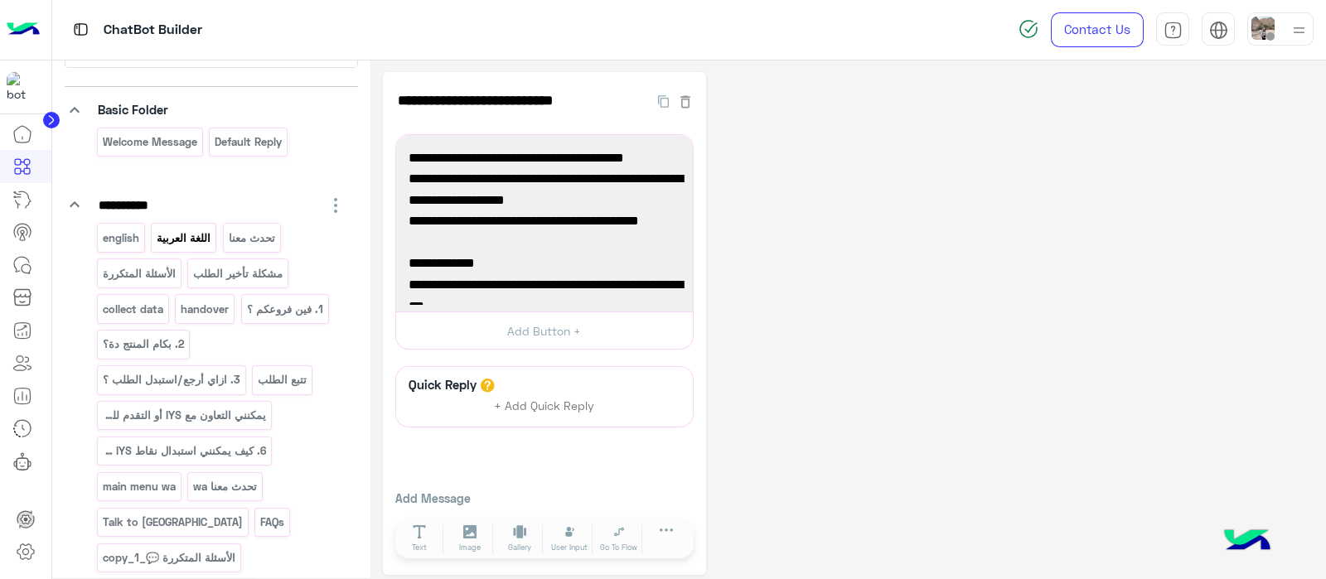
scroll to position [90, 0]
click at [114, 231] on p "english" at bounding box center [120, 240] width 39 height 19
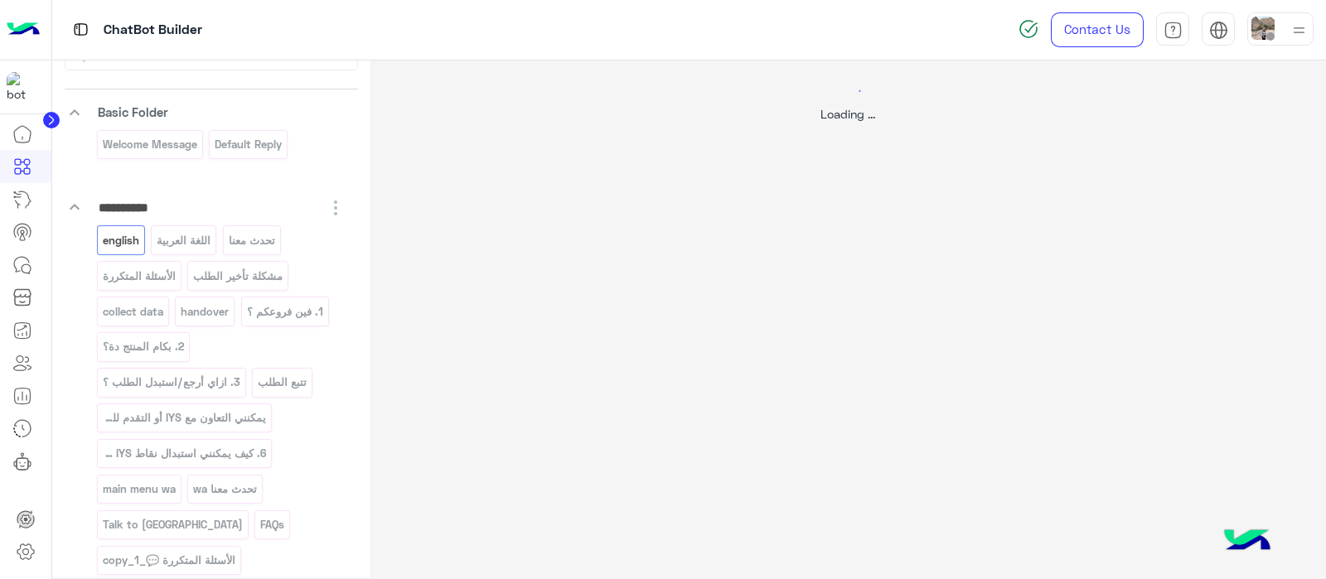
select select "*"
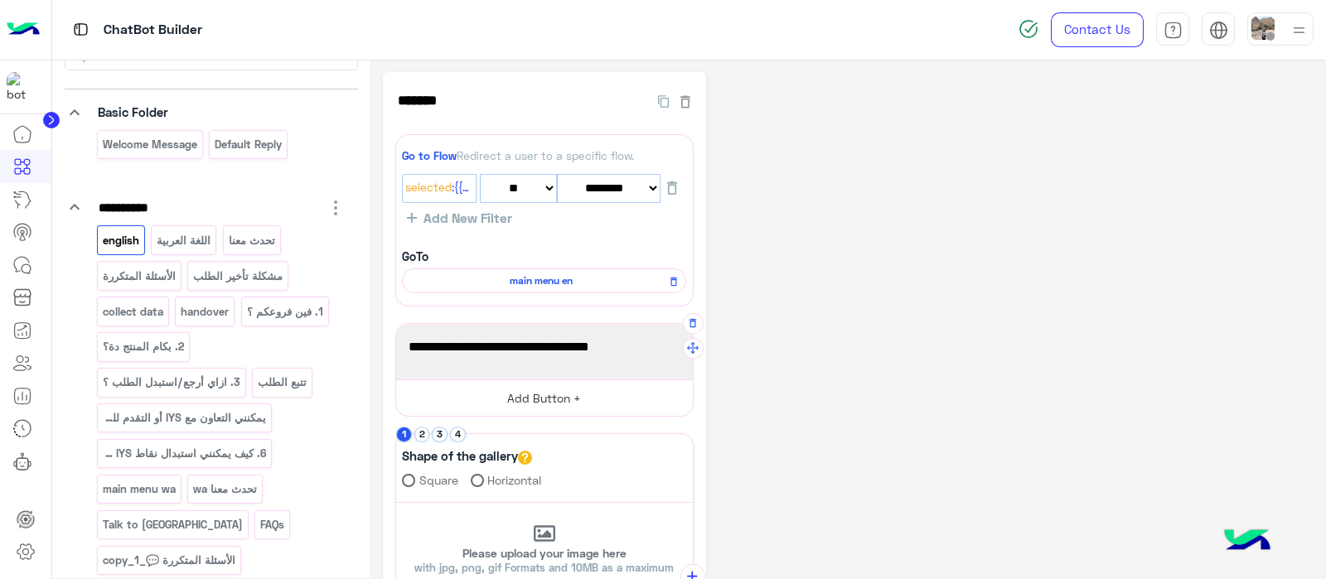
scroll to position [273, 0]
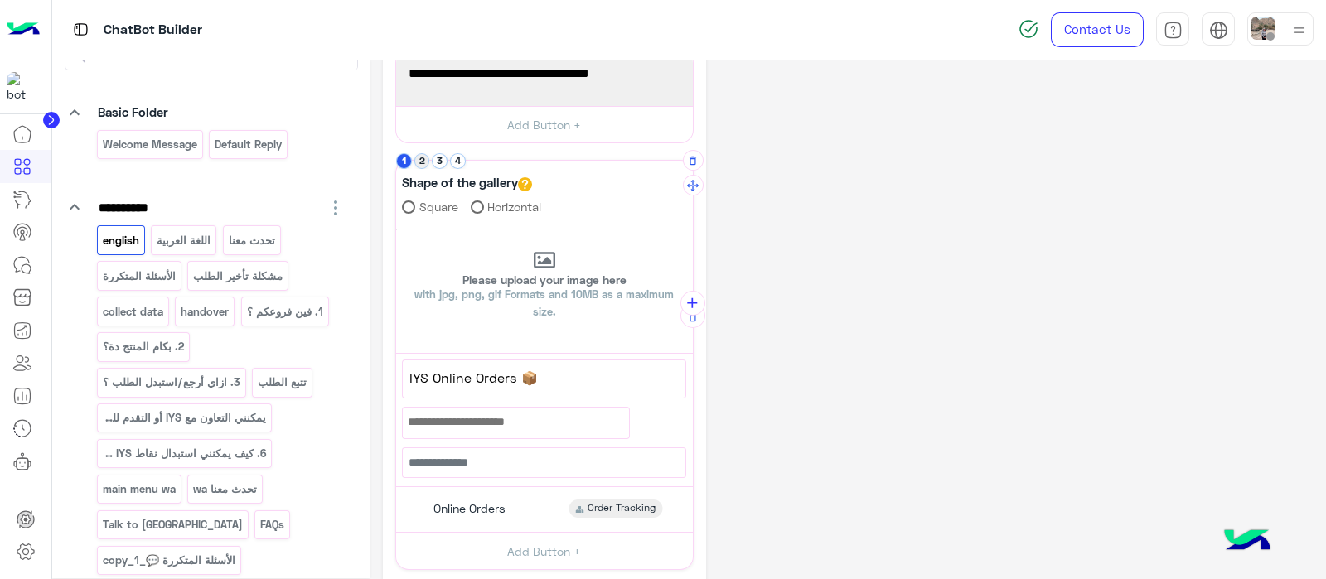
click at [423, 159] on button "2" at bounding box center [422, 161] width 16 height 16
click at [436, 162] on button "3" at bounding box center [440, 161] width 16 height 16
click at [497, 498] on span "Quick Answers" at bounding box center [469, 503] width 80 height 15
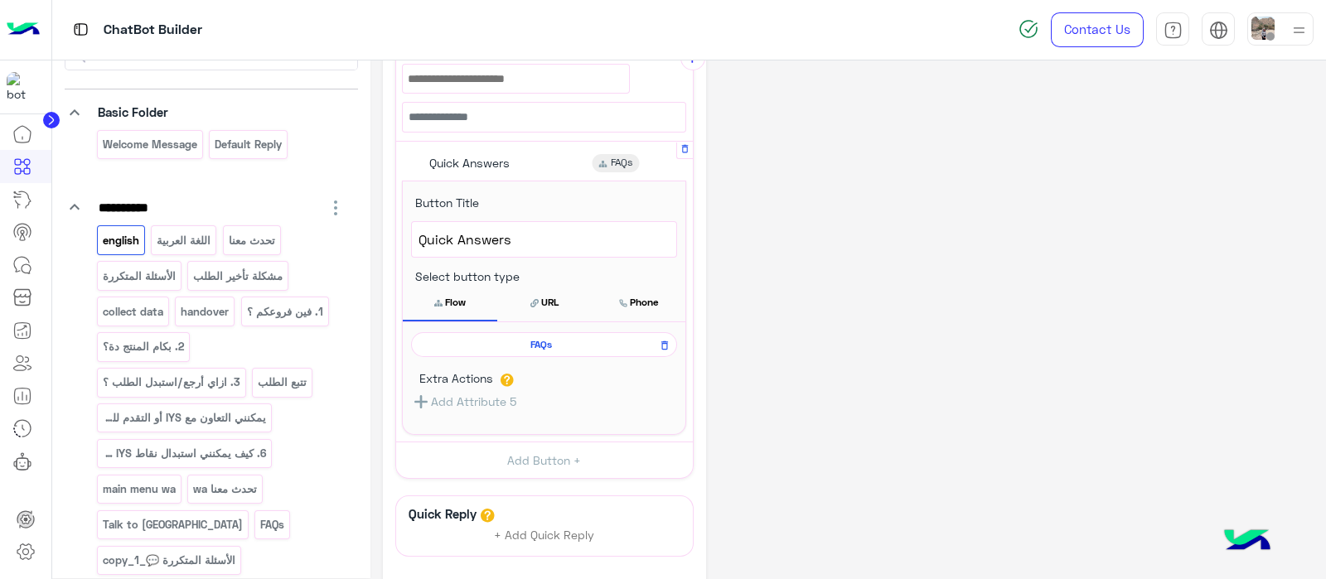
scroll to position [615, 0]
click at [489, 339] on span "FAQs" at bounding box center [541, 343] width 242 height 15
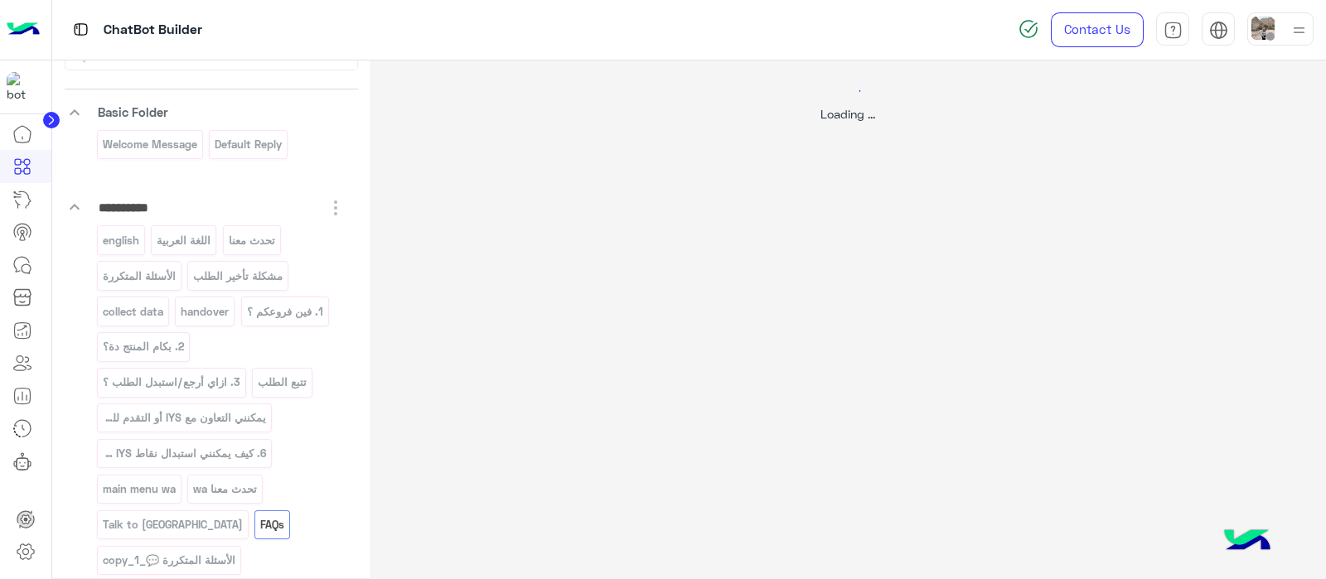
select select "*"
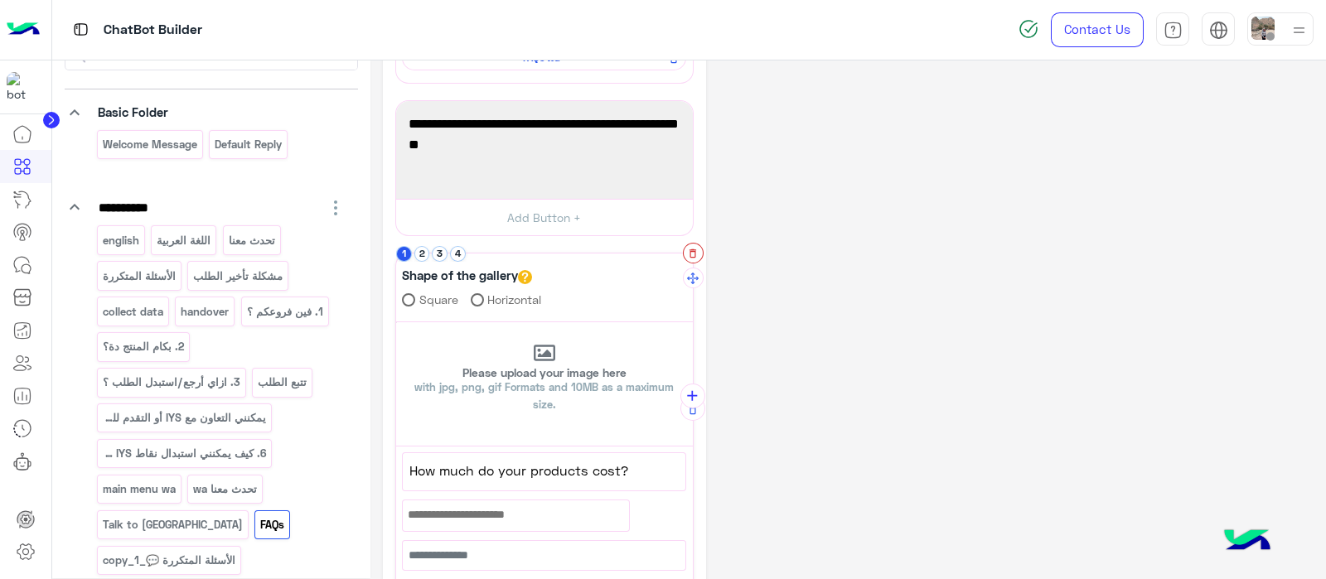
scroll to position [209, 0]
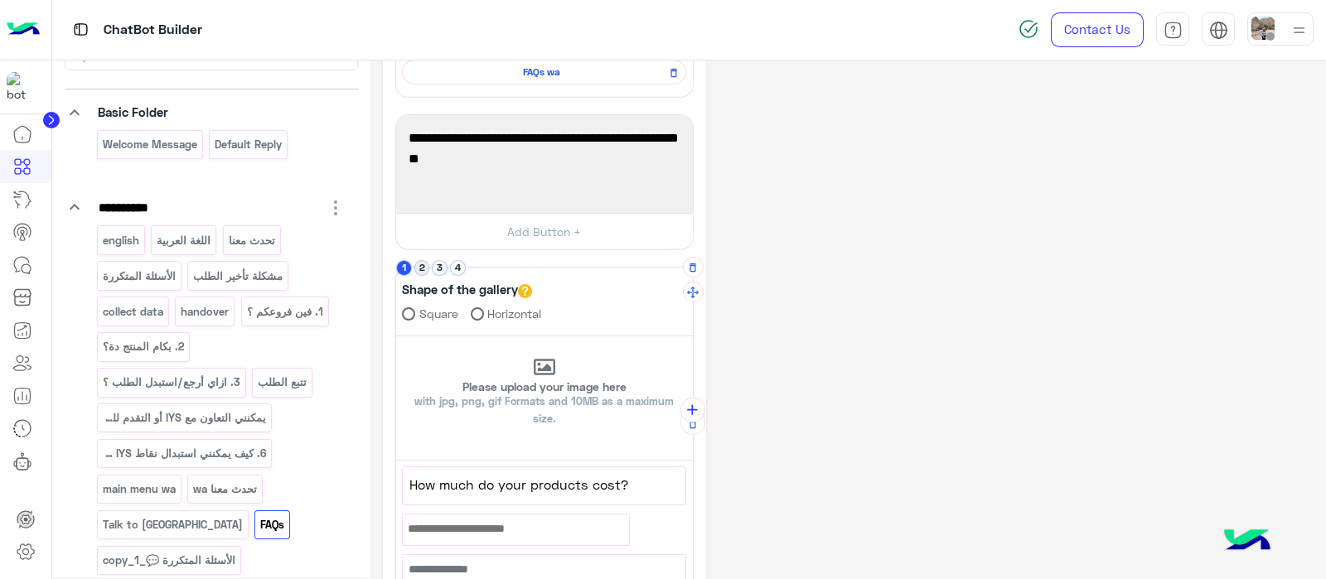
click at [423, 264] on button "2" at bounding box center [422, 268] width 16 height 16
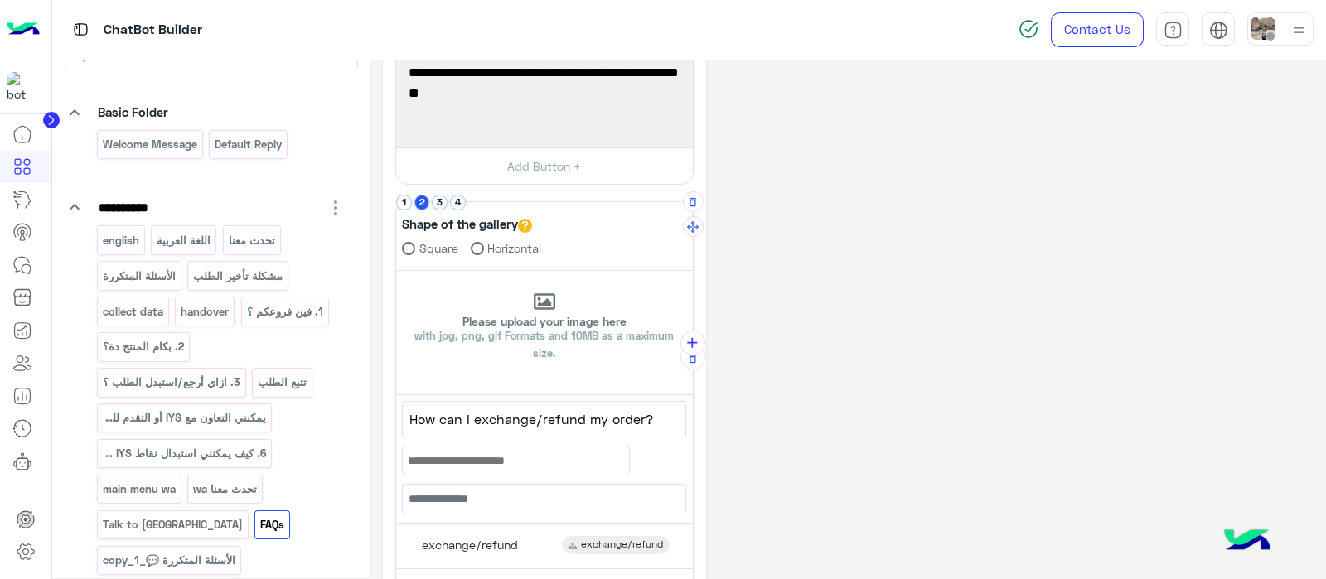
scroll to position [275, 0]
click at [442, 194] on button "3" at bounding box center [440, 202] width 16 height 16
click at [461, 205] on button "4" at bounding box center [458, 202] width 16 height 16
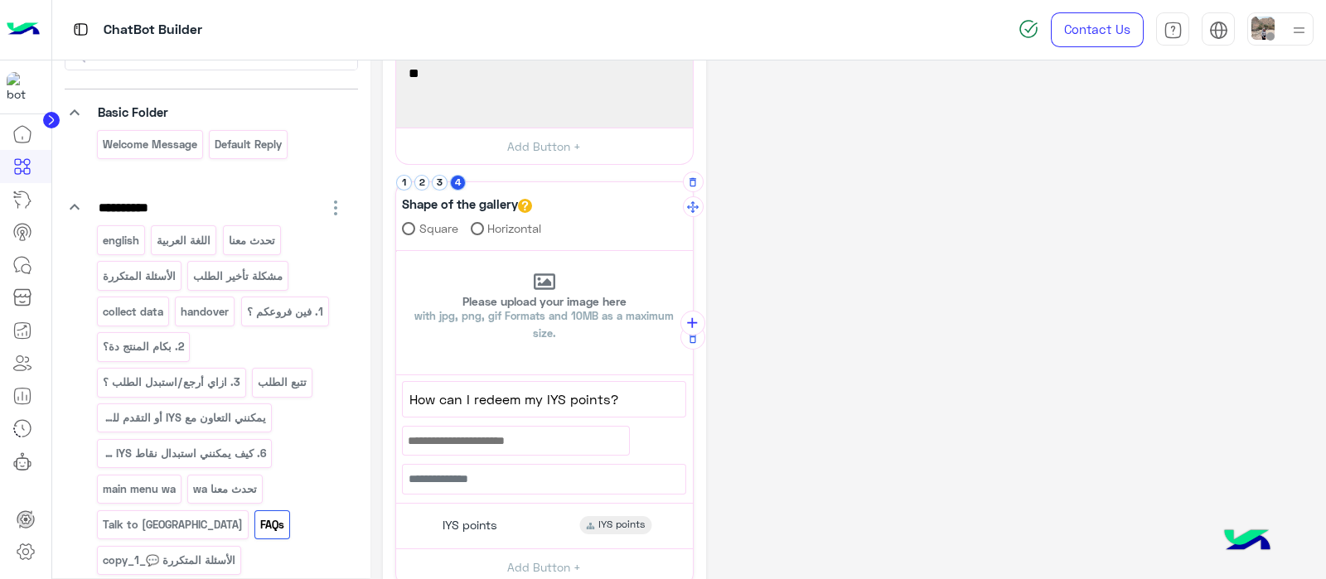
scroll to position [290, 0]
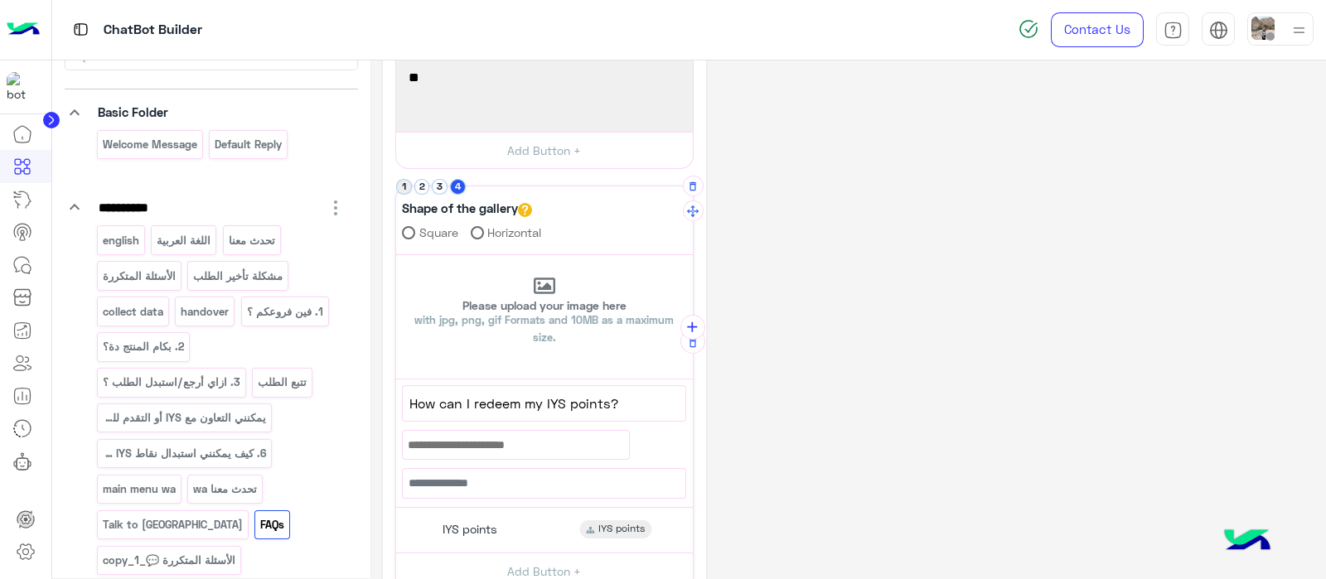
click at [406, 179] on button "1" at bounding box center [404, 187] width 16 height 16
click at [690, 182] on icon "button" at bounding box center [692, 186] width 7 height 9
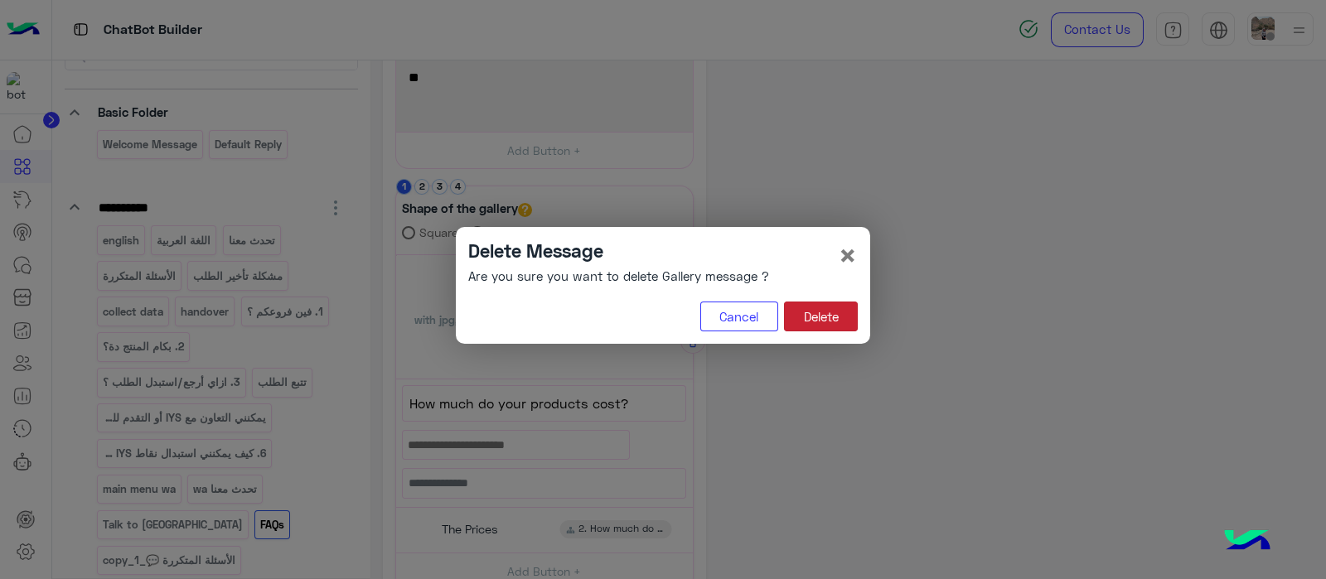
click at [817, 316] on button "Delete" at bounding box center [821, 317] width 74 height 30
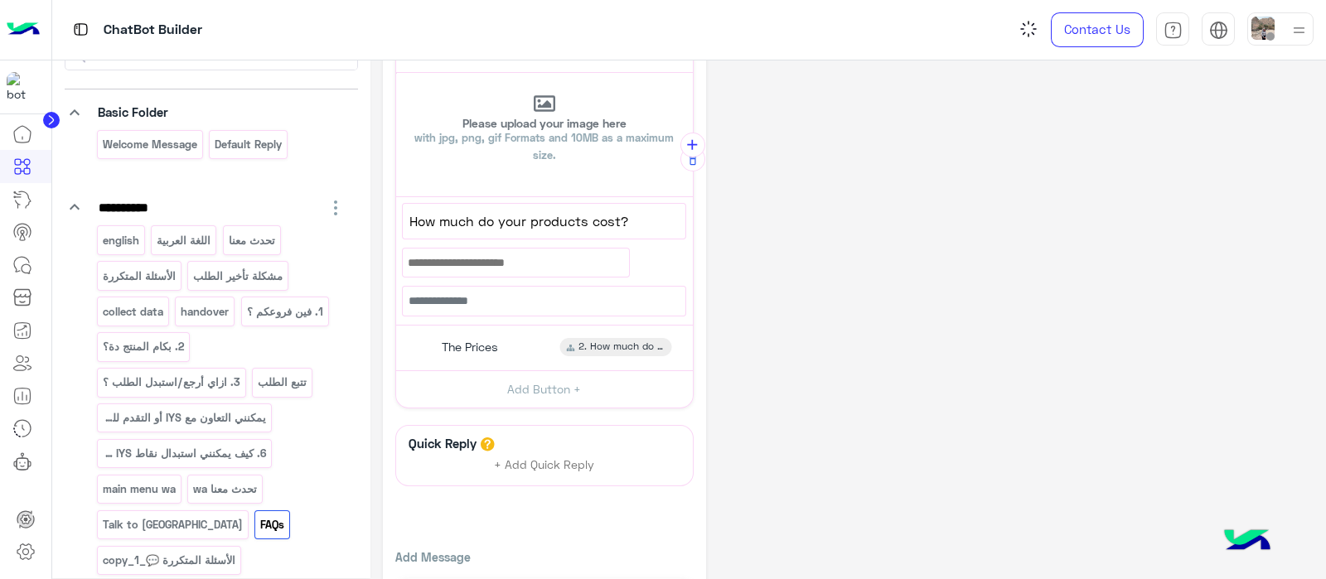
scroll to position [118, 0]
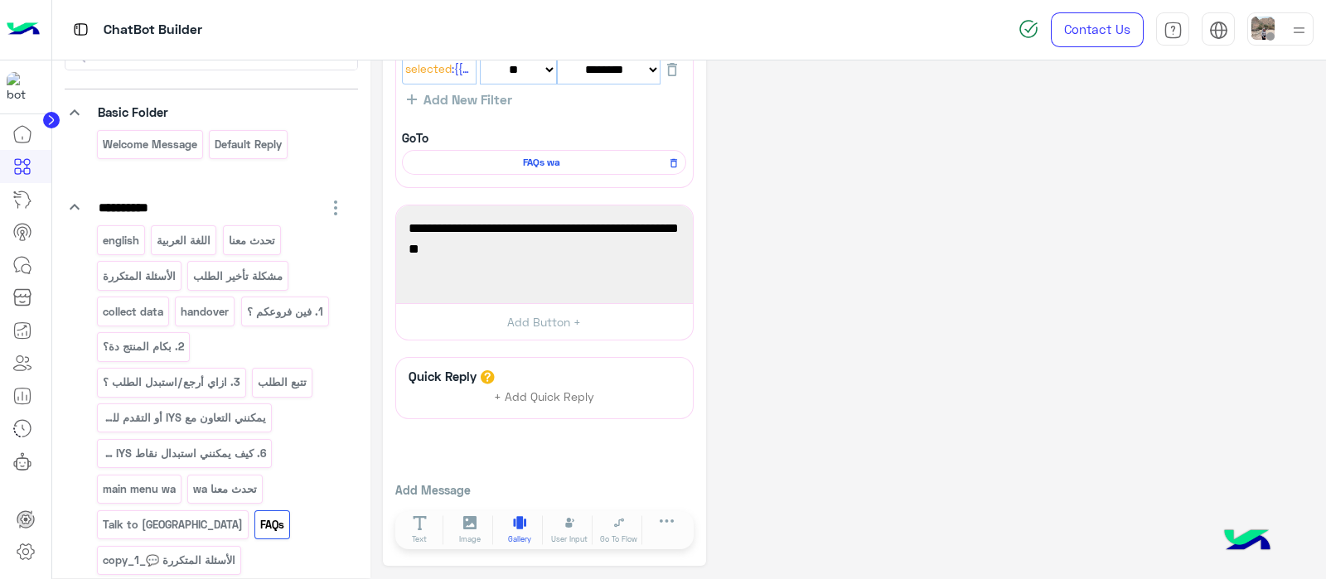
click at [508, 534] on span "Gallery" at bounding box center [519, 540] width 23 height 12
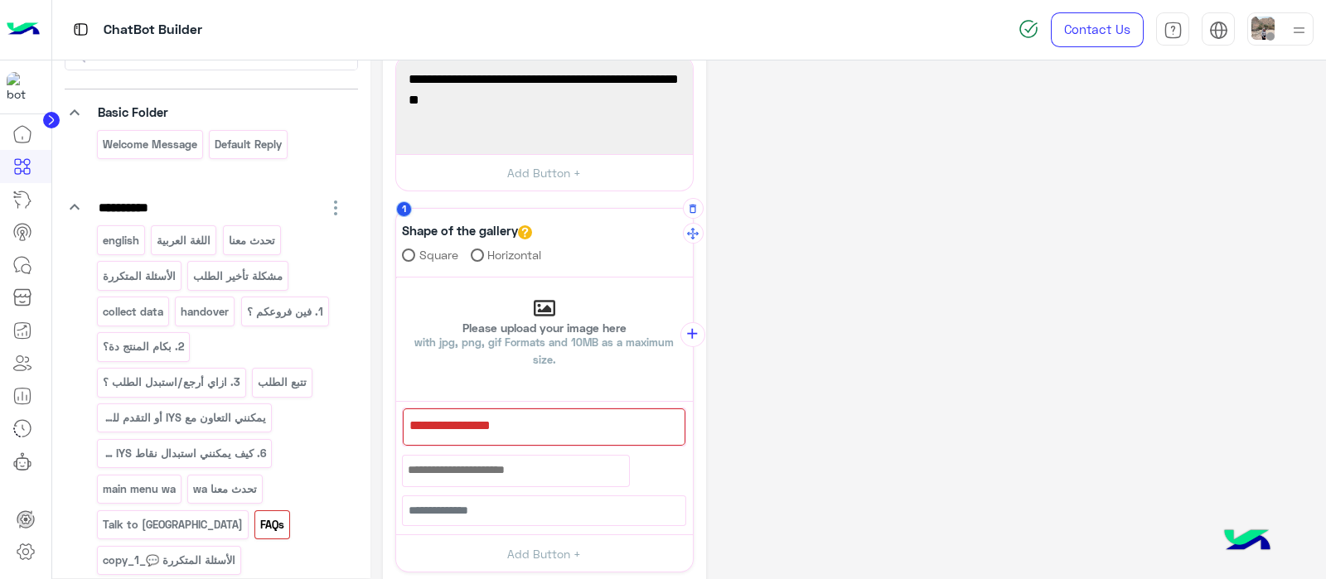
scroll to position [273, 0]
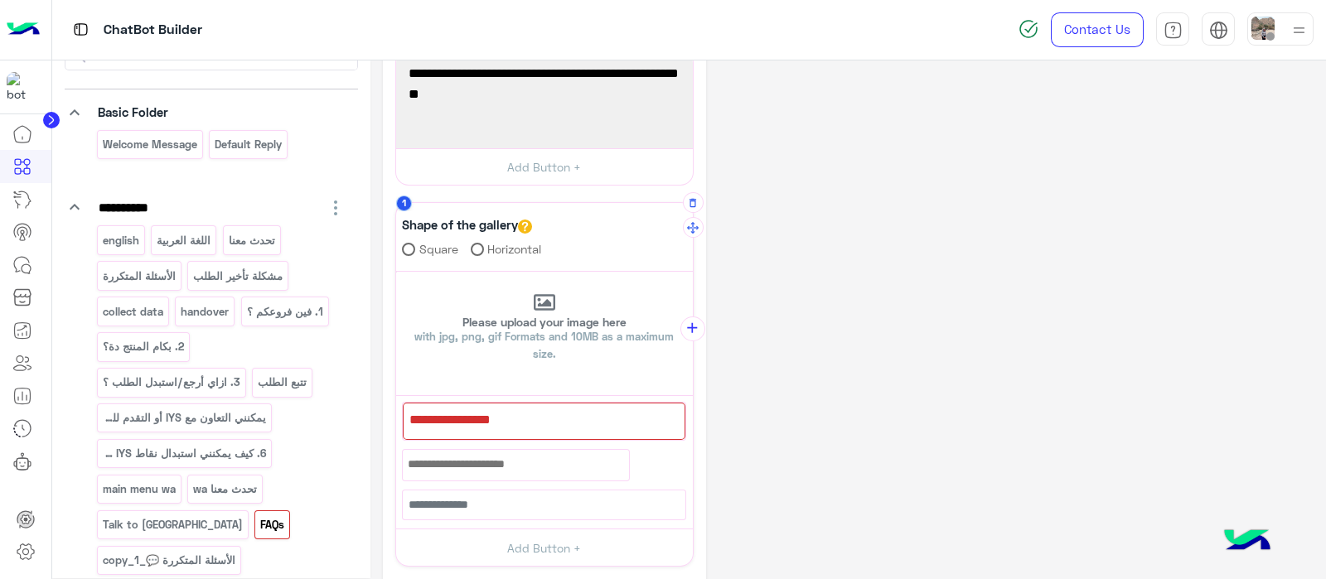
click at [458, 435] on div at bounding box center [544, 421] width 283 height 37
paste textarea "**********"
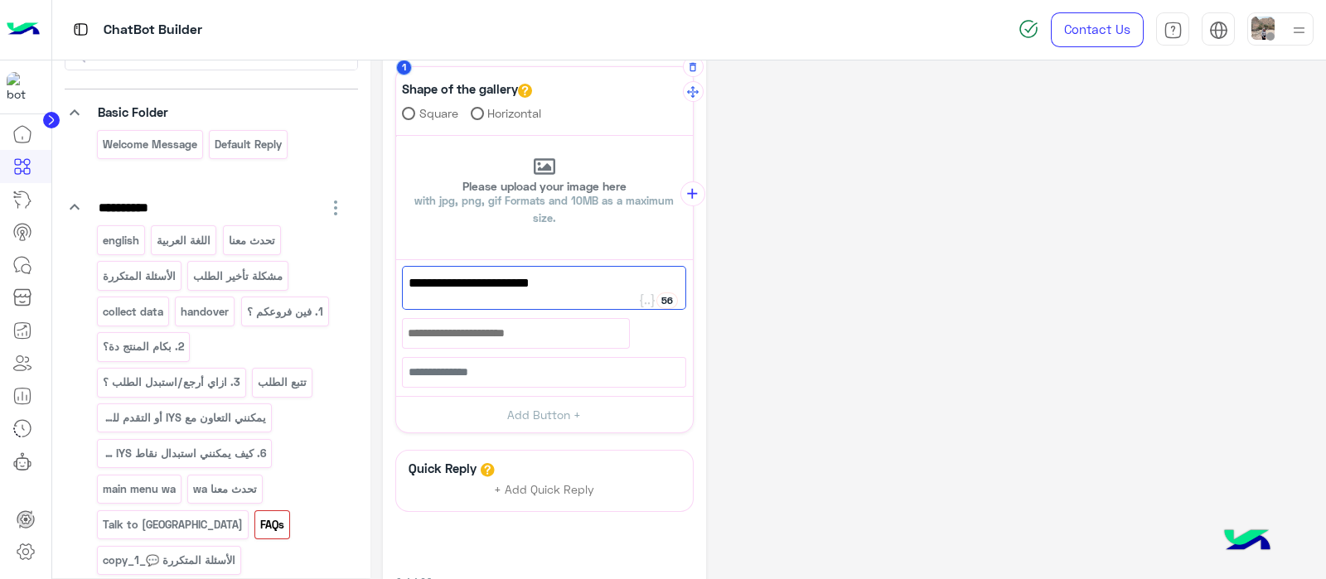
scroll to position [410, 0]
type textarea "**********"
click at [529, 412] on button "Add Button +" at bounding box center [544, 413] width 297 height 37
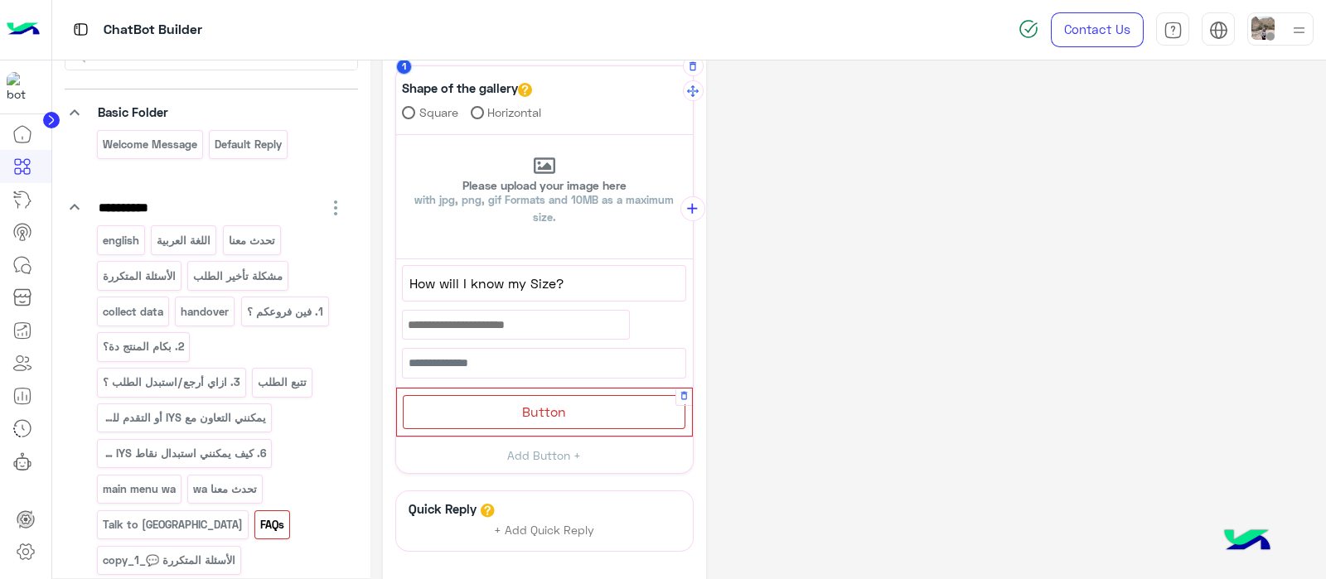
click at [506, 398] on div "Button" at bounding box center [544, 412] width 283 height 34
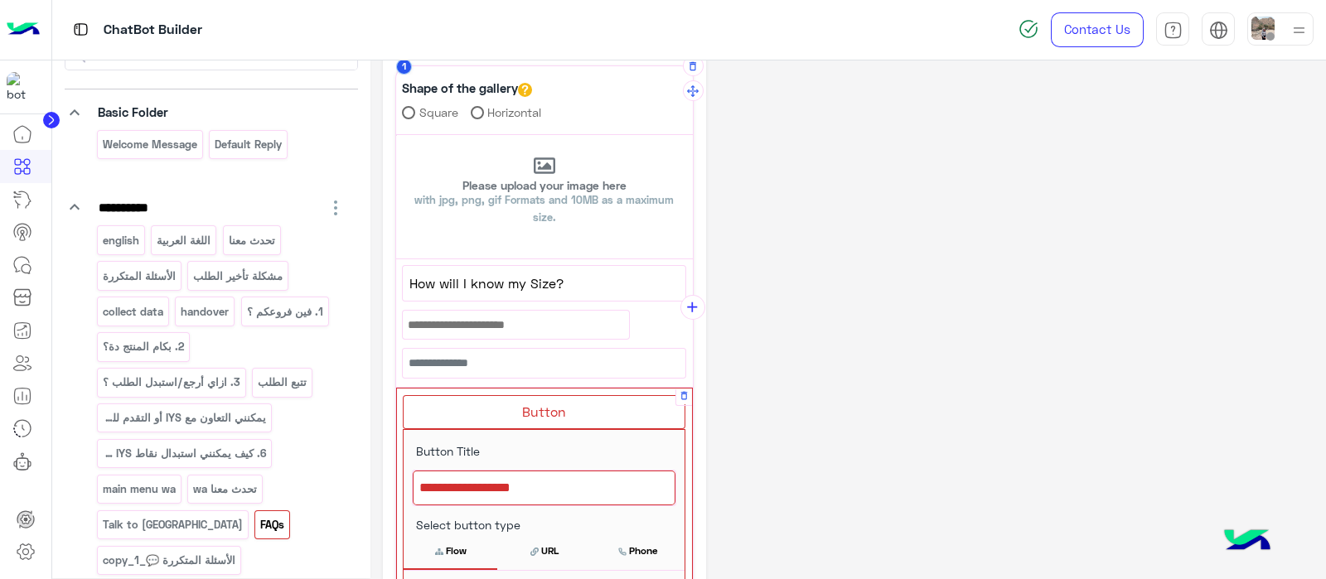
click at [505, 490] on div at bounding box center [544, 488] width 263 height 35
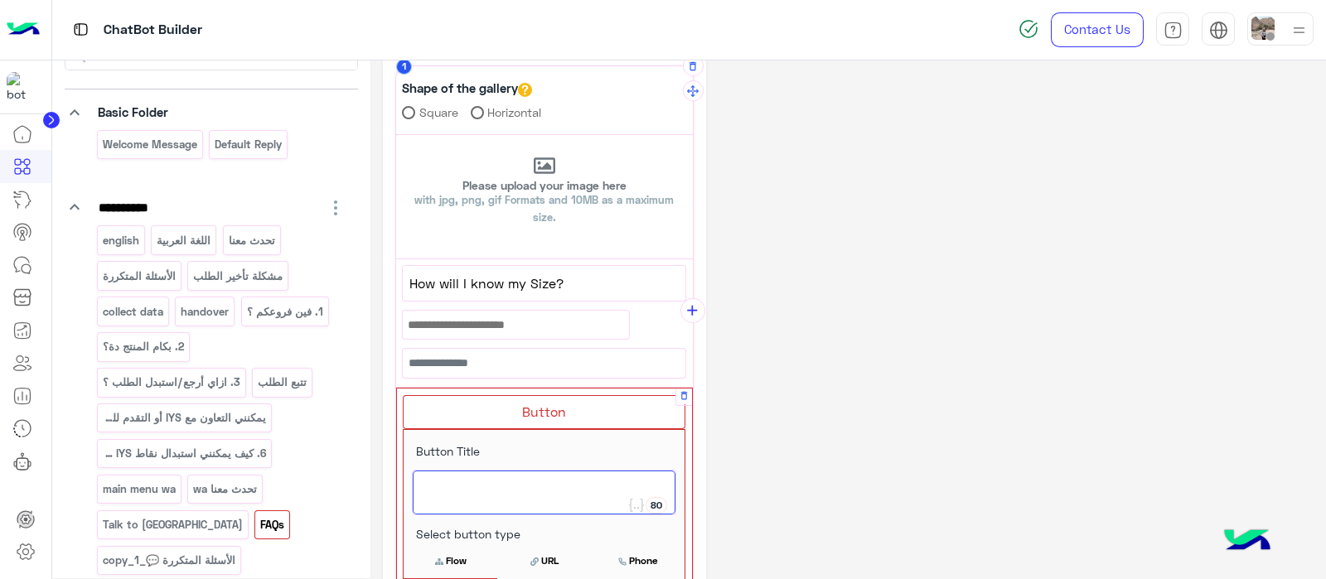
paste textarea "**********"
type textarea "*"
click at [456, 497] on div at bounding box center [544, 493] width 263 height 44
paste textarea "**********"
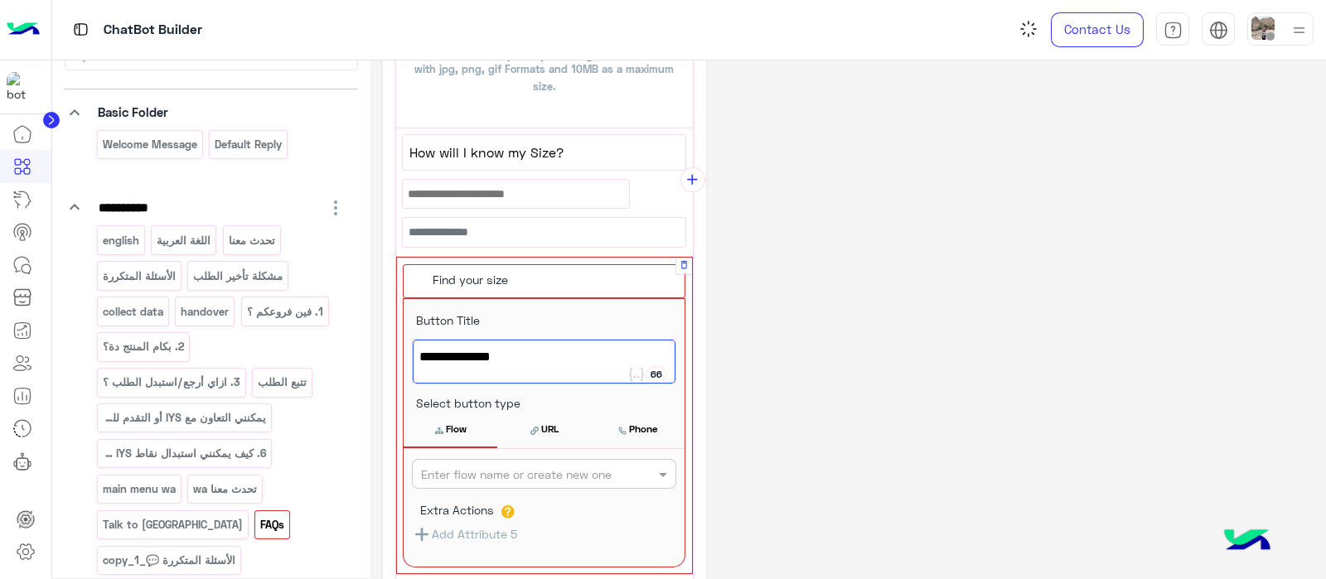
type textarea "**********"
click at [476, 485] on div "Enter flow name or create new one Extra Actions Add Attribute 5" at bounding box center [543, 507] width 281 height 117
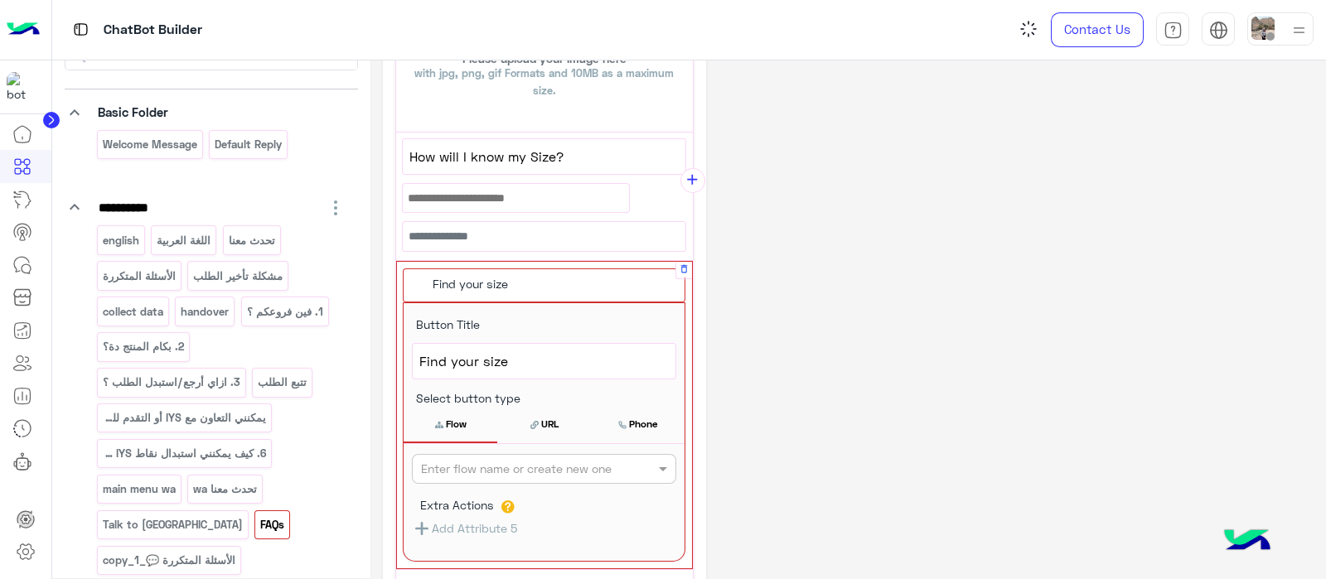
click at [459, 469] on input "text" at bounding box center [516, 469] width 191 height 17
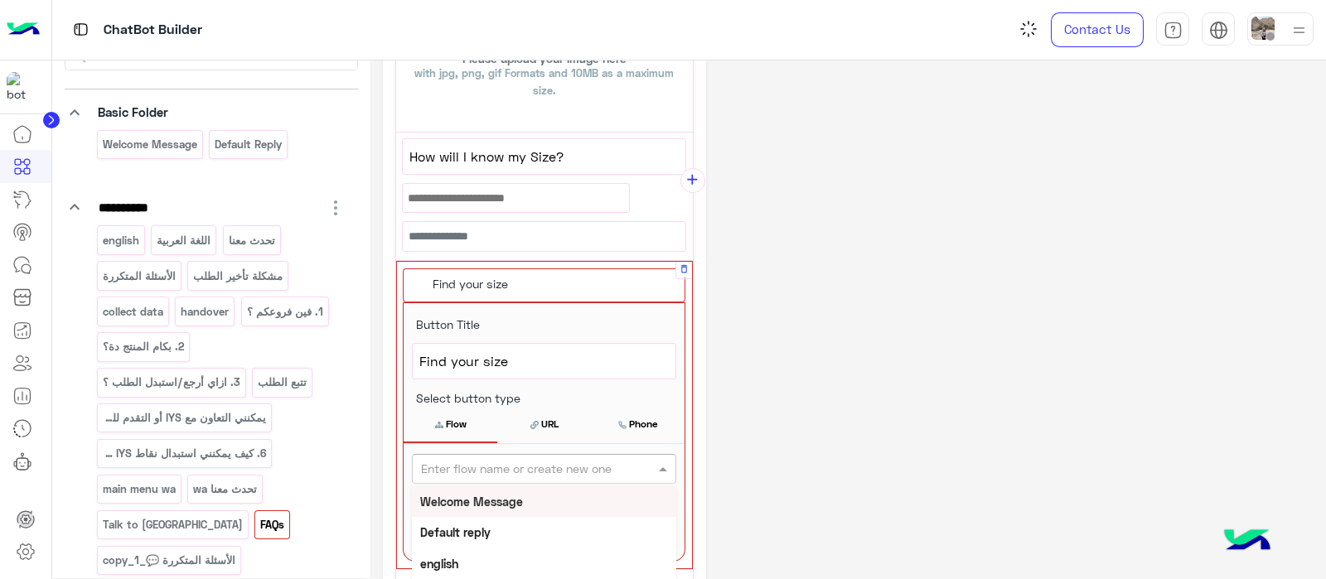
paste input "**********"
type input "**********"
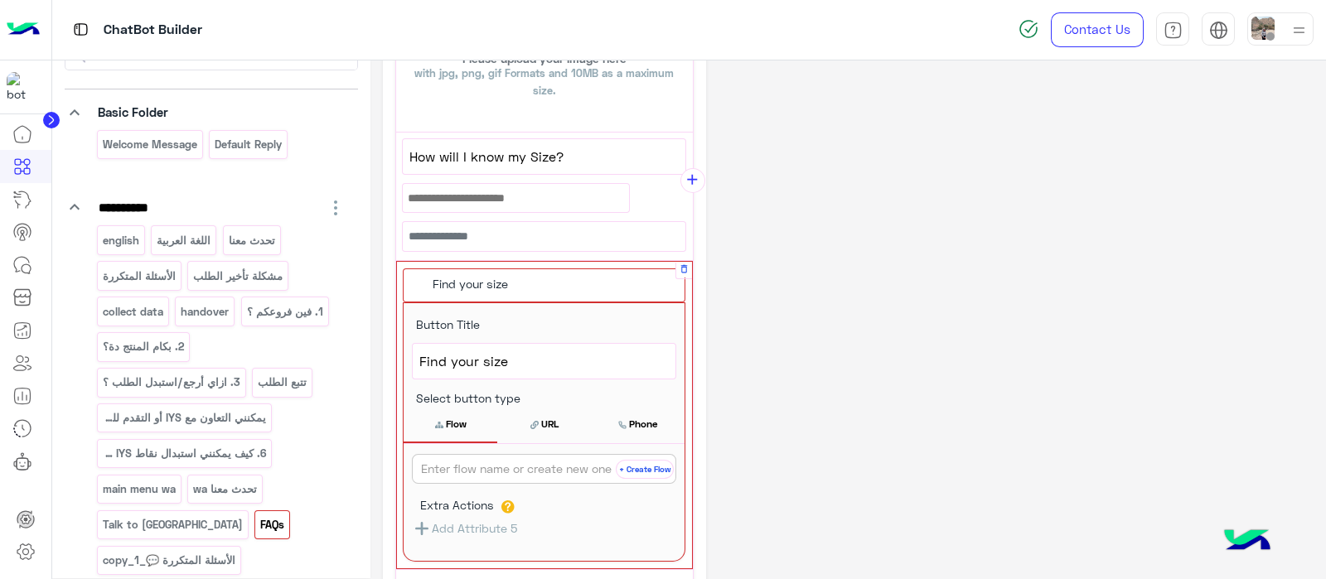
click at [635, 461] on button "+ Create Flow" at bounding box center [645, 469] width 58 height 19
click at [452, 420] on button "Flow" at bounding box center [450, 425] width 94 height 35
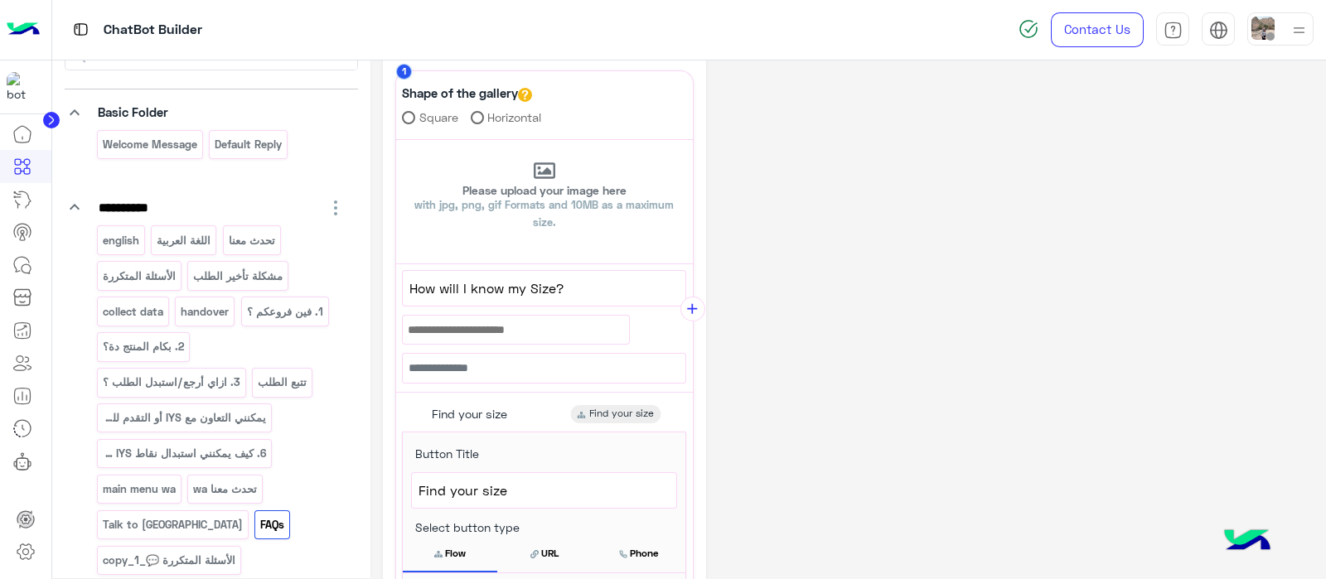
scroll to position [405, 0]
click at [693, 297] on button "add" at bounding box center [692, 309] width 25 height 25
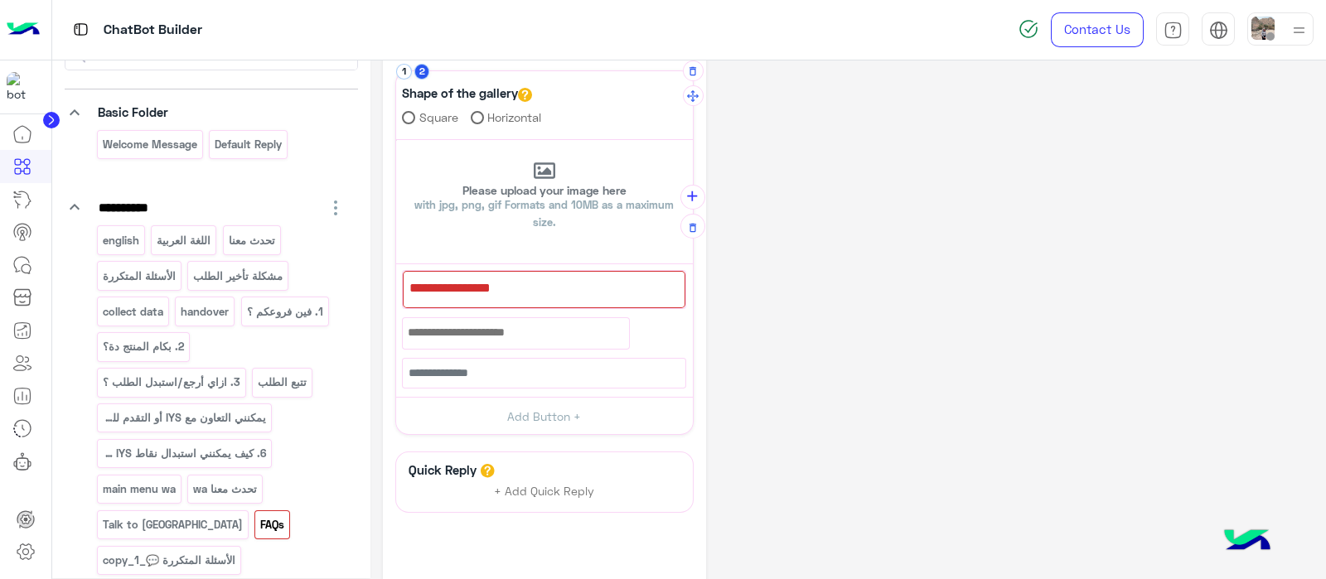
click at [481, 290] on div at bounding box center [544, 289] width 283 height 37
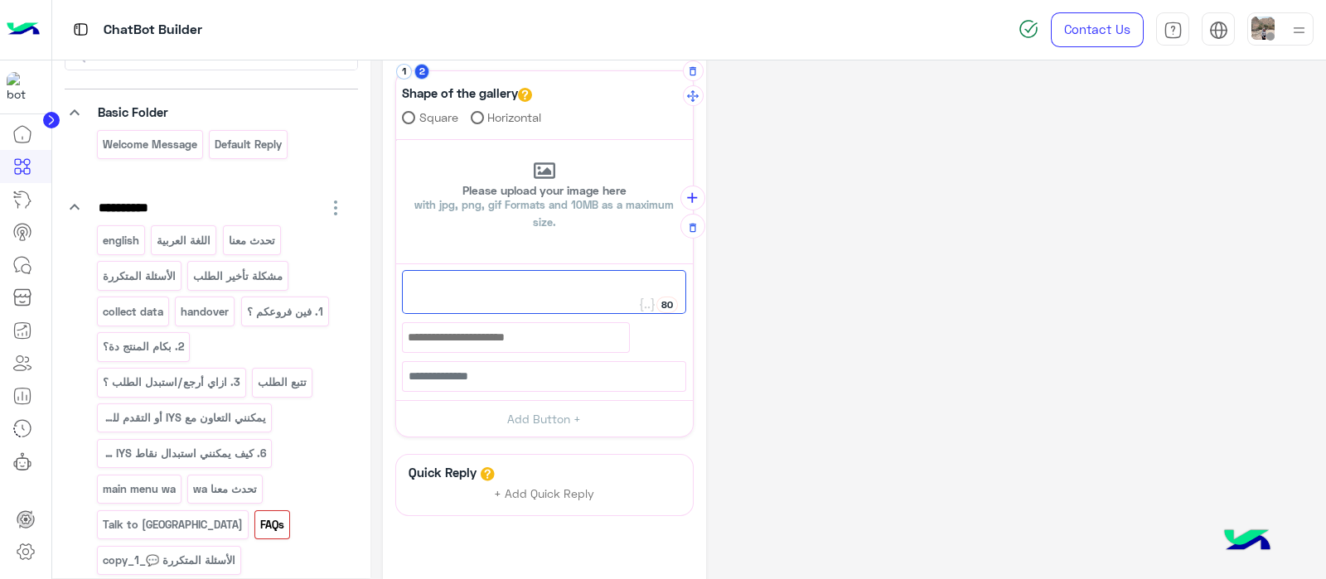
paste textarea "**********"
click at [555, 316] on div "**********" at bounding box center [544, 328] width 297 height 128
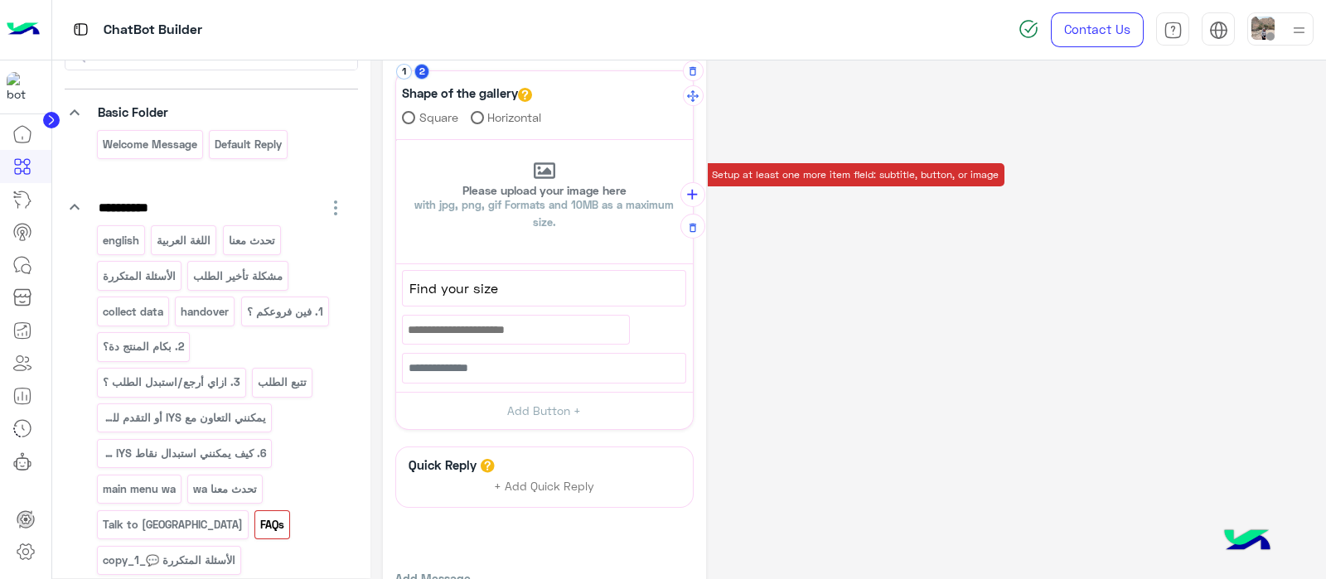
click at [538, 282] on span "Find your size" at bounding box center [543, 289] width 269 height 22
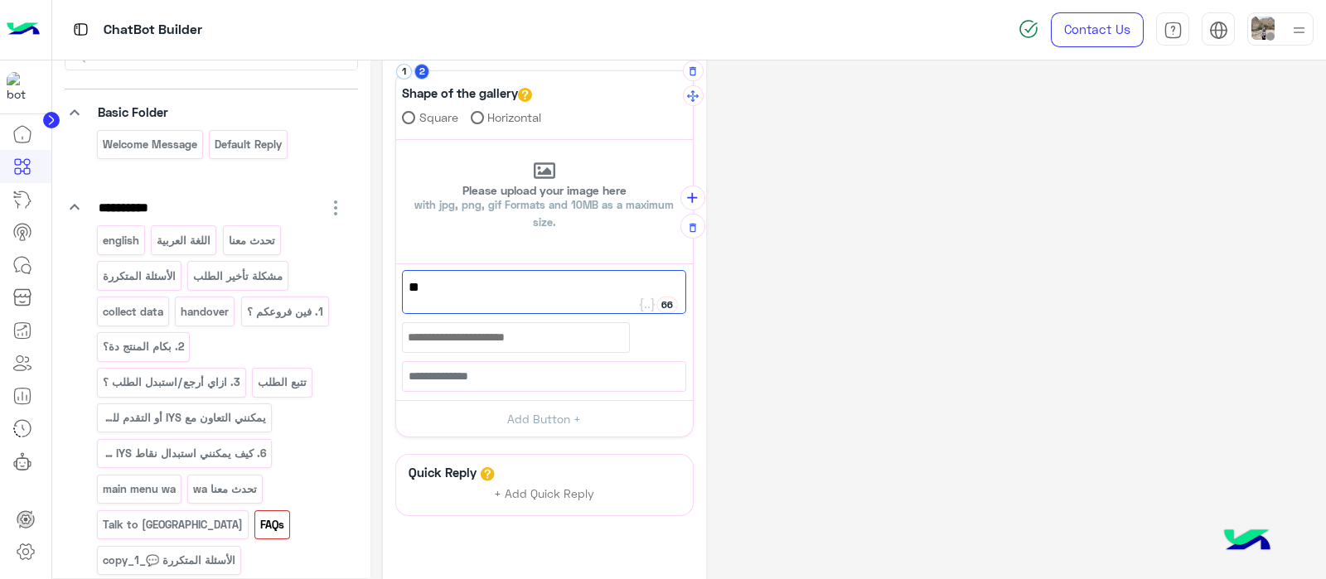
type textarea "*"
paste textarea "**********"
type textarea "**********"
click at [551, 412] on button "Add Button +" at bounding box center [544, 418] width 297 height 37
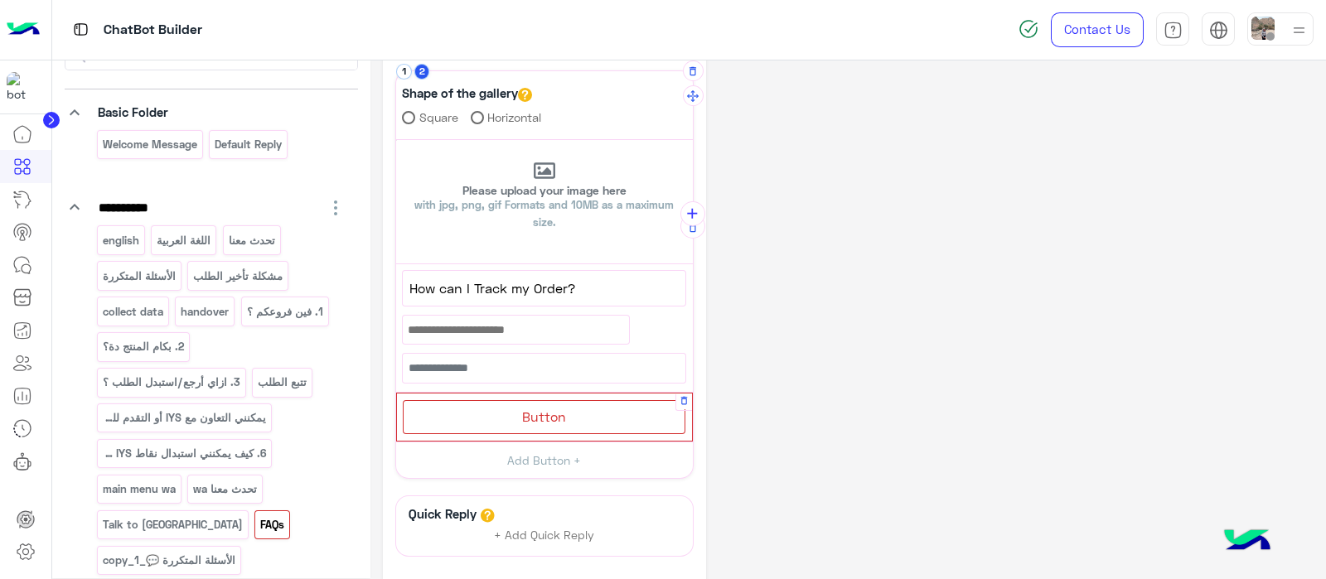
click at [540, 417] on span "Button" at bounding box center [544, 416] width 44 height 16
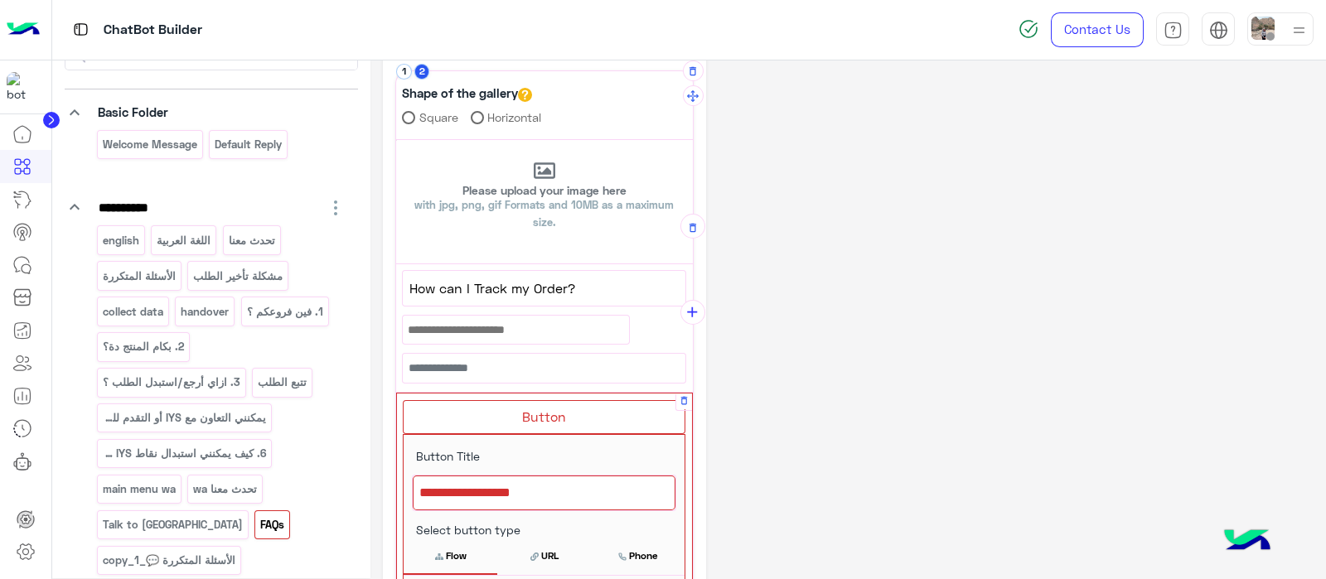
click at [508, 490] on div at bounding box center [544, 493] width 263 height 35
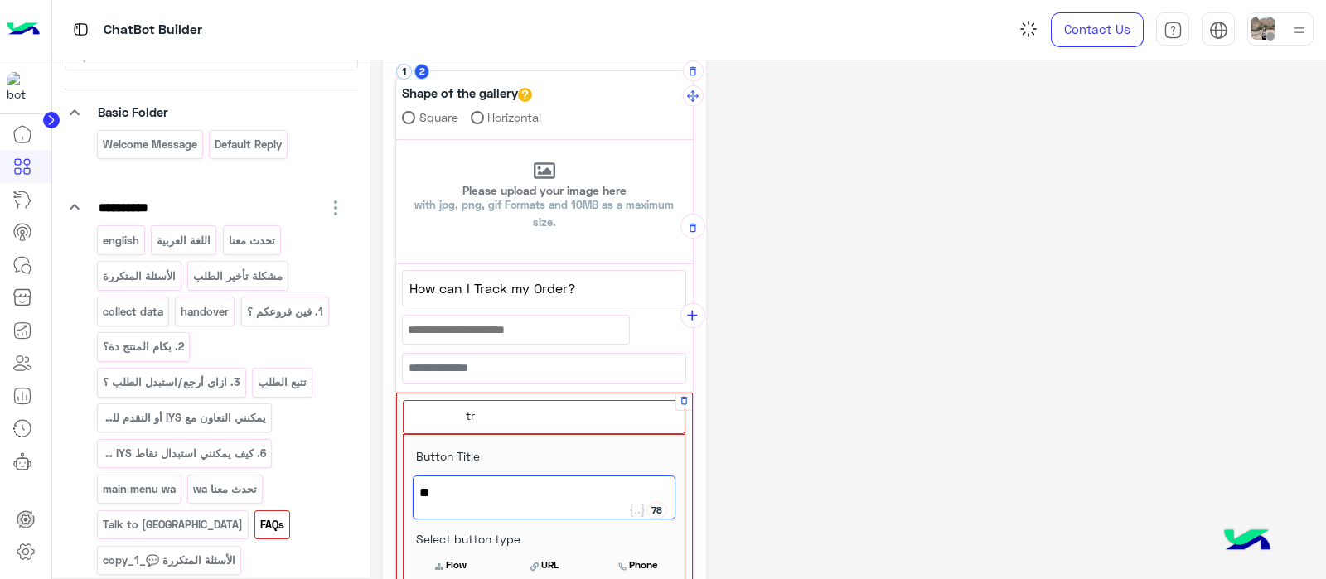
type textarea "*"
drag, startPoint x: 474, startPoint y: 285, endPoint x: 568, endPoint y: 287, distance: 93.6
click at [568, 287] on span "How can I Track my Order?" at bounding box center [543, 289] width 269 height 22
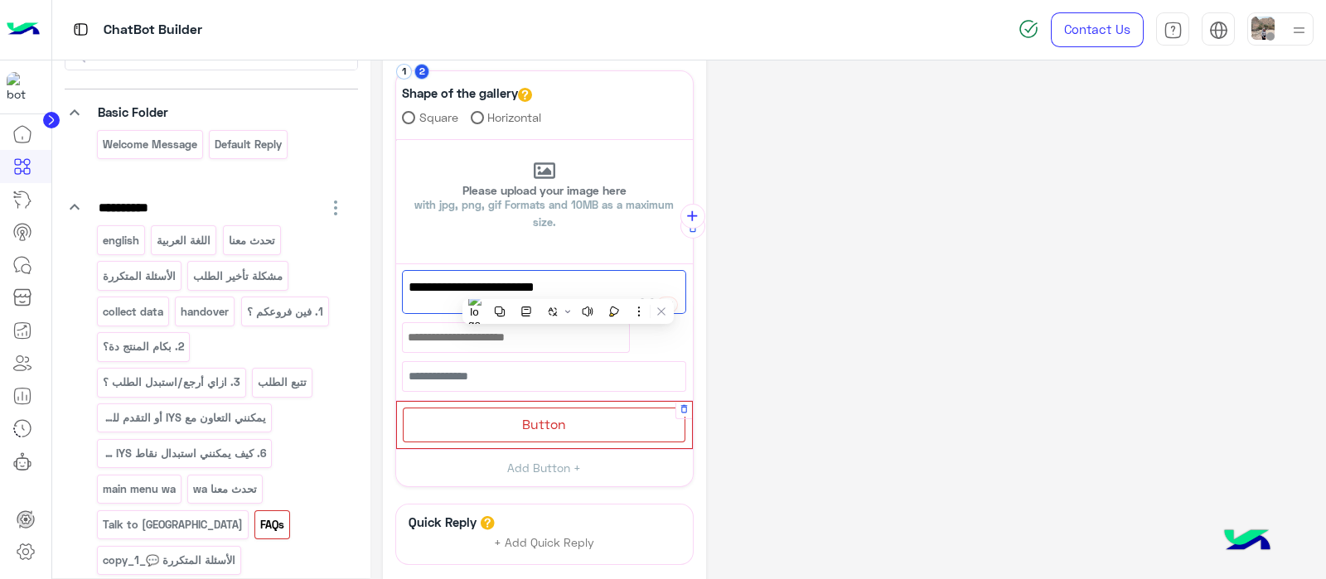
click at [563, 432] on div "Button" at bounding box center [544, 425] width 283 height 34
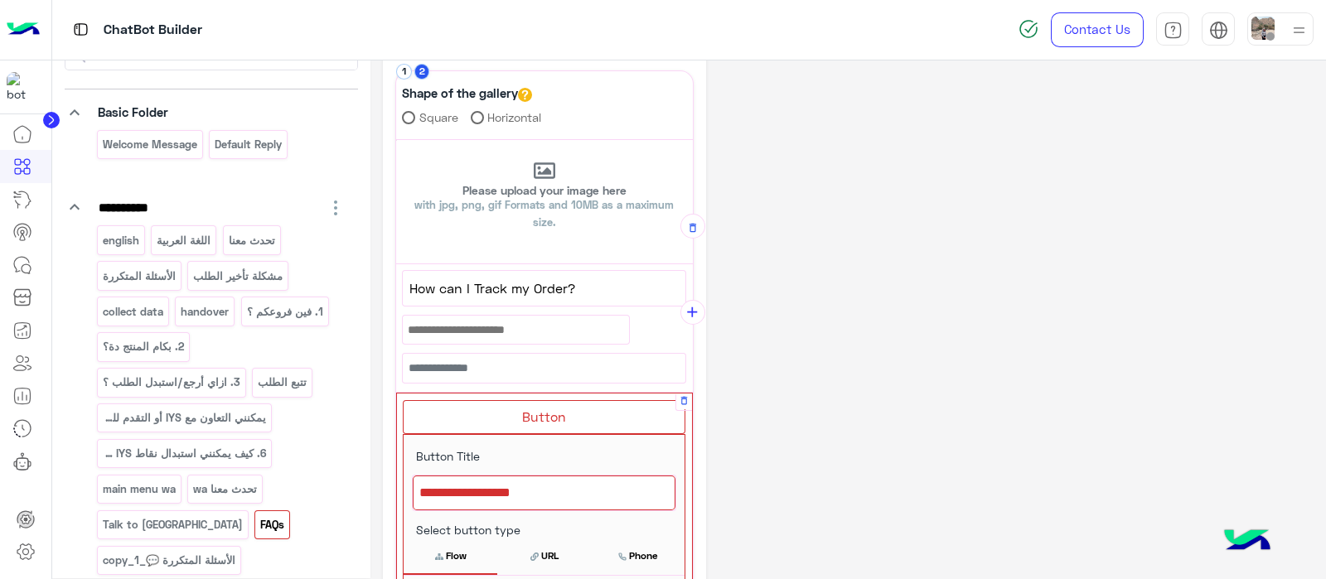
click at [477, 479] on div at bounding box center [544, 493] width 263 height 35
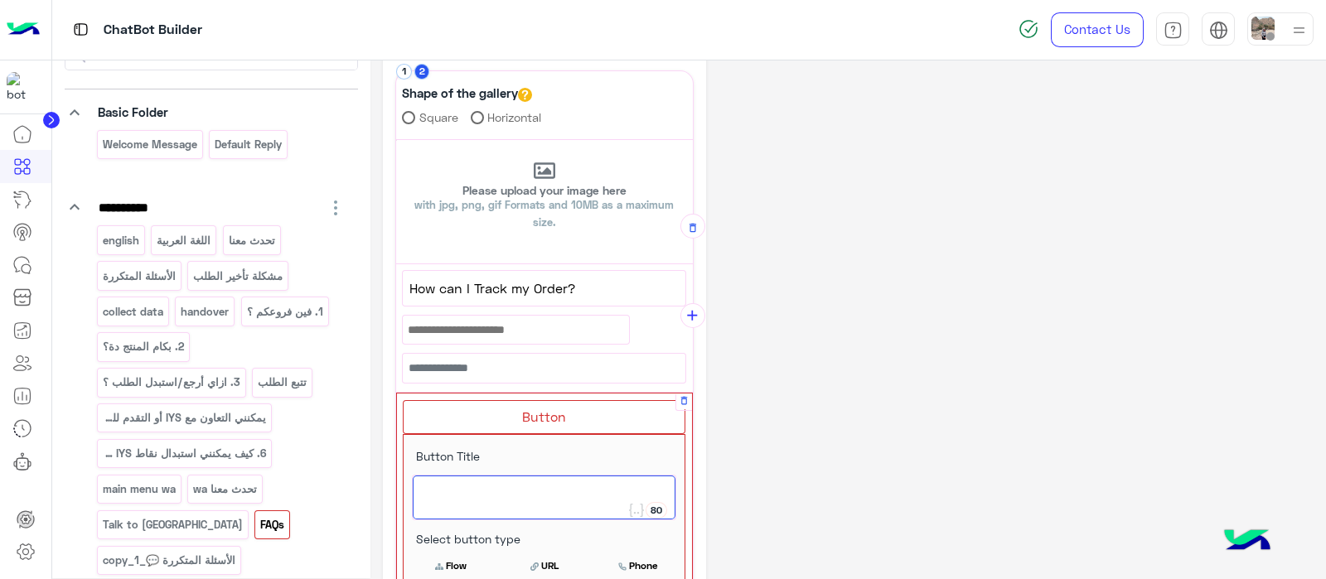
paste textarea "**********"
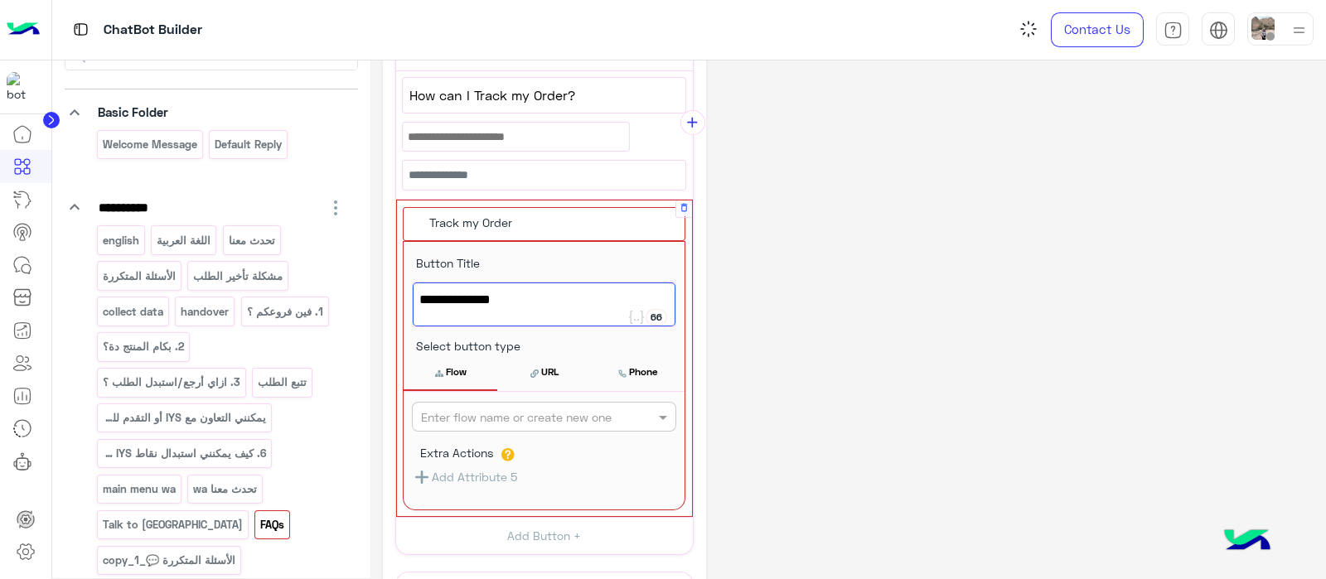
scroll to position [617, 0]
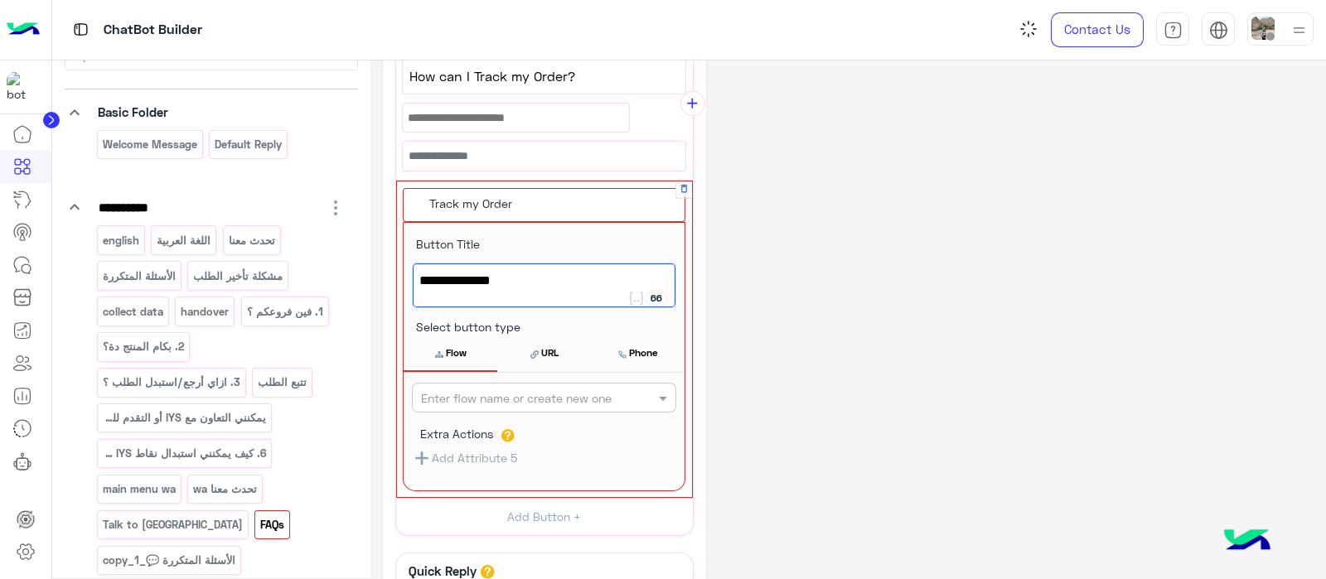
type textarea "**********"
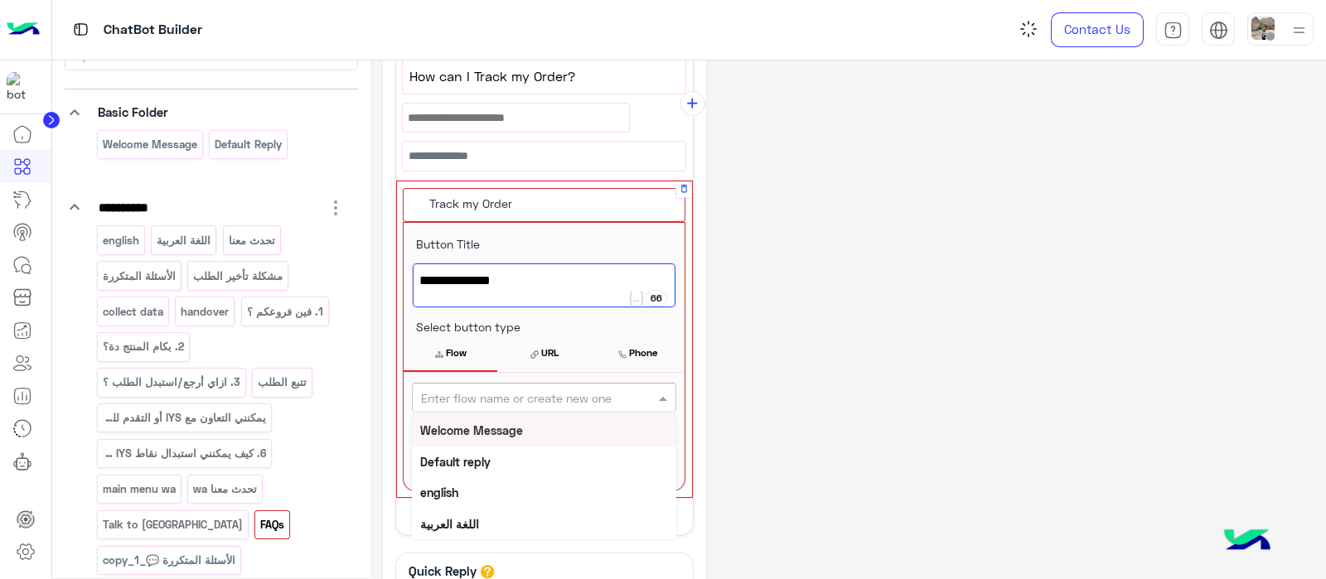
click at [523, 403] on div "Enter flow name or create new one" at bounding box center [544, 398] width 264 height 30
paste input "**********"
type input "**********"
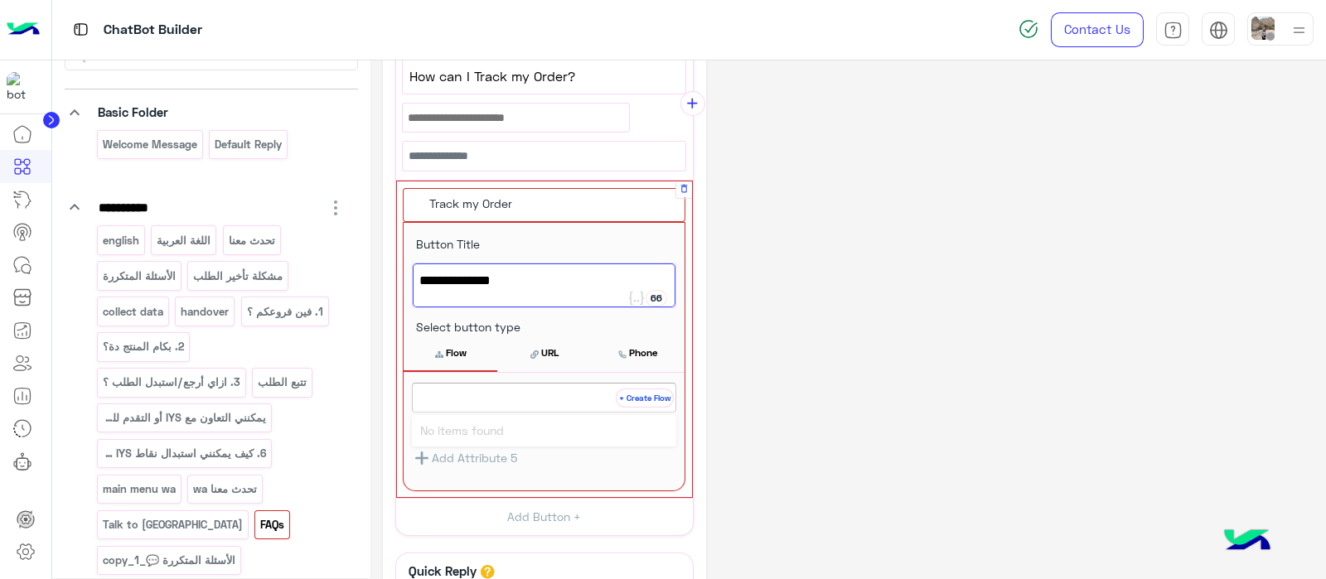
click at [635, 396] on button "+ Create Flow" at bounding box center [645, 398] width 58 height 19
click at [457, 350] on button "Flow" at bounding box center [450, 353] width 94 height 35
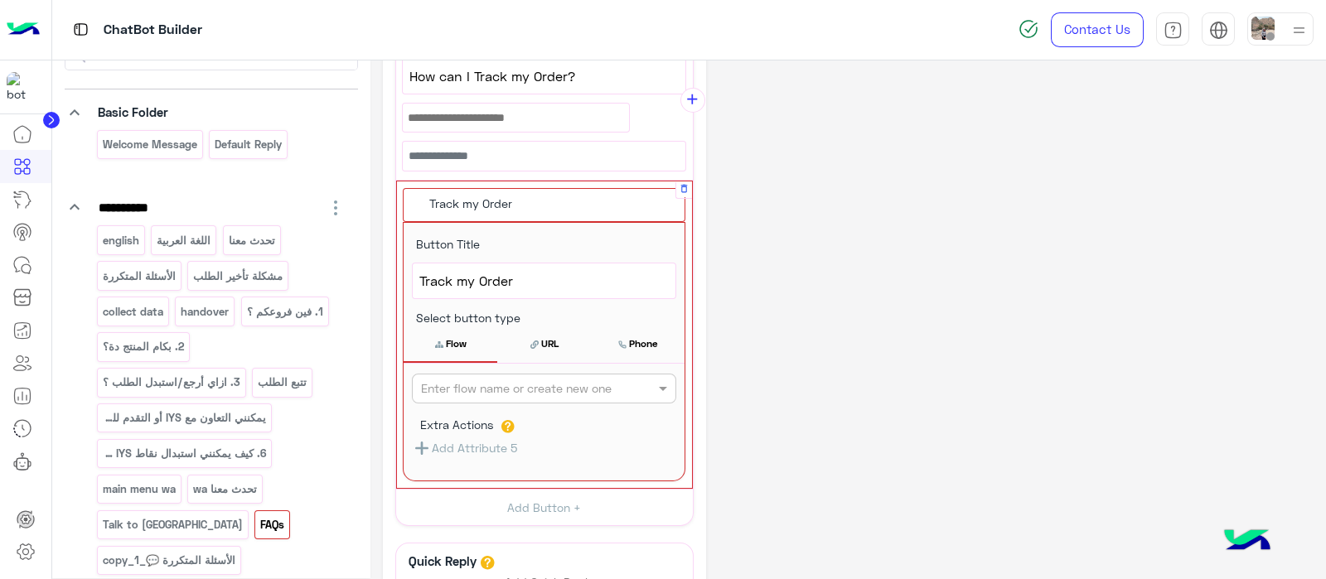
scroll to position [611, 0]
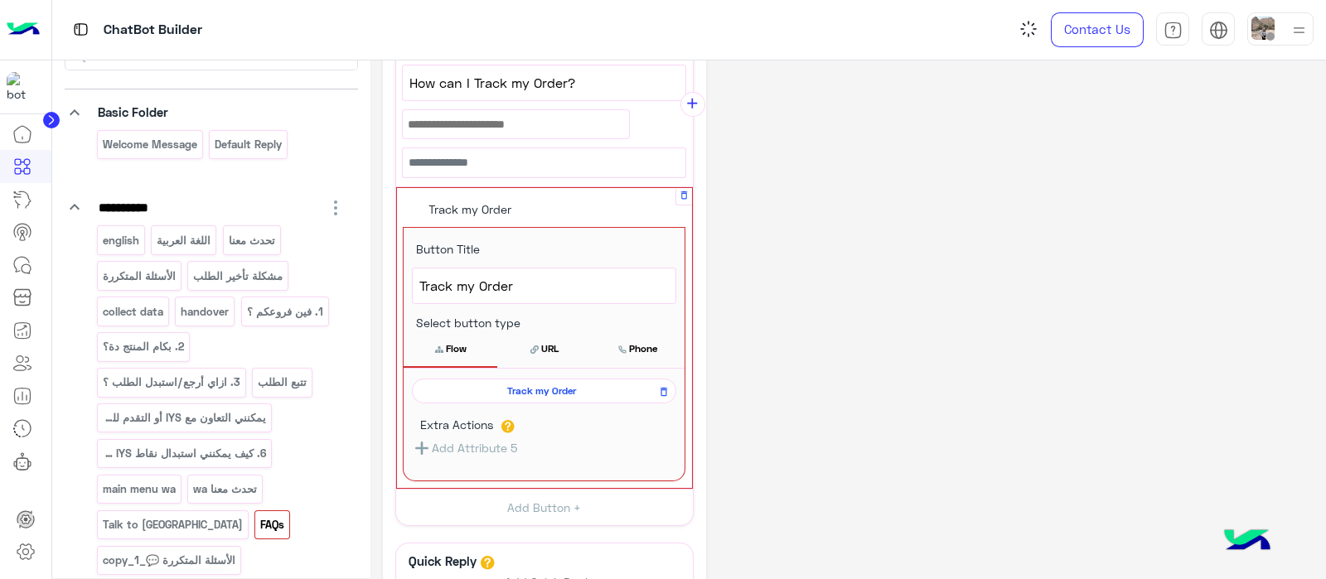
click at [444, 341] on button "Flow" at bounding box center [450, 348] width 94 height 35
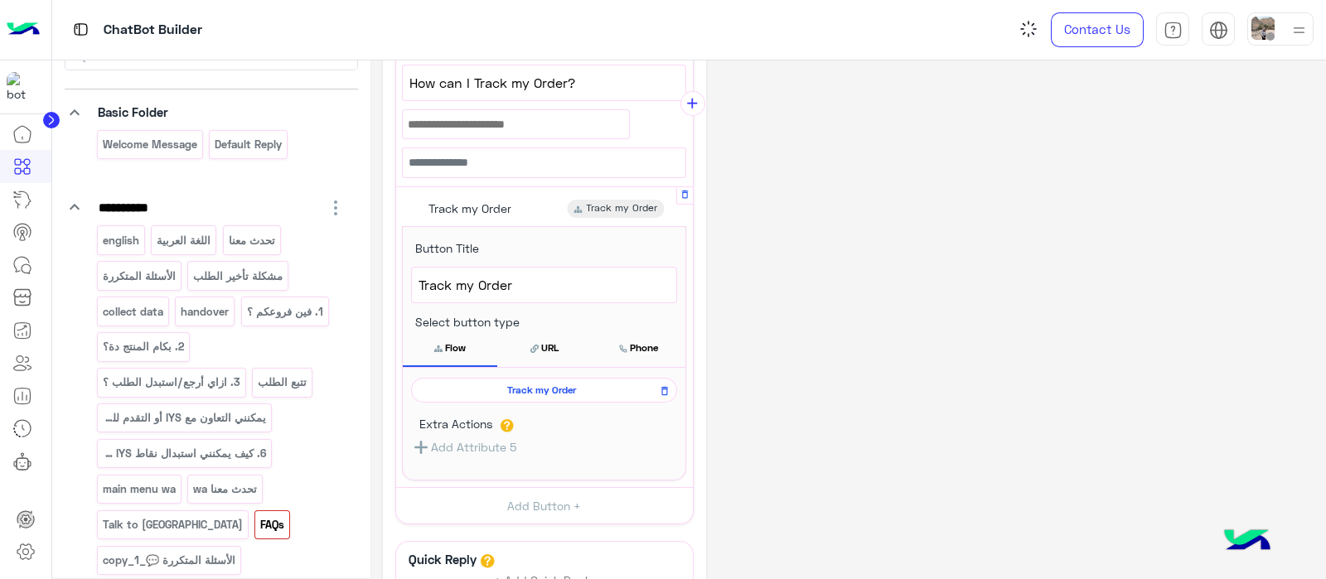
scroll to position [610, 0]
click at [510, 391] on span "Track my Order" at bounding box center [541, 391] width 242 height 15
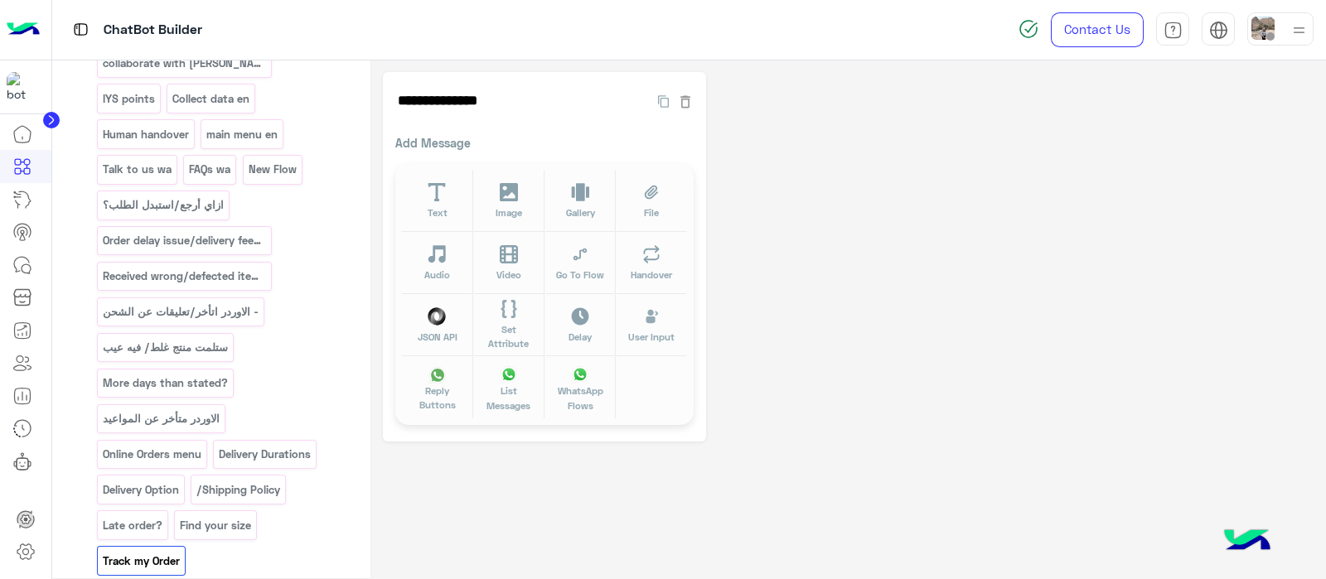
scroll to position [738, 0]
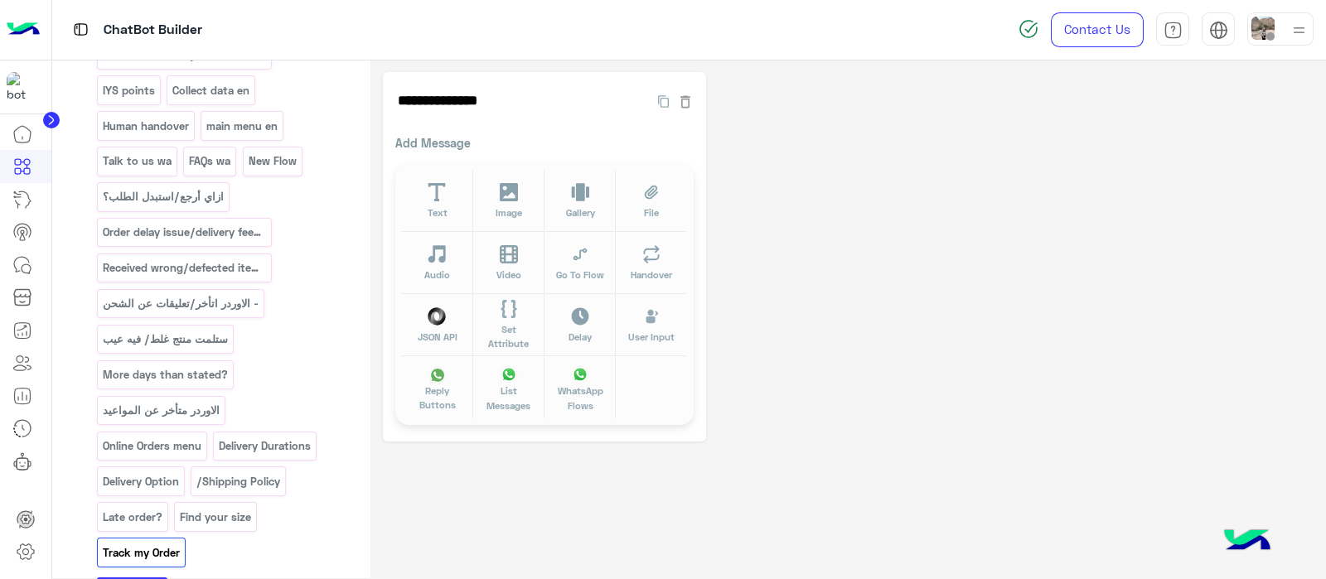
click at [157, 544] on p "Track my Order" at bounding box center [141, 553] width 80 height 19
click at [149, 437] on p "Online Orders menu" at bounding box center [151, 446] width 101 height 19
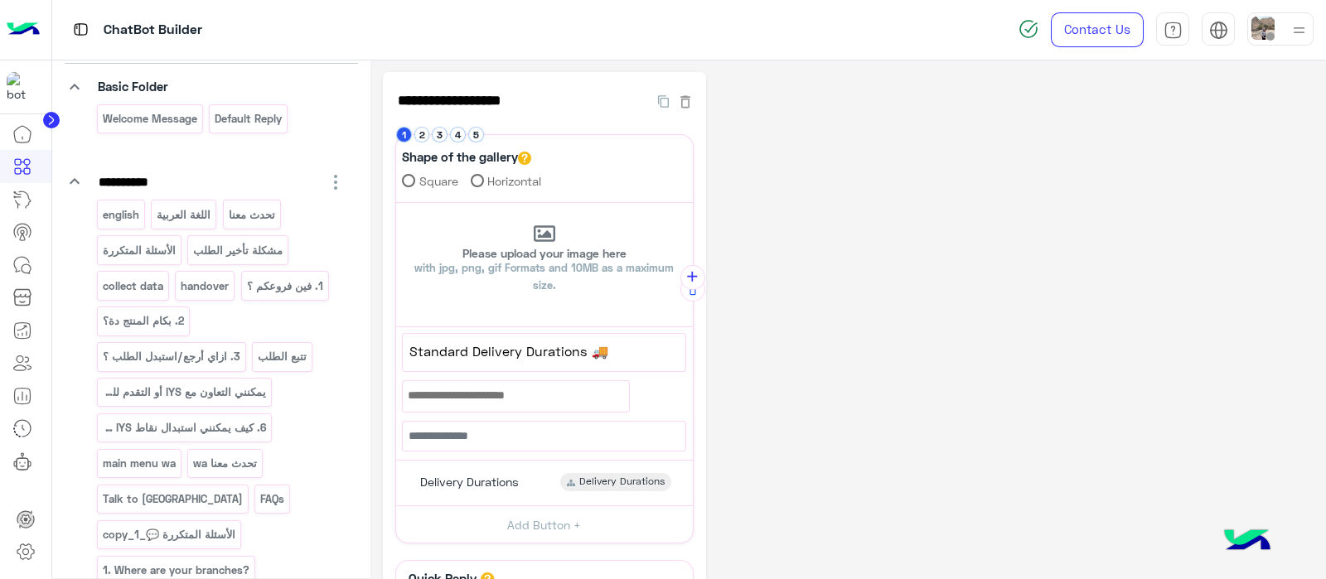
scroll to position [0, 0]
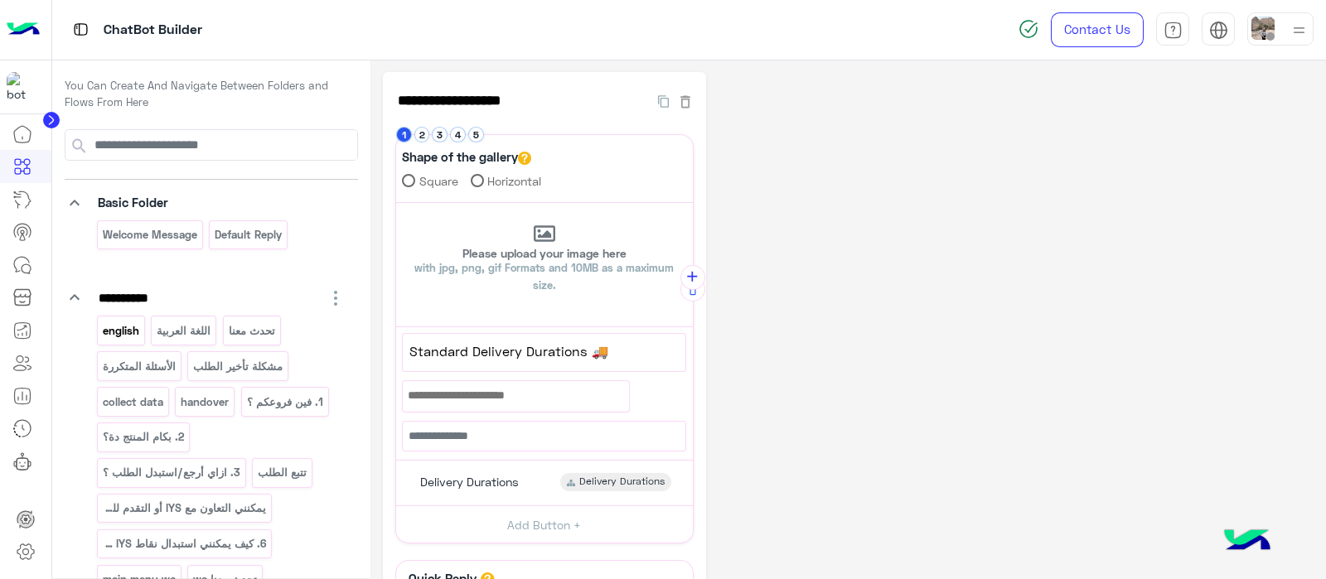
click at [125, 328] on p "english" at bounding box center [120, 330] width 39 height 19
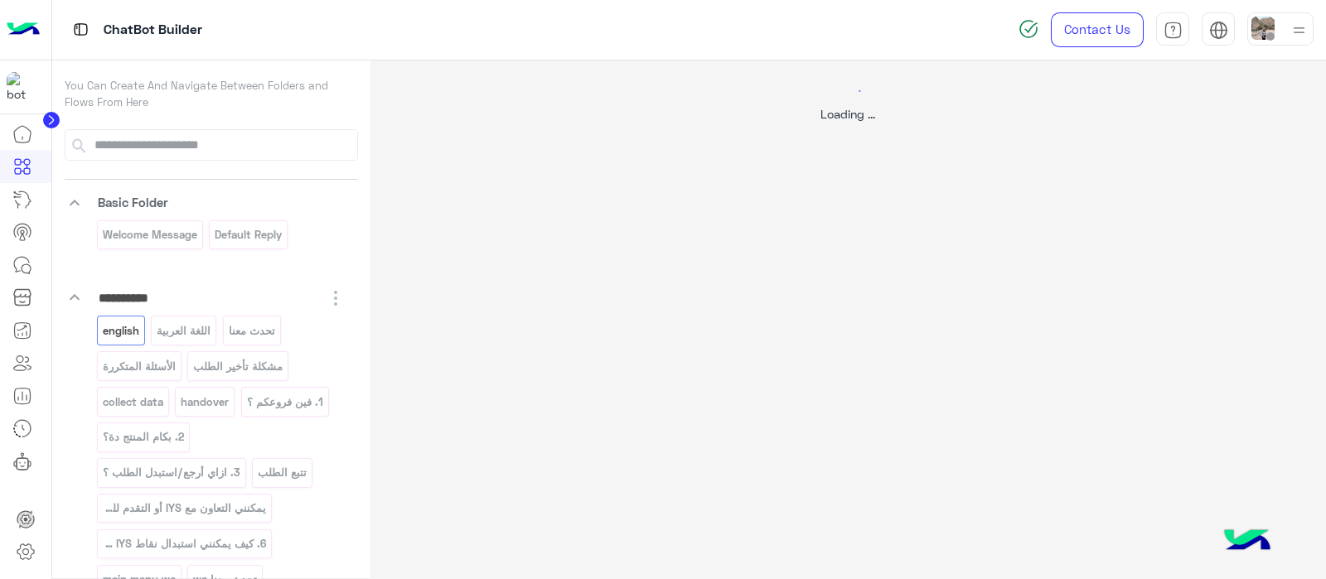
select select "*"
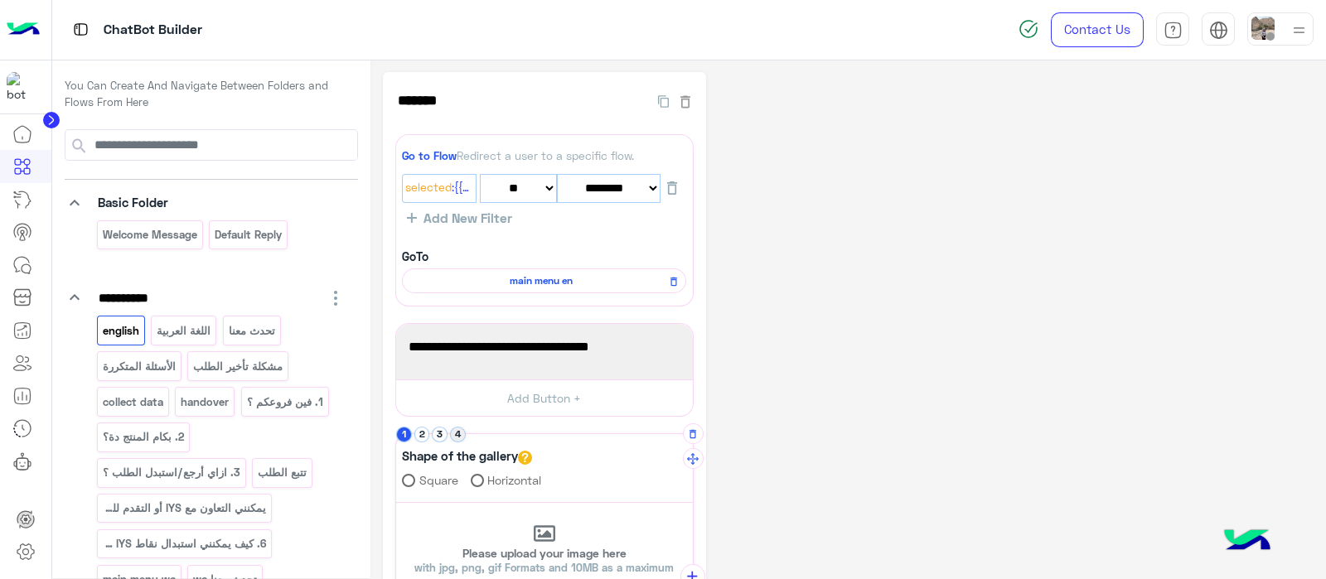
click at [457, 432] on button "4" at bounding box center [458, 435] width 16 height 16
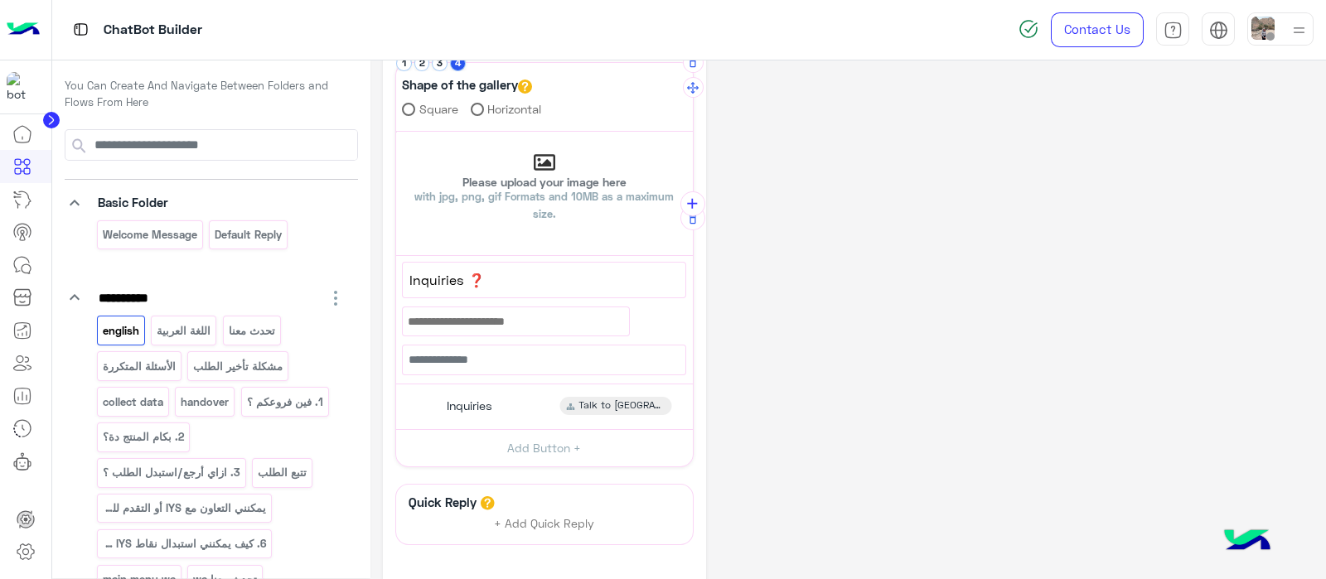
scroll to position [363, 0]
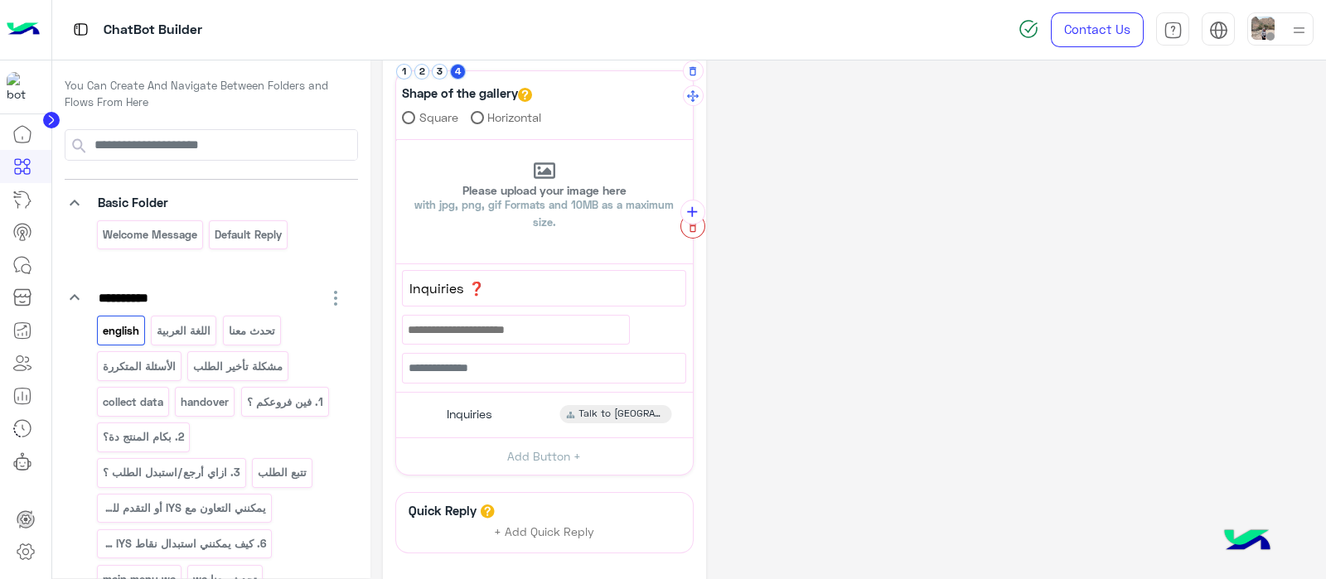
click at [693, 230] on icon "button" at bounding box center [693, 228] width 12 height 12
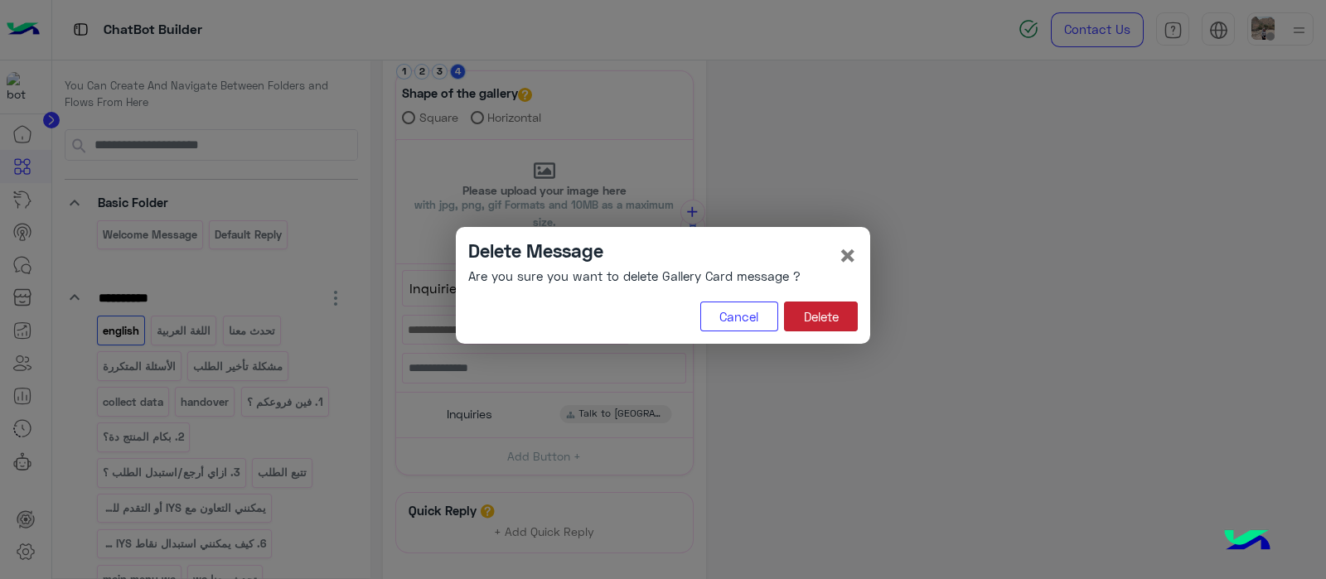
click at [808, 322] on button "Delete" at bounding box center [821, 317] width 74 height 30
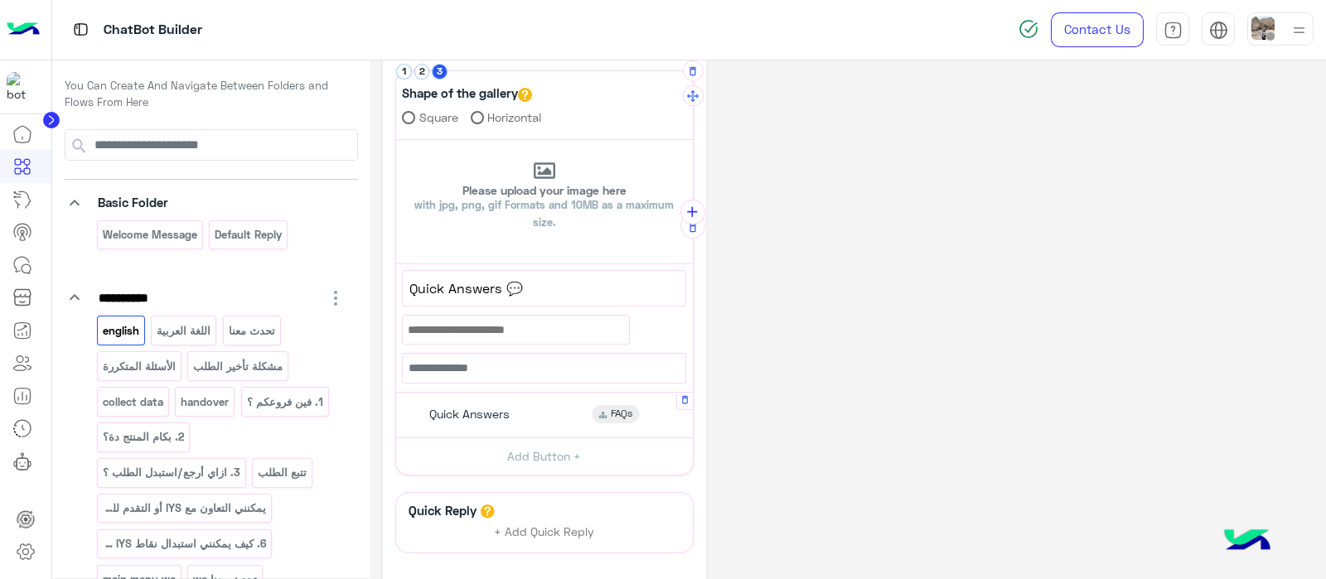
click at [497, 407] on span "Quick Answers" at bounding box center [469, 414] width 80 height 15
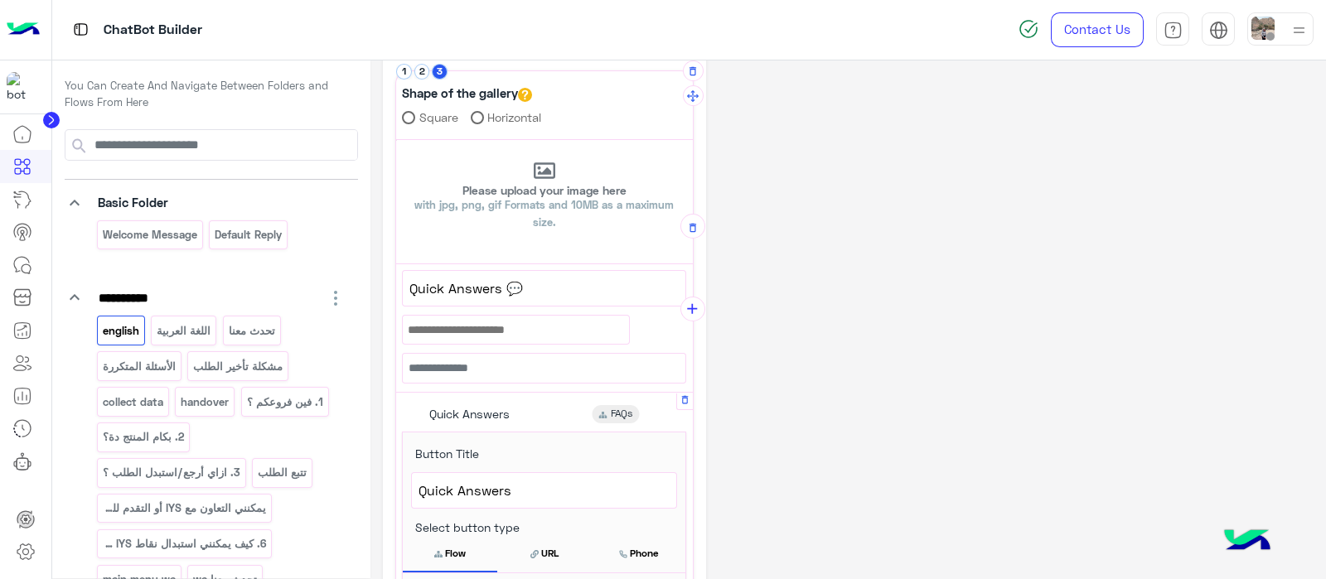
scroll to position [644, 0]
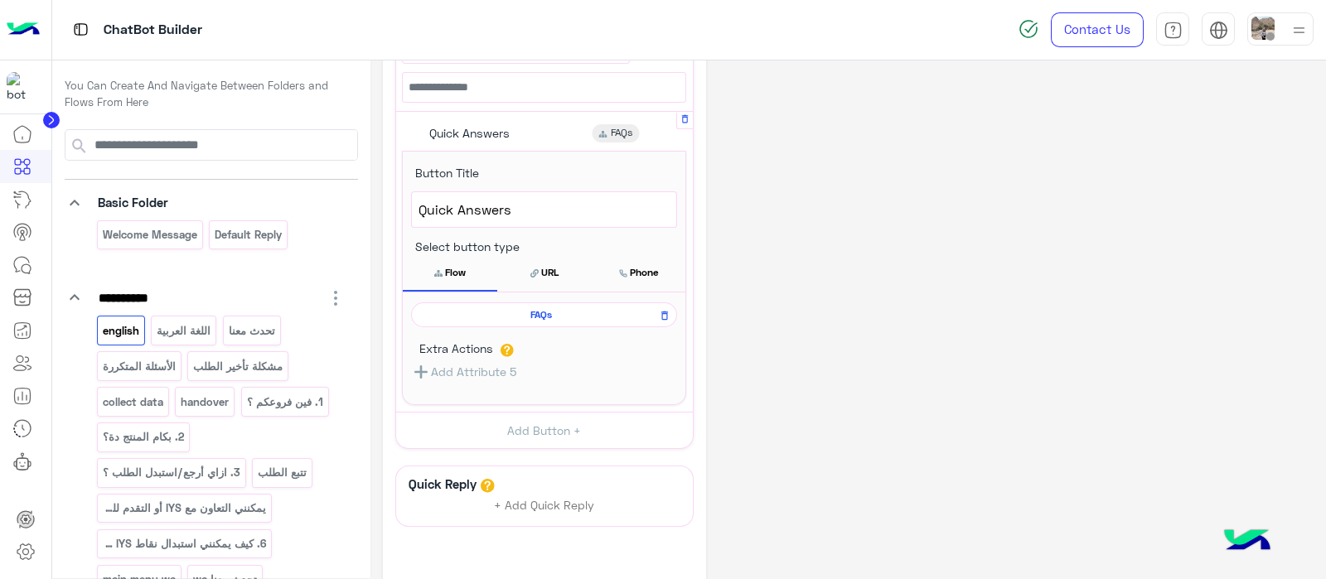
click at [522, 321] on div "FAQs" at bounding box center [544, 314] width 266 height 25
click at [522, 308] on span "FAQs" at bounding box center [541, 314] width 242 height 15
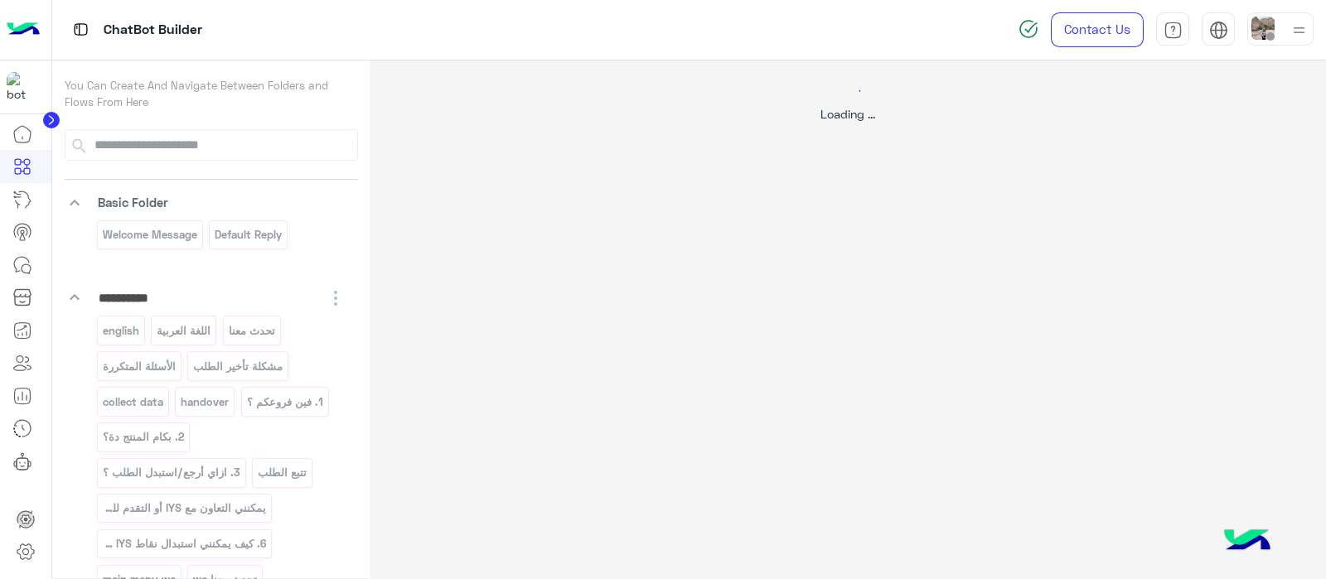
select select "*"
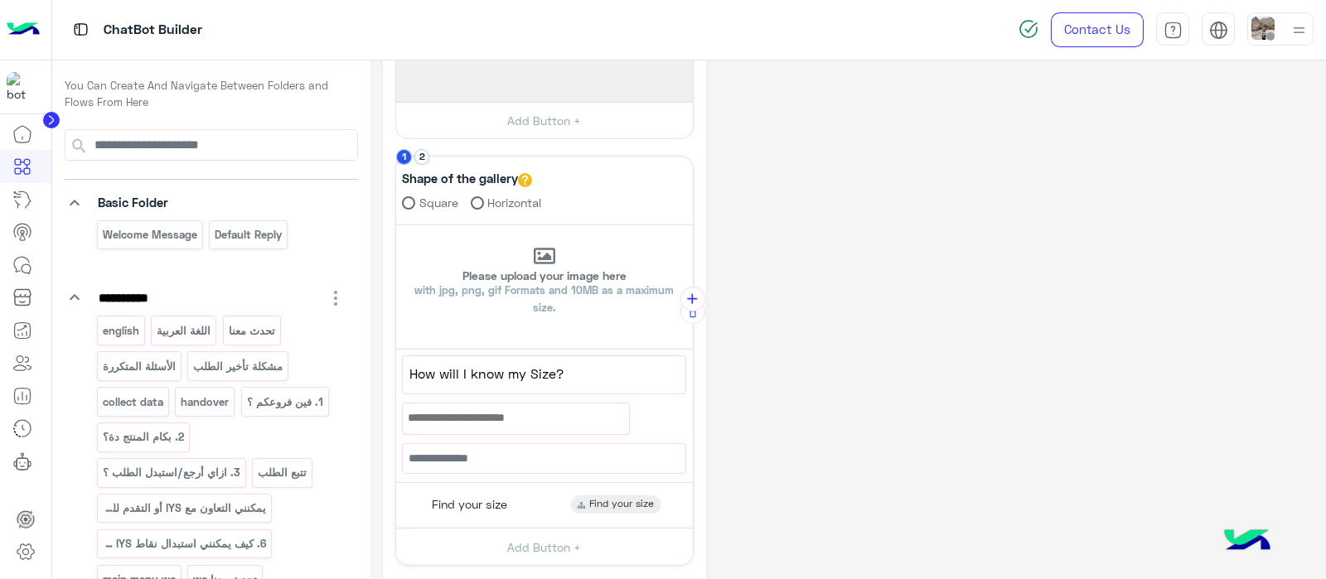
scroll to position [394, 0]
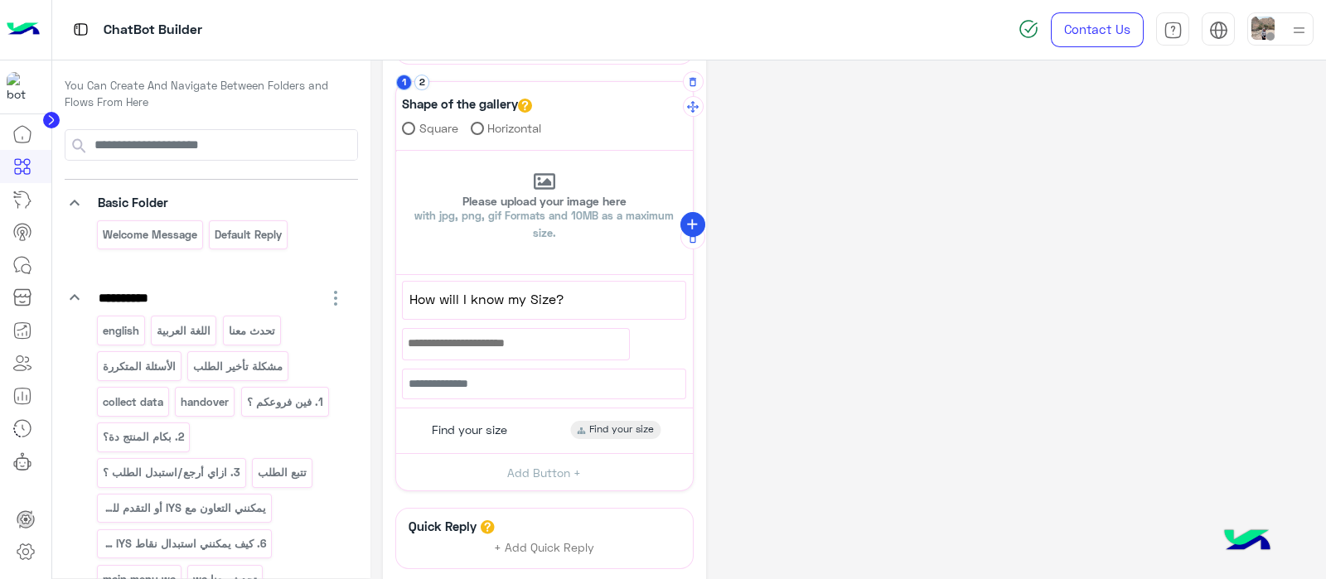
click at [688, 225] on icon "add" at bounding box center [692, 224] width 17 height 17
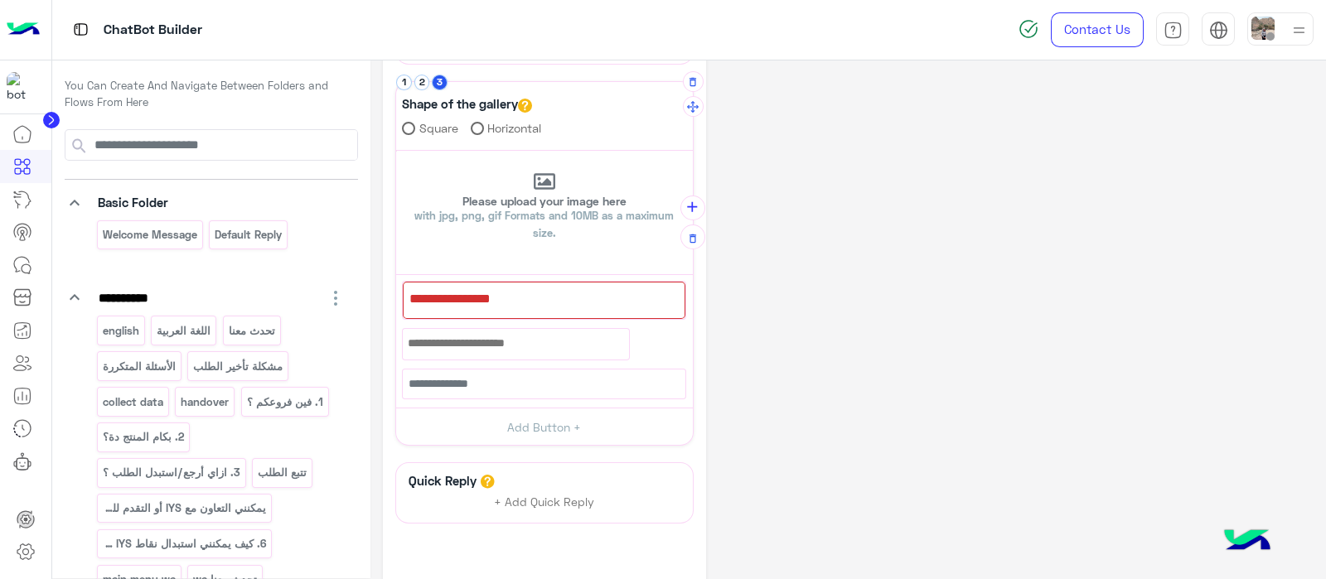
click at [496, 299] on div at bounding box center [544, 300] width 283 height 37
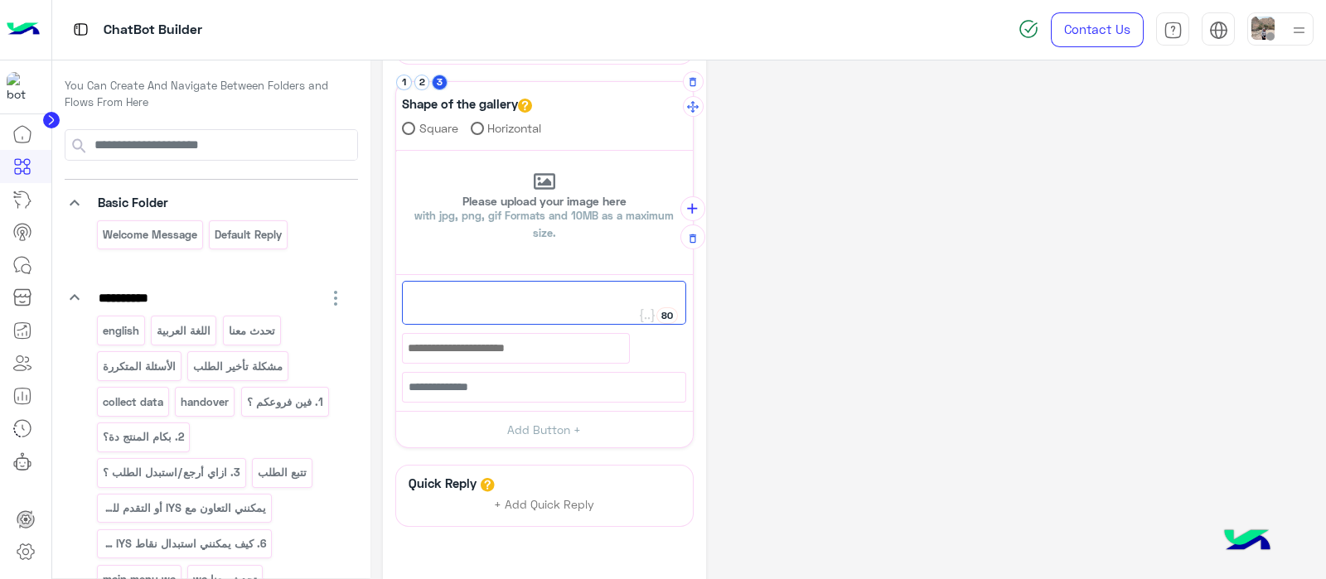
paste textarea "**********"
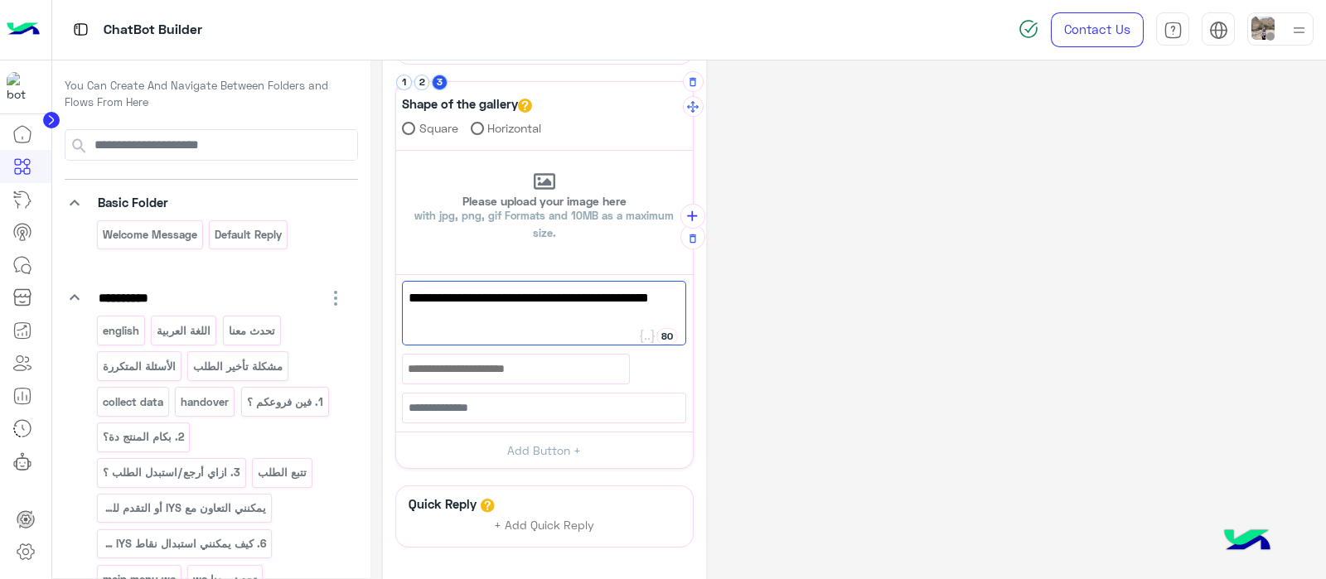
scroll to position [0, 0]
type textarea "**********"
click at [508, 445] on button "Add Button +" at bounding box center [544, 450] width 297 height 37
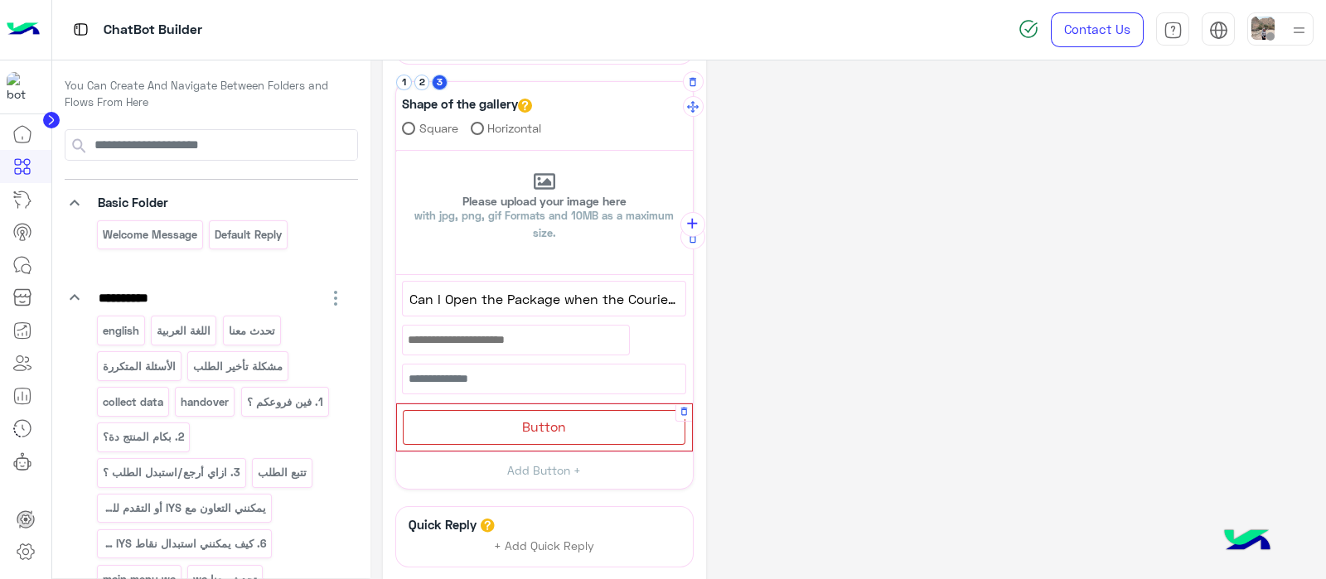
click at [564, 436] on div "Button" at bounding box center [544, 427] width 283 height 34
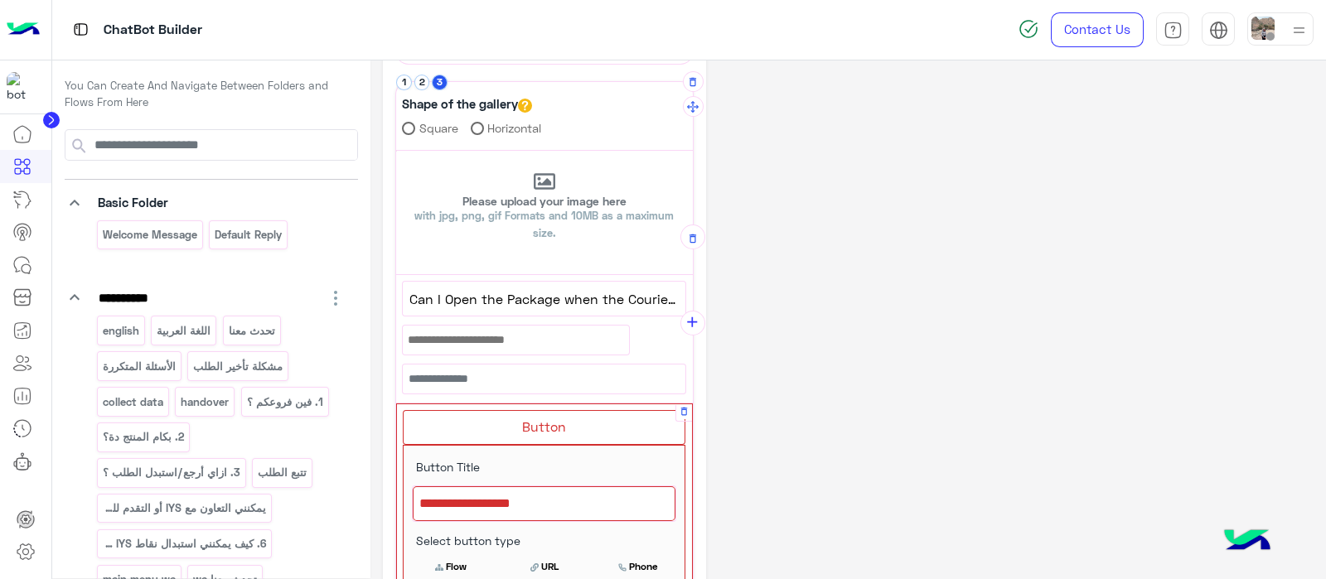
click at [518, 511] on div at bounding box center [544, 503] width 263 height 35
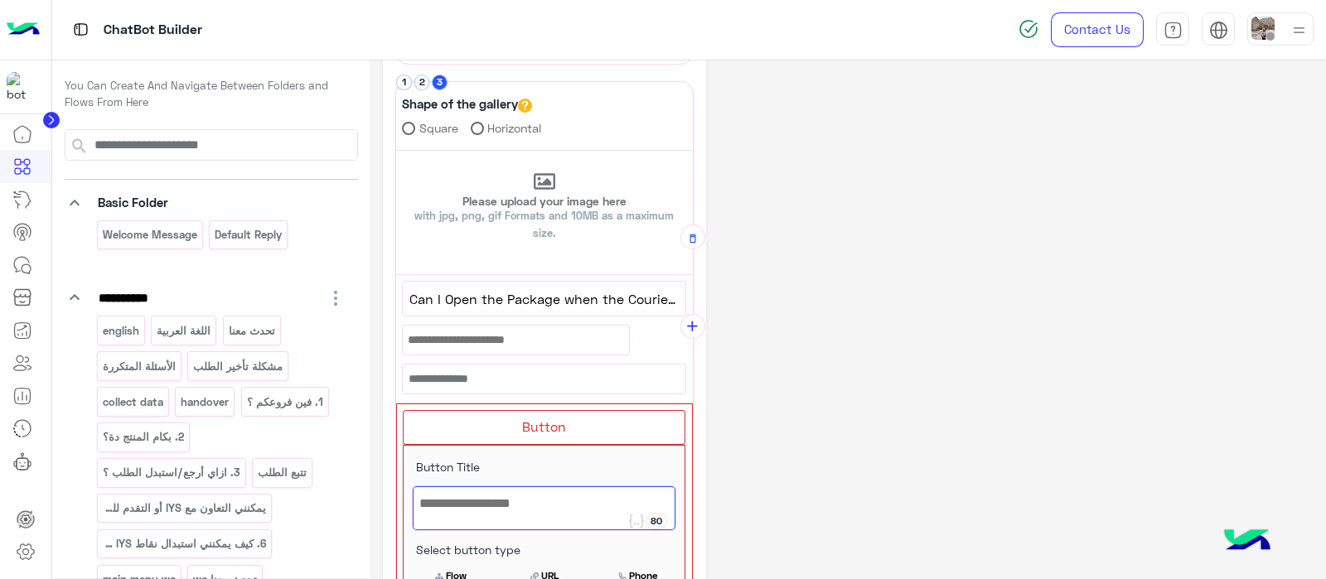
click at [741, 423] on div "**********" at bounding box center [848, 331] width 930 height 1307
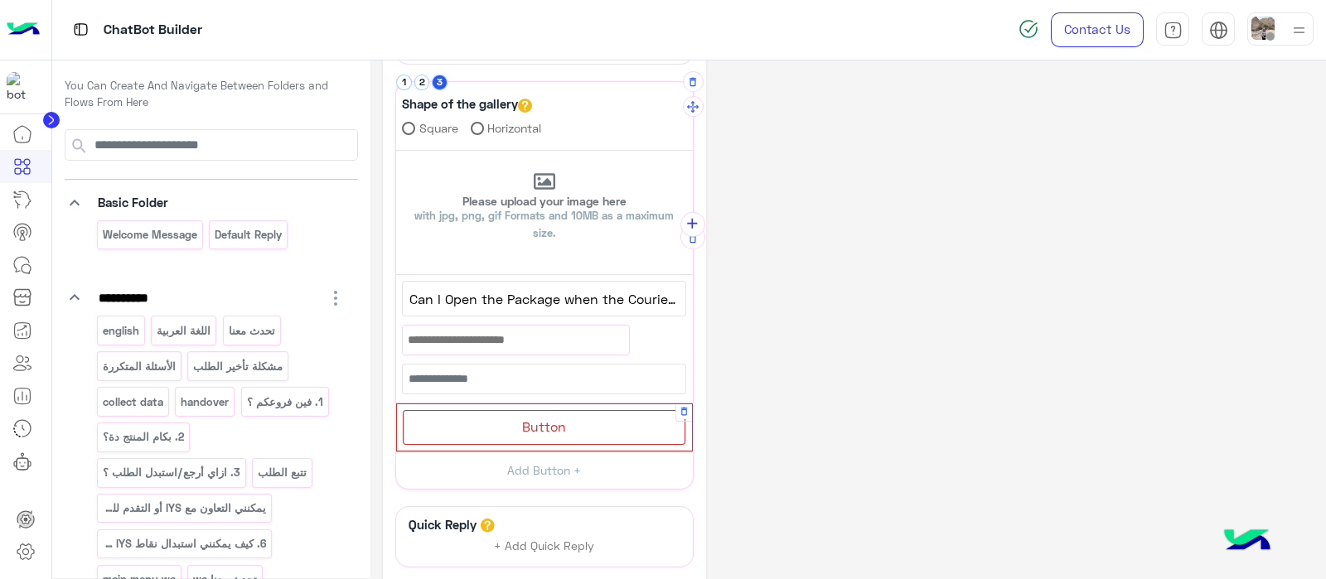
click at [535, 424] on span "Button" at bounding box center [544, 426] width 44 height 16
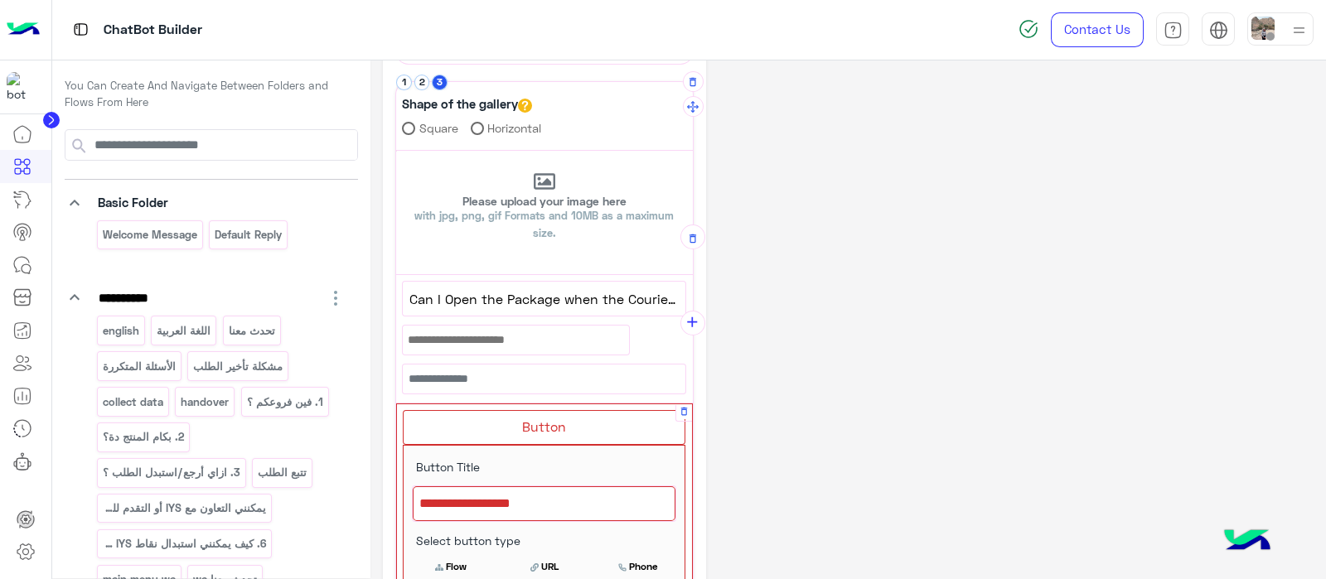
click at [461, 508] on div at bounding box center [544, 503] width 263 height 35
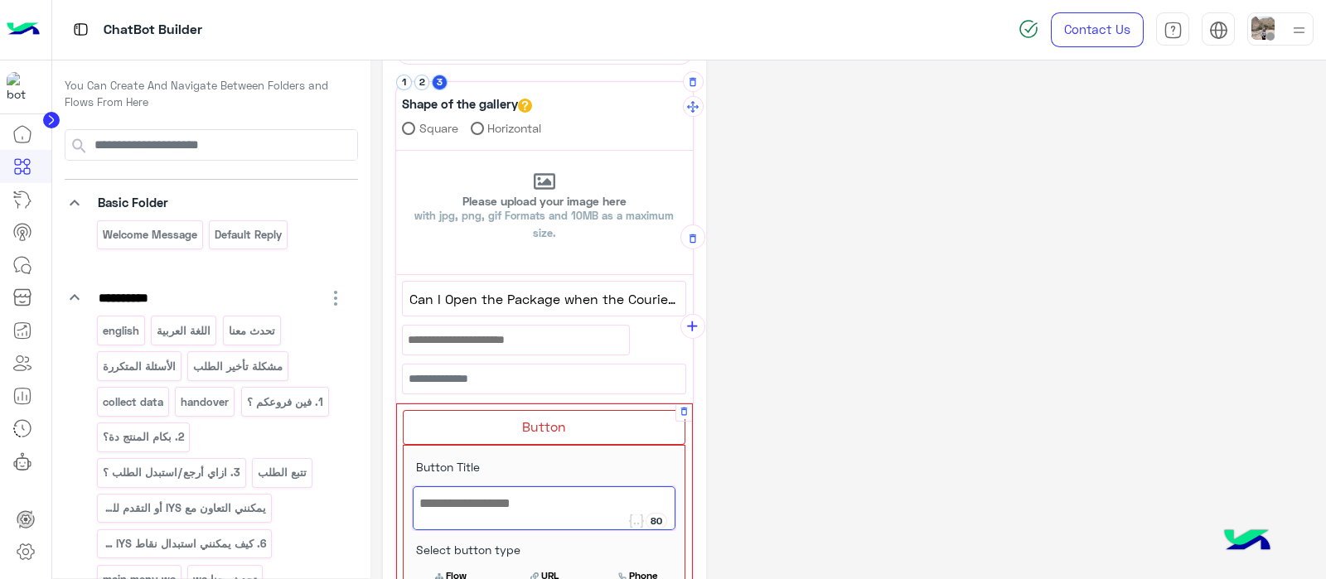
click at [461, 508] on div at bounding box center [544, 508] width 263 height 44
click at [620, 288] on span "Can I Open the Package when the Courier arrives?" at bounding box center [543, 299] width 269 height 22
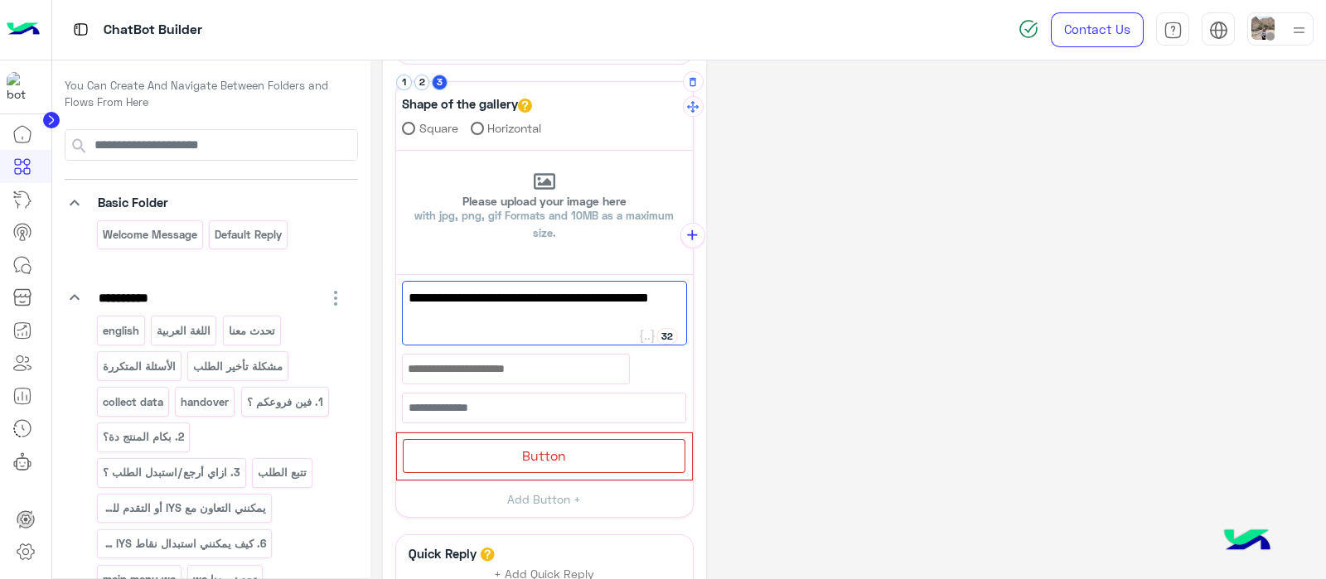
click at [453, 308] on span "Can I Open the Package when the Courier arrives?" at bounding box center [543, 309] width 271 height 42
click at [476, 316] on span "Can I Open the Package when the Courier arrives?" at bounding box center [543, 309] width 271 height 42
click at [475, 461] on div "Button" at bounding box center [544, 456] width 283 height 34
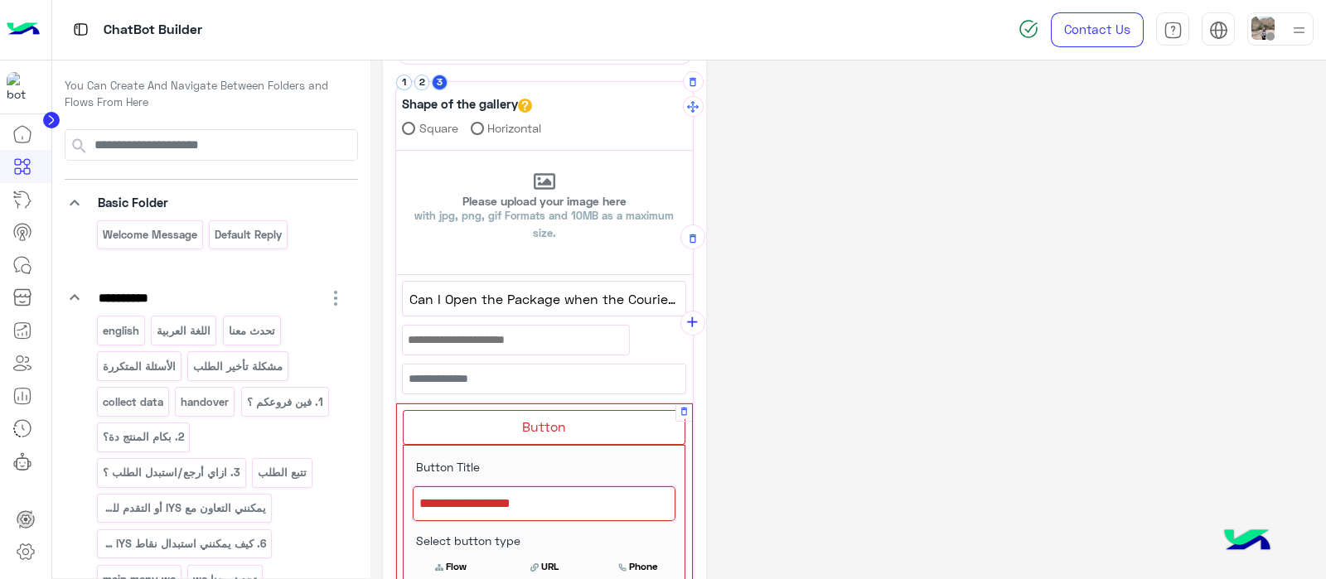
click at [470, 510] on div at bounding box center [544, 503] width 263 height 35
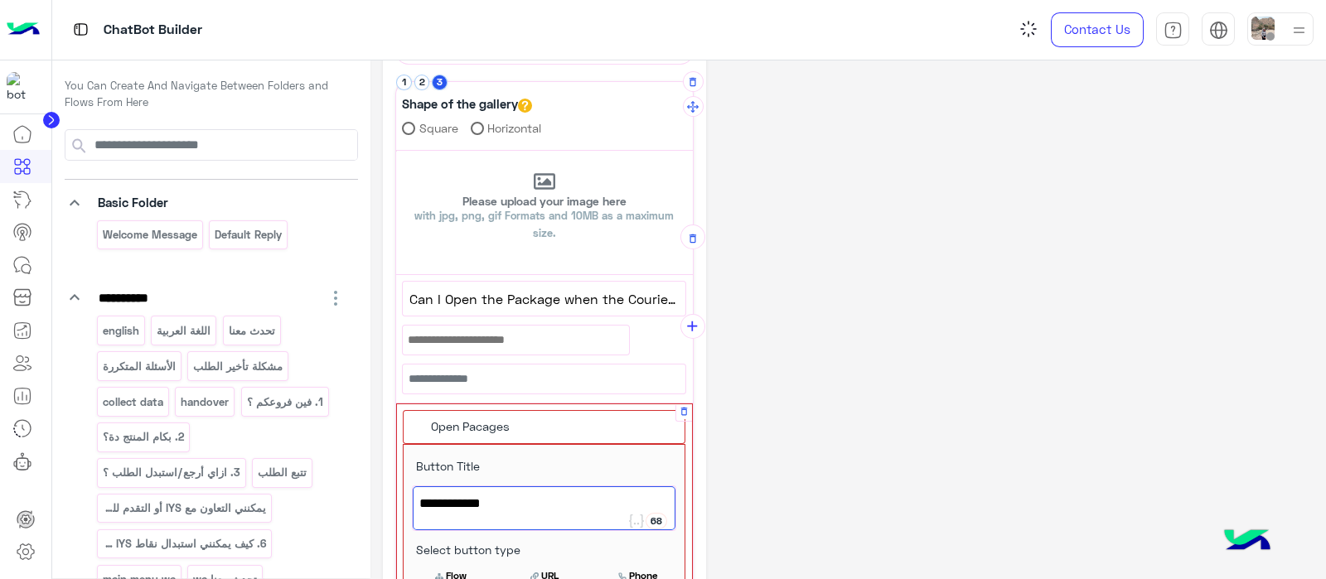
scroll to position [548, 0]
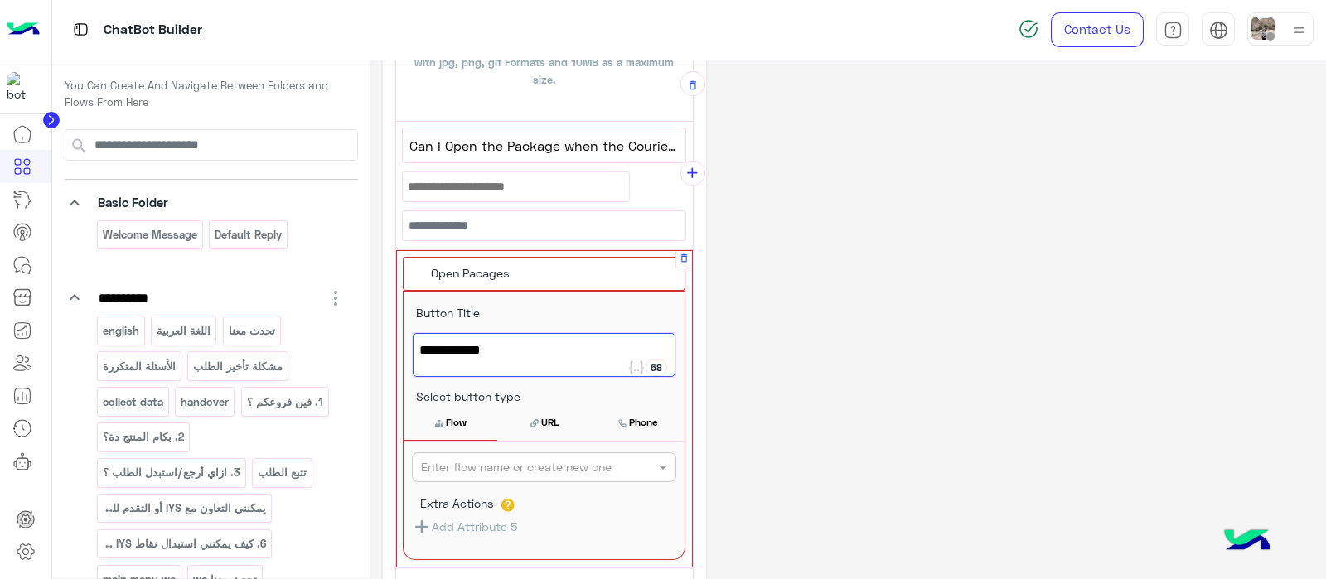
type textarea "**********"
drag, startPoint x: 519, startPoint y: 343, endPoint x: 400, endPoint y: 344, distance: 118.5
click at [400, 344] on div "**********" at bounding box center [544, 409] width 295 height 316
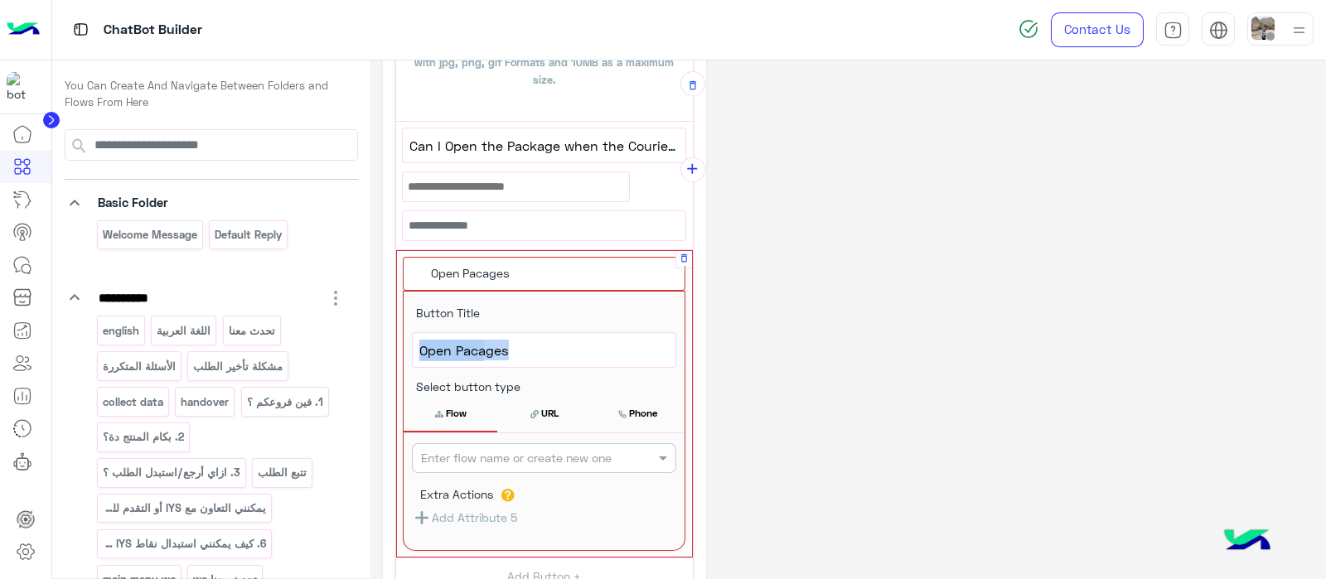
scroll to position [544, 0]
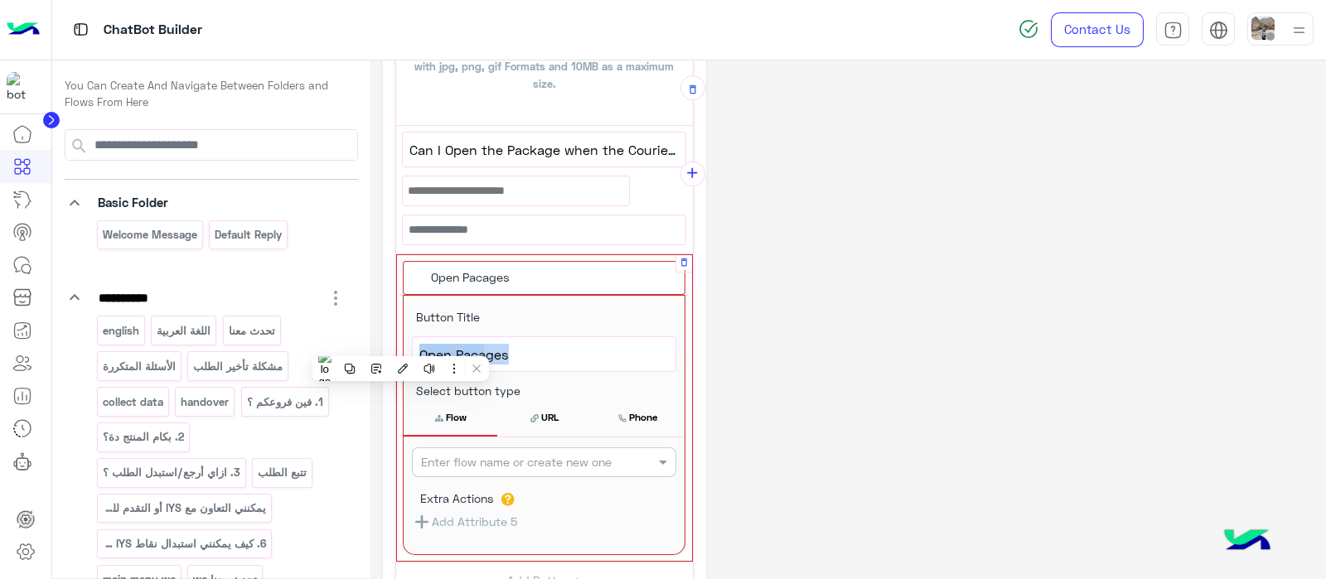
copy div "68 Open Pacages"
click at [495, 460] on input "text" at bounding box center [516, 462] width 191 height 17
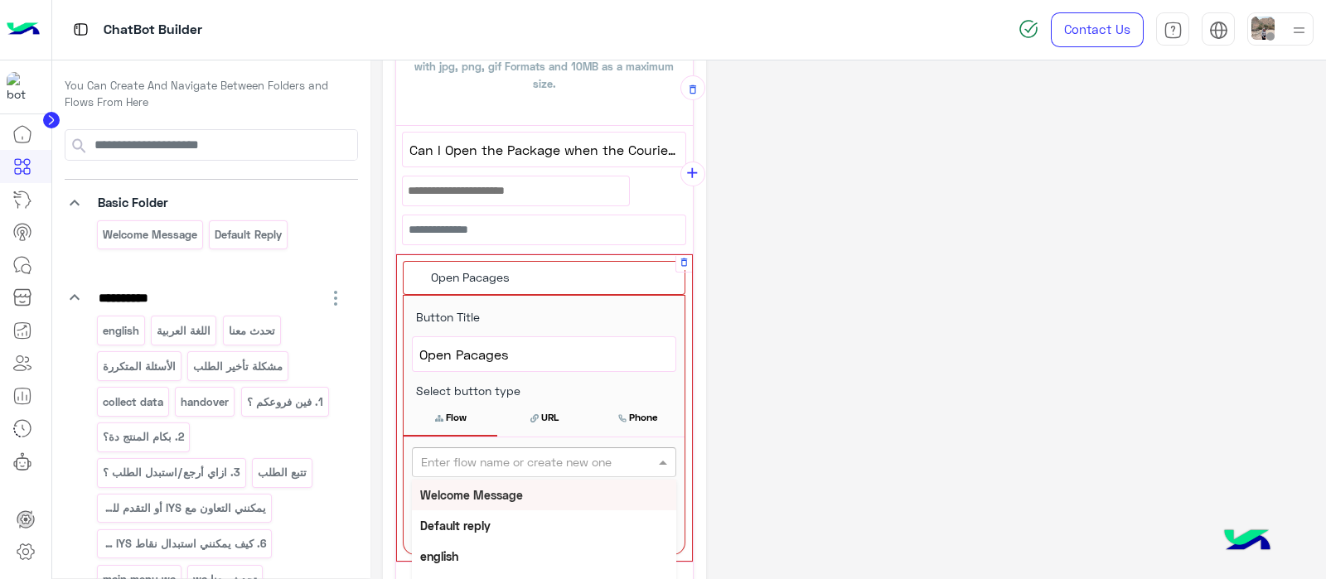
paste input "**********"
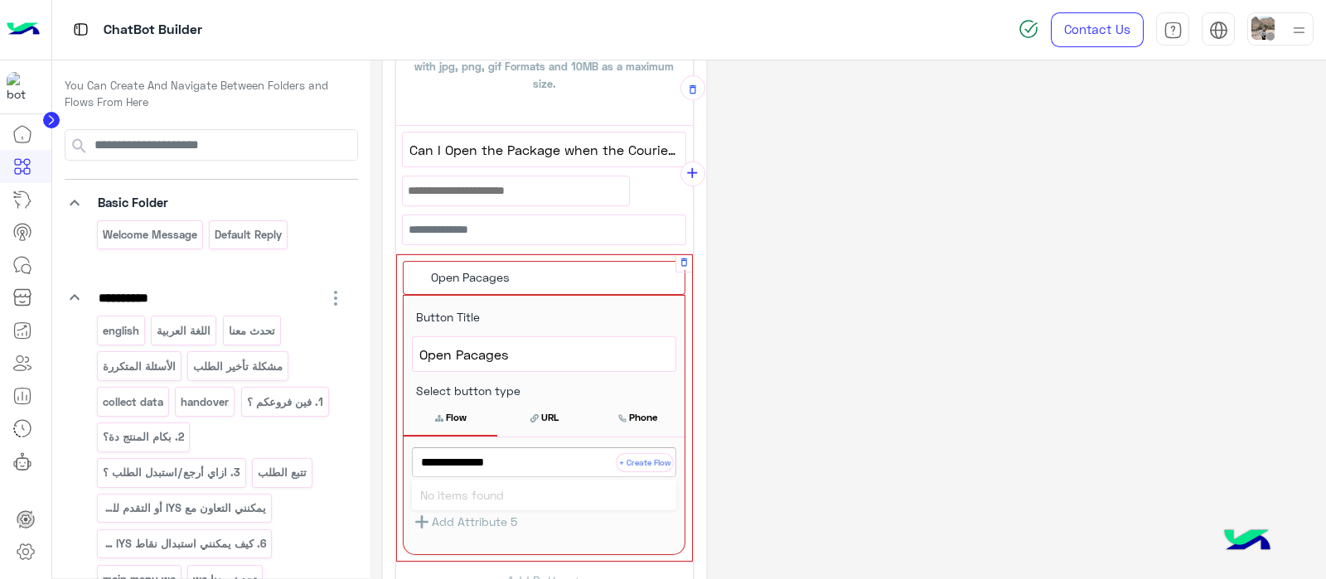
type input "**********"
click at [534, 350] on span "Open Pacages" at bounding box center [543, 355] width 249 height 22
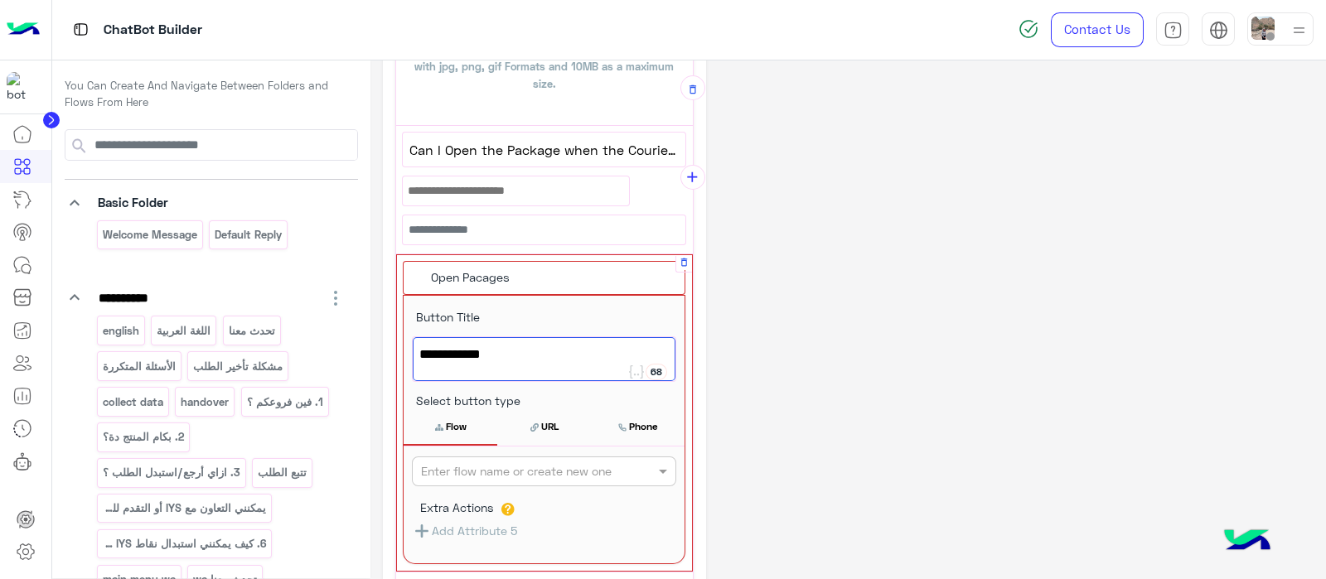
scroll to position [548, 0]
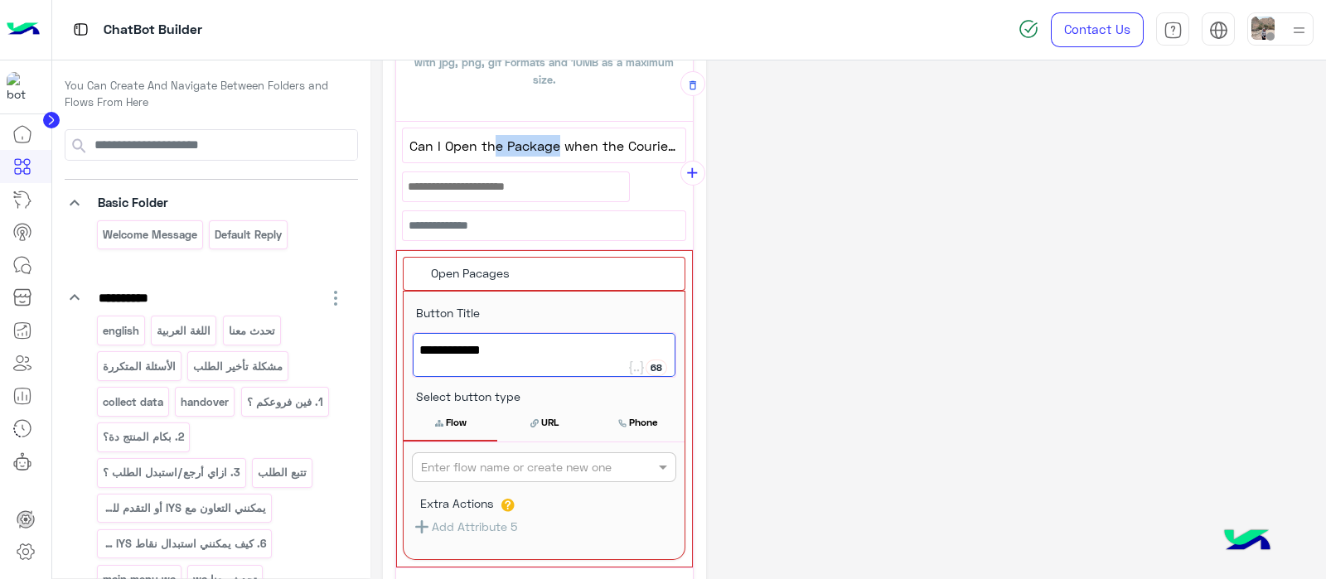
drag, startPoint x: 495, startPoint y: 143, endPoint x: 559, endPoint y: 148, distance: 64.9
click at [559, 148] on span "Can I Open the Package when the Courier arrives?" at bounding box center [543, 146] width 269 height 22
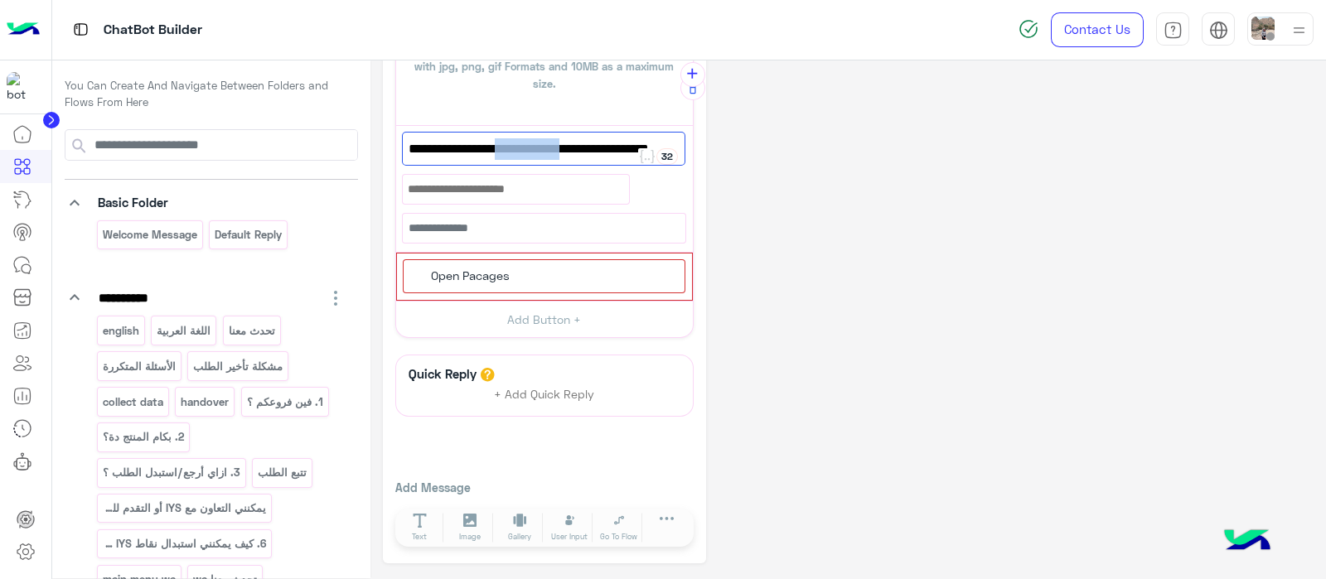
scroll to position [447, 0]
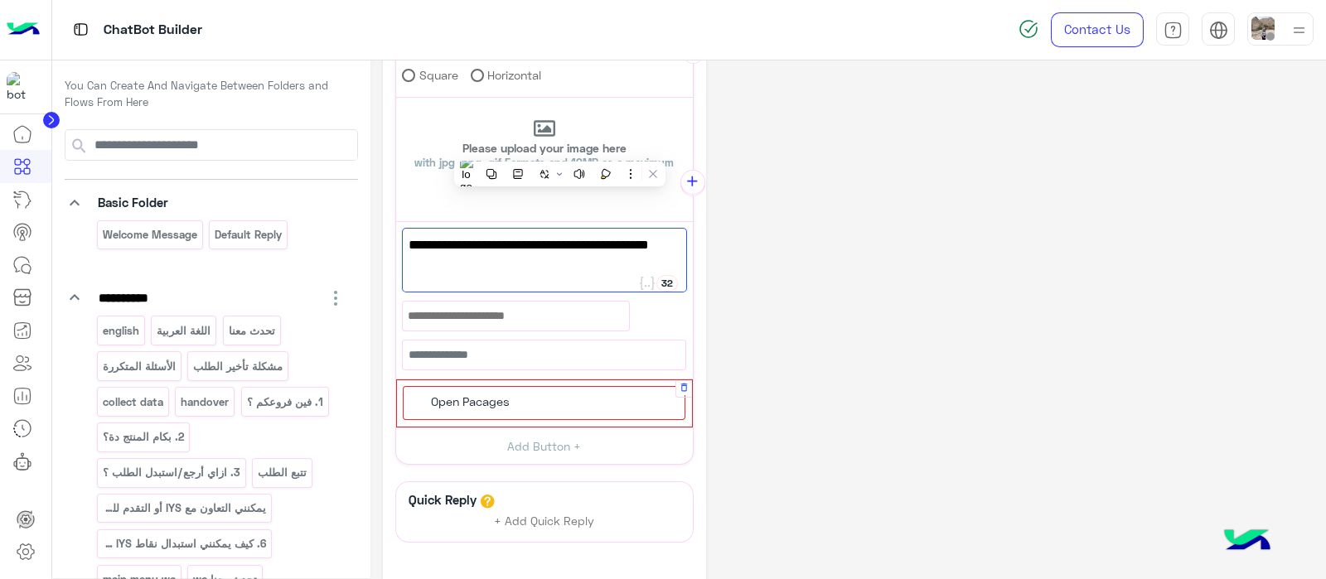
click at [531, 414] on div "Open Pacages" at bounding box center [544, 403] width 283 height 34
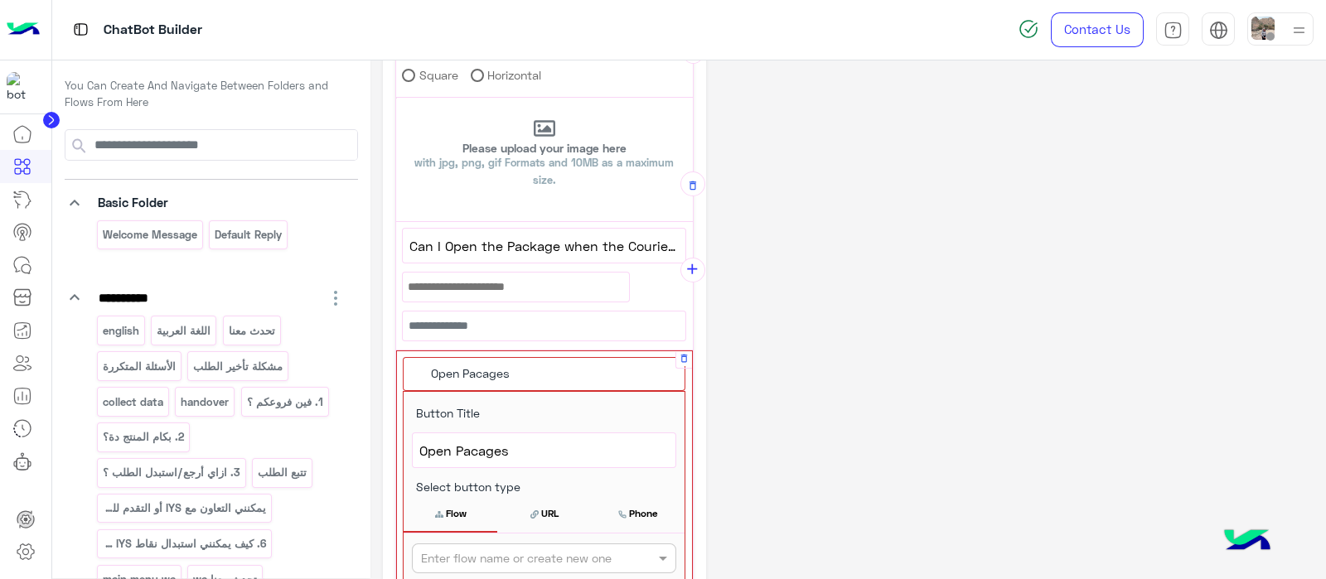
click at [518, 453] on span "Open Pacages" at bounding box center [543, 451] width 249 height 22
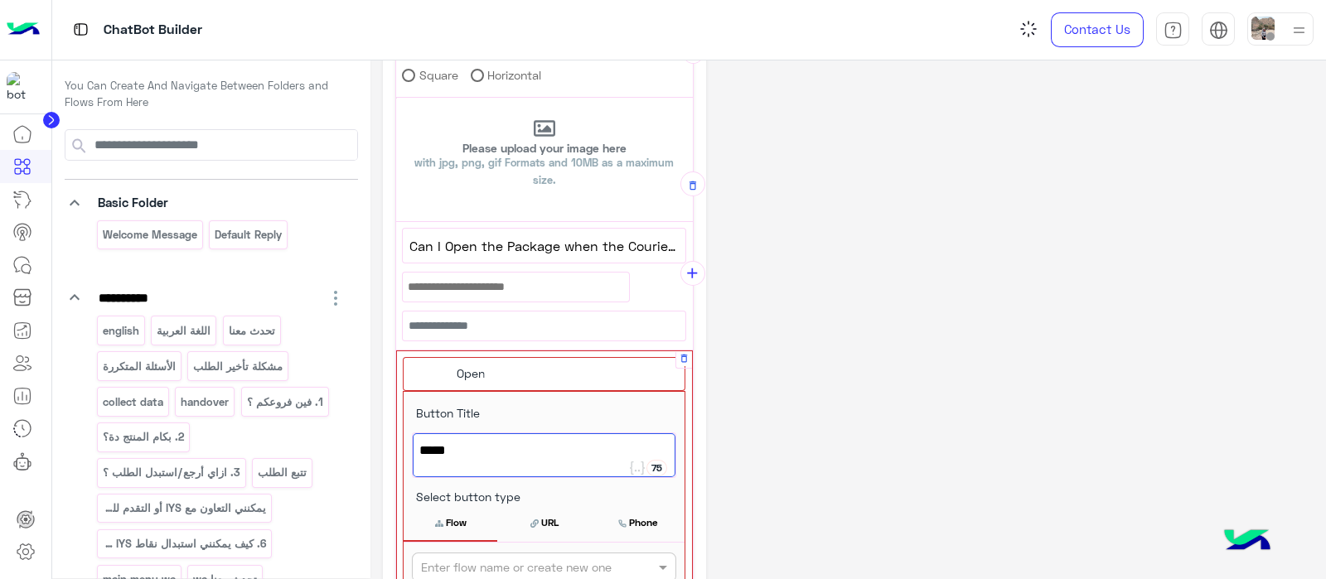
paste textarea "**********"
click at [463, 453] on span "Open e Package" at bounding box center [543, 451] width 249 height 22
click at [468, 452] on span "Open e Package" at bounding box center [543, 451] width 249 height 22
click at [509, 447] on span "Open Package" at bounding box center [543, 451] width 249 height 22
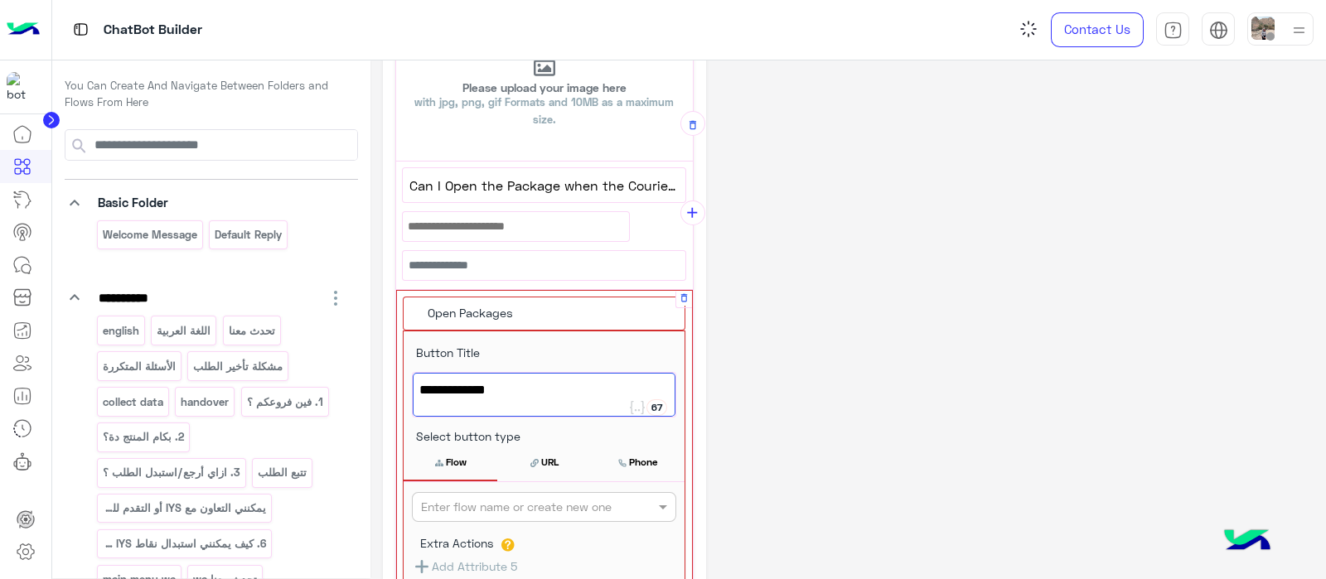
scroll to position [510, 0]
type textarea "**********"
drag, startPoint x: 519, startPoint y: 383, endPoint x: 415, endPoint y: 384, distance: 104.4
click at [415, 384] on div "Open Packages" at bounding box center [544, 393] width 263 height 44
click at [477, 497] on input "text" at bounding box center [516, 505] width 191 height 17
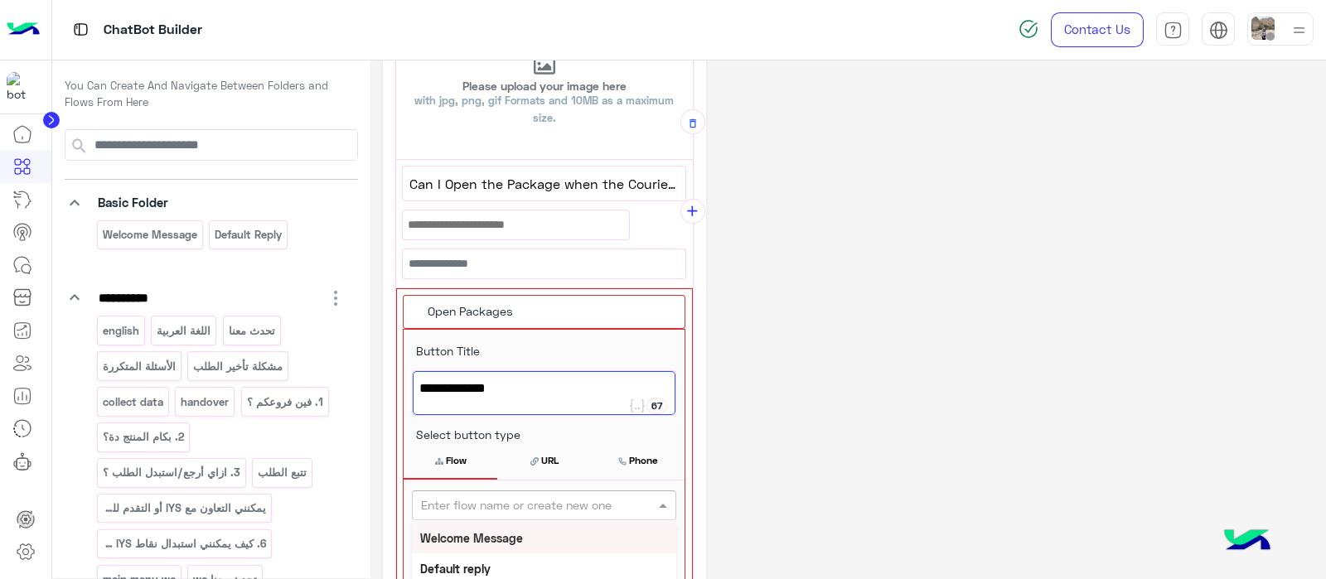
paste input "**********"
type input "**********"
click at [637, 506] on button "+ Create Flow" at bounding box center [645, 505] width 58 height 19
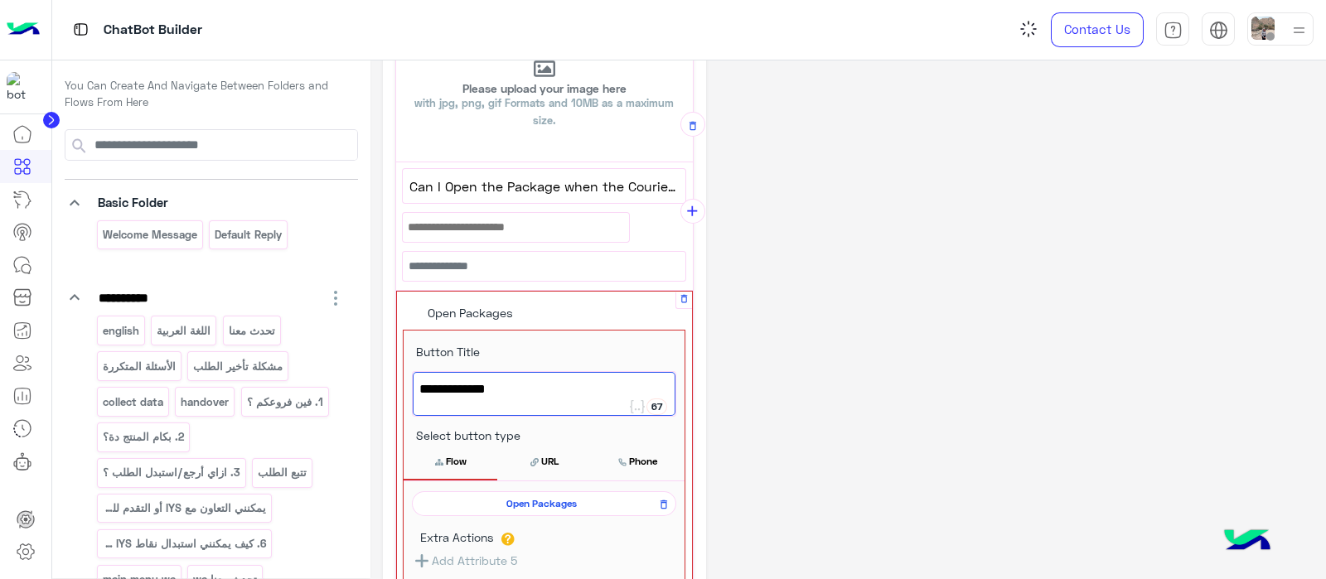
click at [465, 464] on button "Flow" at bounding box center [450, 461] width 94 height 35
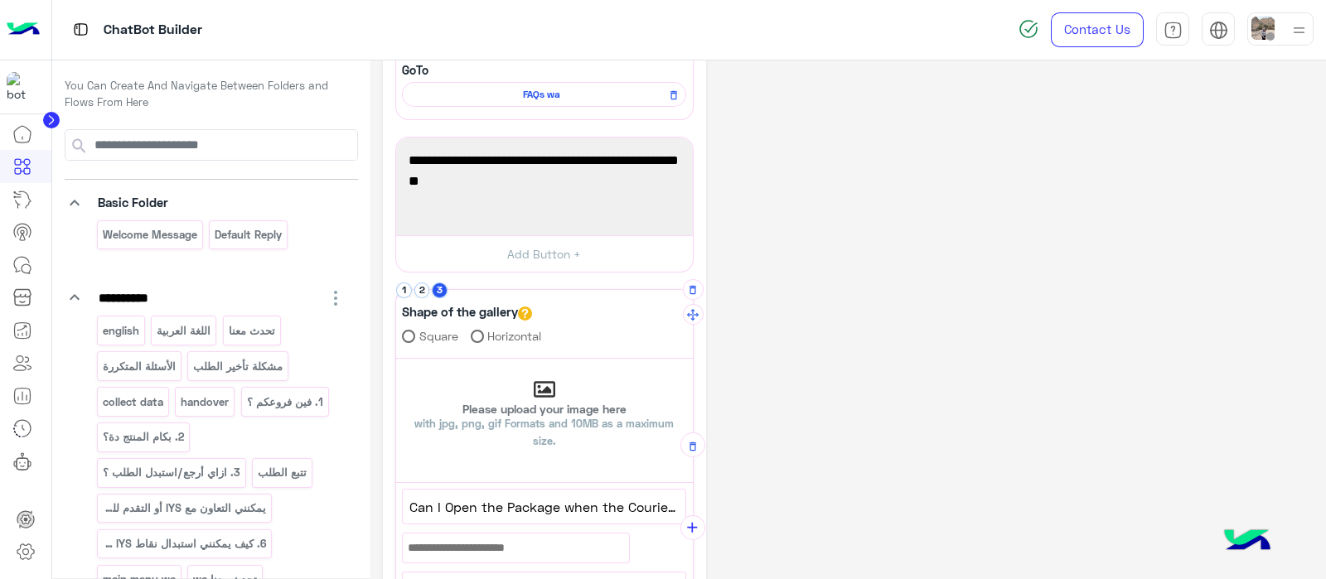
scroll to position [185, 0]
click at [692, 534] on icon "add" at bounding box center [692, 529] width 17 height 17
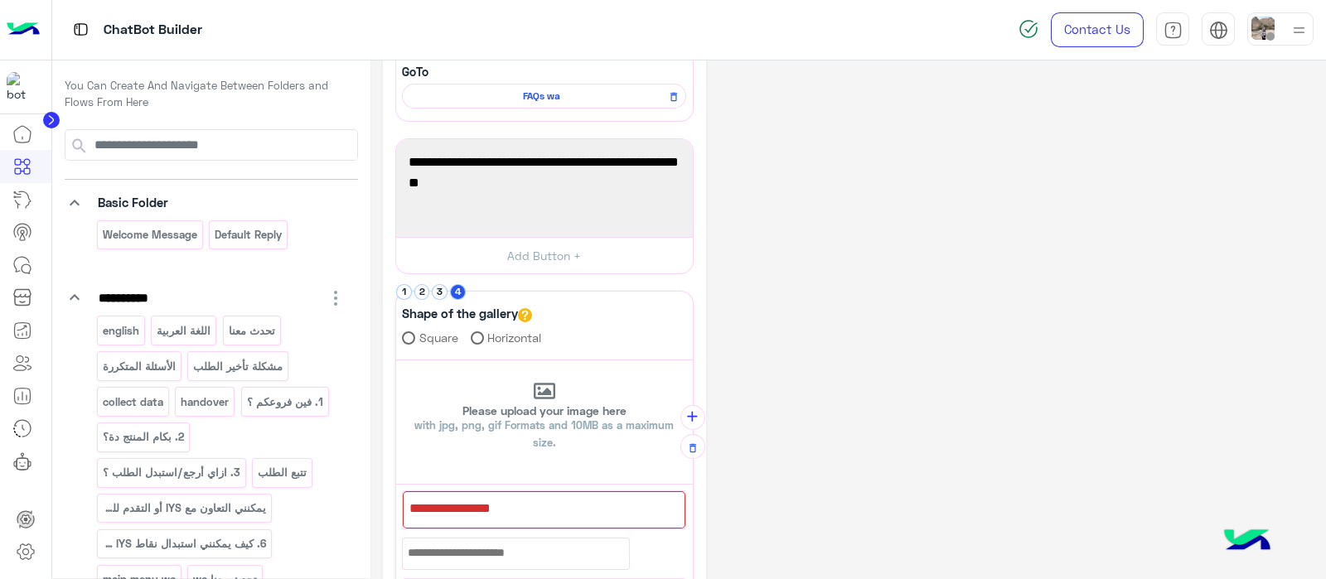
click at [1007, 246] on div "**********" at bounding box center [848, 383] width 930 height 993
click at [524, 512] on div at bounding box center [544, 508] width 283 height 35
paste textarea "**********"
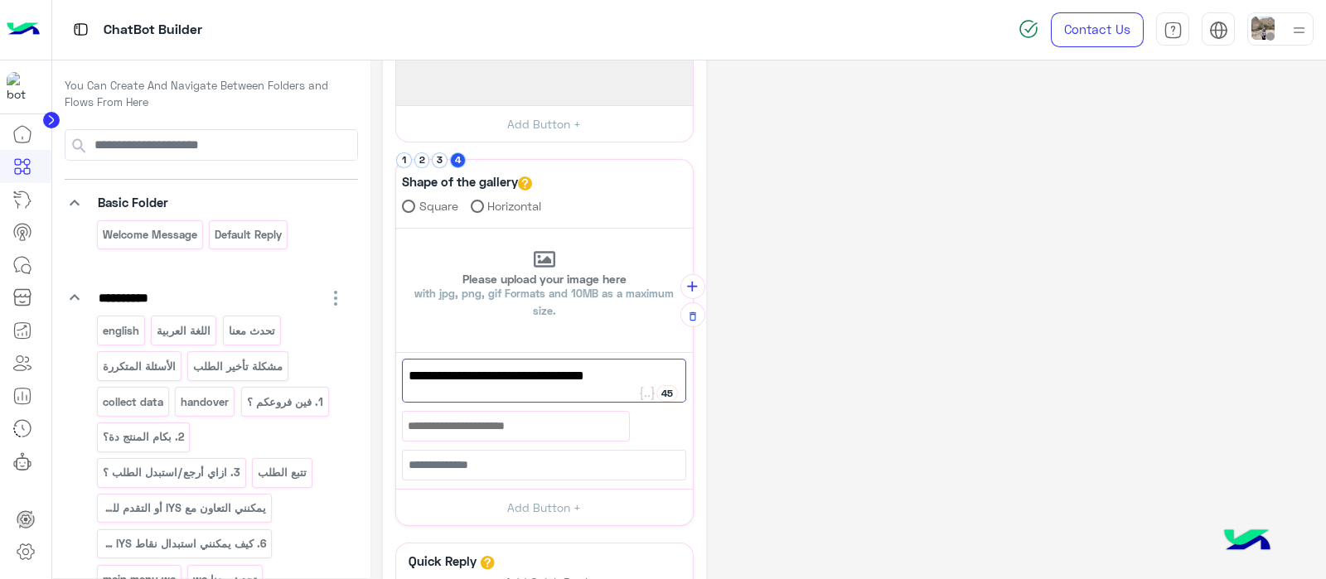
scroll to position [319, 0]
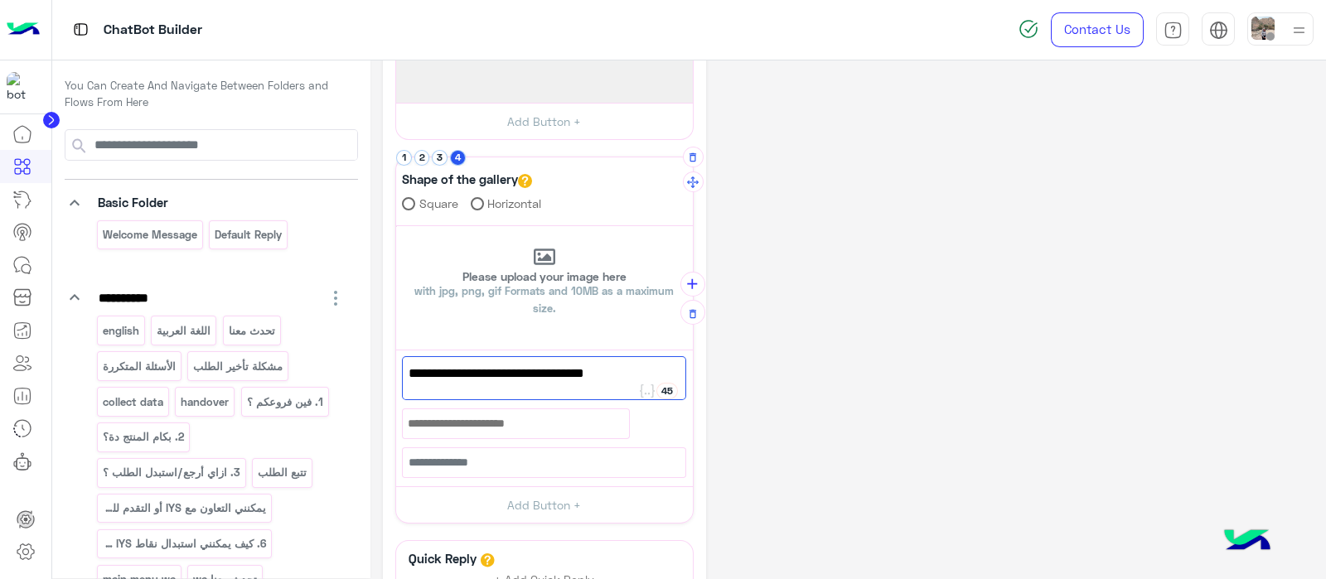
click at [406, 366] on div "want to request an exchange/refund?" at bounding box center [544, 378] width 284 height 44
type textarea "**********"
click at [548, 508] on button "Add Button +" at bounding box center [544, 504] width 297 height 37
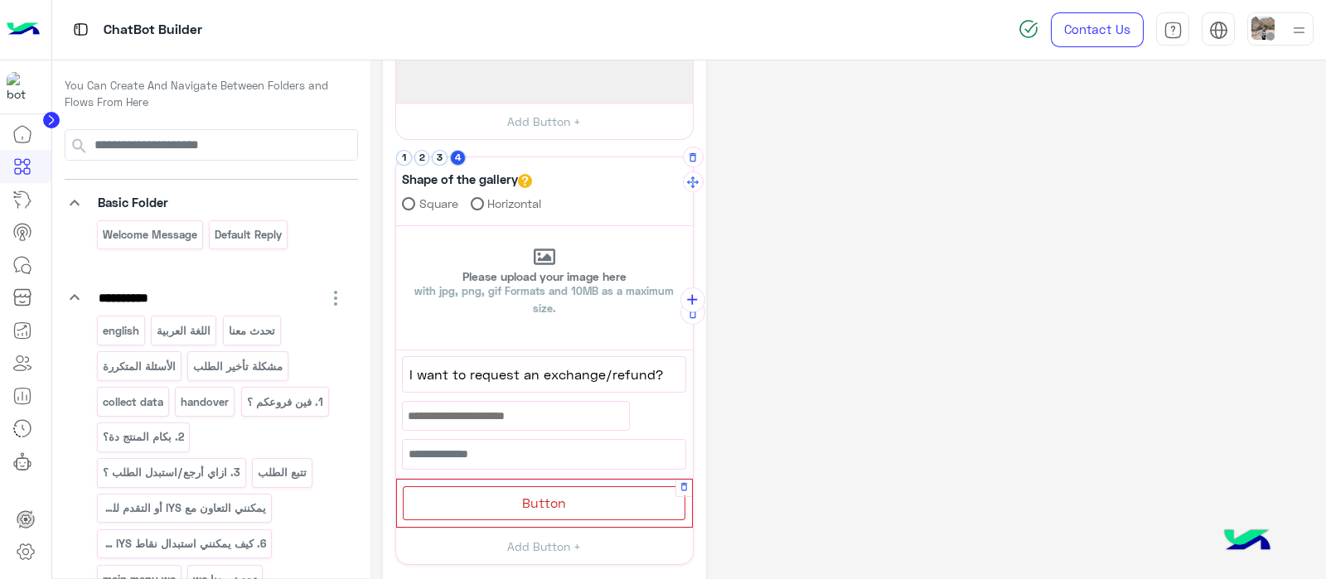
click at [574, 486] on div "Button" at bounding box center [544, 503] width 283 height 34
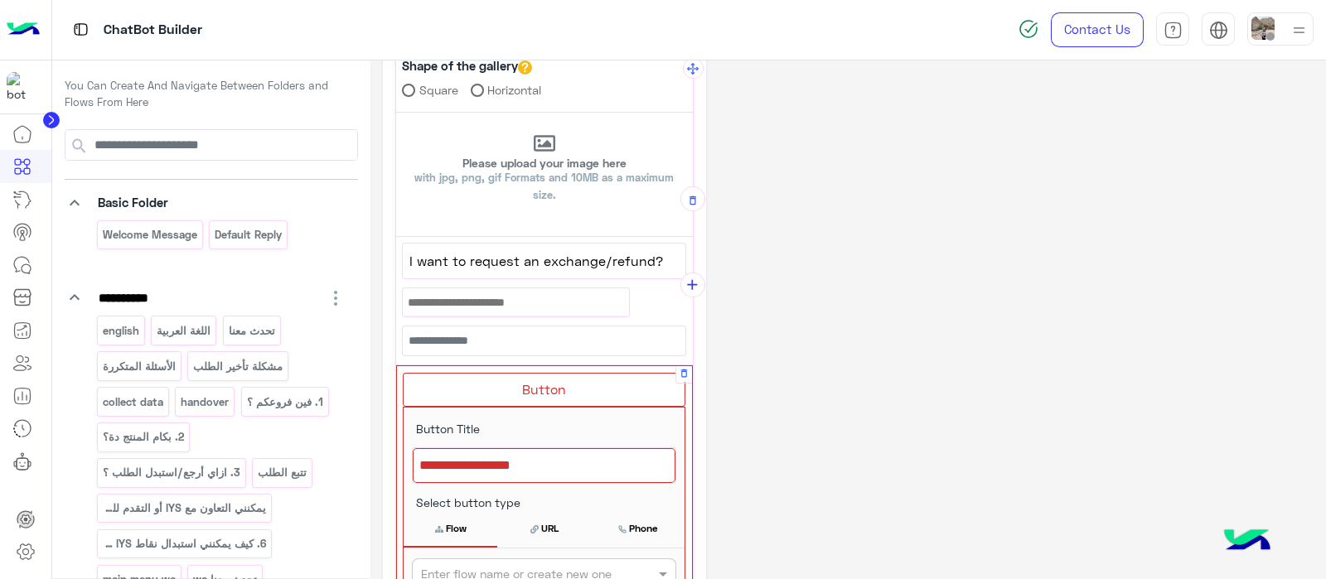
scroll to position [433, 0]
click at [476, 452] on div at bounding box center [544, 464] width 263 height 35
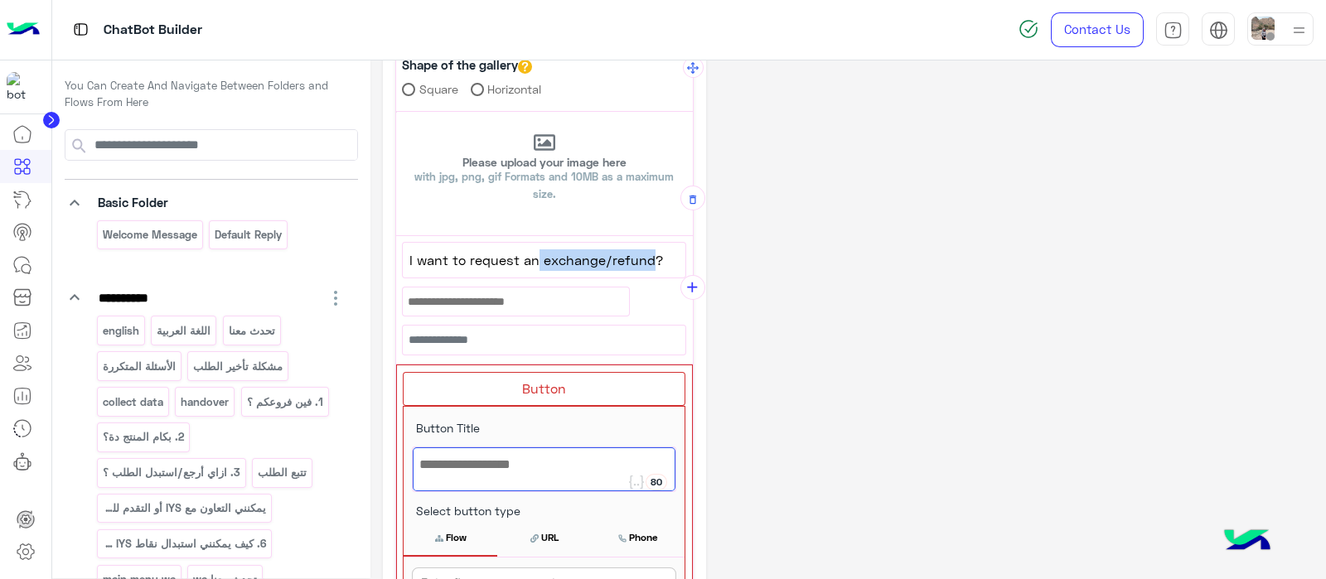
drag, startPoint x: 538, startPoint y: 259, endPoint x: 651, endPoint y: 258, distance: 113.5
click at [651, 258] on span "I want to request an exchange/refund?" at bounding box center [543, 260] width 269 height 22
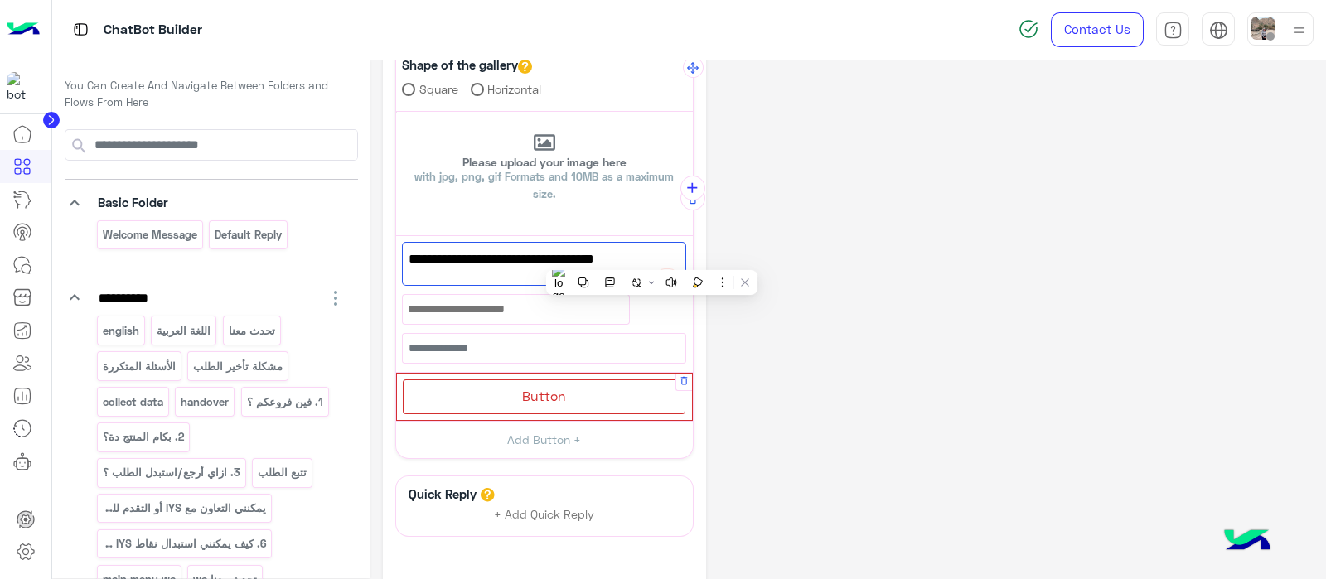
click at [545, 388] on span "Button" at bounding box center [544, 396] width 44 height 16
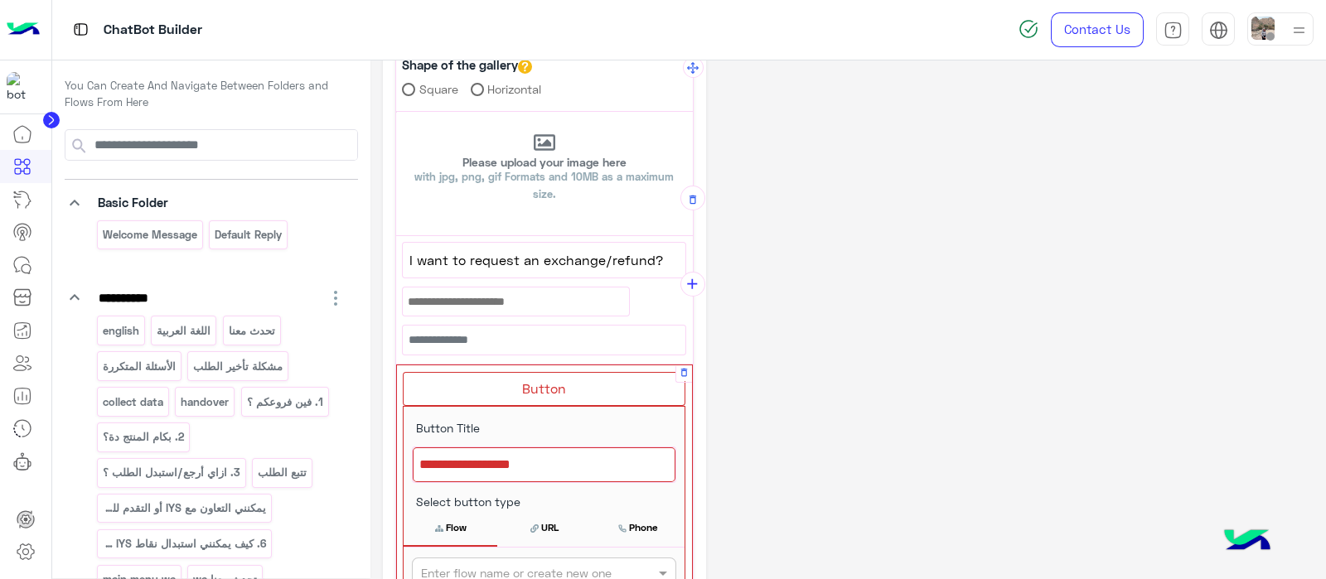
click at [467, 451] on div at bounding box center [544, 464] width 263 height 35
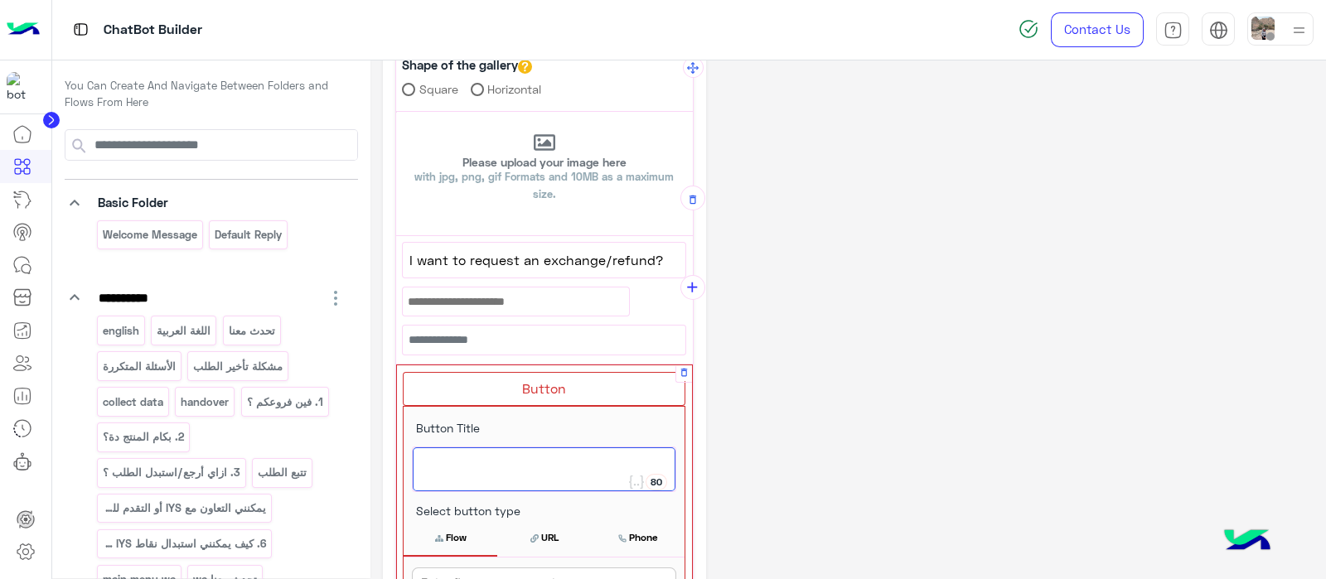
paste textarea "**********"
type textarea "**********"
drag, startPoint x: 1323, startPoint y: 246, endPoint x: 1325, endPoint y: 327, distance: 81.2
click at [1325, 327] on div at bounding box center [1325, 289] width 1 height 579
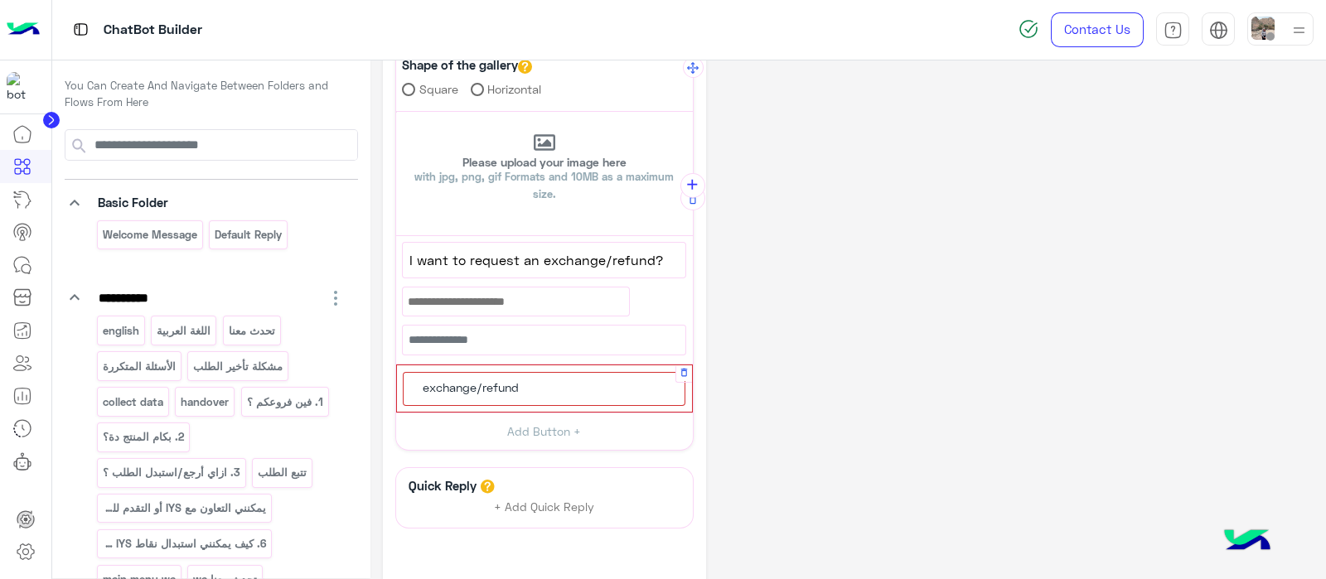
click at [571, 389] on div "exchange/refund" at bounding box center [544, 389] width 283 height 34
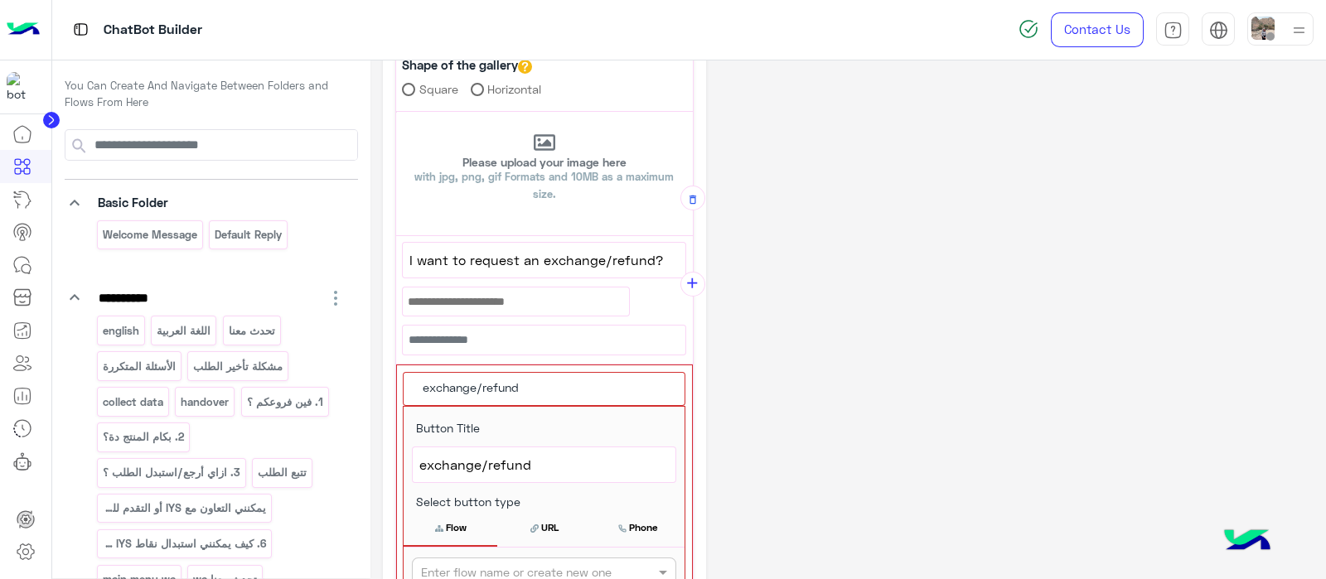
scroll to position [621, 0]
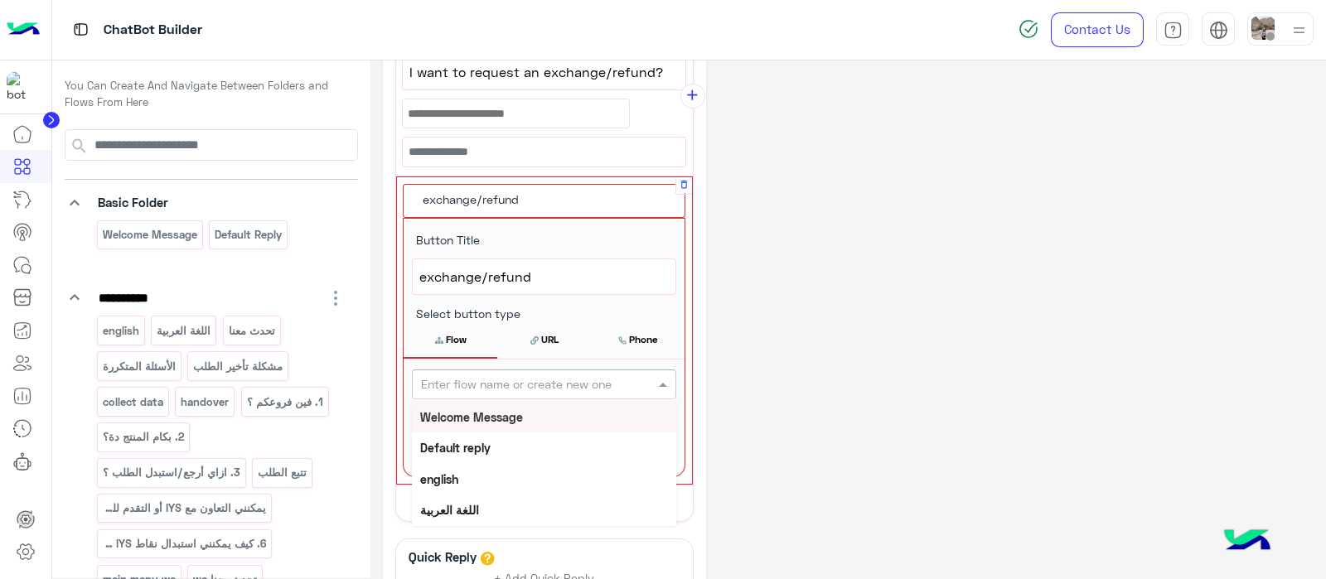
click at [539, 379] on input "text" at bounding box center [516, 384] width 191 height 17
paste input "**********"
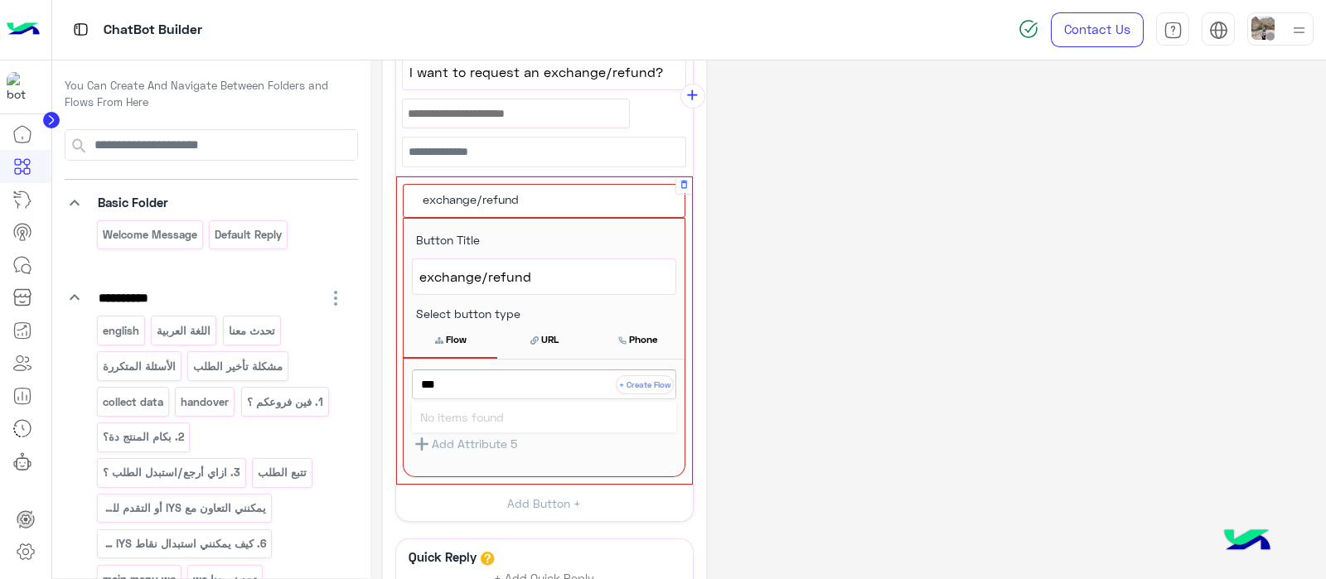
type input "*"
click at [920, 235] on div "**********" at bounding box center [848, 99] width 930 height 1297
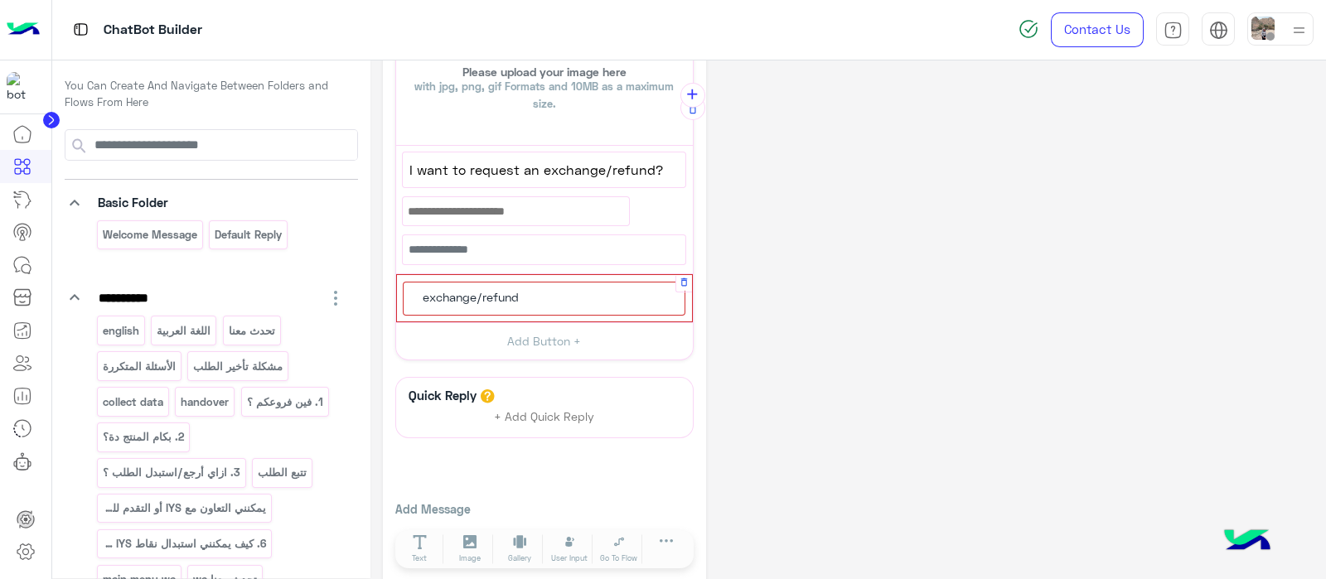
click at [466, 292] on span "exchange/refund" at bounding box center [471, 297] width 96 height 15
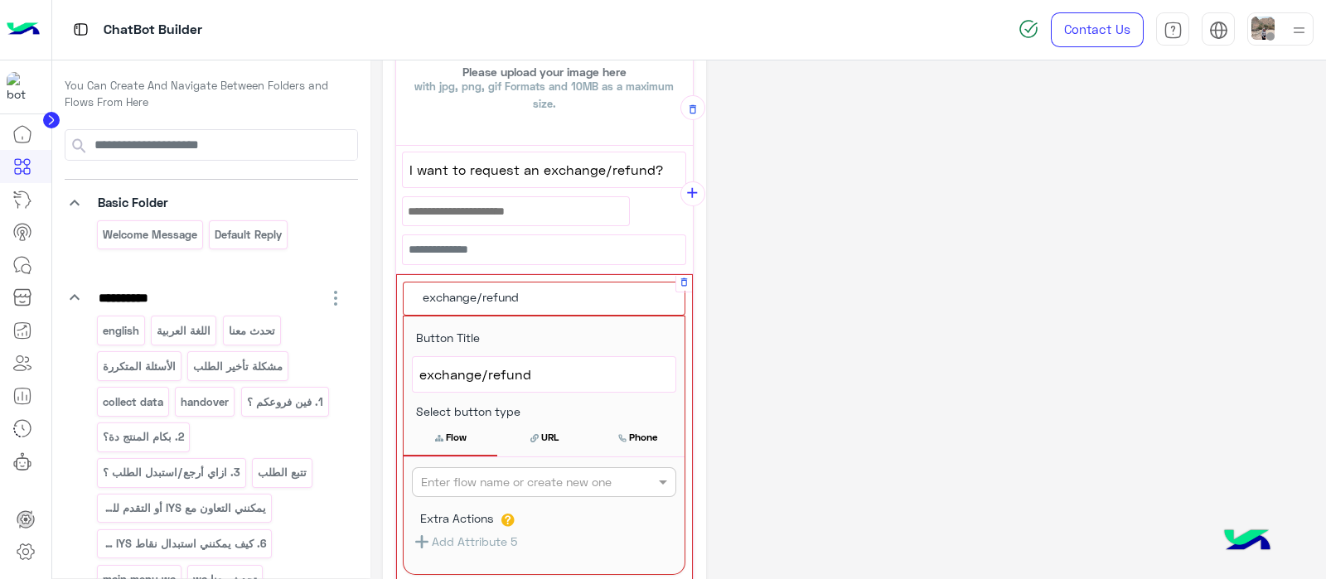
scroll to position [621, 0]
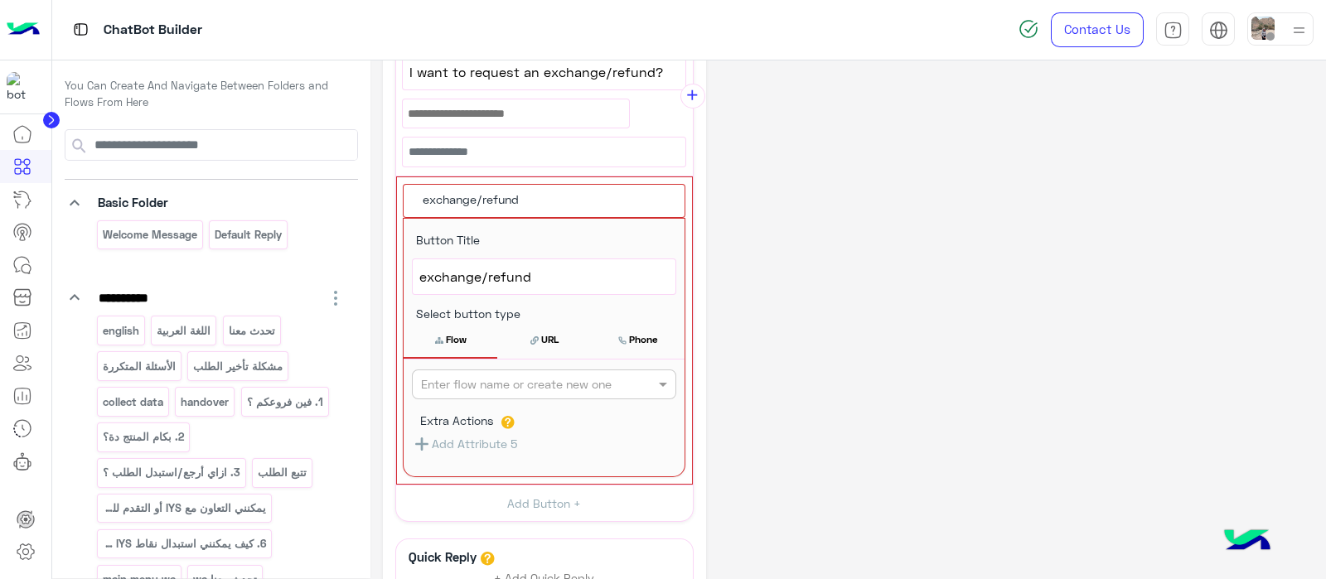
click at [453, 383] on input "text" at bounding box center [516, 384] width 191 height 17
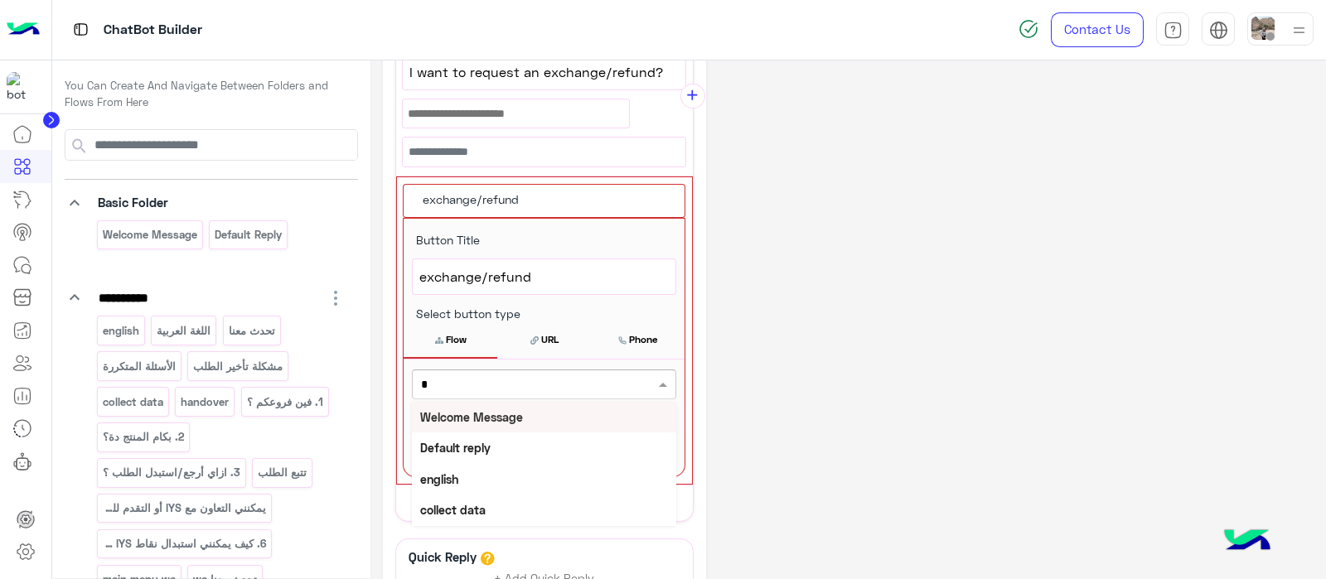
type input "**"
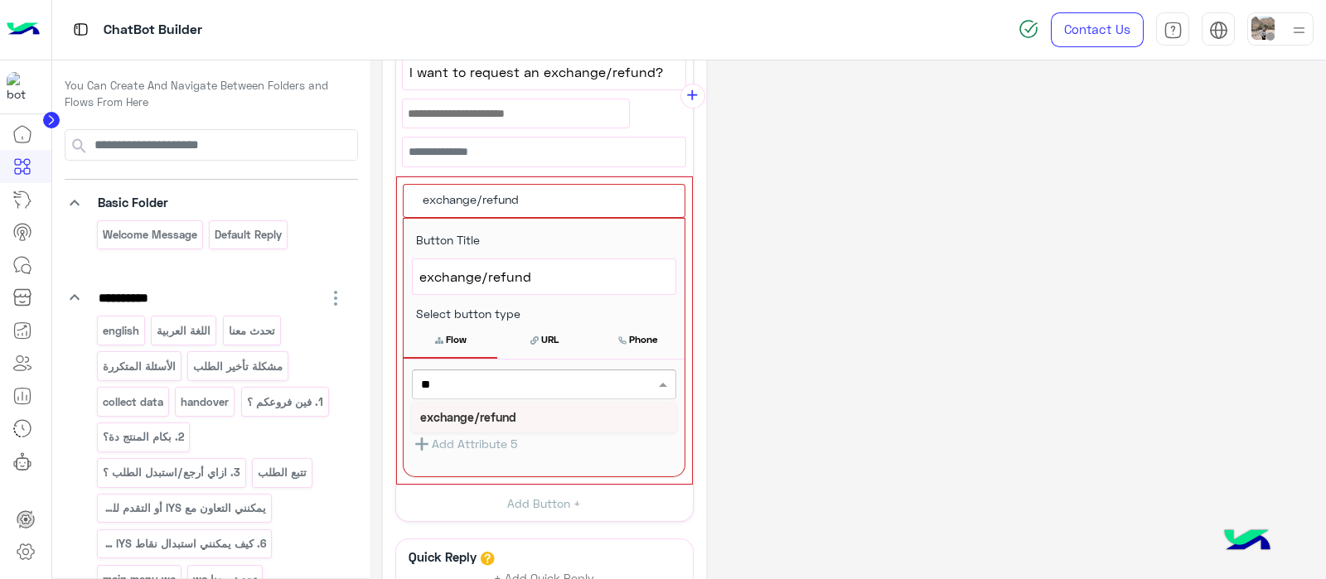
click at [439, 410] on b "exchange/refund" at bounding box center [468, 417] width 96 height 14
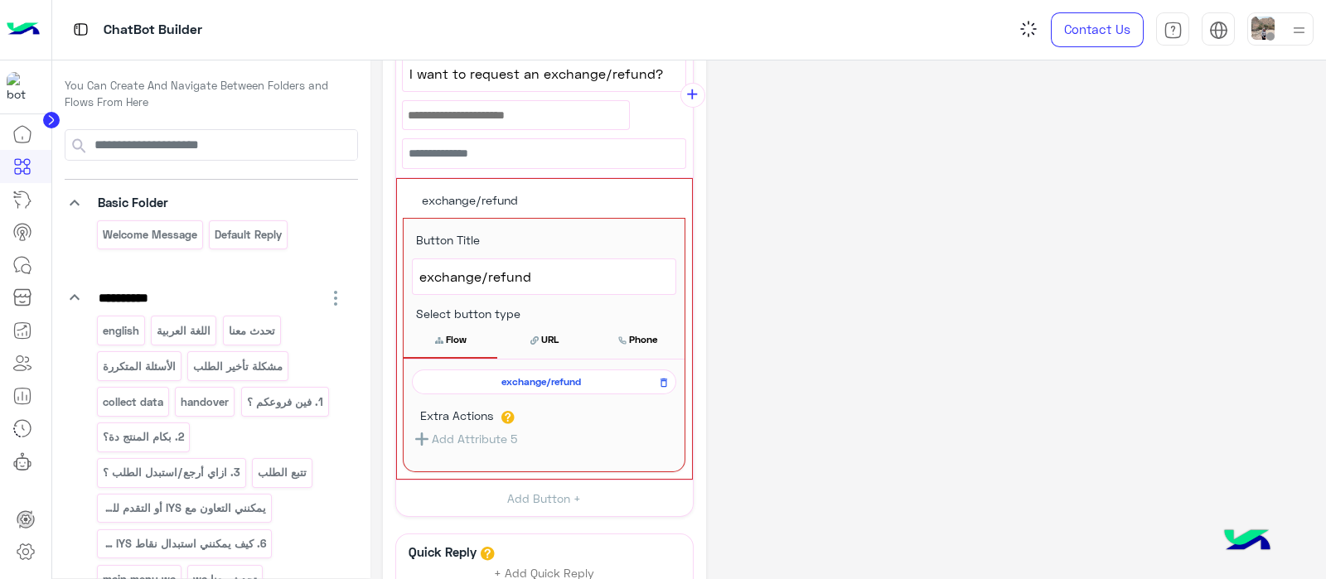
click at [464, 322] on button "Flow" at bounding box center [450, 339] width 94 height 35
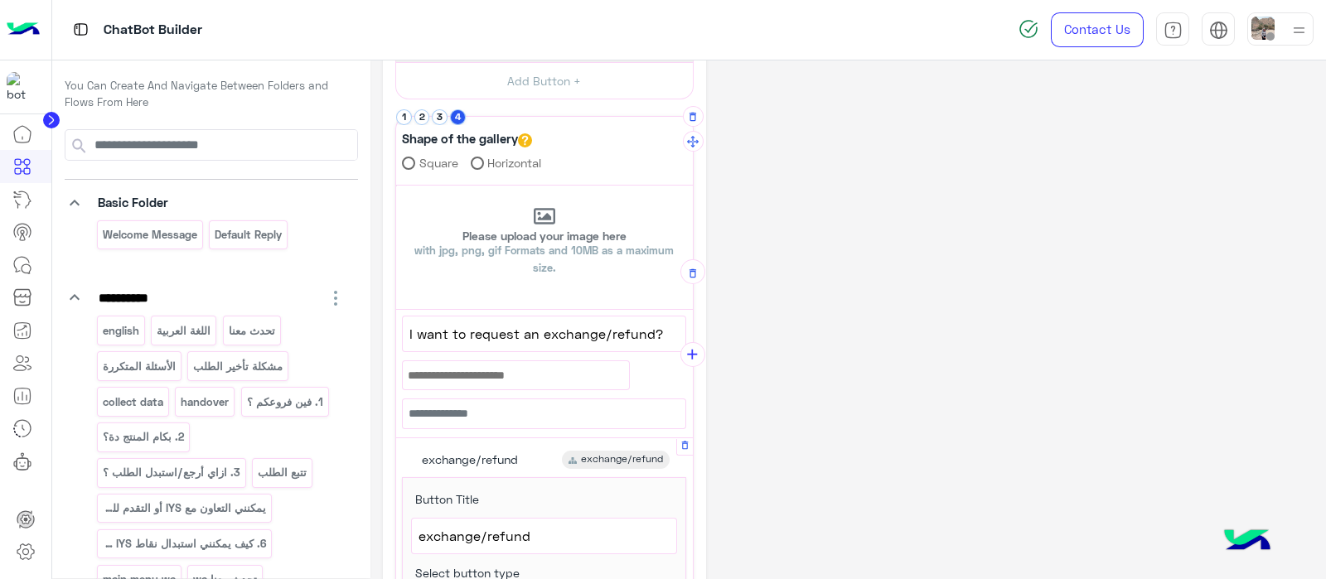
scroll to position [343, 0]
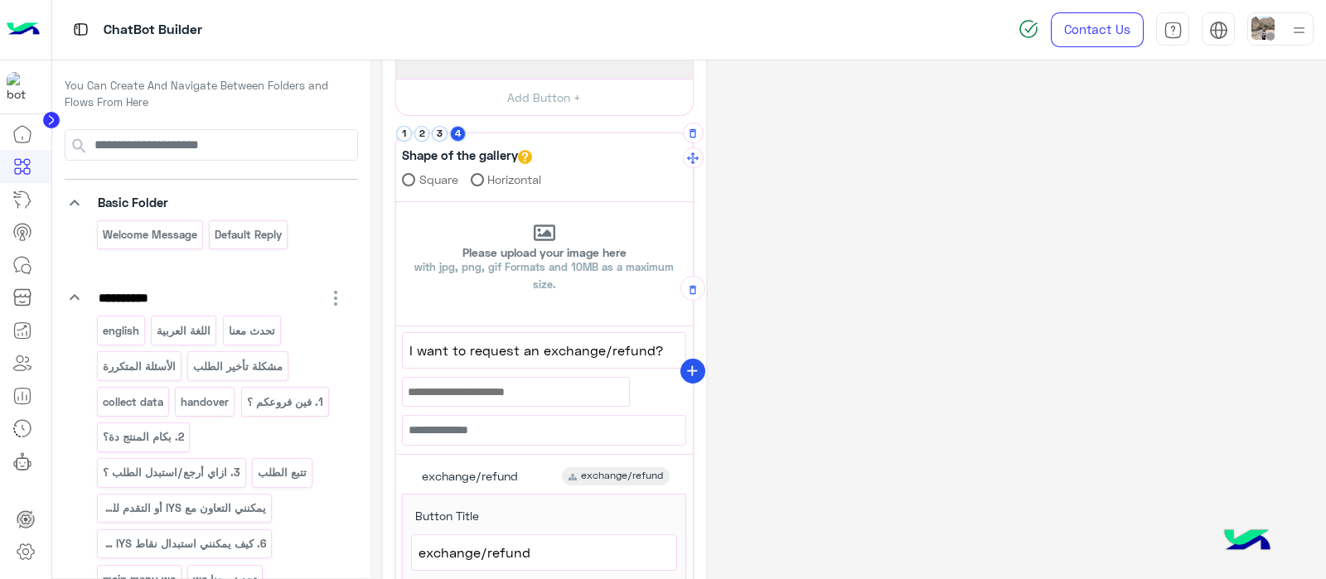
click at [698, 366] on icon "add" at bounding box center [692, 371] width 17 height 17
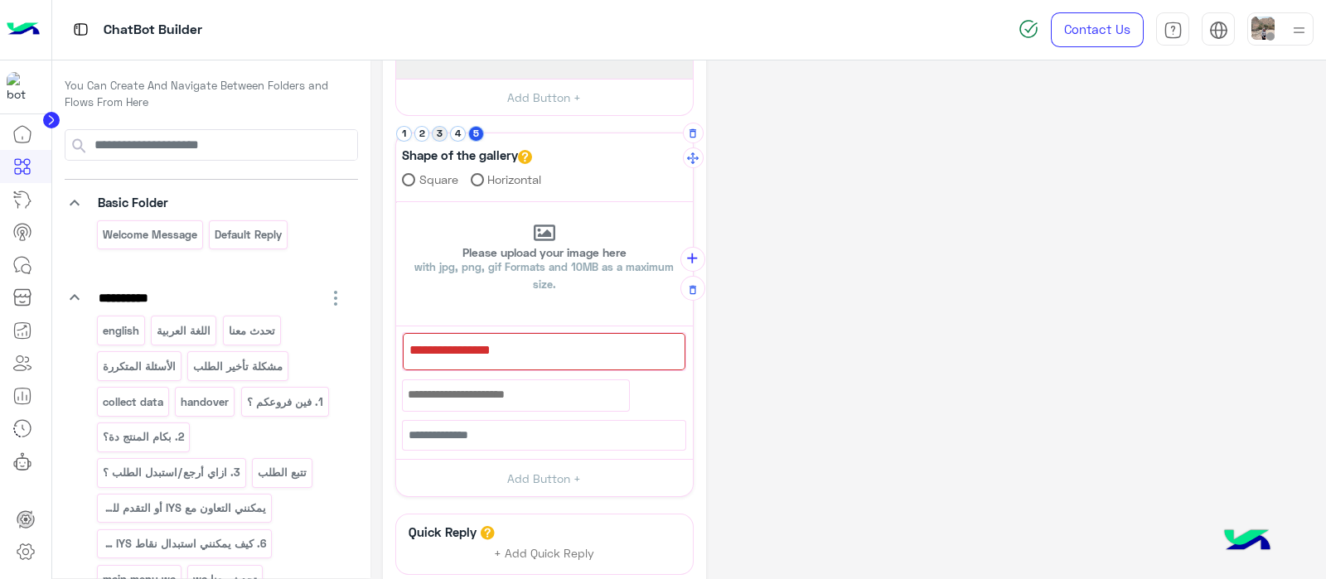
click at [432, 127] on button "3" at bounding box center [440, 134] width 16 height 16
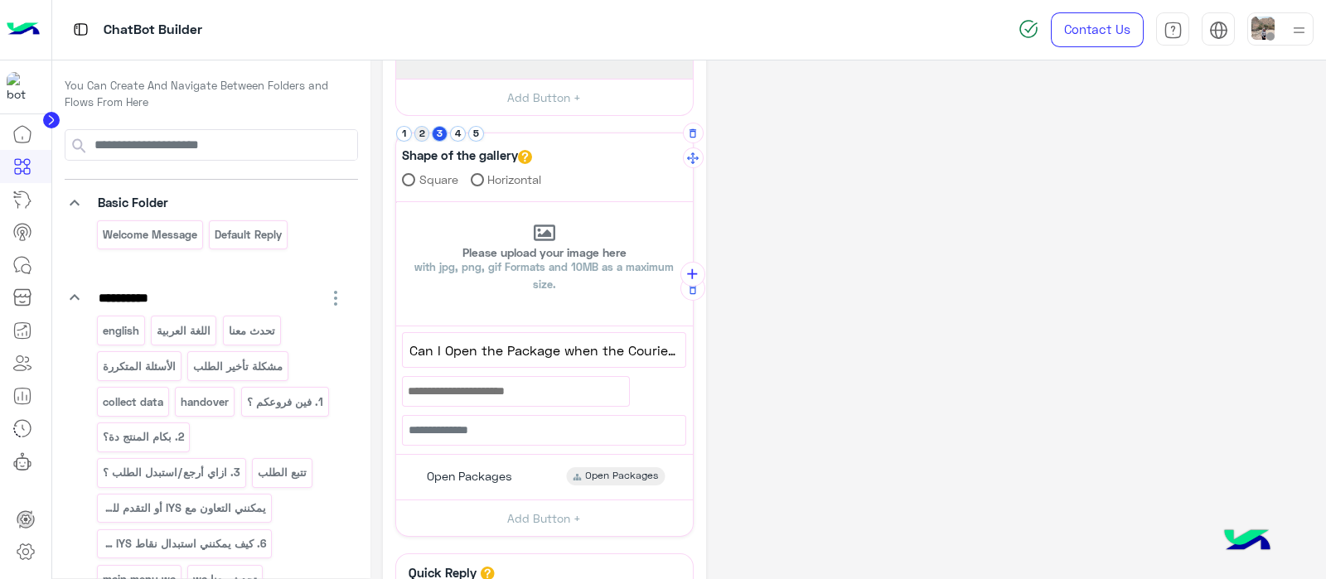
click at [418, 136] on button "2" at bounding box center [422, 134] width 16 height 16
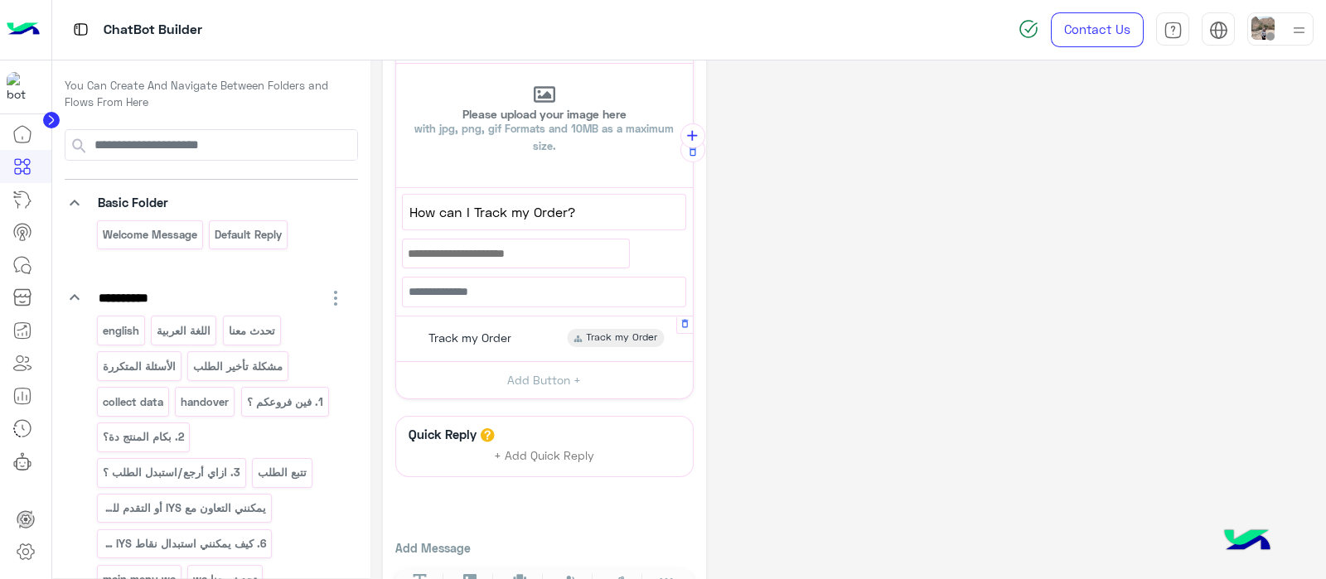
click at [456, 341] on span "Track my Order" at bounding box center [469, 338] width 83 height 15
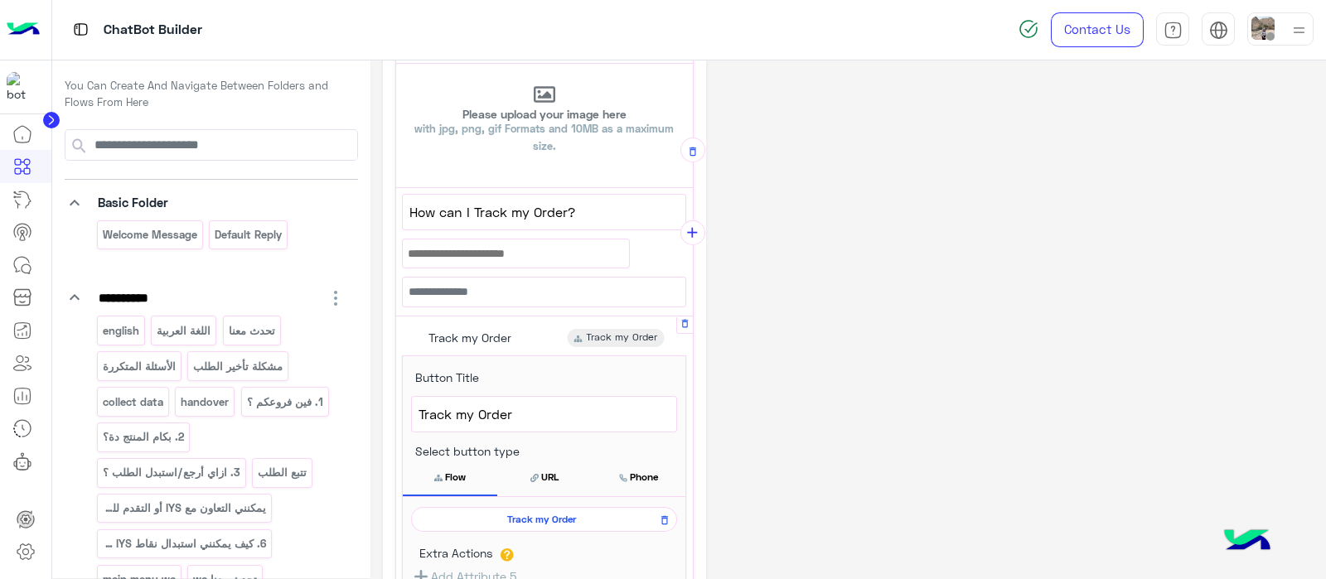
click at [495, 512] on span "Track my Order" at bounding box center [541, 519] width 242 height 15
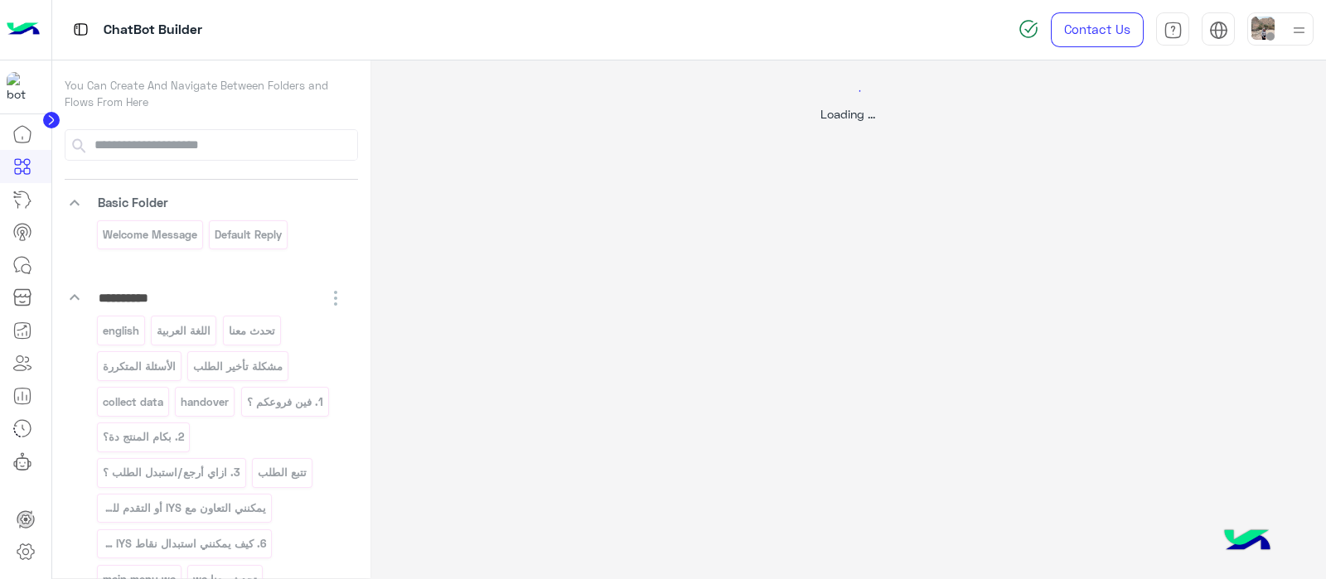
scroll to position [0, 0]
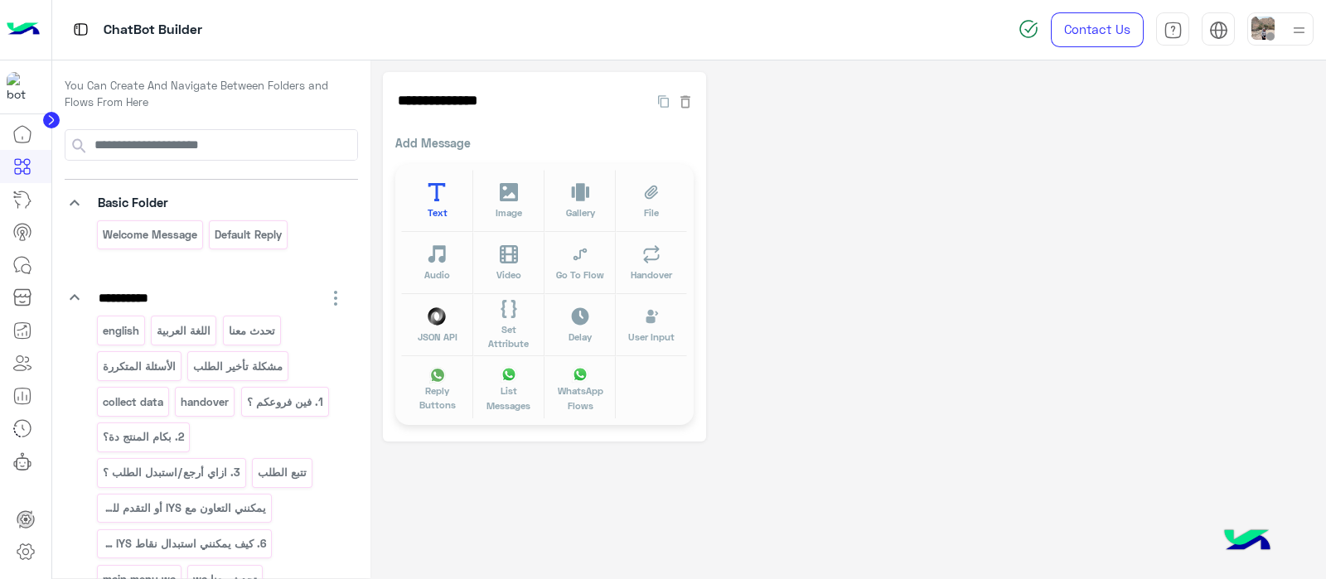
click at [434, 205] on span "Text" at bounding box center [438, 212] width 20 height 14
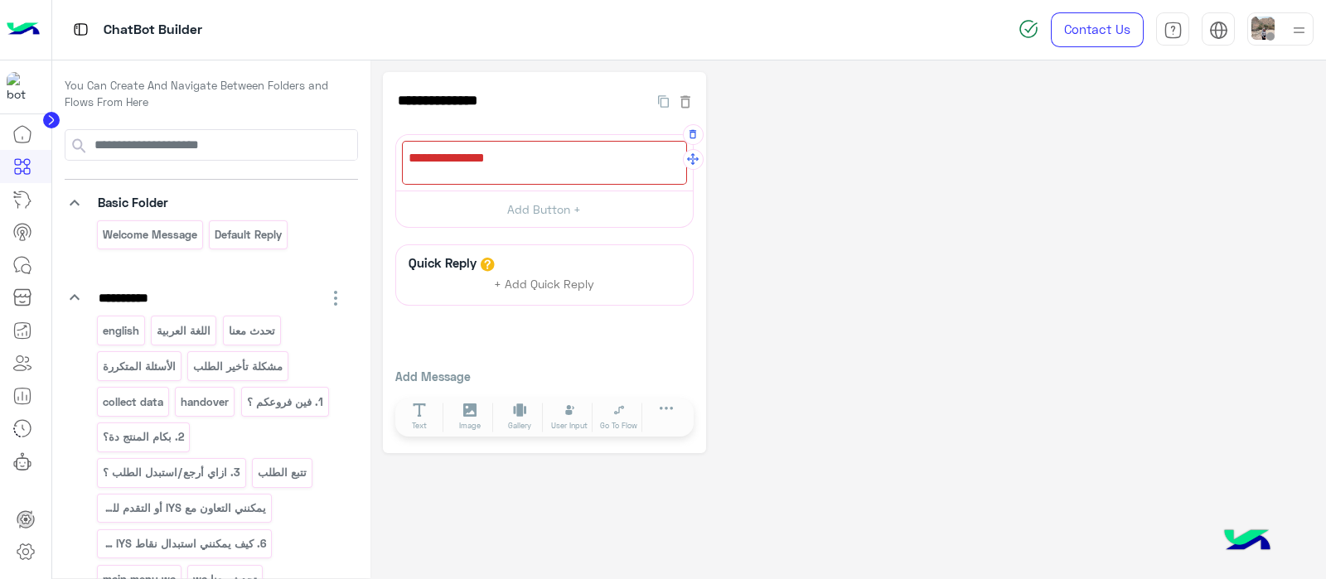
click at [428, 175] on div at bounding box center [544, 163] width 285 height 44
paste textarea "**********"
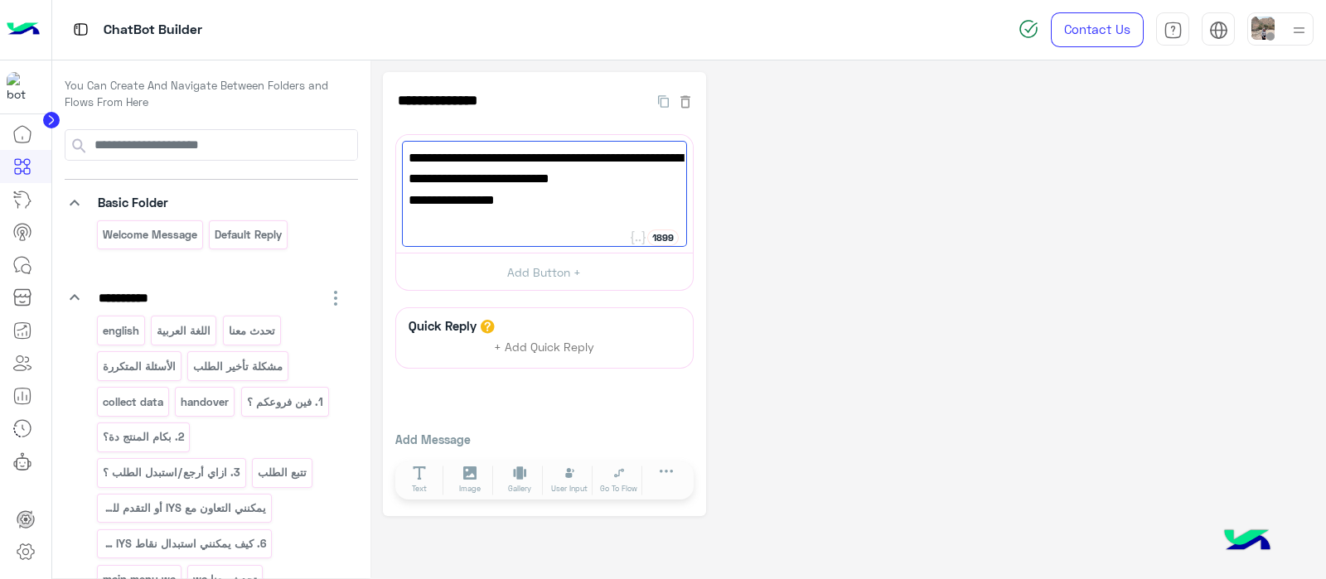
type textarea "**********"
click at [679, 475] on button at bounding box center [667, 475] width 46 height 19
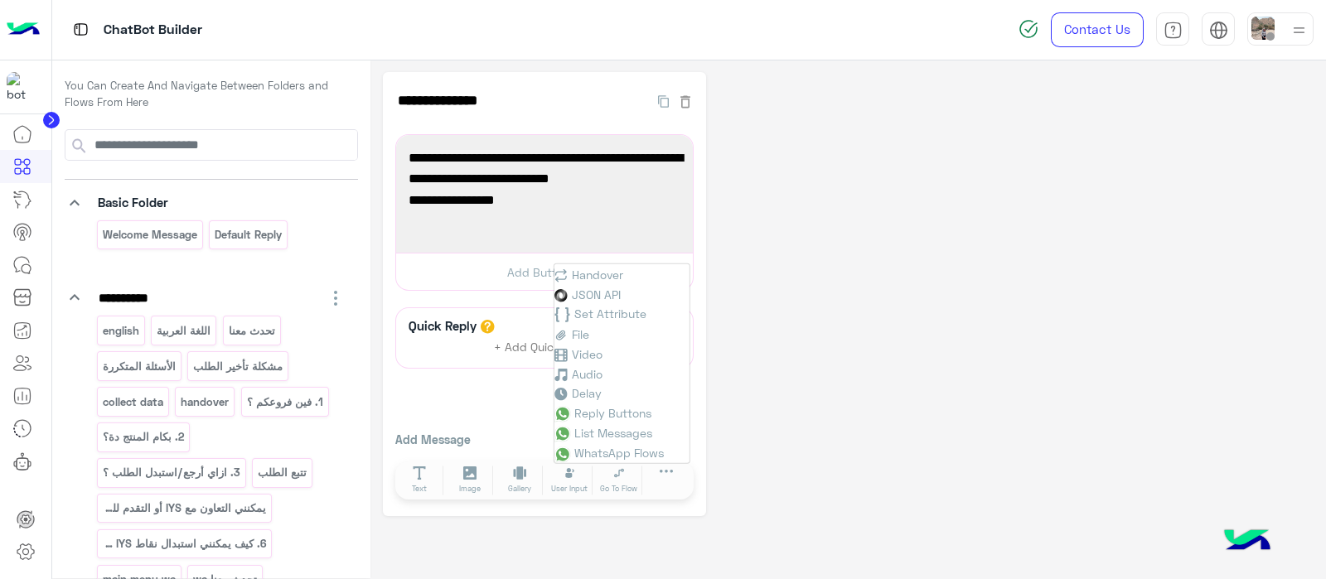
click at [921, 453] on div "**********" at bounding box center [848, 294] width 930 height 444
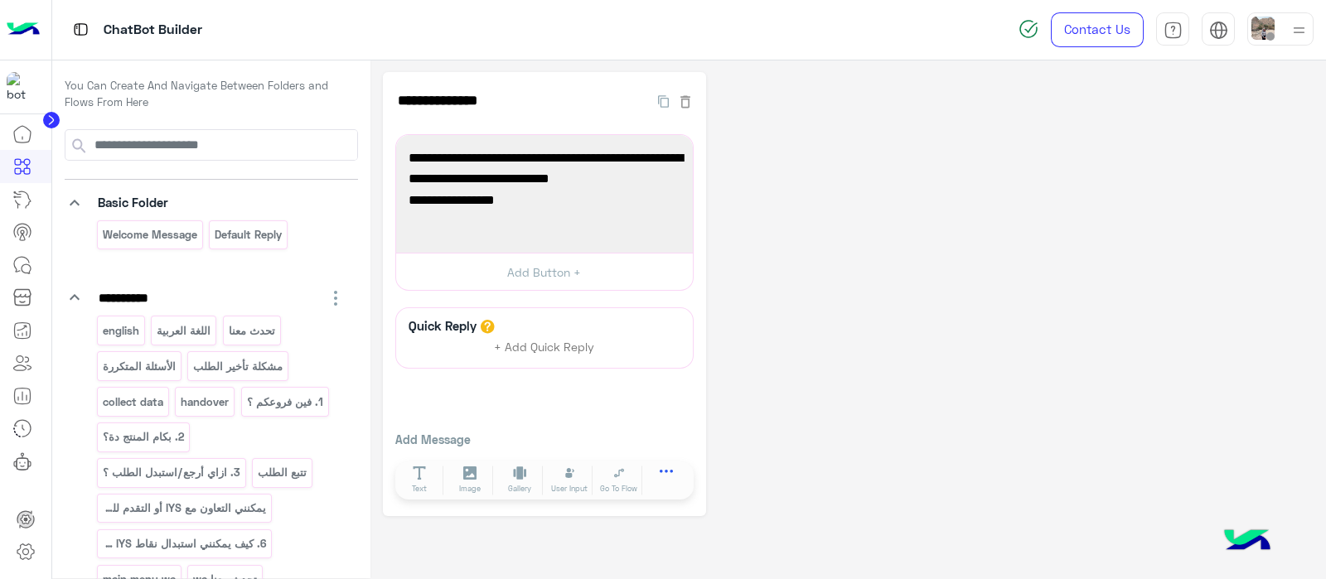
click at [663, 470] on icon at bounding box center [667, 477] width 14 height 14
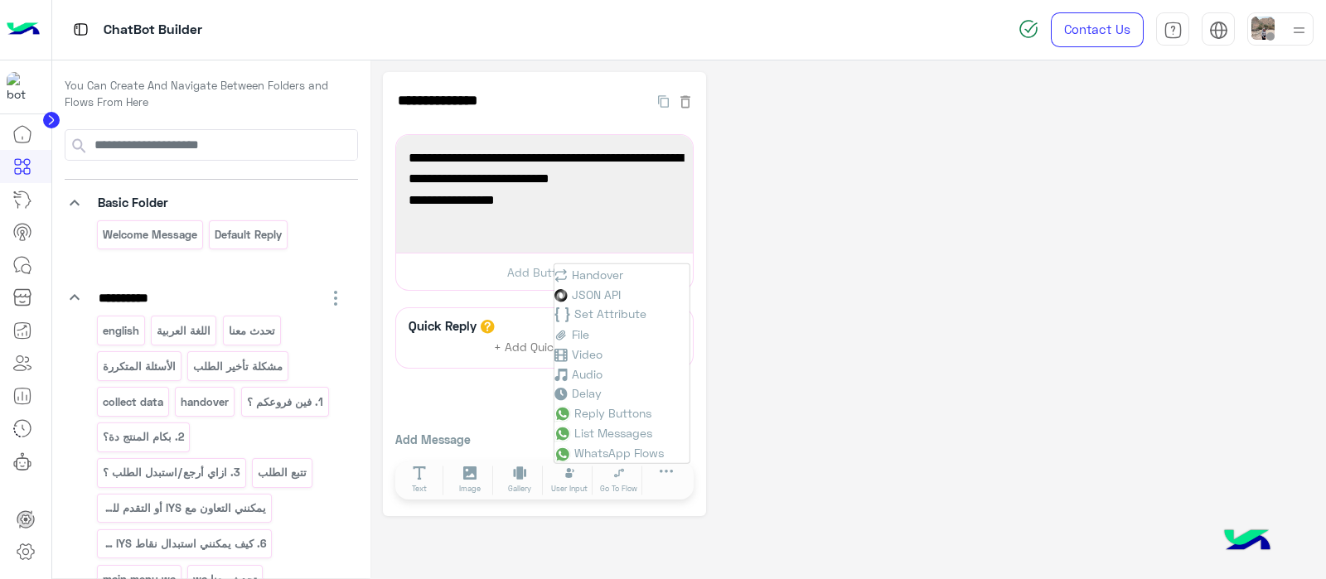
click at [772, 346] on div "**********" at bounding box center [848, 294] width 930 height 444
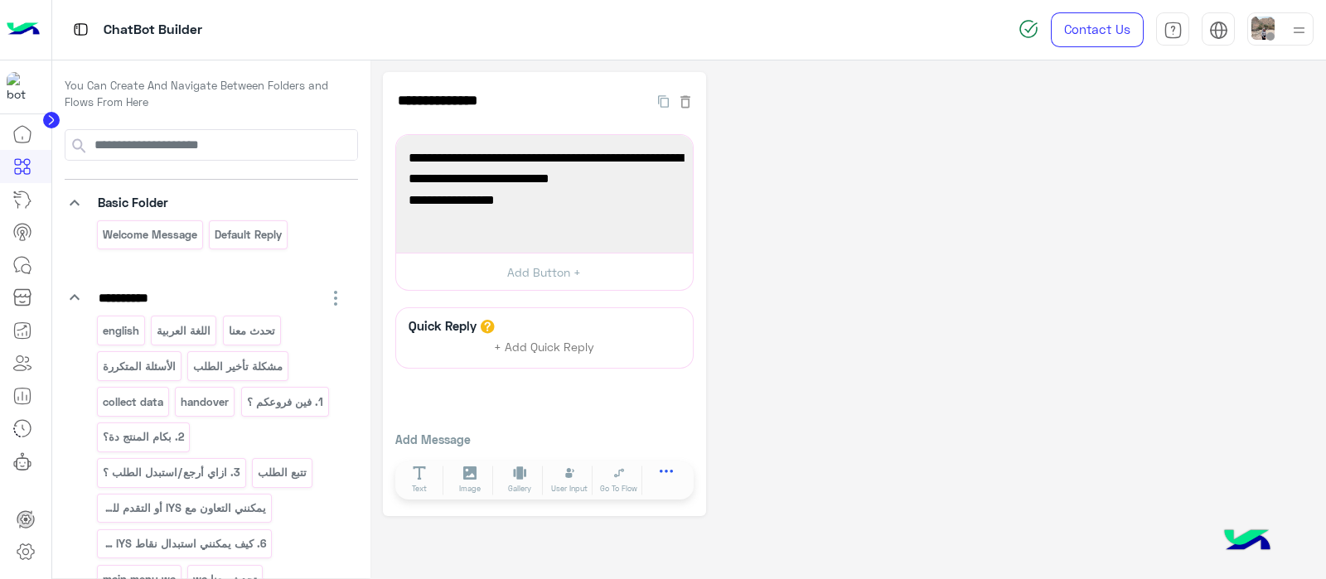
click at [666, 474] on icon at bounding box center [667, 477] width 14 height 14
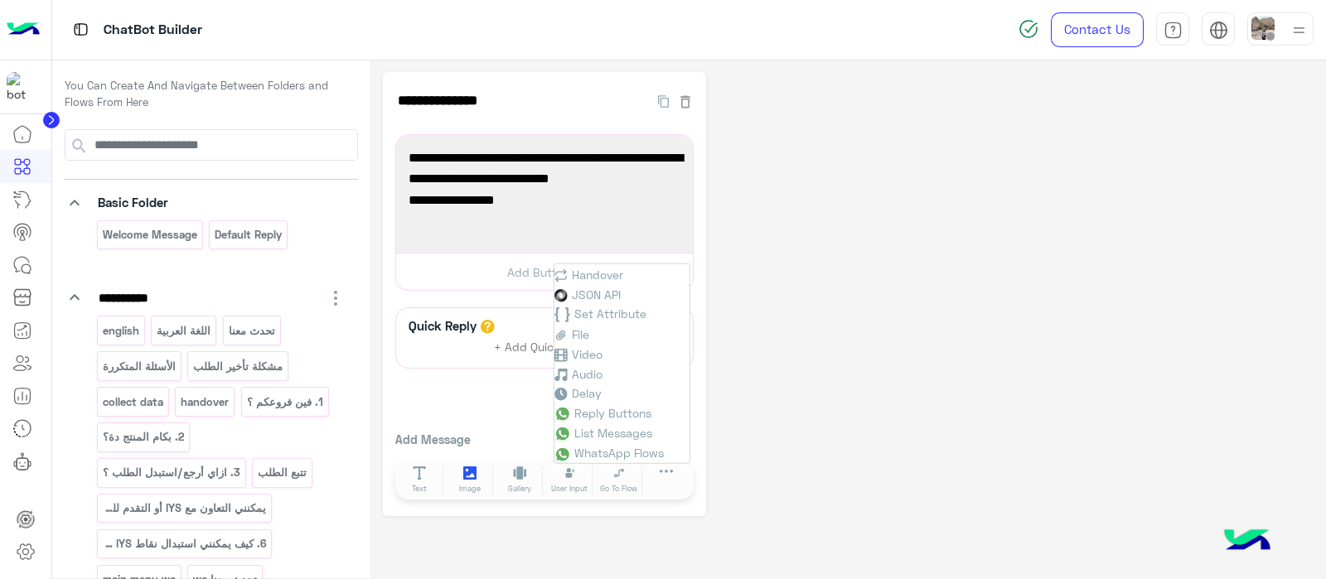
click at [482, 486] on button "Image" at bounding box center [470, 481] width 46 height 30
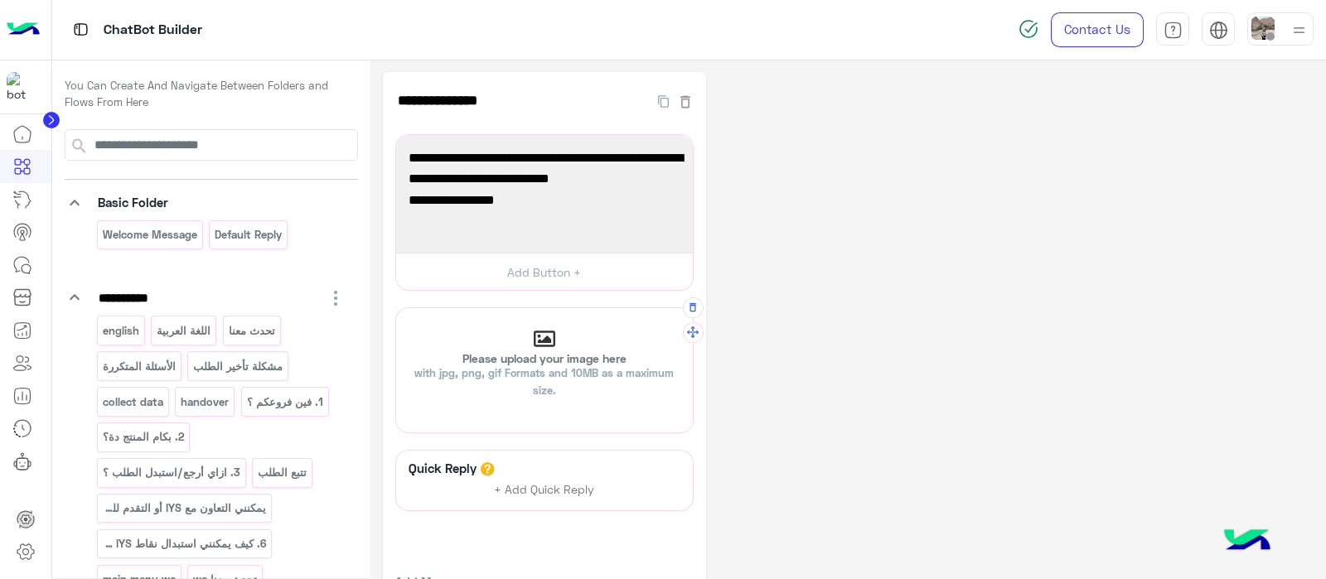
click at [515, 366] on span "with jpg, png, gif Formats and 10MB as a maximum size." at bounding box center [543, 381] width 259 height 31
click at [396, 308] on input "Please upload your image here with jpg, png, gif Formats and 10MB as a maximum …" at bounding box center [396, 308] width 0 height 0
type input "**********"
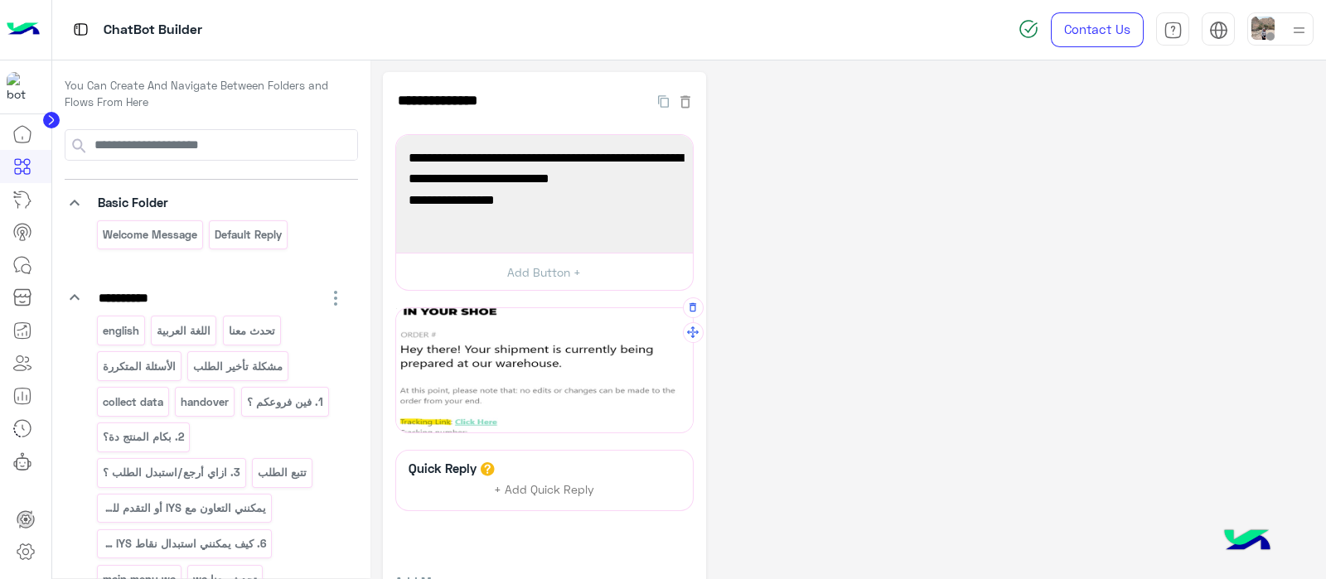
click at [1297, 22] on img at bounding box center [1298, 30] width 21 height 21
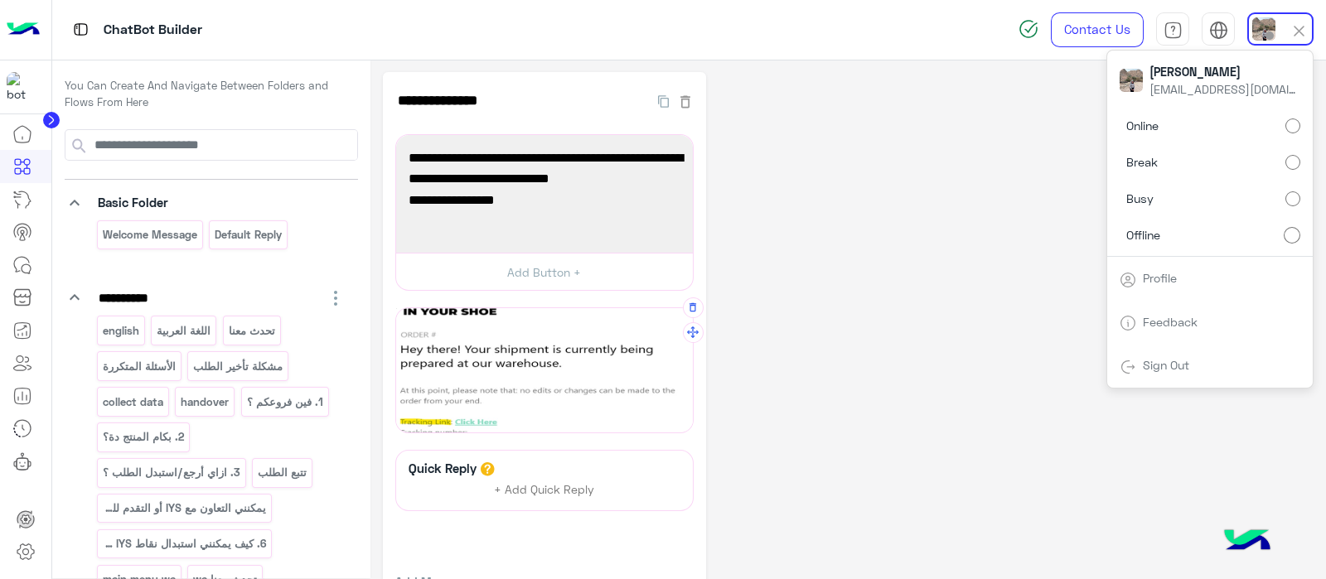
click at [1167, 360] on link "Sign Out" at bounding box center [1166, 365] width 46 height 14
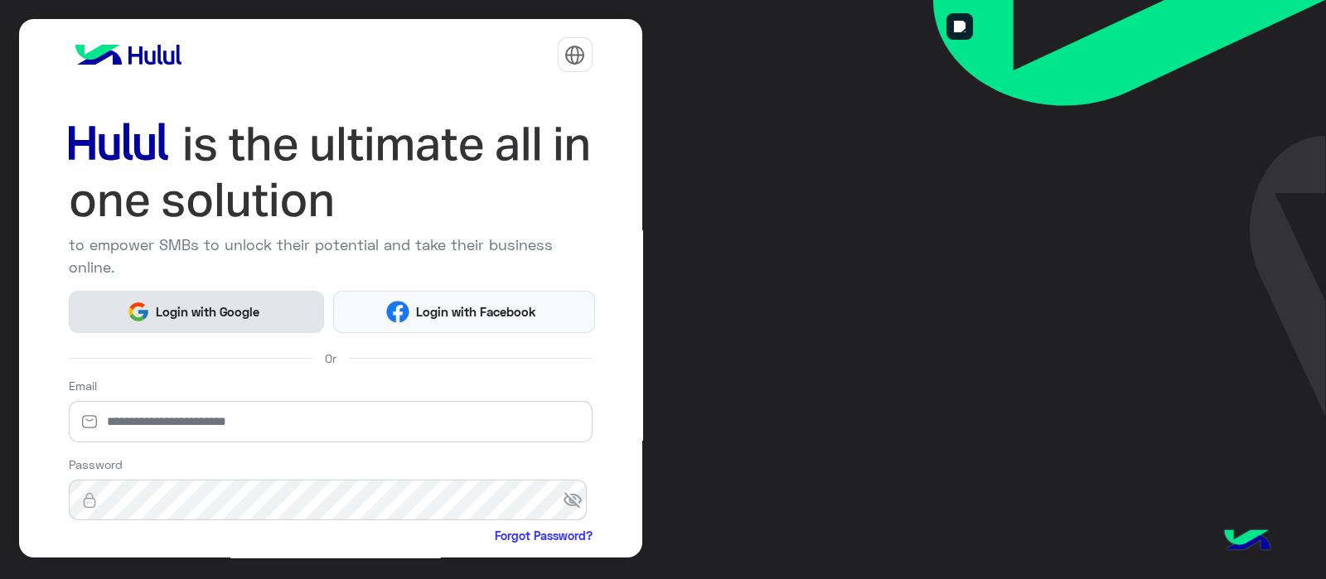
click at [174, 303] on span "Login with Google" at bounding box center [208, 311] width 116 height 19
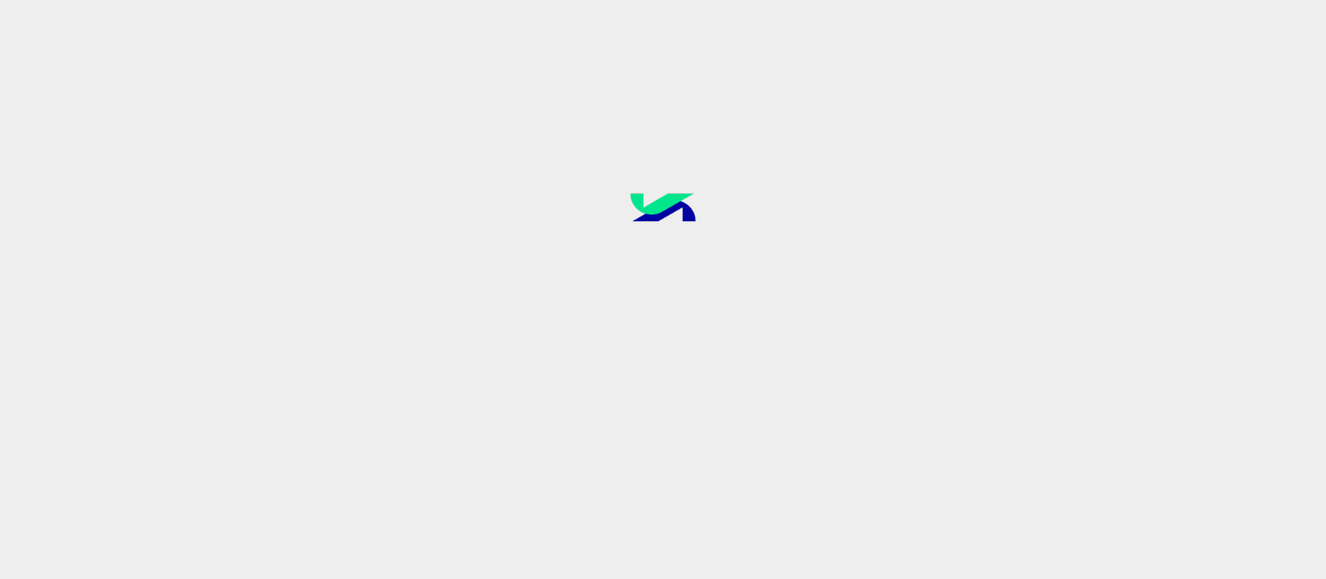
click at [428, 326] on div at bounding box center [663, 289] width 1326 height 579
